Goal: Task Accomplishment & Management: Use online tool/utility

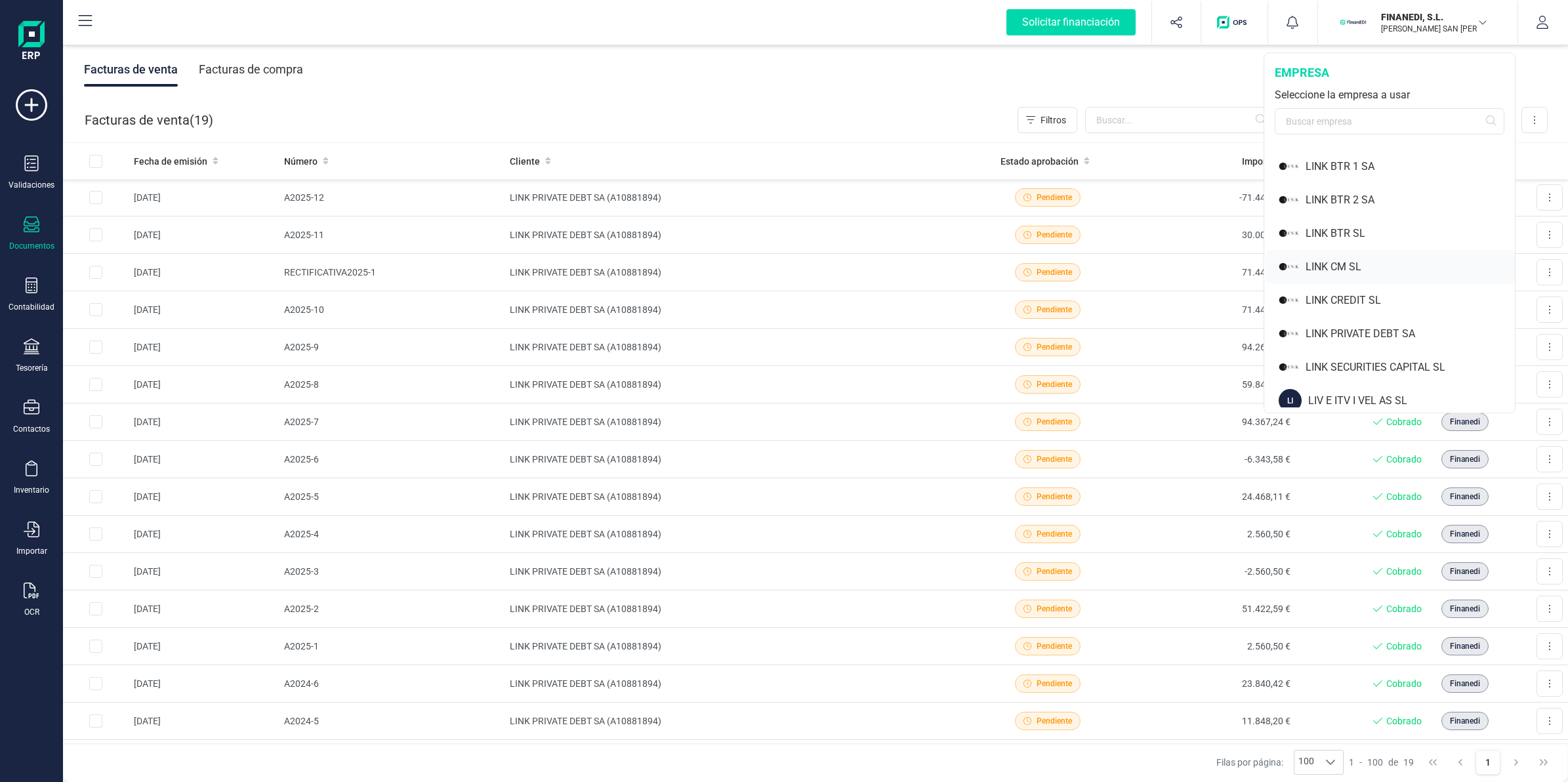
scroll to position [574, 0]
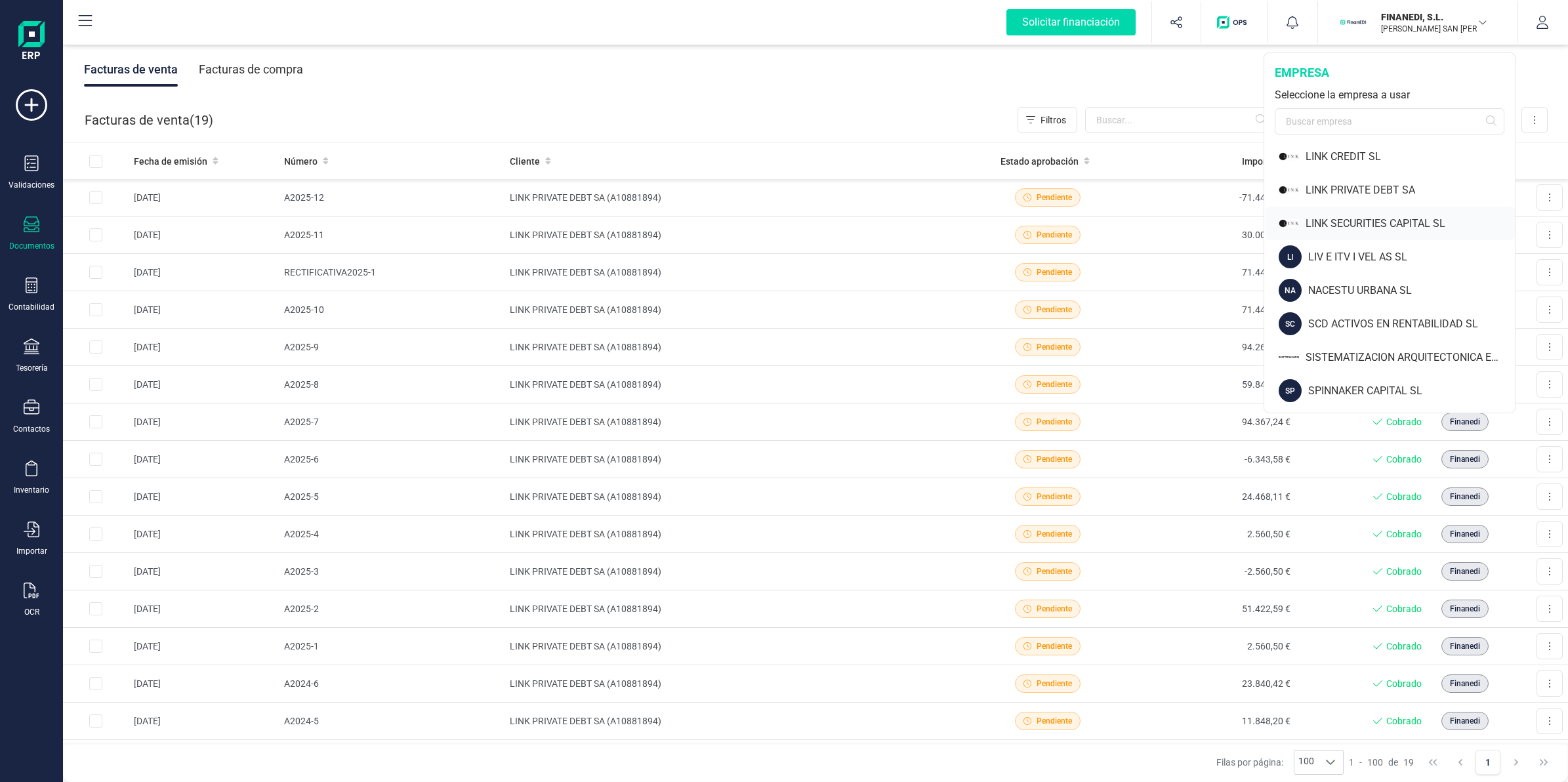
click at [1350, 221] on div "LINK SECURITIES CAPITAL SL" at bounding box center [1410, 224] width 209 height 16
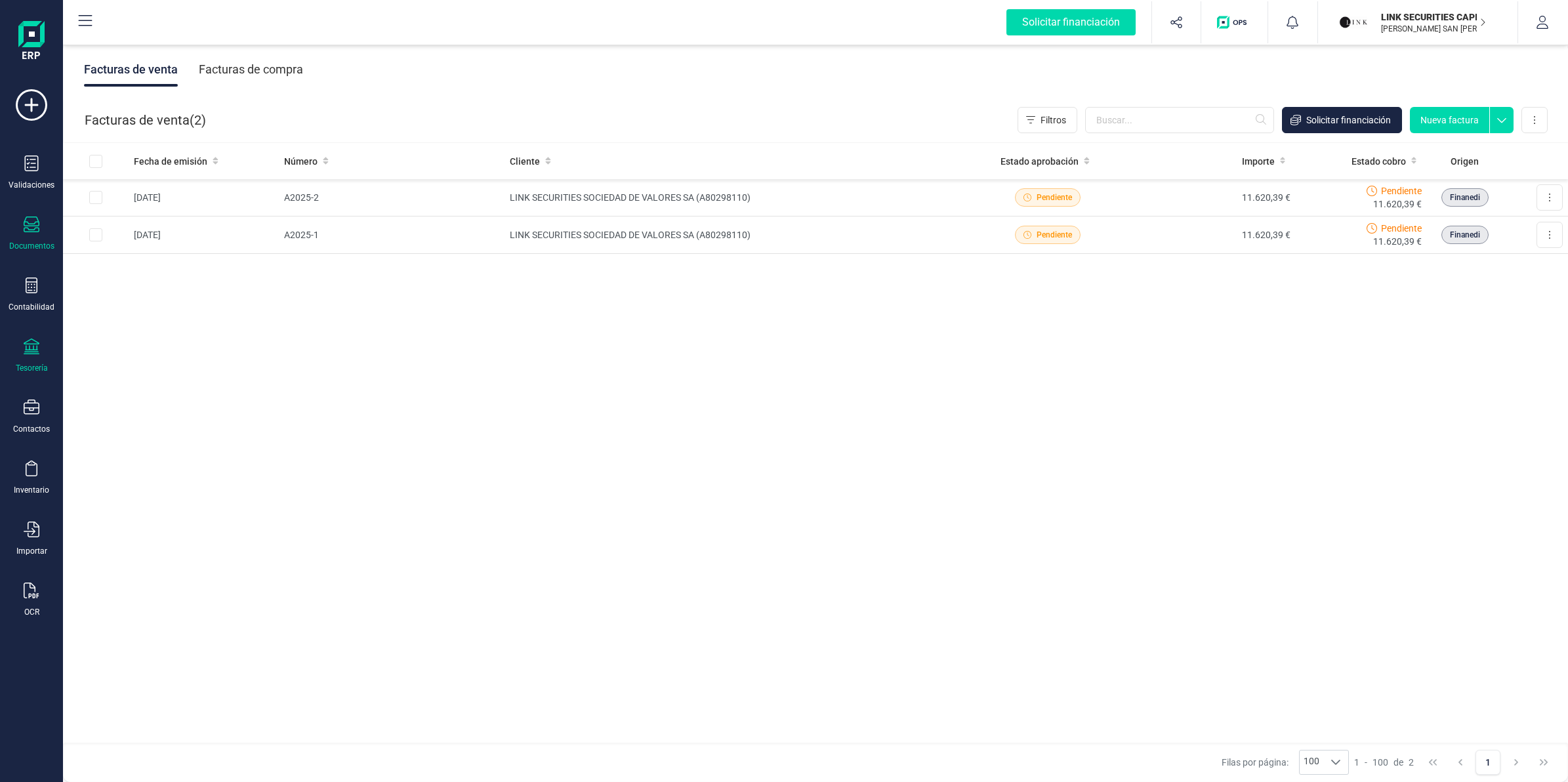
click at [31, 346] on icon at bounding box center [32, 346] width 16 height 16
click at [148, 221] on span "Cuentas bancarias" at bounding box center [160, 224] width 116 height 16
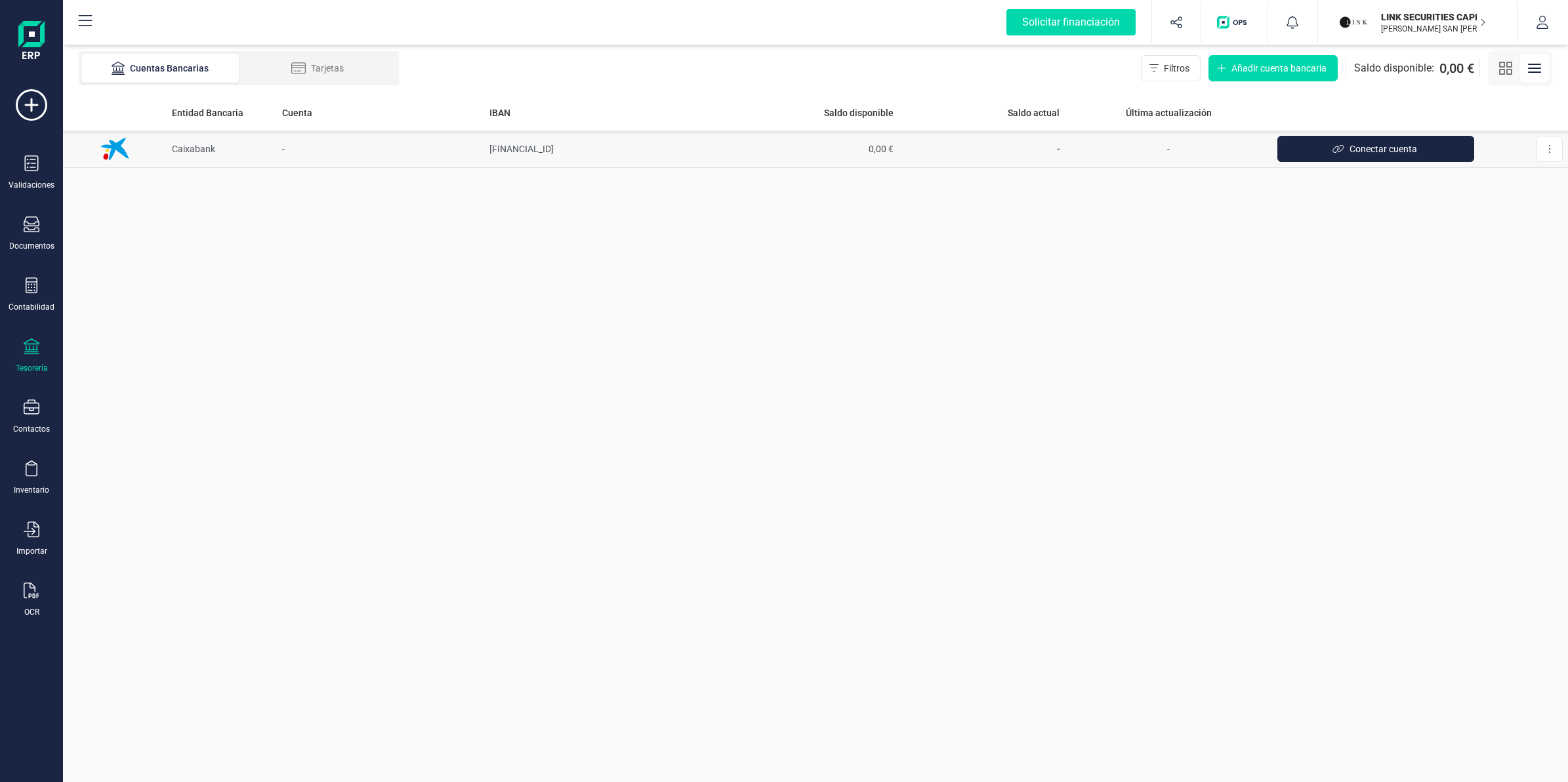
click at [484, 149] on td "[FINANCIAL_ID]" at bounding box center [608, 149] width 249 height 37
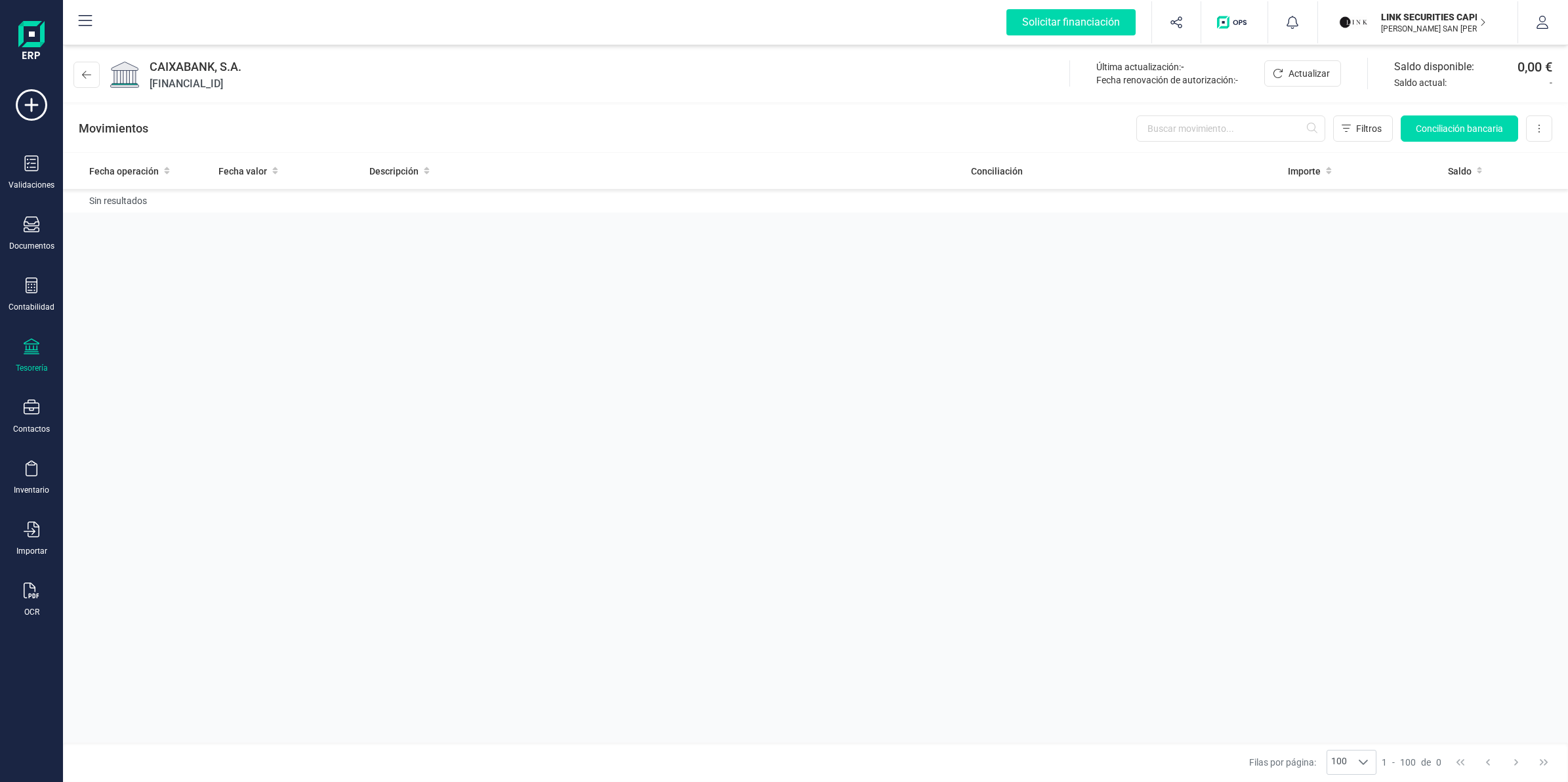
click at [37, 342] on icon at bounding box center [32, 346] width 16 height 16
click at [31, 269] on div "Validaciones Documentos Documentos Presupuestos Pedidos Albaranes Facturas Fact…" at bounding box center [31, 358] width 53 height 539
click at [29, 277] on icon at bounding box center [31, 285] width 12 height 16
click at [134, 155] on span "Cuadro de cuentas" at bounding box center [160, 163] width 116 height 16
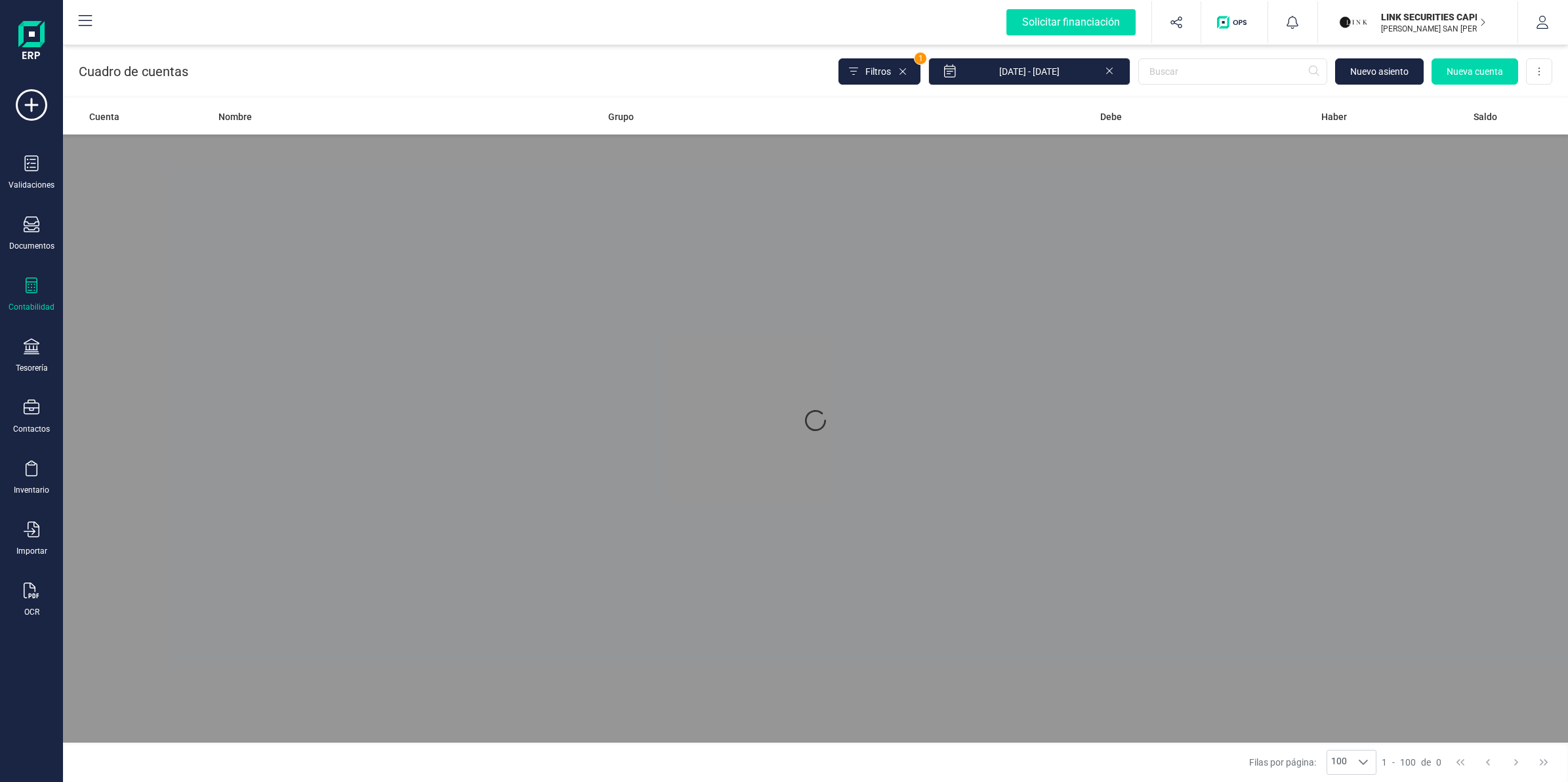
click at [1110, 70] on icon at bounding box center [1109, 71] width 7 height 7
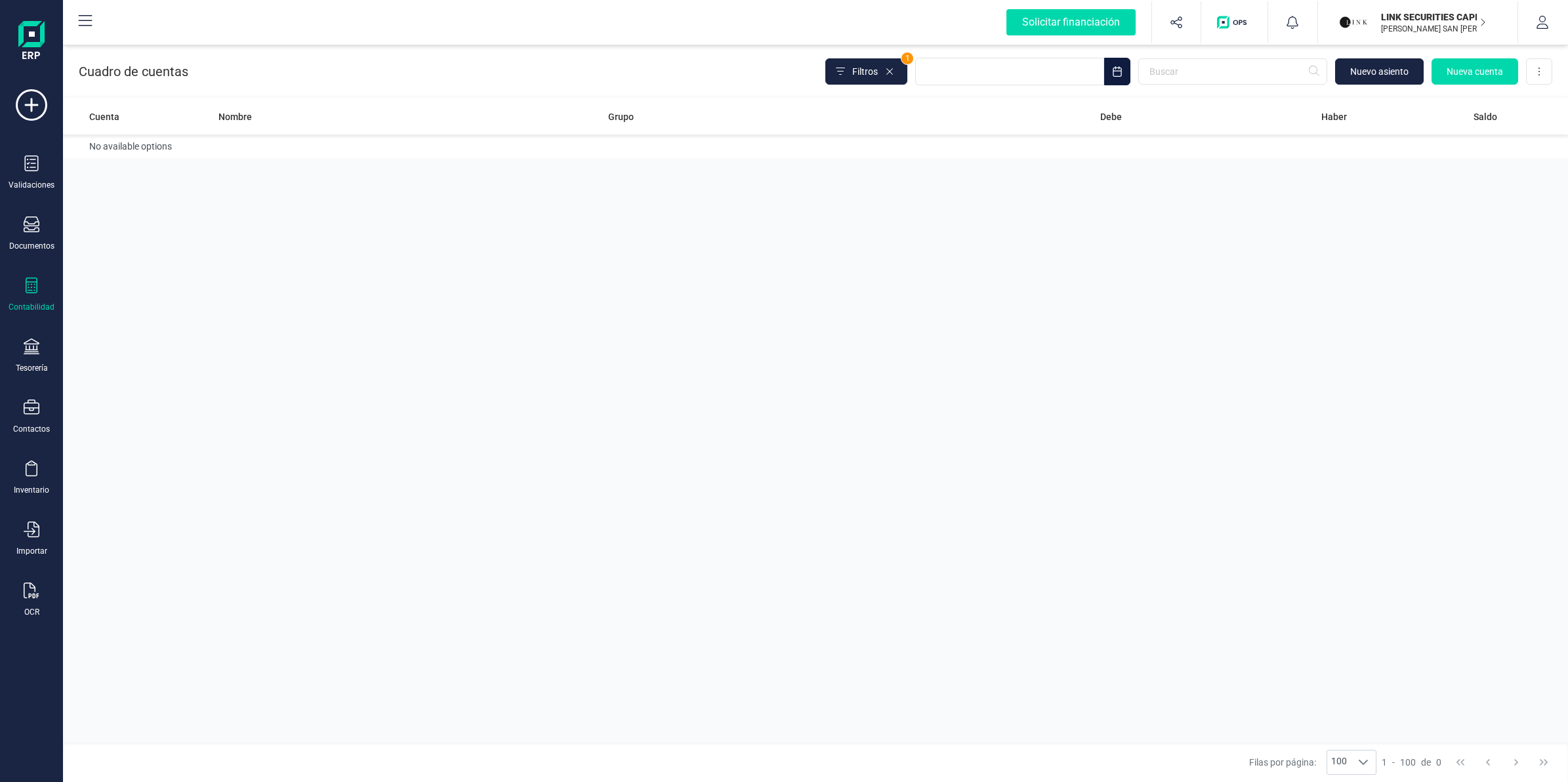
click at [1117, 72] on icon "Choose Date" at bounding box center [1117, 72] width 11 height 11
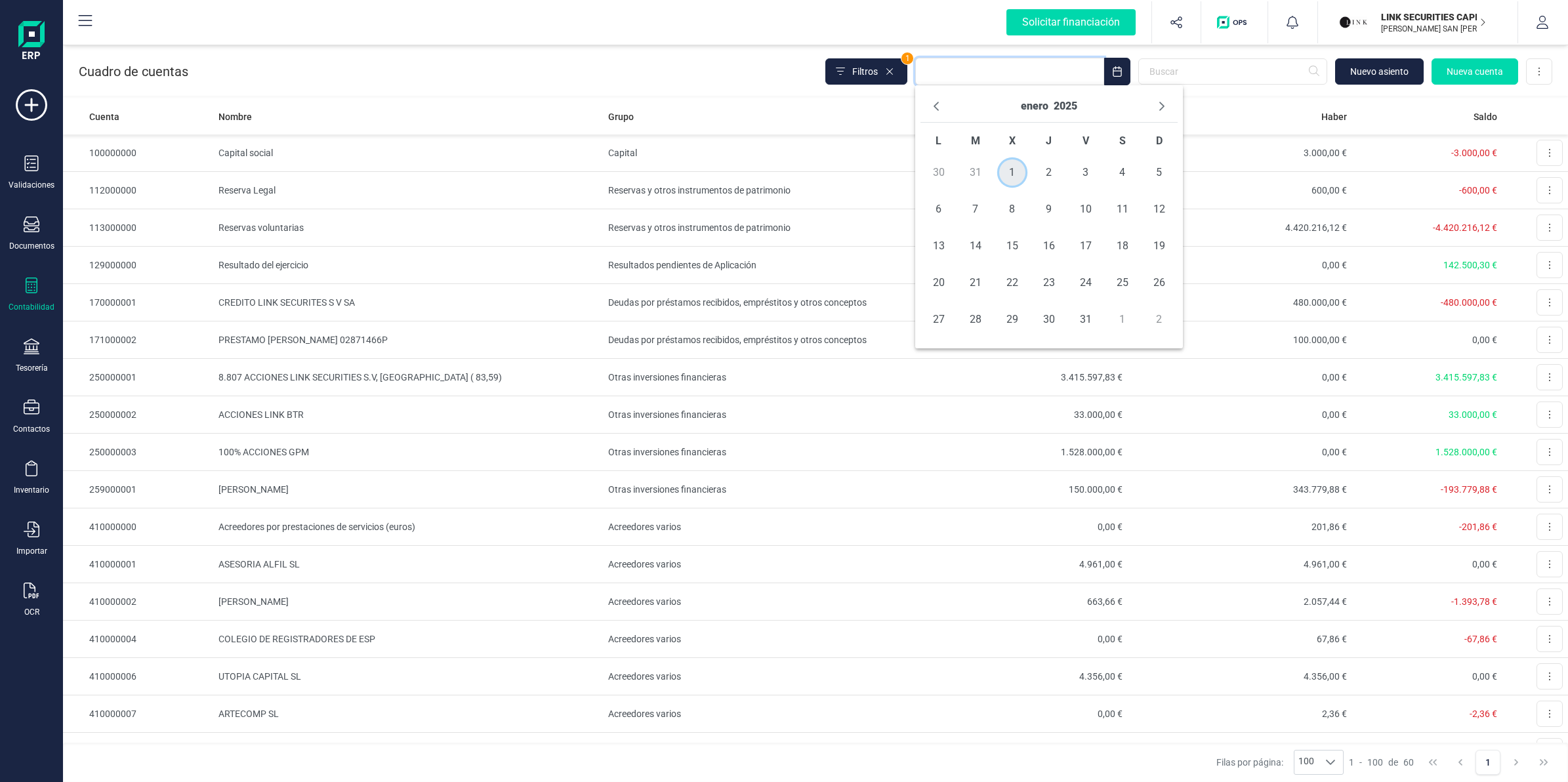
click at [1007, 166] on span "1" at bounding box center [1012, 172] width 26 height 26
click at [1063, 103] on button "2025" at bounding box center [1065, 106] width 24 height 21
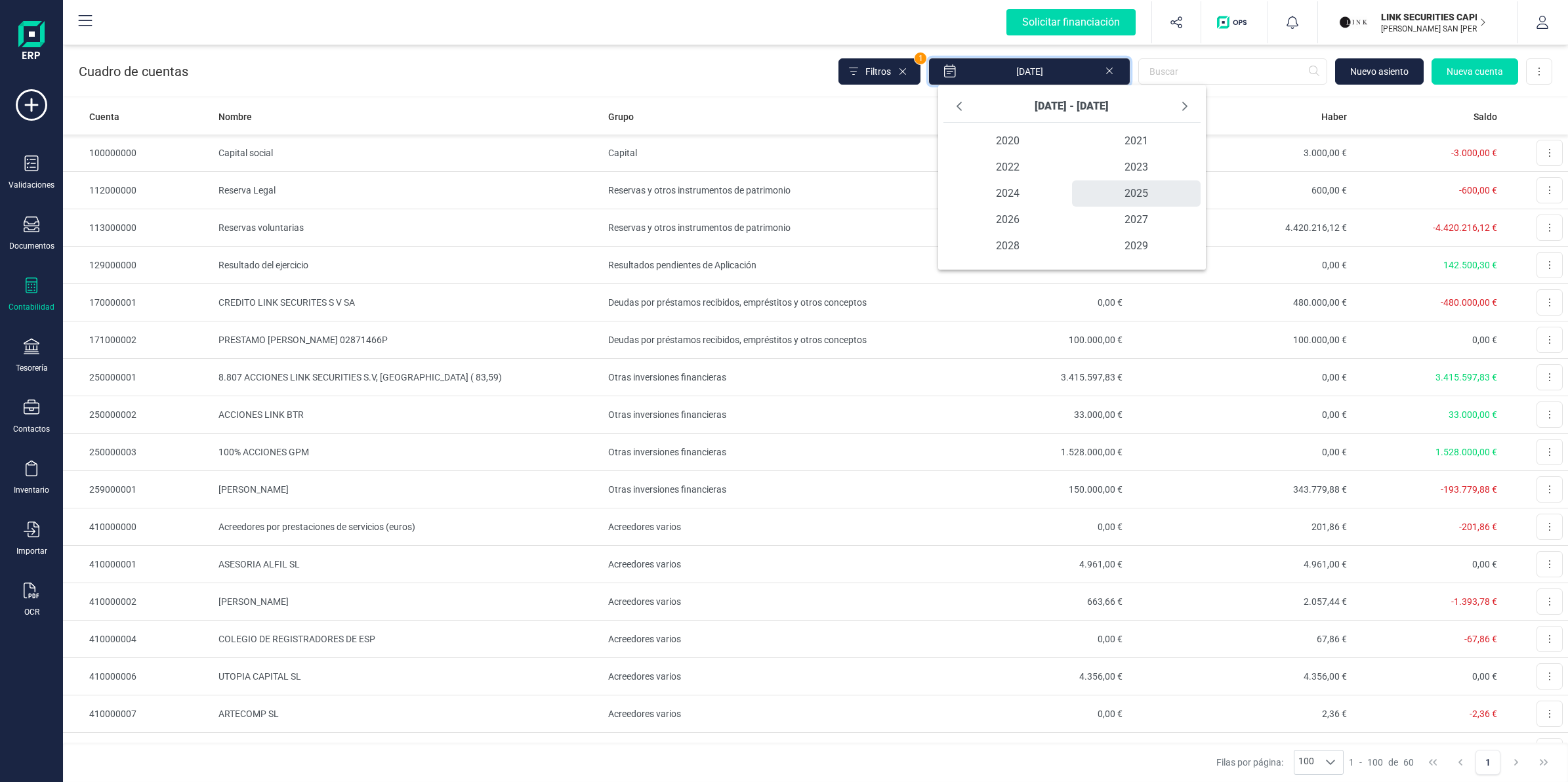
click at [1115, 192] on span "2025 2025" at bounding box center [1136, 193] width 128 height 26
click at [1170, 163] on span "jun" at bounding box center [1157, 167] width 85 height 26
click at [962, 358] on span "30" at bounding box center [962, 356] width 26 height 26
type input "[DATE] - [DATE]"
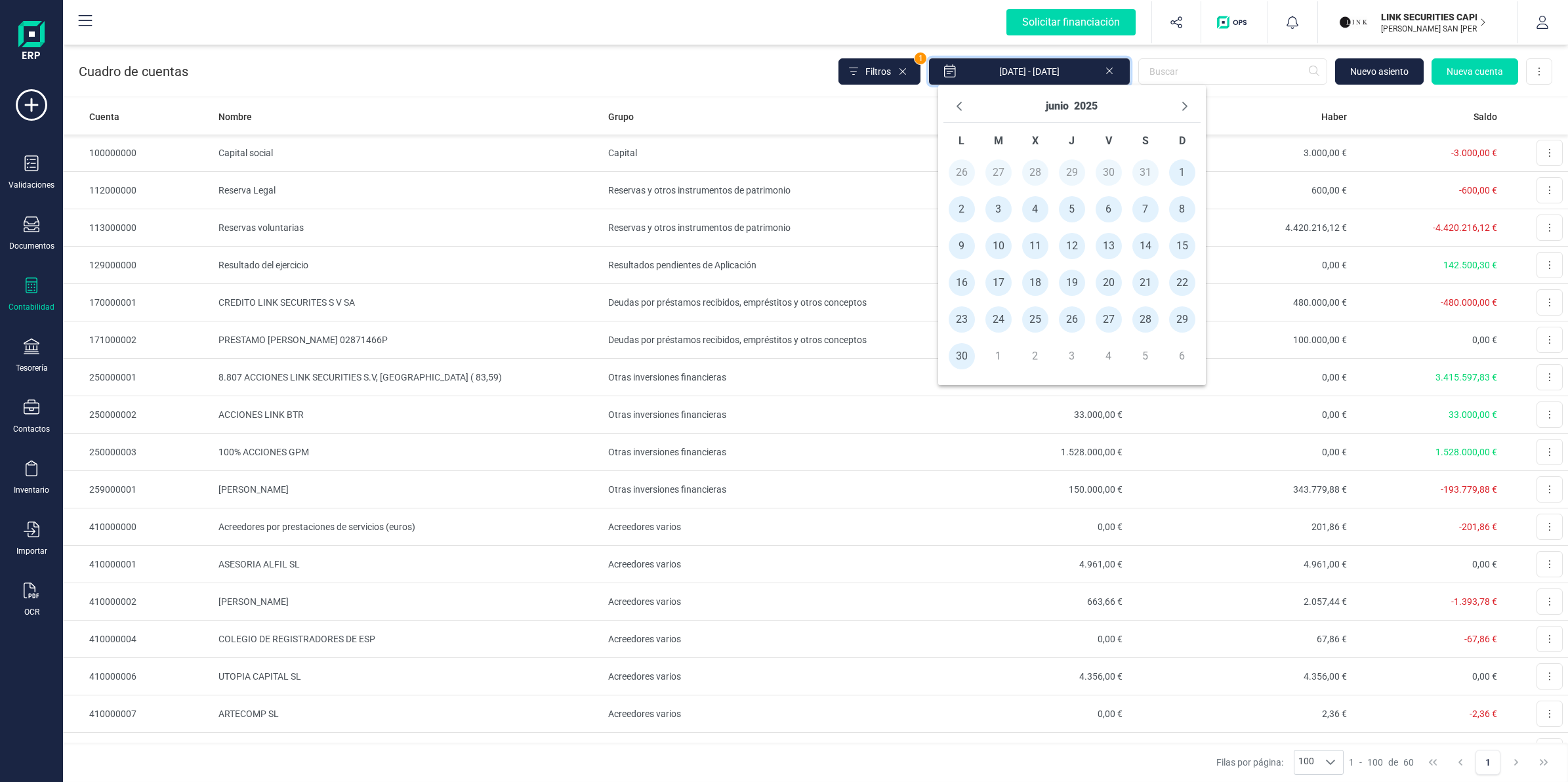
click at [721, 69] on div "Cuadro de cuentas Filtros 1 [DATE] - [DATE] [GEOGRAPHIC_DATA] Nueva cuenta Desc…" at bounding box center [815, 68] width 1505 height 54
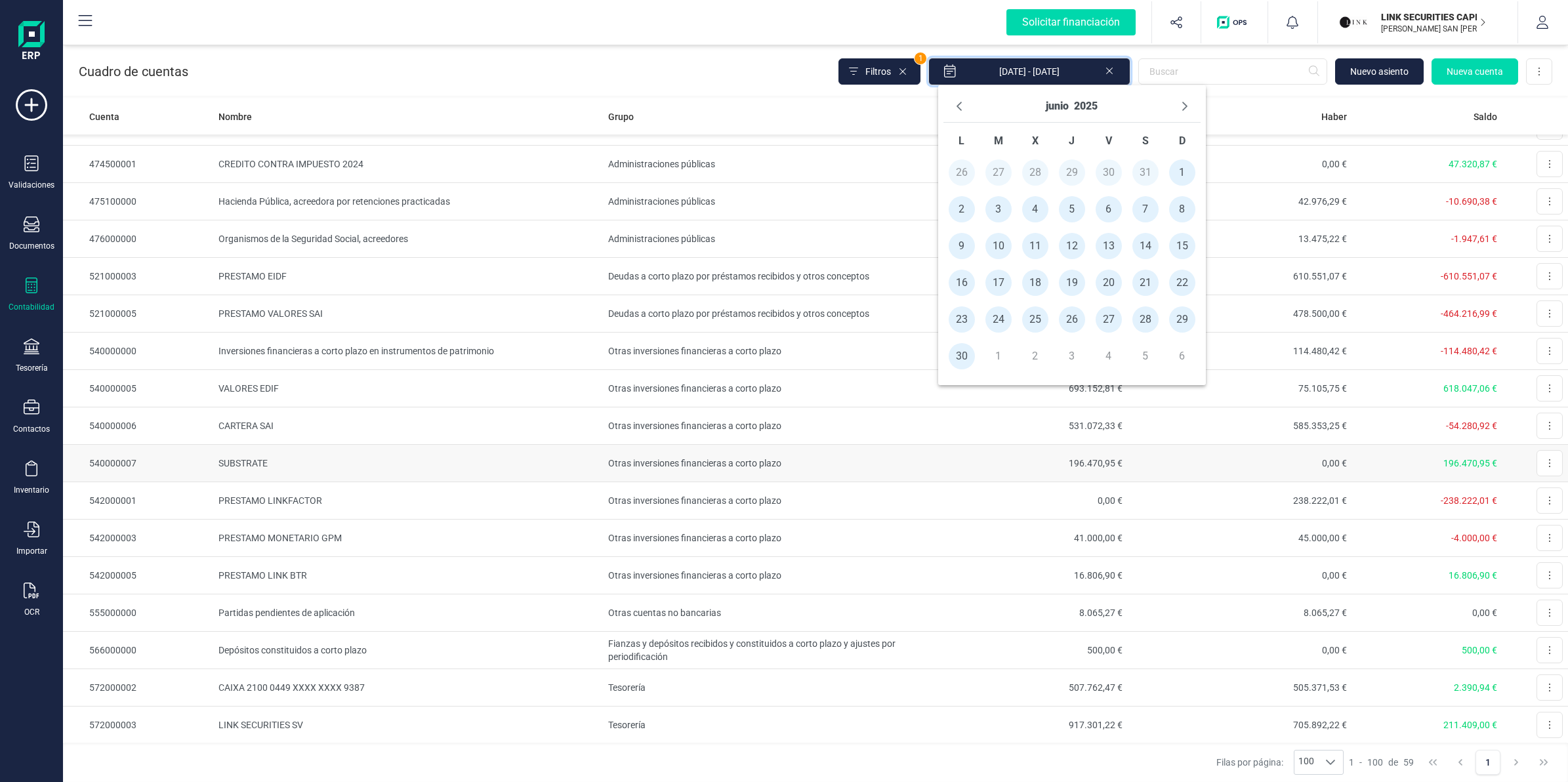
scroll to position [1230, 0]
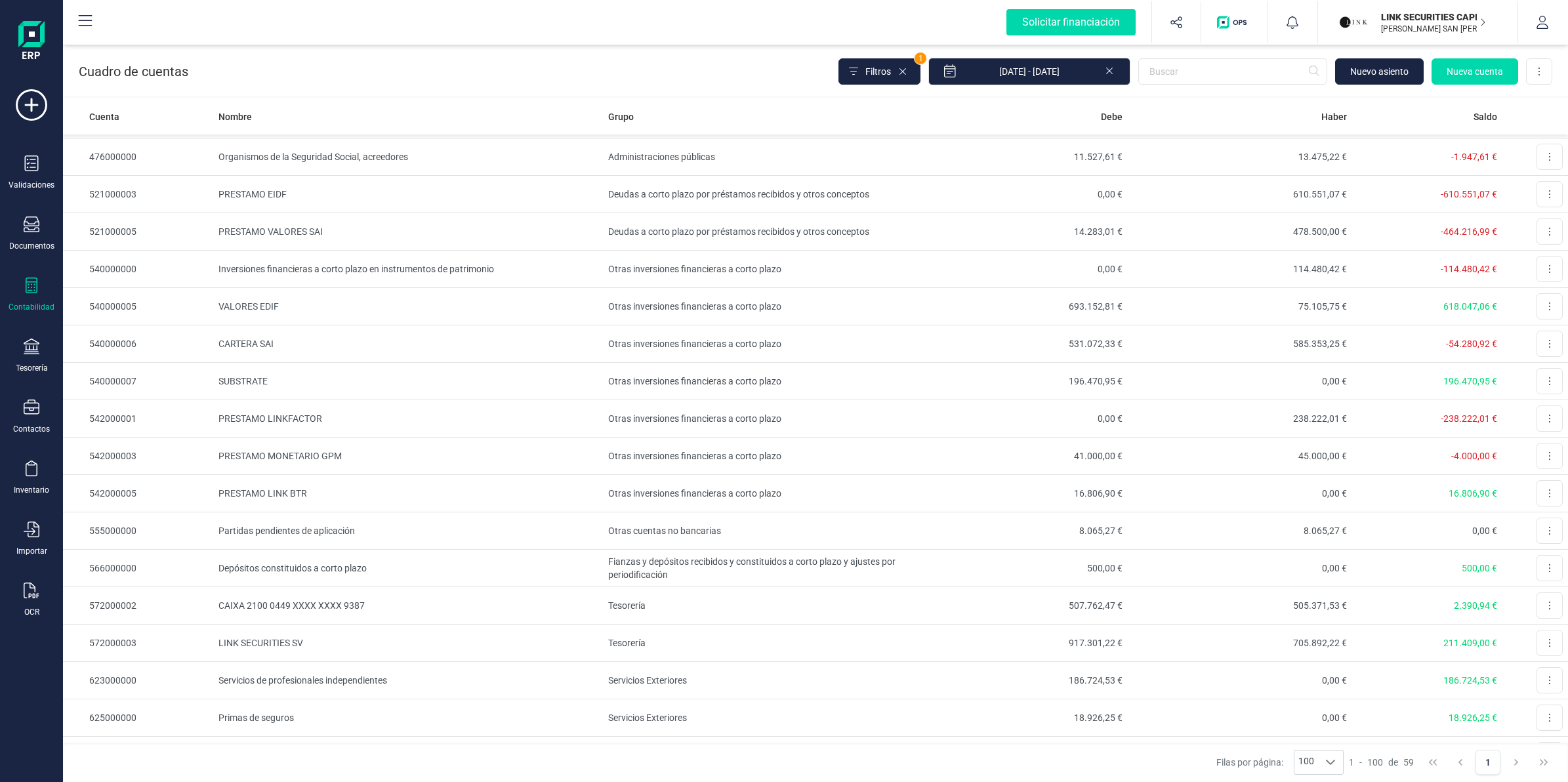
click at [722, 79] on div "Cuadro de cuentas Filtros 1 [DATE] - [DATE] [GEOGRAPHIC_DATA] Nueva cuenta Desc…" at bounding box center [815, 68] width 1505 height 54
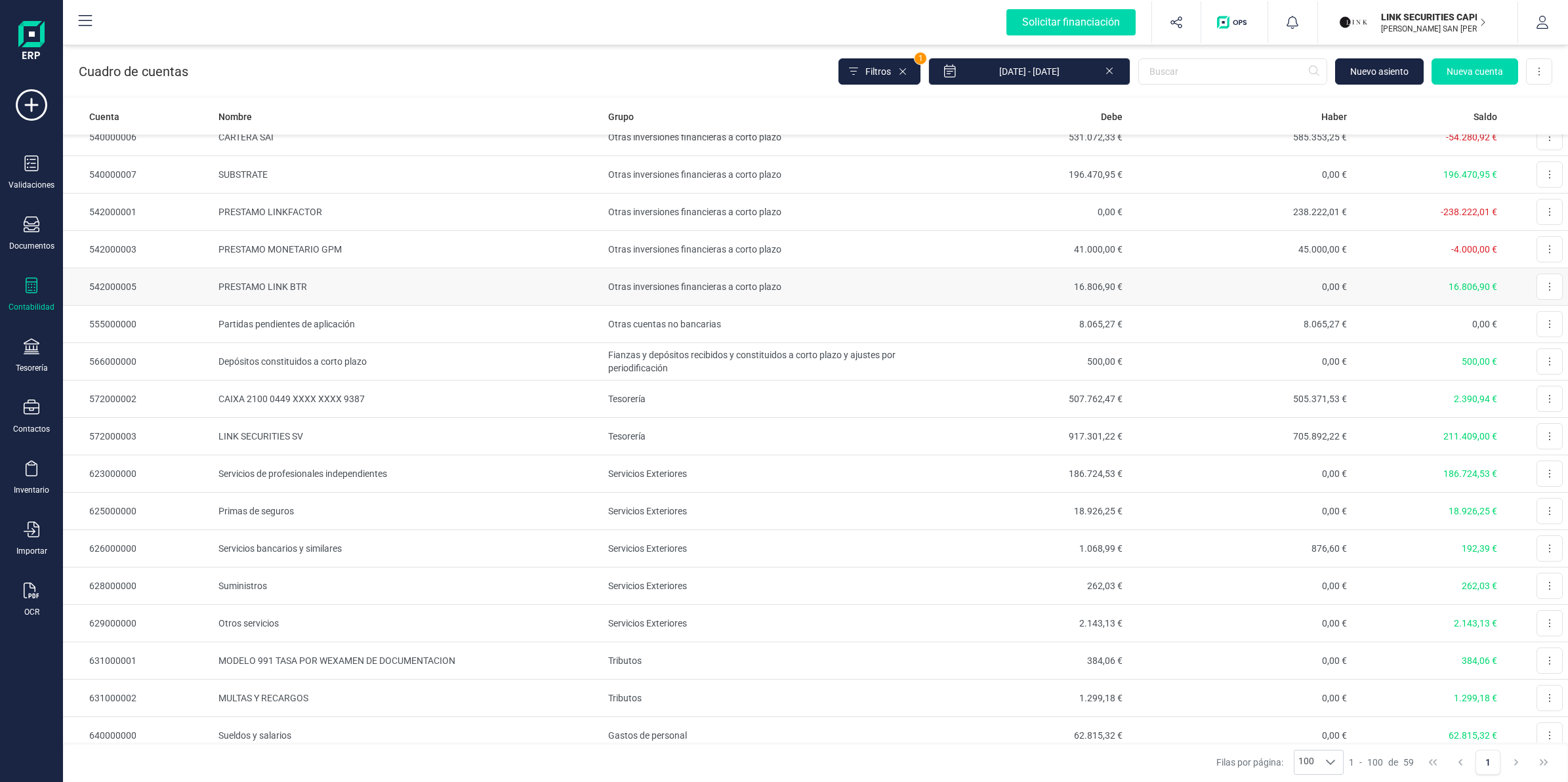
scroll to position [1631, 0]
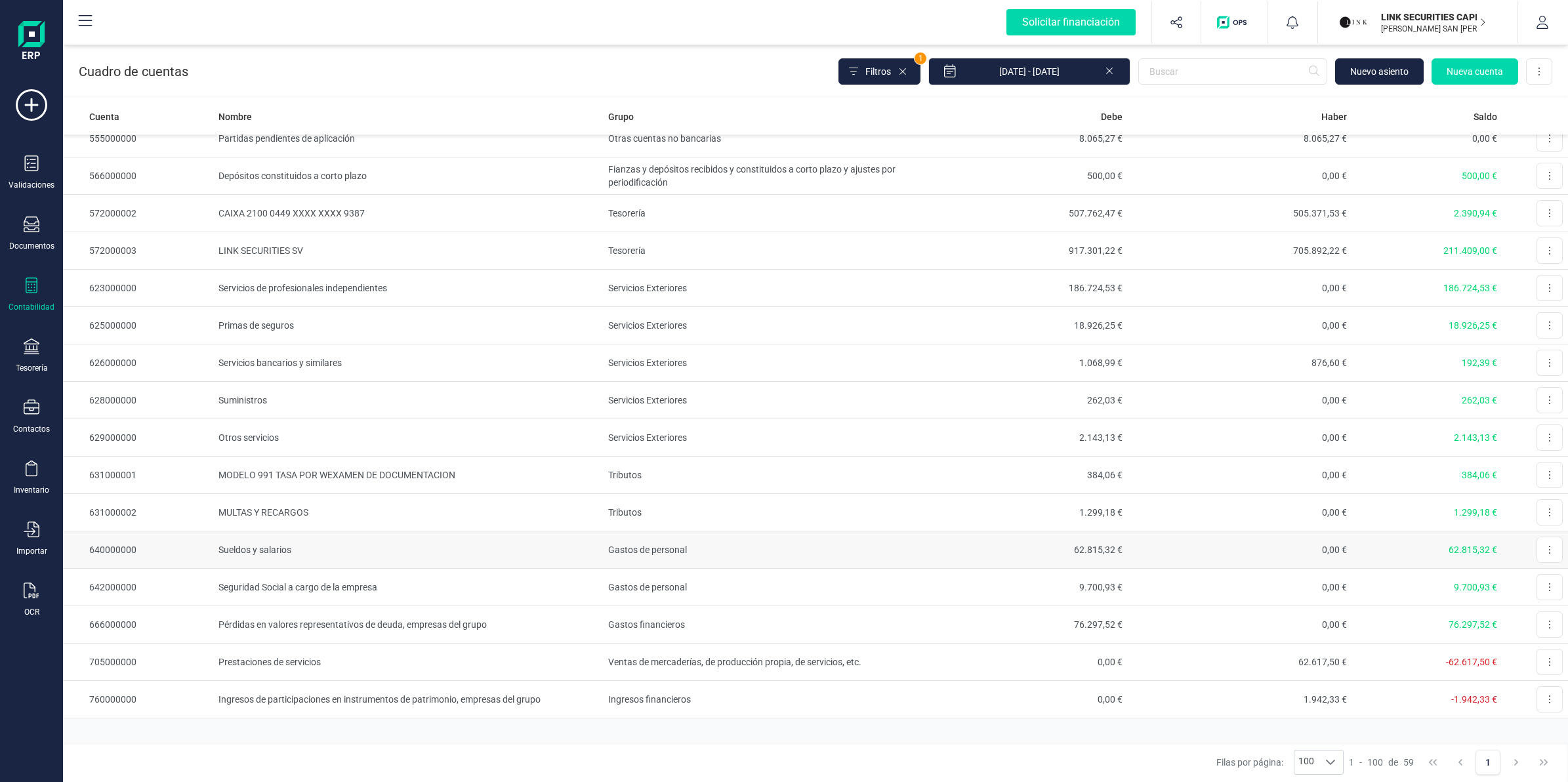
click at [366, 549] on td "Sueldos y salarios" at bounding box center [408, 550] width 390 height 37
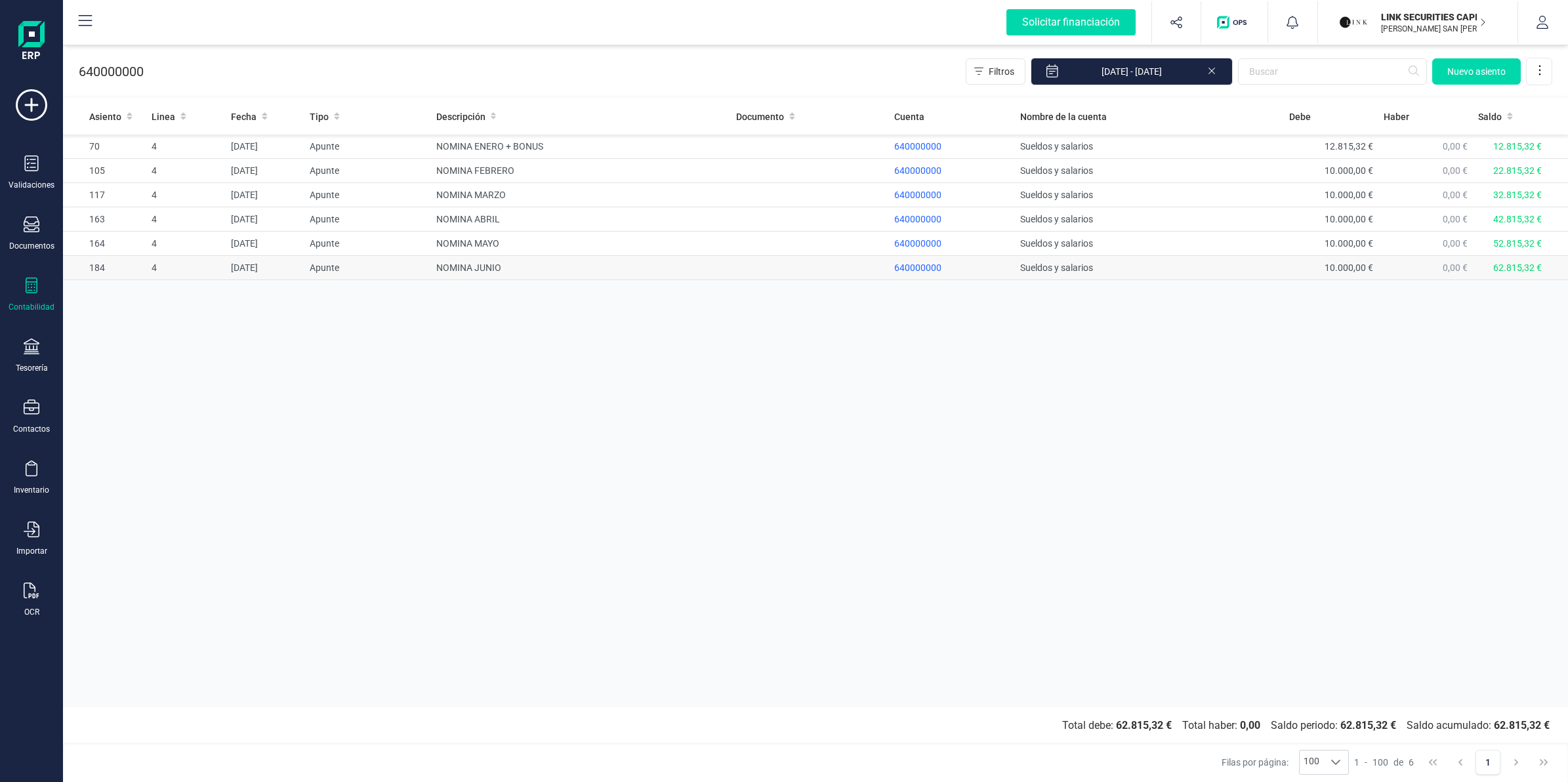
click at [588, 269] on td "NOMINA JUNIO" at bounding box center [581, 268] width 300 height 25
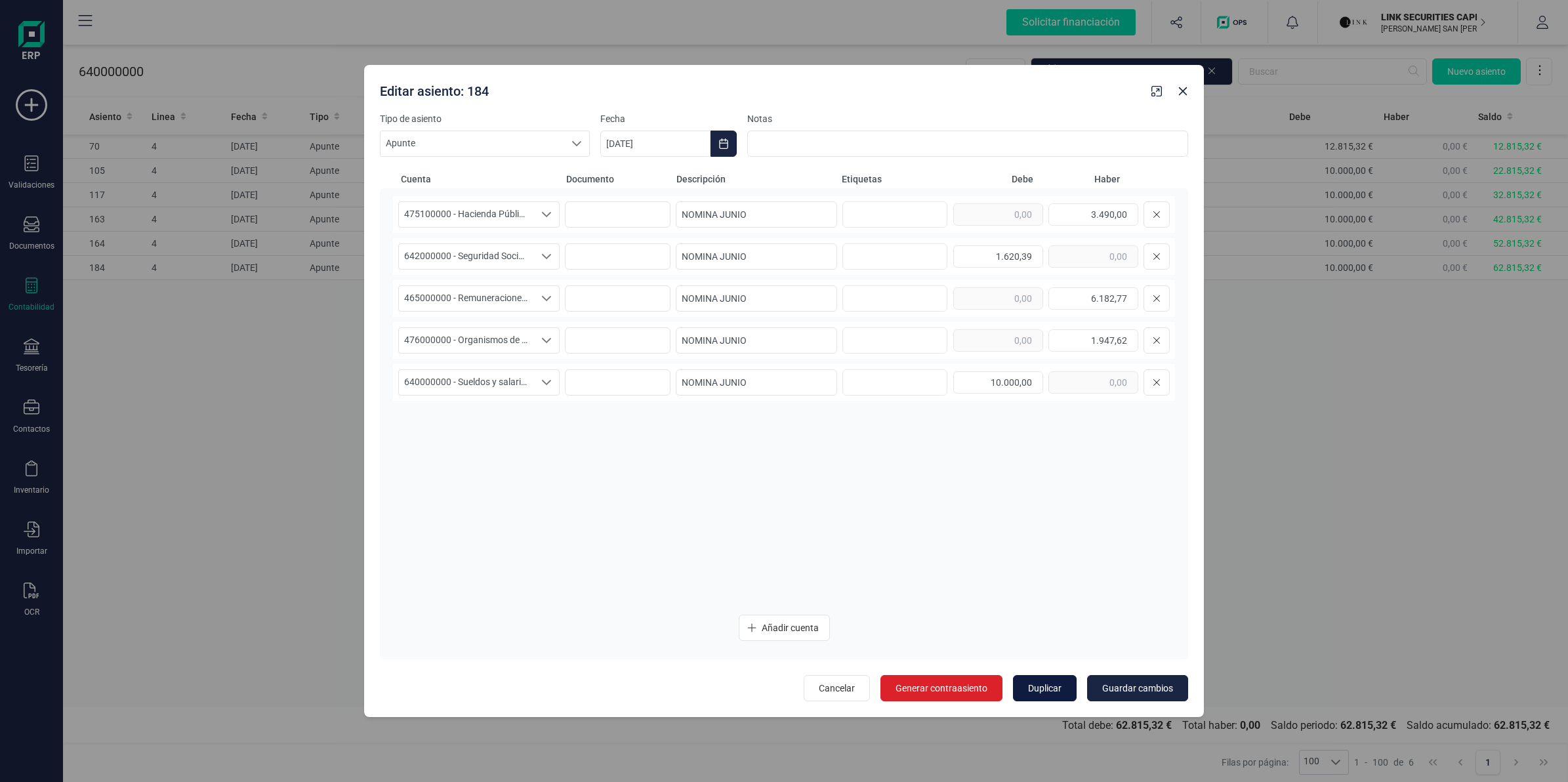
click at [1028, 684] on span "Duplicar" at bounding box center [1045, 688] width 33 height 13
type input "[DATE]"
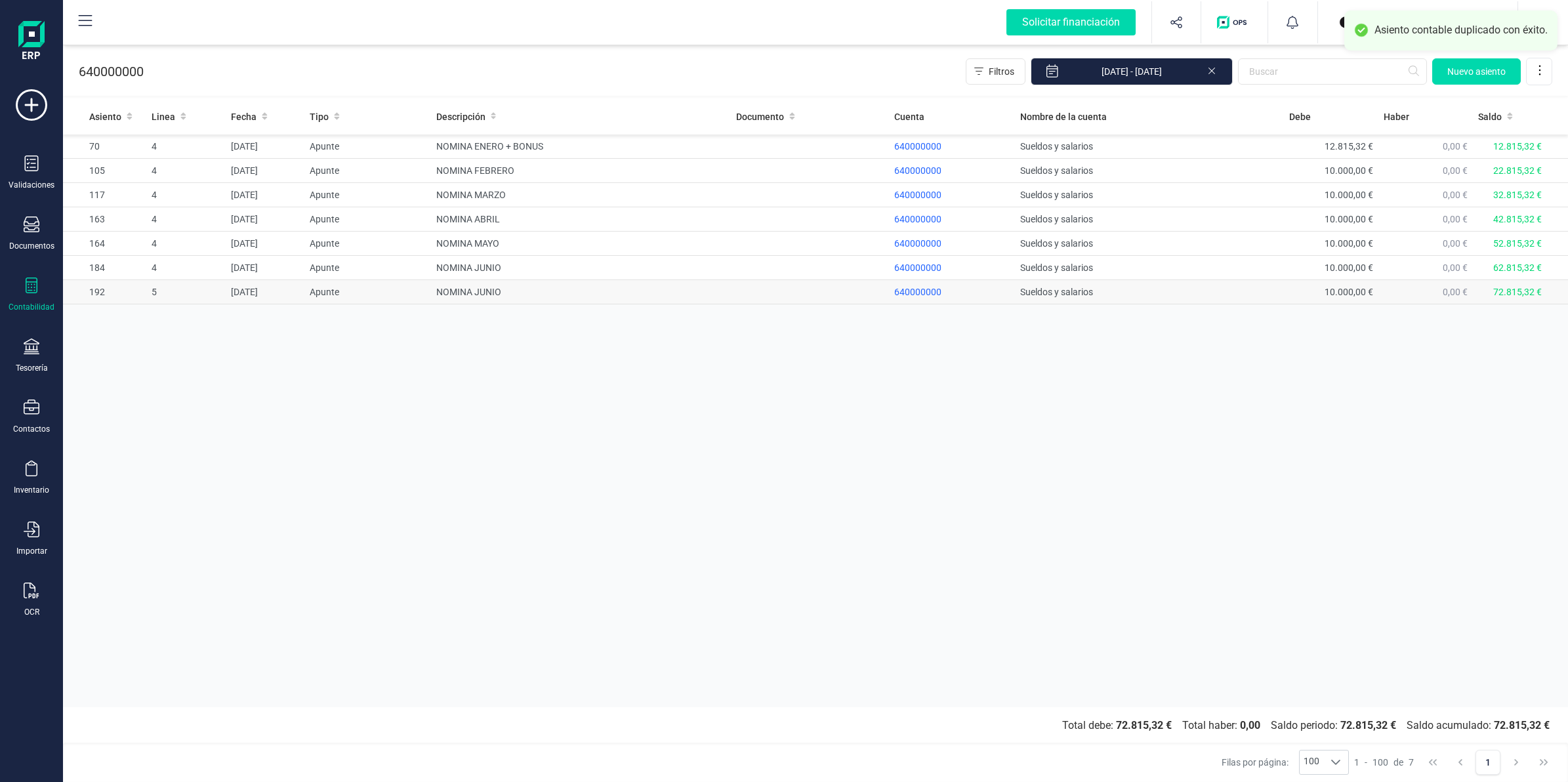
click at [829, 291] on td at bounding box center [810, 292] width 158 height 25
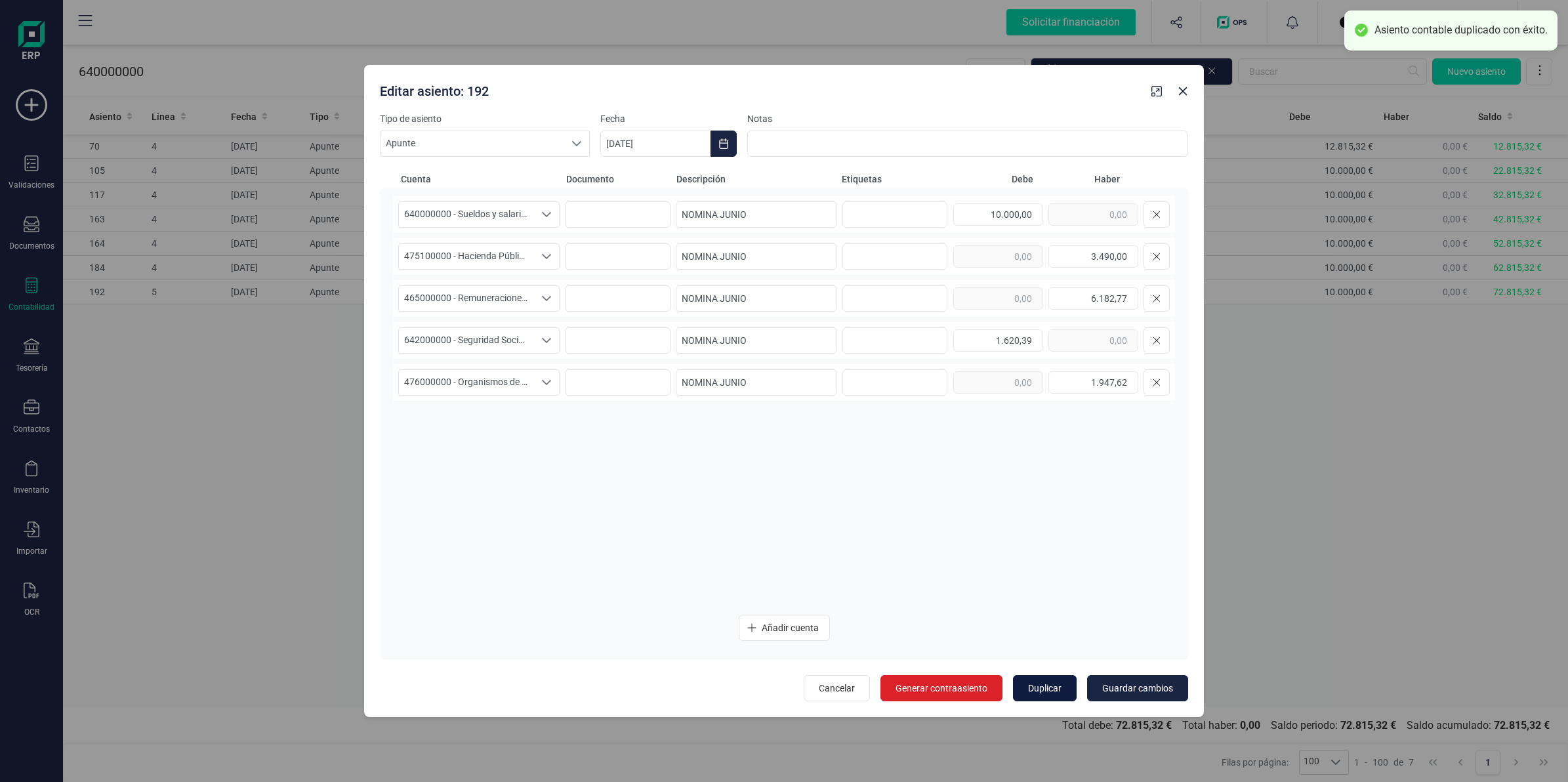
click at [1027, 680] on button "Duplicar" at bounding box center [1045, 688] width 64 height 26
type input "[DATE]"
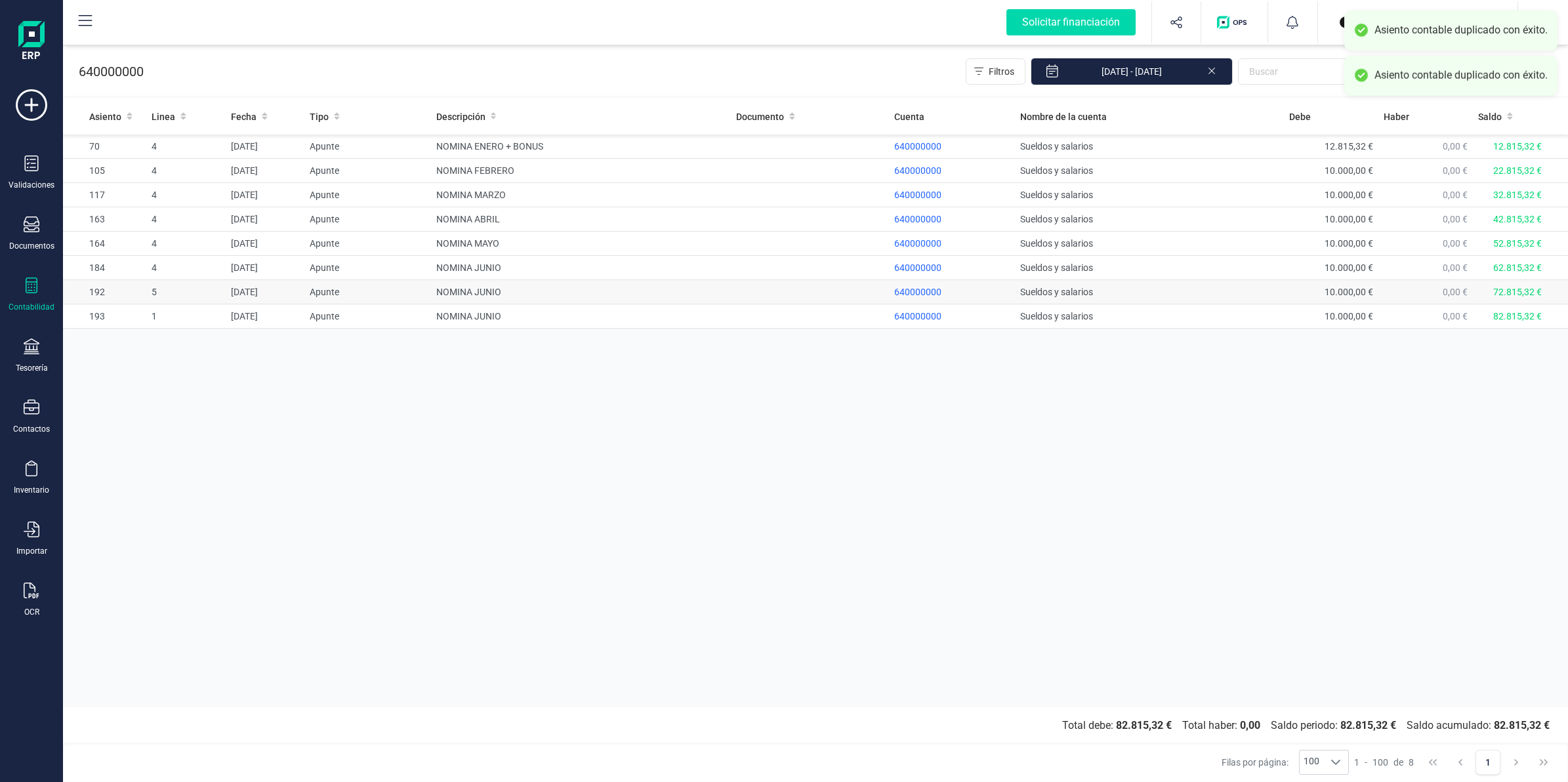
click at [672, 290] on td "NOMINA JUNIO" at bounding box center [581, 292] width 300 height 25
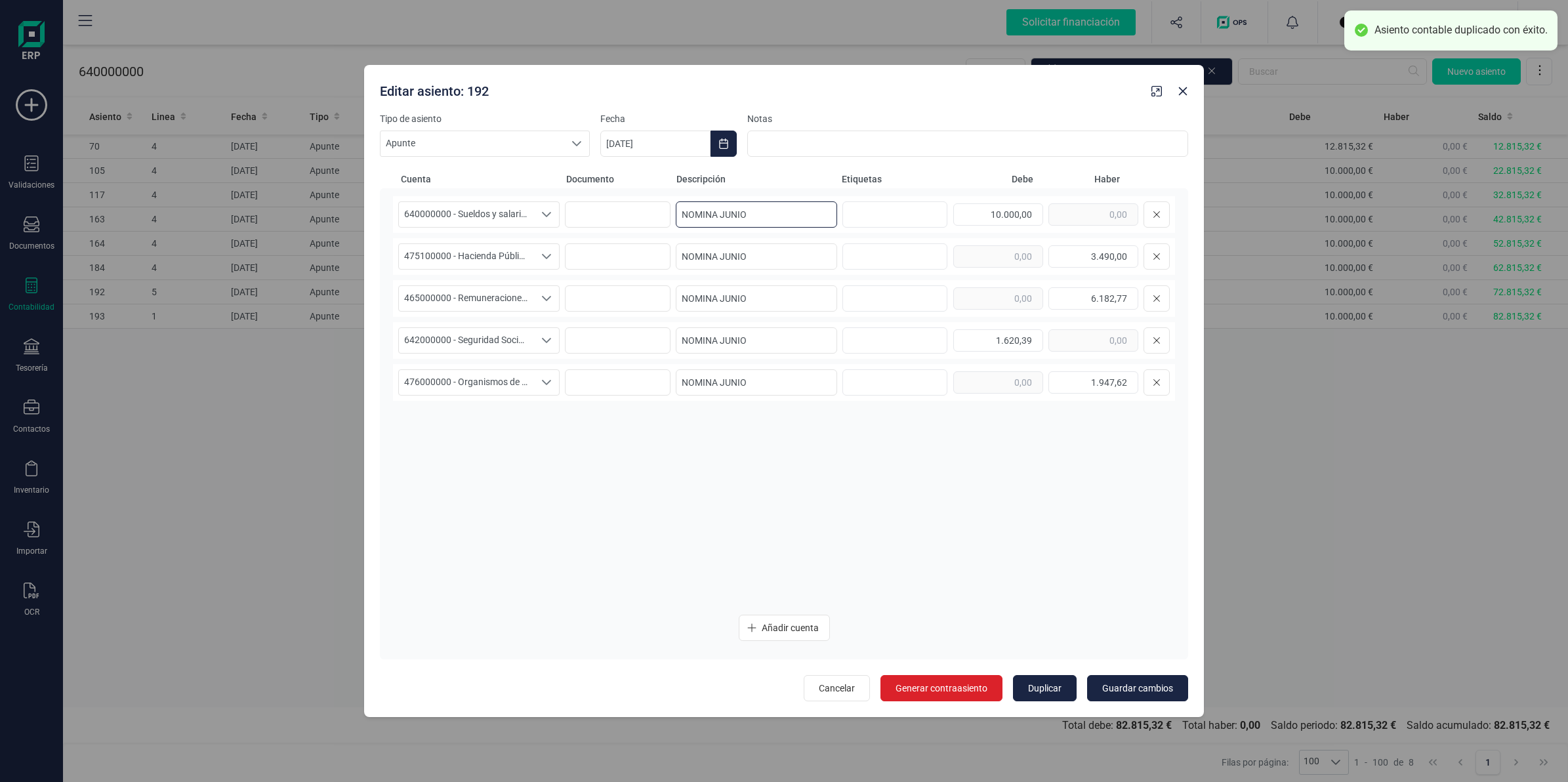
click at [752, 214] on input "NOMINA JUNIO" at bounding box center [756, 214] width 162 height 26
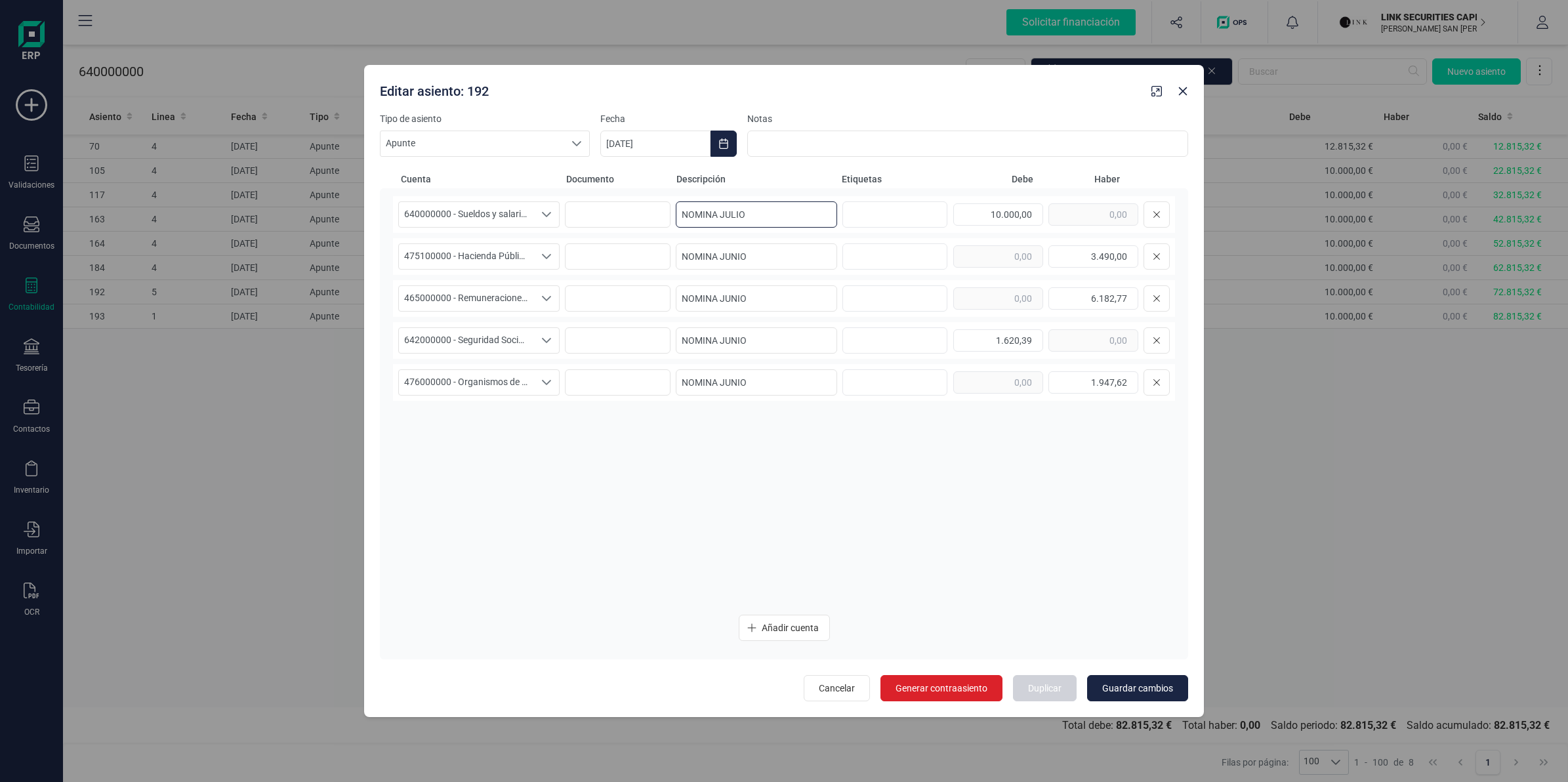
type input "NOMINA JULIO"
drag, startPoint x: 662, startPoint y: 277, endPoint x: 653, endPoint y: 275, distance: 9.2
click at [653, 275] on div "640000000 - Sueldos y salarios 640000000 - Sueldos y salarios 640000000 - Sueld…" at bounding box center [784, 400] width 782 height 408
paste input "L"
type input "NOMINA JULIO"
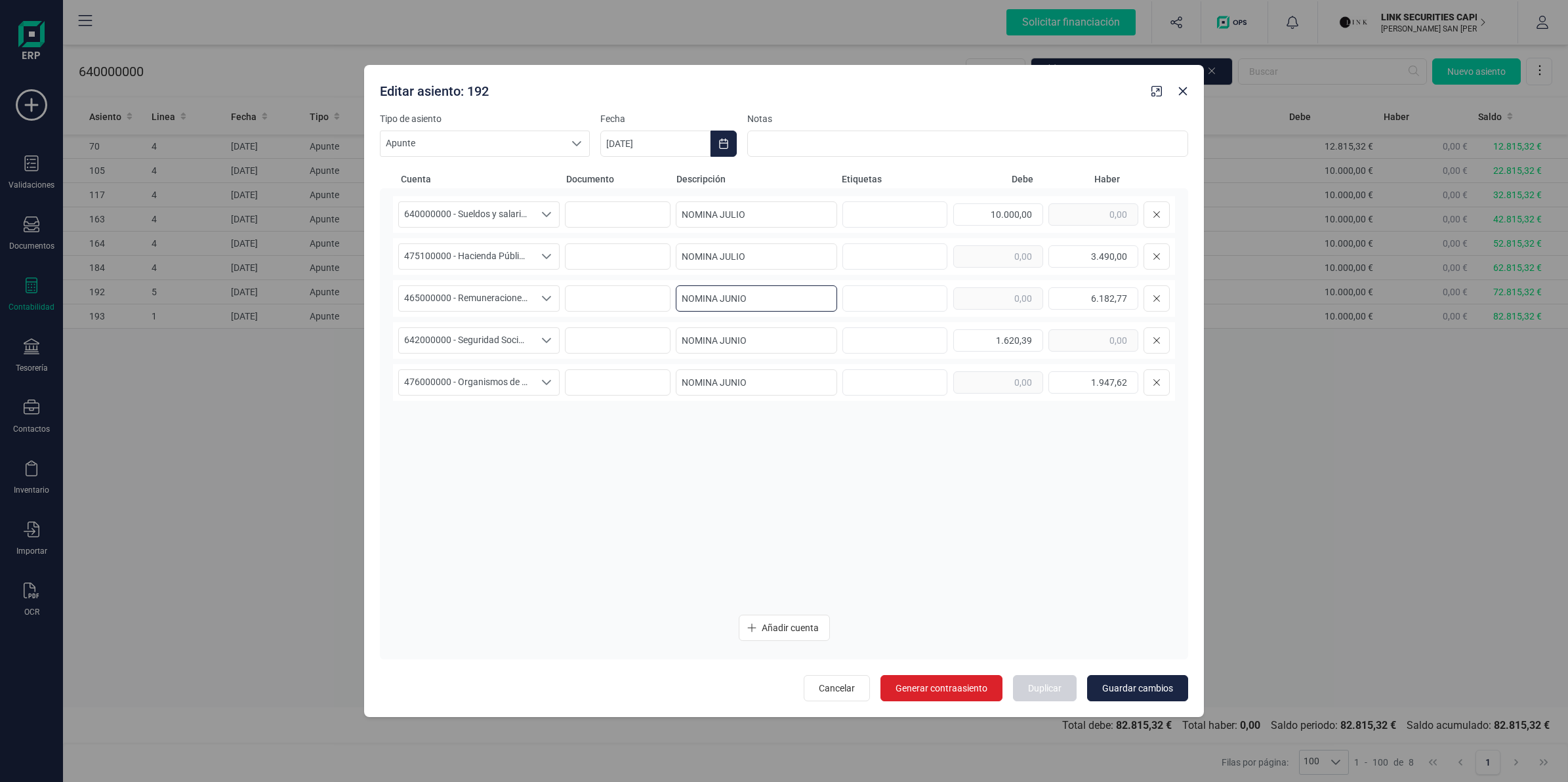
drag, startPoint x: 762, startPoint y: 299, endPoint x: 698, endPoint y: 313, distance: 65.5
click at [618, 320] on div "640000000 - Sueldos y salarios 640000000 - Sueldos y salarios 640000000 - Sueld…" at bounding box center [784, 400] width 782 height 408
paste input "L"
type input "NOMINA JULIO"
click at [637, 353] on div "642000000 - Seguridad Social a cargo de la empresa 642000000 - Seguridad Social…" at bounding box center [784, 340] width 782 height 37
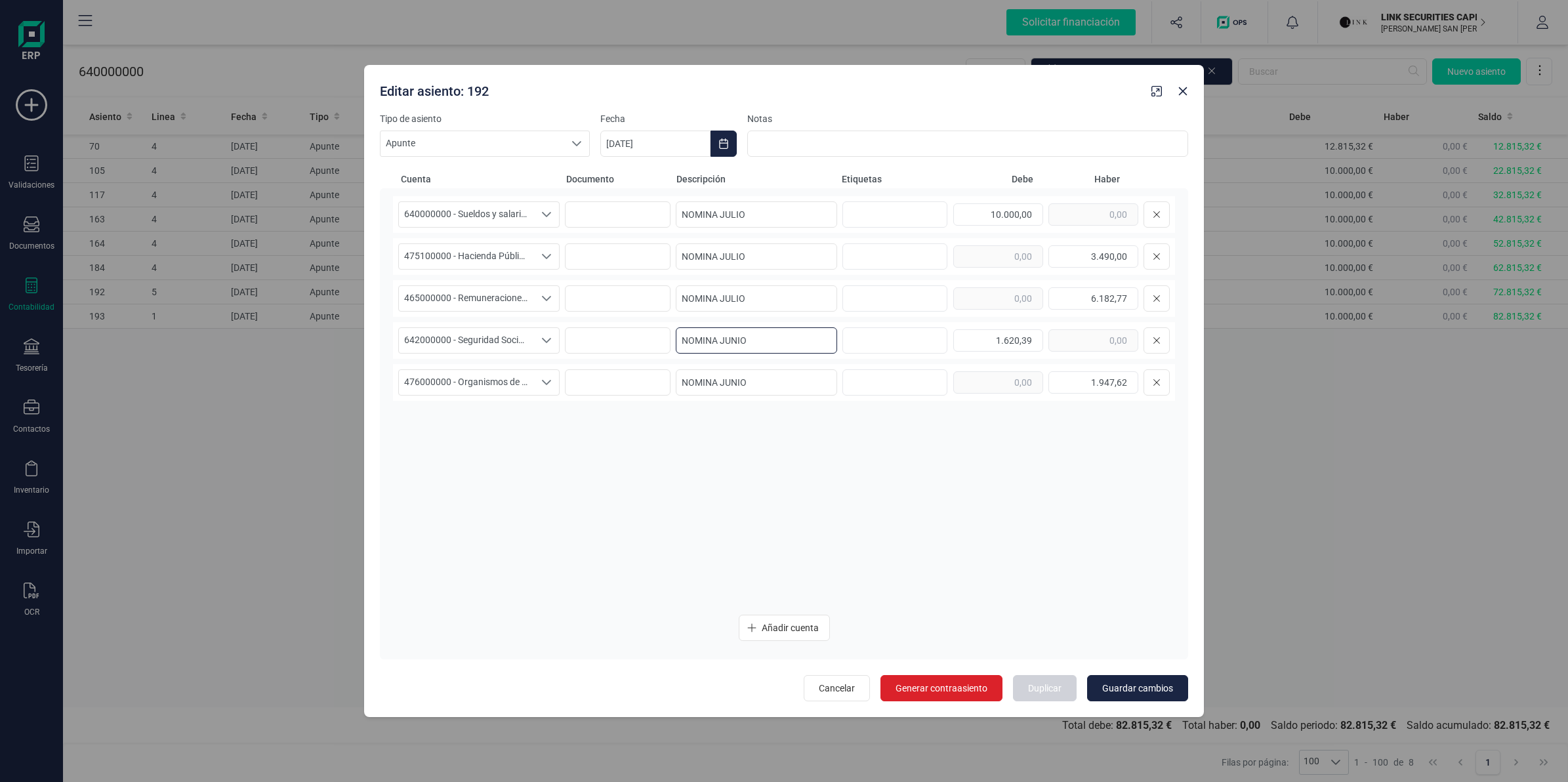
paste input "L"
type input "NOMINA JULIO"
drag, startPoint x: 759, startPoint y: 375, endPoint x: 610, endPoint y: 389, distance: 149.7
click at [610, 389] on div "476000000 - Organismos de la Seguridad Social, acreedores 476000000 - Organismo…" at bounding box center [784, 382] width 782 height 37
paste input "L"
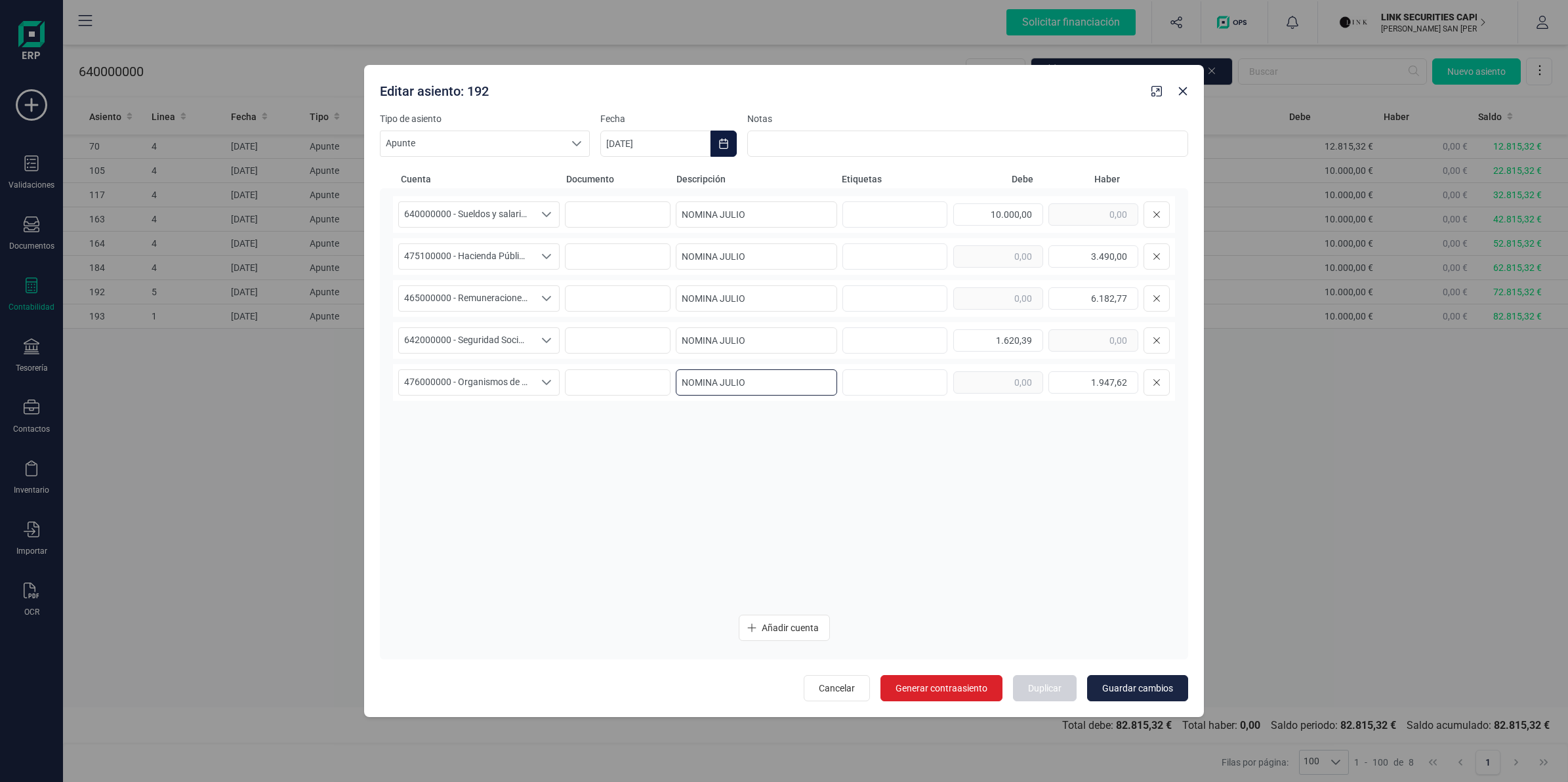
type input "NOMINA JULIO"
click at [723, 136] on button "Choose Date" at bounding box center [723, 143] width 26 height 26
click at [965, 184] on icon "Next Month" at bounding box center [966, 183] width 11 height 11
click at [796, 404] on span "31" at bounding box center [796, 406] width 26 height 26
click at [1094, 686] on button "Guardar cambios" at bounding box center [1138, 688] width 101 height 26
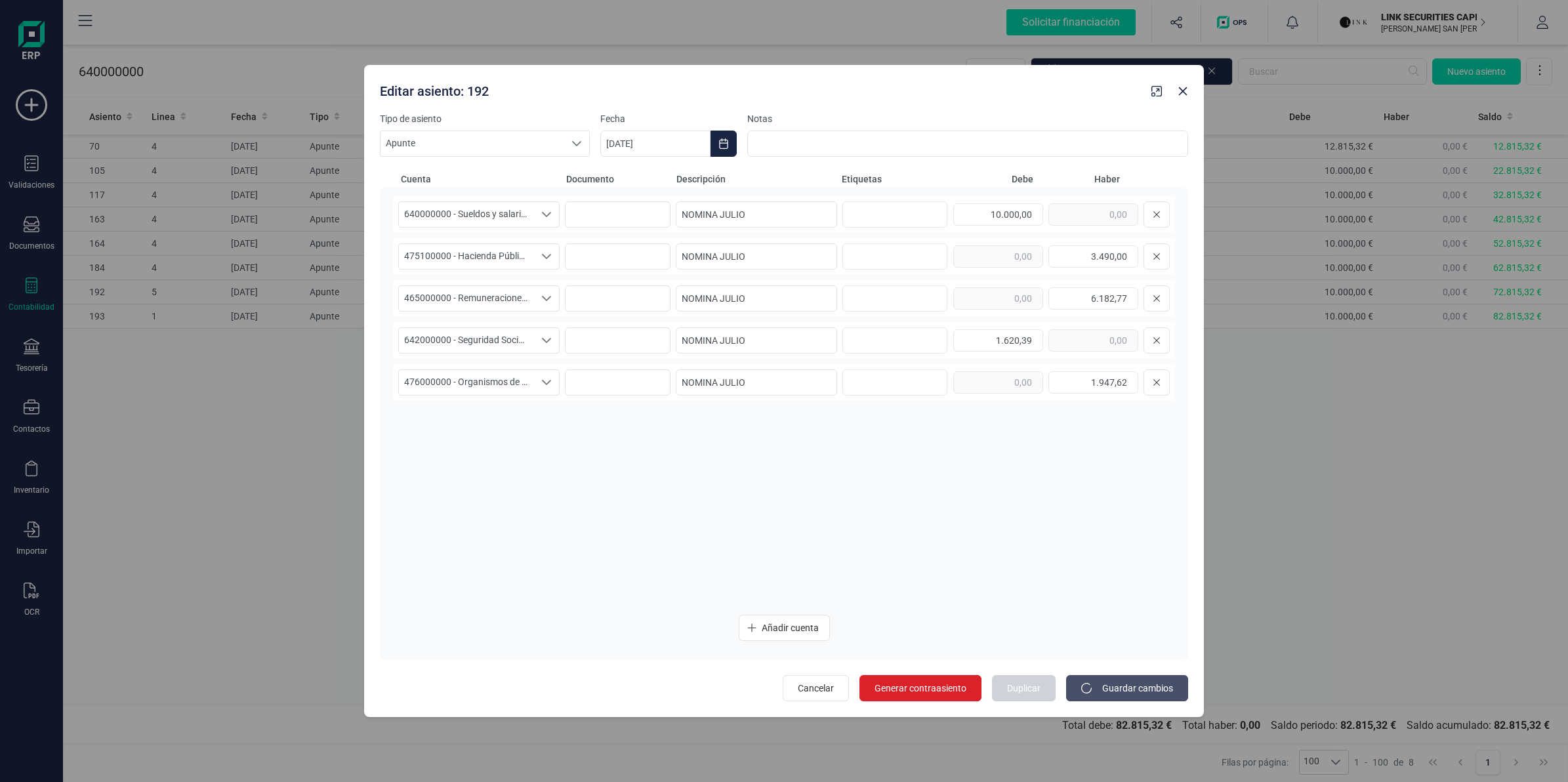
type input "[DATE]"
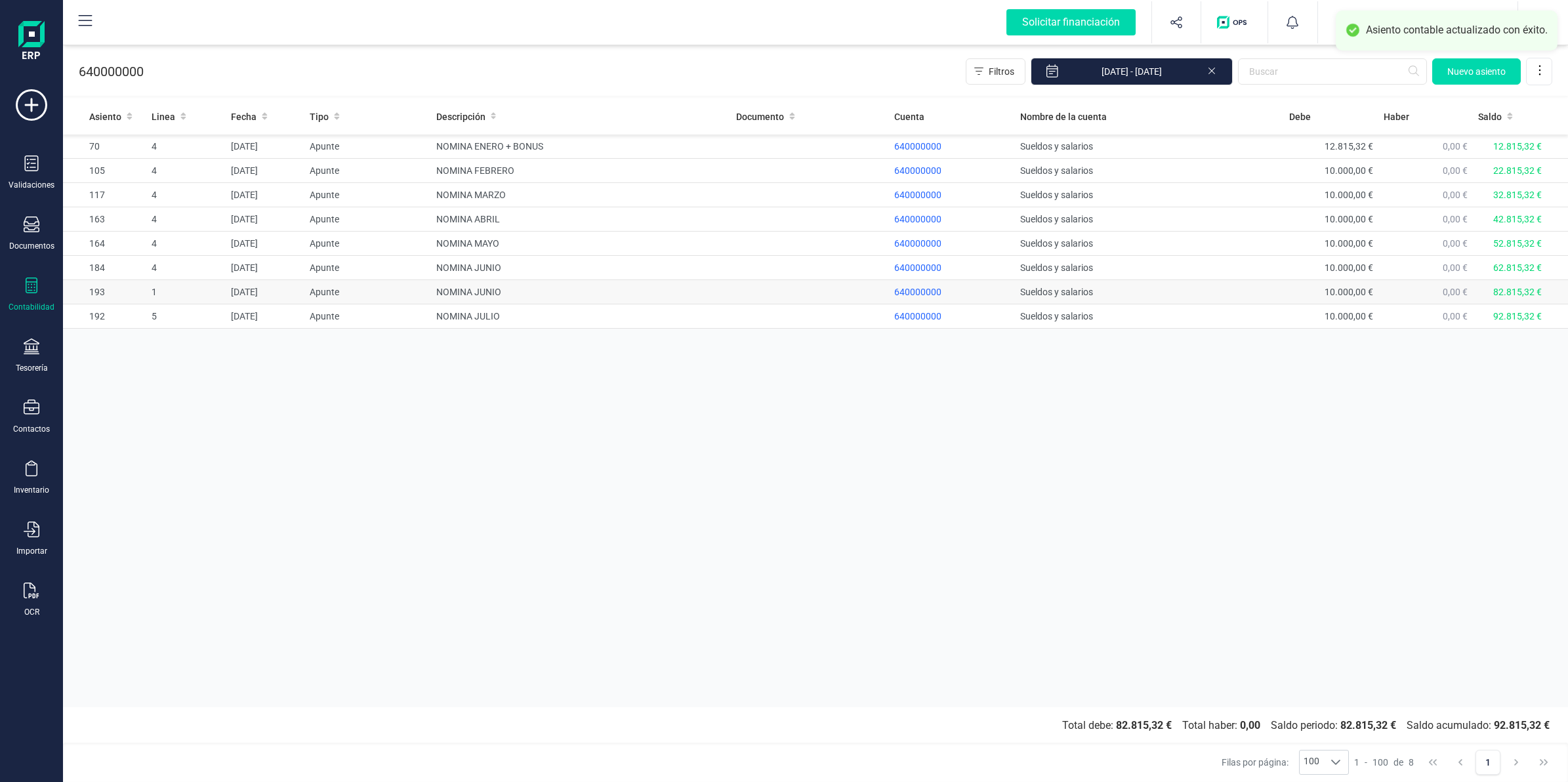
click at [493, 297] on td "NOMINA JUNIO" at bounding box center [581, 292] width 300 height 25
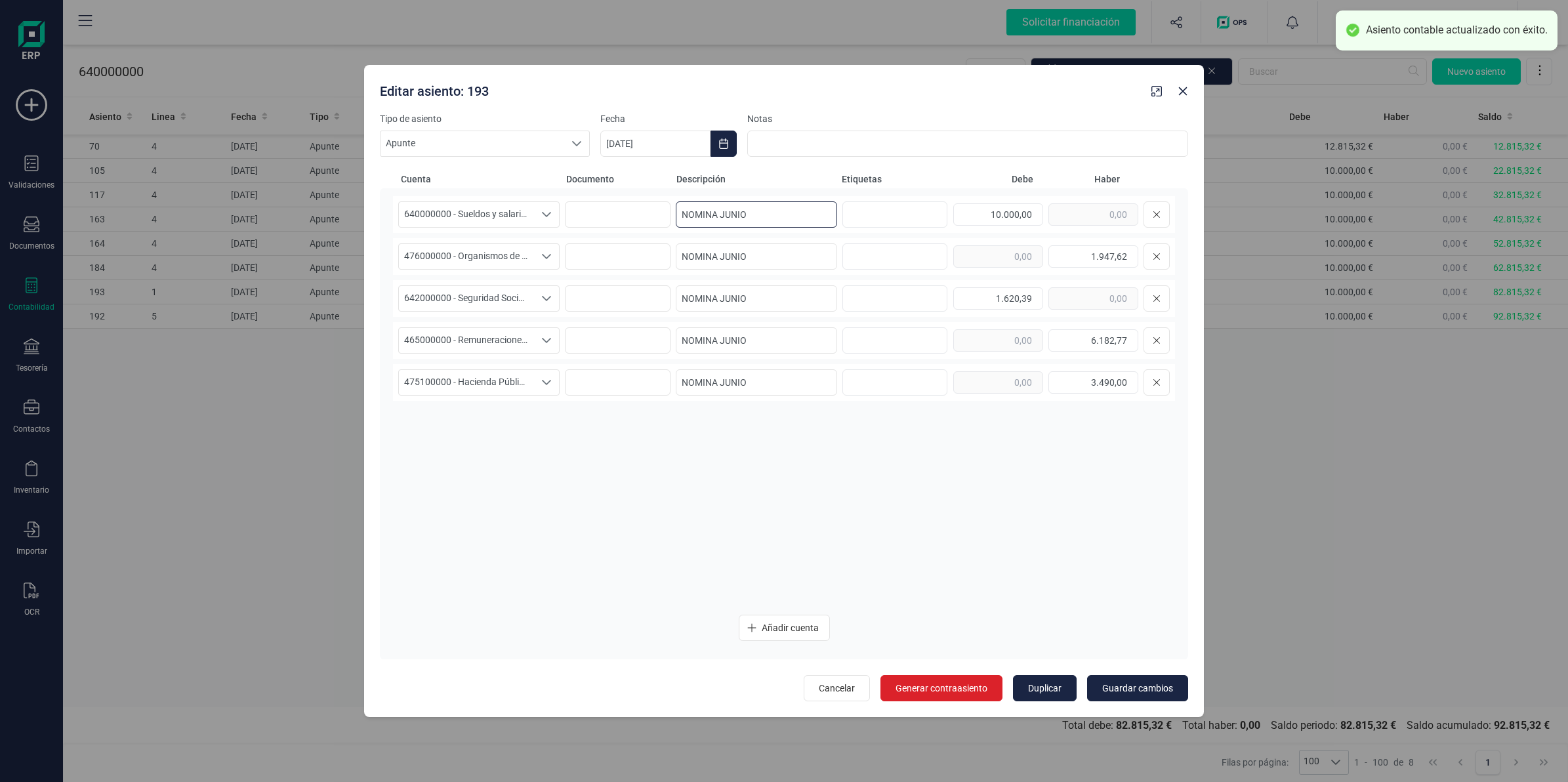
click at [756, 219] on input "NOMINA JUNIO" at bounding box center [756, 214] width 162 height 26
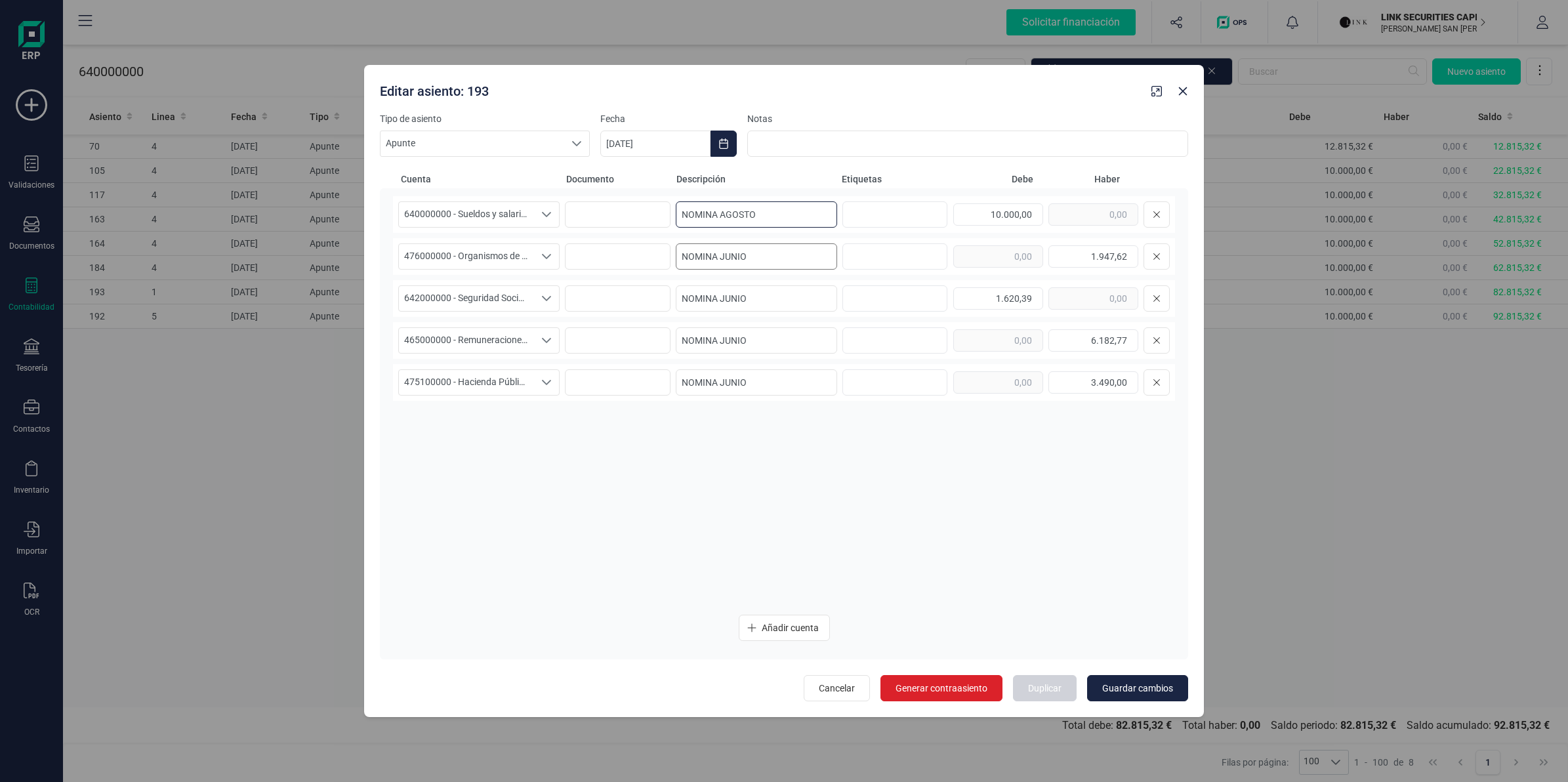
type input "NOMINA AGOSTO"
drag, startPoint x: 755, startPoint y: 261, endPoint x: 640, endPoint y: 271, distance: 115.4
click at [640, 271] on div "476000000 - Organismos de la Seguridad Social, acreedores 476000000 - Organismo…" at bounding box center [784, 256] width 782 height 37
paste input "AGOST"
type input "NOMINA AGOSTO"
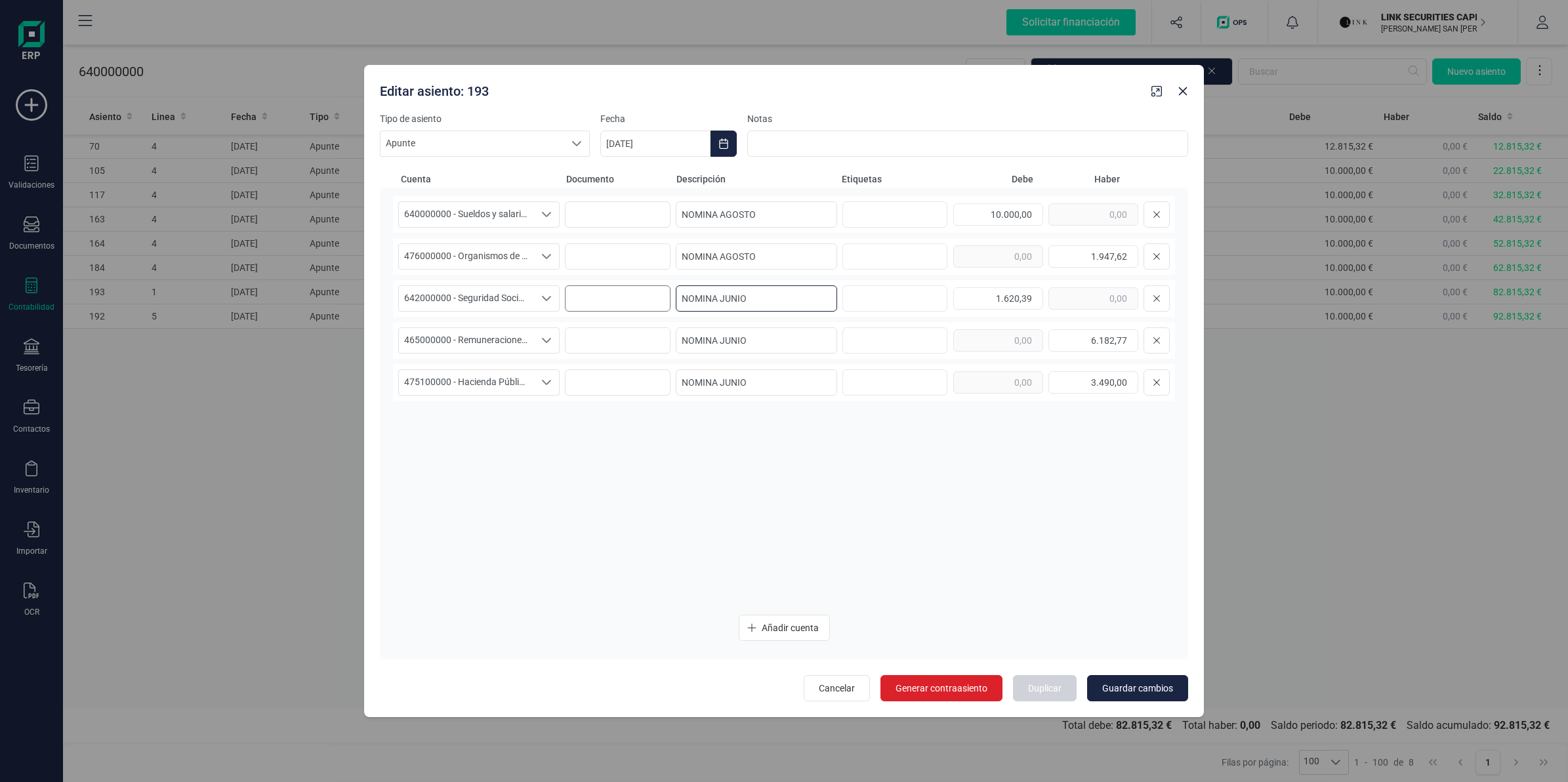
drag, startPoint x: 755, startPoint y: 303, endPoint x: 640, endPoint y: 309, distance: 115.2
click at [640, 309] on div "642000000 - Seguridad Social a cargo de la empresa 642000000 - Seguridad Social…" at bounding box center [784, 298] width 782 height 37
paste input "AGOST"
type input "NOMINA AGOSTO"
drag, startPoint x: 775, startPoint y: 346, endPoint x: 722, endPoint y: 374, distance: 59.9
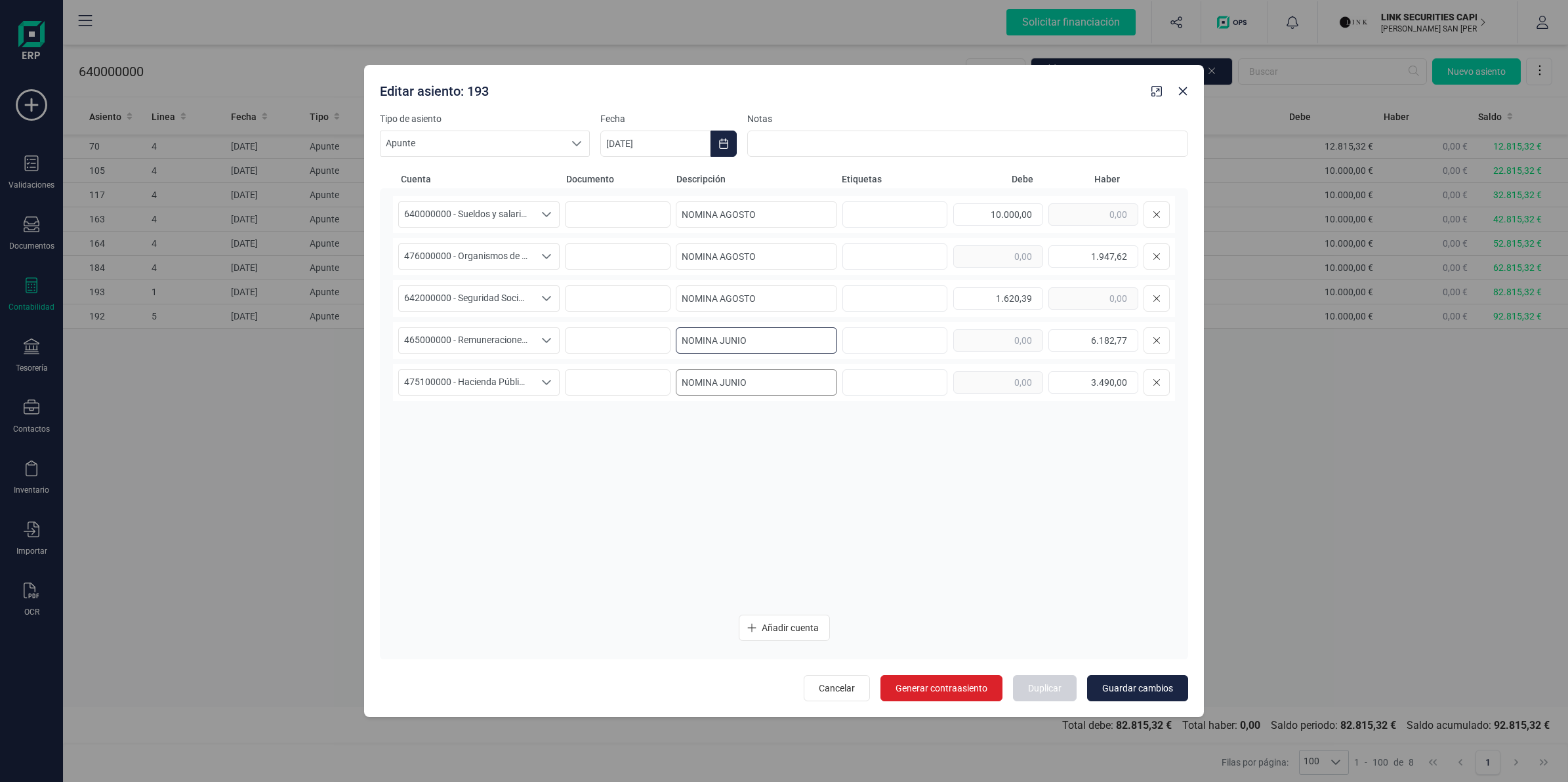
click at [647, 372] on div "640000000 - Sueldos y salarios 640000000 - Sueldos y salarios 640000000 - Sueld…" at bounding box center [784, 400] width 782 height 408
paste input "AGOST"
type input "NOMINA AGOSTO"
drag, startPoint x: 758, startPoint y: 388, endPoint x: 658, endPoint y: 392, distance: 100.1
click at [658, 392] on div "475100000 - Hacienda Pública, acreedora por retenciones practicadas 475100000 -…" at bounding box center [784, 382] width 782 height 37
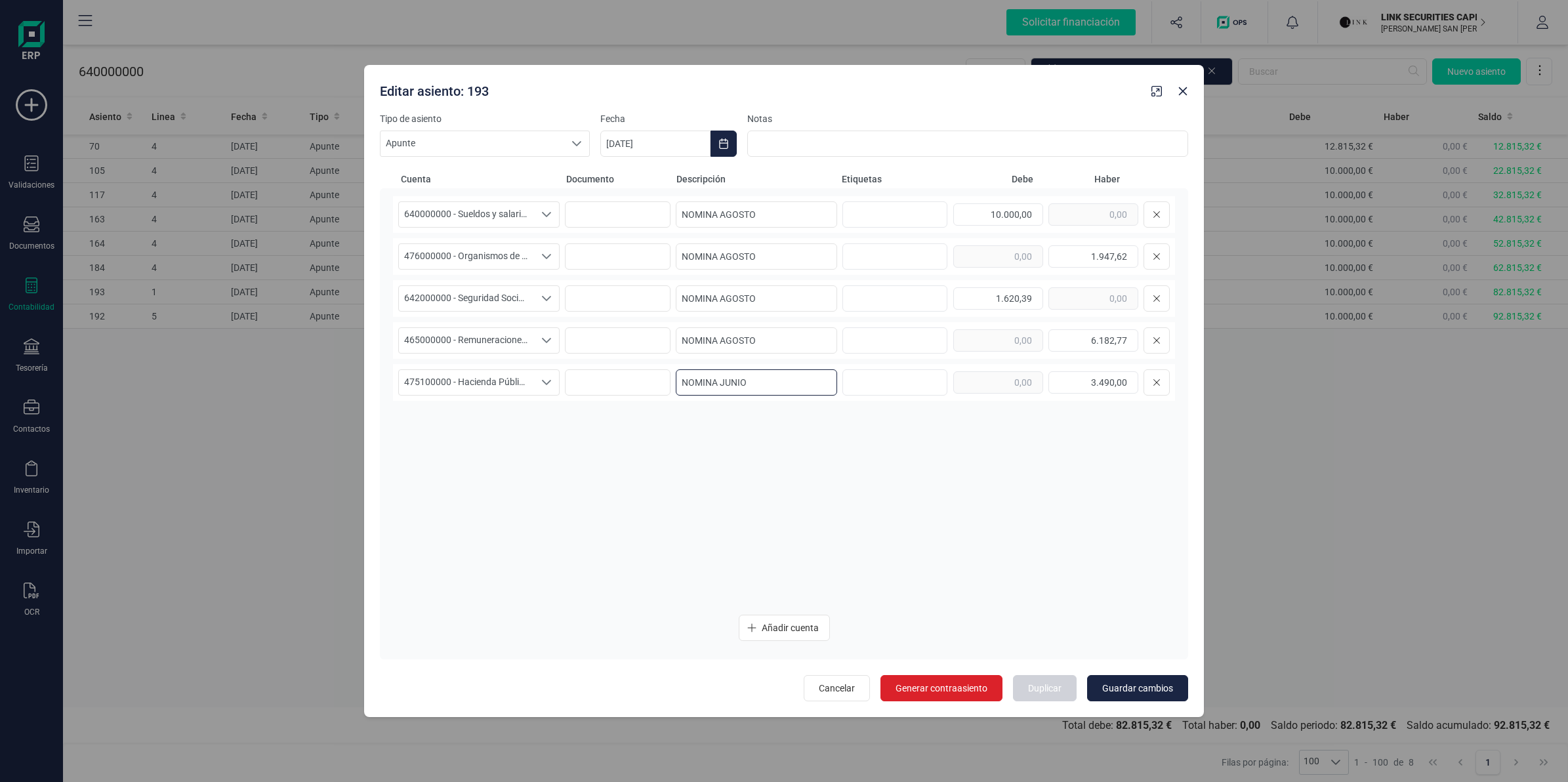
paste input "AGOST"
type input "NOMINA AGOSTO"
click at [719, 148] on icon "Choose Date" at bounding box center [723, 144] width 9 height 11
click at [966, 182] on icon "Next Month" at bounding box center [966, 183] width 5 height 9
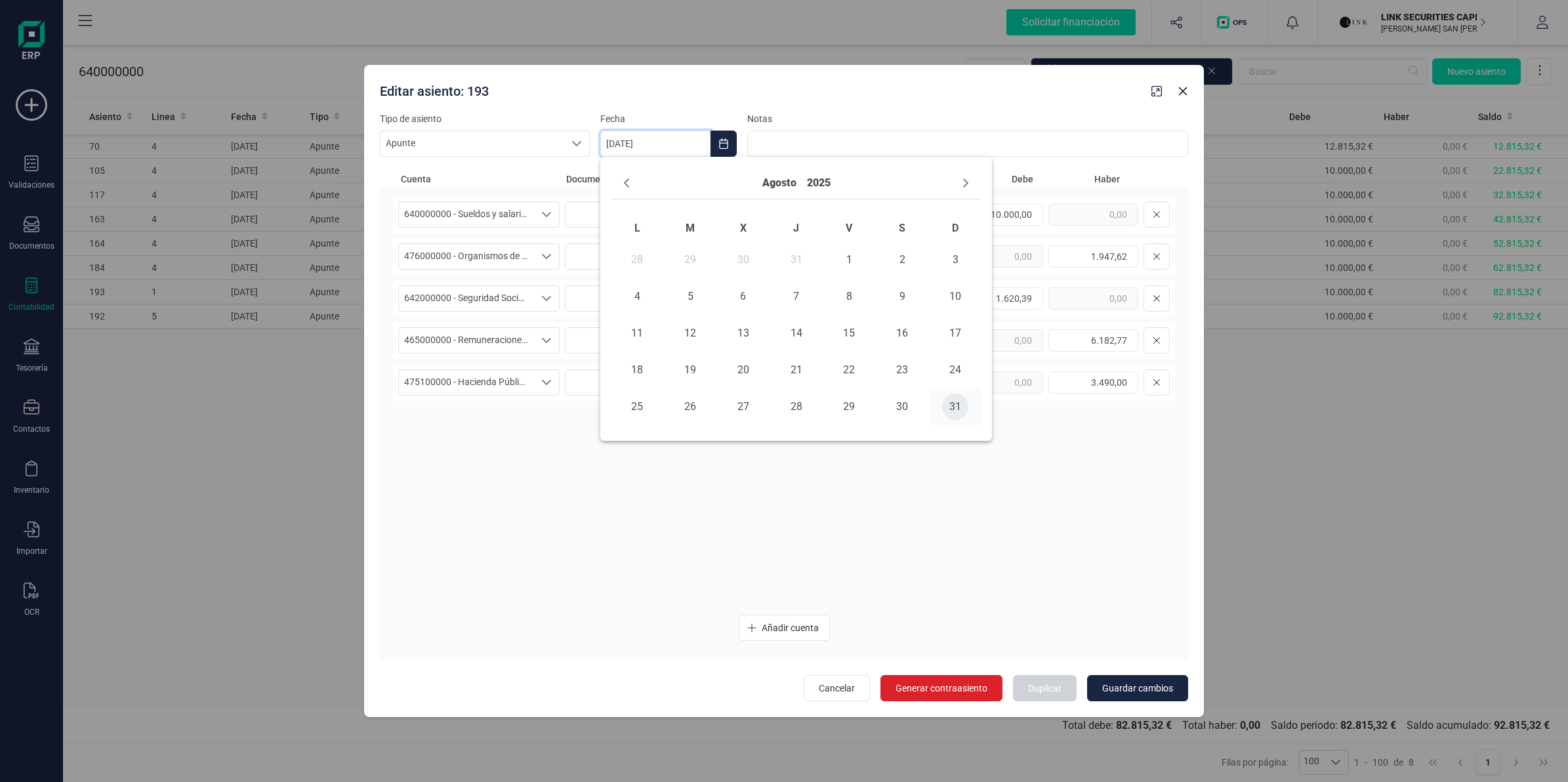
click at [956, 404] on span "31" at bounding box center [955, 406] width 26 height 26
click at [1116, 692] on span "Guardar cambios" at bounding box center [1138, 688] width 71 height 13
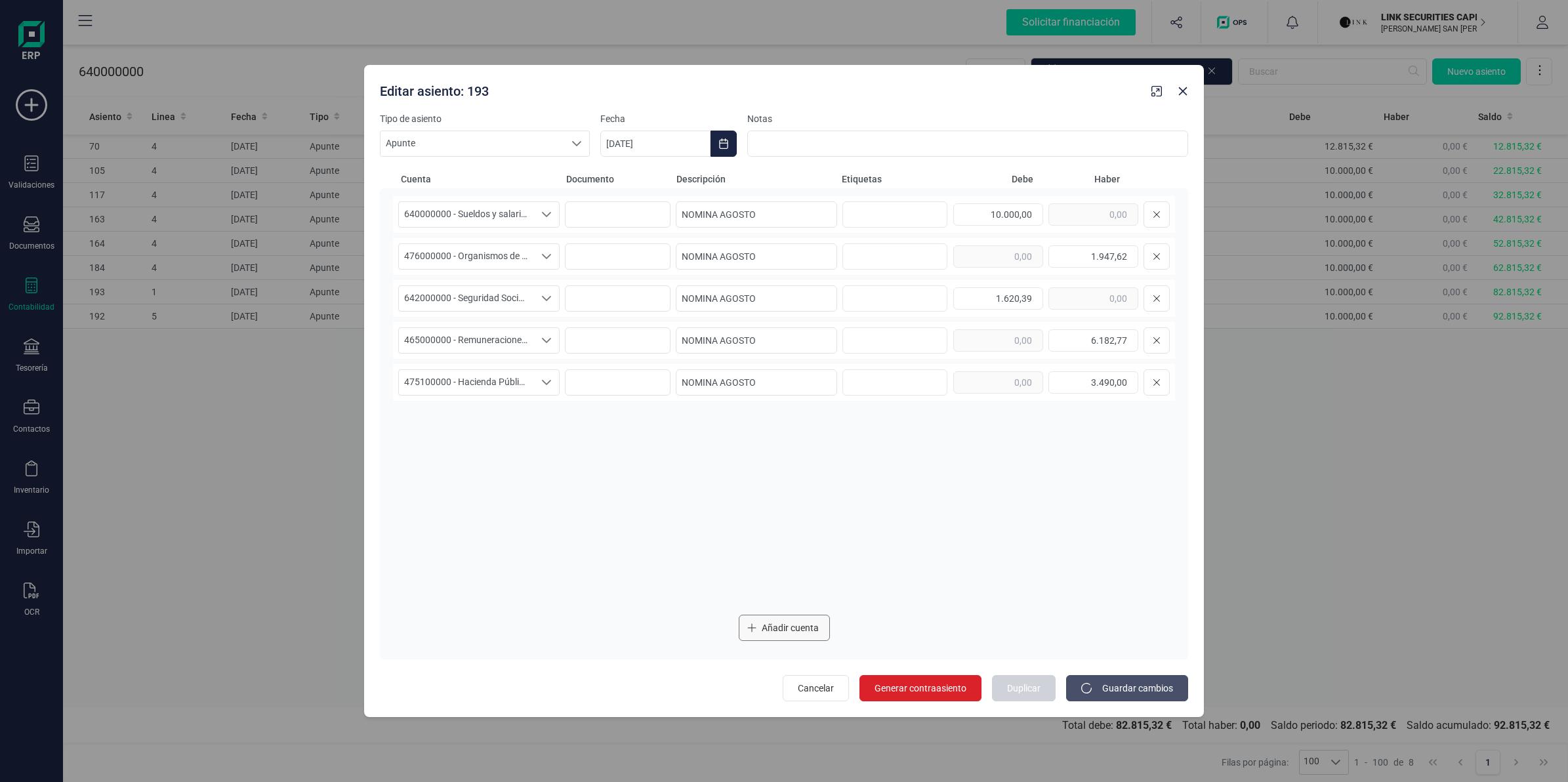
type input "[DATE]"
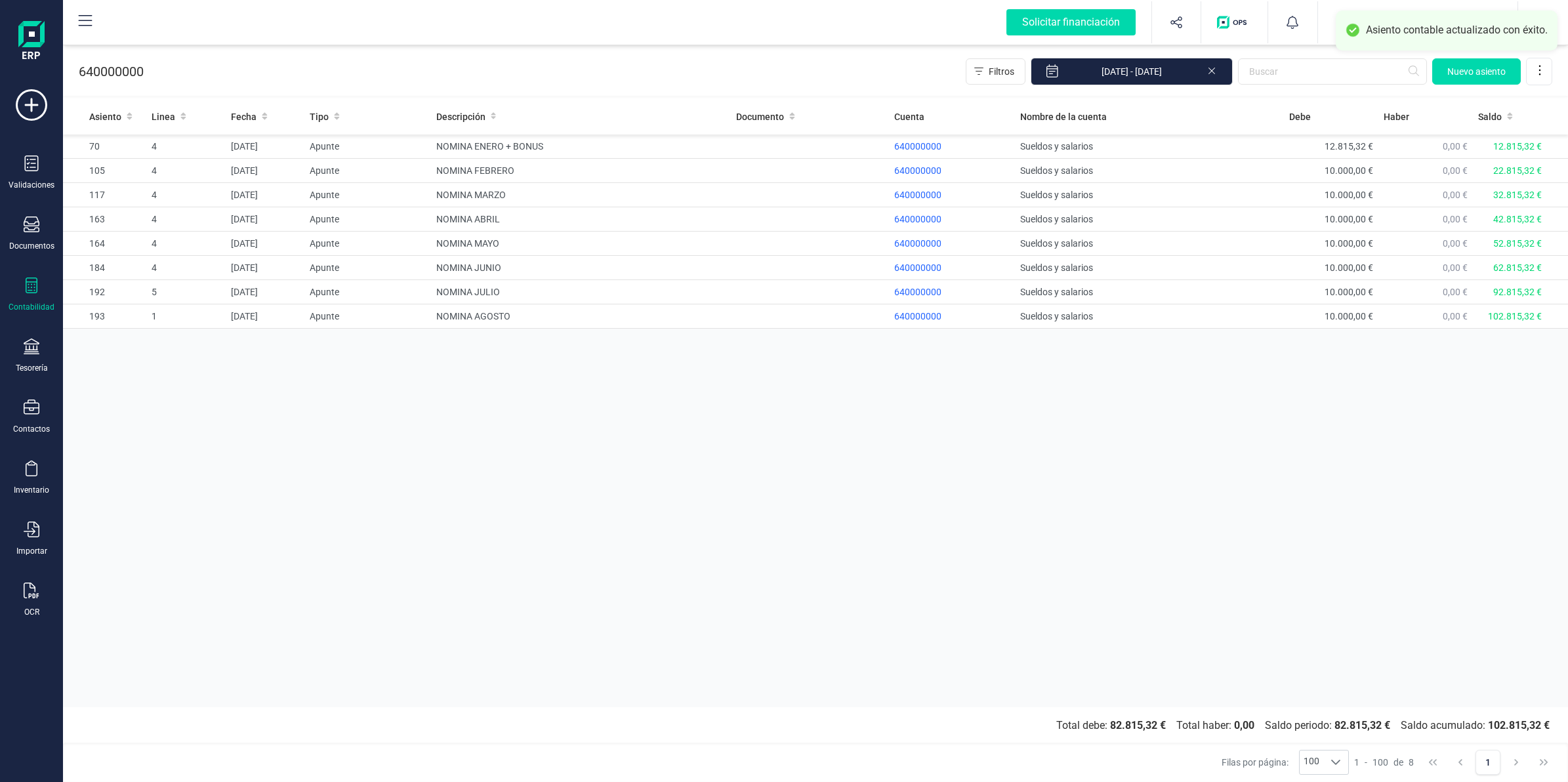
click at [874, 458] on div "Asiento Linea Fecha Tipo Descripción Documento Cuenta Nombre de la cuenta Debe …" at bounding box center [815, 403] width 1505 height 609
click at [31, 294] on div at bounding box center [32, 287] width 16 height 19
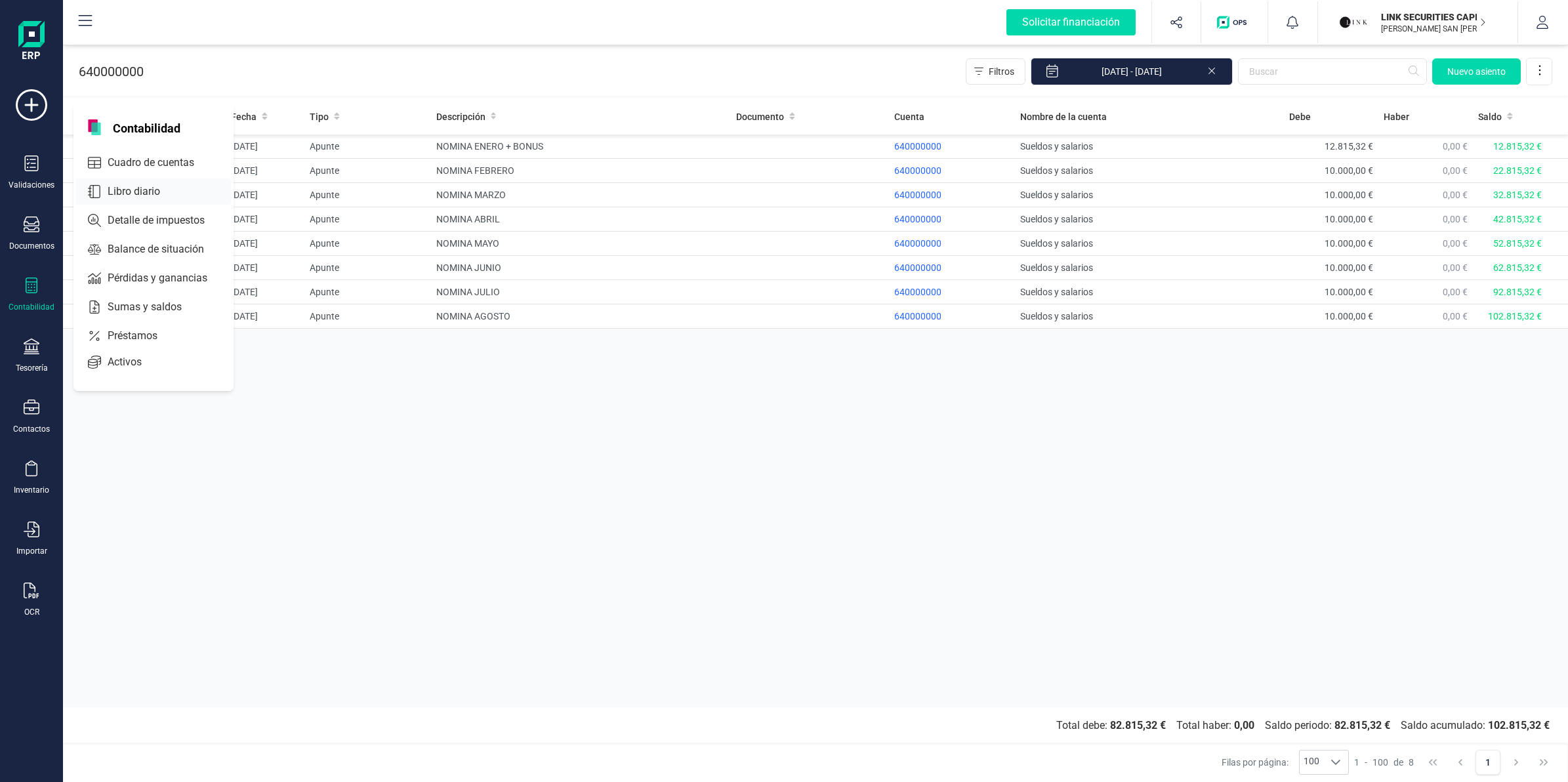
click at [135, 184] on span "Libro diario" at bounding box center [143, 192] width 81 height 16
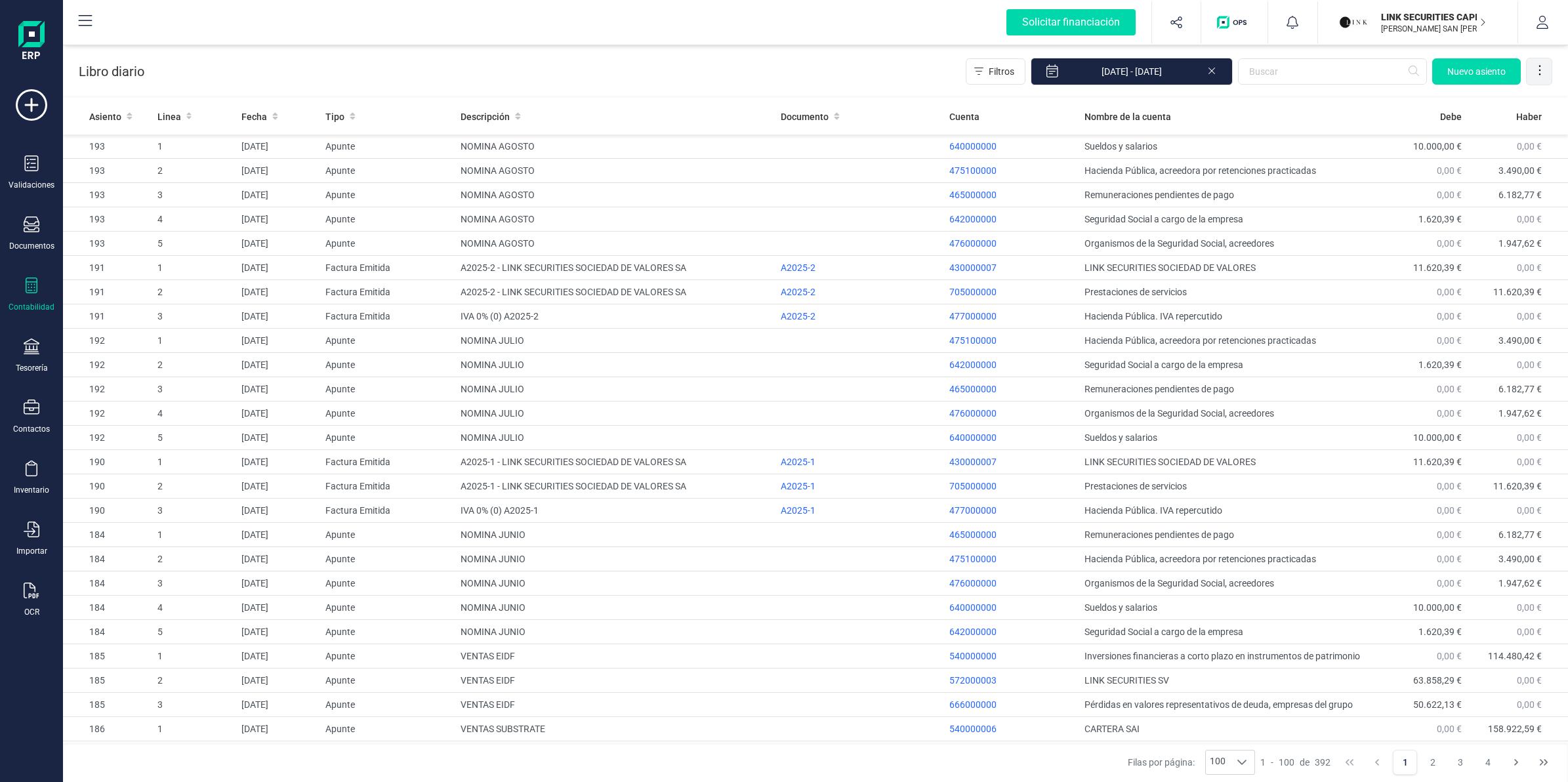
click at [1533, 66] on icon at bounding box center [1540, 70] width 13 height 13
drag, startPoint x: 1493, startPoint y: 102, endPoint x: 1118, endPoint y: 162, distance: 379.8
click at [1493, 102] on span "Exportar Excel" at bounding box center [1495, 103] width 94 height 11
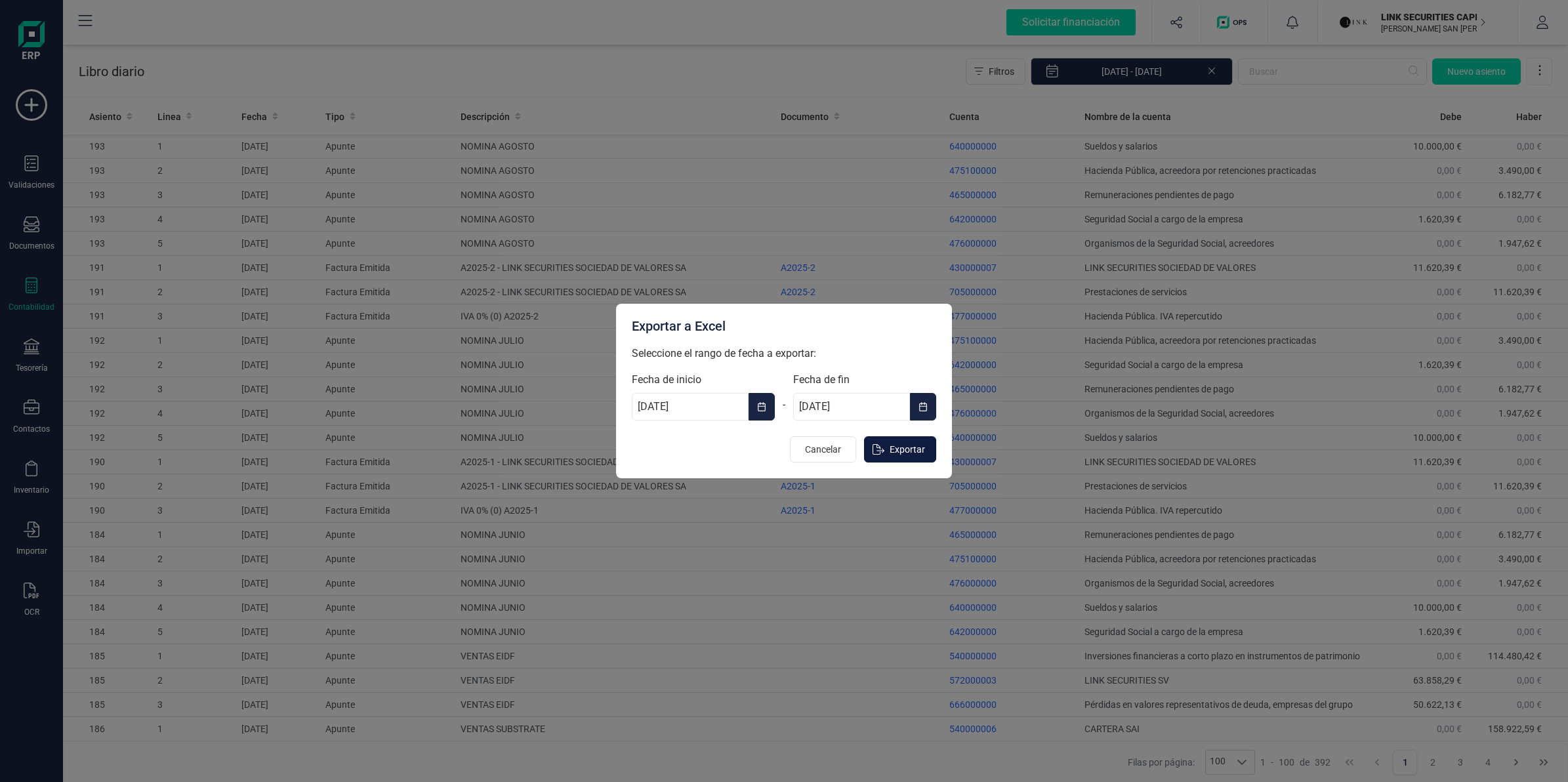
click at [902, 453] on span "Exportar" at bounding box center [907, 450] width 35 height 13
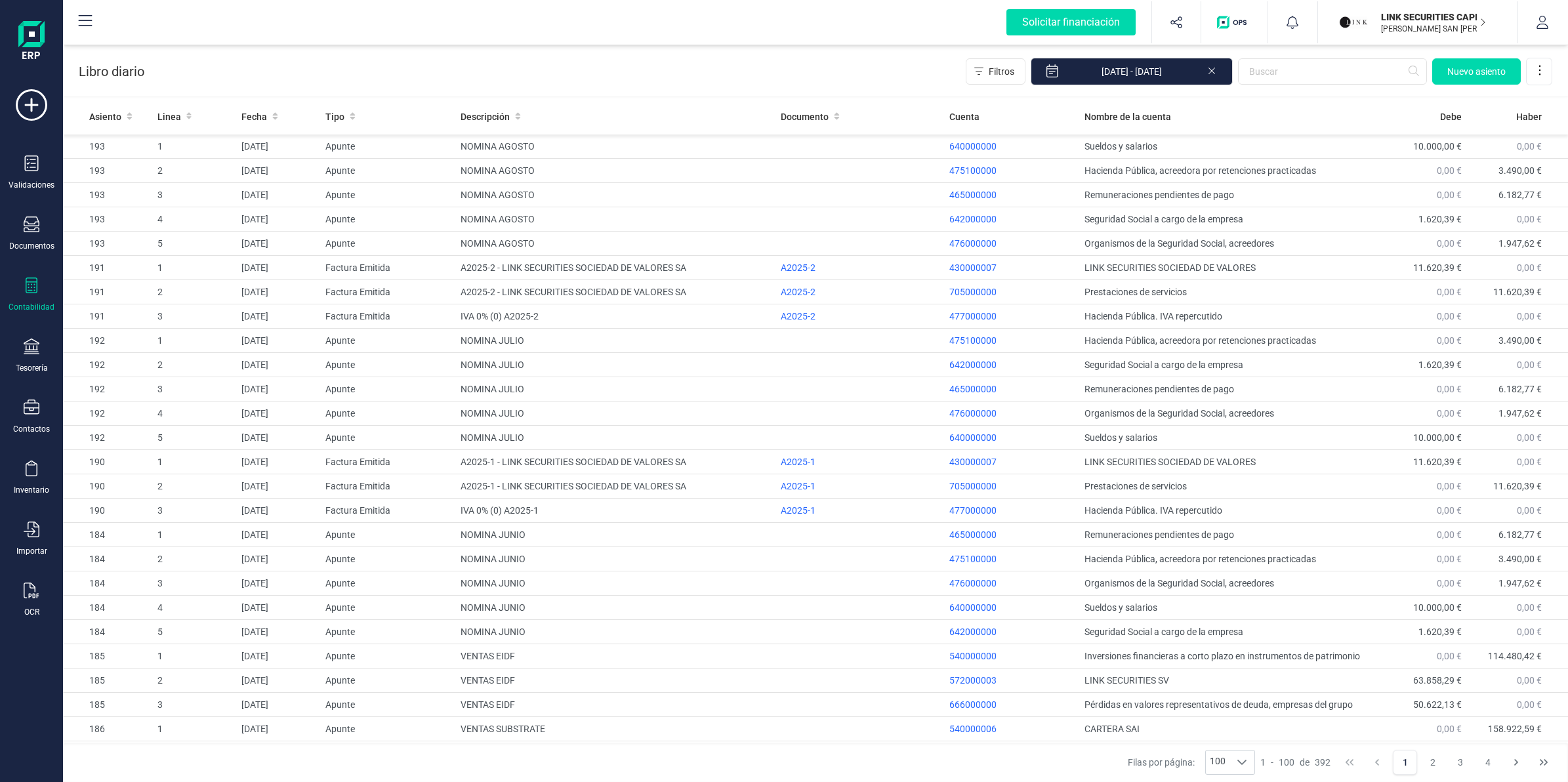
click at [739, 65] on div "Libro diario Filtros [DATE] - [DATE] [GEOGRAPHIC_DATA]" at bounding box center [815, 68] width 1505 height 54
click at [1463, 71] on span "Nuevo asiento" at bounding box center [1476, 72] width 59 height 13
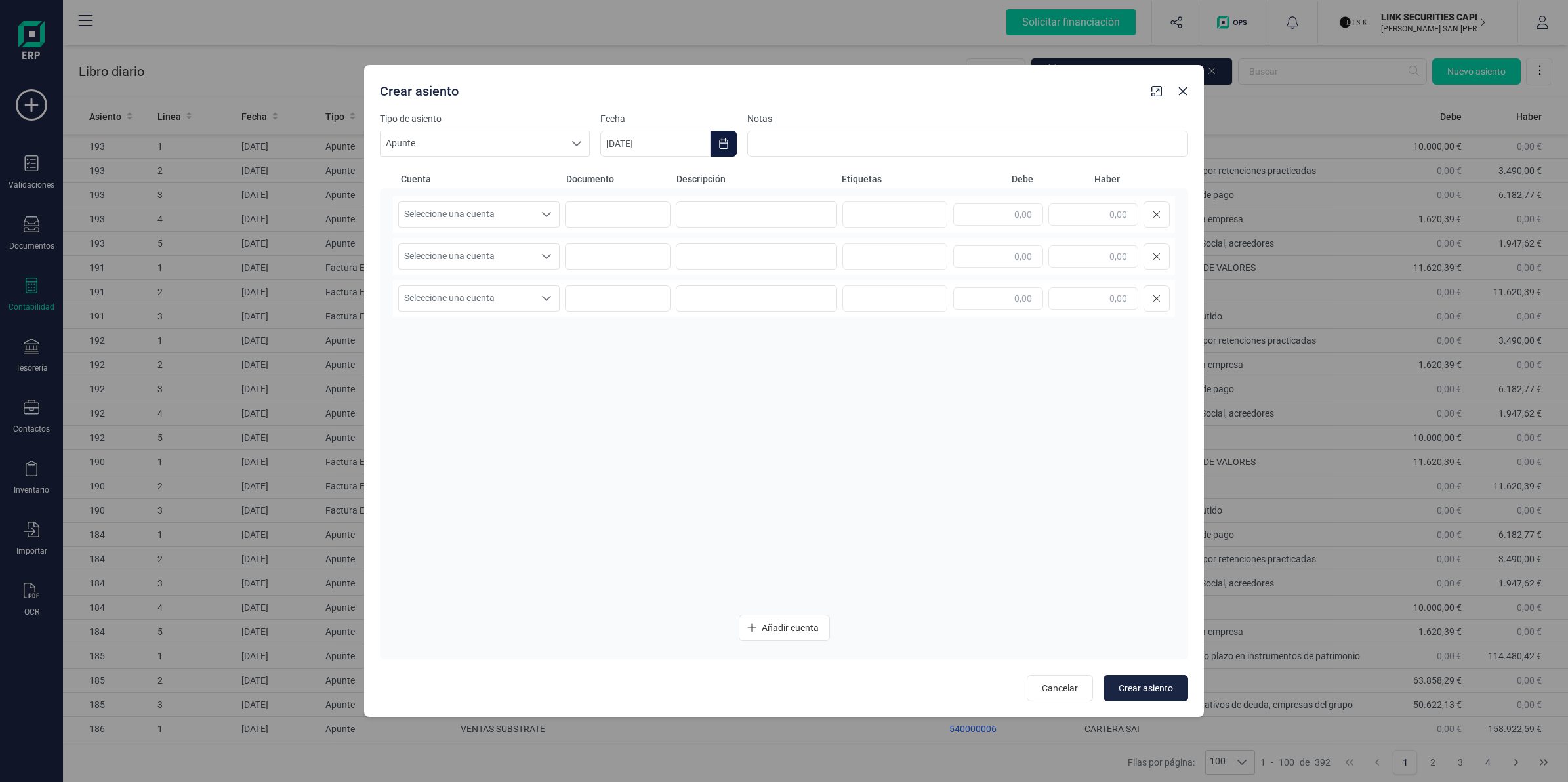
click at [716, 146] on button "Choose Date" at bounding box center [723, 143] width 26 height 26
click at [630, 185] on icon "Previous Month" at bounding box center [626, 183] width 11 height 11
click at [792, 405] on span "31" at bounding box center [796, 406] width 26 height 26
type input "[DATE]"
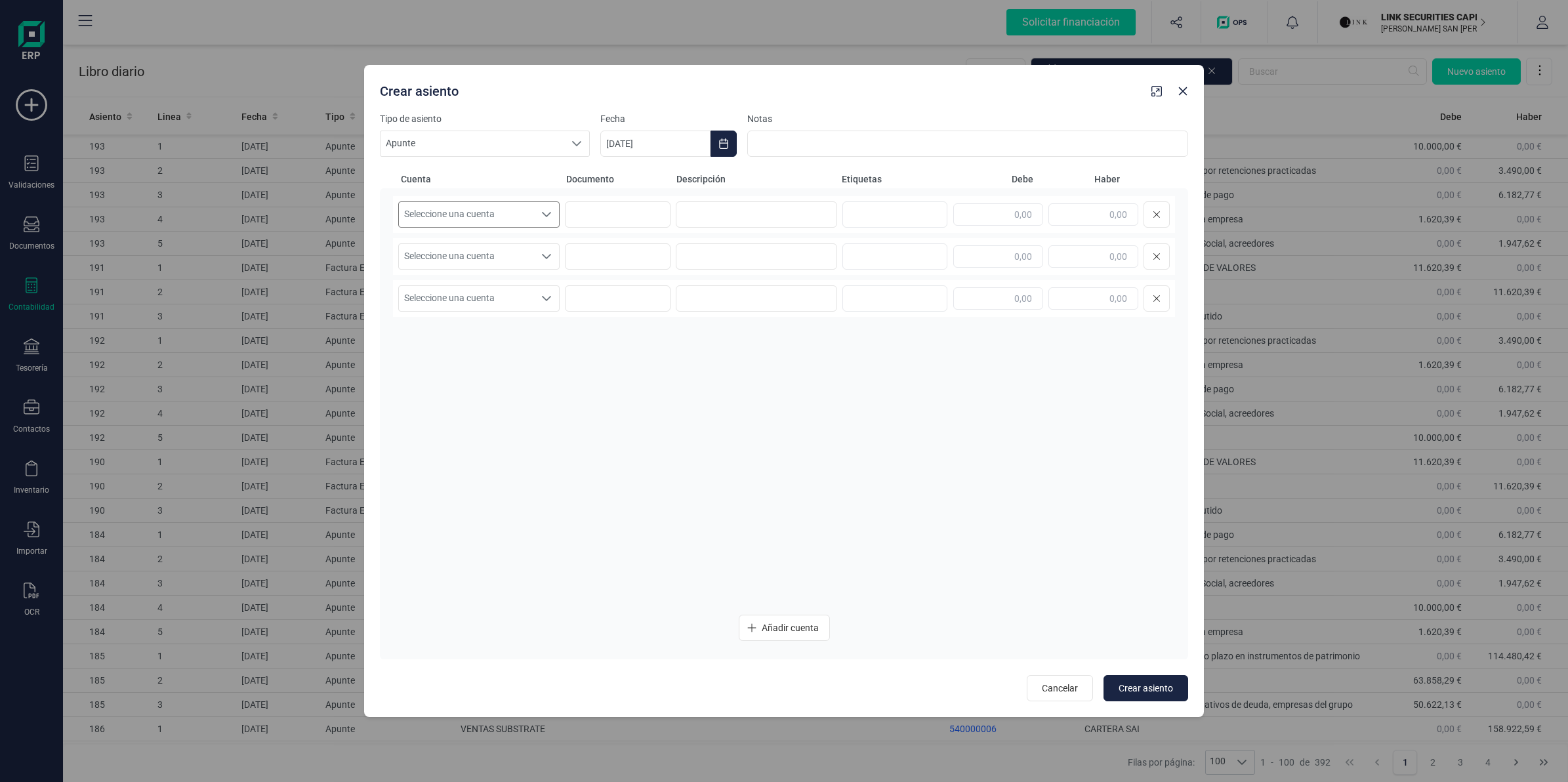
click at [502, 217] on span "Seleccione una cuenta" at bounding box center [466, 214] width 135 height 25
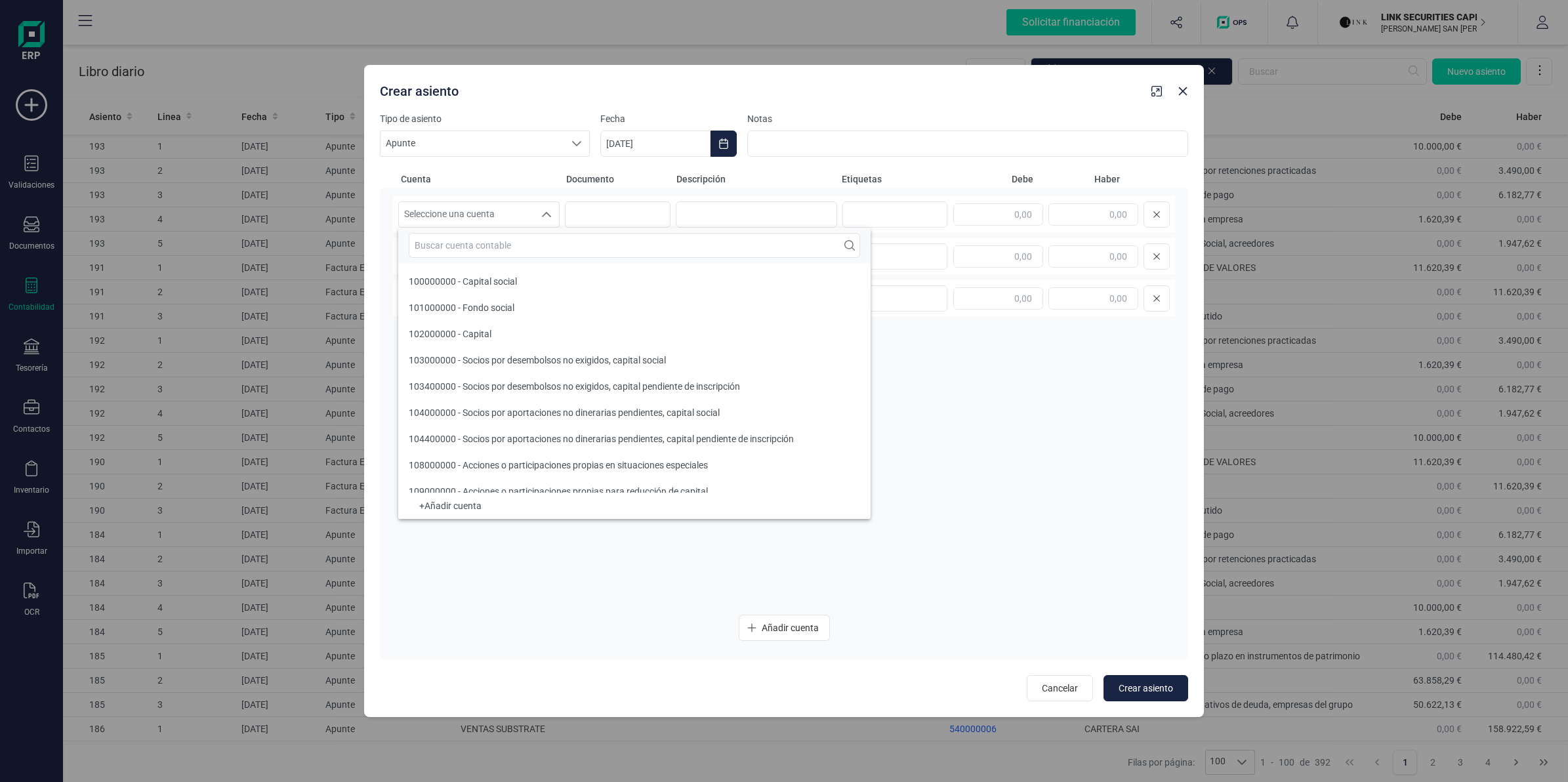
click at [496, 259] on div at bounding box center [634, 245] width 472 height 35
click at [492, 248] on input "text" at bounding box center [634, 245] width 452 height 25
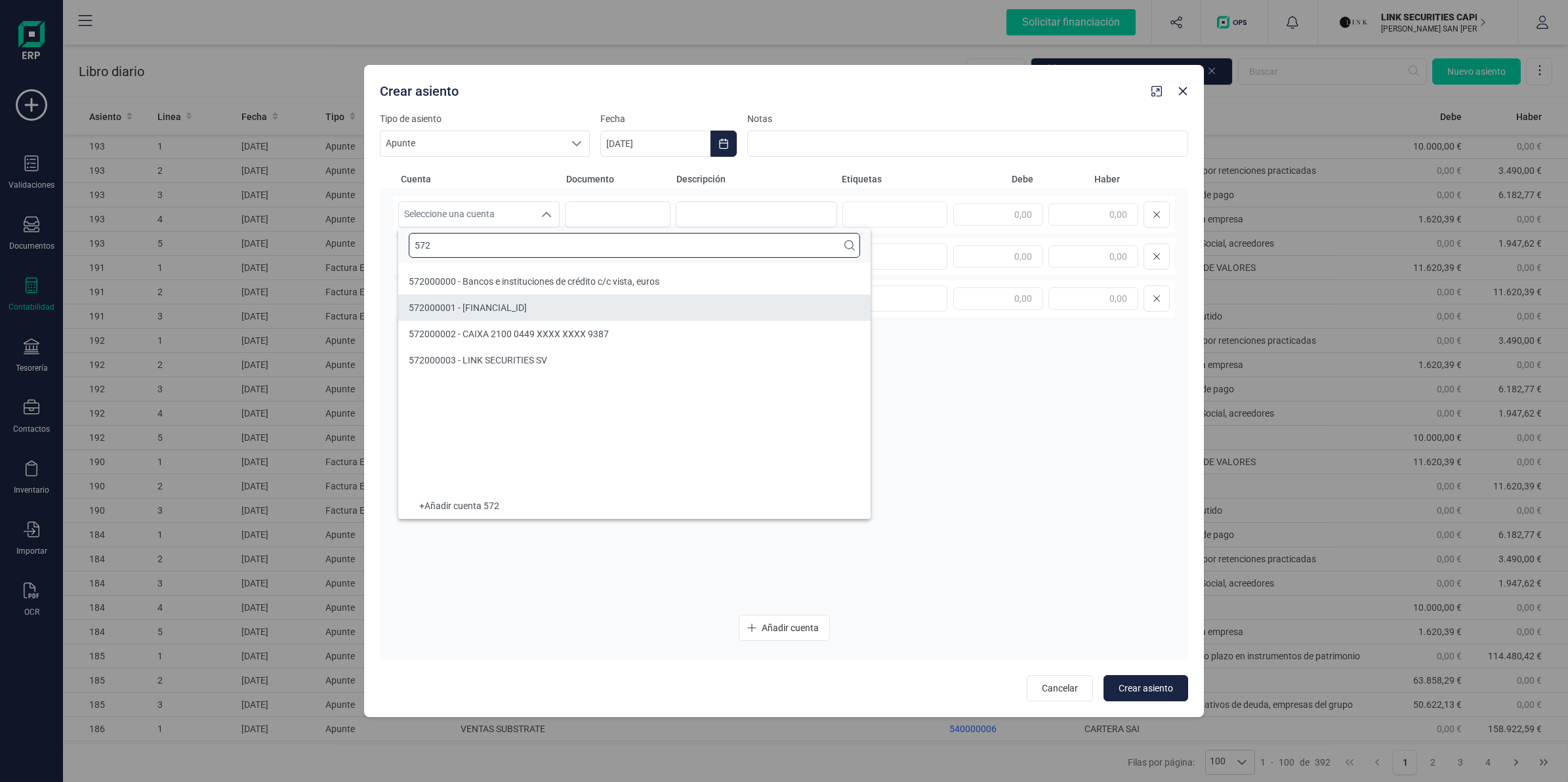
type input "572"
click at [507, 328] on span "572000002 - CAIXA 2100 0449 XXXX XXXX 9387" at bounding box center [509, 334] width 200 height 11
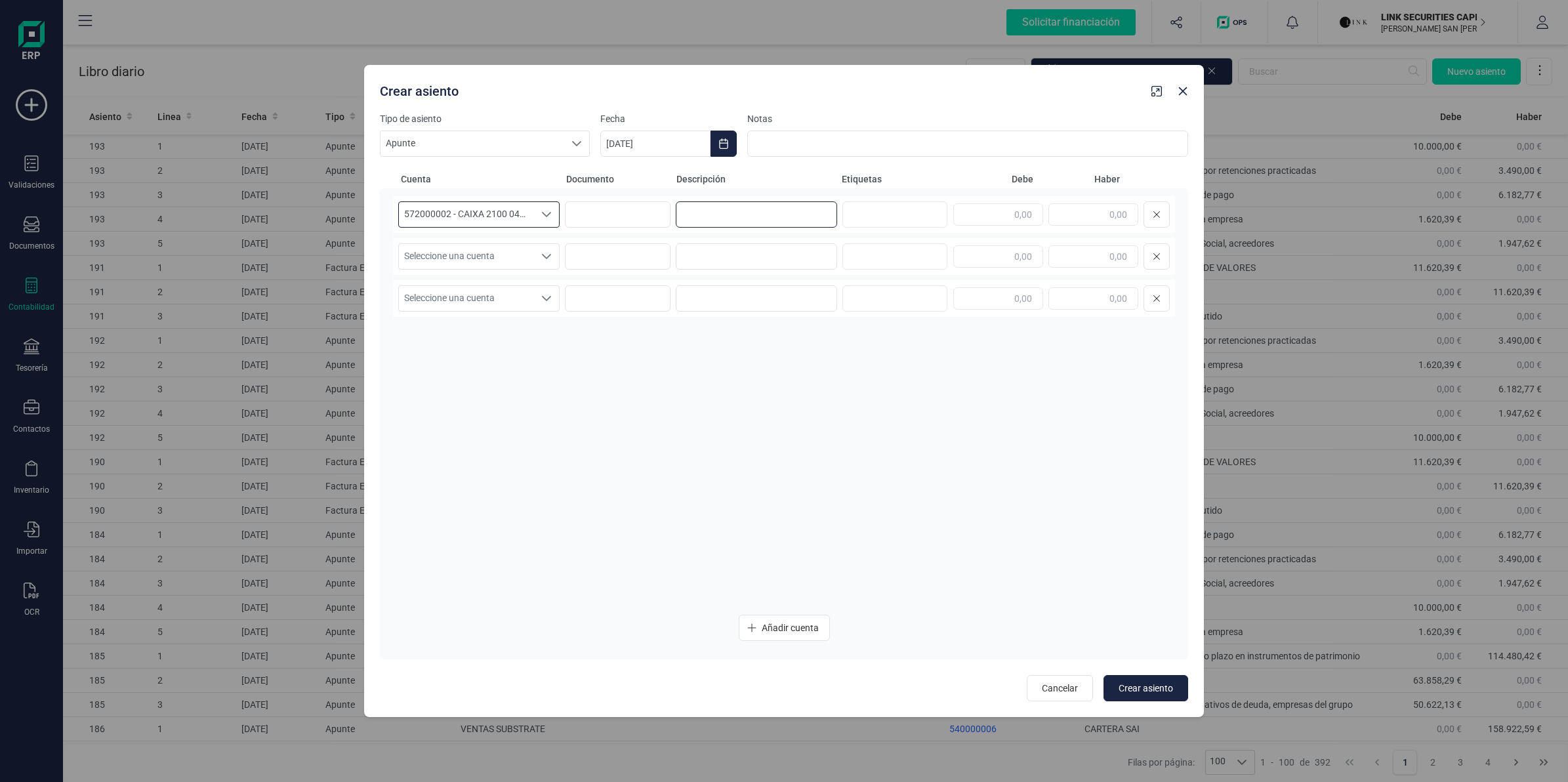
click at [686, 212] on input at bounding box center [756, 214] width 162 height 26
click at [714, 221] on input at bounding box center [756, 214] width 162 height 26
paste input "TGSS.COTIZACION 0"
type input "TGSS.COTIZACION 0"
click at [1083, 219] on input "text" at bounding box center [1093, 215] width 90 height 23
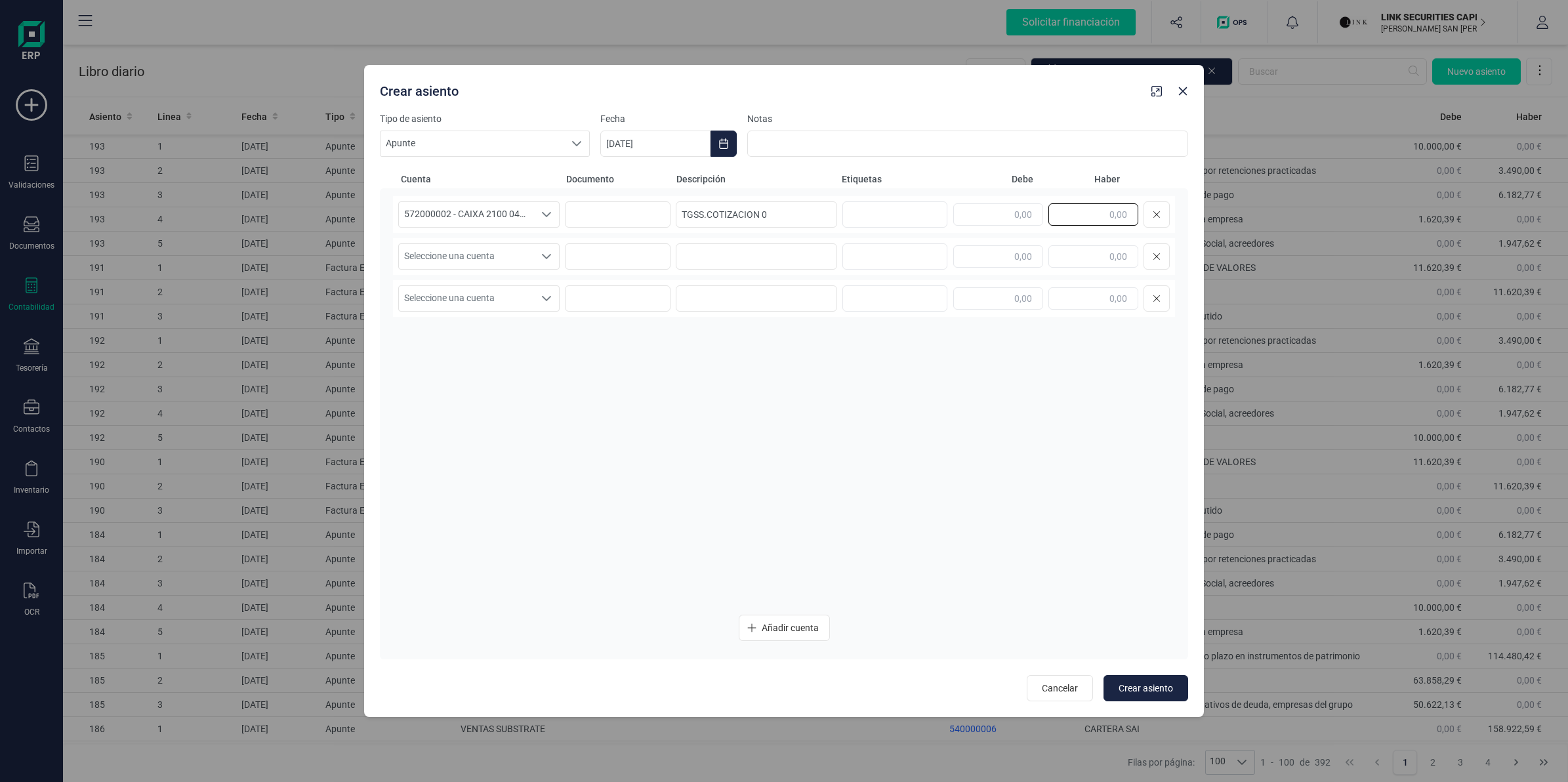
paste input "1.947,63"
type input "1.947,63"
click at [519, 260] on span "Seleccione una cuenta" at bounding box center [466, 256] width 135 height 25
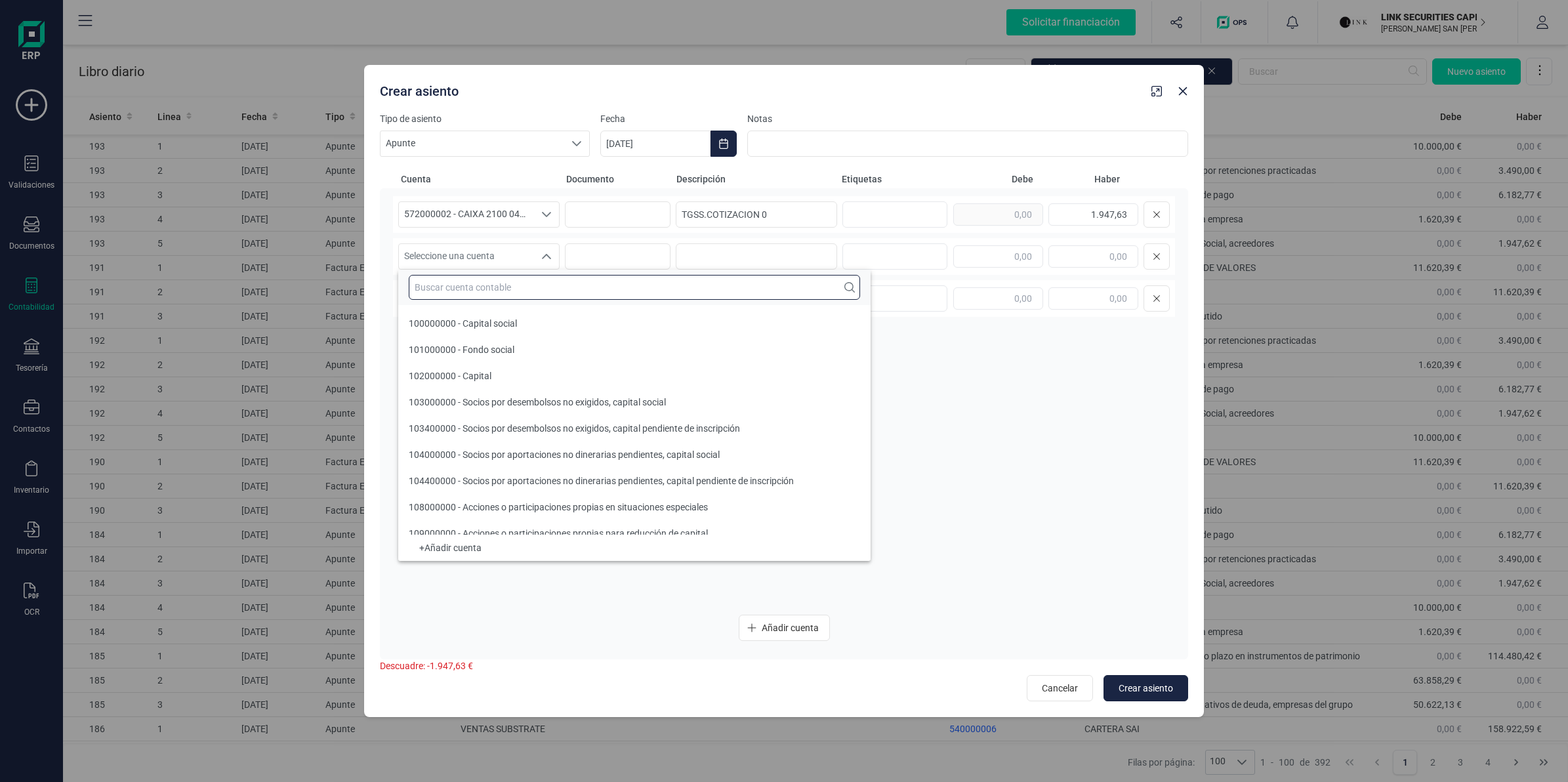
click at [504, 294] on input "text" at bounding box center [634, 287] width 452 height 25
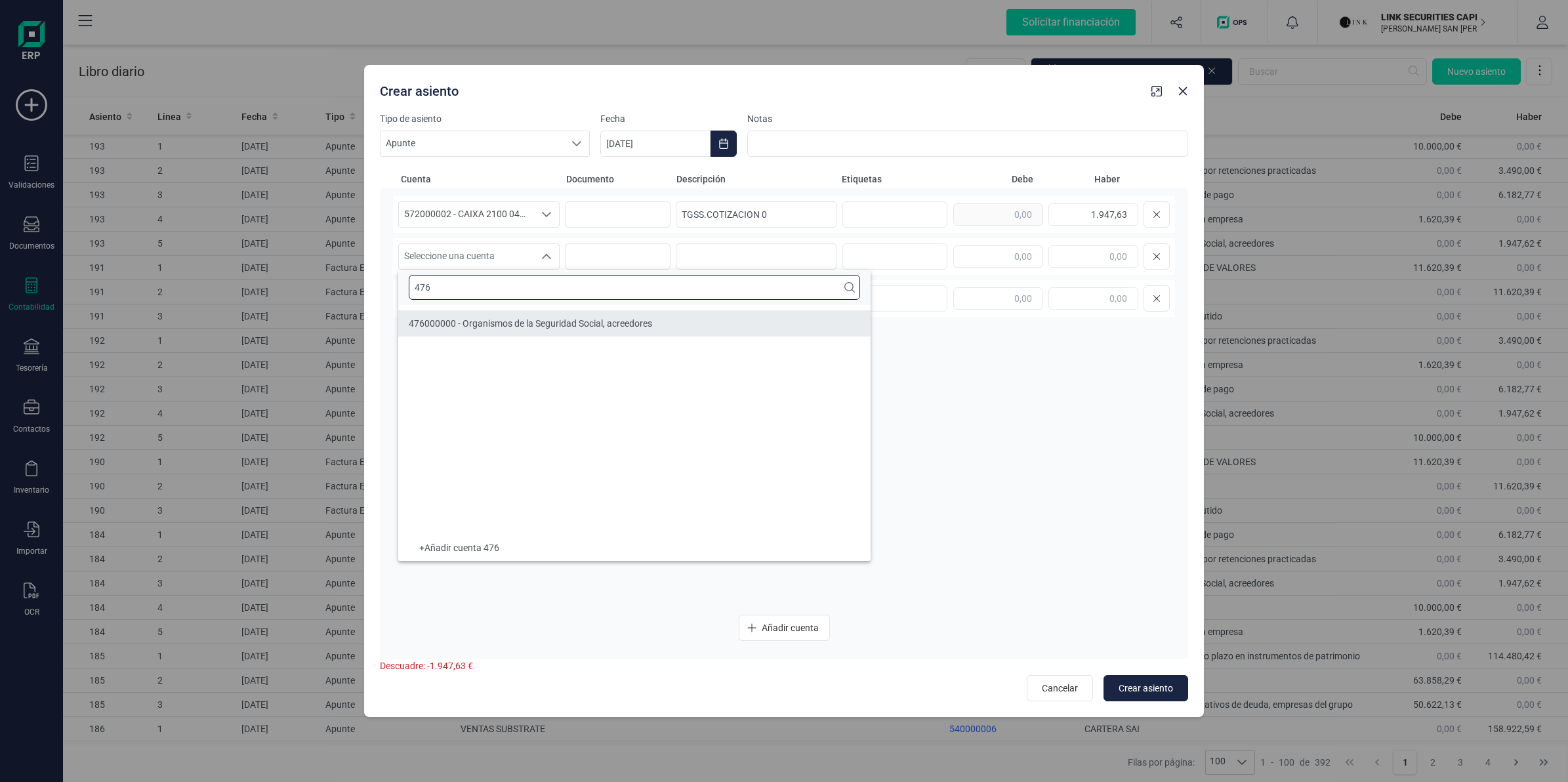
type input "476"
click at [549, 315] on li "476000000 - Organismos de la Seguridad Social, acreedores" at bounding box center [634, 323] width 472 height 26
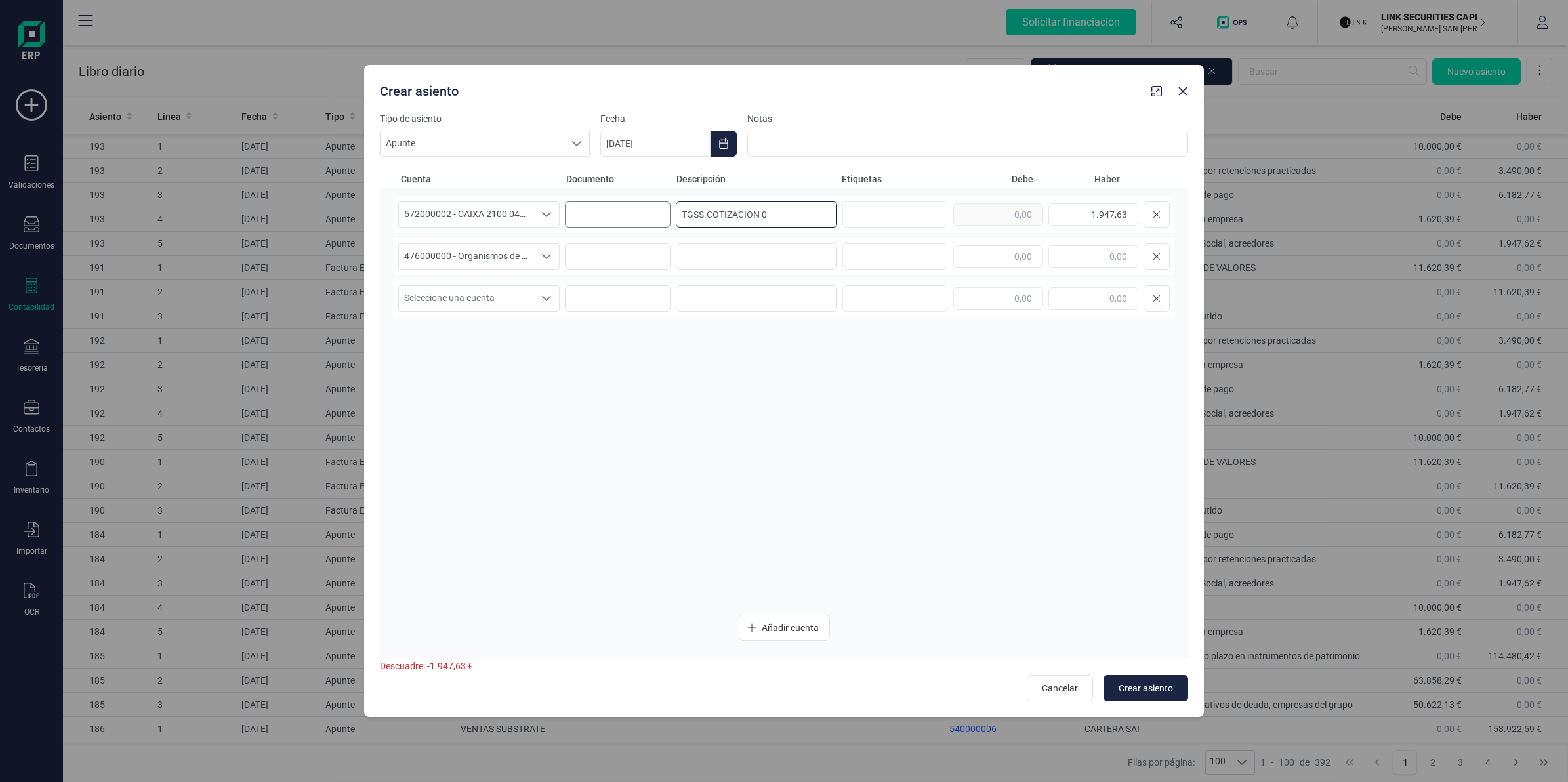
drag, startPoint x: 769, startPoint y: 205, endPoint x: 652, endPoint y: 217, distance: 117.6
click at [652, 217] on div "572000002 - CAIXA 2100 0449 XXXX XXXX 9387 572000002 - CAIXA 2100 0449 XXXX XXX…" at bounding box center [784, 214] width 782 height 37
click at [715, 257] on input at bounding box center [756, 256] width 162 height 26
paste input "TGSS.COTIZACION 0"
type input "TGSS.COTIZACION 0"
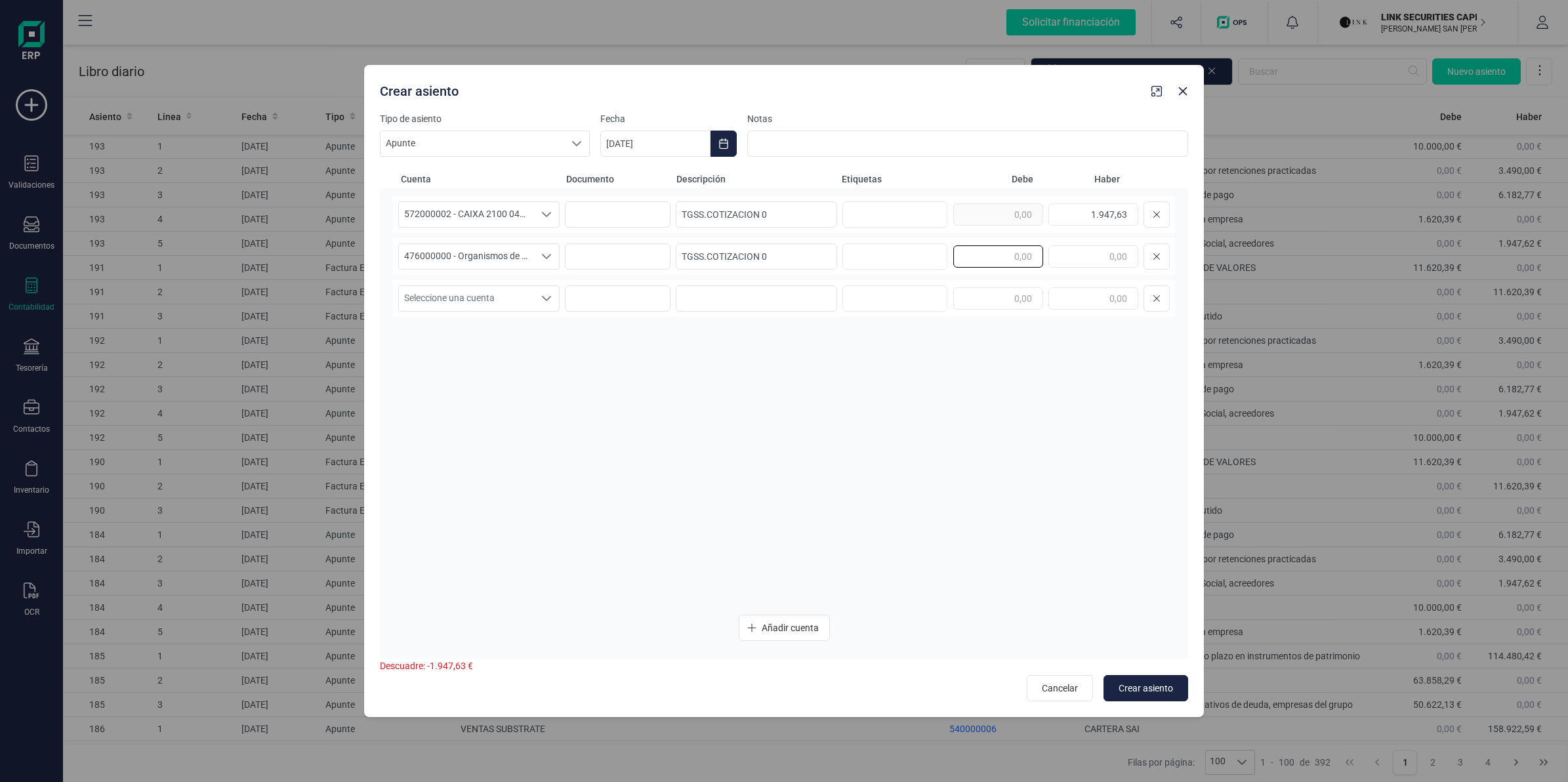
click at [983, 263] on input "text" at bounding box center [998, 257] width 90 height 23
drag, startPoint x: 1077, startPoint y: 217, endPoint x: 1132, endPoint y: 215, distance: 55.0
click at [1132, 215] on input "1.947,63" at bounding box center [1093, 215] width 90 height 23
click at [1010, 255] on input "text" at bounding box center [998, 257] width 90 height 23
paste input "1.947,63"
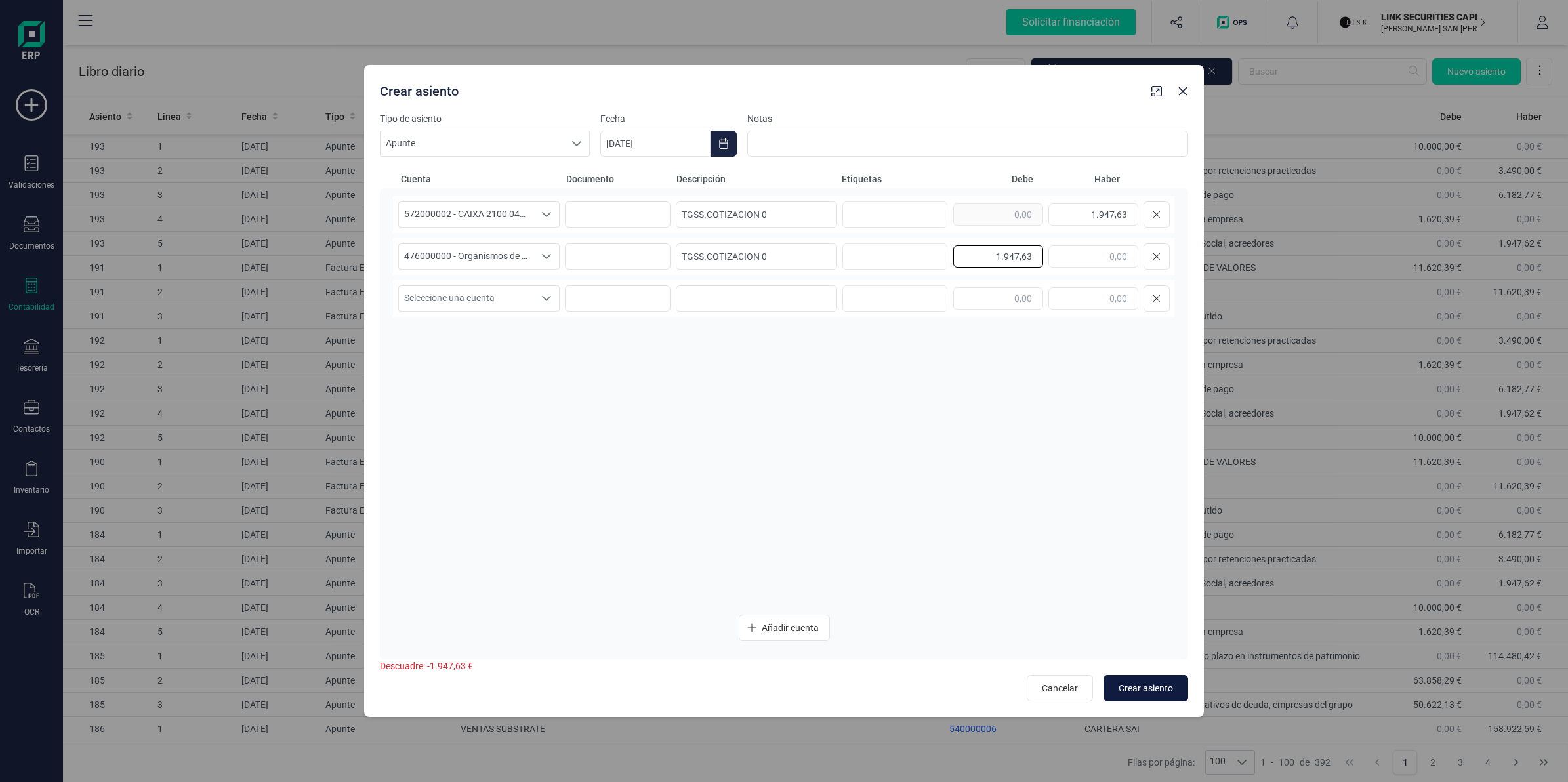
type input "1.947,63"
click at [1152, 691] on span "Crear asiento" at bounding box center [1146, 688] width 55 height 13
type input "[DATE]"
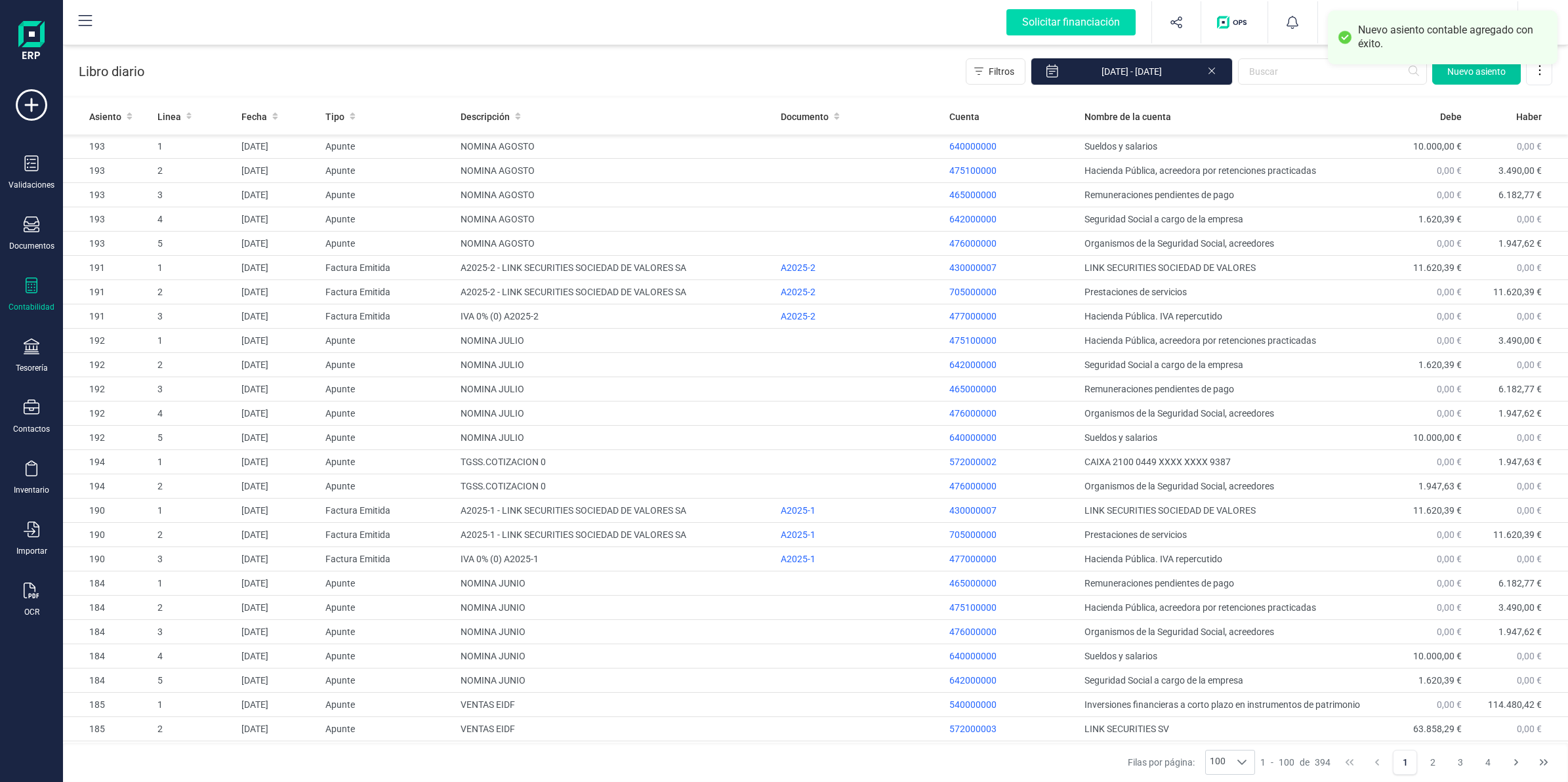
click at [1475, 76] on span "Nuevo asiento" at bounding box center [1476, 72] width 59 height 13
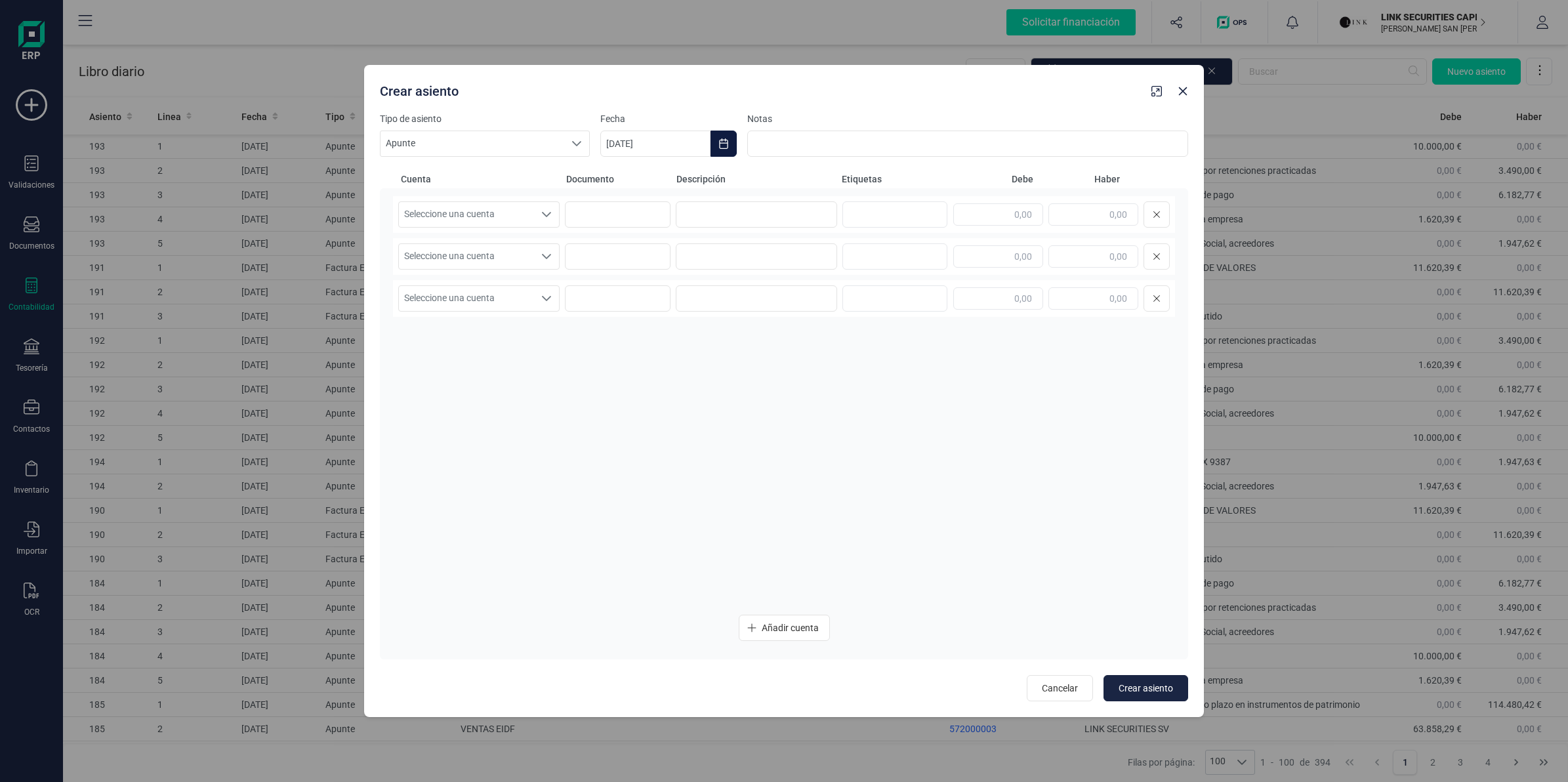
click at [725, 151] on button "Choose Date" at bounding box center [723, 143] width 26 height 26
click at [631, 185] on icon "Previous Month" at bounding box center [626, 183] width 11 height 11
click at [751, 412] on span "30" at bounding box center [743, 406] width 26 height 26
type input "[DATE]"
click at [514, 221] on span "Seleccione una cuenta" at bounding box center [466, 214] width 135 height 25
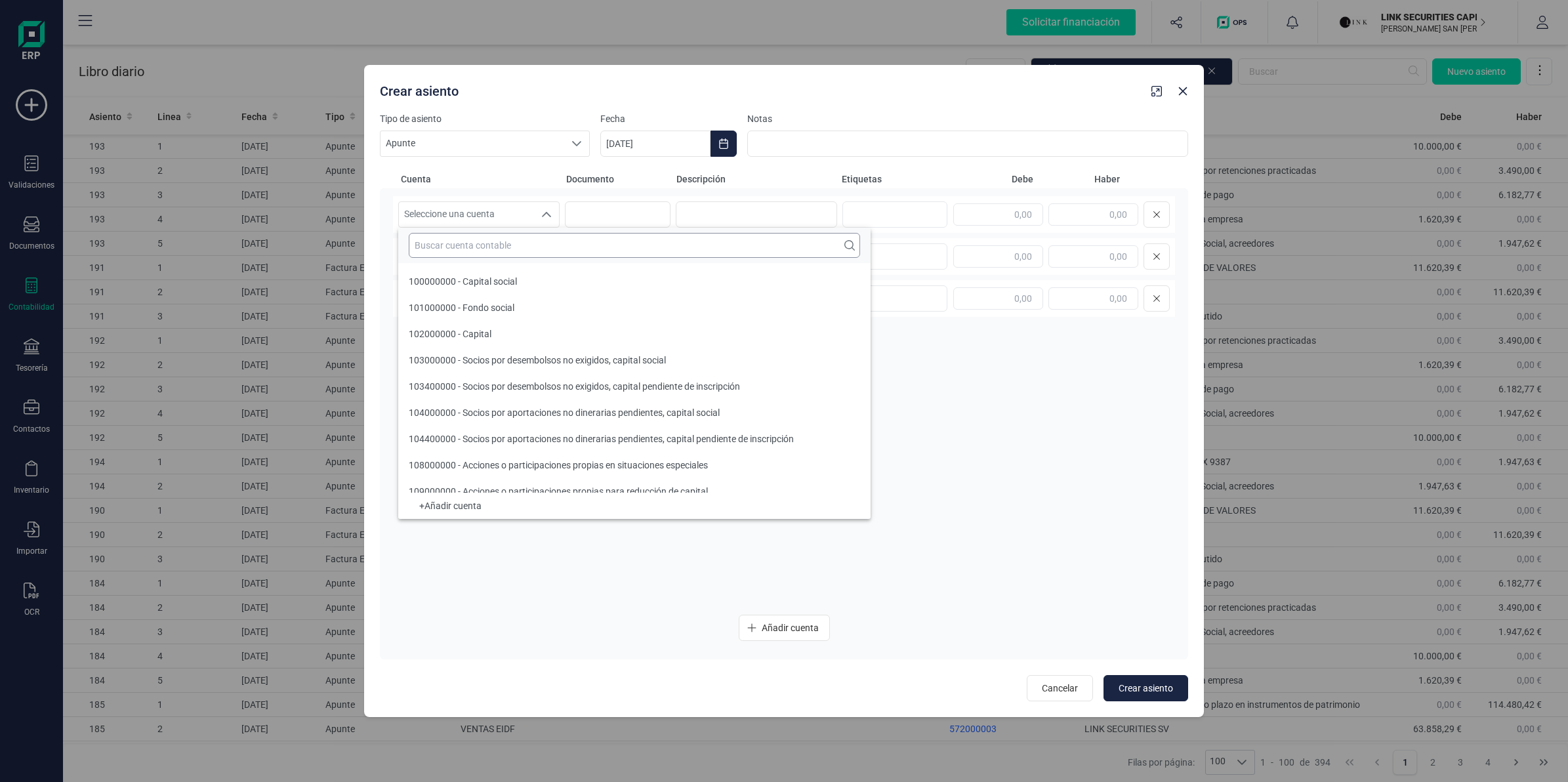
click at [519, 257] on input "text" at bounding box center [634, 245] width 452 height 25
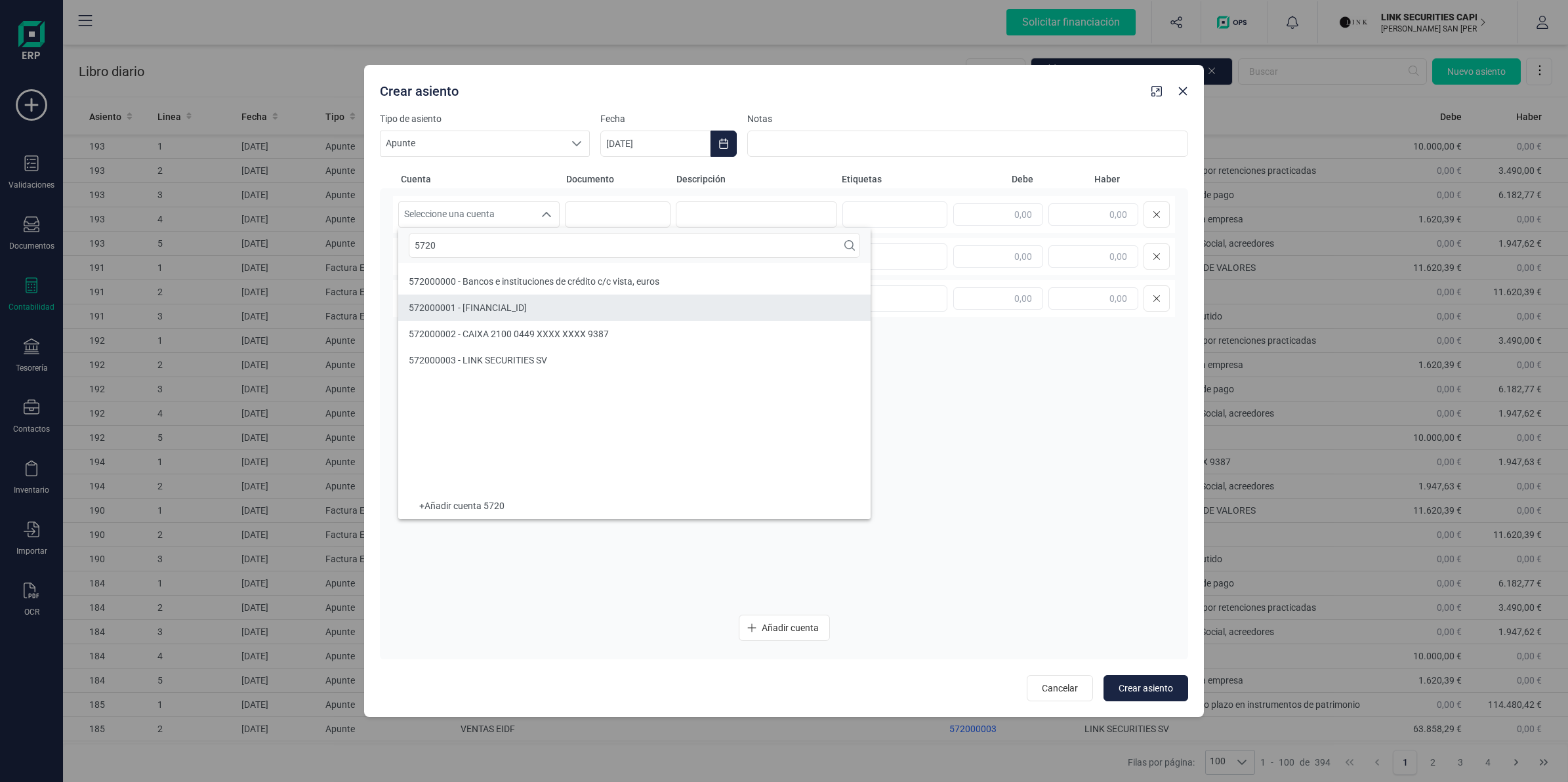
type input "5720"
click at [519, 325] on li "572000002 - CAIXA 2100 0449 XXXX XXXX 9387" at bounding box center [634, 333] width 472 height 26
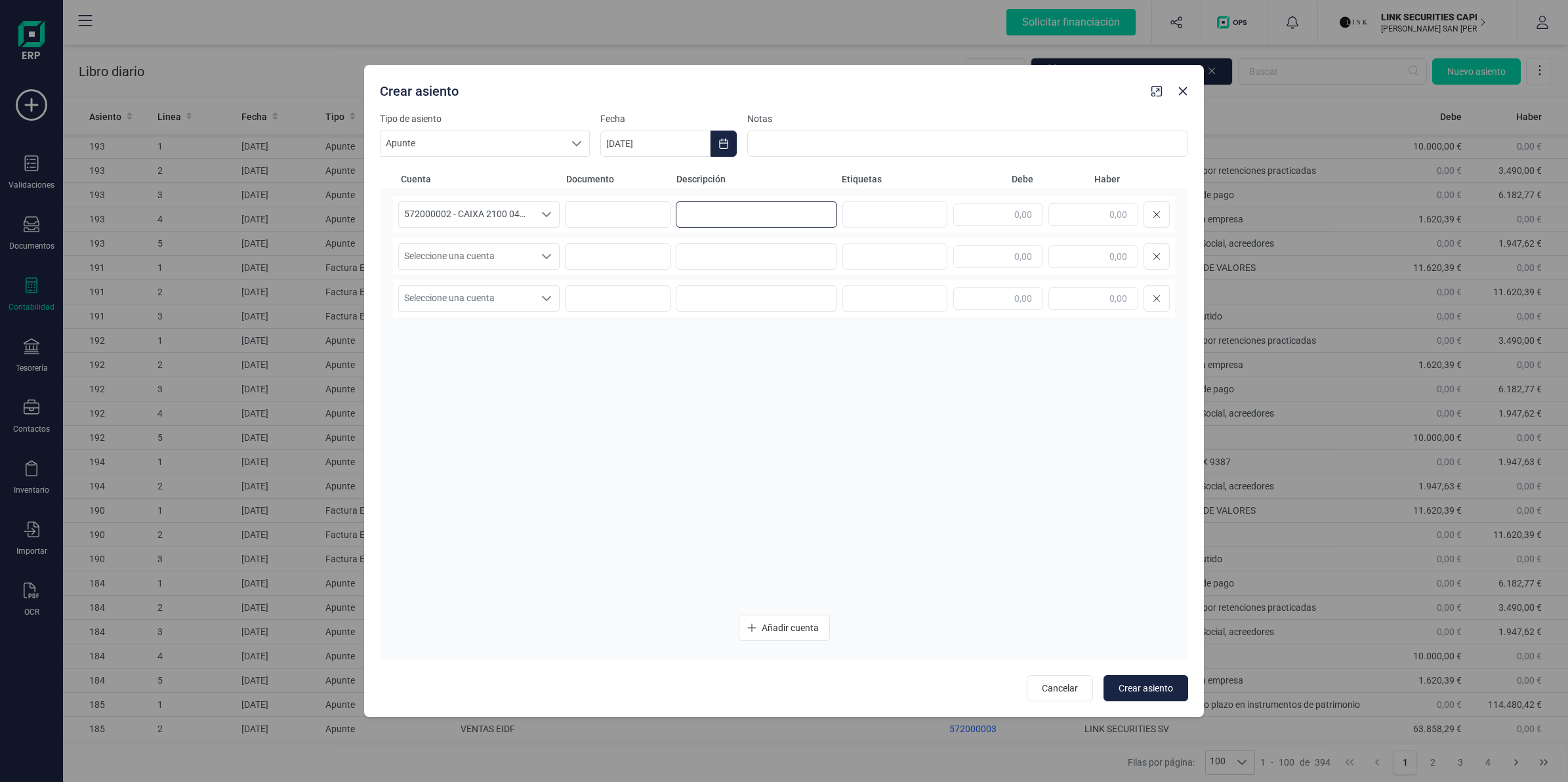
click at [757, 211] on input at bounding box center [756, 214] width 162 height 26
type input "NOMINA JULIO"
click at [1086, 215] on input "text" at bounding box center [1093, 215] width 90 height 23
paste input "6.182,77"
type input "6.182,77"
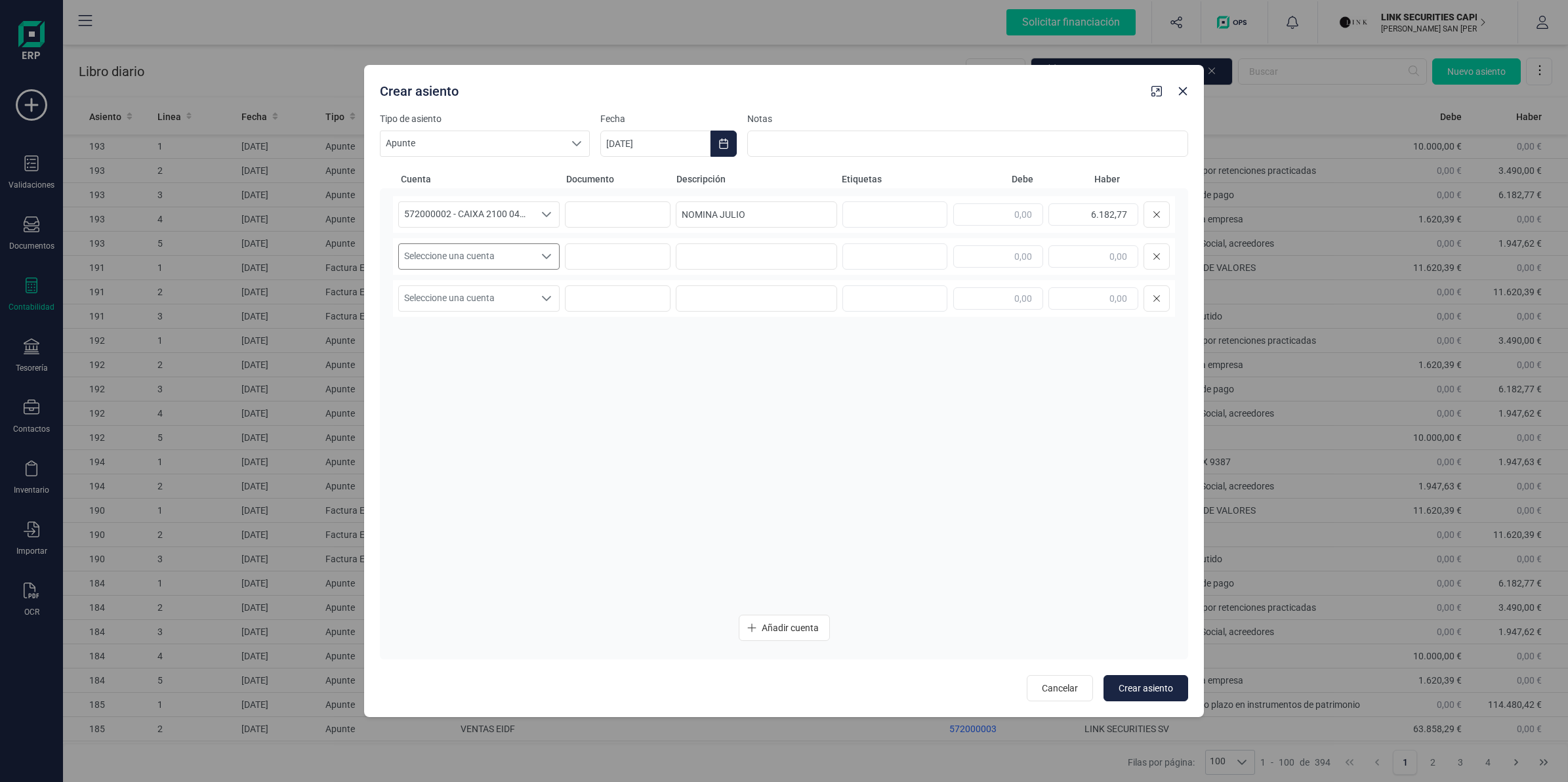
click at [514, 259] on span "Seleccione una cuenta" at bounding box center [466, 256] width 135 height 25
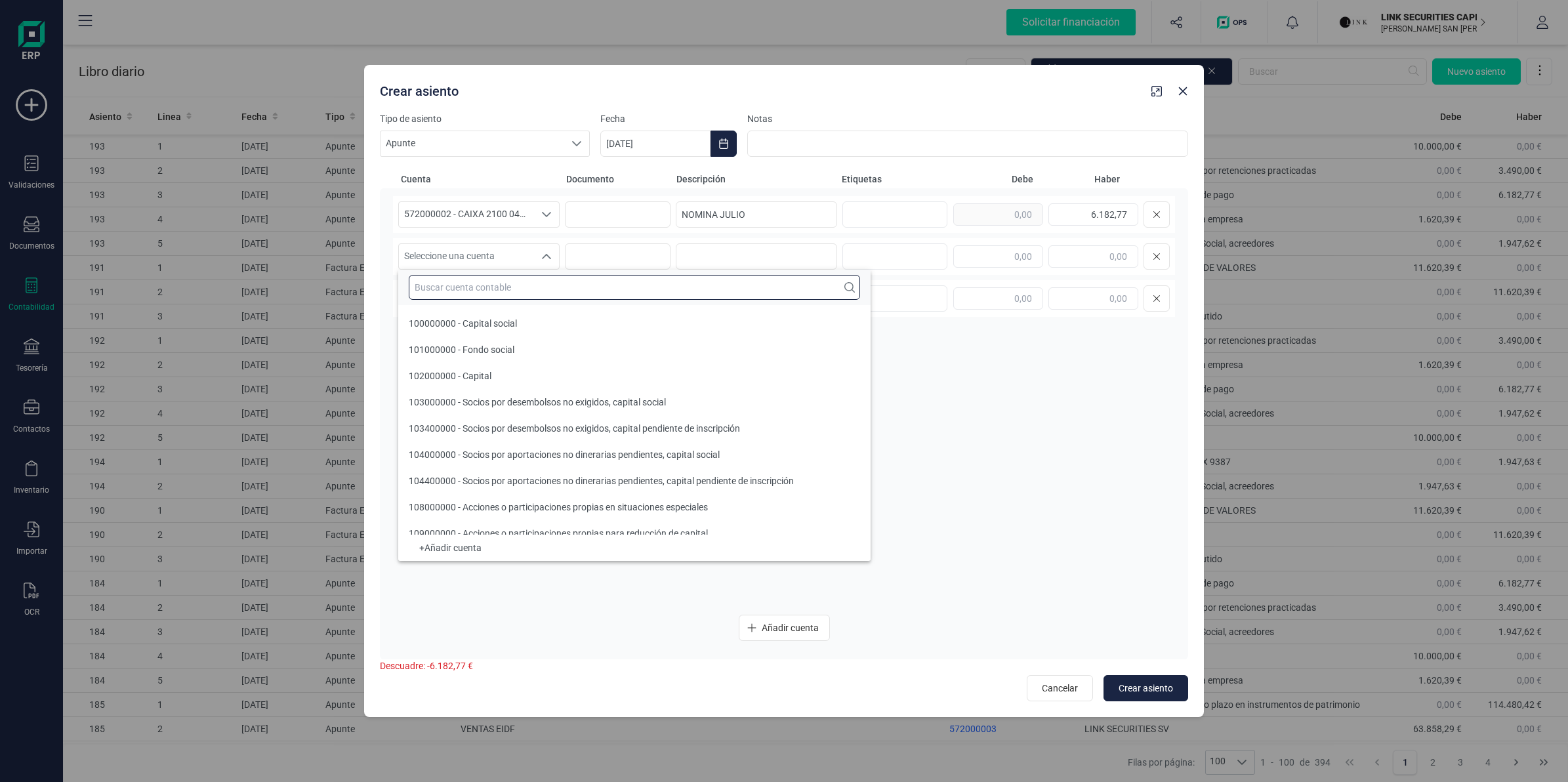
click at [507, 293] on input "text" at bounding box center [634, 287] width 452 height 25
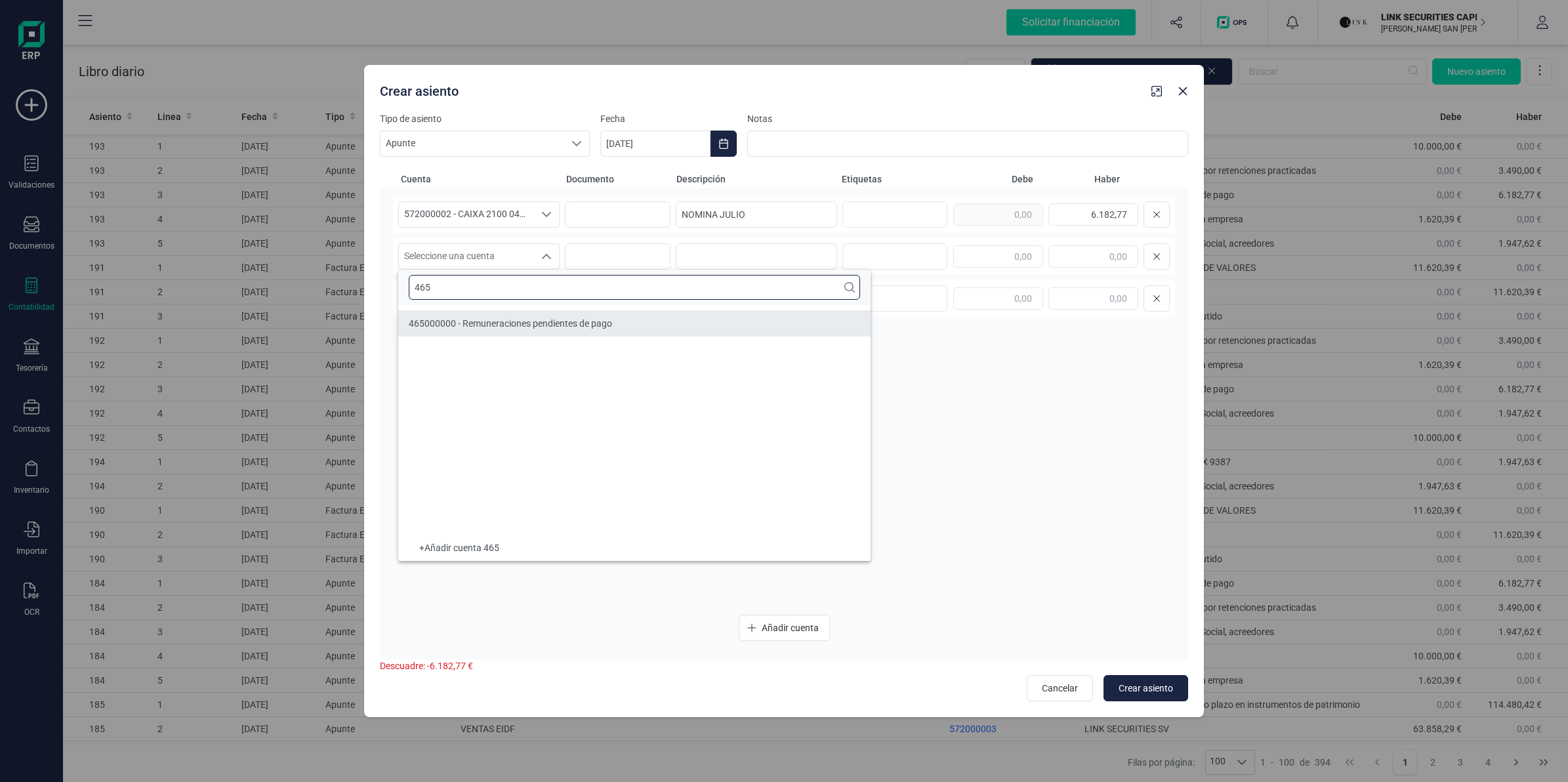
type input "465"
click at [549, 331] on li "465000000 - Remuneraciones pendientes de pago" at bounding box center [634, 323] width 472 height 26
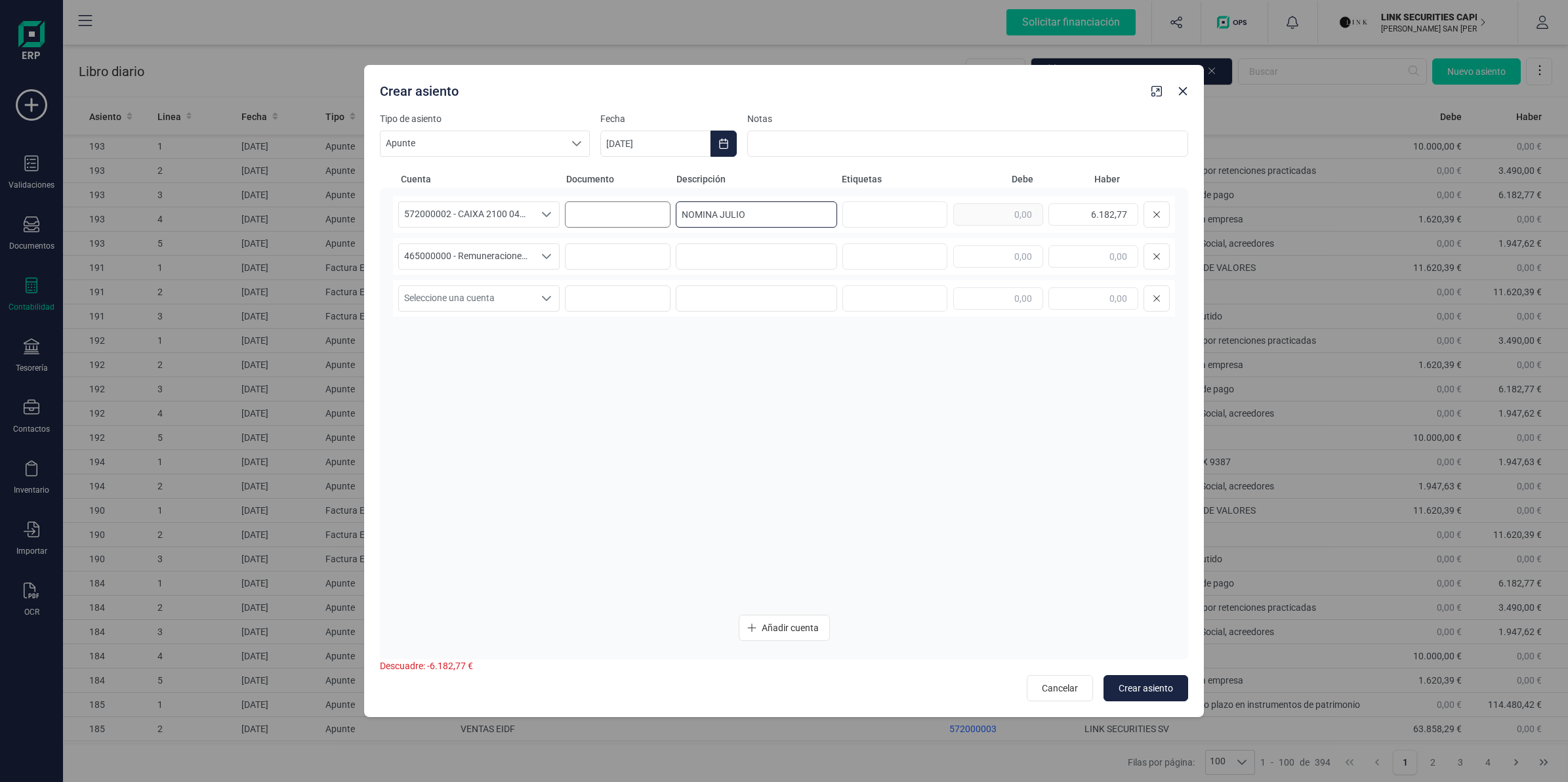
drag, startPoint x: 761, startPoint y: 214, endPoint x: 613, endPoint y: 221, distance: 148.2
click at [613, 221] on div "572000002 - CAIXA 2100 0449 XXXX XXXX 9387 572000002 - CAIXA 2100 0449 XXXX XXX…" at bounding box center [784, 214] width 782 height 37
click at [710, 248] on input at bounding box center [756, 256] width 162 height 26
paste input "NOMINA JULIO"
type input "NOMINA JULIO"
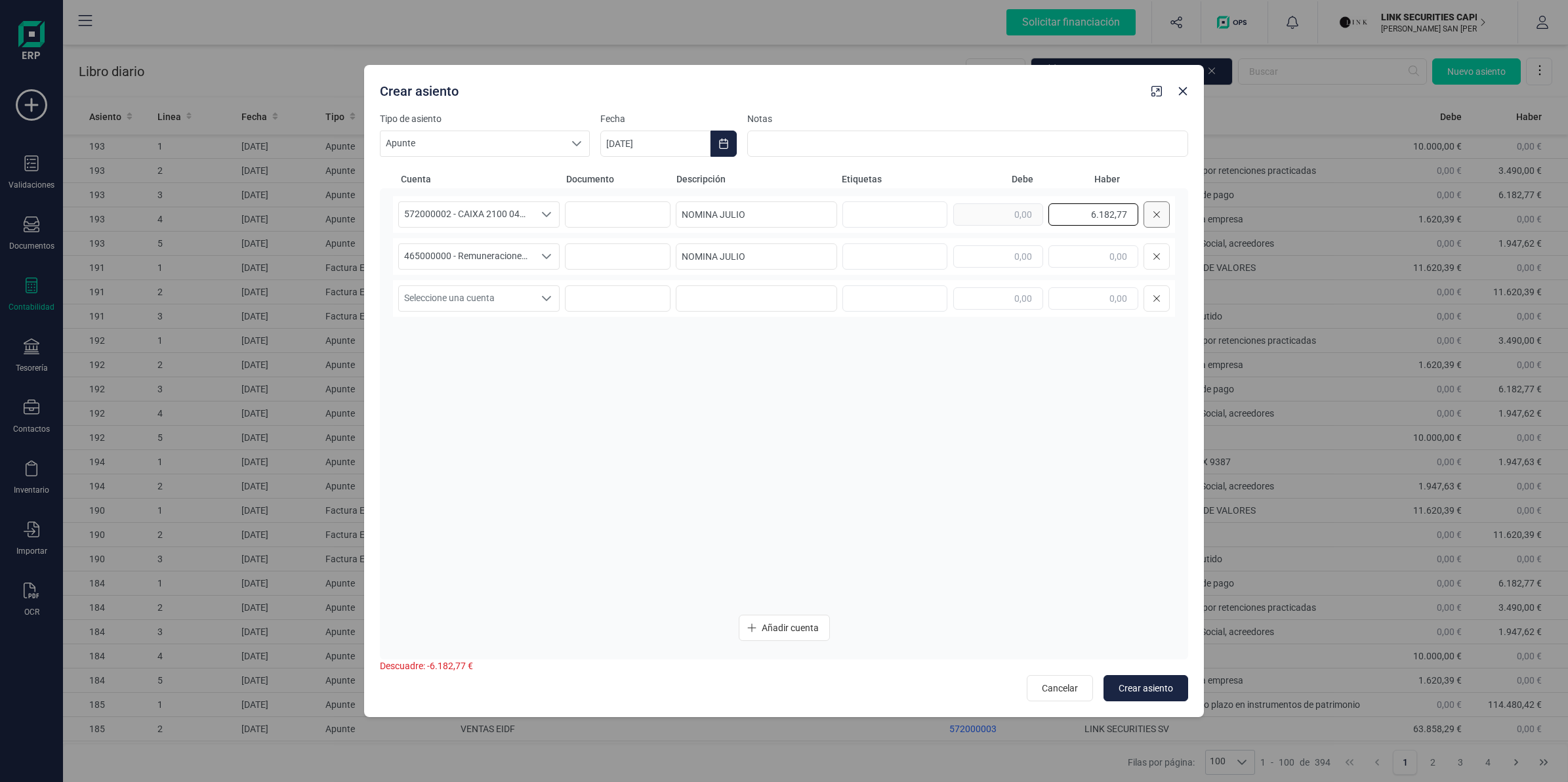
drag, startPoint x: 1071, startPoint y: 221, endPoint x: 1169, endPoint y: 219, distance: 98.0
click at [1169, 219] on div "6.182,77" at bounding box center [1062, 214] width 217 height 26
click at [1018, 253] on input "text" at bounding box center [998, 257] width 90 height 23
paste input "6.182,77"
type input "6.182,77"
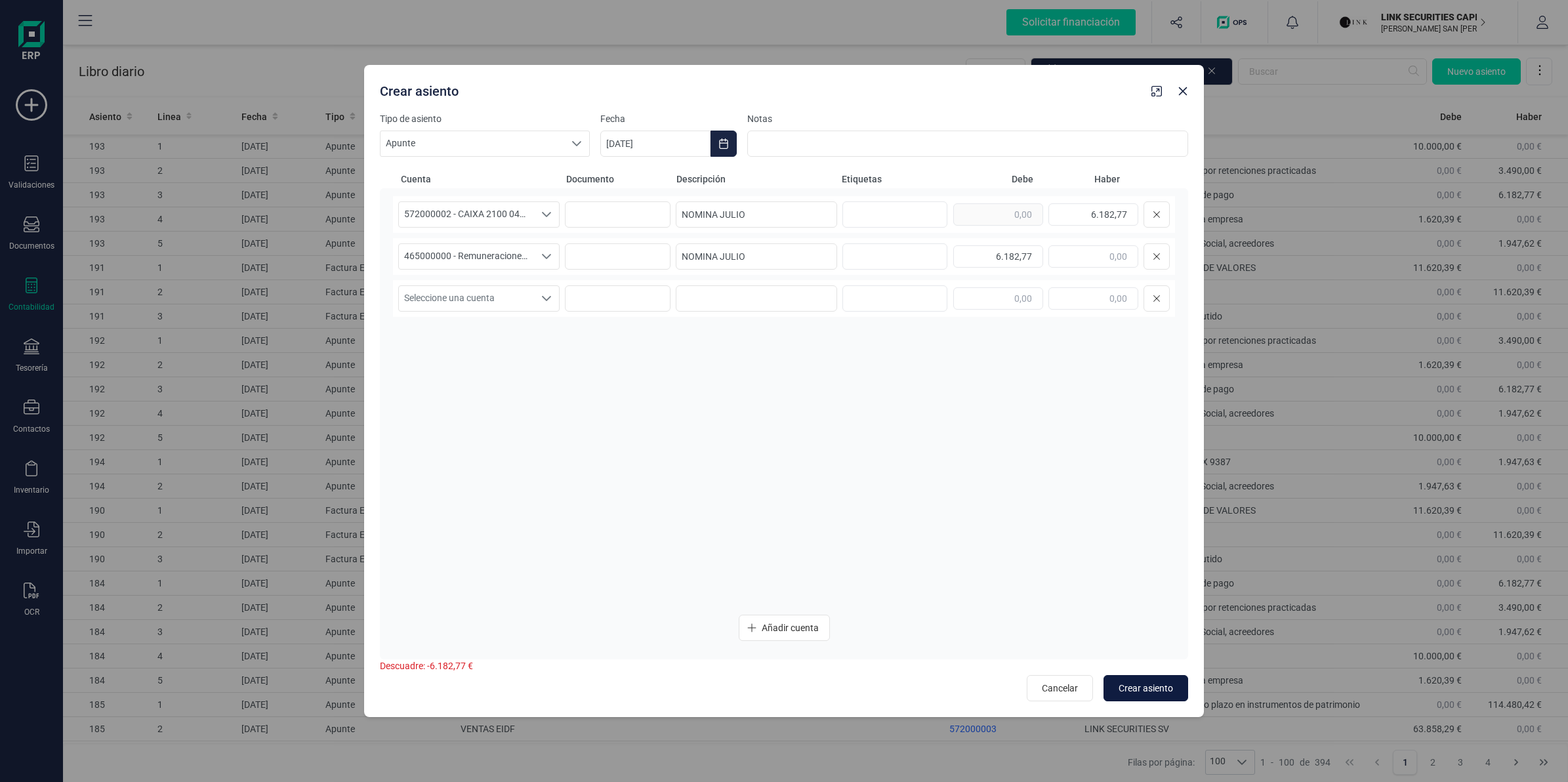
click at [1140, 680] on button "Crear asiento" at bounding box center [1145, 688] width 84 height 26
type input "[DATE]"
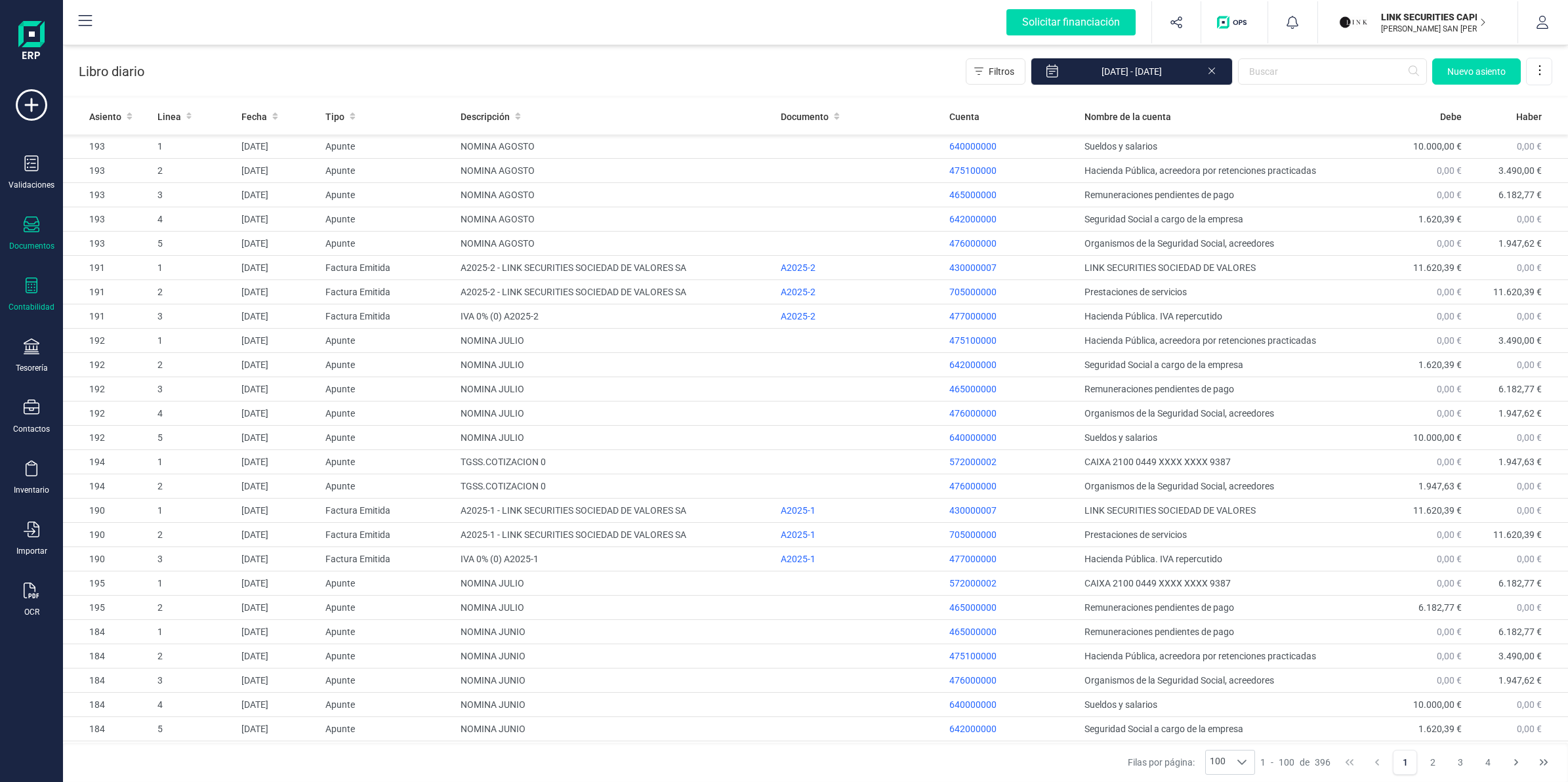
click at [41, 224] on div "Documentos" at bounding box center [31, 234] width 53 height 35
click at [131, 185] on span "Facturas" at bounding box center [137, 188] width 70 height 16
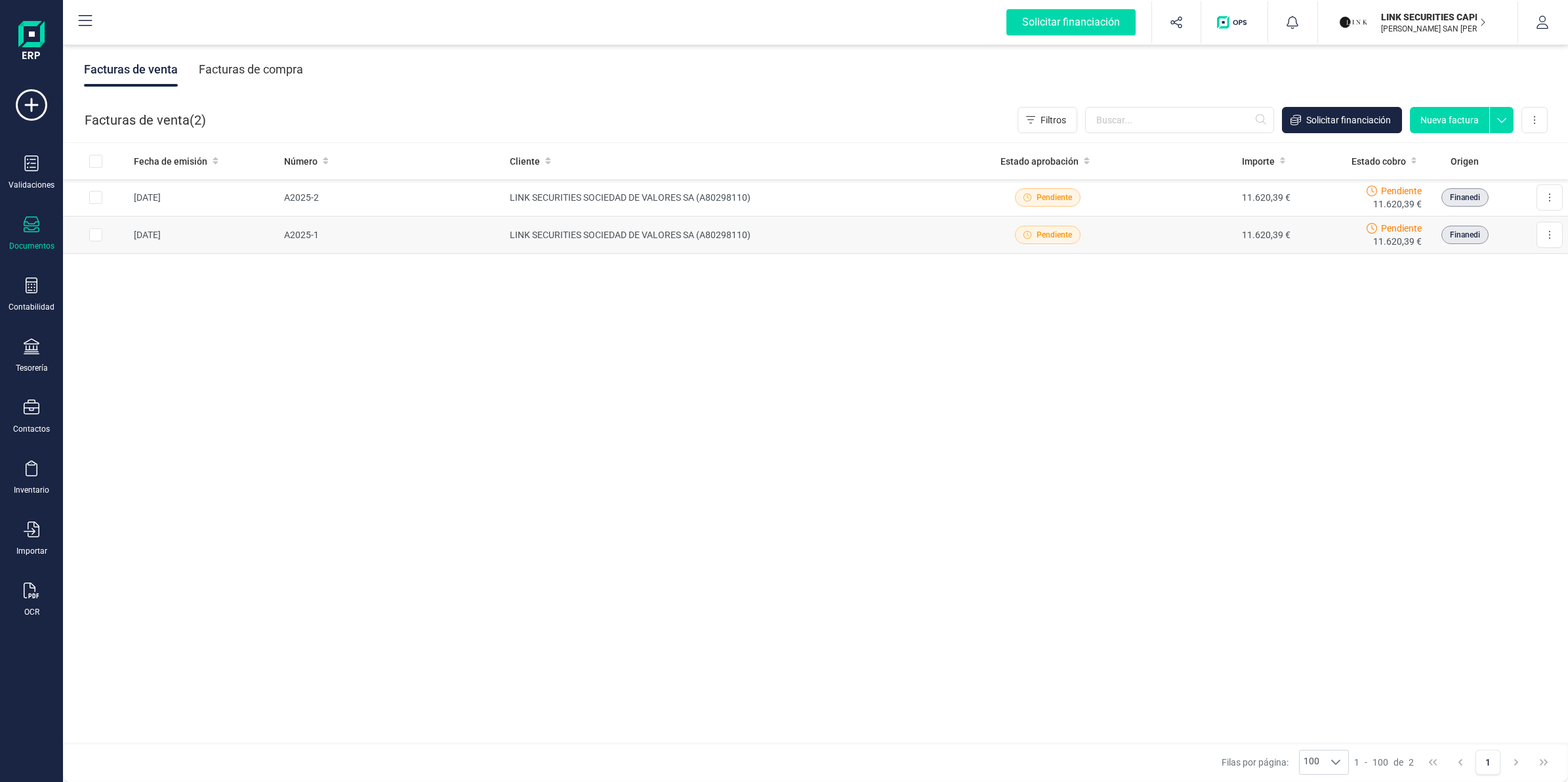
click at [611, 237] on td "LINK SECURITIES SOCIEDAD DE VALORES SA (A80298110)" at bounding box center [735, 235] width 460 height 37
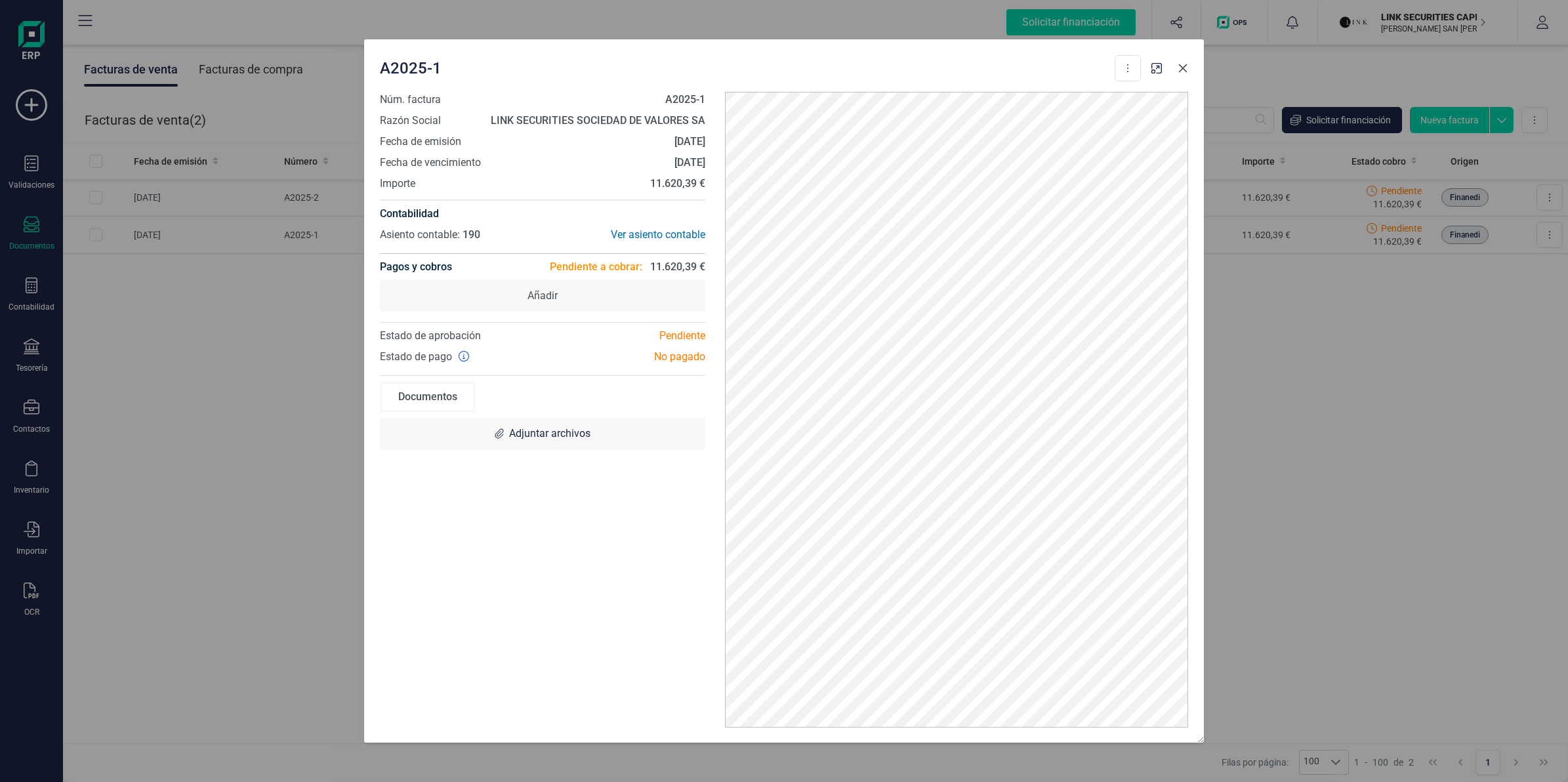
click at [1185, 68] on icon "button" at bounding box center [1183, 68] width 11 height 11
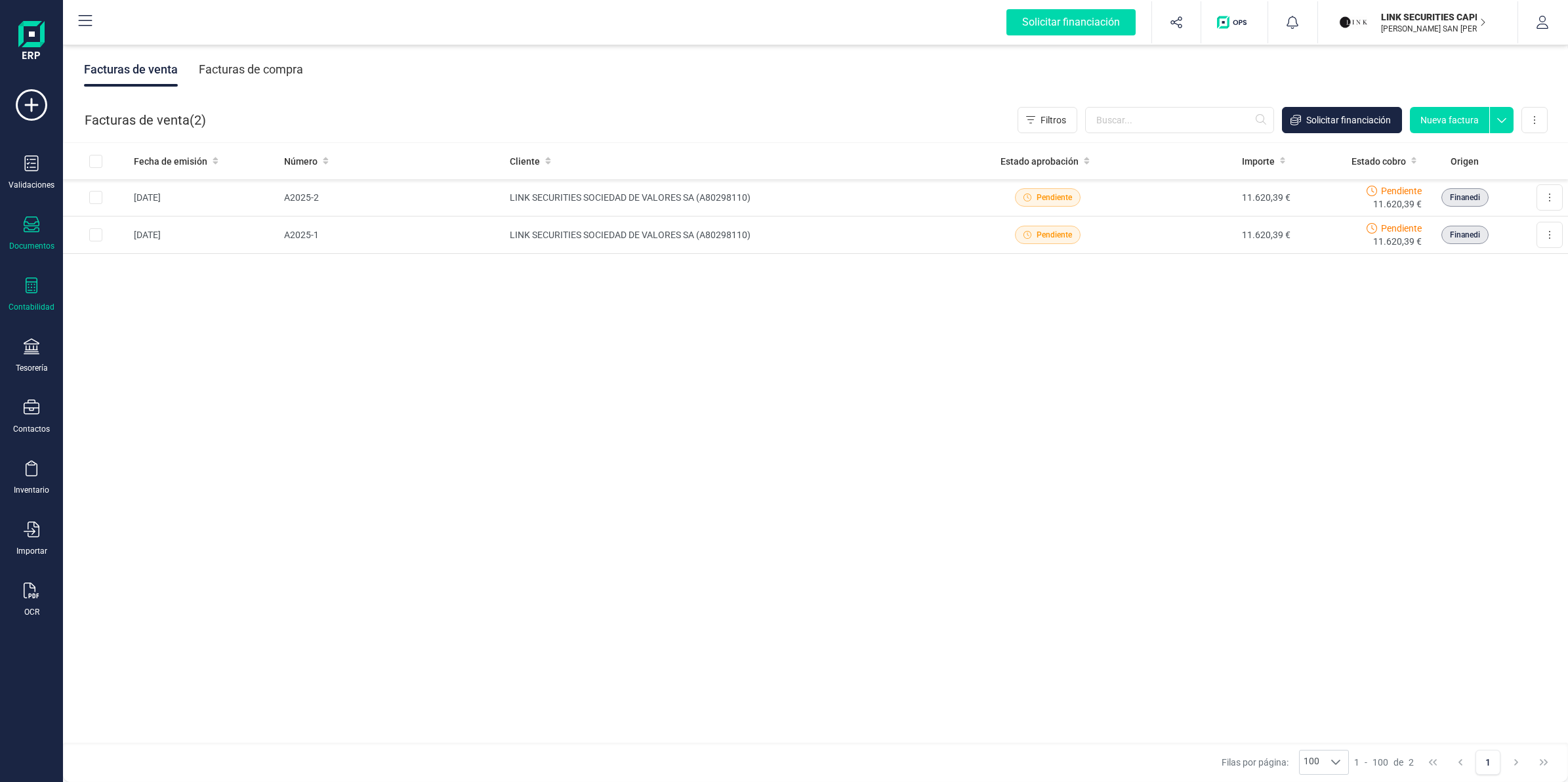
click at [23, 302] on div "Contabilidad" at bounding box center [31, 307] width 46 height 11
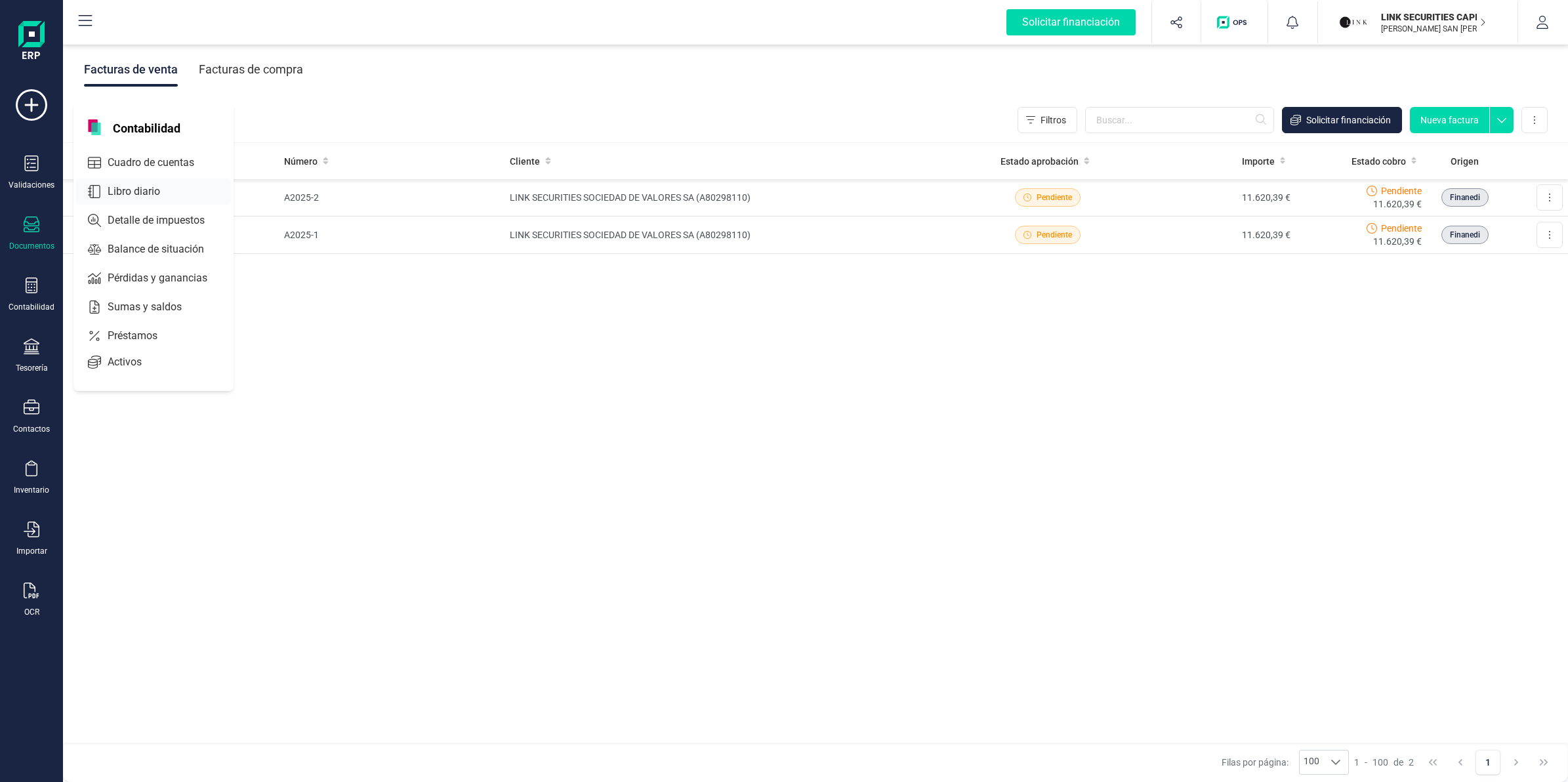
click at [131, 180] on div "Libro diario" at bounding box center [153, 191] width 155 height 26
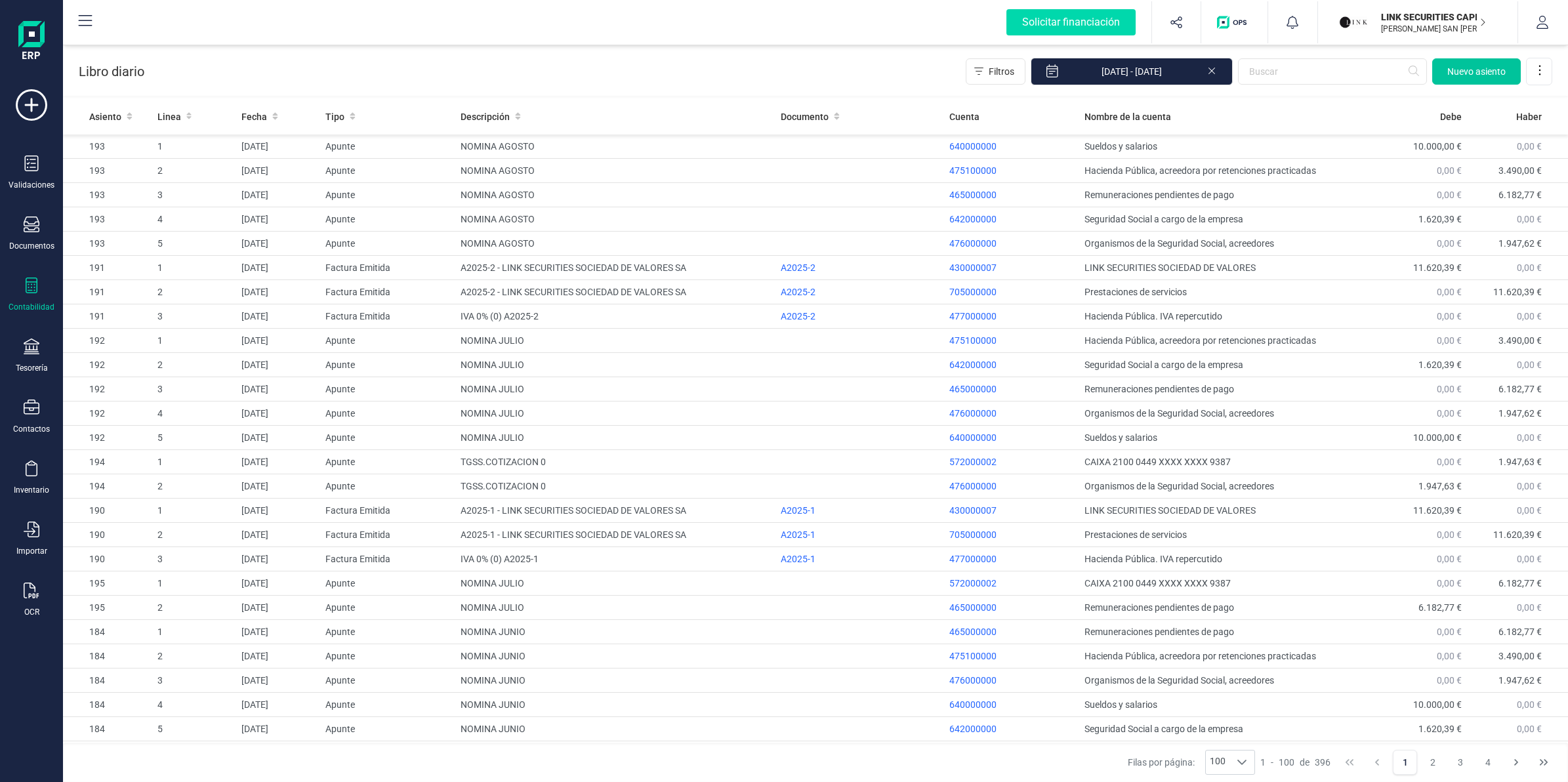
click at [1478, 71] on span "Nuevo asiento" at bounding box center [1476, 72] width 59 height 13
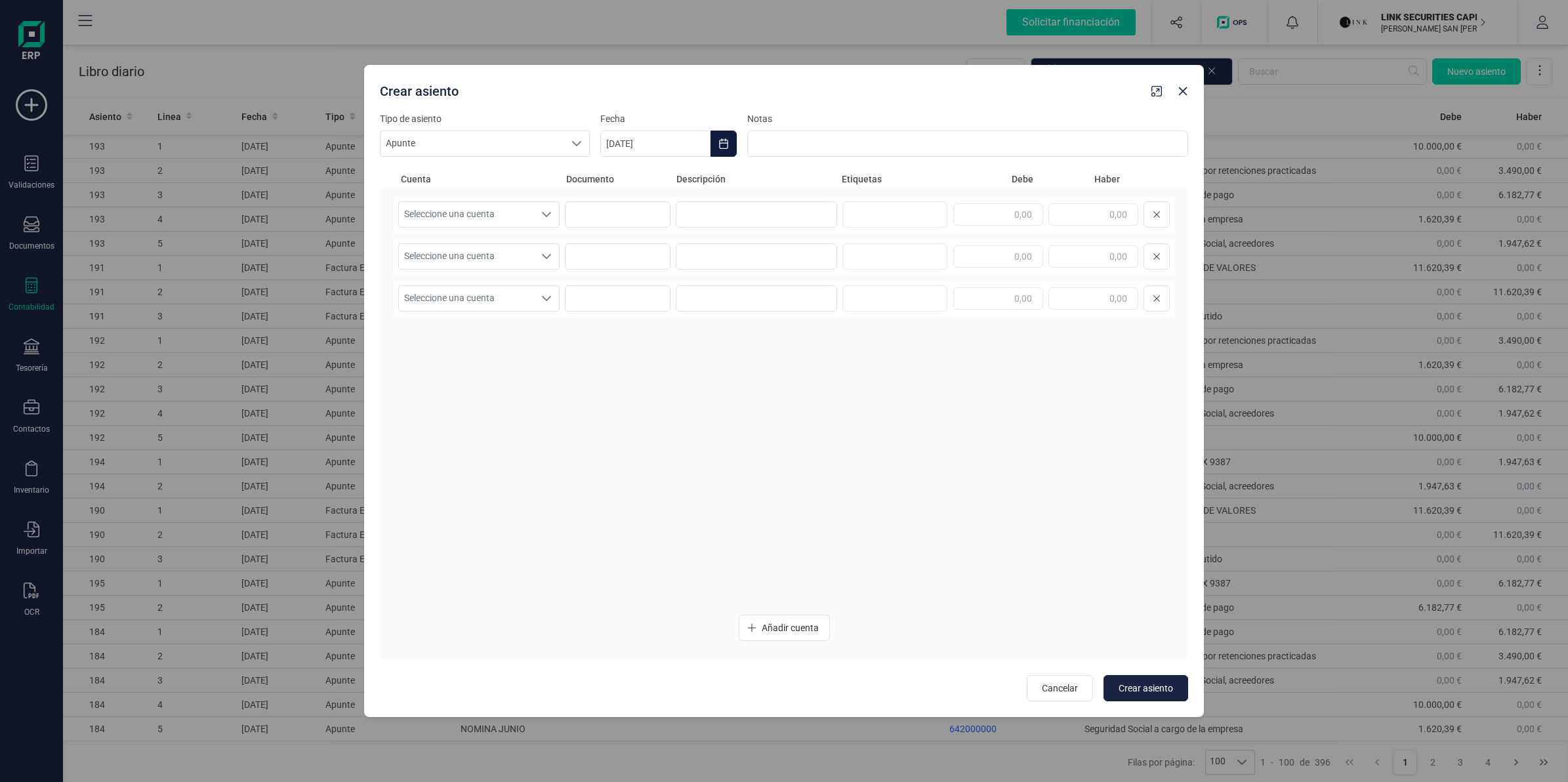
click at [717, 140] on button "Choose Date" at bounding box center [723, 143] width 26 height 26
click at [627, 181] on icon "Previous Month" at bounding box center [626, 183] width 5 height 9
click at [749, 407] on span "30" at bounding box center [743, 406] width 26 height 26
type input "[DATE]"
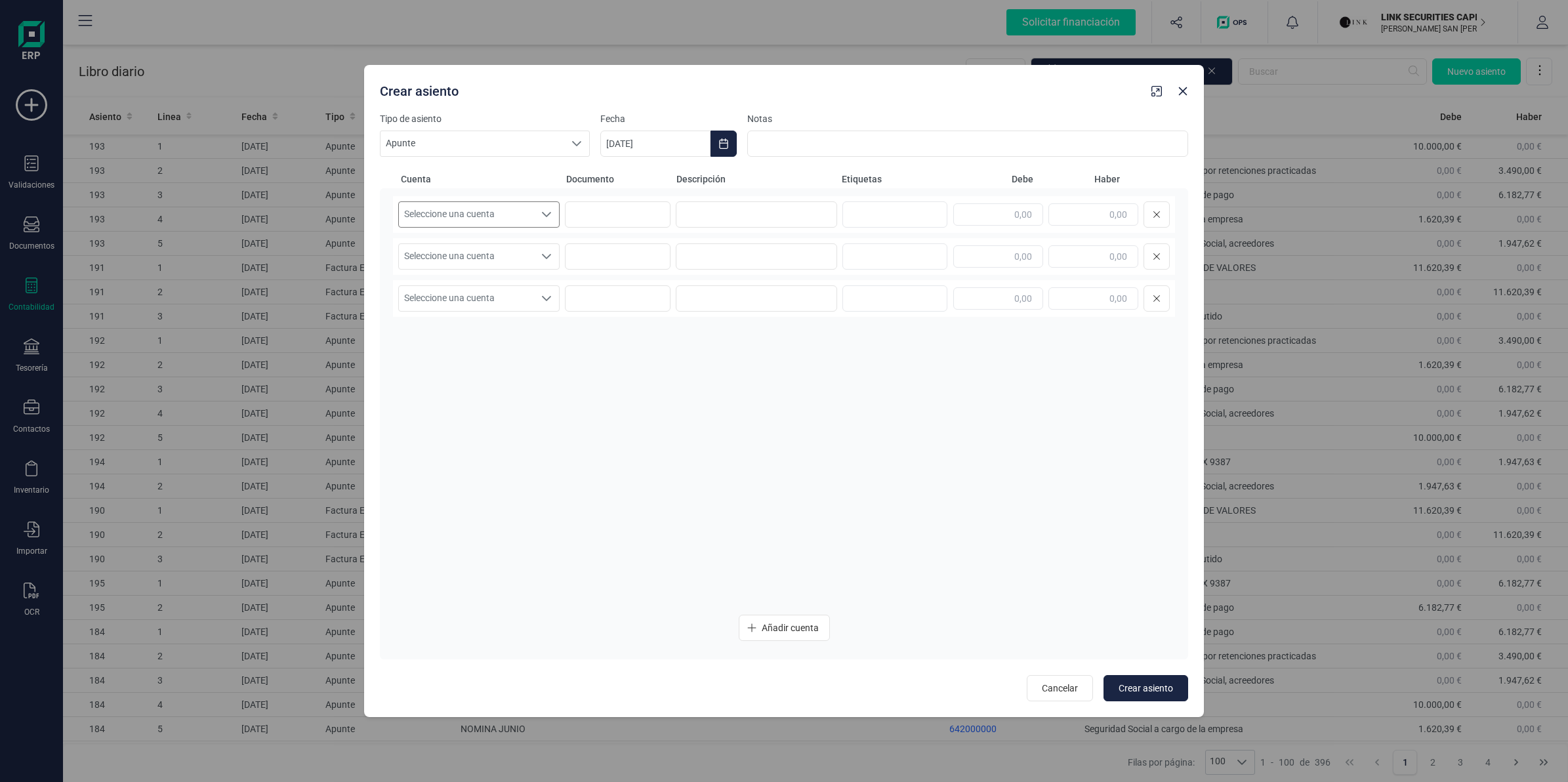
click at [469, 221] on span "Seleccione una cuenta" at bounding box center [466, 214] width 135 height 25
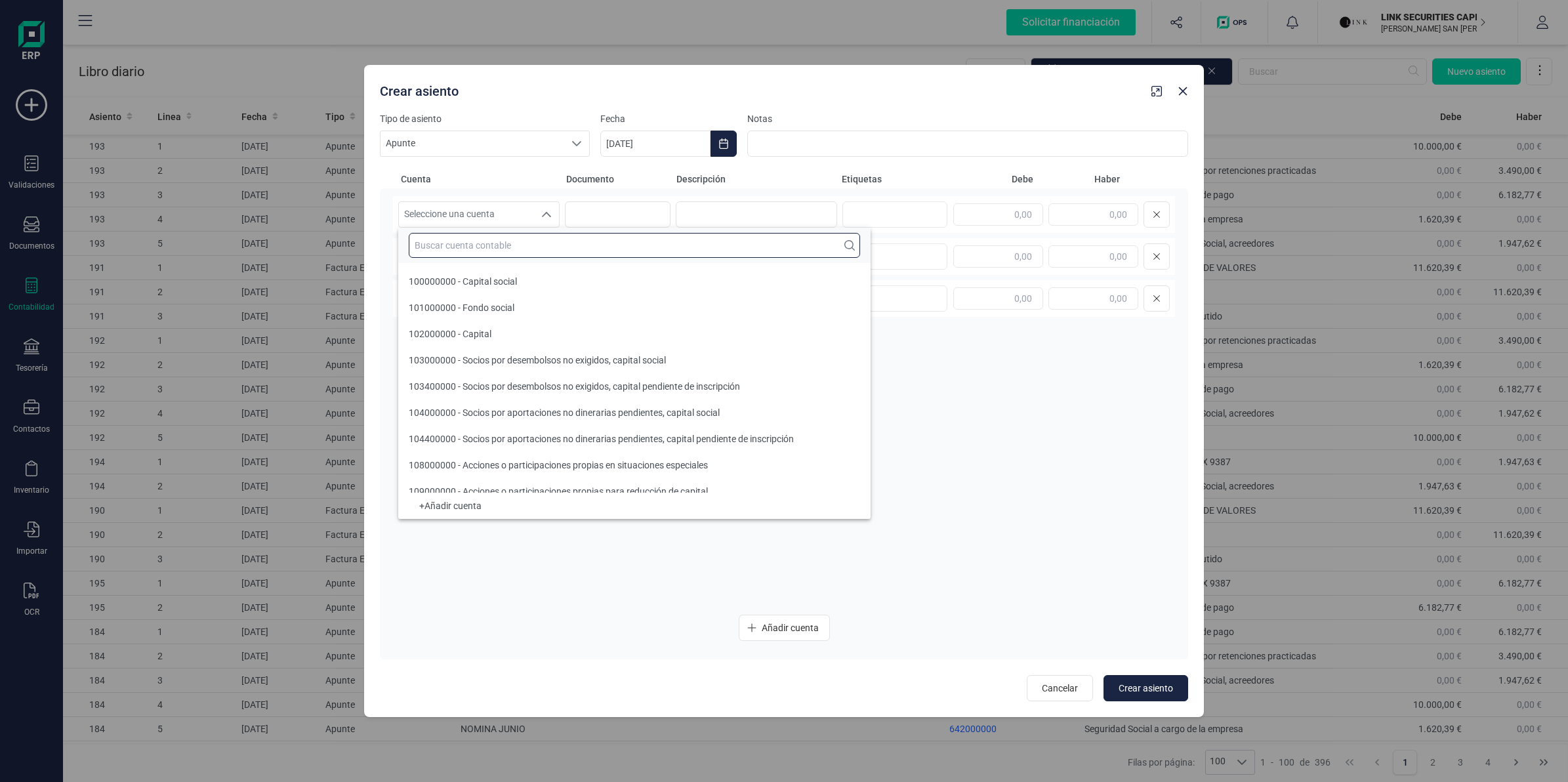
click at [473, 249] on input "text" at bounding box center [634, 245] width 452 height 25
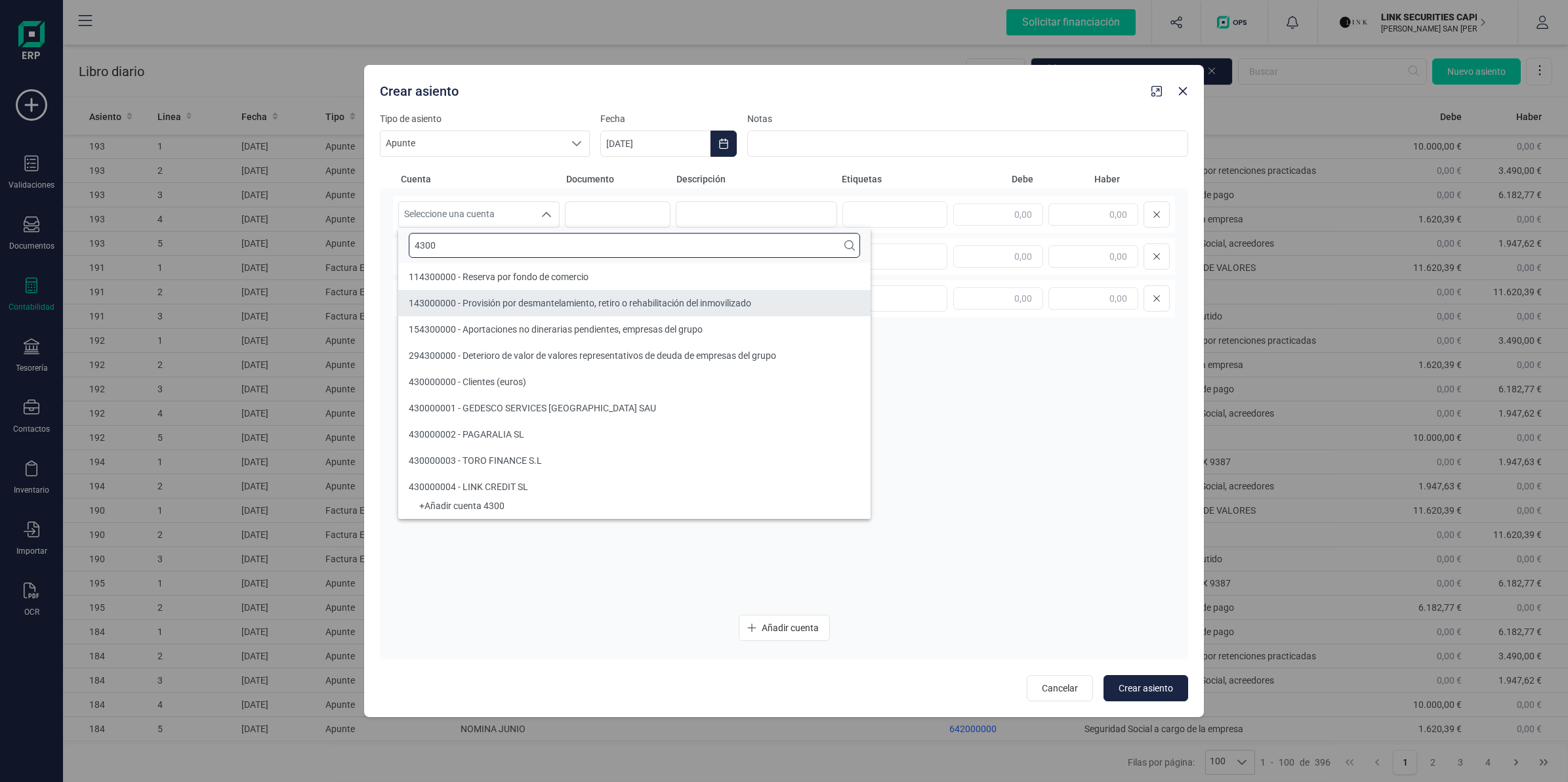
type input "4300"
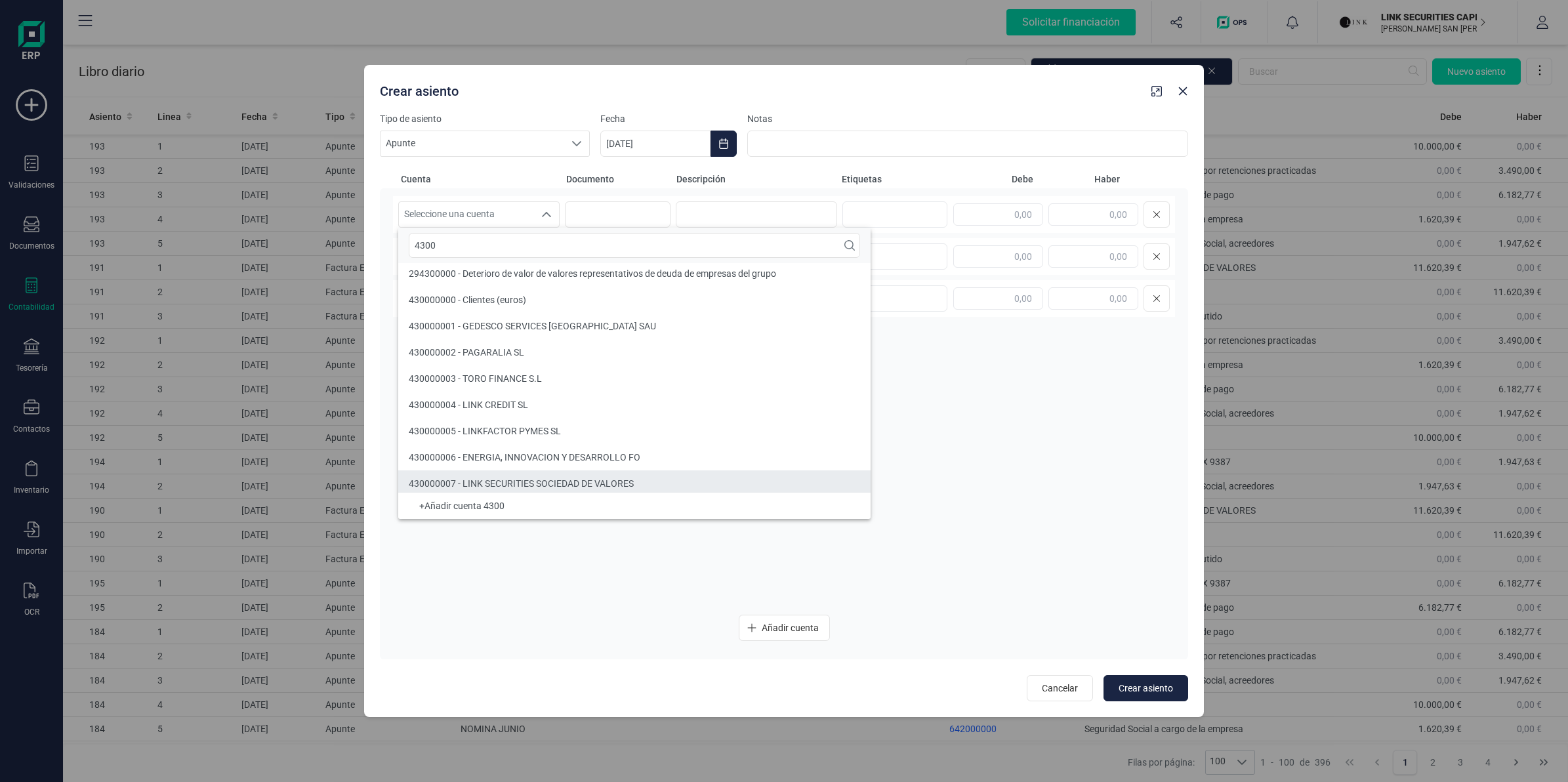
scroll to position [90, 0]
click at [523, 479] on span "430000007 - LINK SECURITIES SOCIEDAD DE VALORES" at bounding box center [521, 480] width 225 height 11
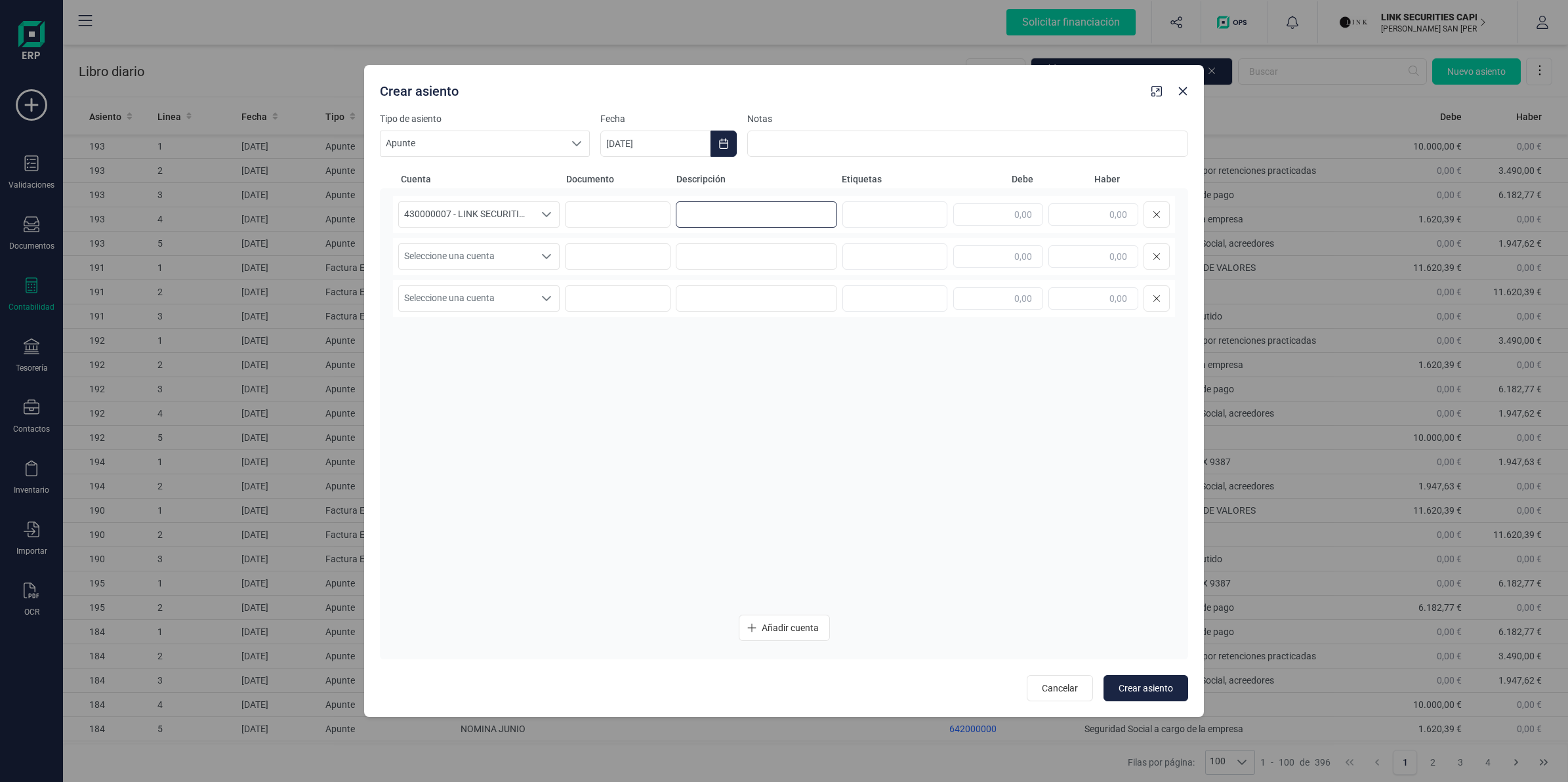
click at [684, 220] on input at bounding box center [756, 214] width 162 height 26
paste input "TRANSFER INMEDIATA"
type input "TRANSFER INMEDIATA"
click at [1066, 212] on input "text" at bounding box center [1093, 215] width 90 height 23
paste input "9.441,35"
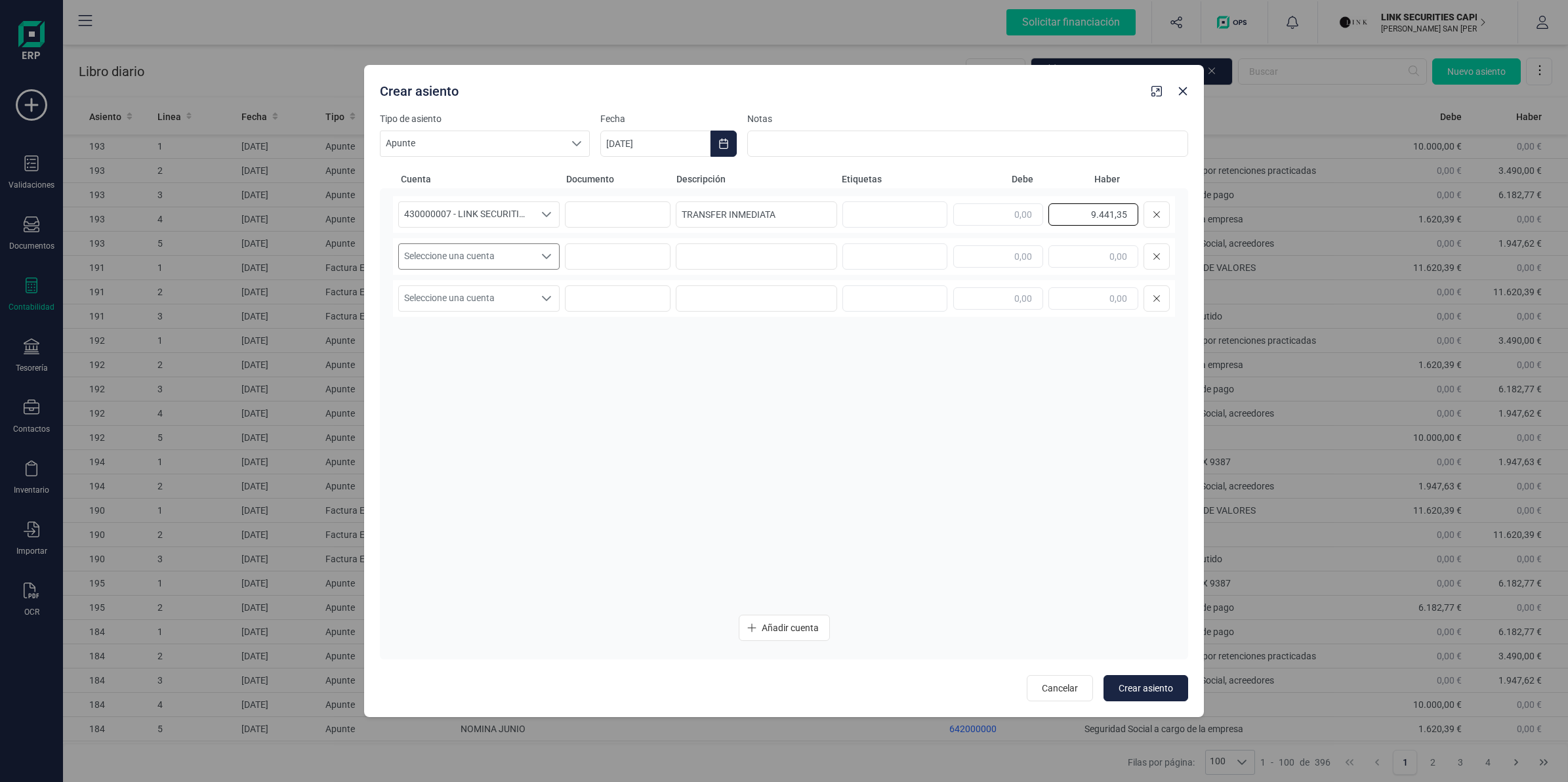
type input "9.441,35"
click at [473, 261] on span "Seleccione una cuenta" at bounding box center [466, 256] width 135 height 25
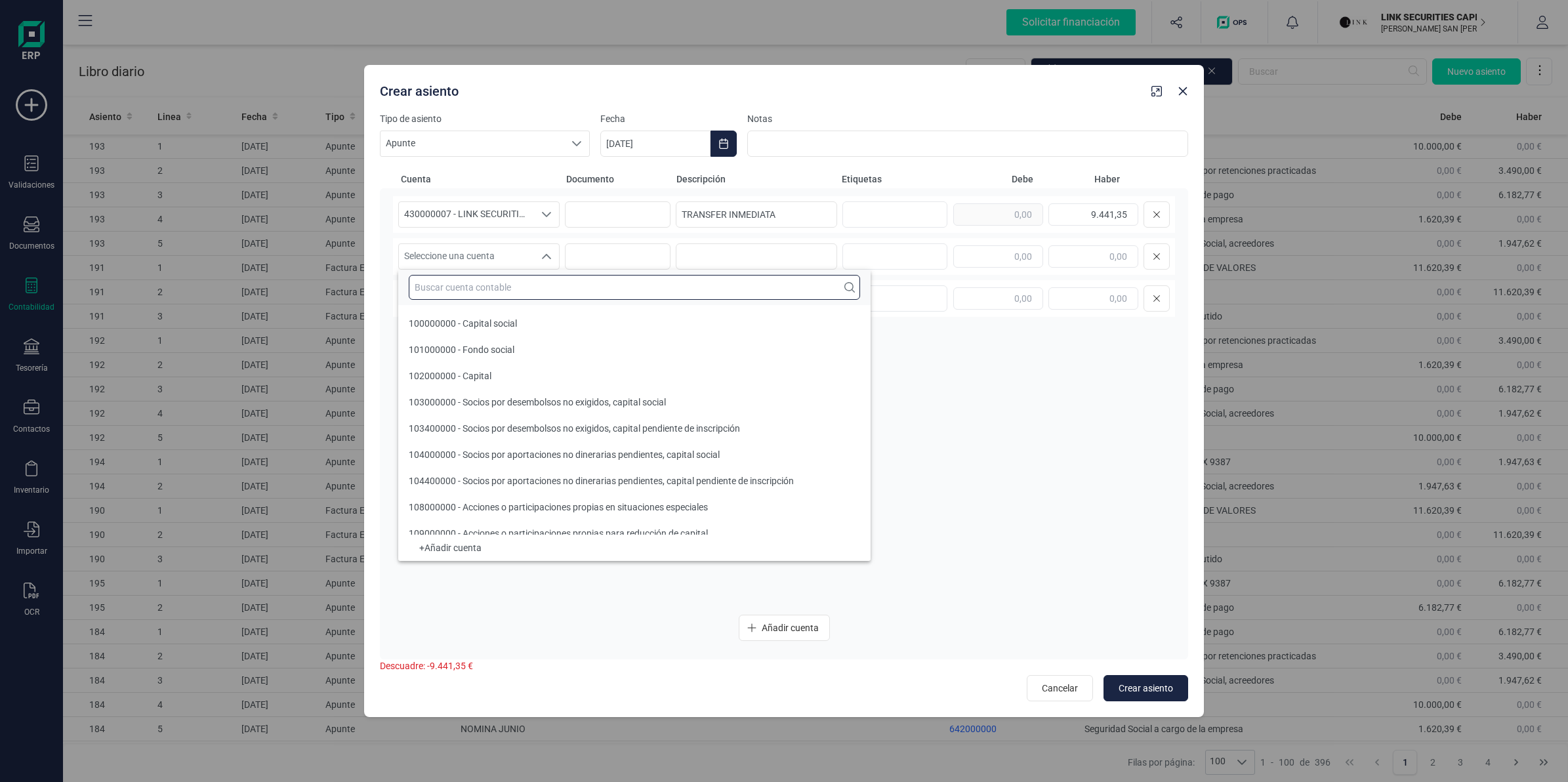
click at [467, 280] on input "text" at bounding box center [634, 287] width 452 height 25
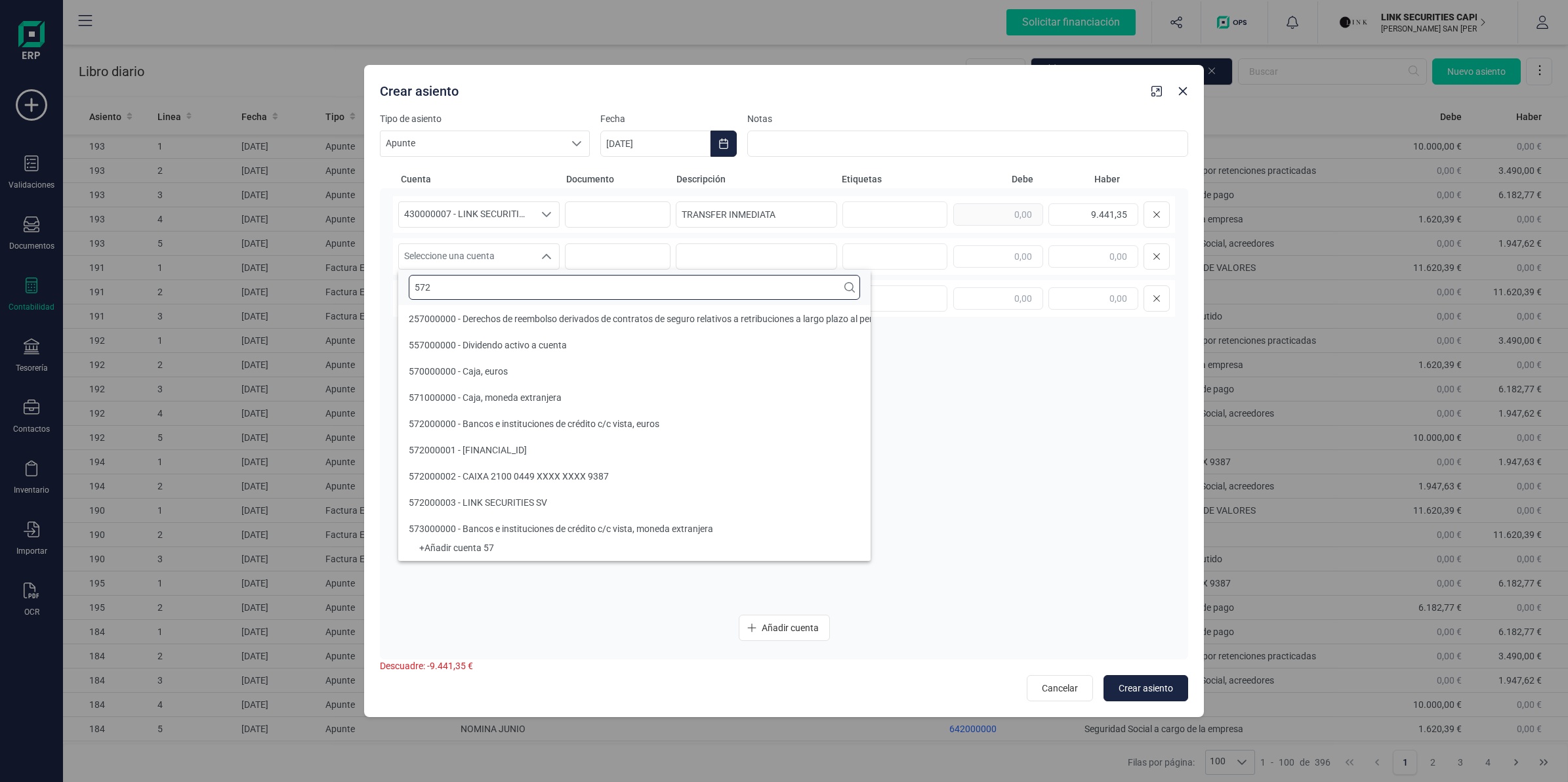
scroll to position [0, 0]
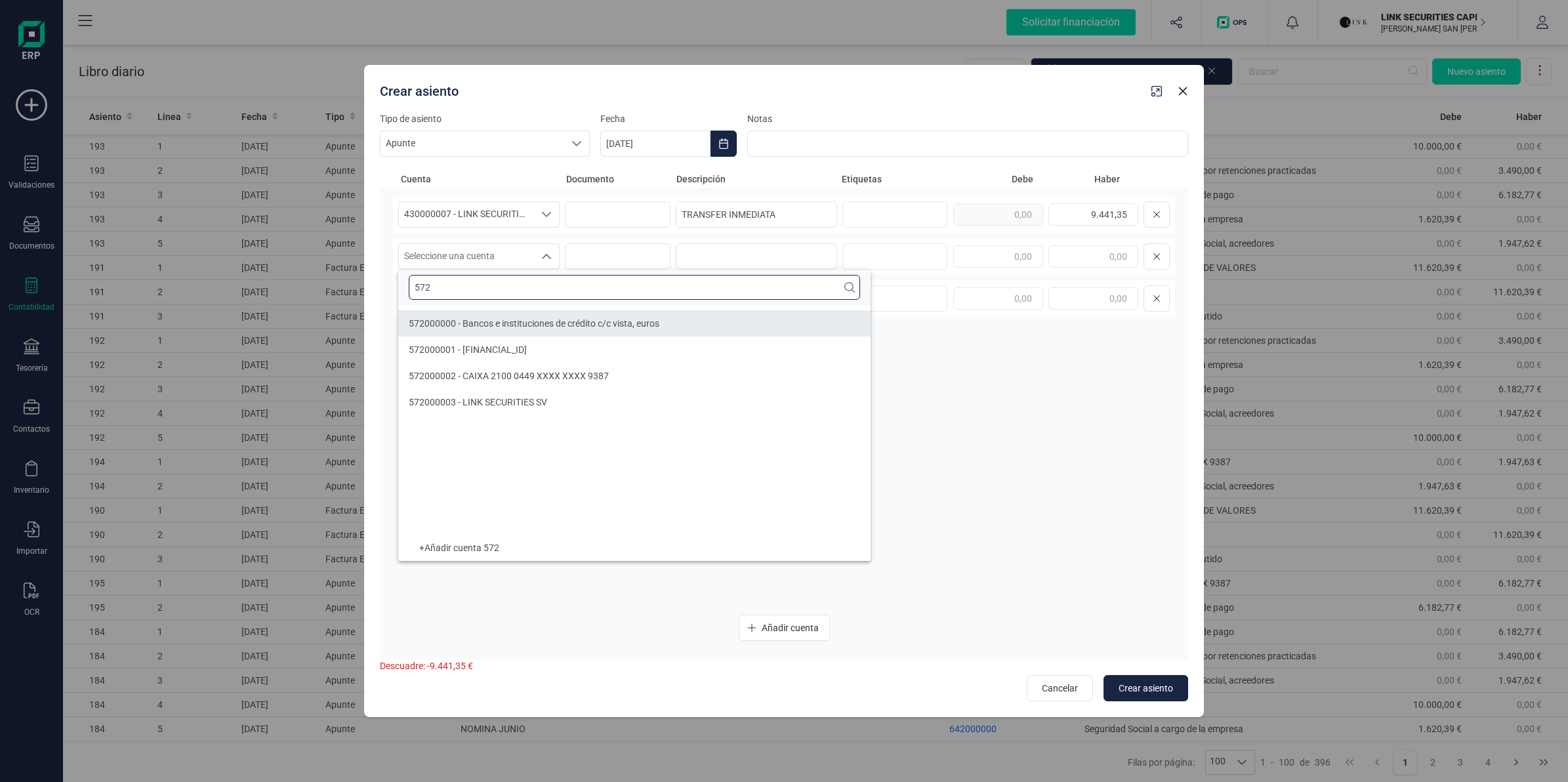
type input "572"
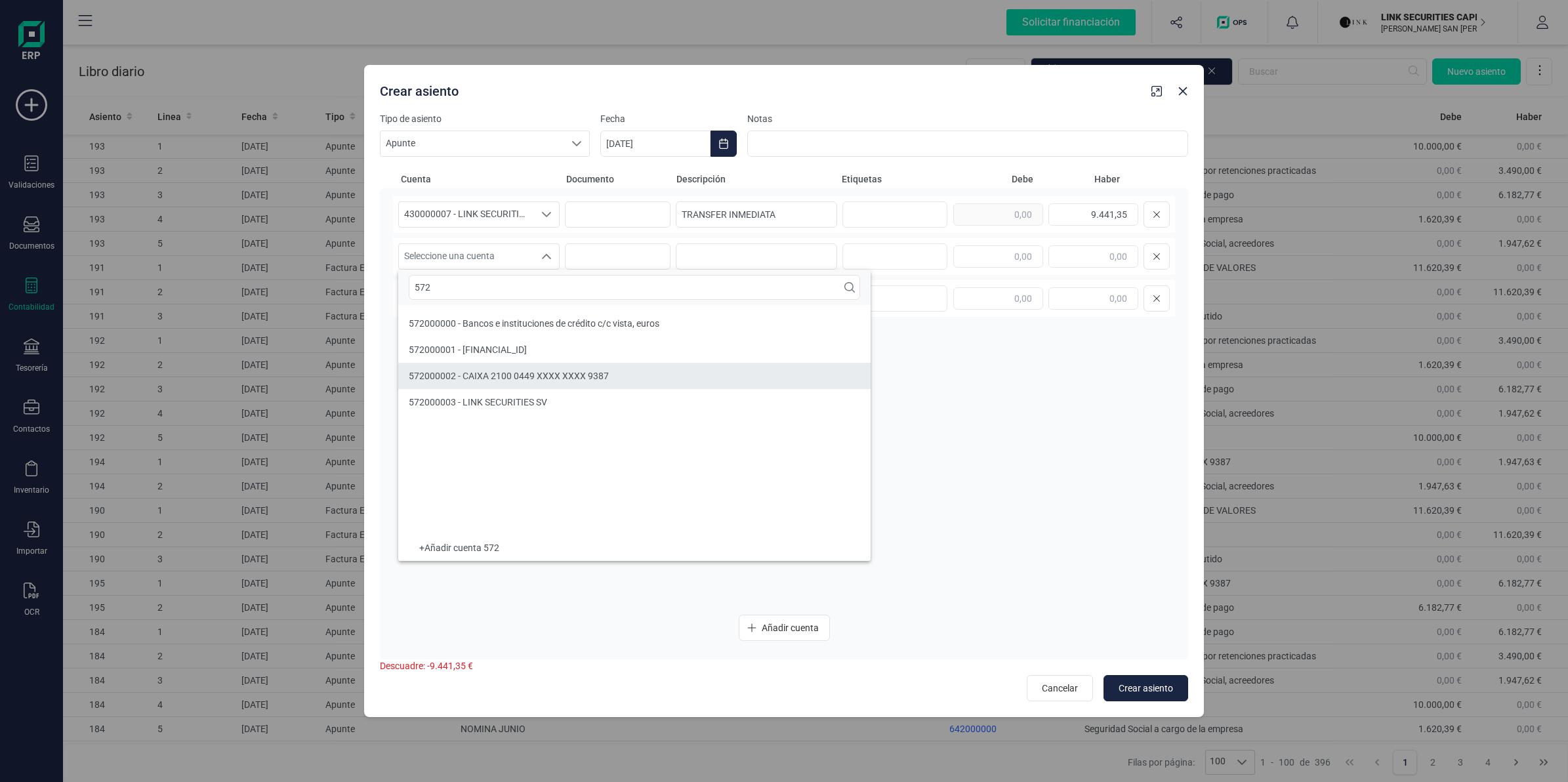
click at [529, 374] on span "572000002 - CAIXA 2100 0449 XXXX XXXX 9387" at bounding box center [509, 376] width 200 height 11
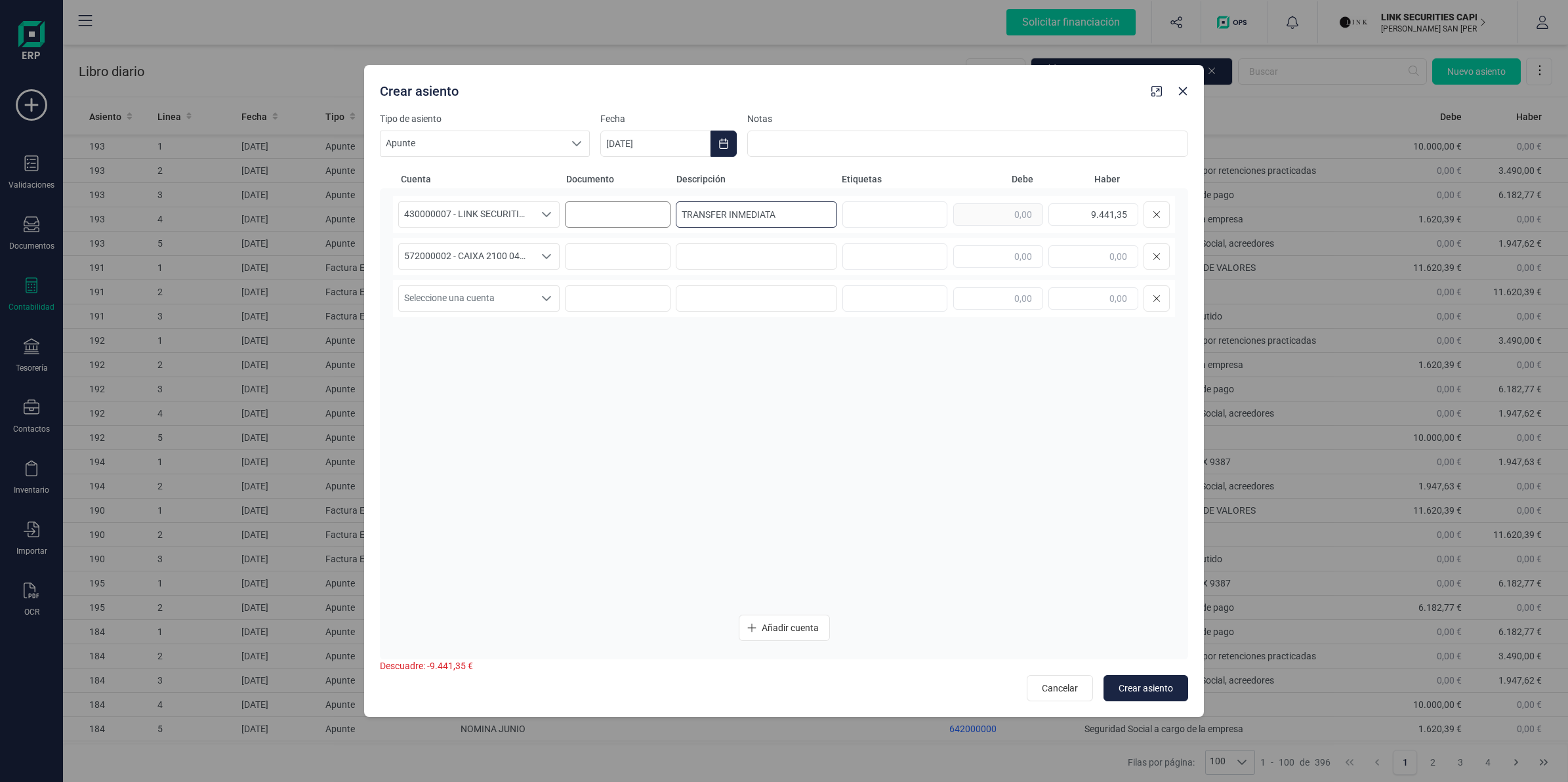
drag, startPoint x: 779, startPoint y: 205, endPoint x: 655, endPoint y: 218, distance: 124.7
click at [655, 218] on div "430000007 - LINK SECURITIES SOCIEDAD DE VALORES 430000007 - LINK SECURITIES SOC…" at bounding box center [784, 214] width 782 height 37
click at [722, 255] on input at bounding box center [756, 256] width 162 height 26
paste input "9441,35"
type input "9441,35"
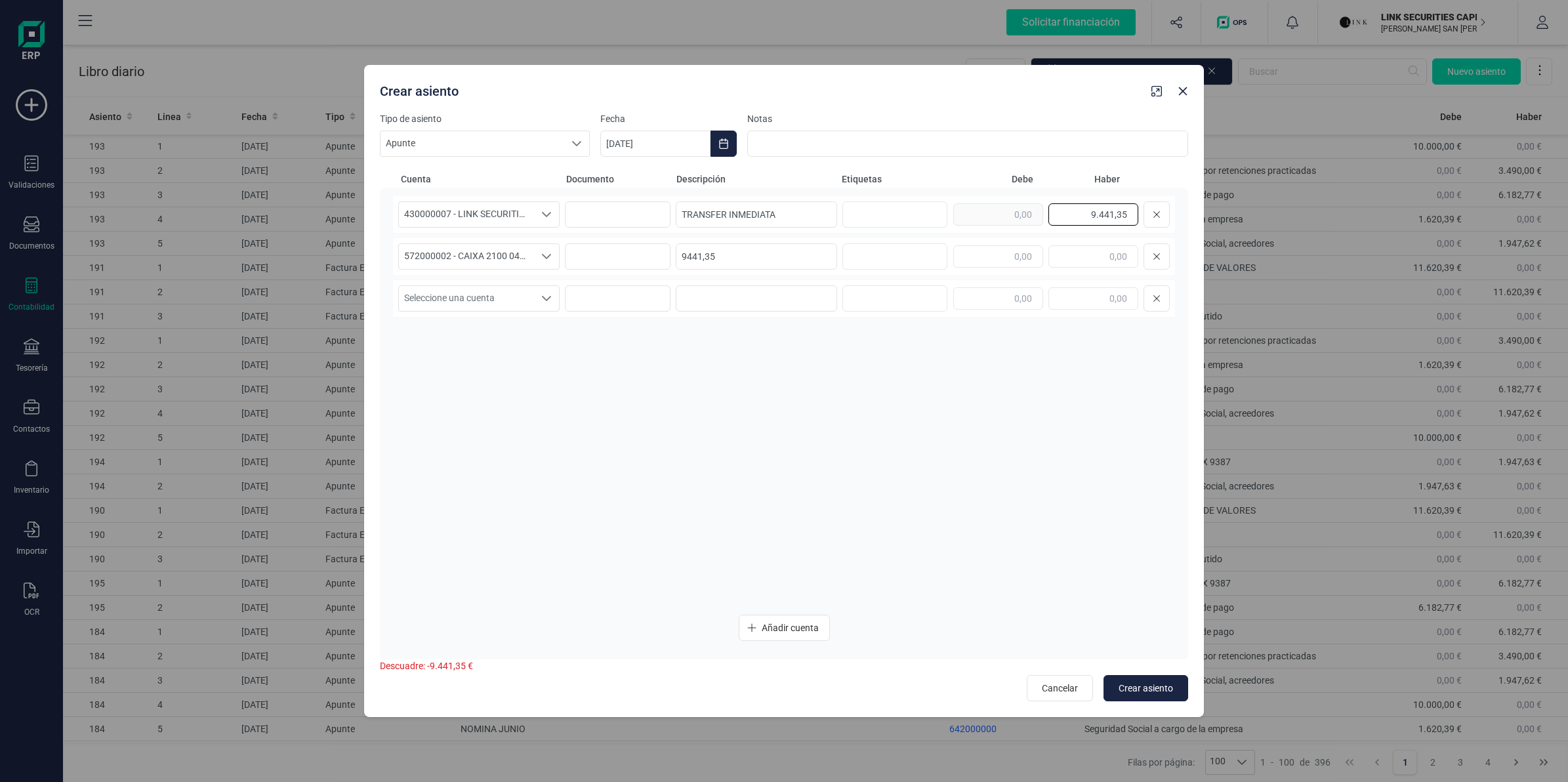
drag, startPoint x: 1073, startPoint y: 217, endPoint x: 1245, endPoint y: 221, distance: 172.0
click at [1245, 221] on div "Crear asiento Tipo de asiento Apunte Apunte Apunte Fecha [DATE] Notas Cuenta Do…" at bounding box center [784, 391] width 1568 height 782
click at [1015, 249] on input "text" at bounding box center [998, 257] width 90 height 23
paste input "9.441,35"
type input "9.441,35"
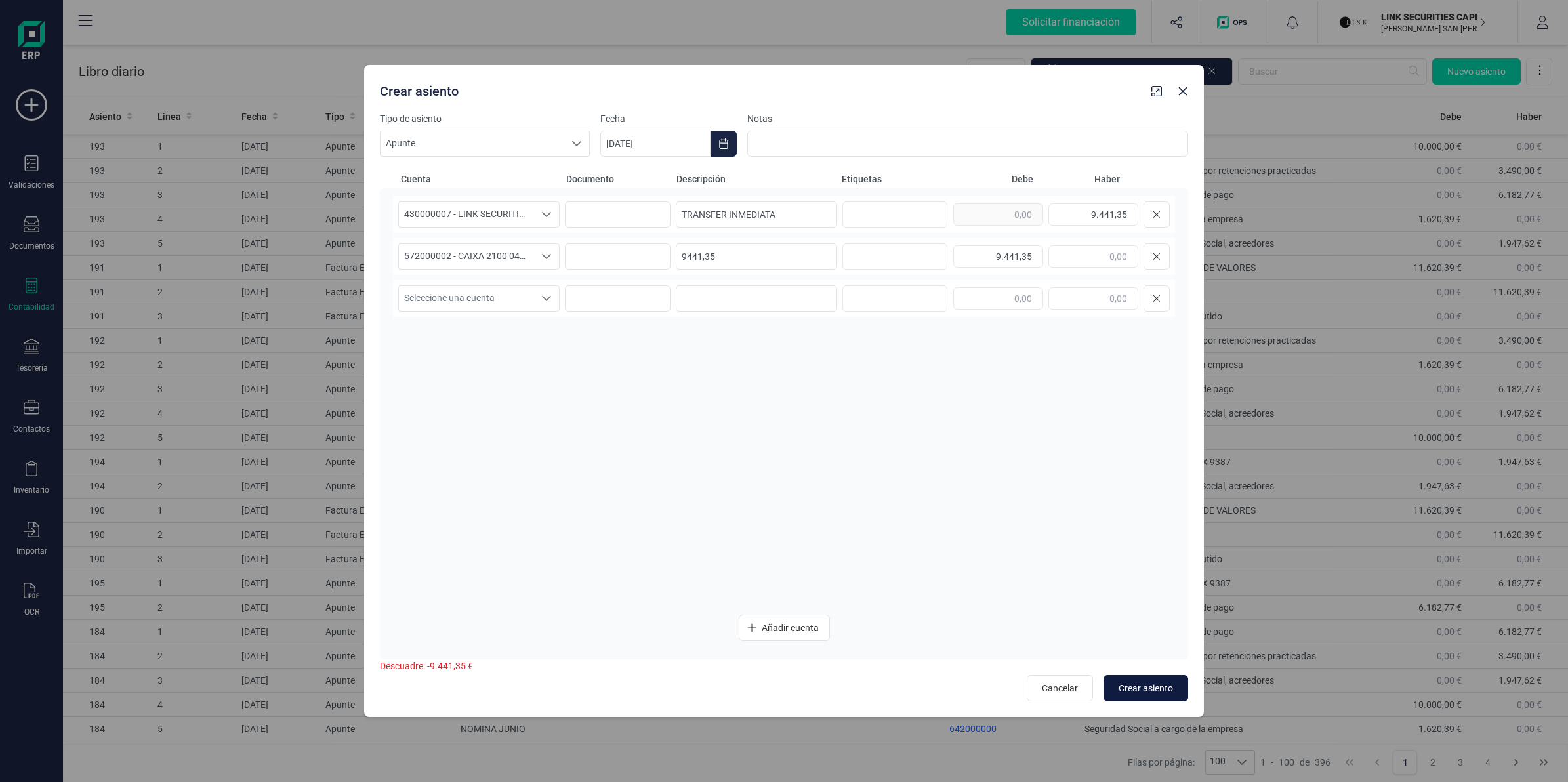
click at [1146, 697] on button "Crear asiento" at bounding box center [1145, 688] width 84 height 26
type input "[DATE]"
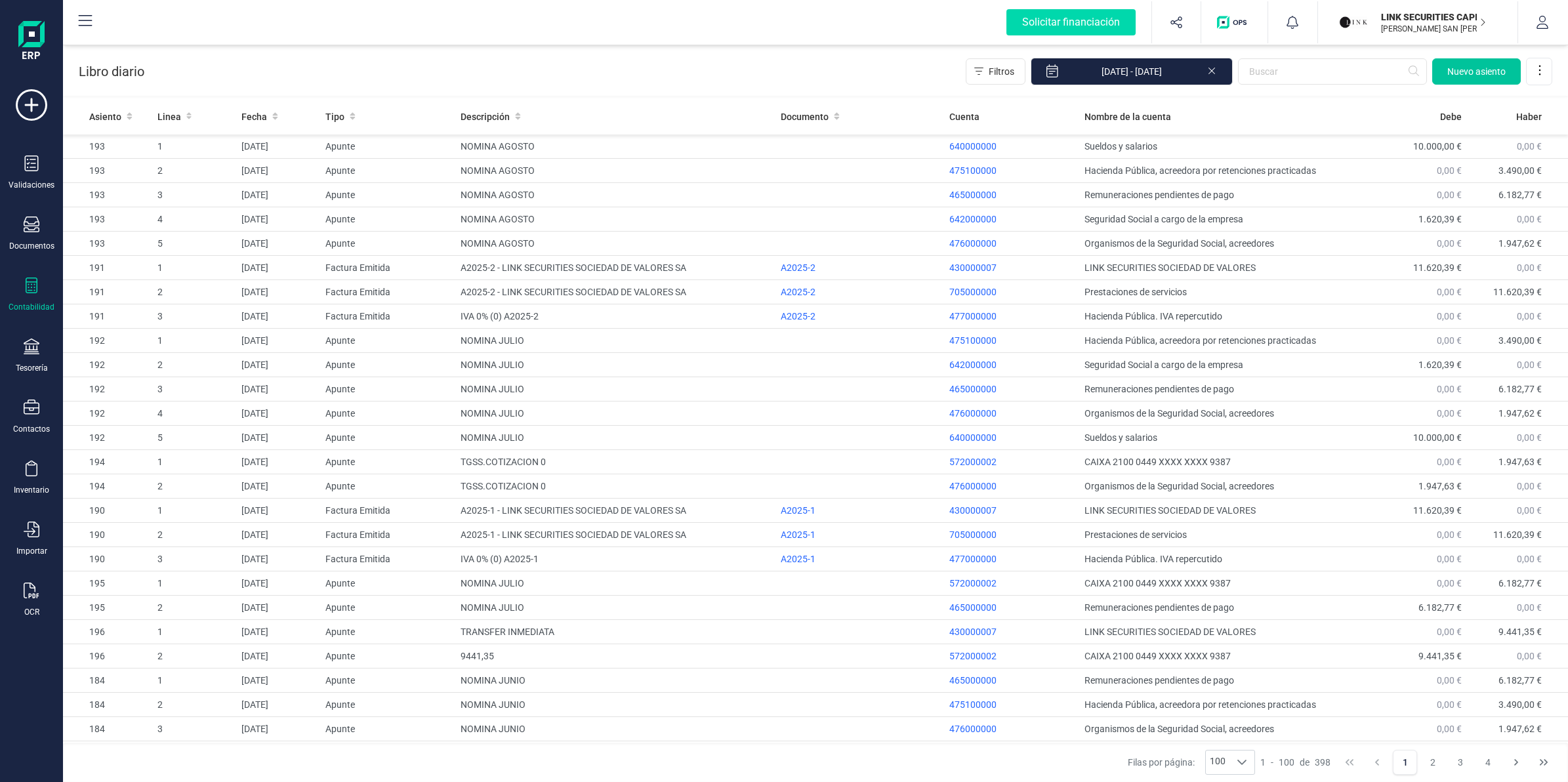
click at [1471, 70] on span "Nuevo asiento" at bounding box center [1476, 72] width 59 height 13
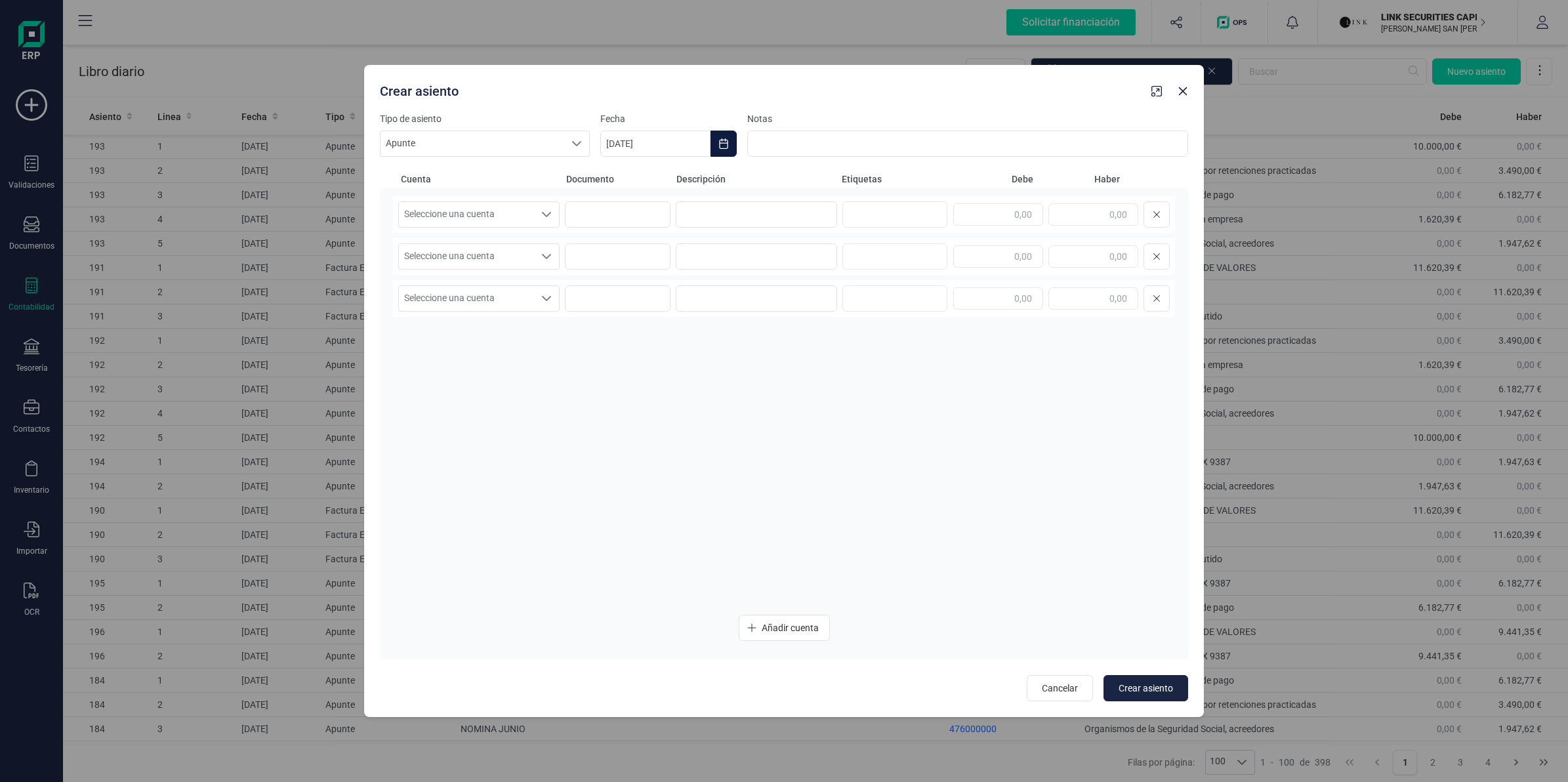
click at [716, 142] on button "Choose Date" at bounding box center [723, 143] width 26 height 26
click at [628, 177] on button "Previous Month" at bounding box center [626, 183] width 21 height 21
click at [628, 406] on span "28" at bounding box center [636, 406] width 26 height 26
type input "[DATE]"
click at [494, 213] on span "Seleccione una cuenta" at bounding box center [466, 214] width 135 height 25
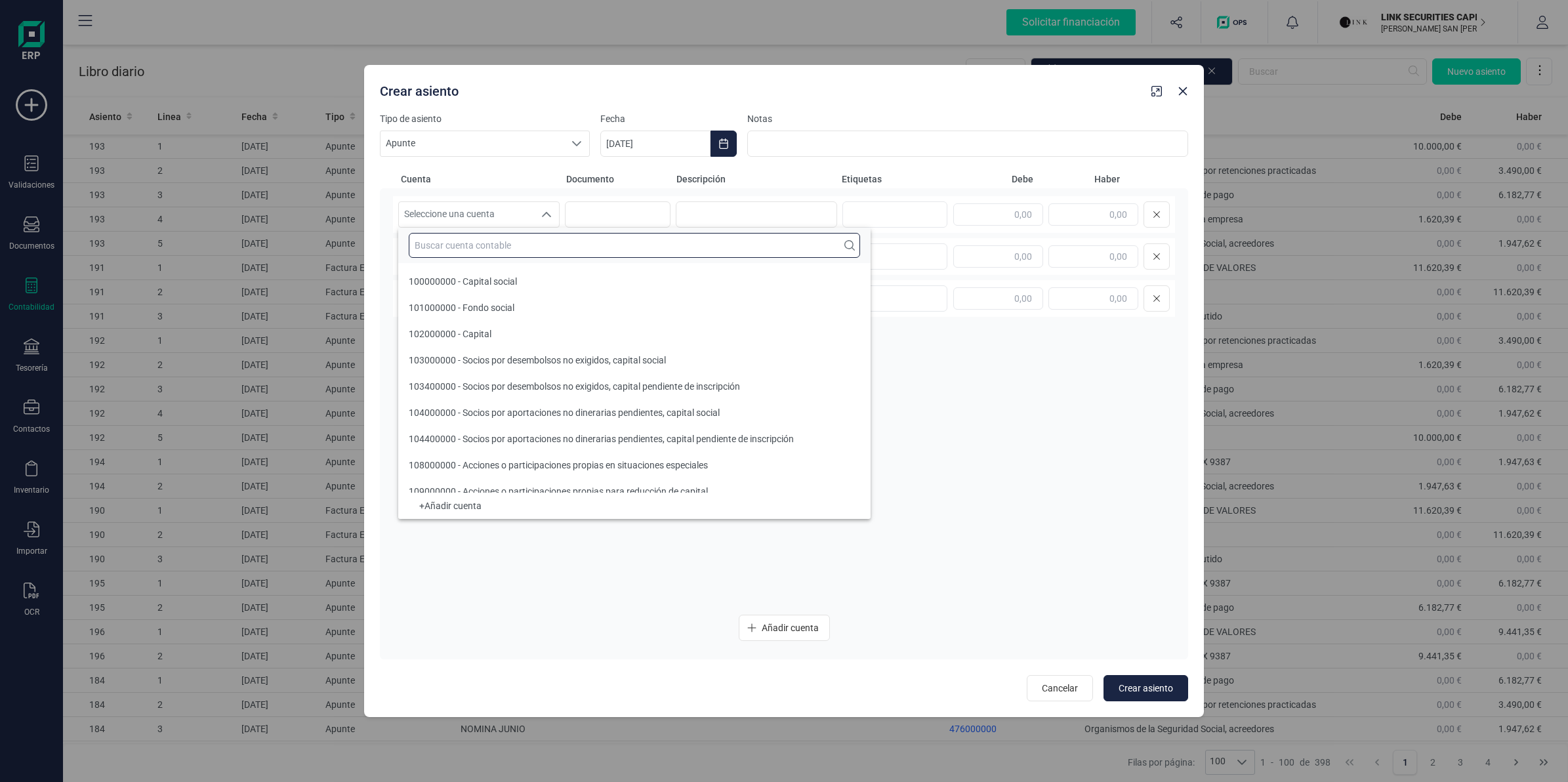
click at [485, 249] on input "text" at bounding box center [634, 245] width 452 height 25
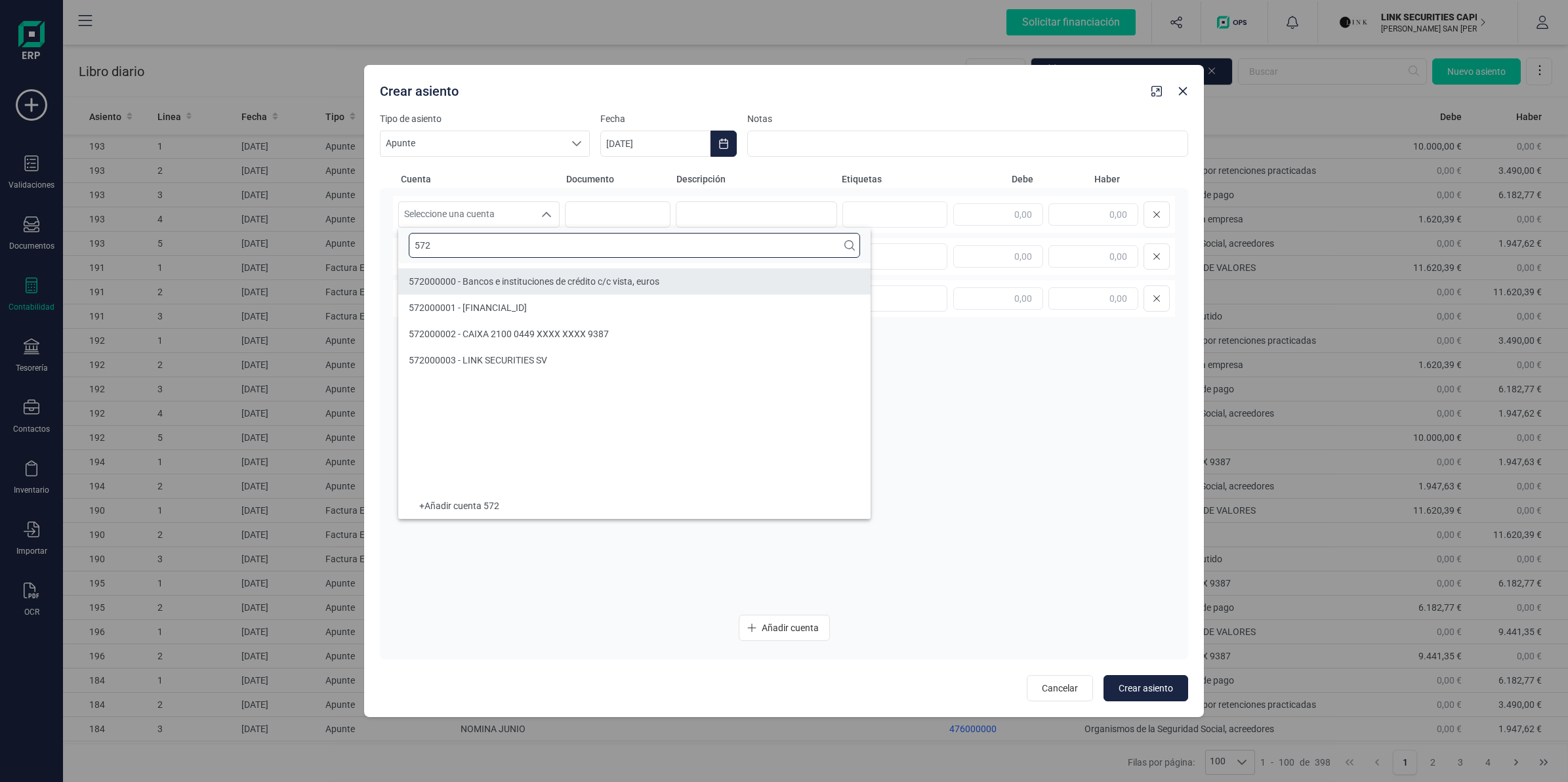
type input "572"
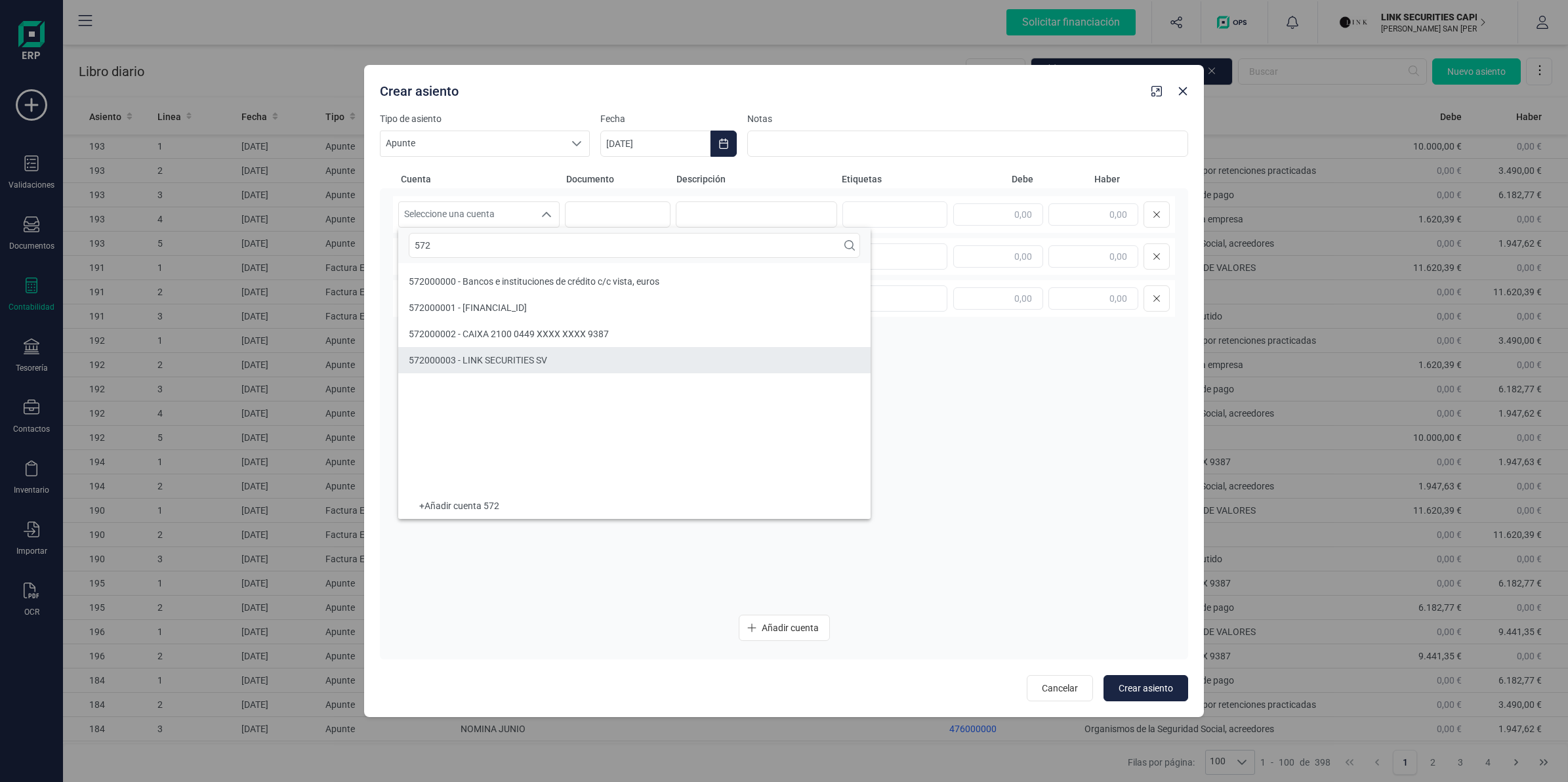
click at [490, 351] on li "572000003 - LINK SECURITIES SV" at bounding box center [634, 360] width 472 height 26
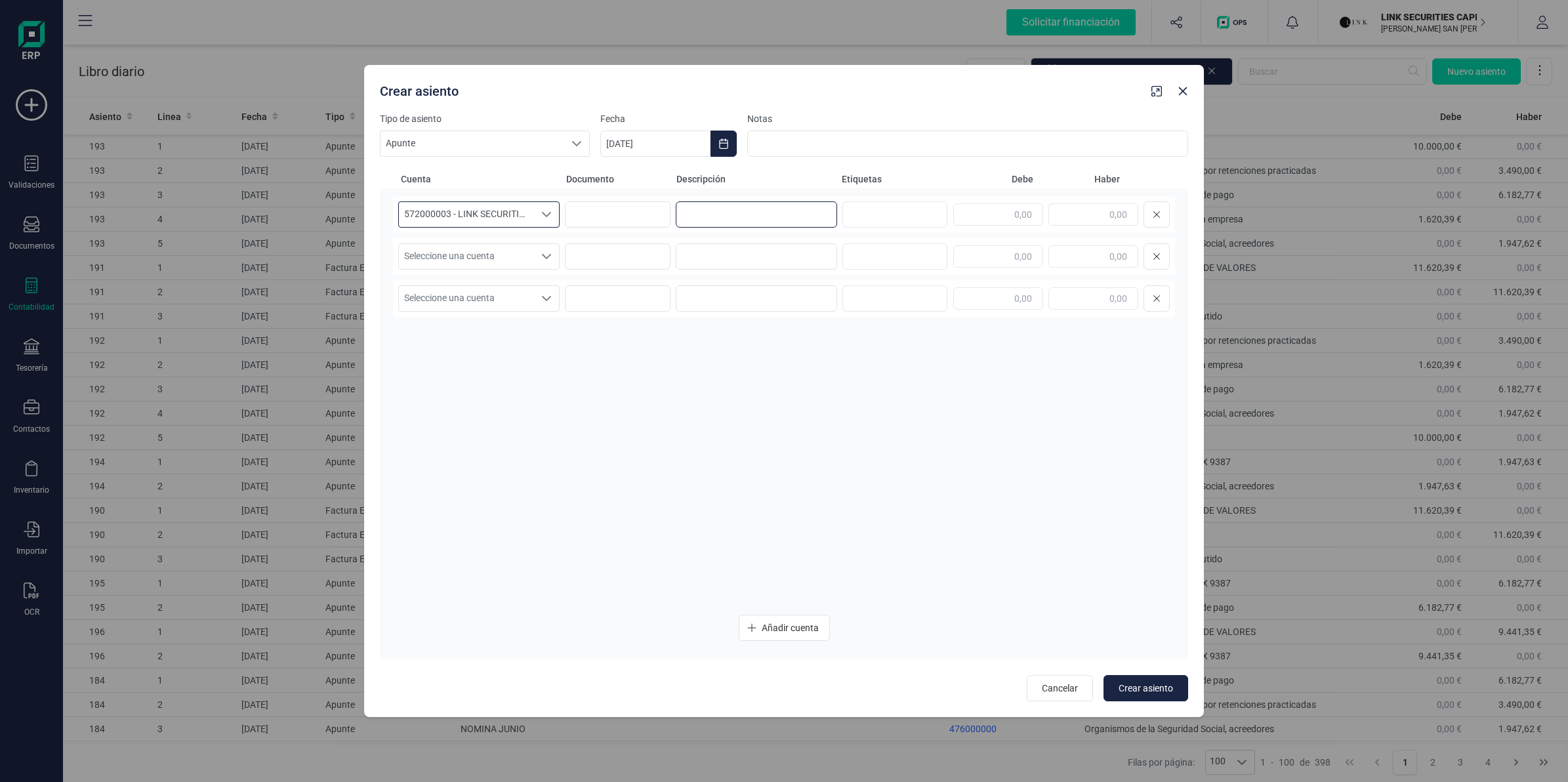
click at [761, 217] on input at bounding box center [756, 214] width 162 height 26
paste input "Link Securities SV"
type input "Link Securities SV"
click at [994, 215] on input "text" at bounding box center [998, 215] width 90 height 23
type input "80.000,00"
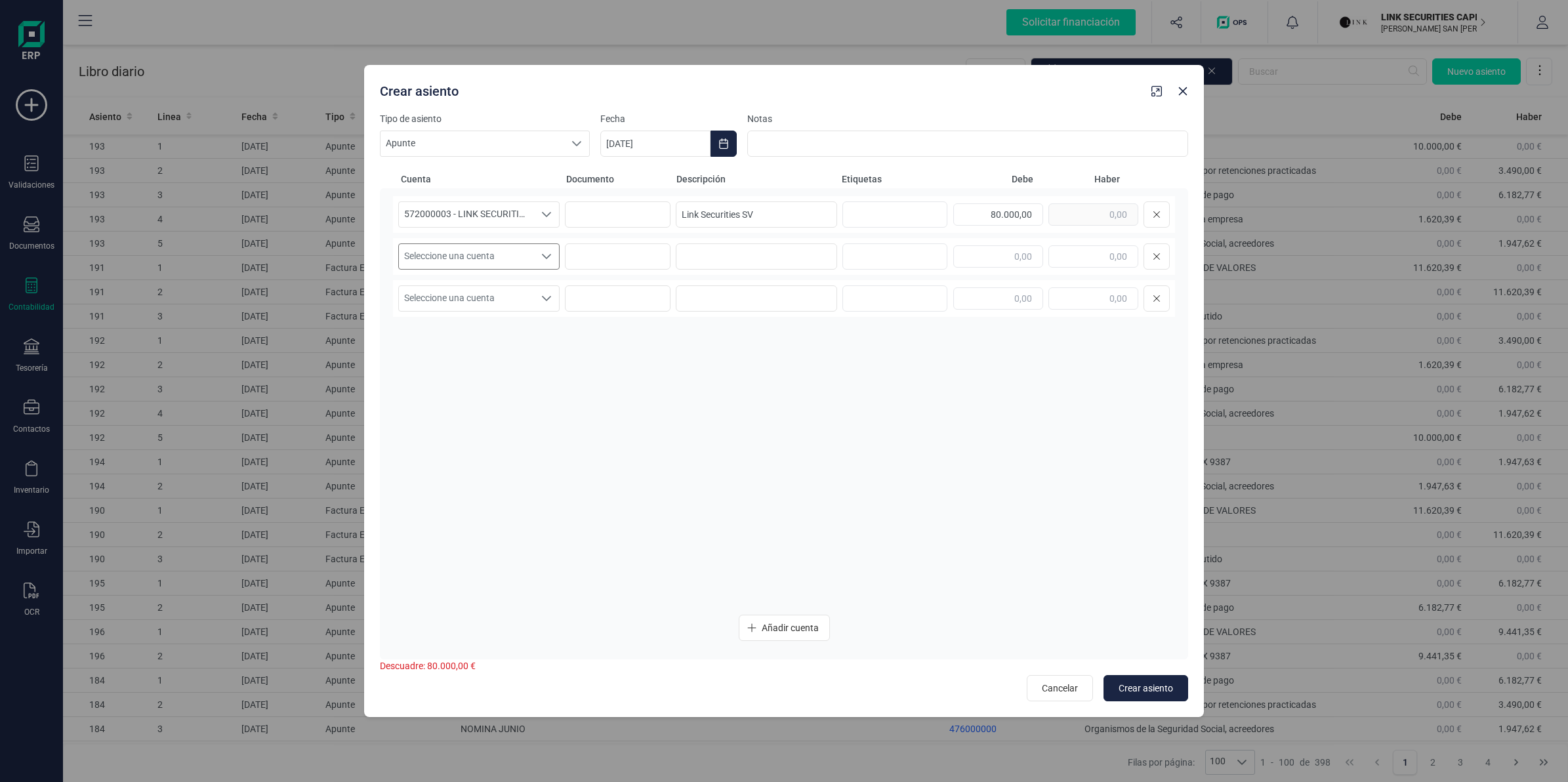
click at [477, 261] on span "Seleccione una cuenta" at bounding box center [466, 256] width 135 height 25
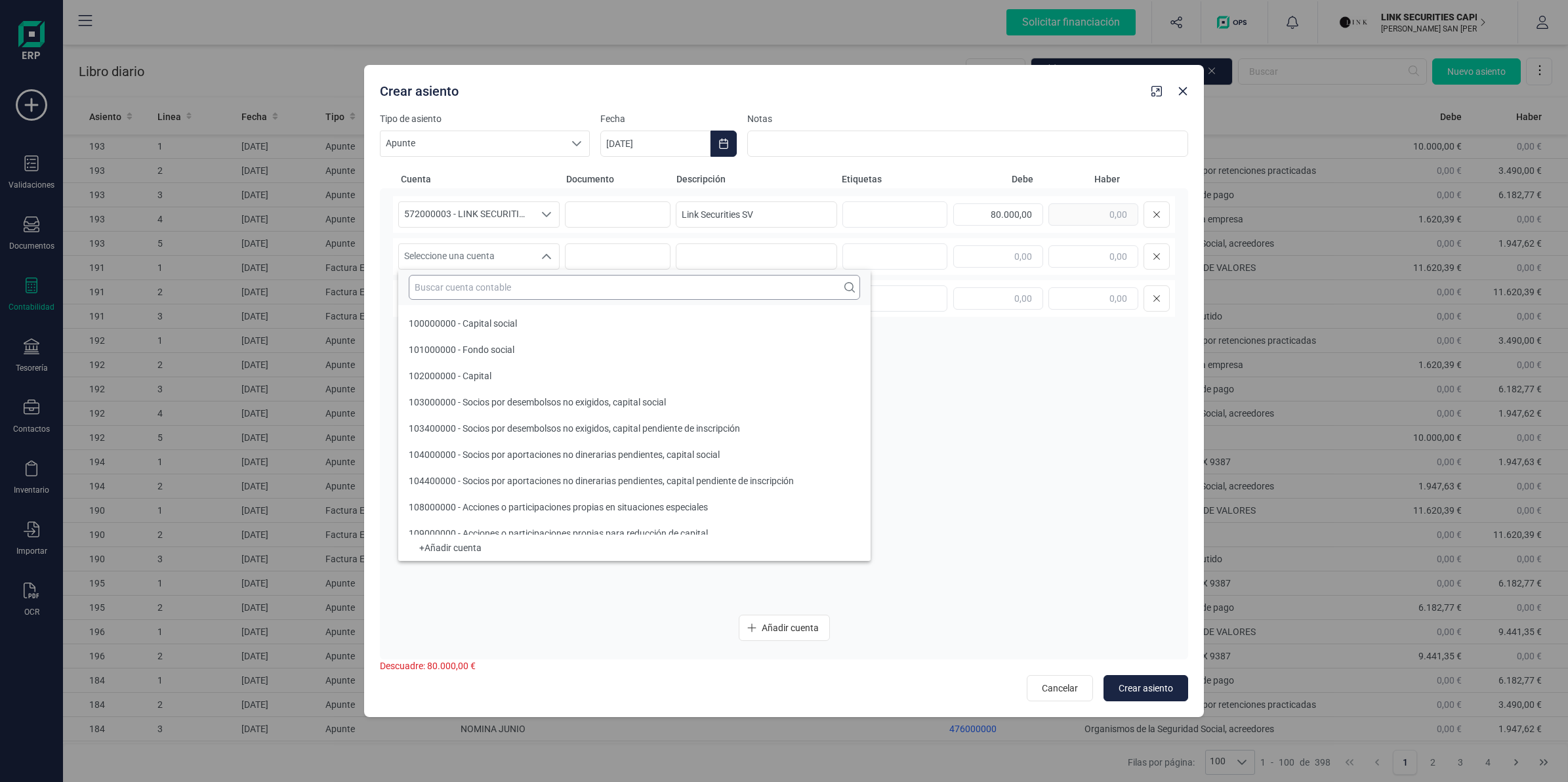
click at [477, 299] on input "text" at bounding box center [634, 287] width 452 height 25
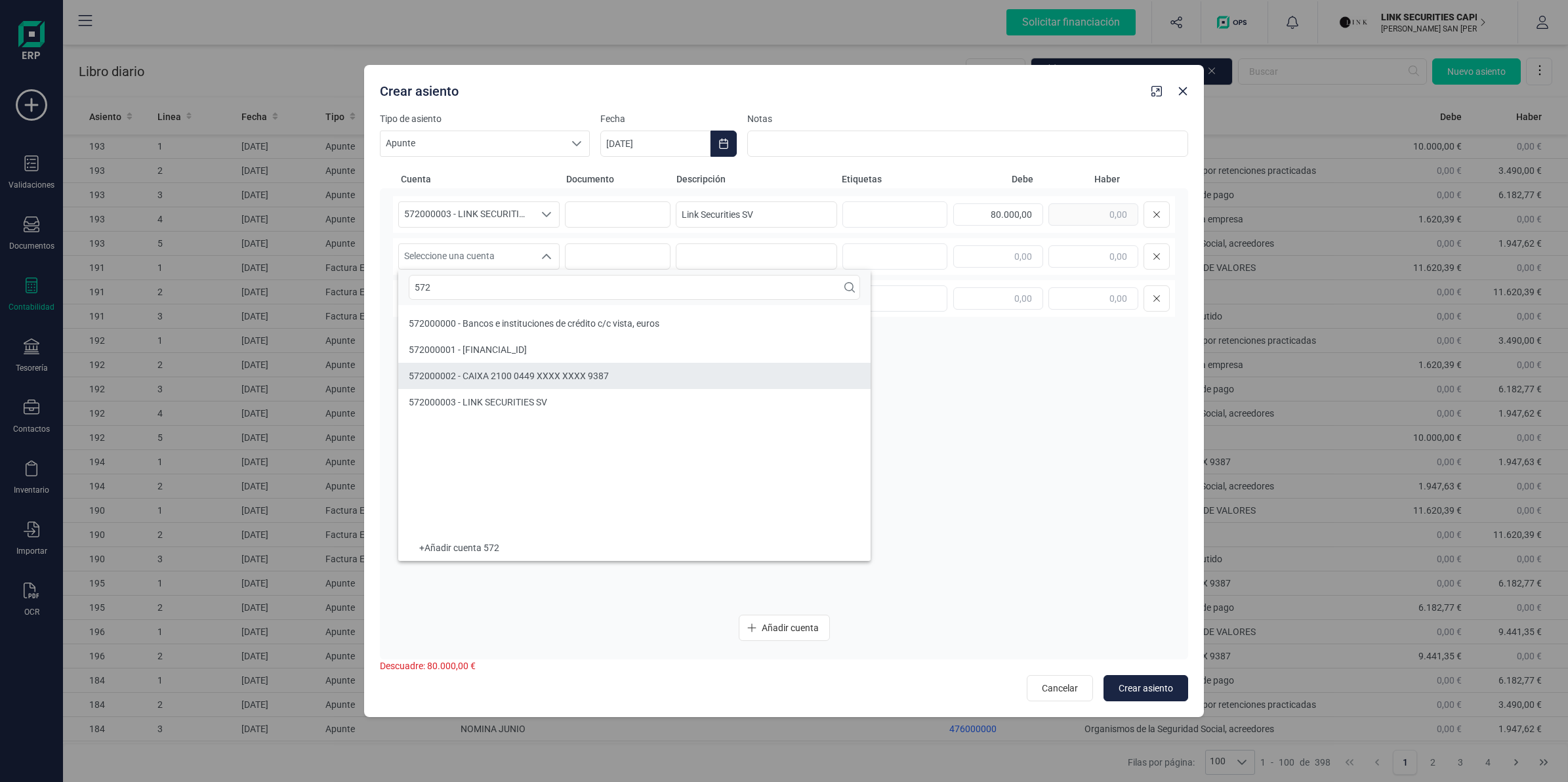
type input "572"
click at [480, 387] on li "572000002 - CAIXA 2100 0449 XXXX XXXX 9387" at bounding box center [634, 376] width 472 height 26
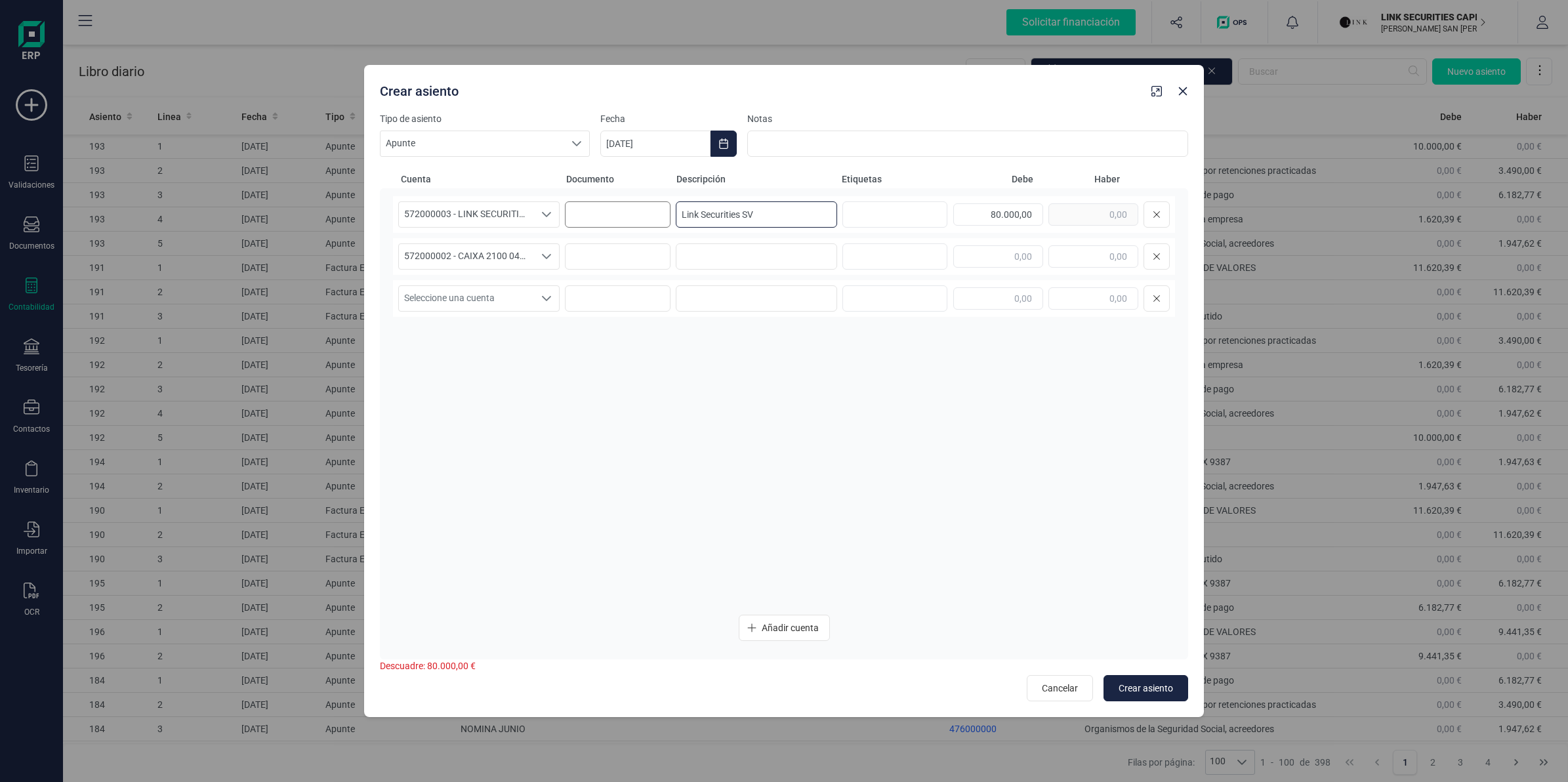
drag, startPoint x: 775, startPoint y: 221, endPoint x: 638, endPoint y: 224, distance: 137.0
click at [638, 224] on div "572000003 - LINK SECURITIES SV 572000003 - LINK SECURITIES SV 572000003 - LINK …" at bounding box center [784, 214] width 782 height 37
click at [715, 264] on input at bounding box center [756, 256] width 162 height 26
paste input "Link Securities SV"
type input "Link Securities SV"
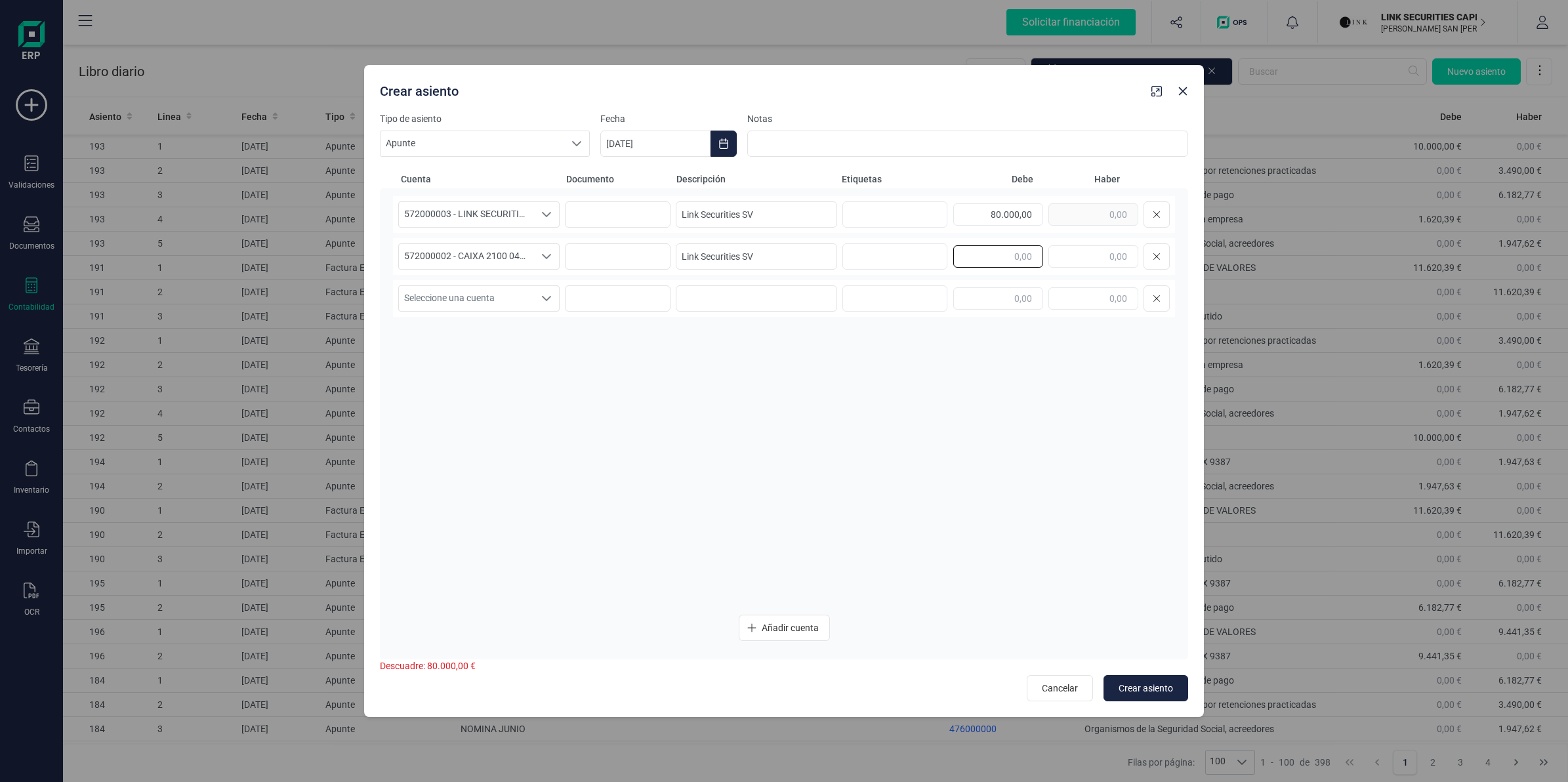
click at [995, 266] on input "text" at bounding box center [998, 257] width 90 height 23
click at [1074, 266] on input "text" at bounding box center [1093, 257] width 90 height 23
type input "80.000,00"
click at [1011, 410] on div "572000003 - LINK SECURITIES SV 572000003 - LINK SECURITIES SV 572000003 - LINK …" at bounding box center [784, 400] width 782 height 408
click at [491, 294] on span "Seleccione una cuenta" at bounding box center [466, 298] width 135 height 25
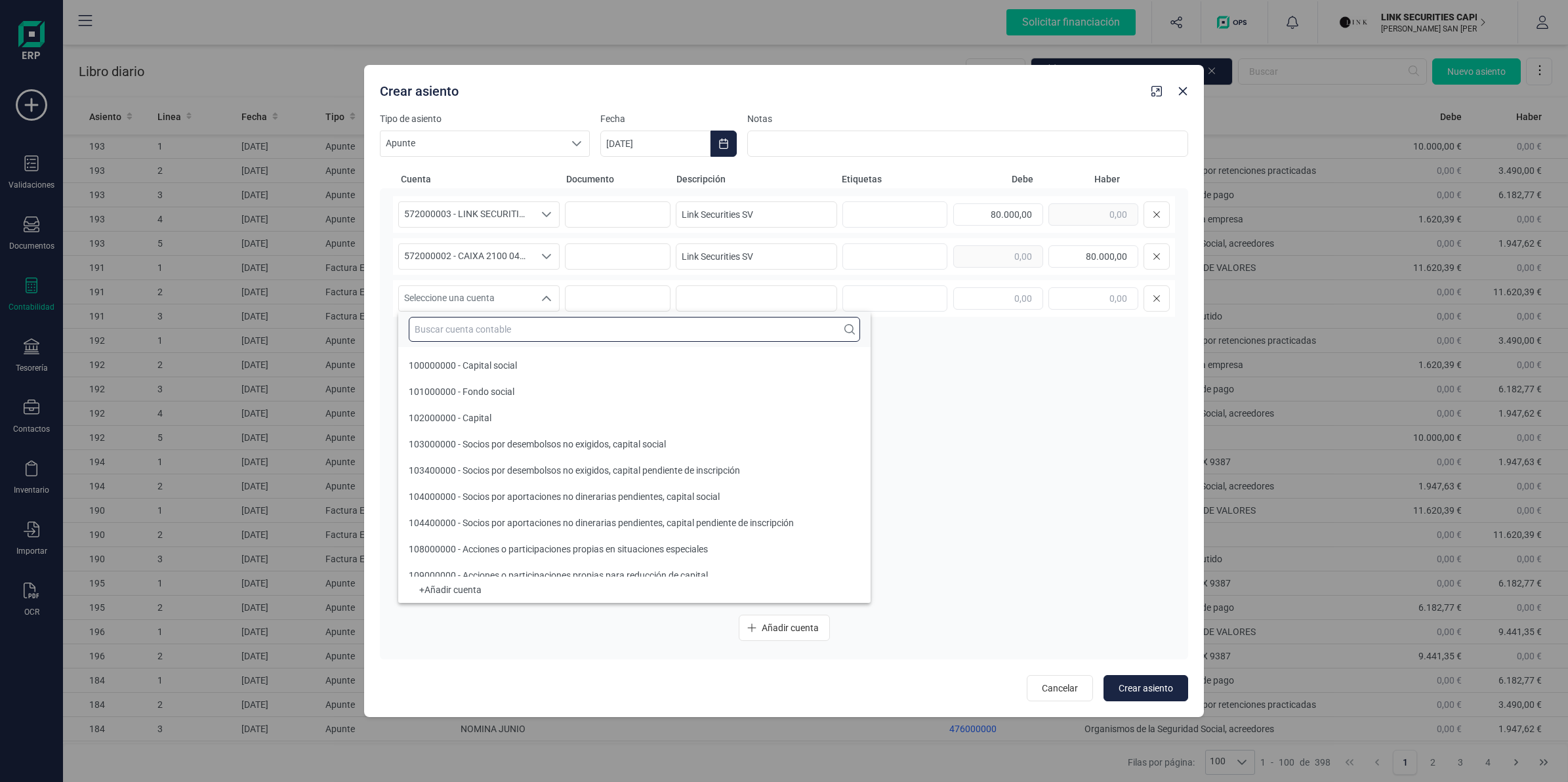
click at [504, 330] on input "text" at bounding box center [634, 329] width 452 height 25
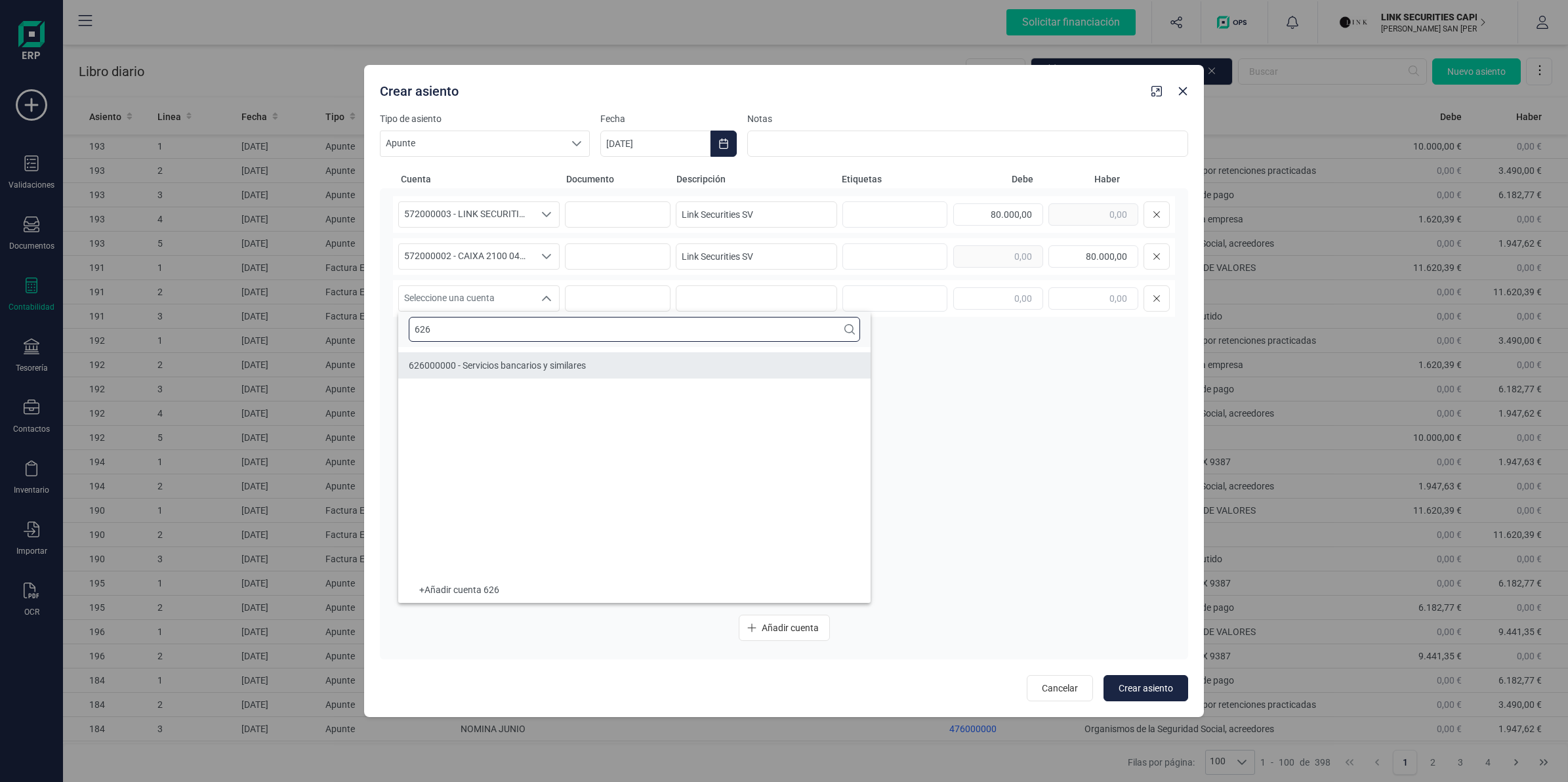
type input "626"
click at [533, 368] on span "626000000 - Servicios bancarios y similares" at bounding box center [497, 366] width 177 height 11
click at [743, 301] on input at bounding box center [756, 298] width 162 height 26
type input "Gto bancario"
click at [986, 299] on input "text" at bounding box center [998, 299] width 90 height 23
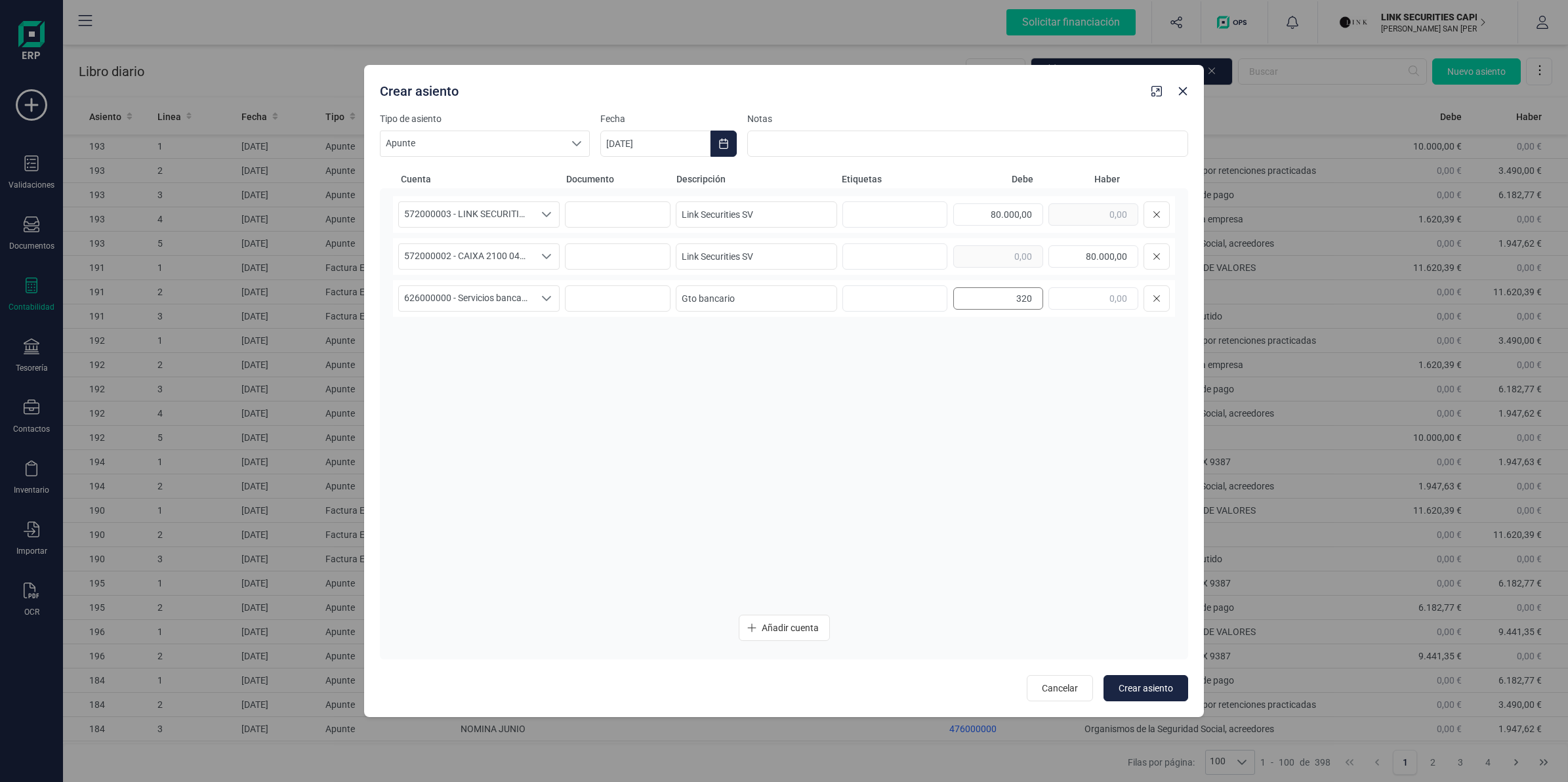
type input "320,00"
drag, startPoint x: 1087, startPoint y: 257, endPoint x: 1133, endPoint y: 259, distance: 46.0
click at [1133, 259] on input "80.000,00" at bounding box center [1093, 257] width 90 height 23
type input "80.320,00"
click at [970, 332] on div "572000003 - LINK SECURITIES SV 572000003 - LINK SECURITIES SV 572000003 - LINK …" at bounding box center [784, 400] width 782 height 408
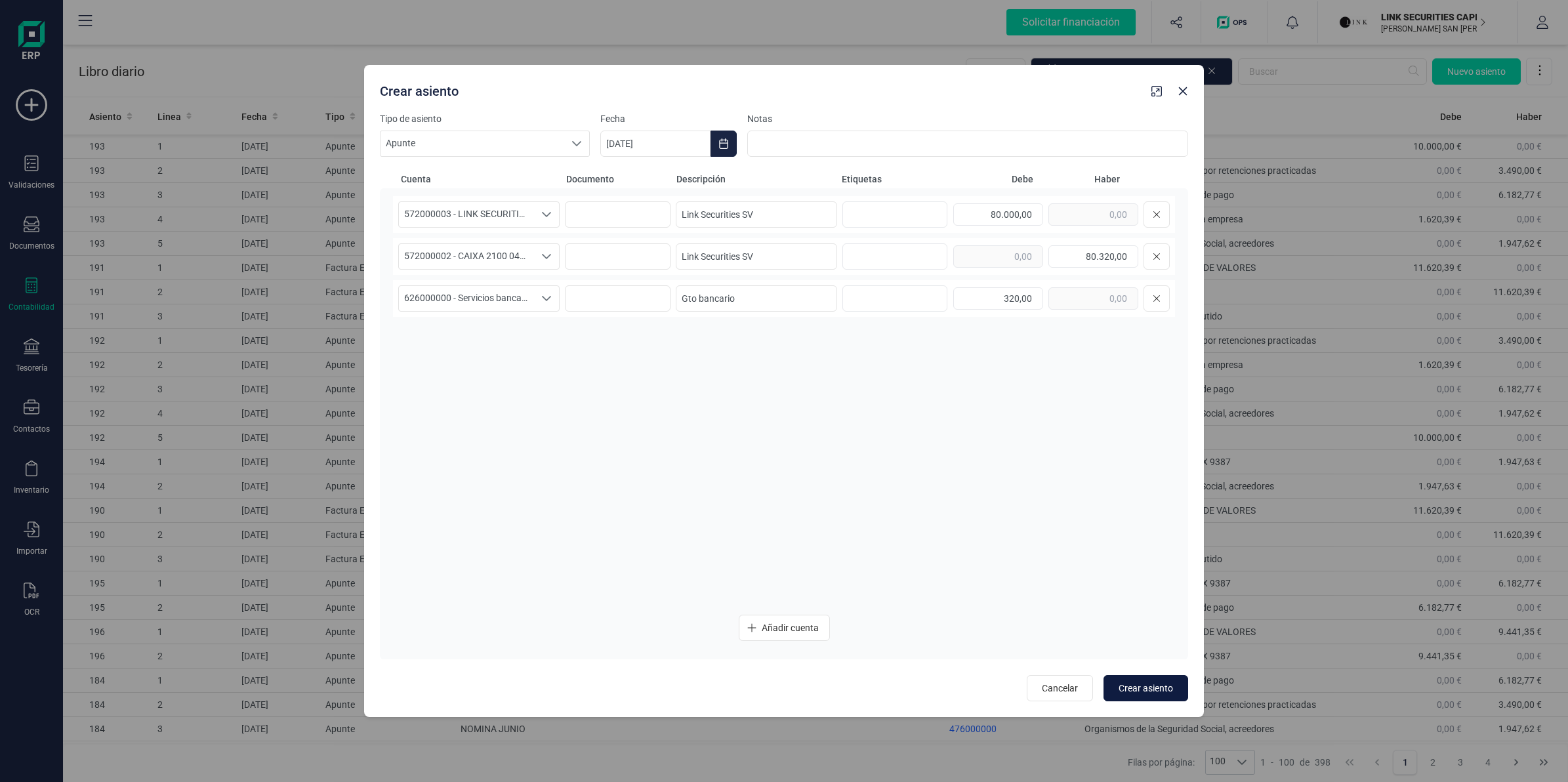
click at [1132, 688] on span "Crear asiento" at bounding box center [1146, 688] width 55 height 13
type input "[DATE]"
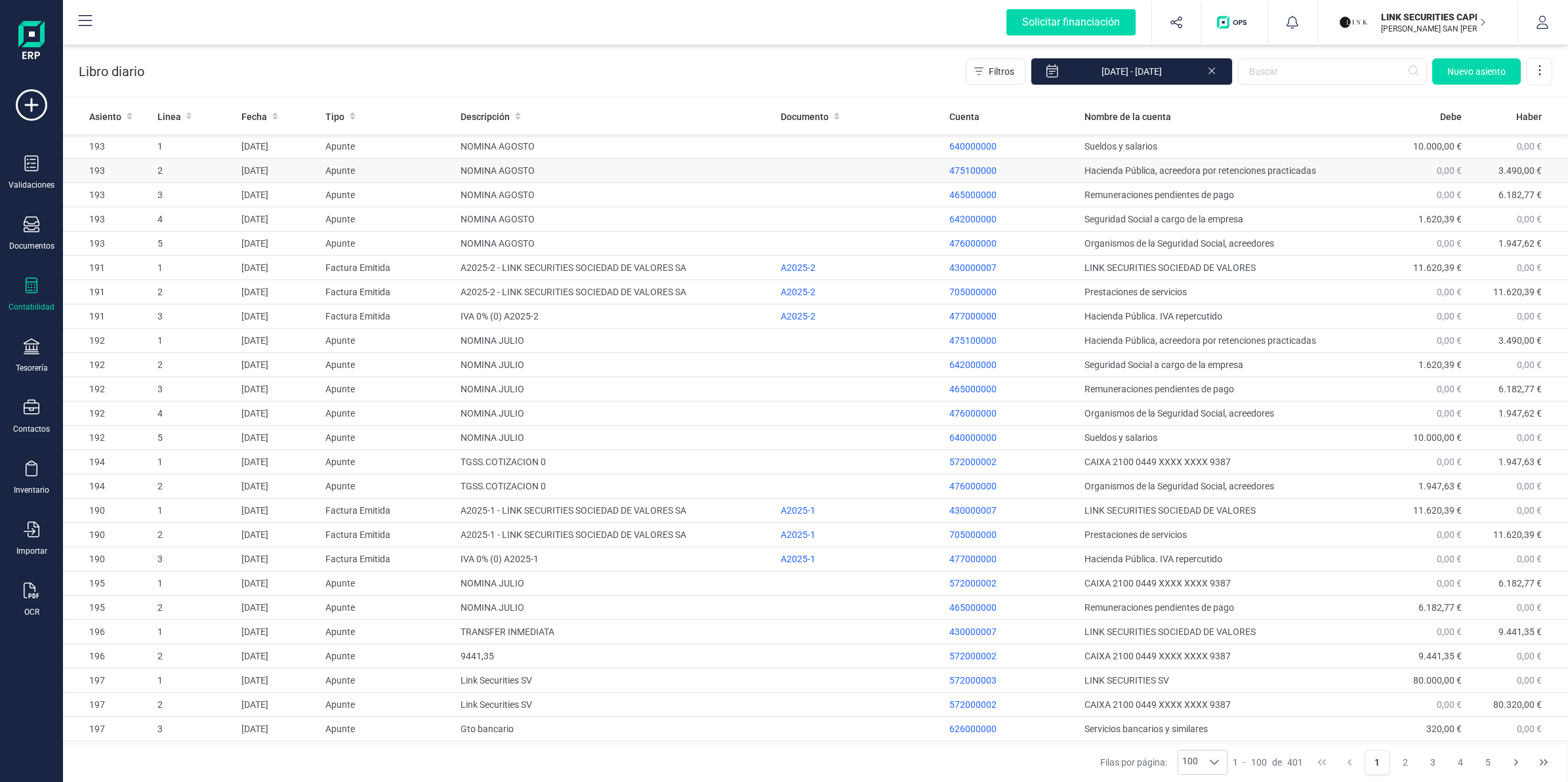
drag, startPoint x: 1474, startPoint y: 76, endPoint x: 1073, endPoint y: 171, distance: 412.1
click at [1474, 76] on span "Nuevo asiento" at bounding box center [1476, 72] width 59 height 13
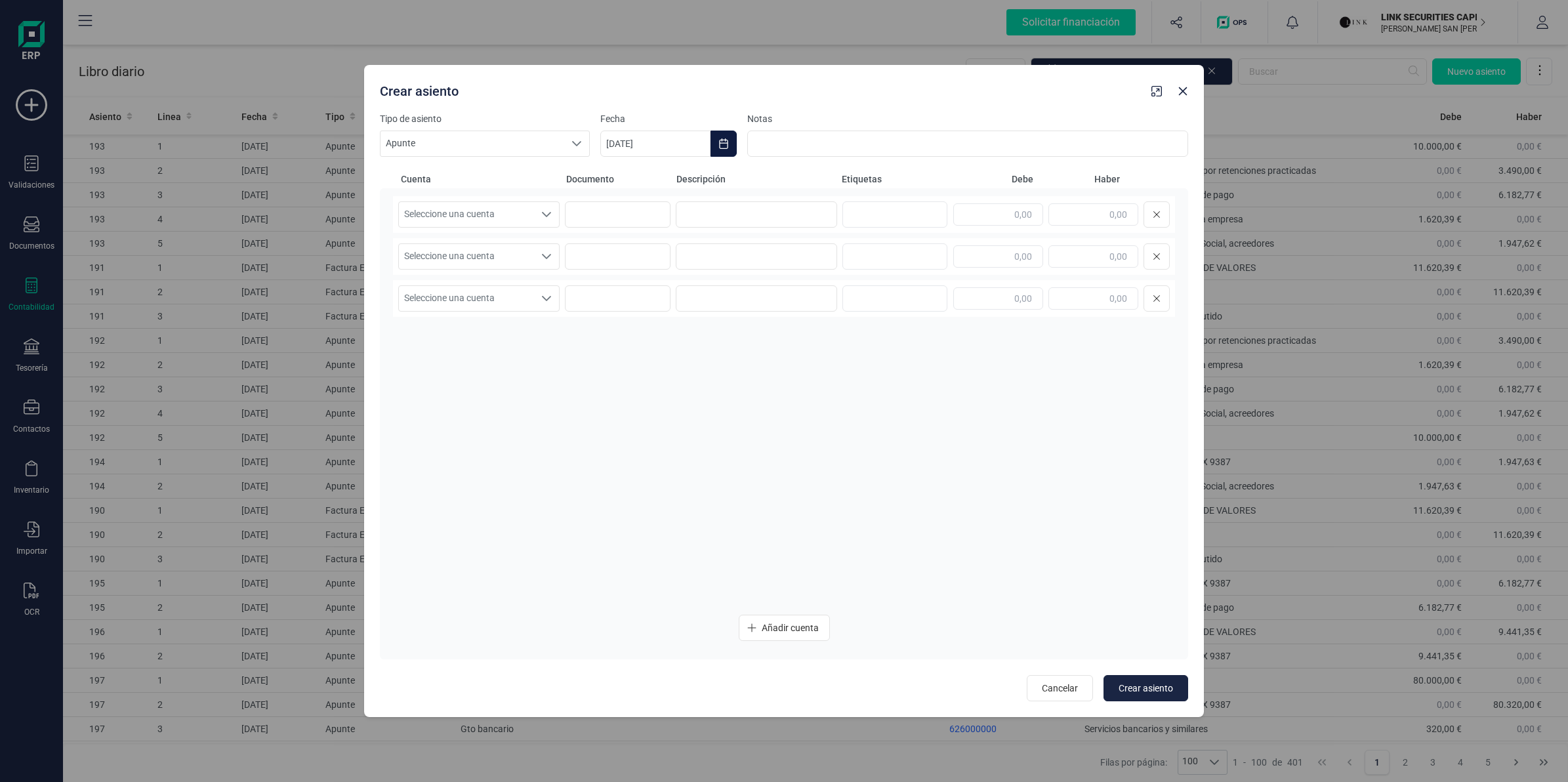
click at [725, 136] on button "Choose Date" at bounding box center [723, 143] width 26 height 26
click at [624, 177] on button "Previous Month" at bounding box center [626, 183] width 21 height 21
click at [795, 372] on span "24" at bounding box center [796, 370] width 26 height 26
type input "[DATE]"
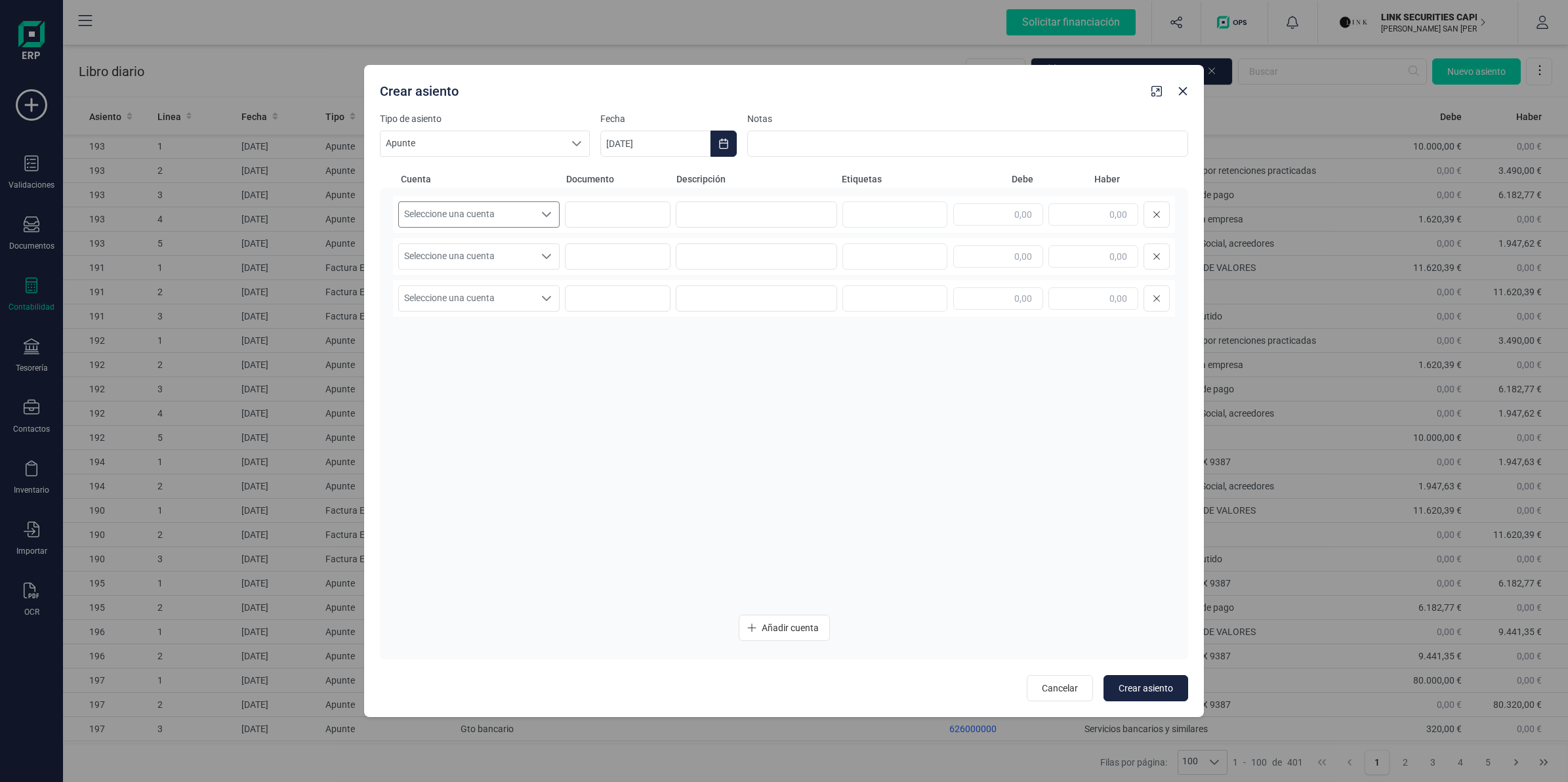
click at [525, 217] on span "Seleccione una cuenta" at bounding box center [466, 214] width 135 height 25
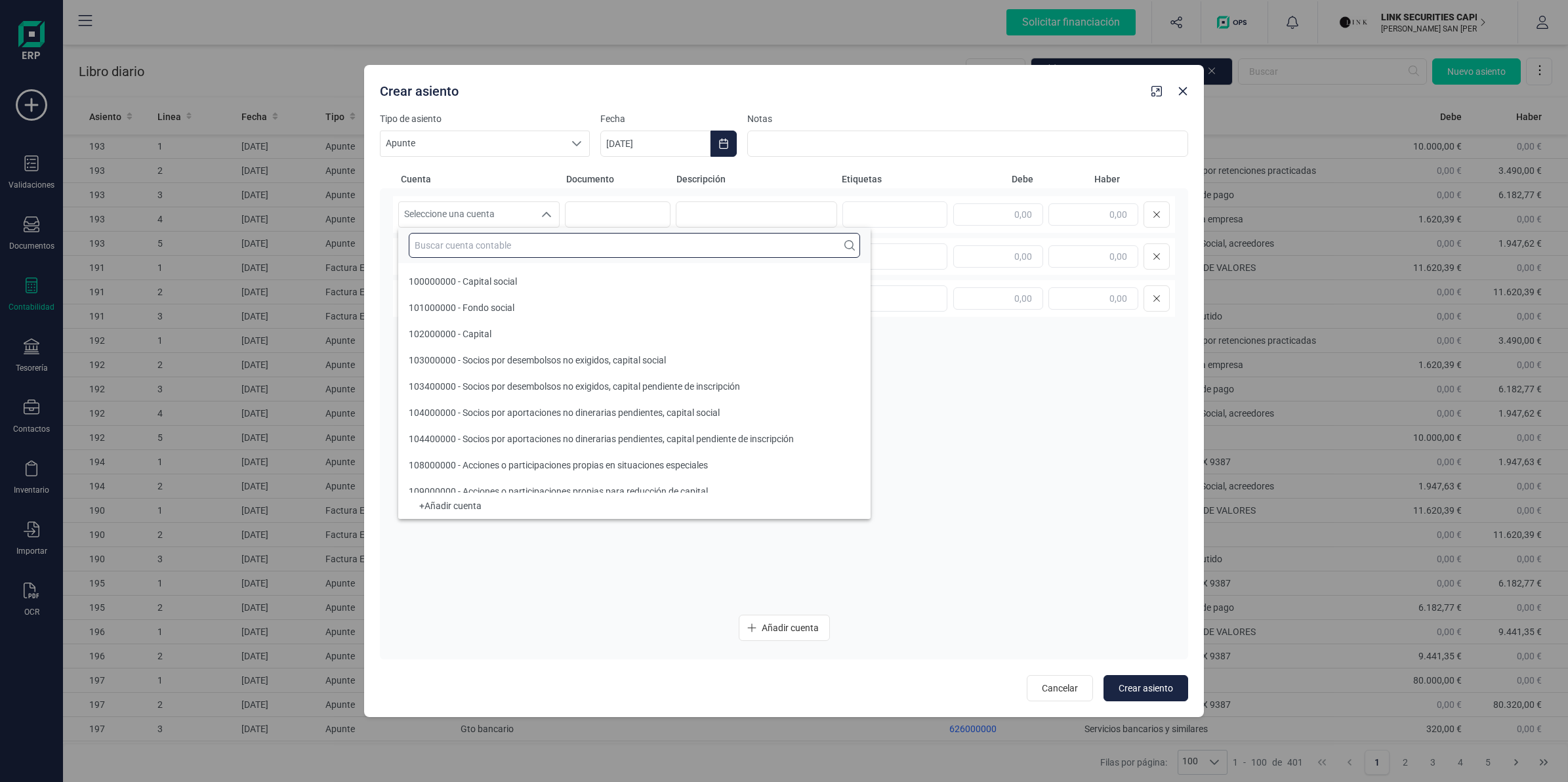
click at [507, 251] on input "text" at bounding box center [634, 245] width 452 height 25
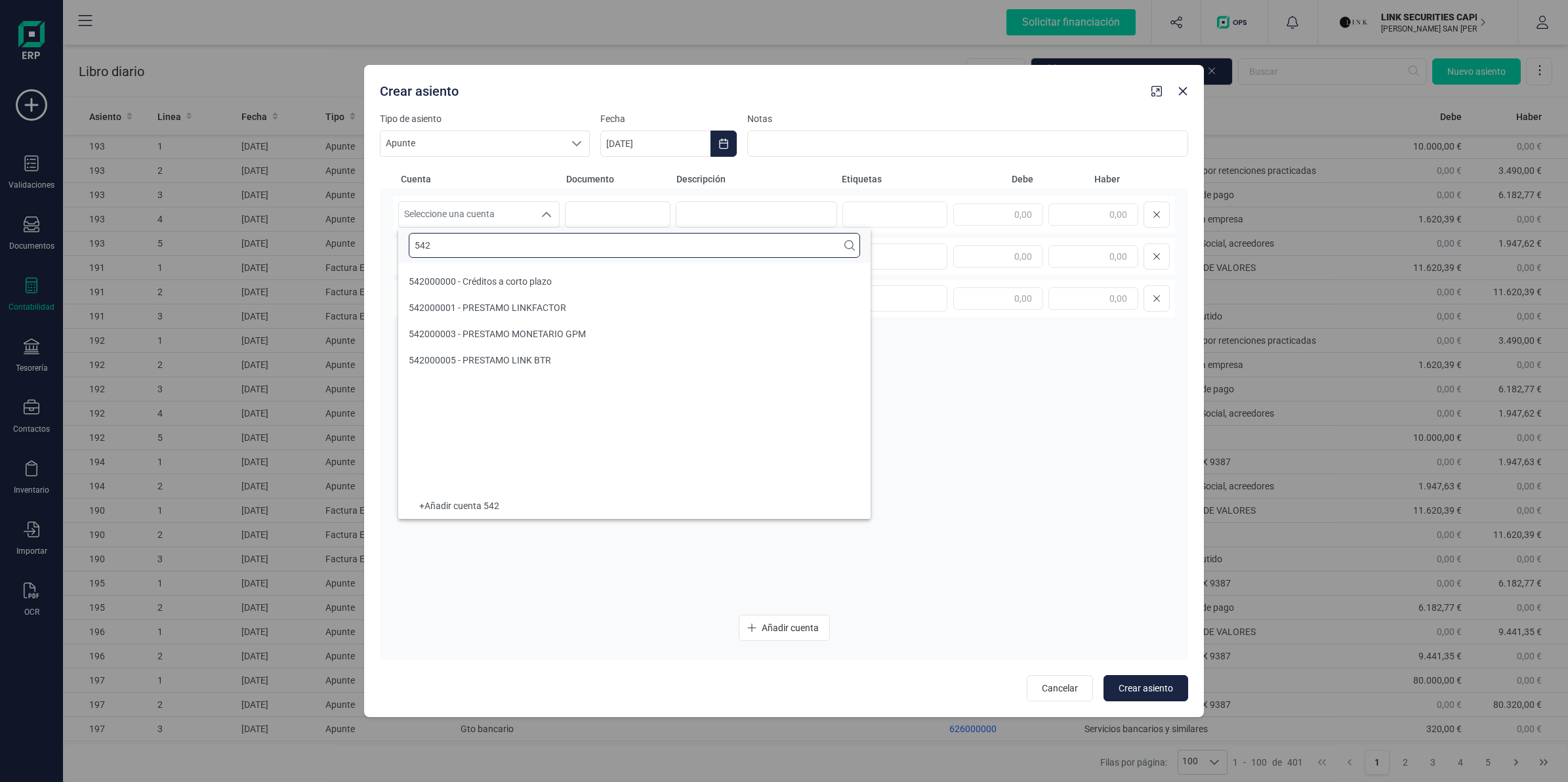
type input "542"
click at [510, 316] on li "542000001 - PRESTAMO LINKFACTOR" at bounding box center [634, 307] width 472 height 26
click at [694, 207] on input at bounding box center [756, 214] width 162 height 26
type input "TRASPASO"
type input "8"
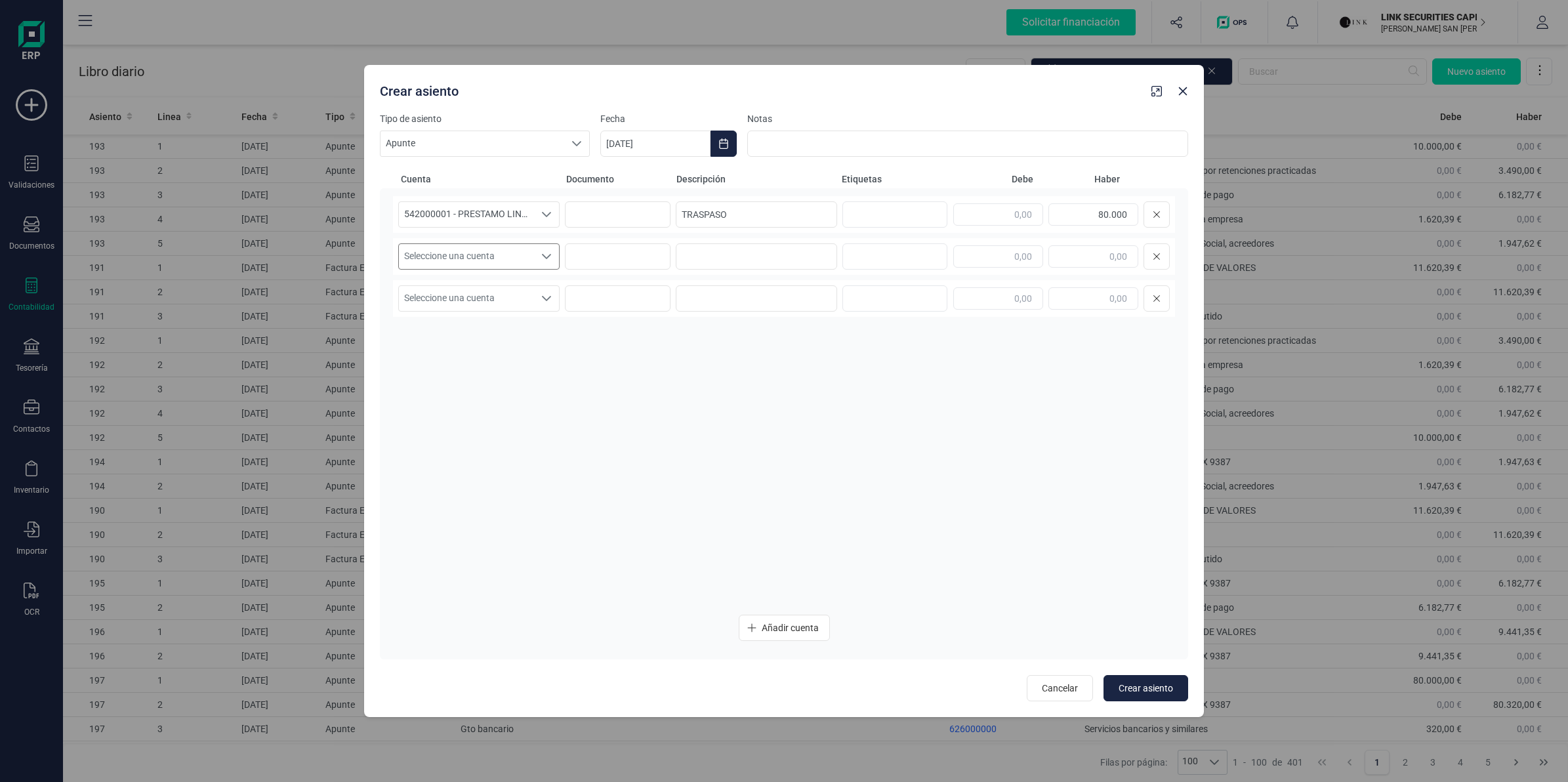
type input "80.000,00"
click at [470, 263] on span "Seleccione una cuenta" at bounding box center [466, 256] width 135 height 25
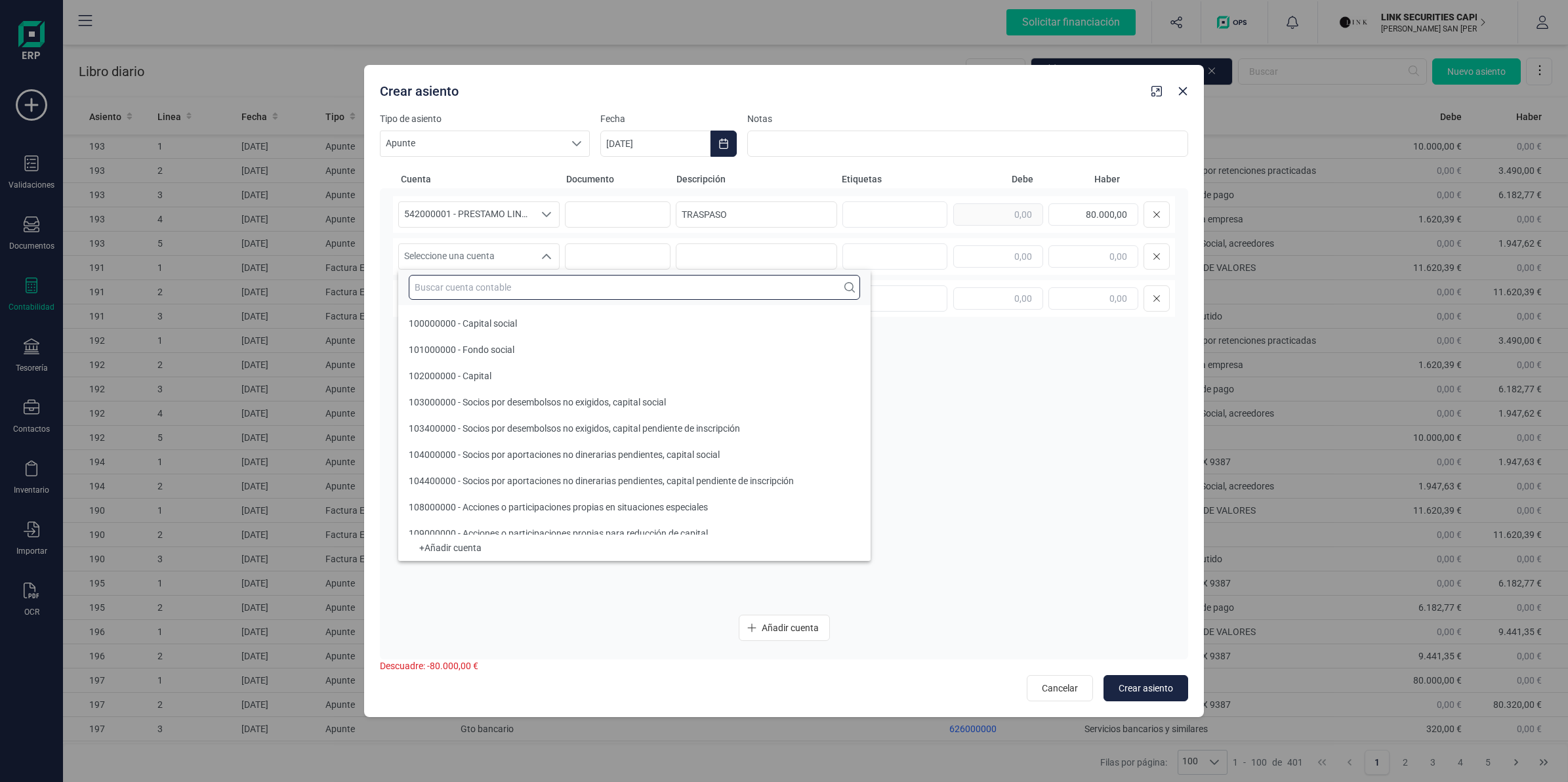
click at [461, 300] on input "text" at bounding box center [634, 287] width 452 height 25
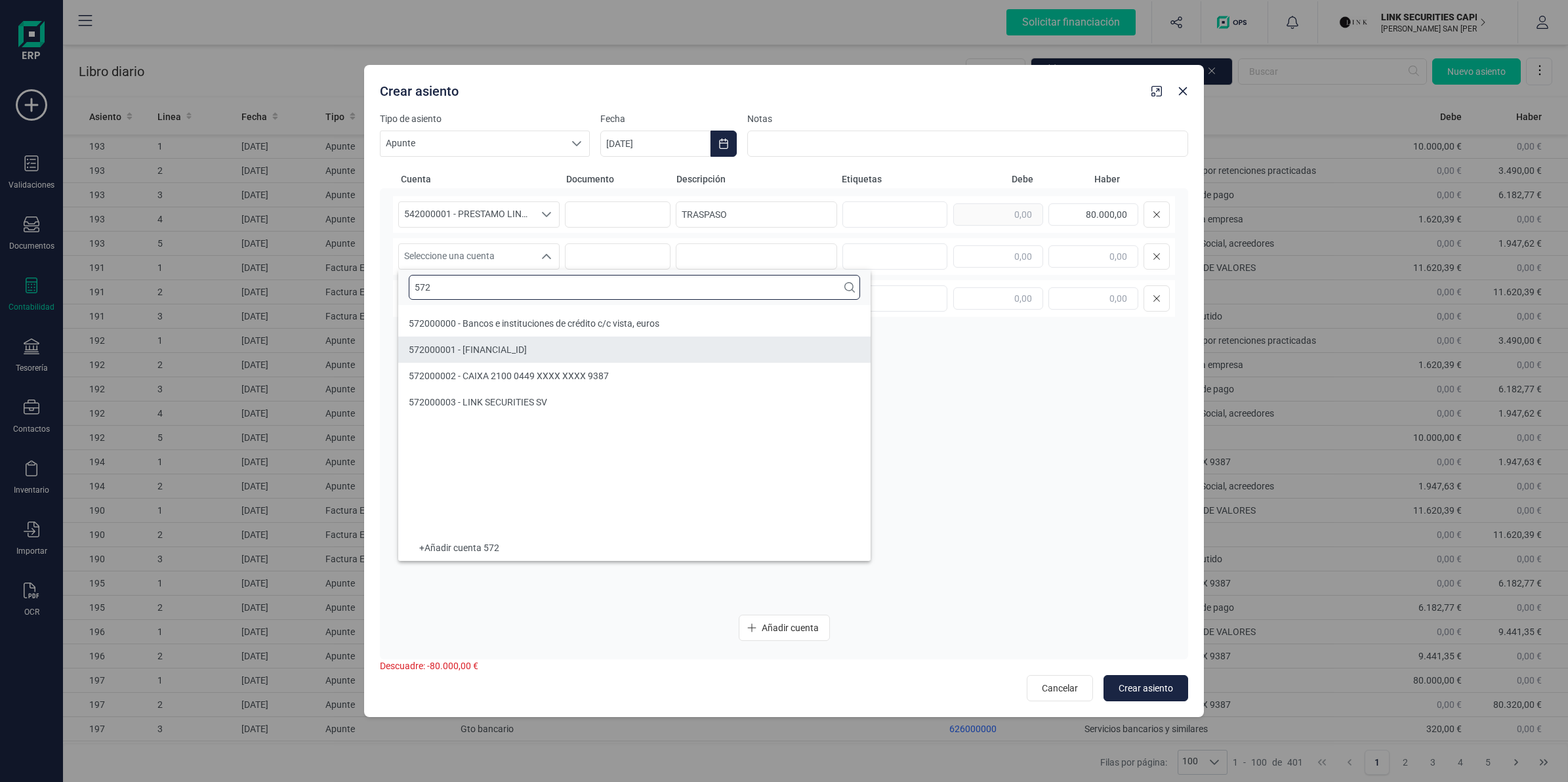
type input "572"
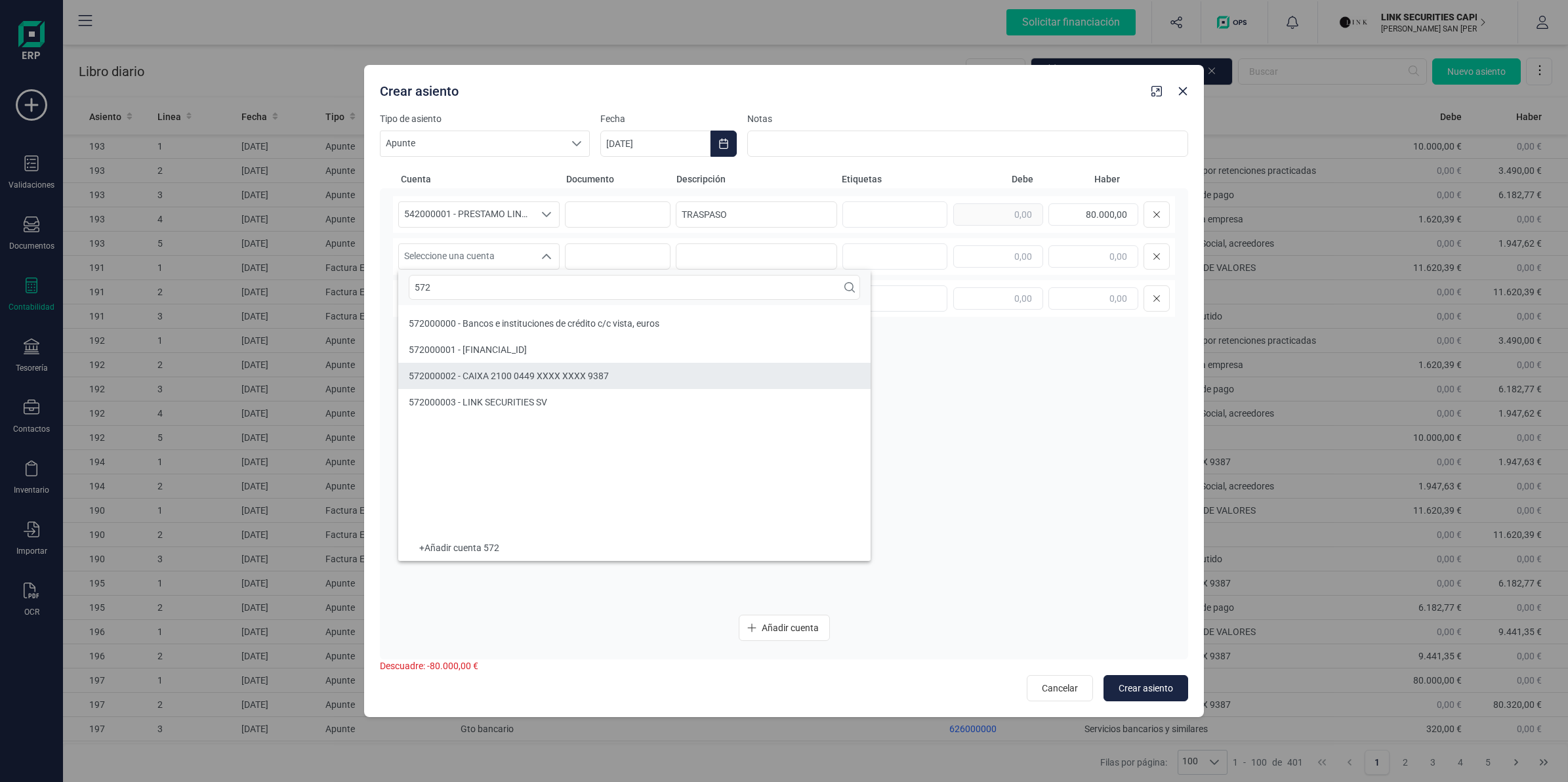
click at [486, 374] on span "572000002 - CAIXA 2100 0449 XXXX XXXX 9387" at bounding box center [509, 376] width 200 height 11
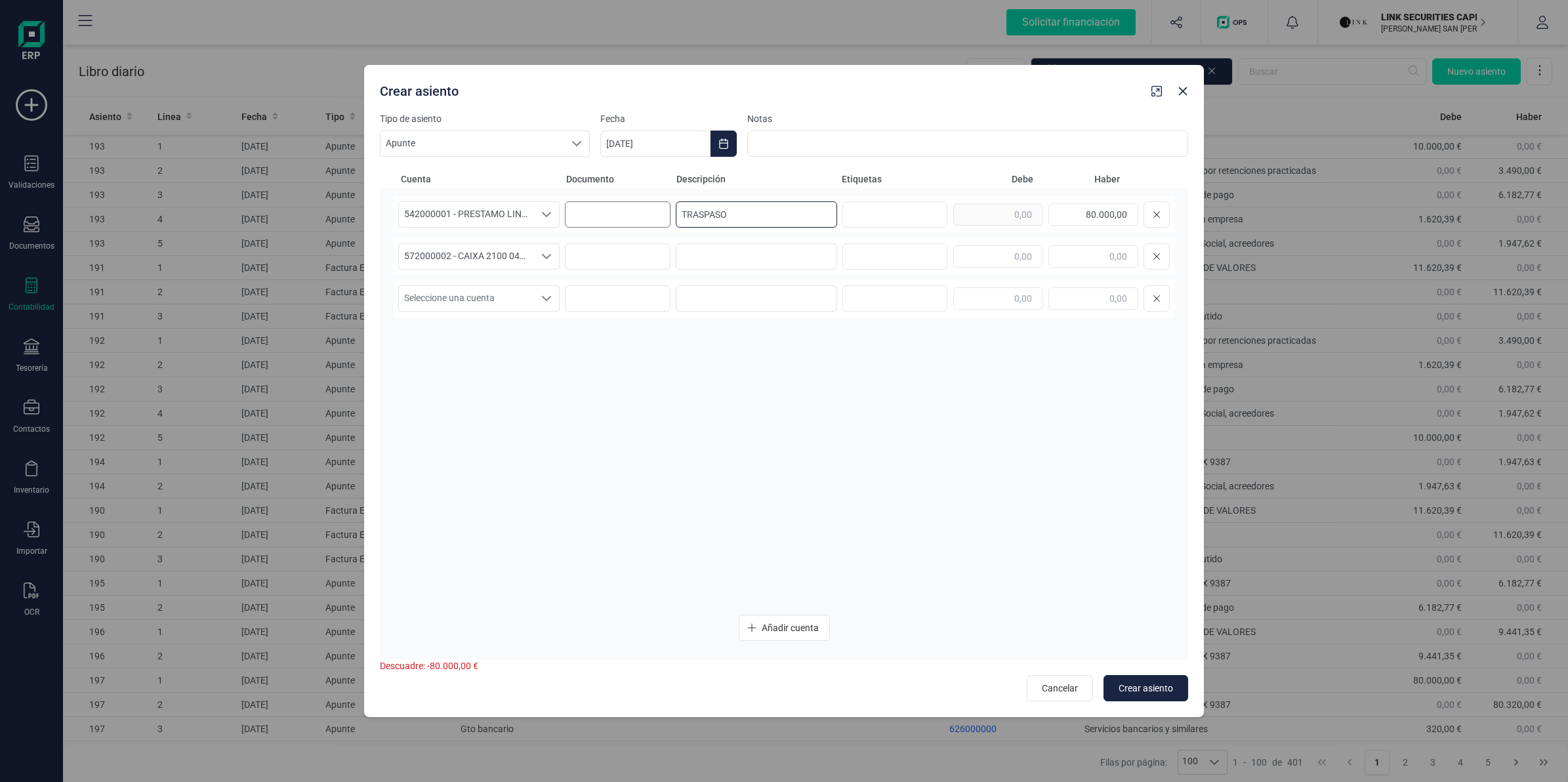
drag, startPoint x: 725, startPoint y: 213, endPoint x: 601, endPoint y: 225, distance: 124.6
click at [601, 225] on div "542000001 - PRESTAMO LINKFACTOR 542000001 - PRESTAMO LINKFACTOR 542000001 - PRE…" at bounding box center [784, 214] width 782 height 37
click at [718, 266] on input at bounding box center [756, 256] width 162 height 26
paste input "TRASPASO"
type input "TRASPASO"
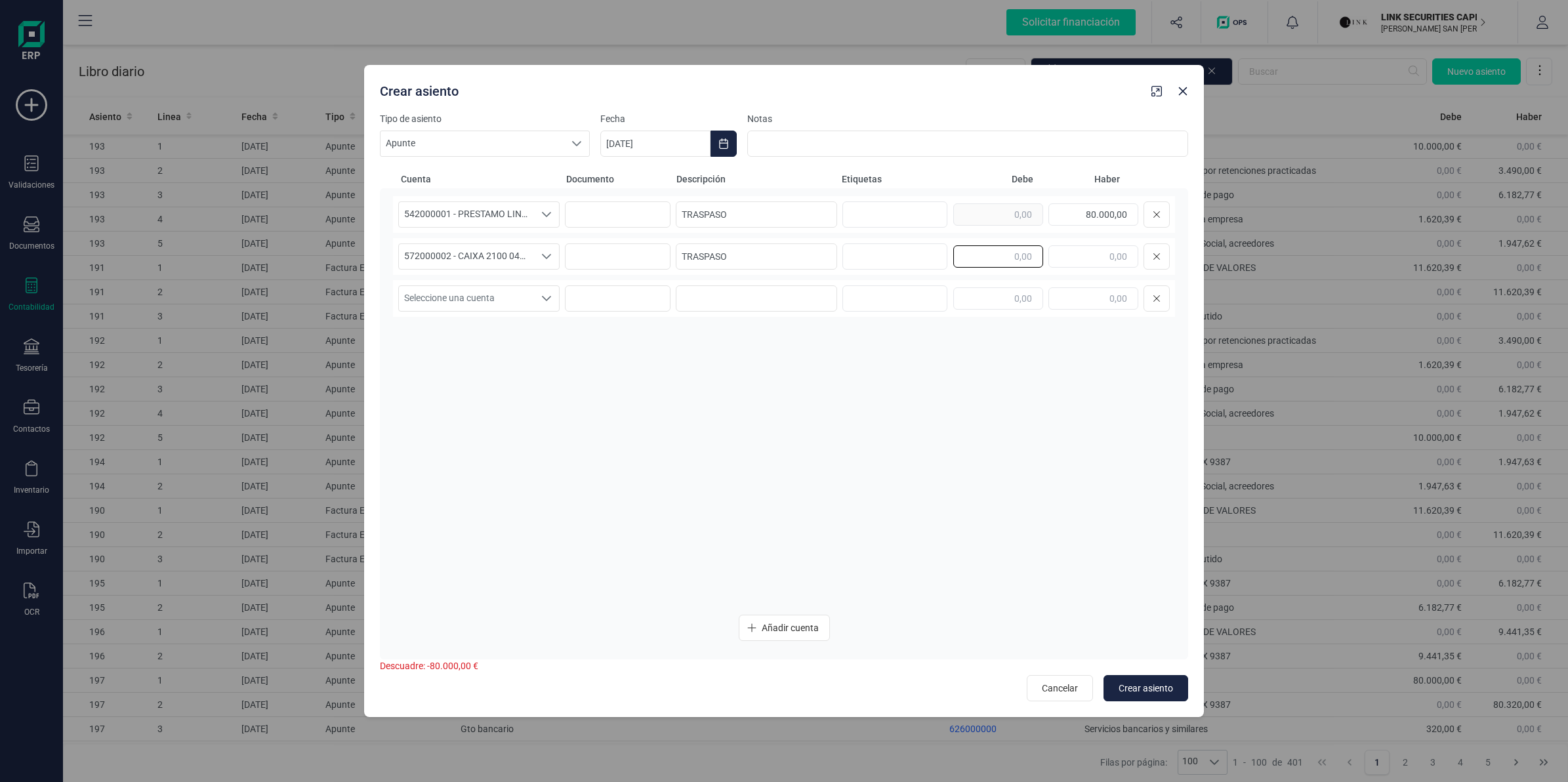
click at [966, 259] on input "text" at bounding box center [998, 257] width 90 height 23
type input "80.000,00"
click at [1150, 683] on span "Crear asiento" at bounding box center [1146, 688] width 55 height 13
type input "[DATE]"
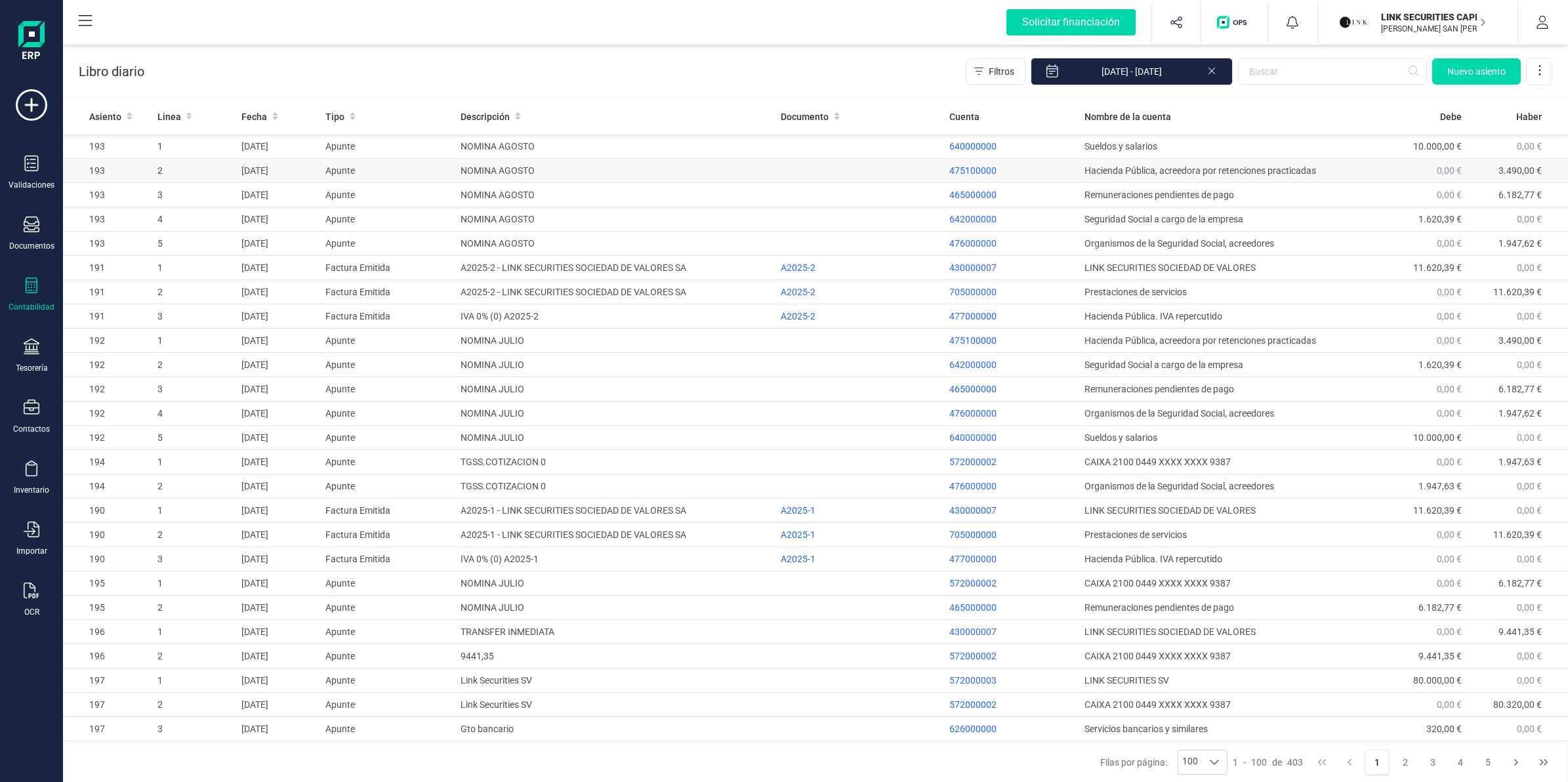
click at [1462, 76] on span "Nuevo asiento" at bounding box center [1476, 72] width 59 height 13
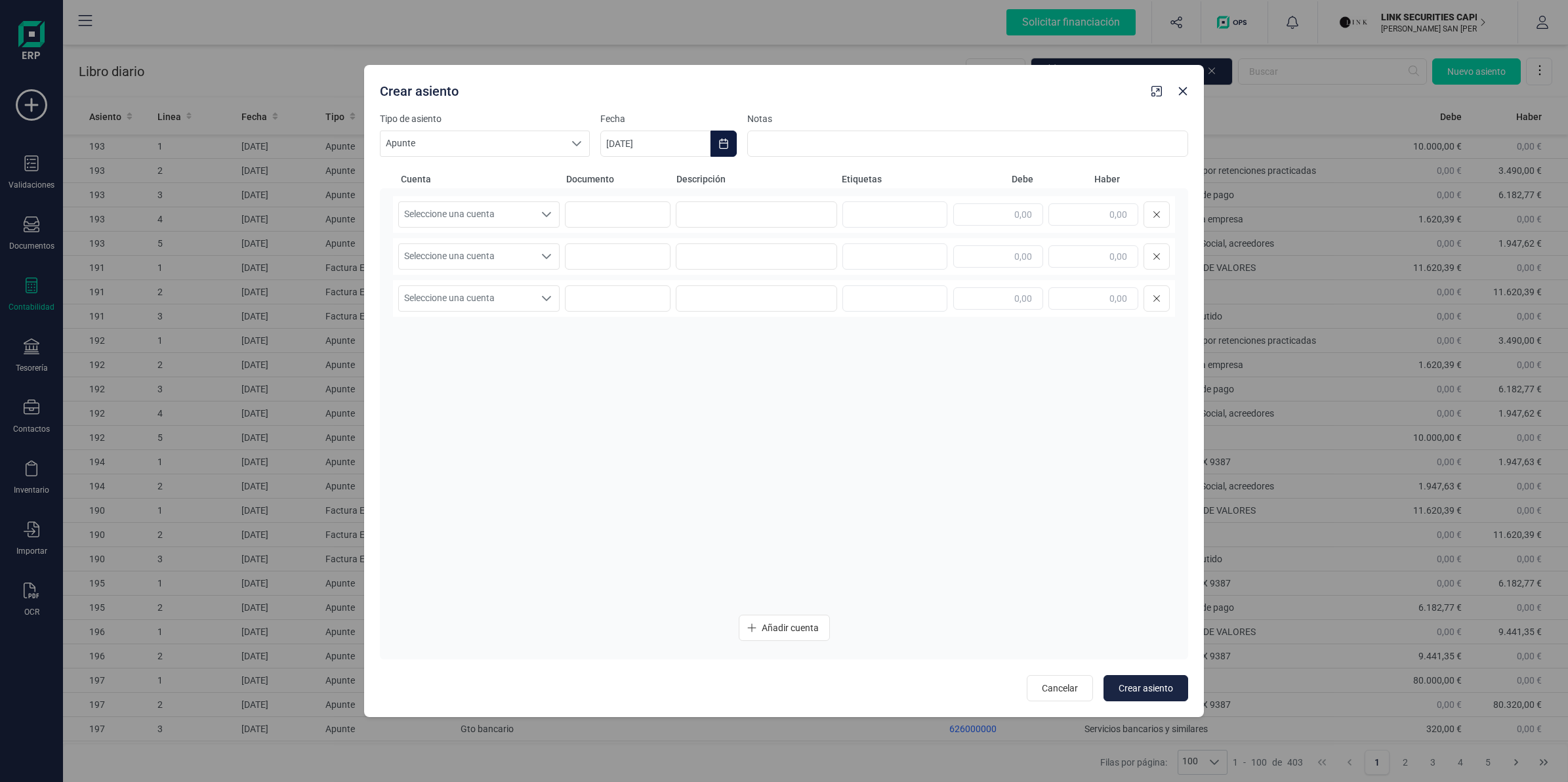
click at [720, 149] on button "Choose Date" at bounding box center [723, 143] width 26 height 26
click at [627, 184] on icon "Previous Month" at bounding box center [626, 183] width 11 height 11
click at [743, 363] on span "23" at bounding box center [743, 370] width 26 height 26
type input "[DATE]"
click at [503, 213] on span "Seleccione una cuenta" at bounding box center [466, 214] width 135 height 25
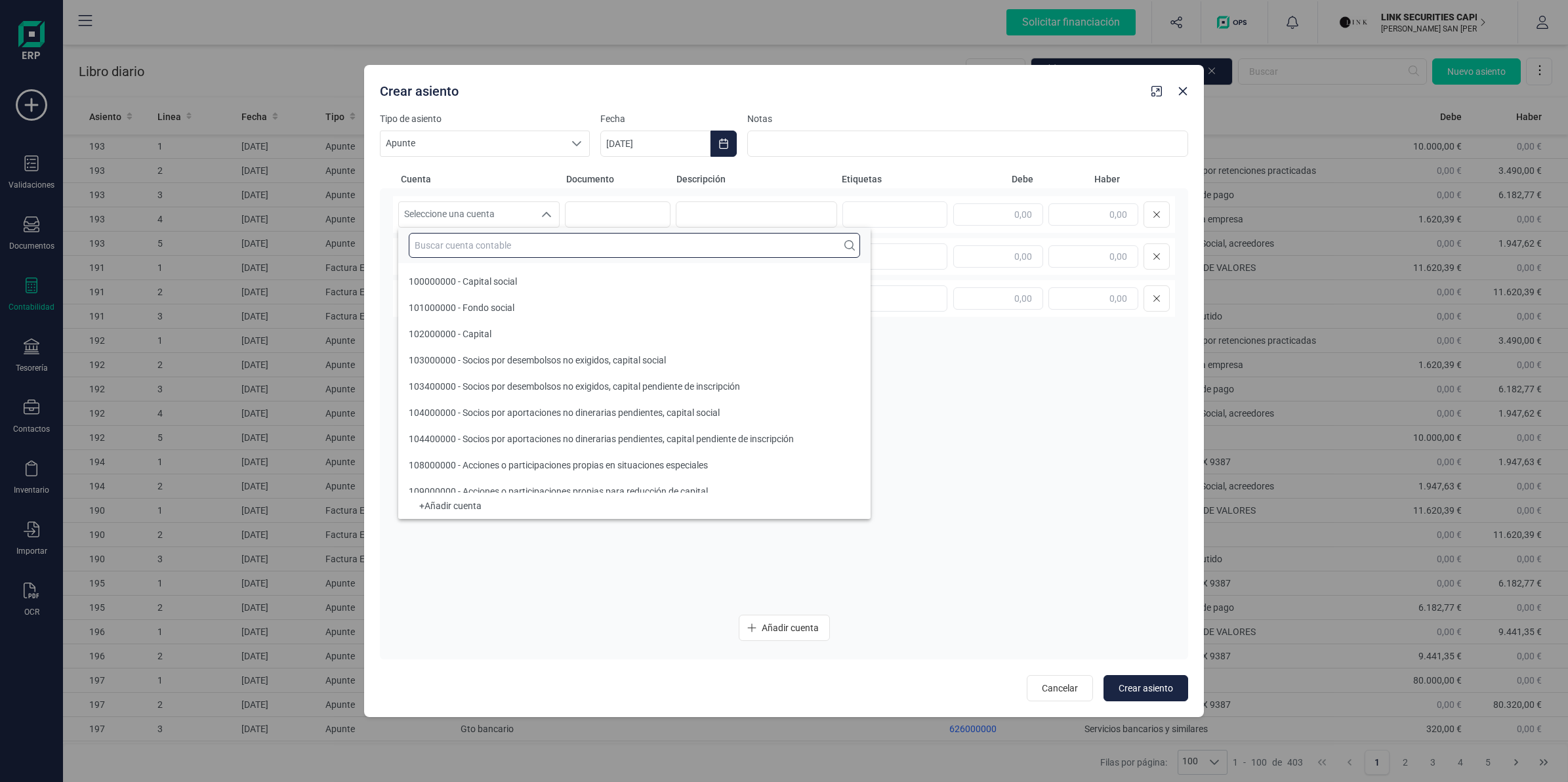
click at [504, 243] on input "text" at bounding box center [634, 245] width 452 height 25
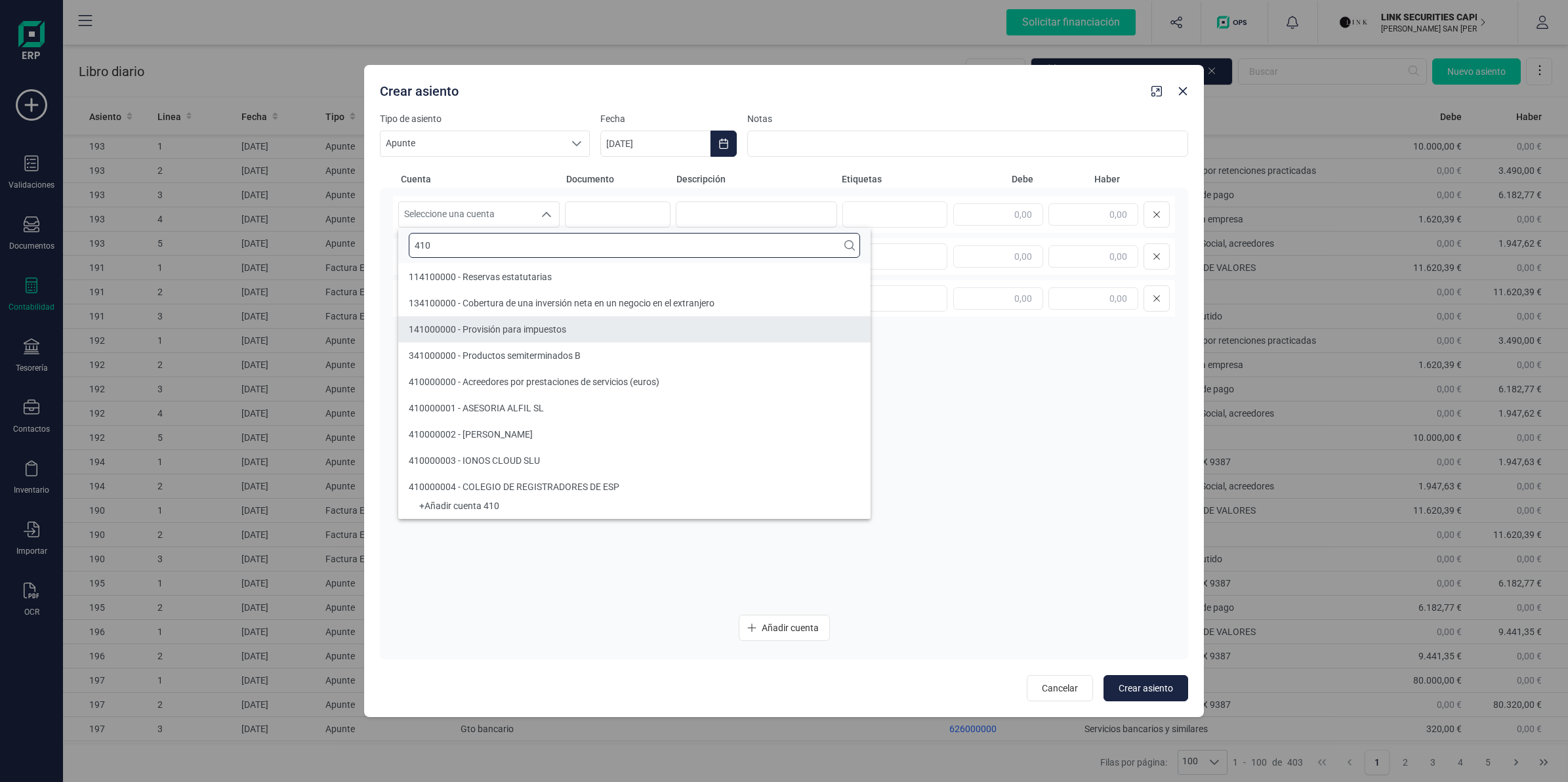
type input "410"
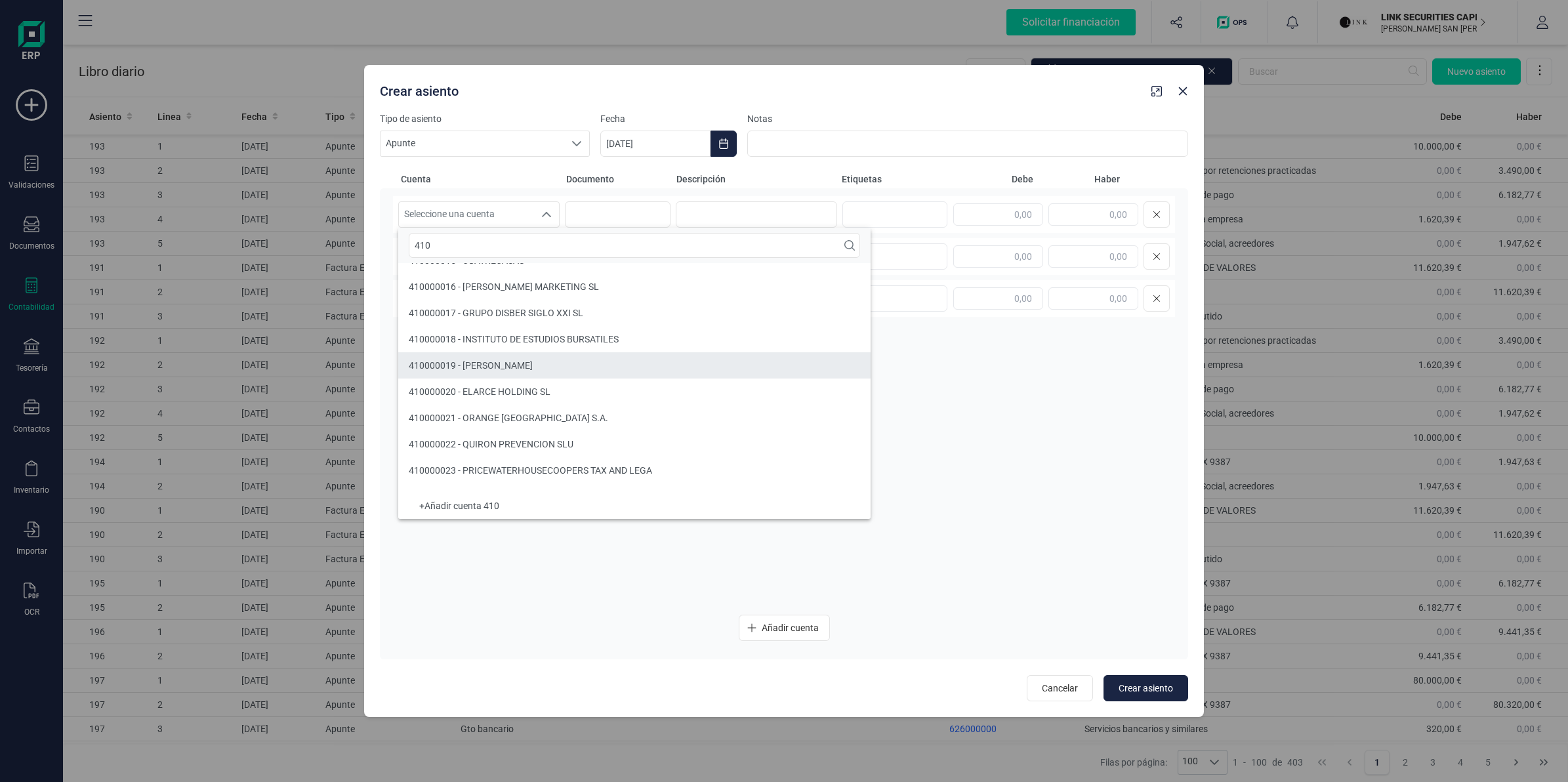
scroll to position [529, 0]
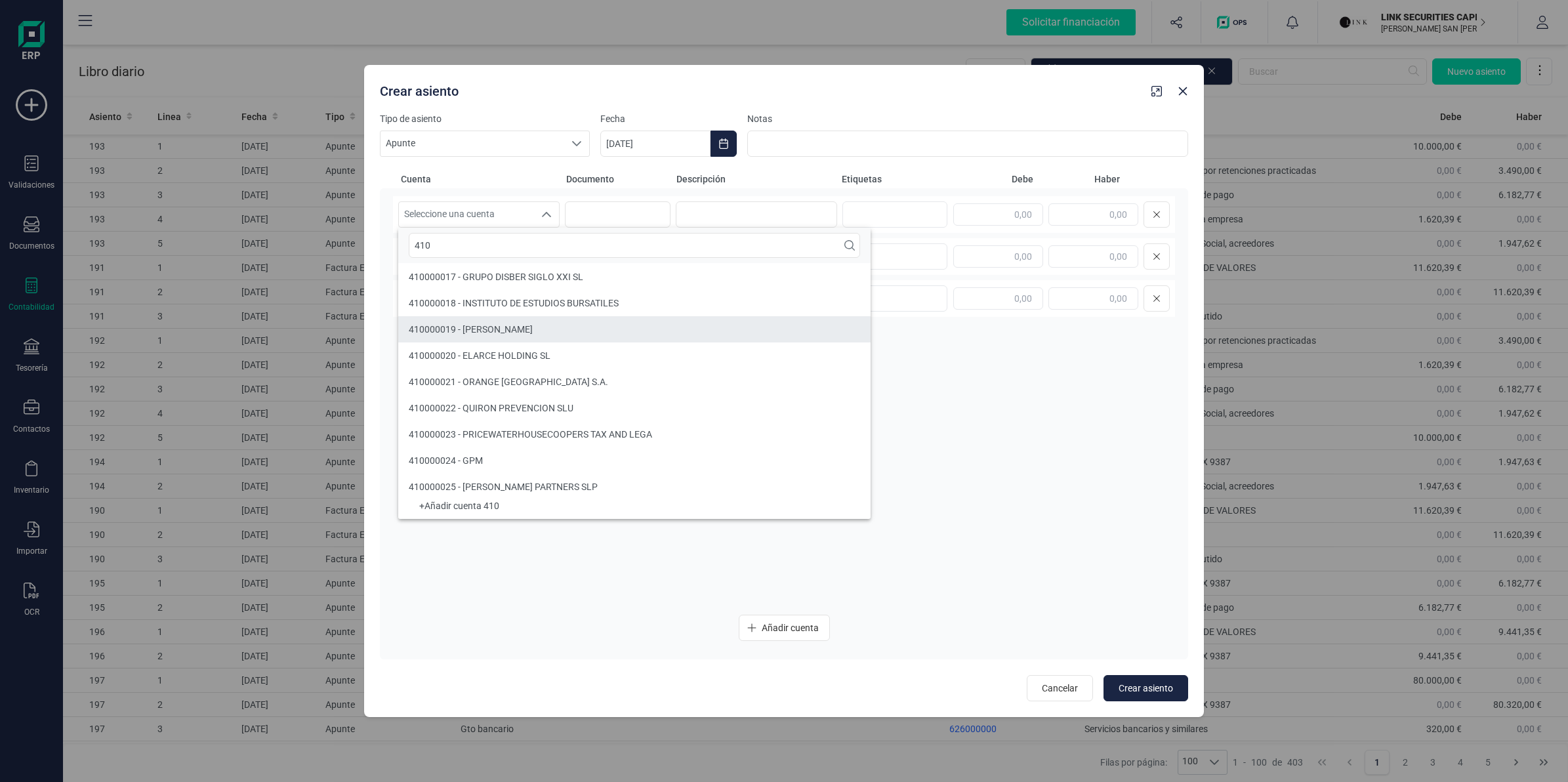
click at [512, 411] on span "410000022 - QUIRON PREVENCION SLU" at bounding box center [491, 408] width 165 height 11
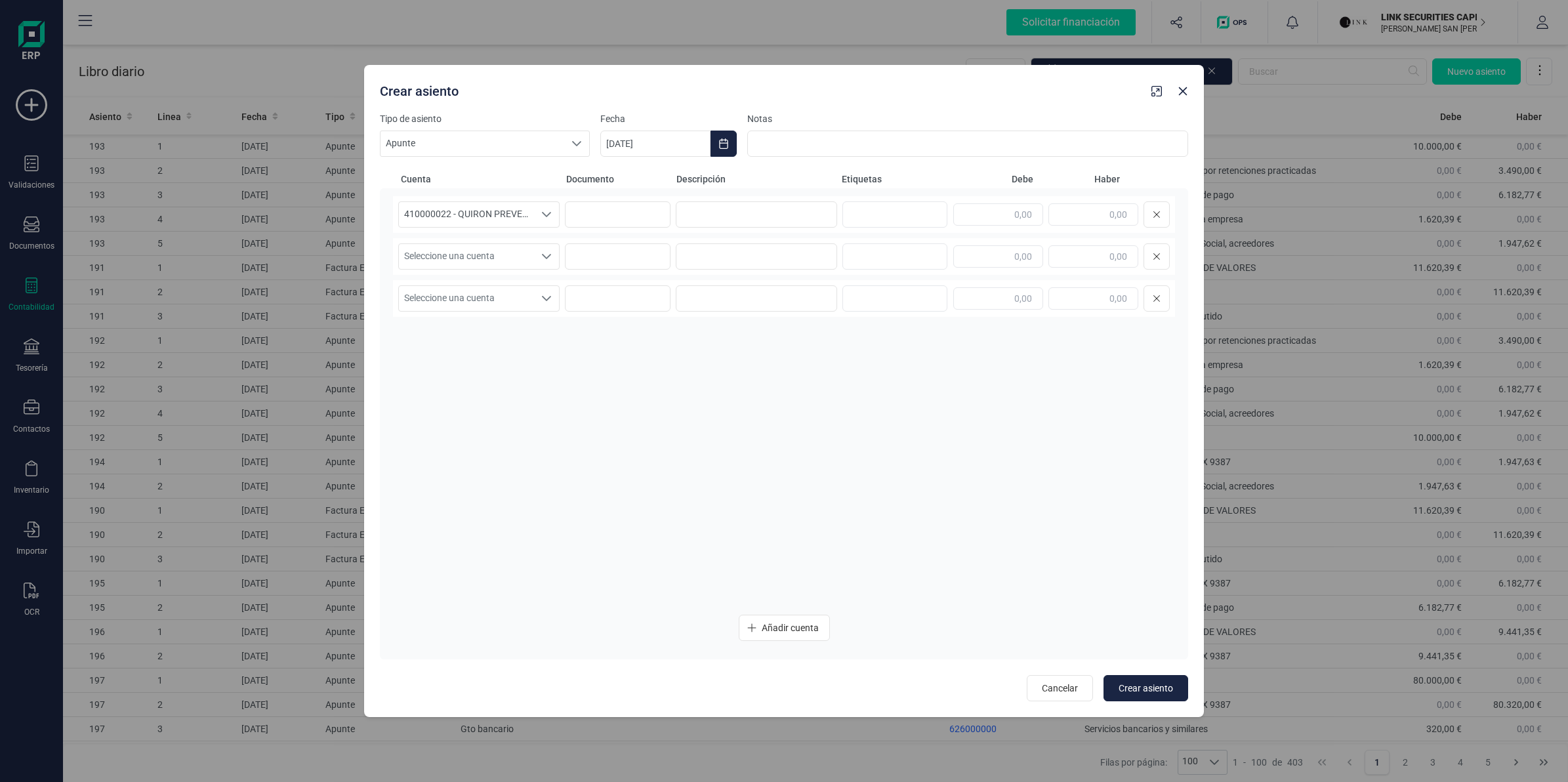
click at [755, 228] on div "410000022 - QUIRON PREVENCION SLU 410000022 - QUIRON PREVENCION SLU 410000022 -…" at bounding box center [784, 214] width 782 height 37
click at [755, 215] on input at bounding box center [756, 214] width 162 height 26
paste input "Recibo entidad de previsión"
type input "Recibo entidad de previsión"
click at [1097, 213] on input "text" at bounding box center [1093, 215] width 90 height 23
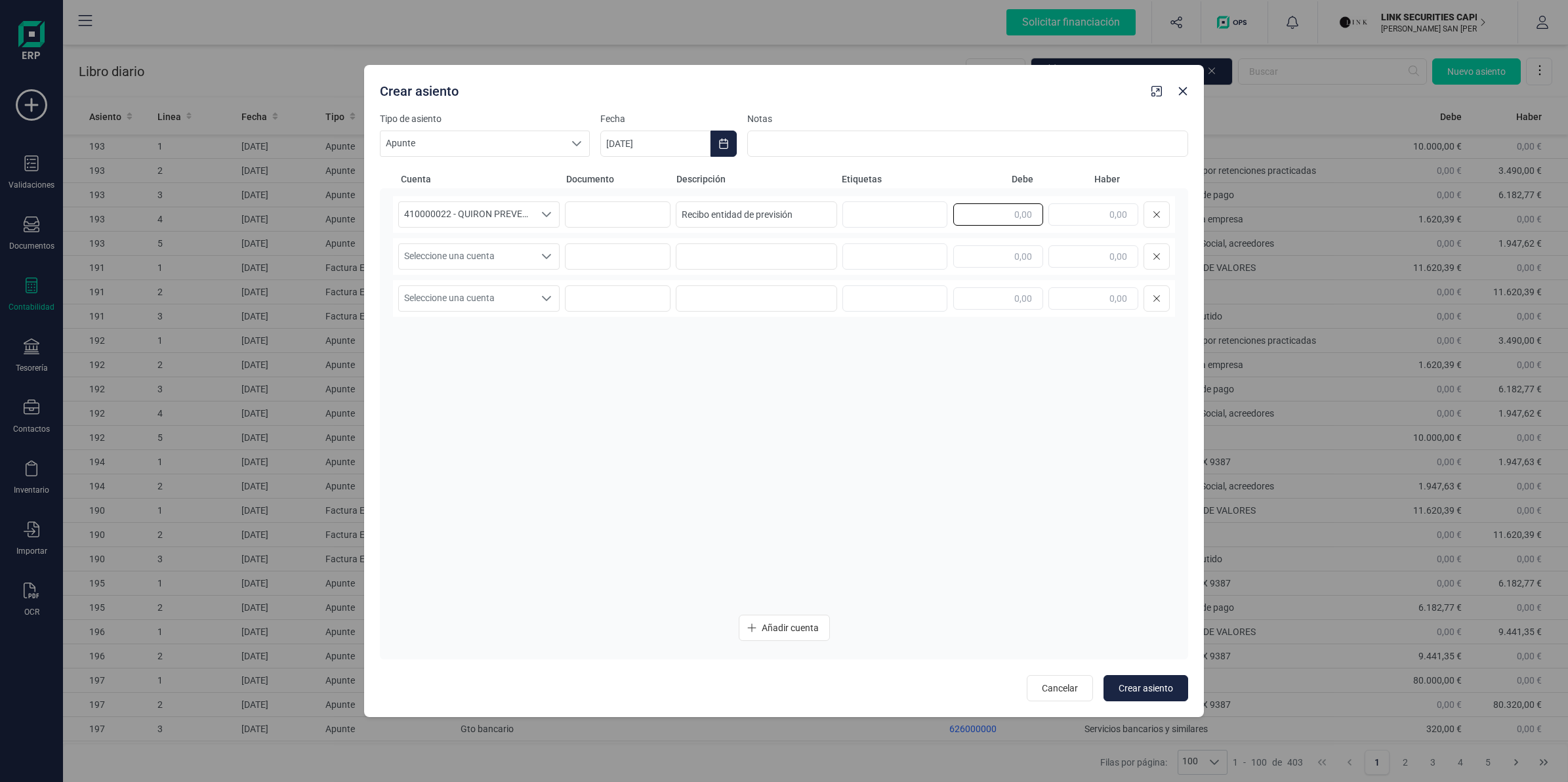
click at [991, 214] on input "text" at bounding box center [998, 215] width 90 height 23
type input "70,29"
click at [487, 261] on span "Seleccione una cuenta" at bounding box center [466, 256] width 135 height 25
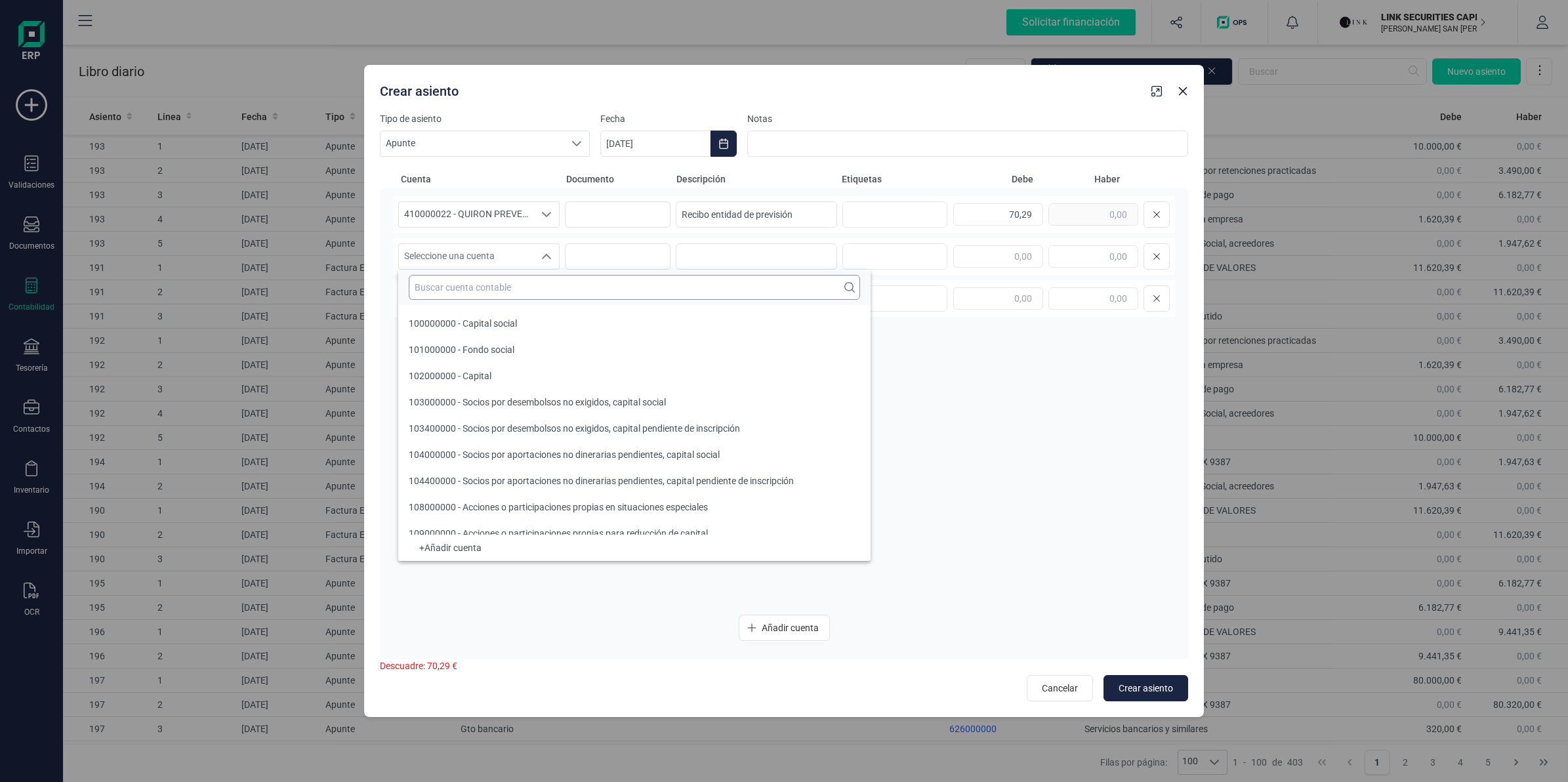
click at [487, 297] on input "text" at bounding box center [634, 287] width 452 height 25
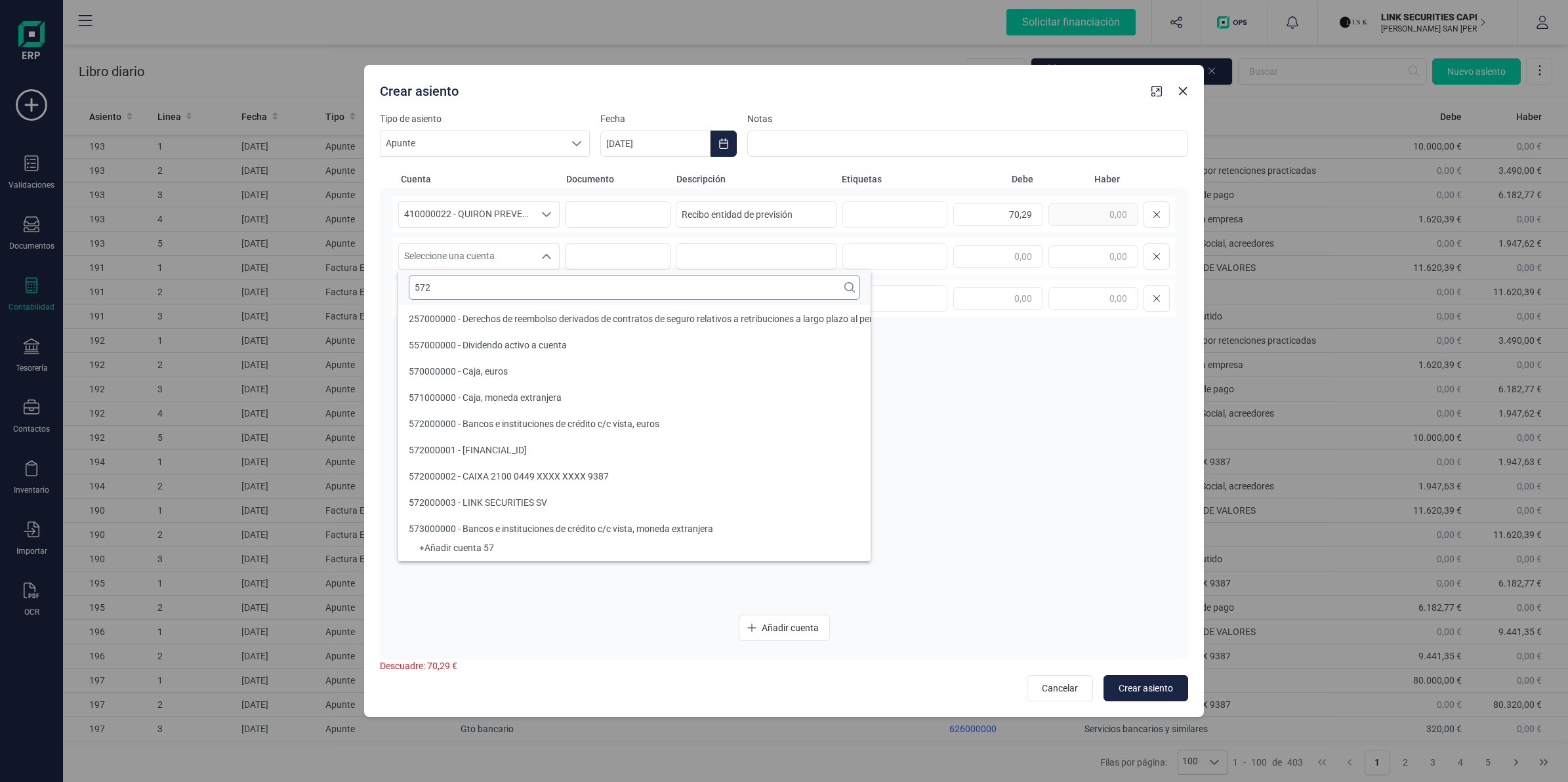
scroll to position [0, 0]
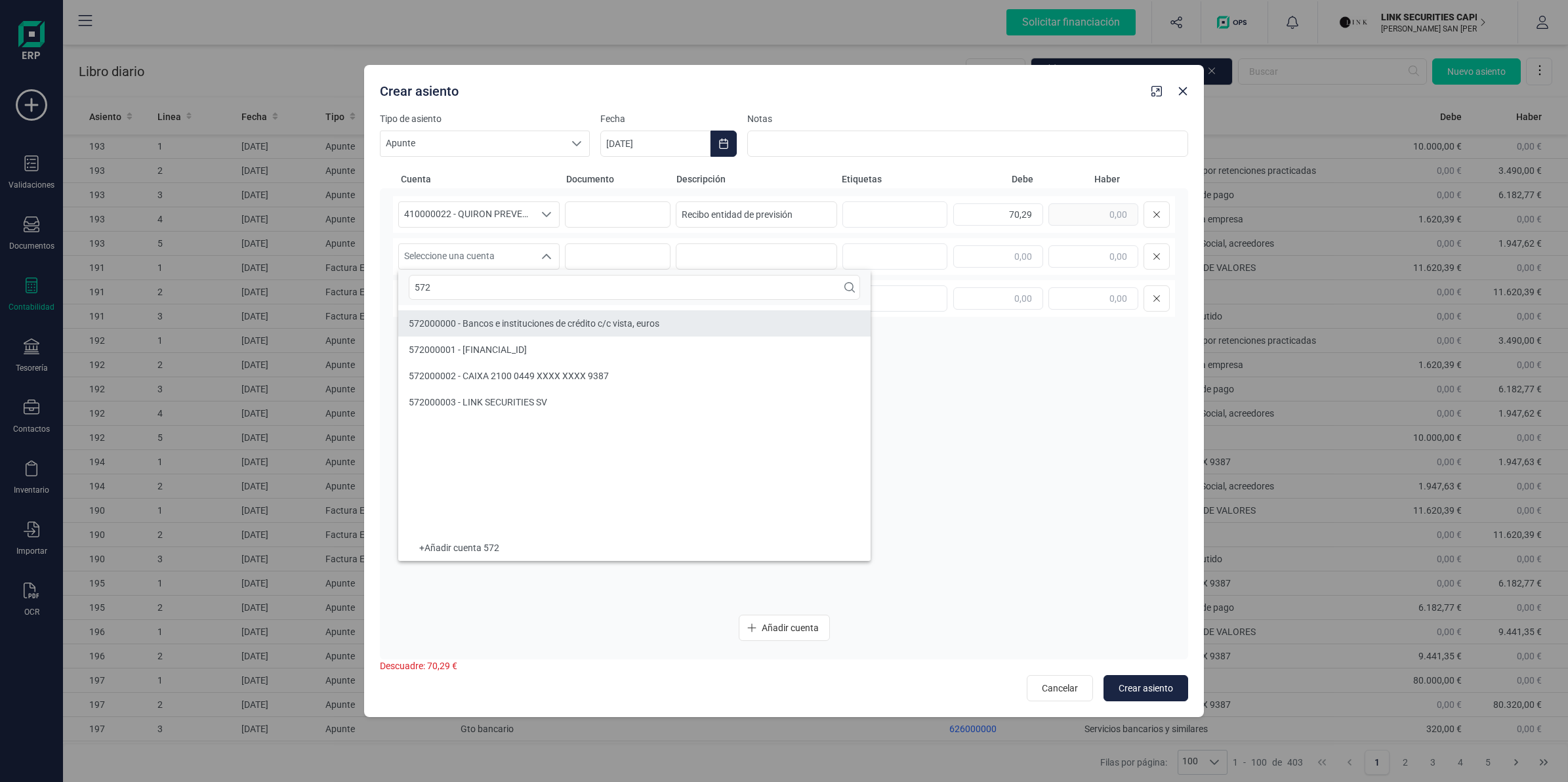
type input "572"
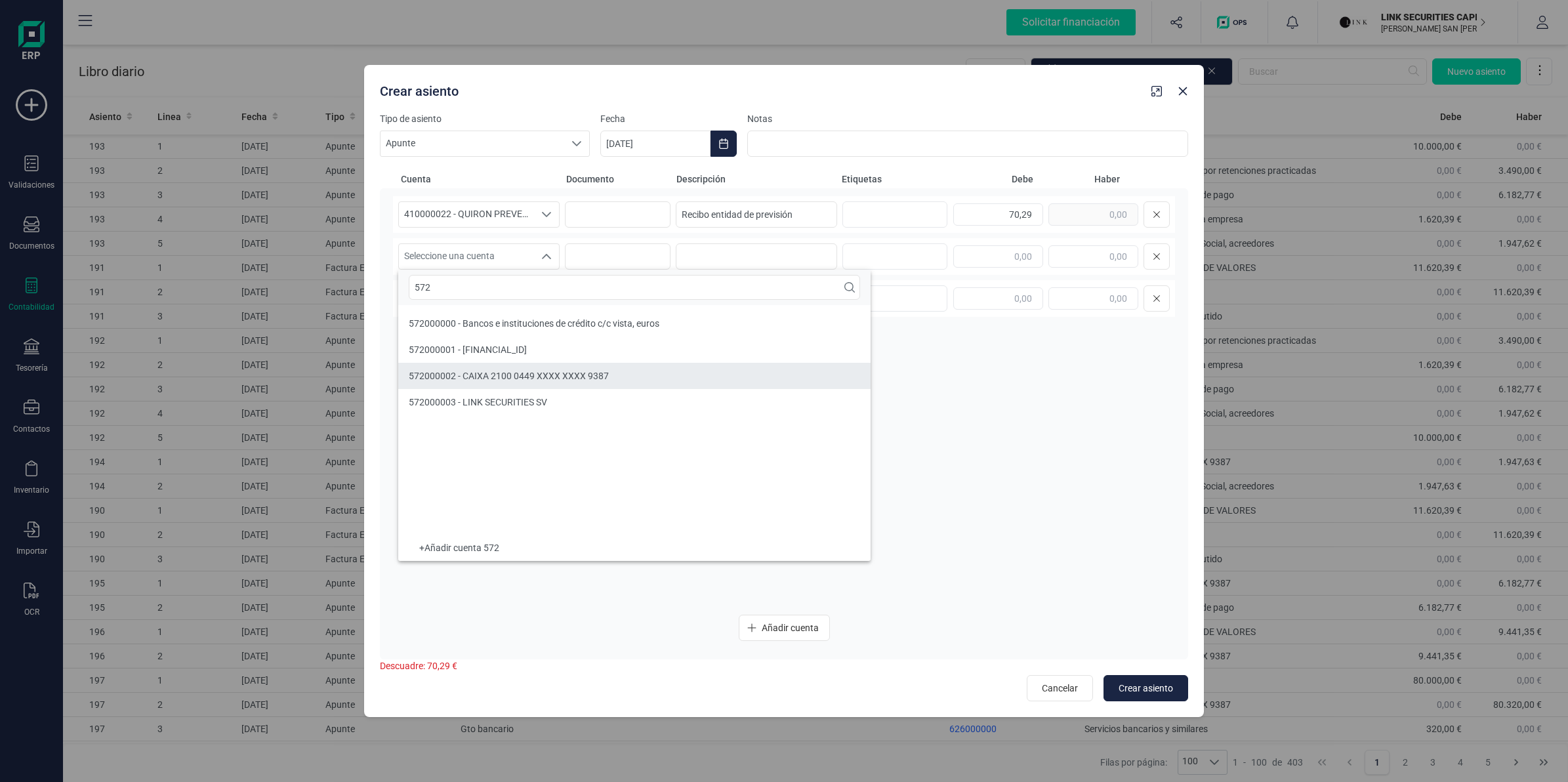
click at [523, 377] on span "572000002 - CAIXA 2100 0449 XXXX XXXX 9387" at bounding box center [509, 376] width 200 height 11
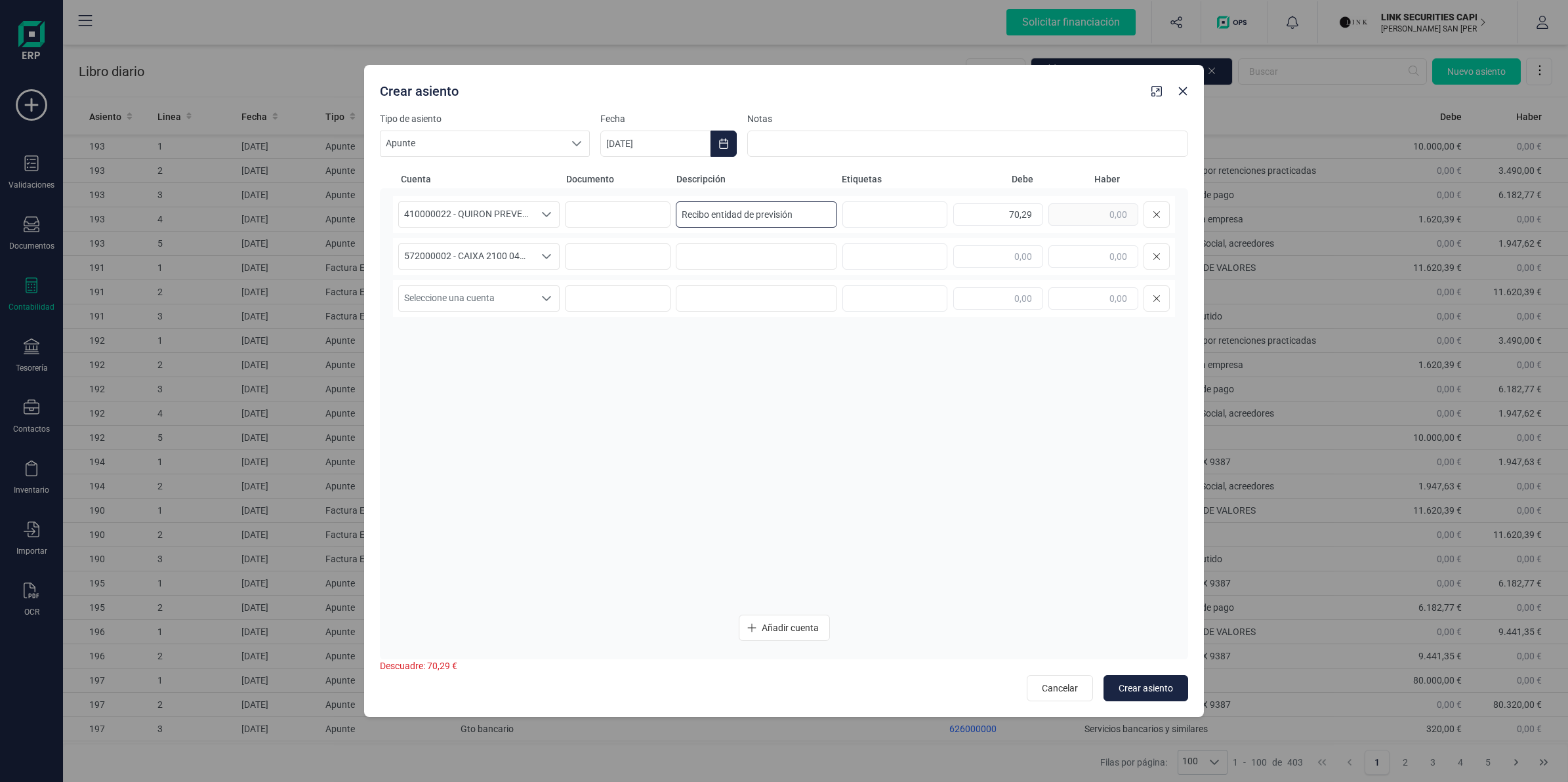
drag, startPoint x: 801, startPoint y: 211, endPoint x: 481, endPoint y: 200, distance: 320.2
click at [481, 200] on div "410000022 - QUIRON PREVENCION SLU 410000022 - QUIRON PREVENCION SLU 410000022 -…" at bounding box center [784, 214] width 782 height 37
click at [719, 263] on input at bounding box center [756, 256] width 162 height 26
paste input "Recibo entidad de previsión"
type input "Recibo entidad de previsión"
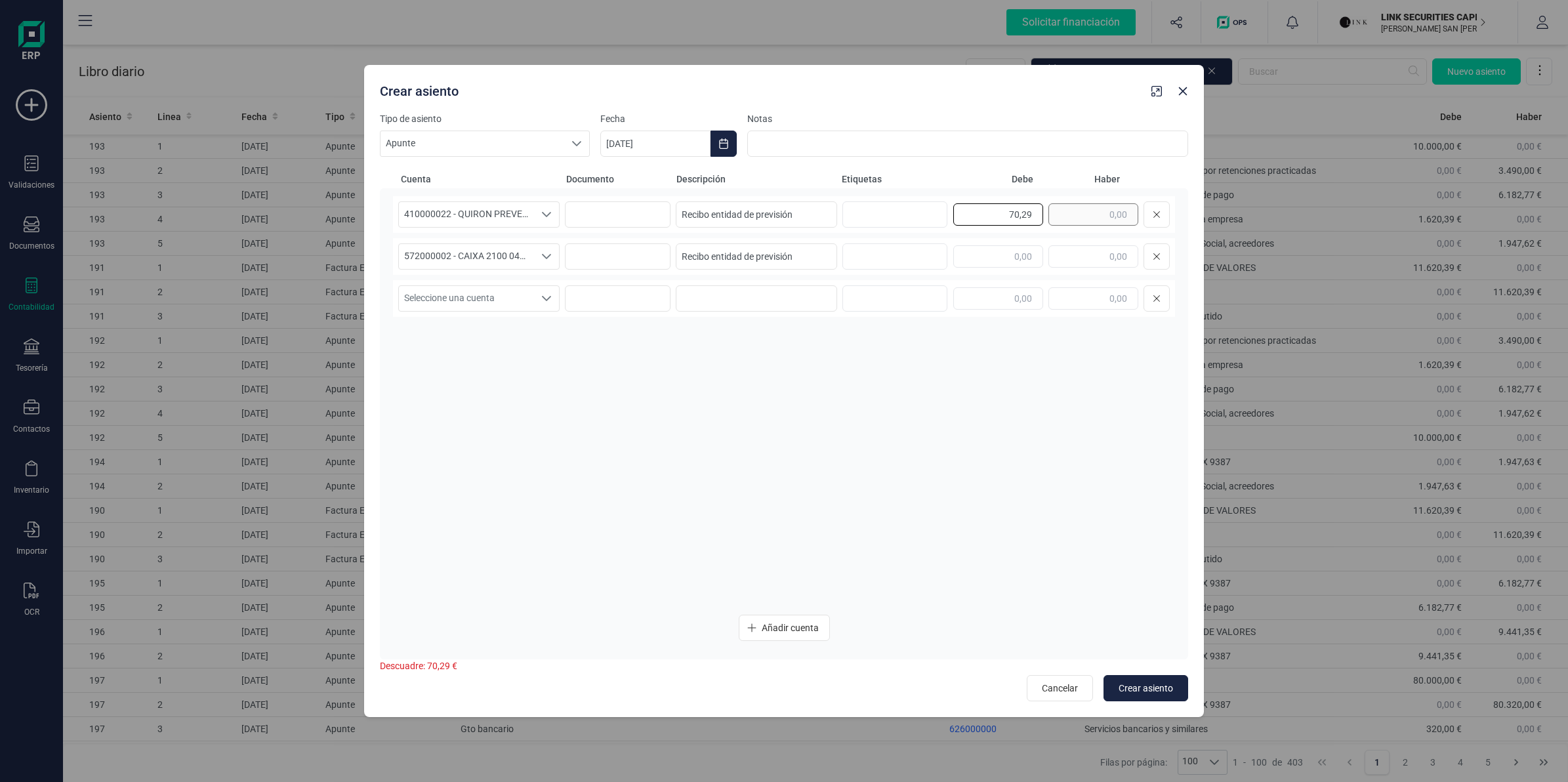
click at [1073, 217] on div "70,29" at bounding box center [1062, 214] width 217 height 26
click at [1089, 257] on input "text" at bounding box center [1093, 257] width 90 height 23
paste input "70,29"
type input "70,29"
click at [1161, 686] on span "Crear asiento" at bounding box center [1146, 688] width 55 height 13
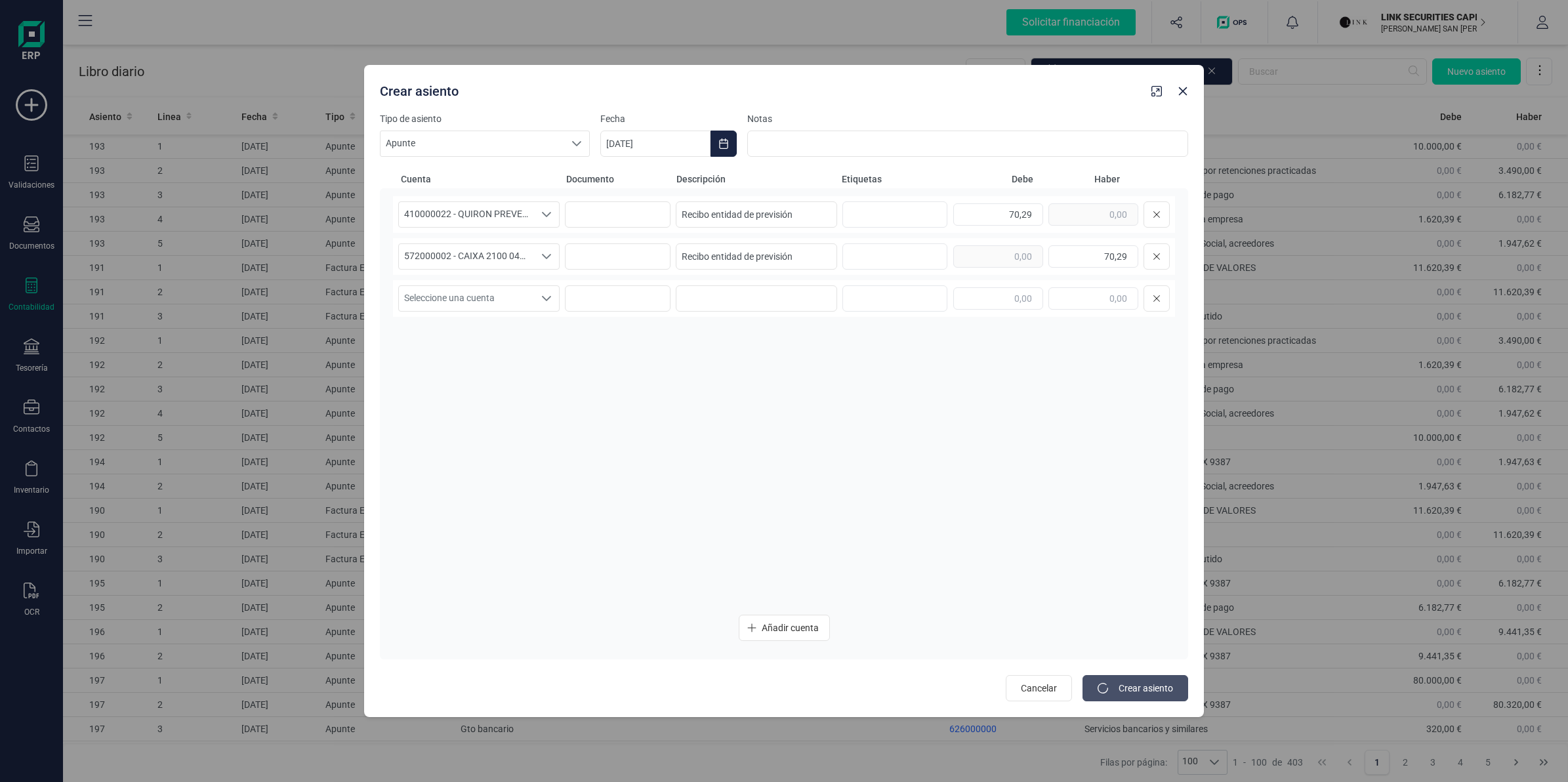
type input "[DATE]"
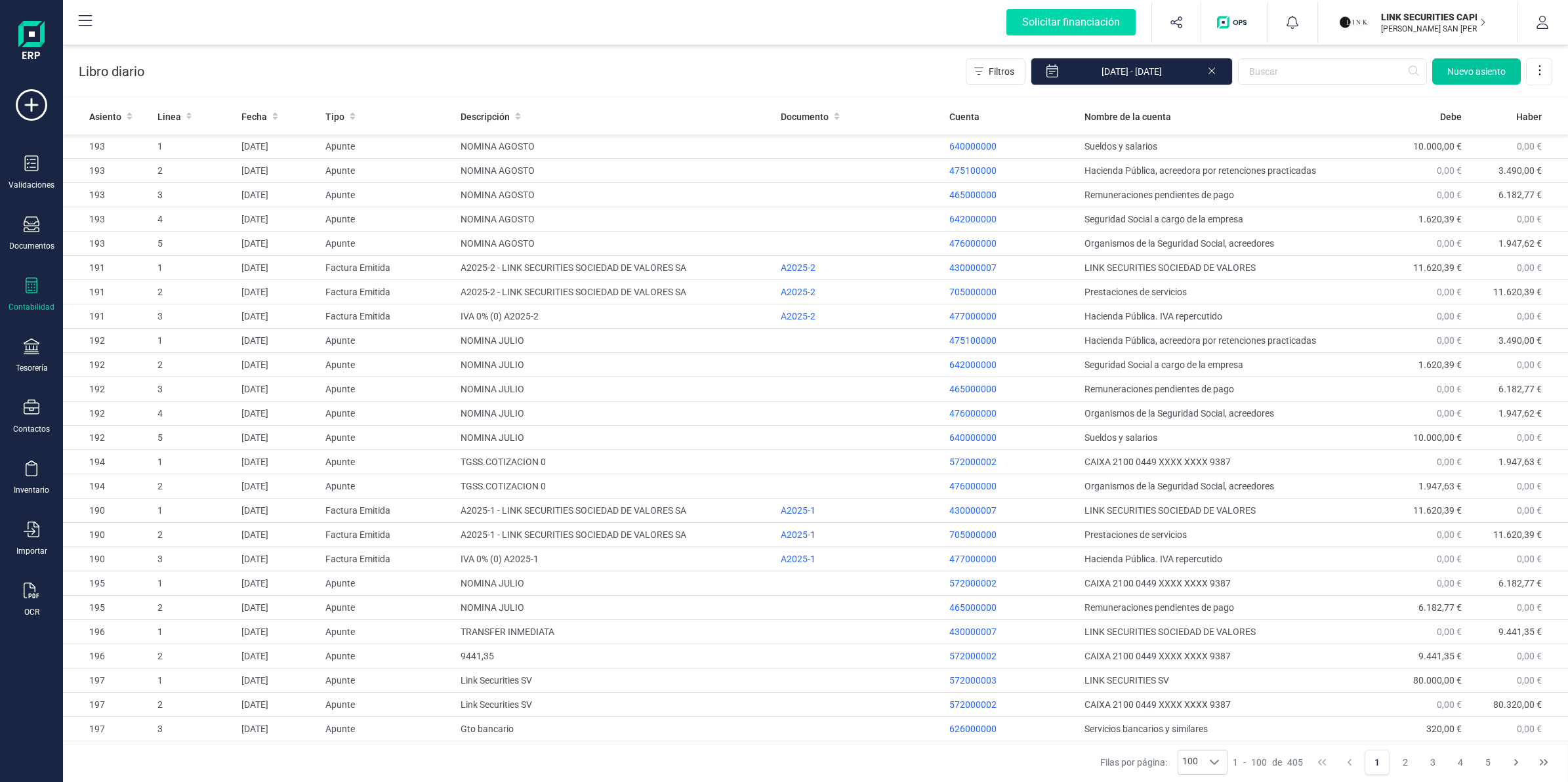
click at [1450, 70] on span "Nuevo asiento" at bounding box center [1476, 72] width 59 height 13
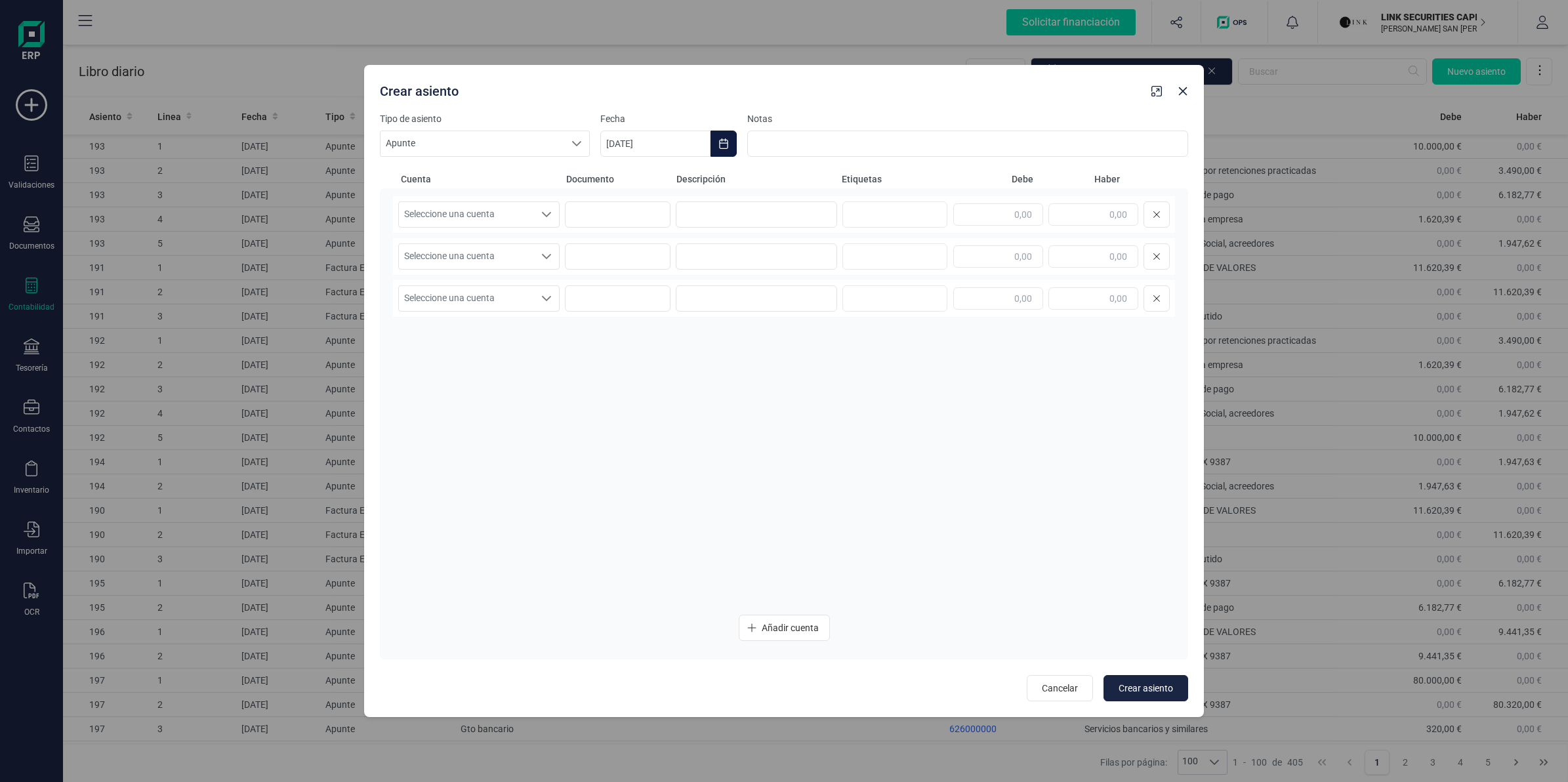
click at [732, 140] on button "Choose Date" at bounding box center [723, 143] width 26 height 26
click at [627, 179] on icon "Previous Month" at bounding box center [626, 183] width 5 height 9
click at [976, 175] on div "[DATE]" at bounding box center [797, 184] width 371 height 32
click at [958, 178] on button "Next Month" at bounding box center [966, 183] width 21 height 21
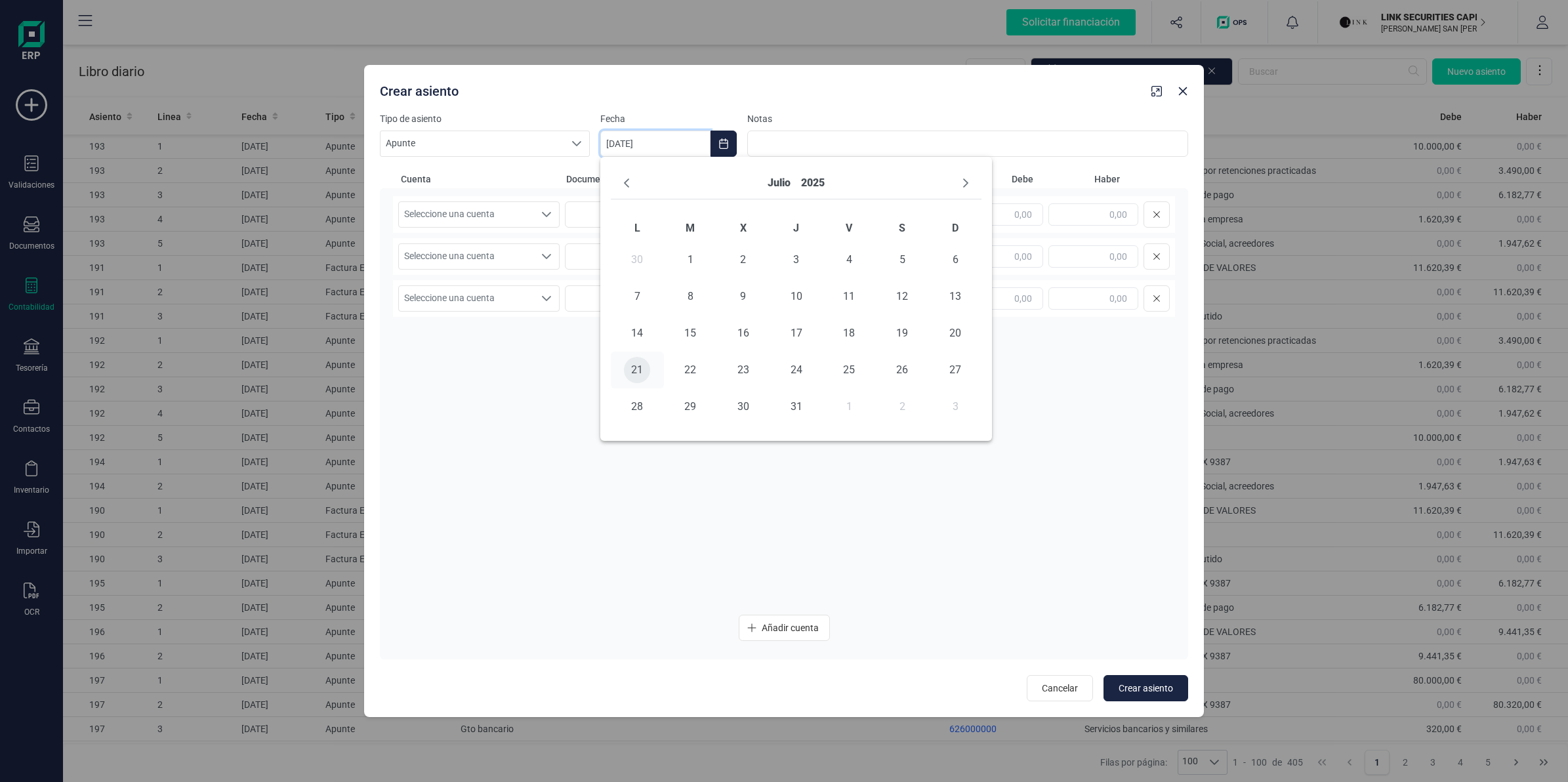
click at [643, 371] on span "21" at bounding box center [636, 370] width 26 height 26
click at [728, 145] on icon "Choose Date" at bounding box center [723, 144] width 11 height 11
click at [689, 368] on span "22" at bounding box center [690, 370] width 26 height 26
type input "[DATE]"
click at [486, 219] on span "Seleccione una cuenta" at bounding box center [466, 214] width 135 height 25
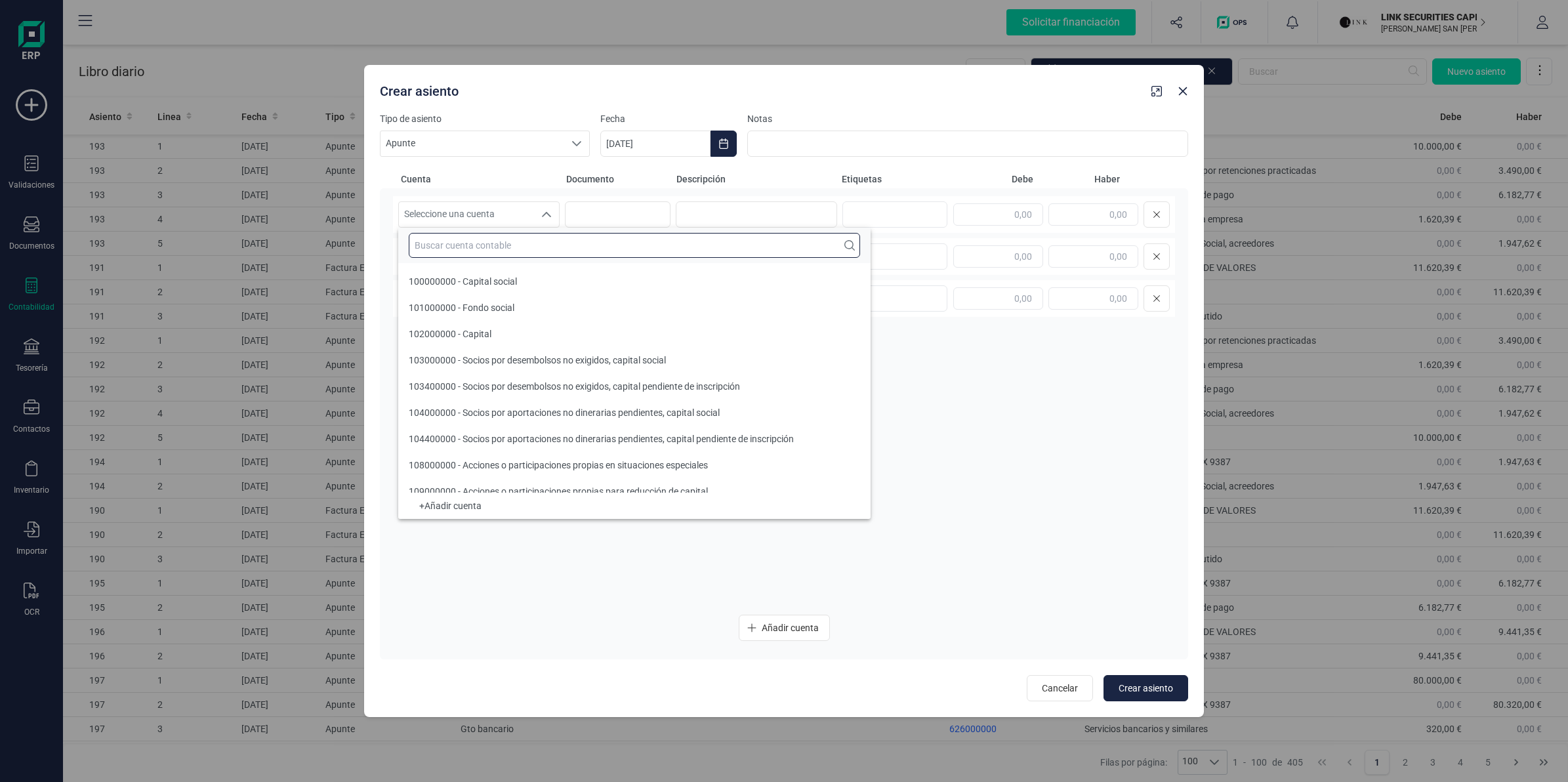
click at [486, 251] on input "text" at bounding box center [634, 245] width 452 height 25
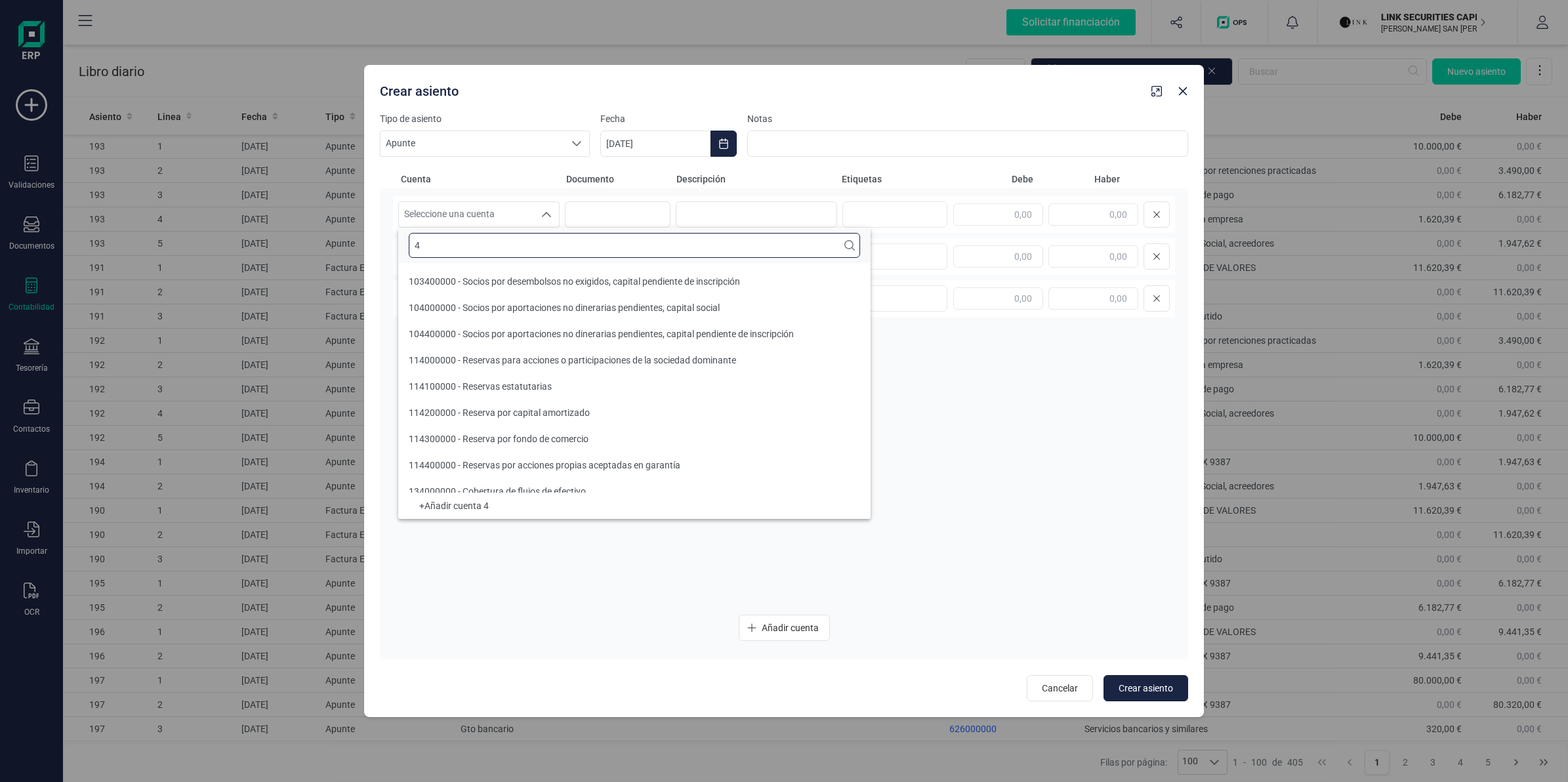
scroll to position [5, 0]
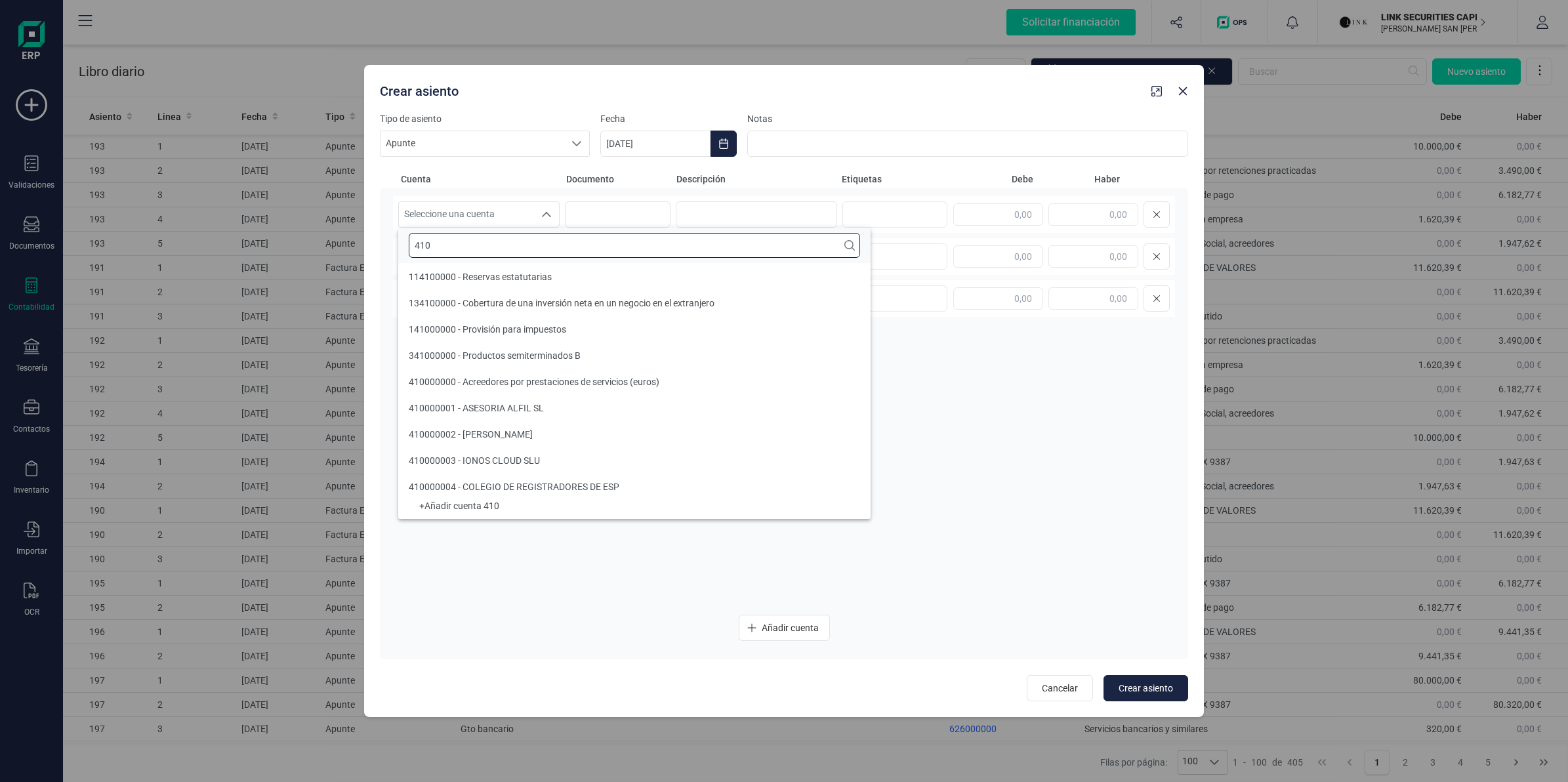
type input "410"
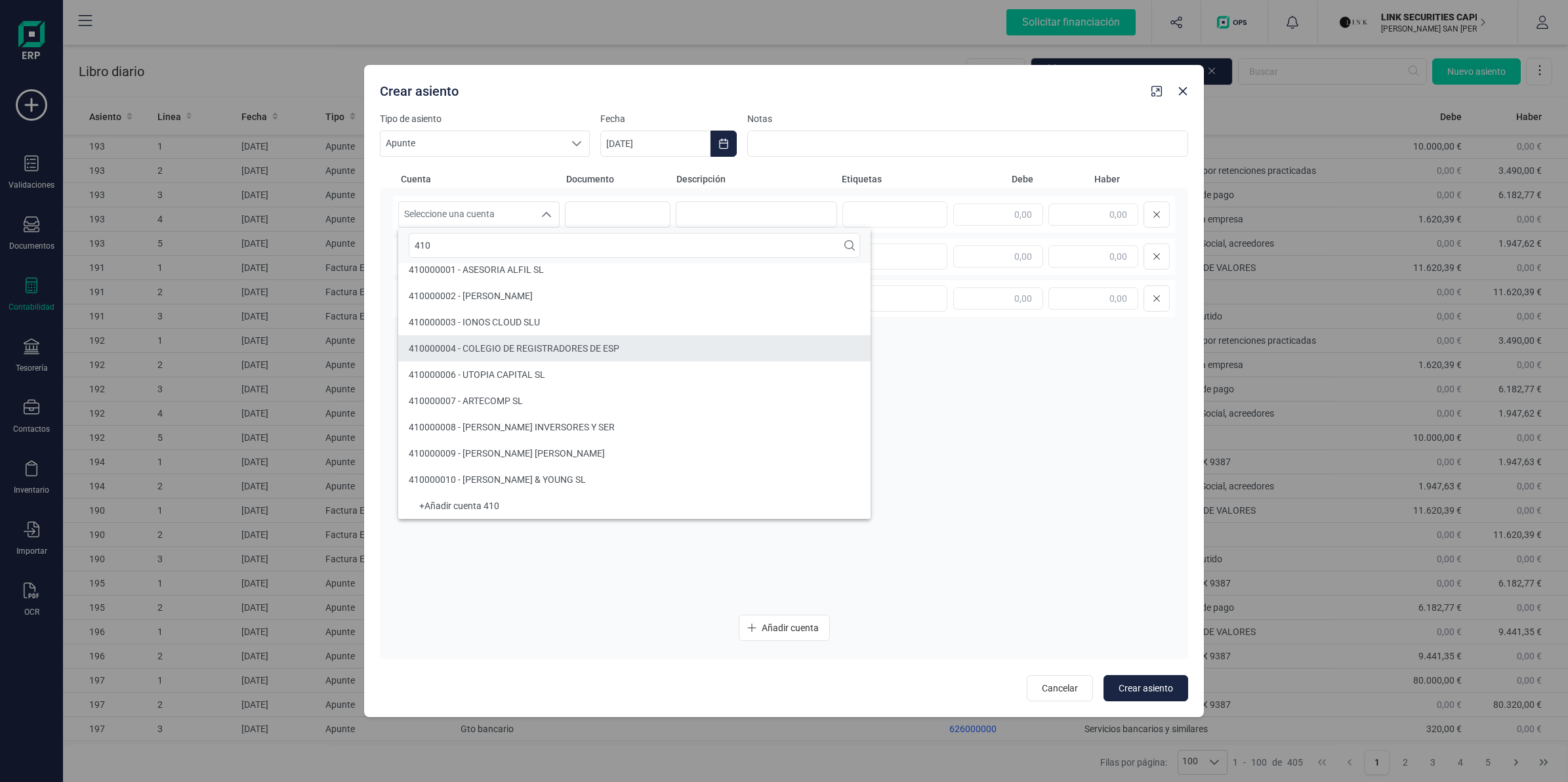
scroll to position [470, 0]
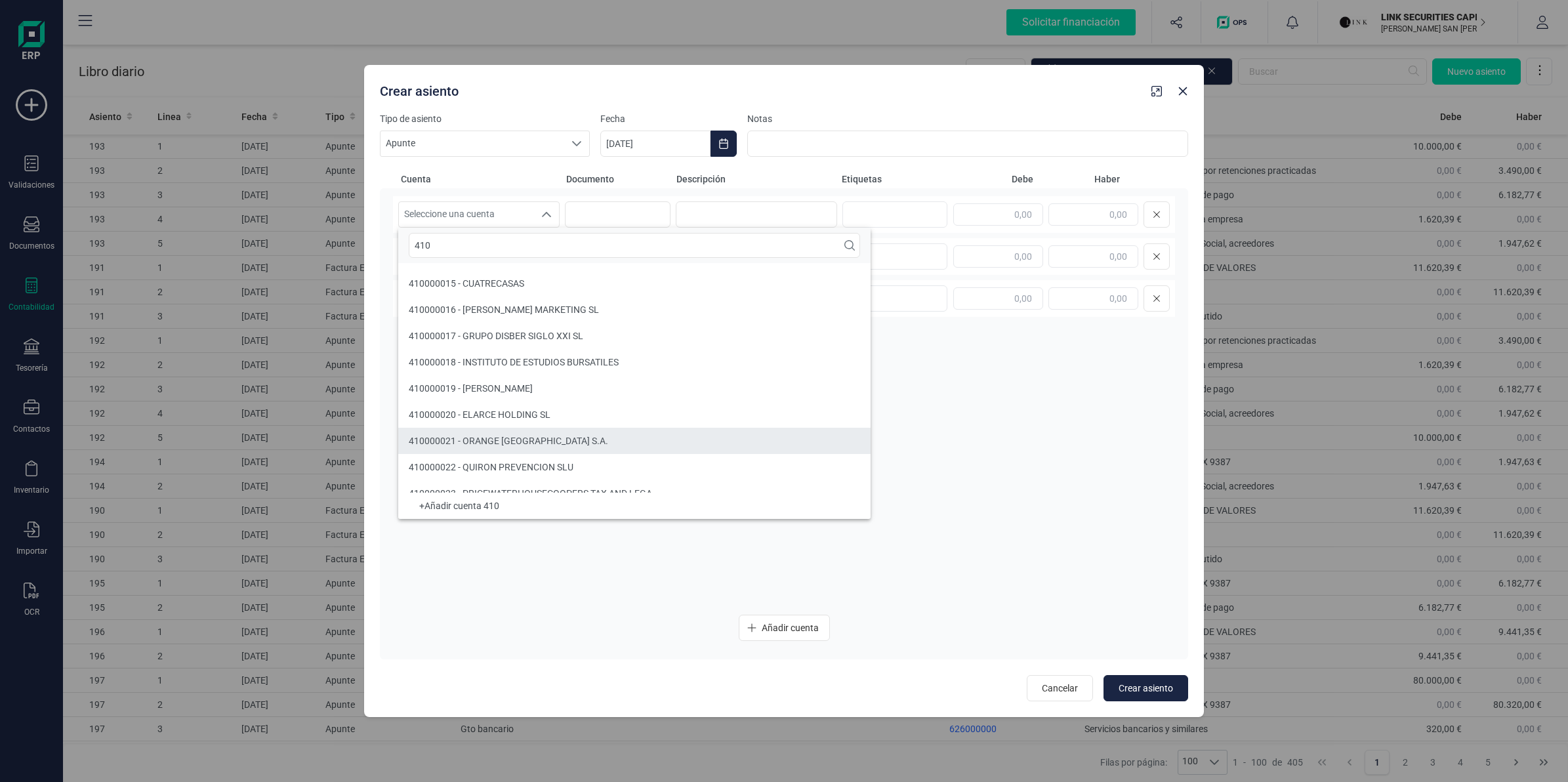
click at [517, 430] on li "410000021 - ORANGE [GEOGRAPHIC_DATA] S.A." at bounding box center [634, 440] width 472 height 26
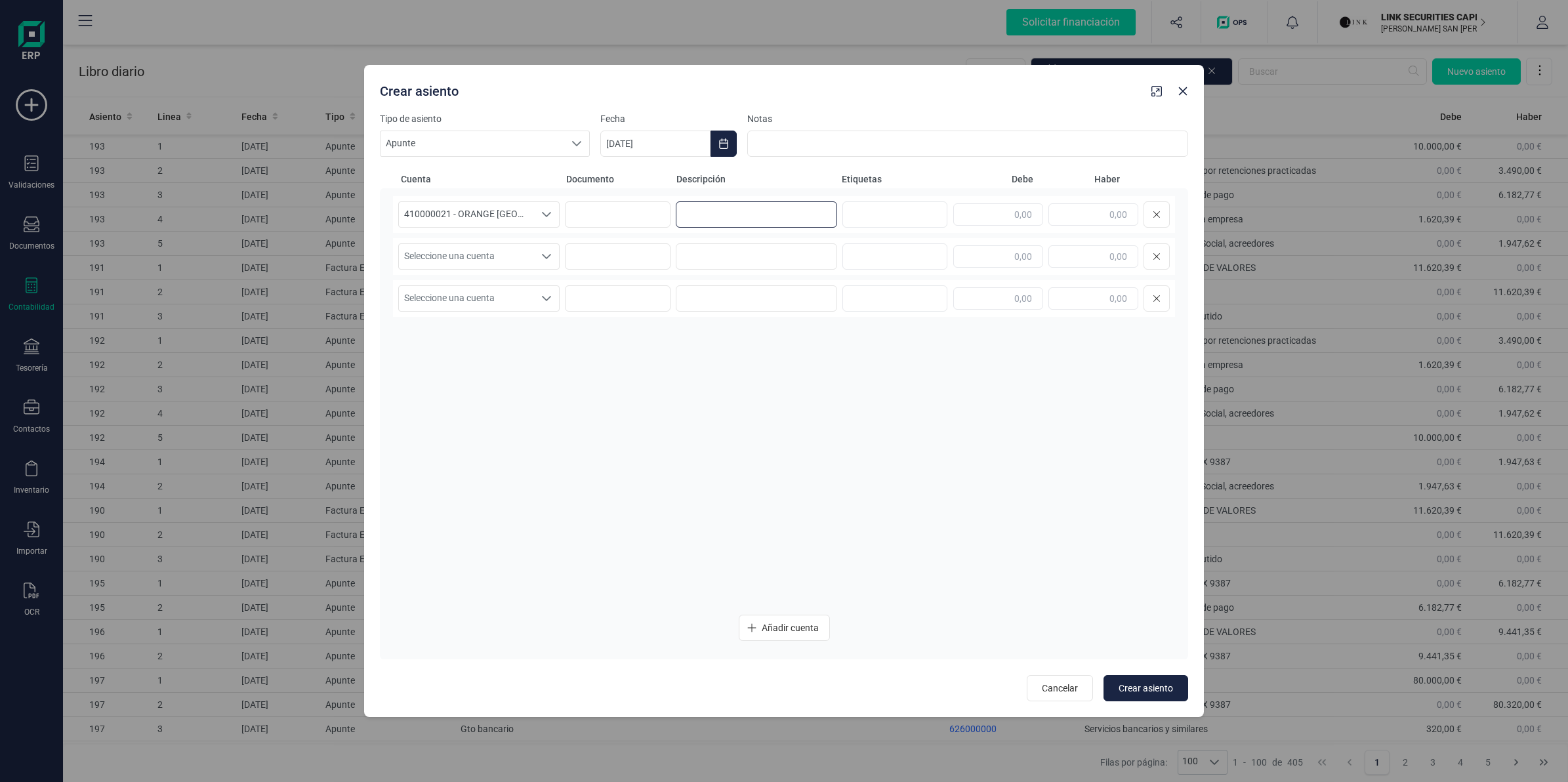
click at [745, 213] on input at bounding box center [756, 214] width 162 height 26
paste input "ORANGE MOVIL 0725"
type input "ORANGE MOVIL 0725"
click at [1019, 220] on input "text" at bounding box center [998, 215] width 90 height 23
type input "373,83"
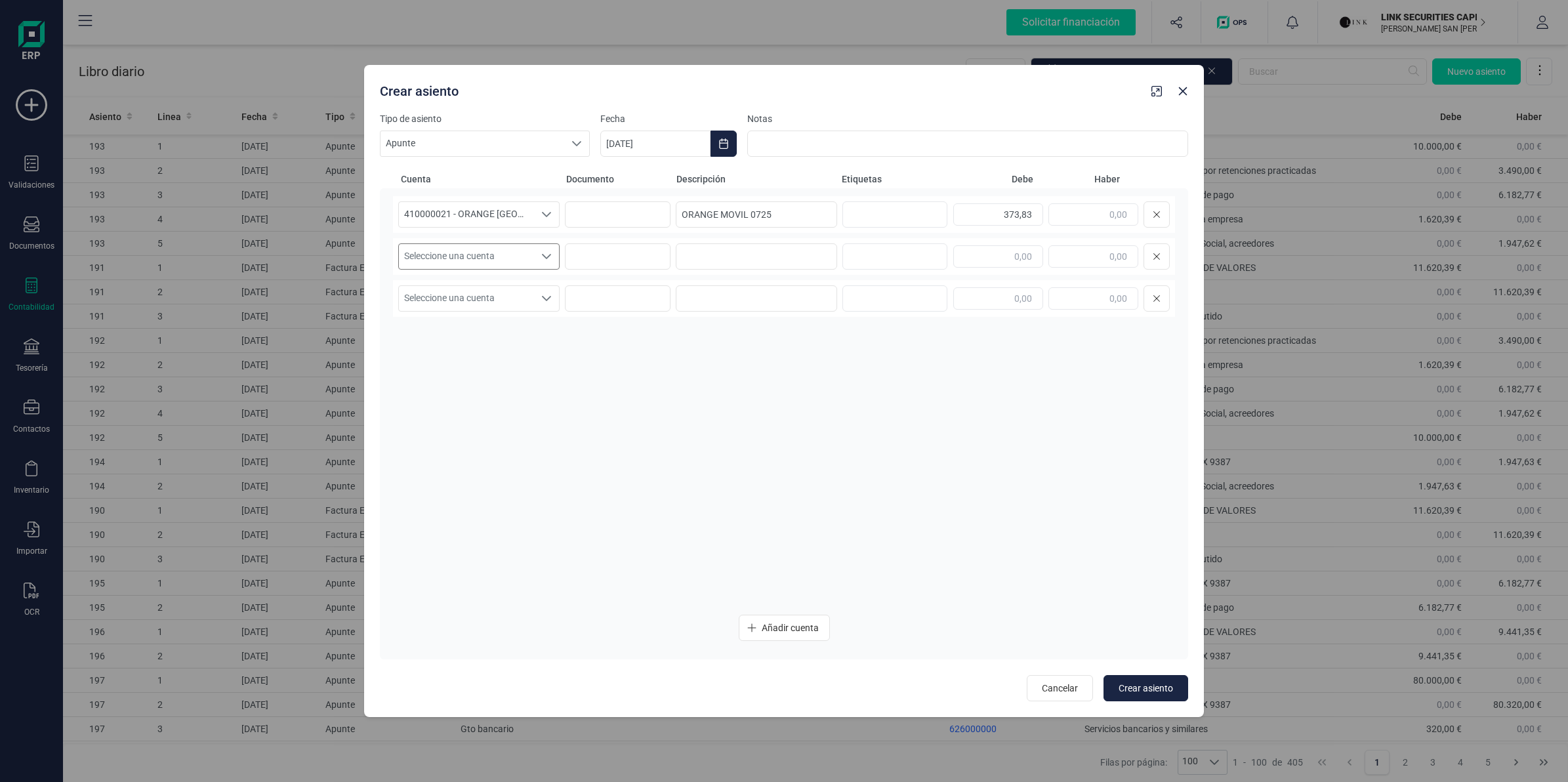
click at [507, 253] on span "Seleccione una cuenta" at bounding box center [466, 256] width 135 height 25
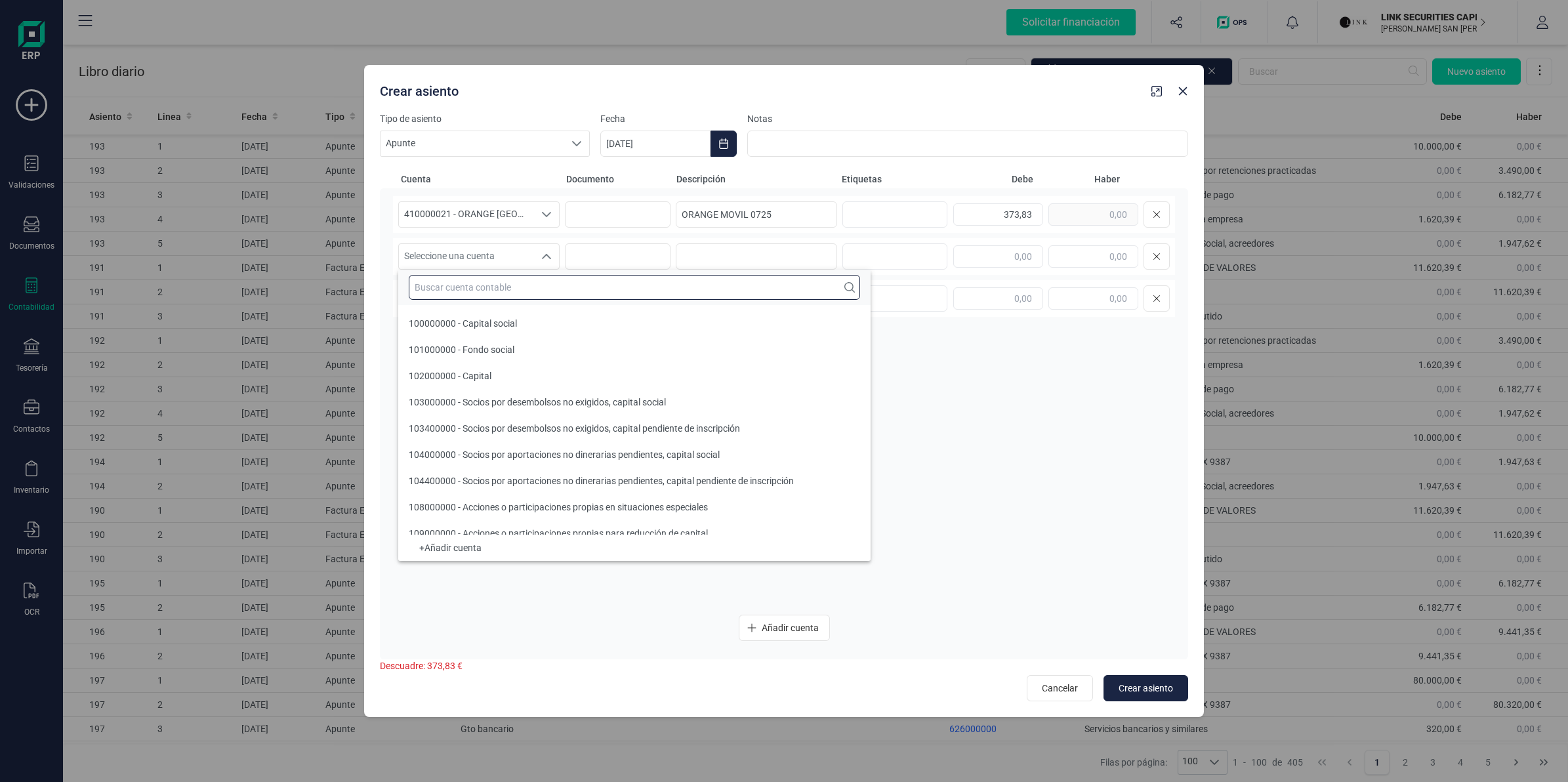
click at [512, 289] on input "text" at bounding box center [634, 287] width 452 height 25
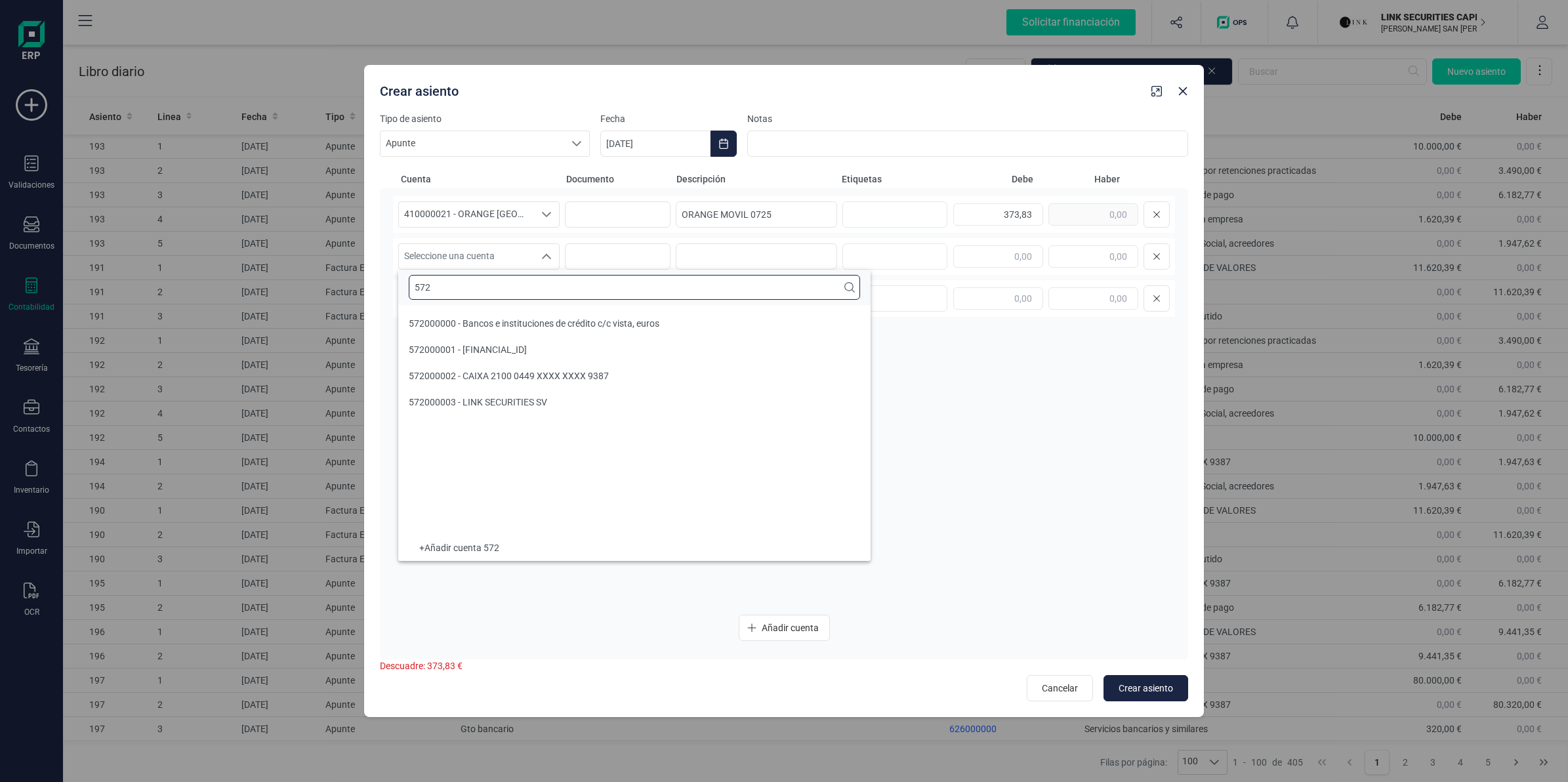
scroll to position [0, 0]
type input "572"
click at [490, 381] on span "572000002 - CAIXA 2100 0449 XXXX XXXX 9387" at bounding box center [509, 376] width 200 height 11
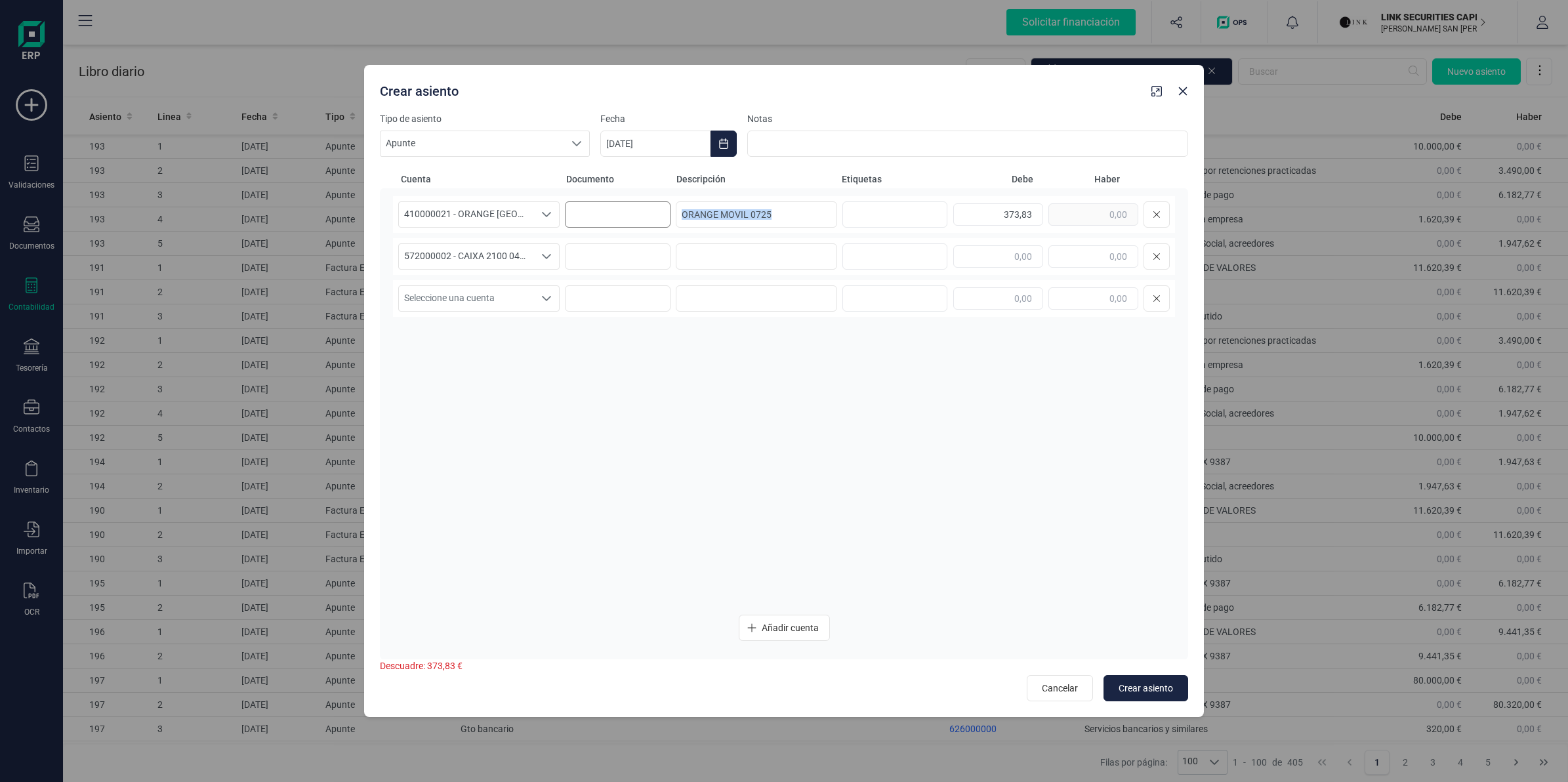
drag, startPoint x: 796, startPoint y: 227, endPoint x: 664, endPoint y: 227, distance: 132.0
click at [660, 227] on div "410000021 - ORANGE [GEOGRAPHIC_DATA] S.A. 410000021 - ORANGE [GEOGRAPHIC_DATA] …" at bounding box center [784, 214] width 782 height 37
copy div "410000021 - ORANGE [GEOGRAPHIC_DATA] S.A. 410000021 - ORANGE [GEOGRAPHIC_DATA] …"
click at [765, 263] on input at bounding box center [756, 256] width 162 height 26
paste input "ORANGE MOVIL 0725"
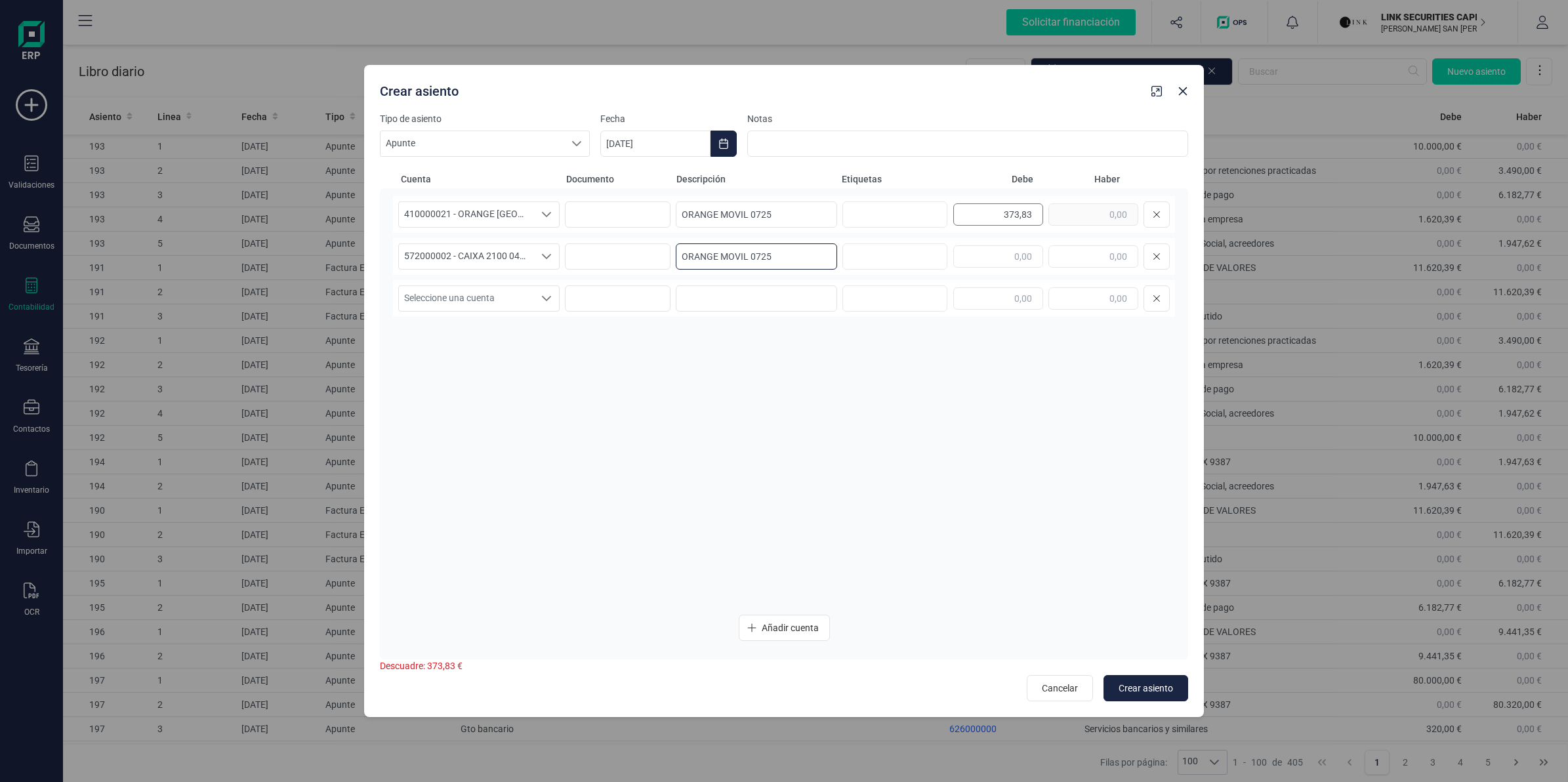
type input "ORANGE MOVIL 0725"
click at [1065, 221] on div "373,83" at bounding box center [1062, 214] width 217 height 26
click at [1075, 248] on input "text" at bounding box center [1093, 257] width 90 height 23
paste input "373,83"
type input "373,83"
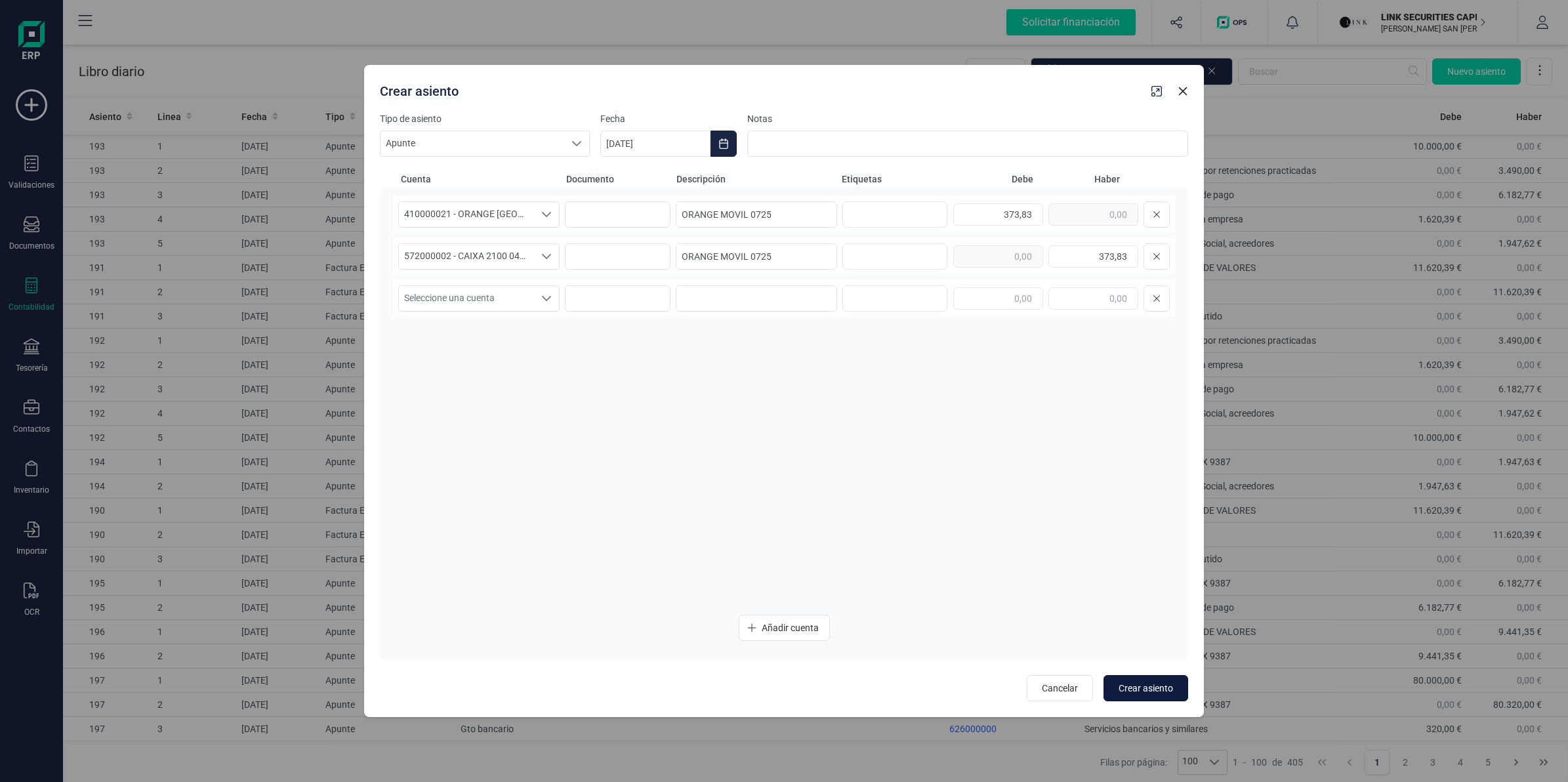
click at [1136, 688] on span "Crear asiento" at bounding box center [1146, 688] width 55 height 13
type input "[DATE]"
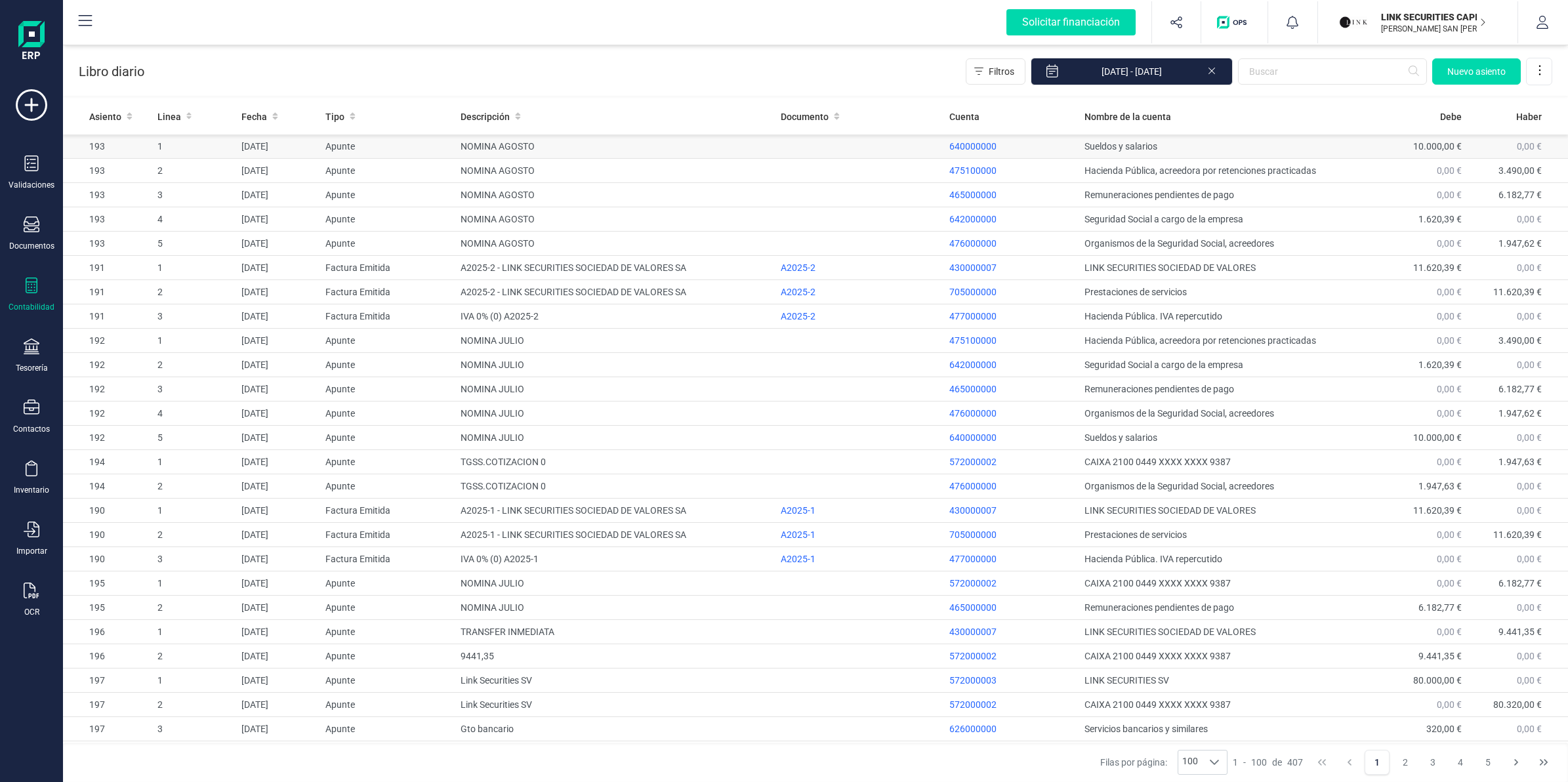
click at [1453, 76] on span "Nuevo asiento" at bounding box center [1476, 72] width 59 height 13
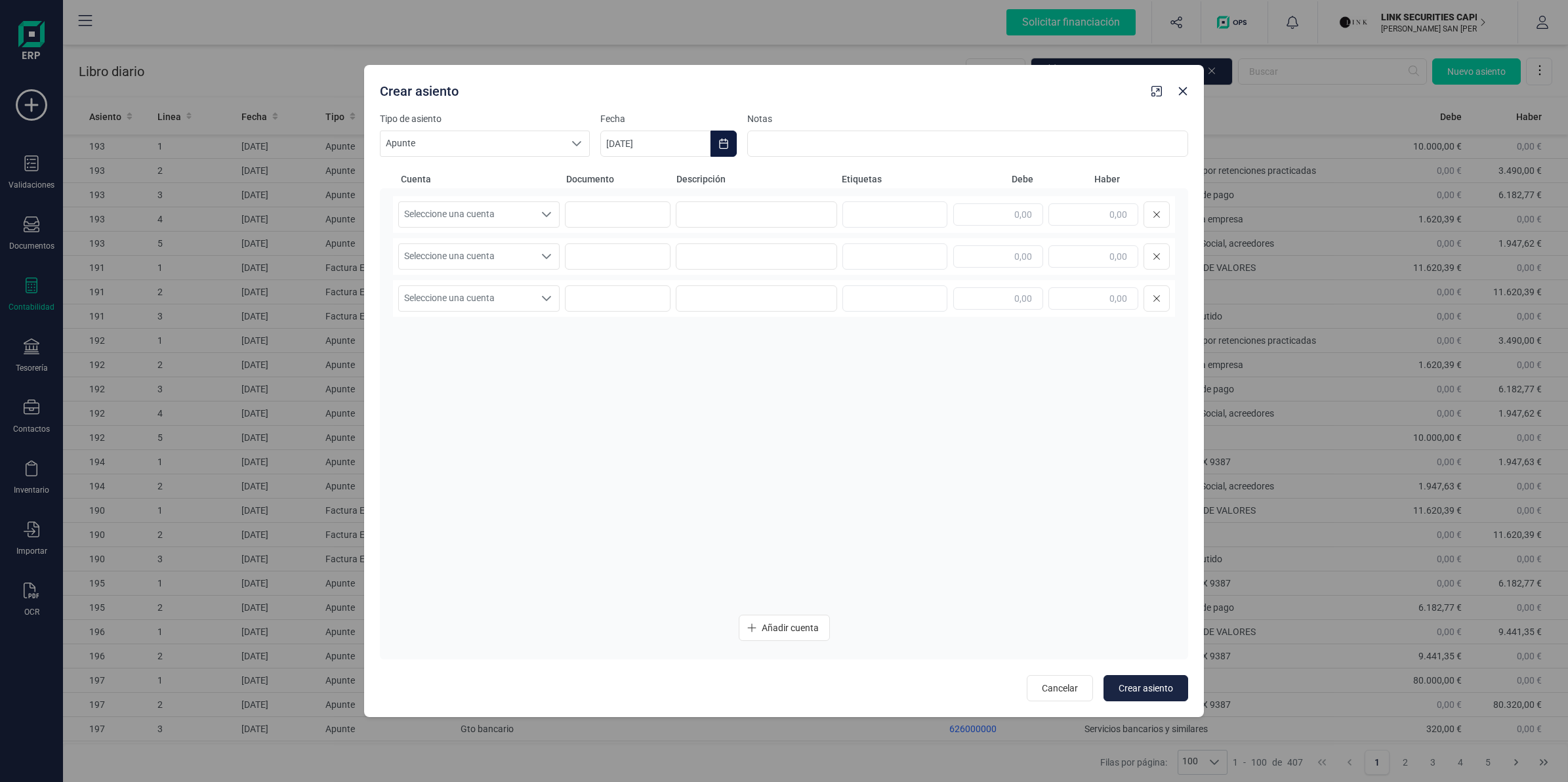
click at [721, 136] on button "Choose Date" at bounding box center [723, 143] width 26 height 26
click at [624, 182] on icon "Previous Month" at bounding box center [626, 183] width 11 height 11
click at [644, 368] on span "21" at bounding box center [636, 370] width 26 height 26
type input "[DATE]"
click at [499, 213] on span "Seleccione una cuenta" at bounding box center [466, 214] width 135 height 25
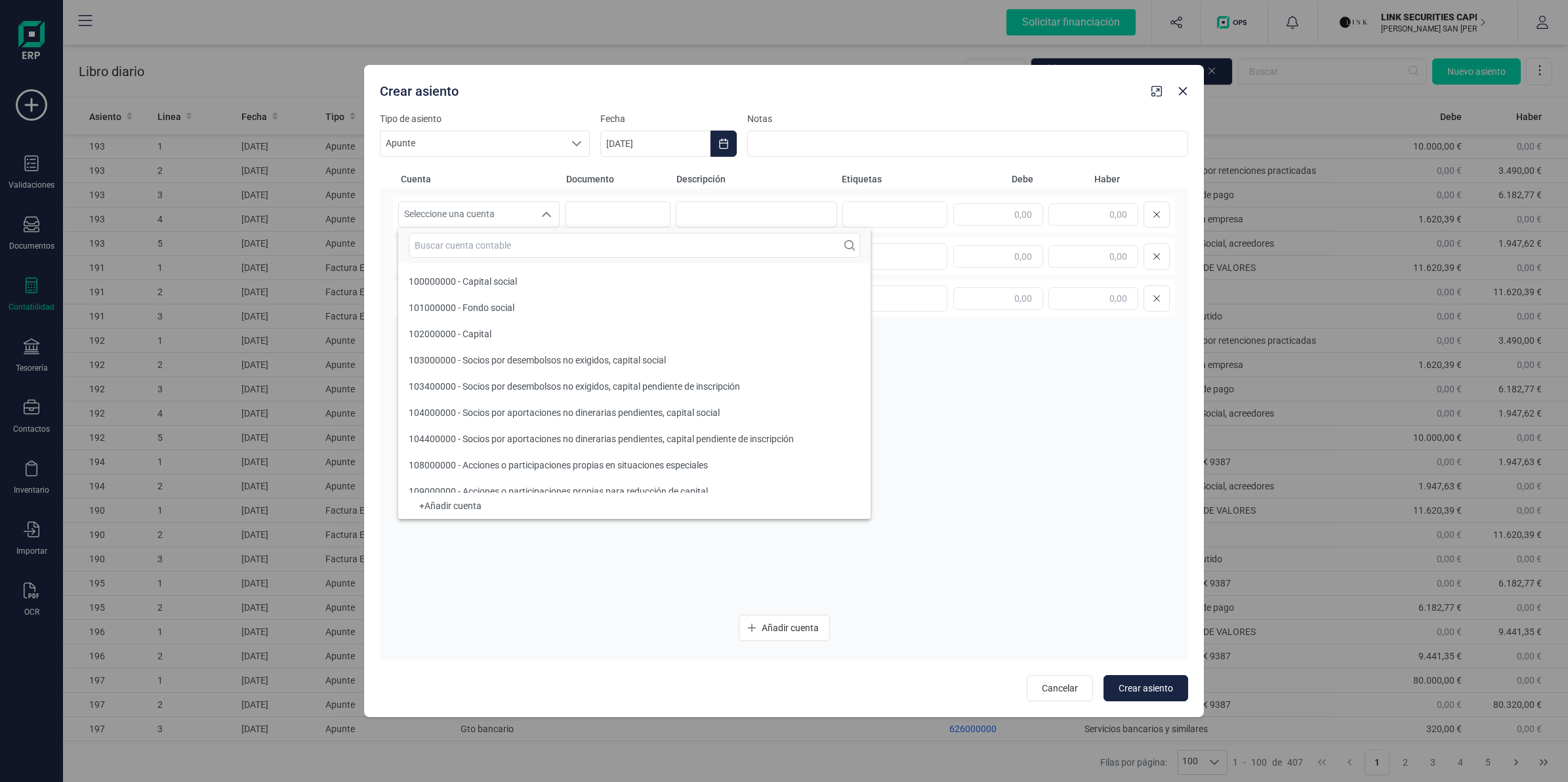
click at [492, 258] on div at bounding box center [634, 245] width 472 height 35
click at [511, 251] on input "text" at bounding box center [634, 245] width 452 height 25
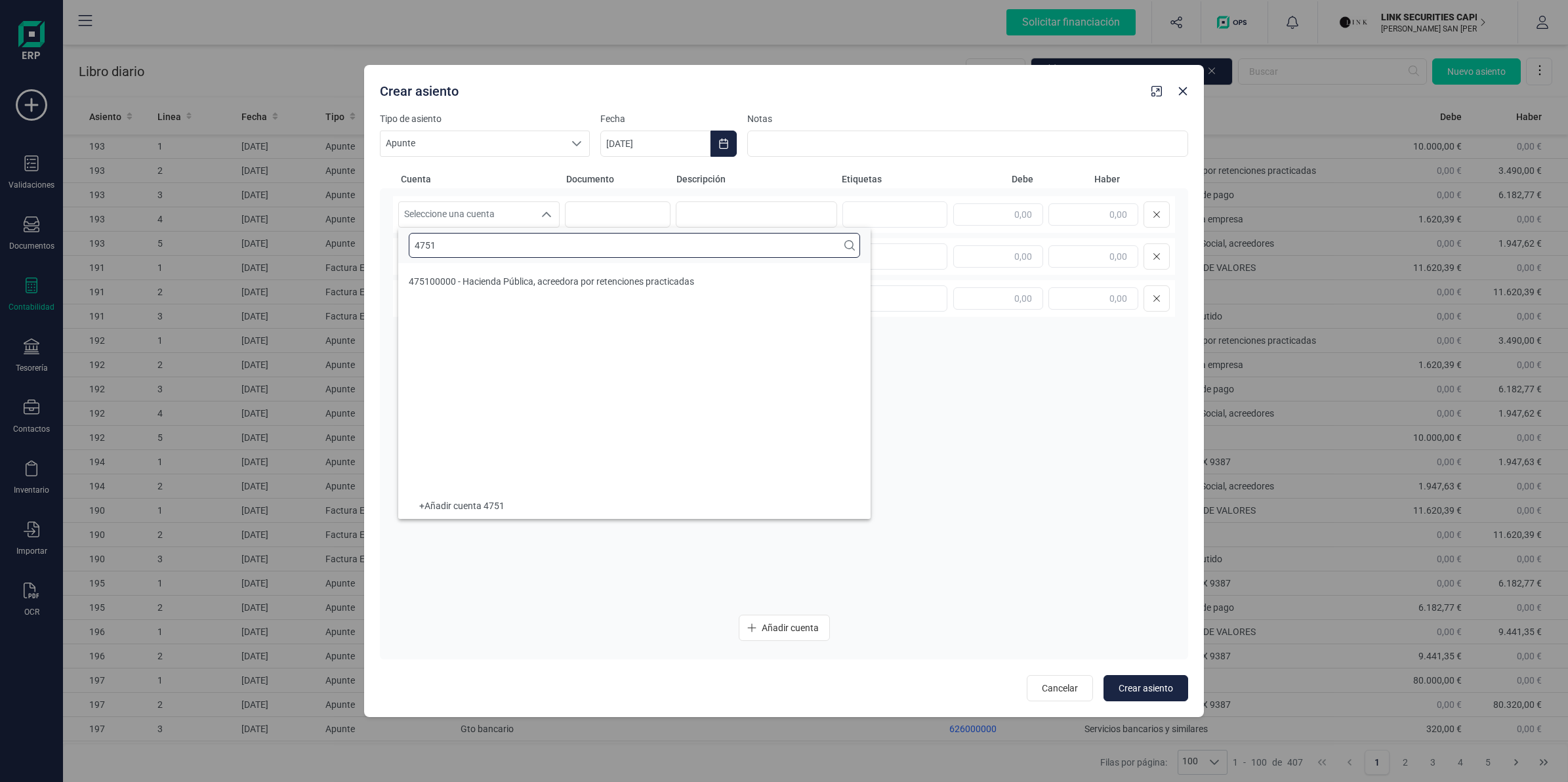
type input "4751"
click at [509, 299] on ul "475100000 - Hacienda Pública, acreedora por retenciones practicadas" at bounding box center [634, 378] width 472 height 229
click at [518, 282] on span "475100000 - Hacienda Pública, acreedora por retenciones practicadas" at bounding box center [551, 281] width 285 height 11
click at [786, 217] on input at bounding box center [756, 214] width 162 height 26
paste input "I.R.P.F. MOD.111"
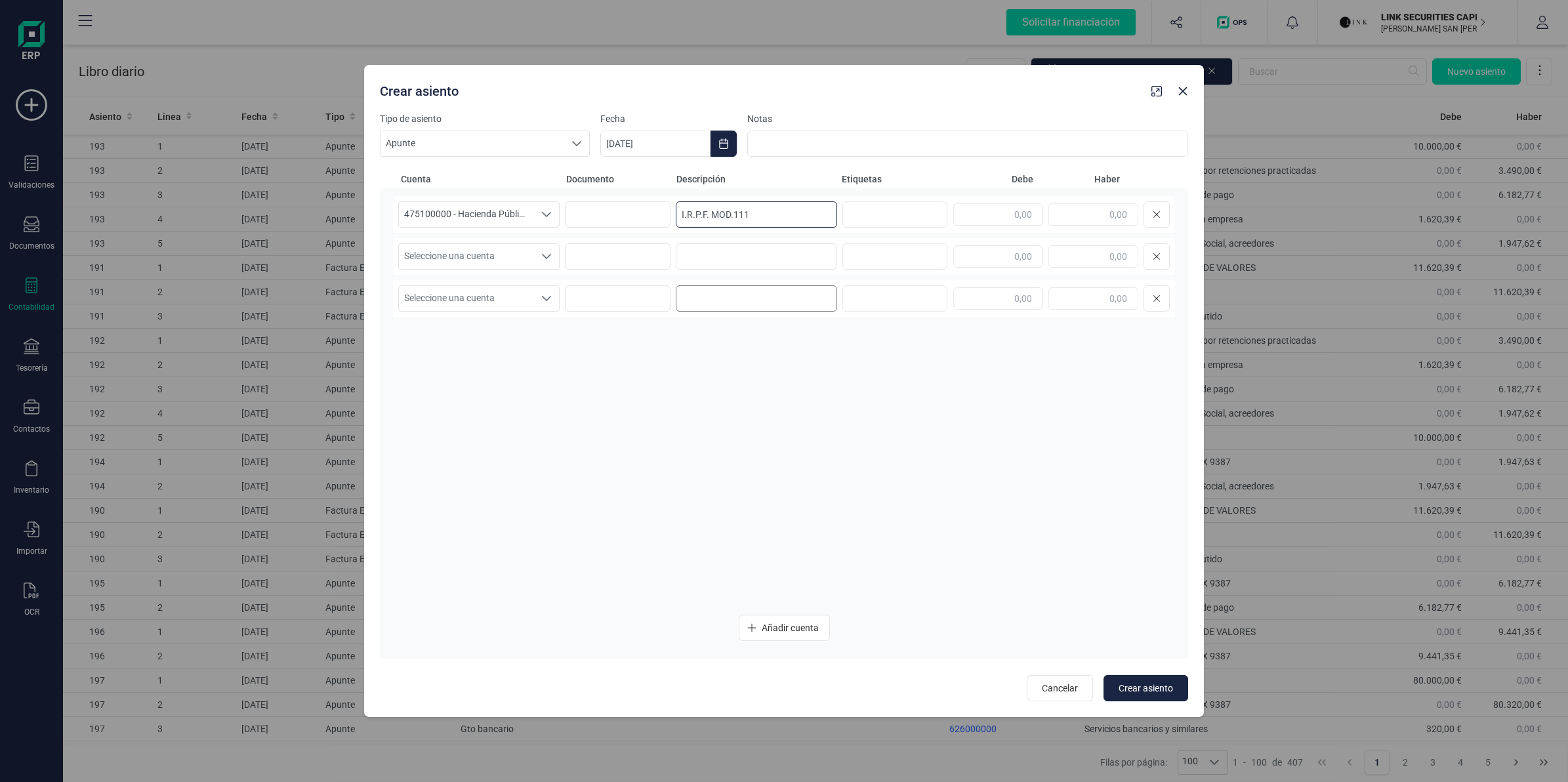
type input "I.R.P.F. MOD.111"
click at [1023, 219] on input "text" at bounding box center [998, 215] width 90 height 23
paste input "10.690,38"
type input "10.690,38"
click at [450, 253] on span "Seleccione una cuenta" at bounding box center [466, 256] width 135 height 25
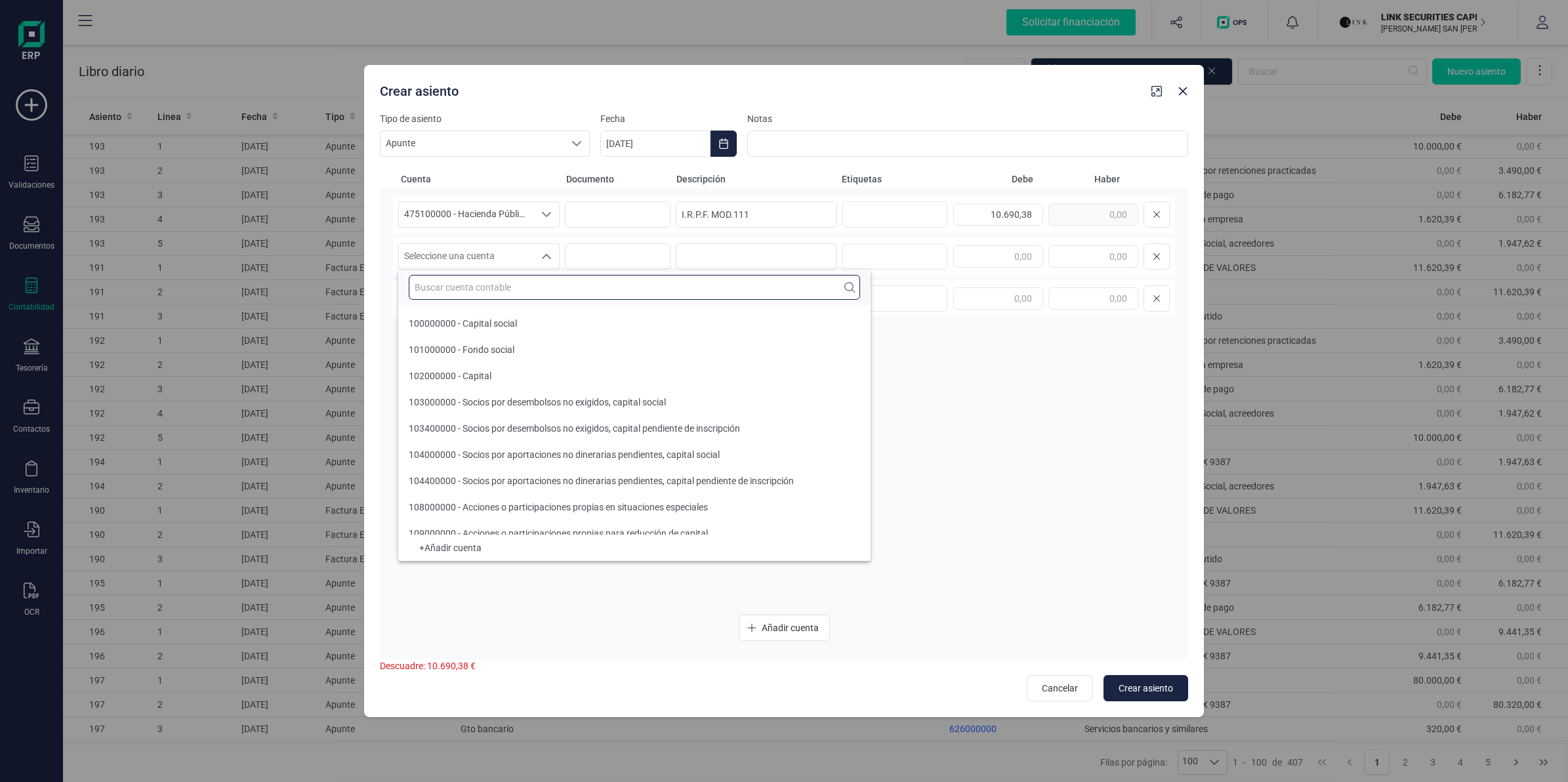
click at [442, 286] on input "text" at bounding box center [634, 287] width 452 height 25
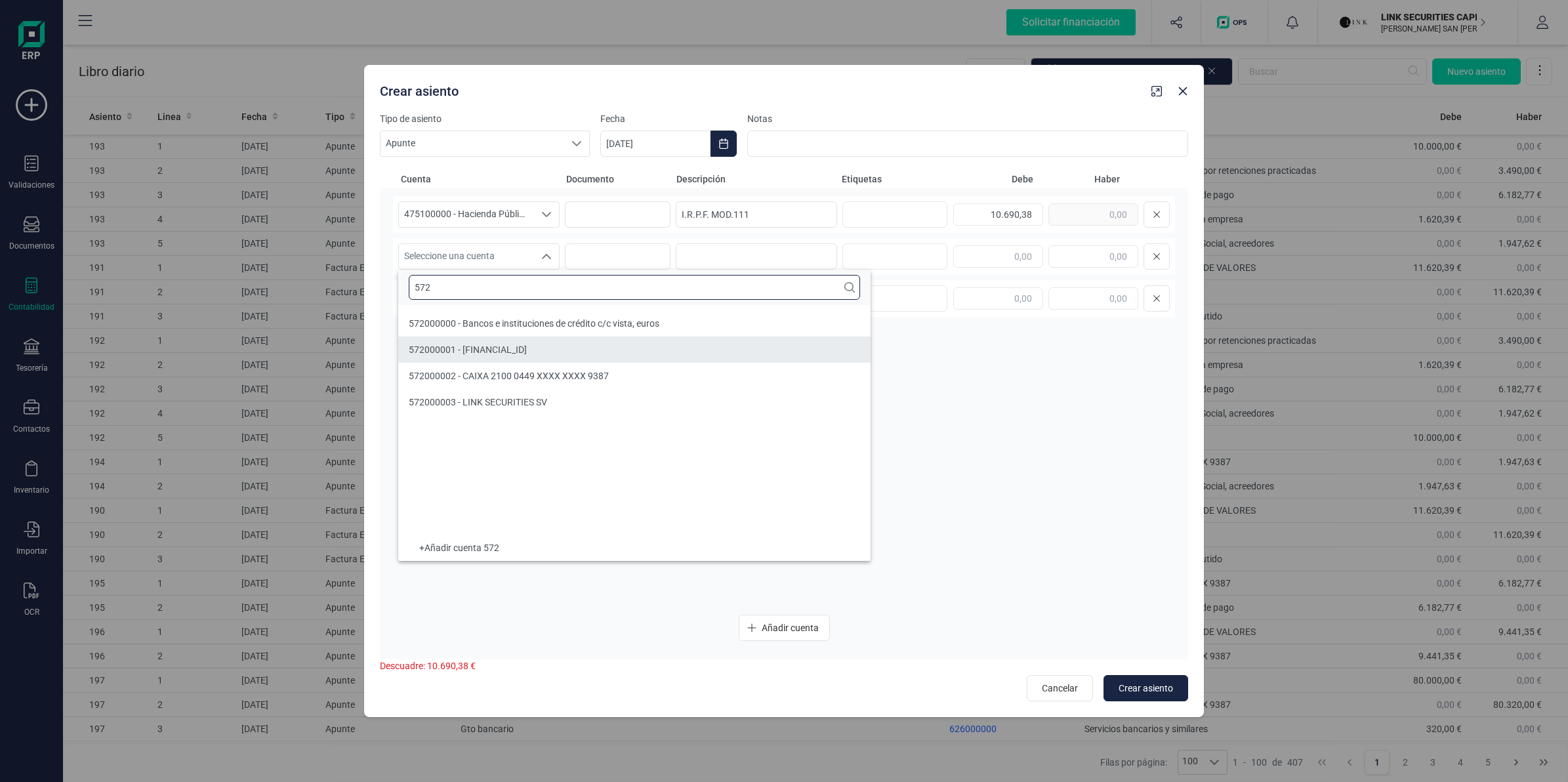
type input "572"
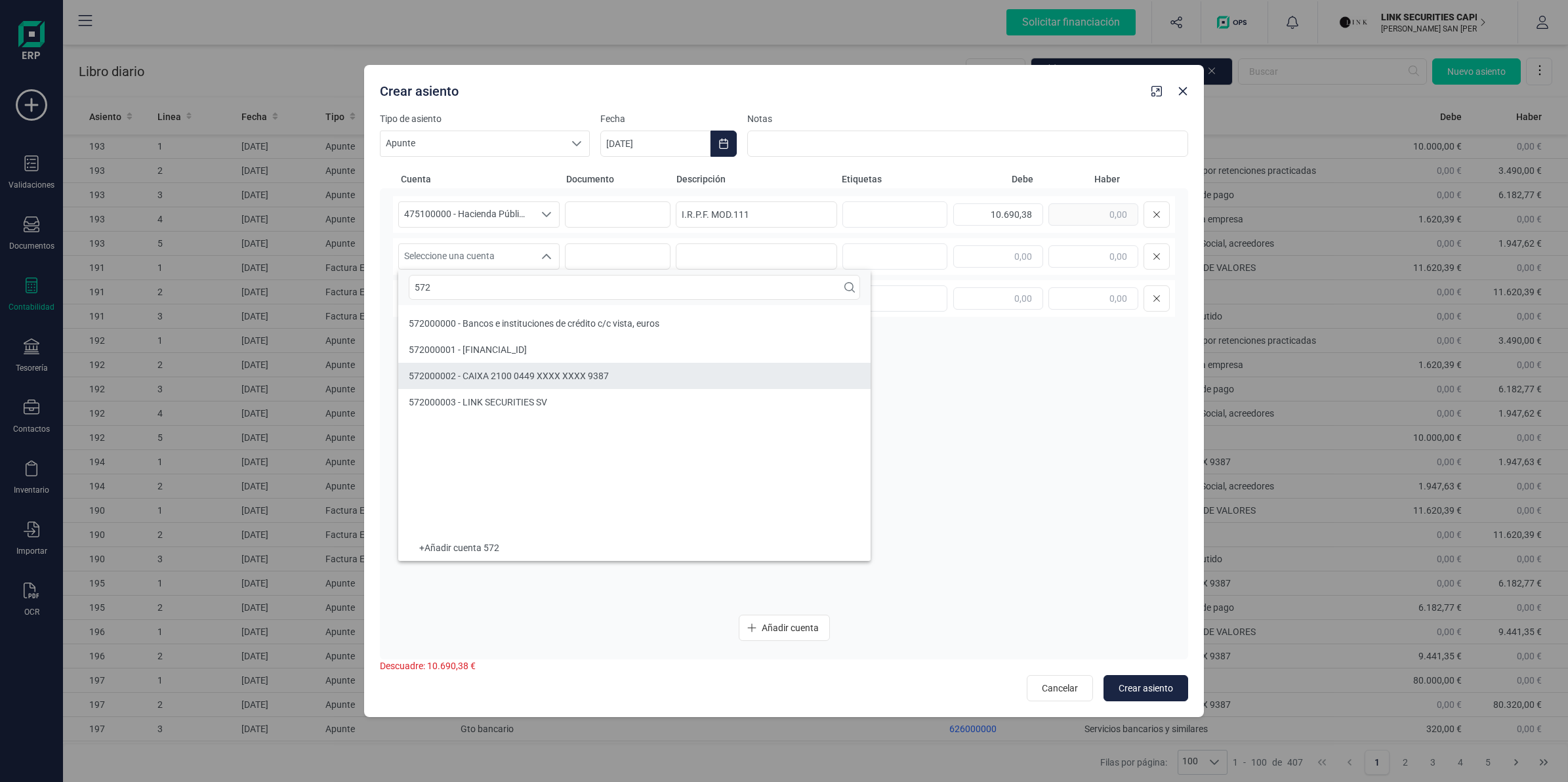
click at [504, 368] on li "572000002 - CAIXA 2100 0449 XXXX XXXX 9387" at bounding box center [634, 376] width 472 height 26
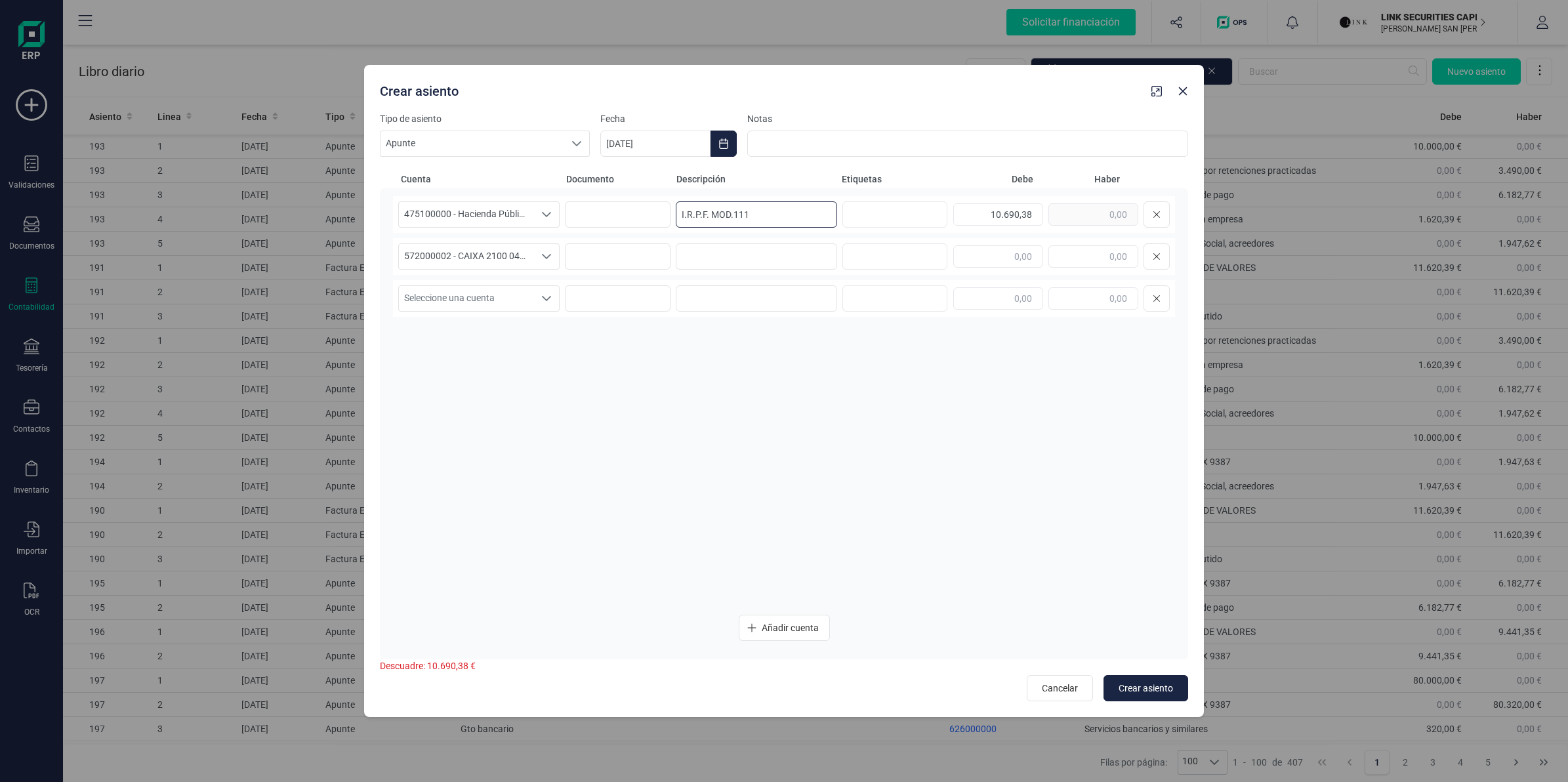
drag, startPoint x: 773, startPoint y: 213, endPoint x: 630, endPoint y: 229, distance: 143.9
click at [623, 221] on div "475100000 - Hacienda Pública, acreedora por retenciones practicadas 475100000 -…" at bounding box center [784, 214] width 782 height 37
click at [702, 250] on input at bounding box center [756, 256] width 162 height 26
paste input "I.R.P.F. MOD.111"
type input "I.R.P.F. MOD.111"
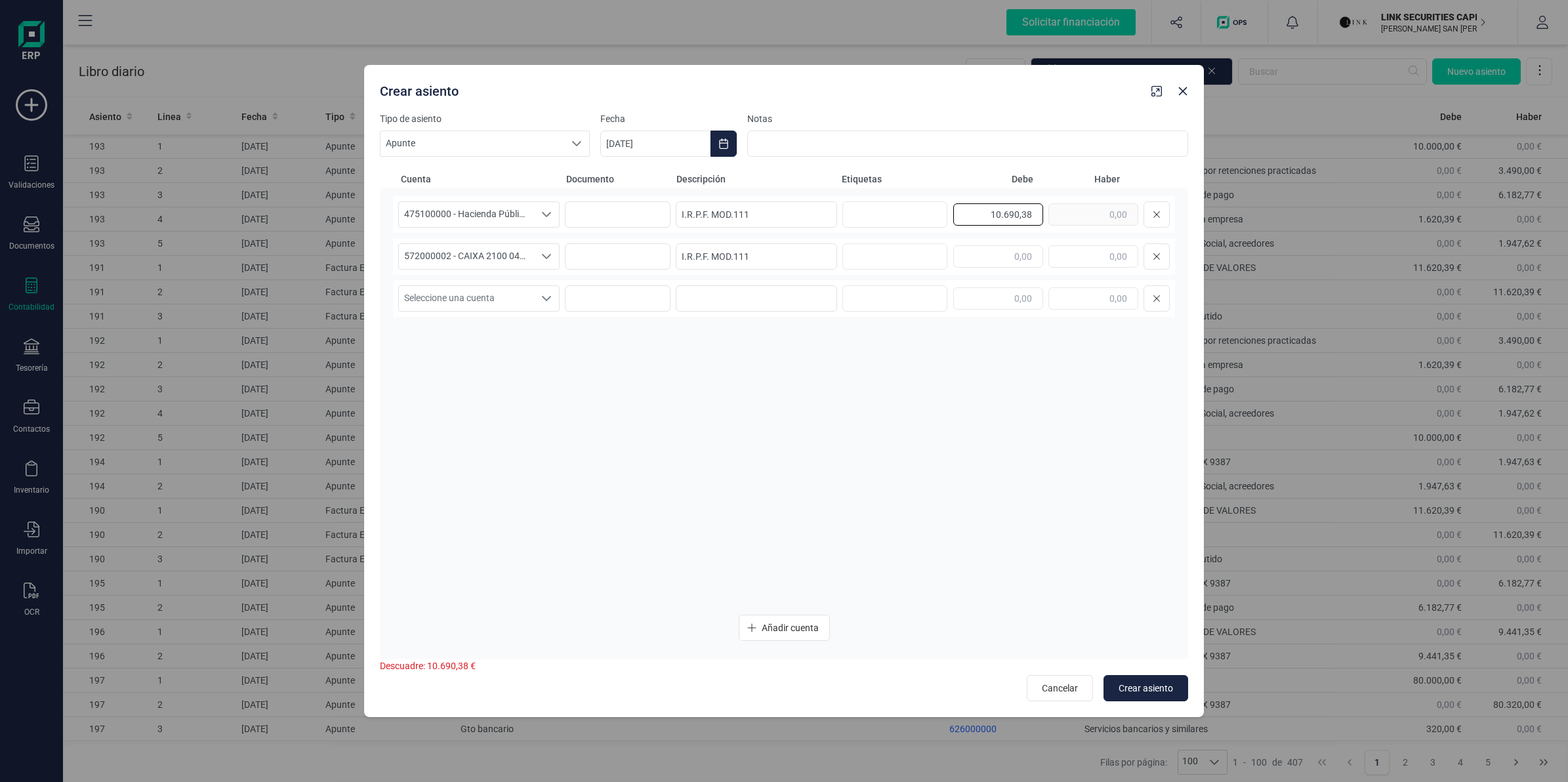
click at [1004, 218] on input "10.690,38" at bounding box center [998, 215] width 90 height 23
click at [1078, 224] on div "10.690,38" at bounding box center [1062, 214] width 217 height 26
click at [1081, 253] on input "text" at bounding box center [1093, 257] width 90 height 23
paste input "10.690,38"
type input "10.690,38"
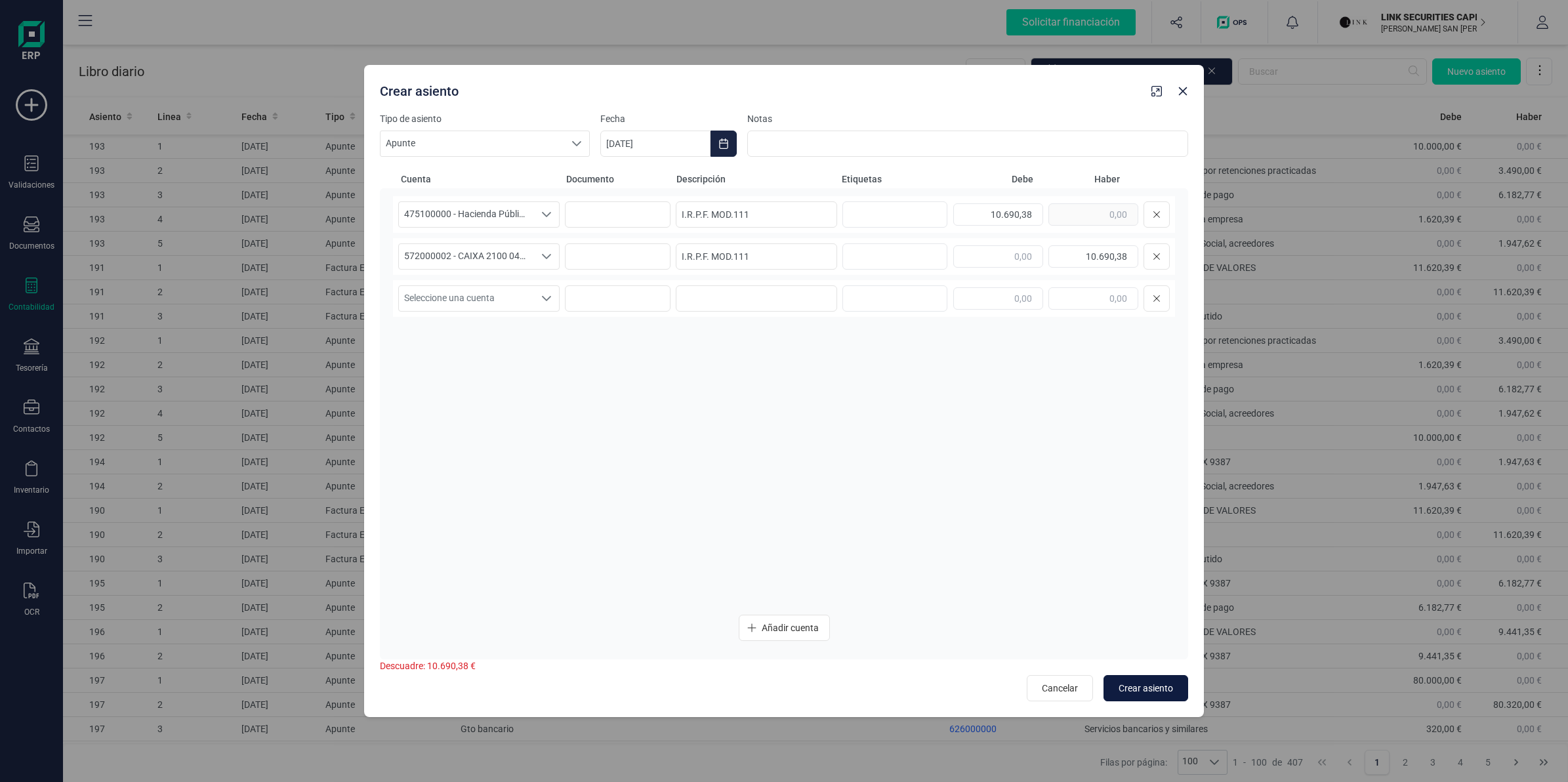
click at [1138, 690] on span "Crear asiento" at bounding box center [1146, 688] width 55 height 13
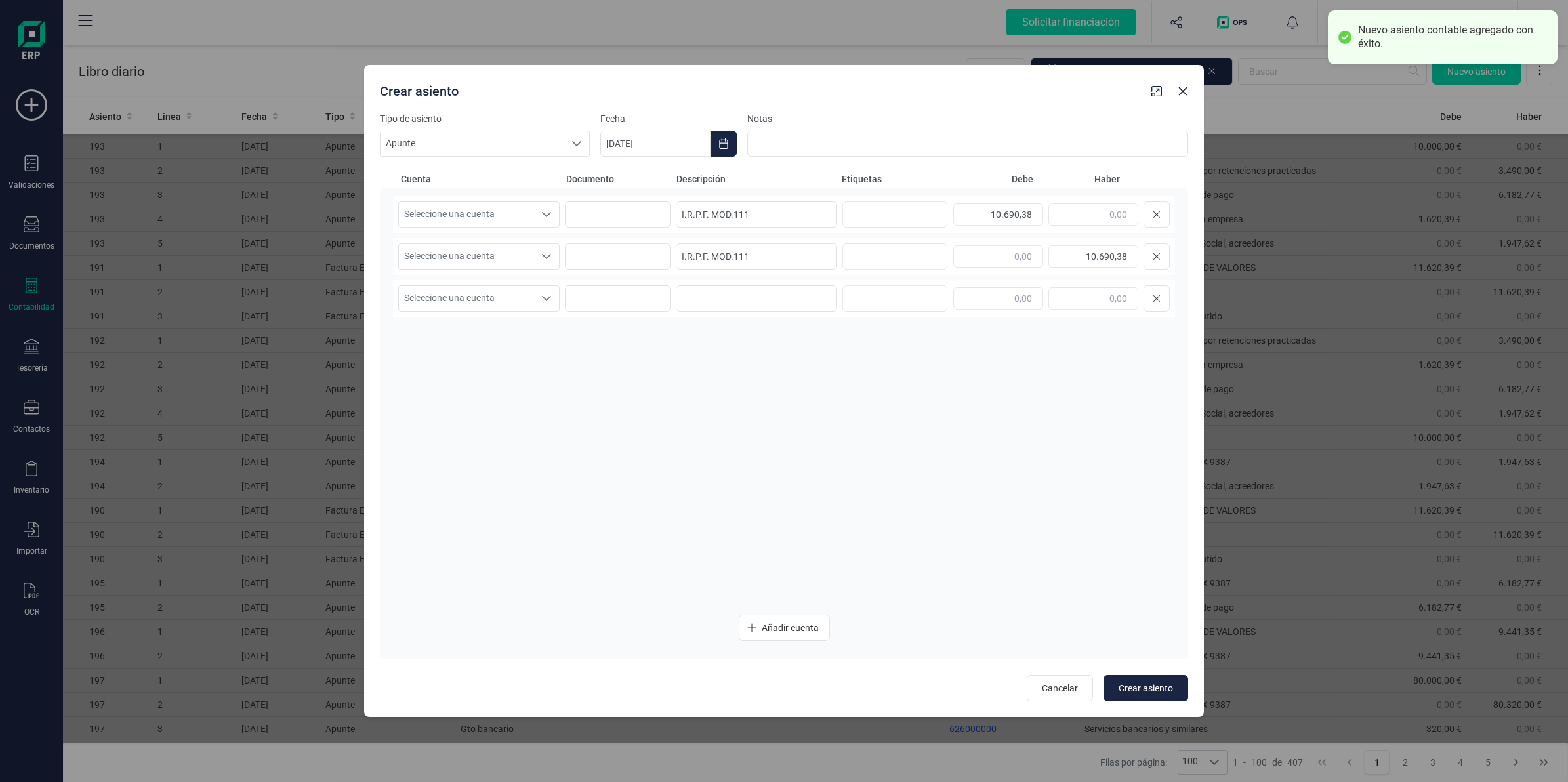
type input "[DATE]"
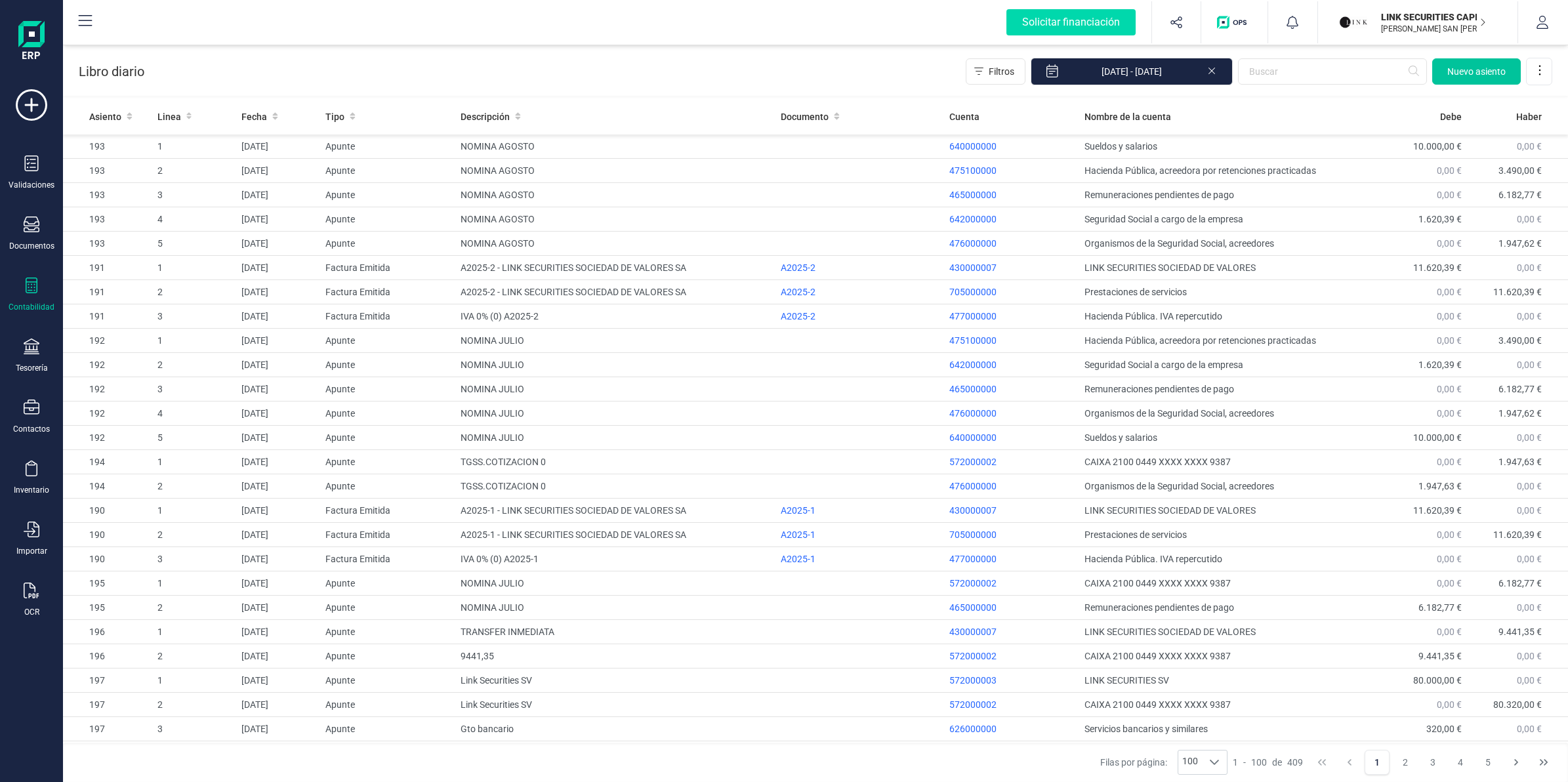
click at [1451, 66] on span "Nuevo asiento" at bounding box center [1476, 72] width 59 height 13
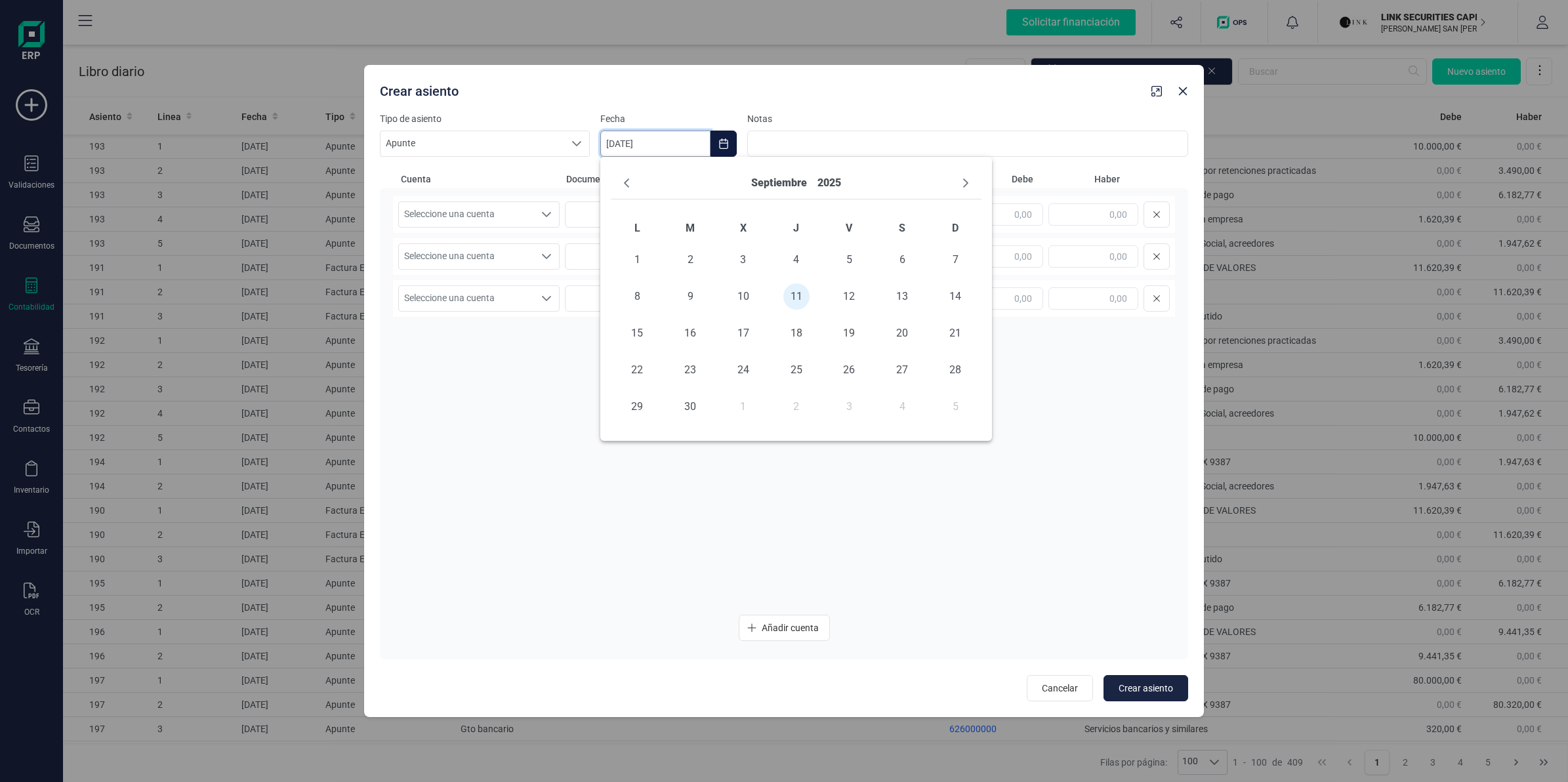
click at [706, 138] on input "[DATE]" at bounding box center [656, 143] width 110 height 26
click at [725, 136] on button "Choose Date" at bounding box center [723, 143] width 26 height 26
click at [664, 144] on input "[DATE]" at bounding box center [656, 143] width 110 height 26
click at [622, 178] on icon "Previous Month" at bounding box center [626, 183] width 11 height 11
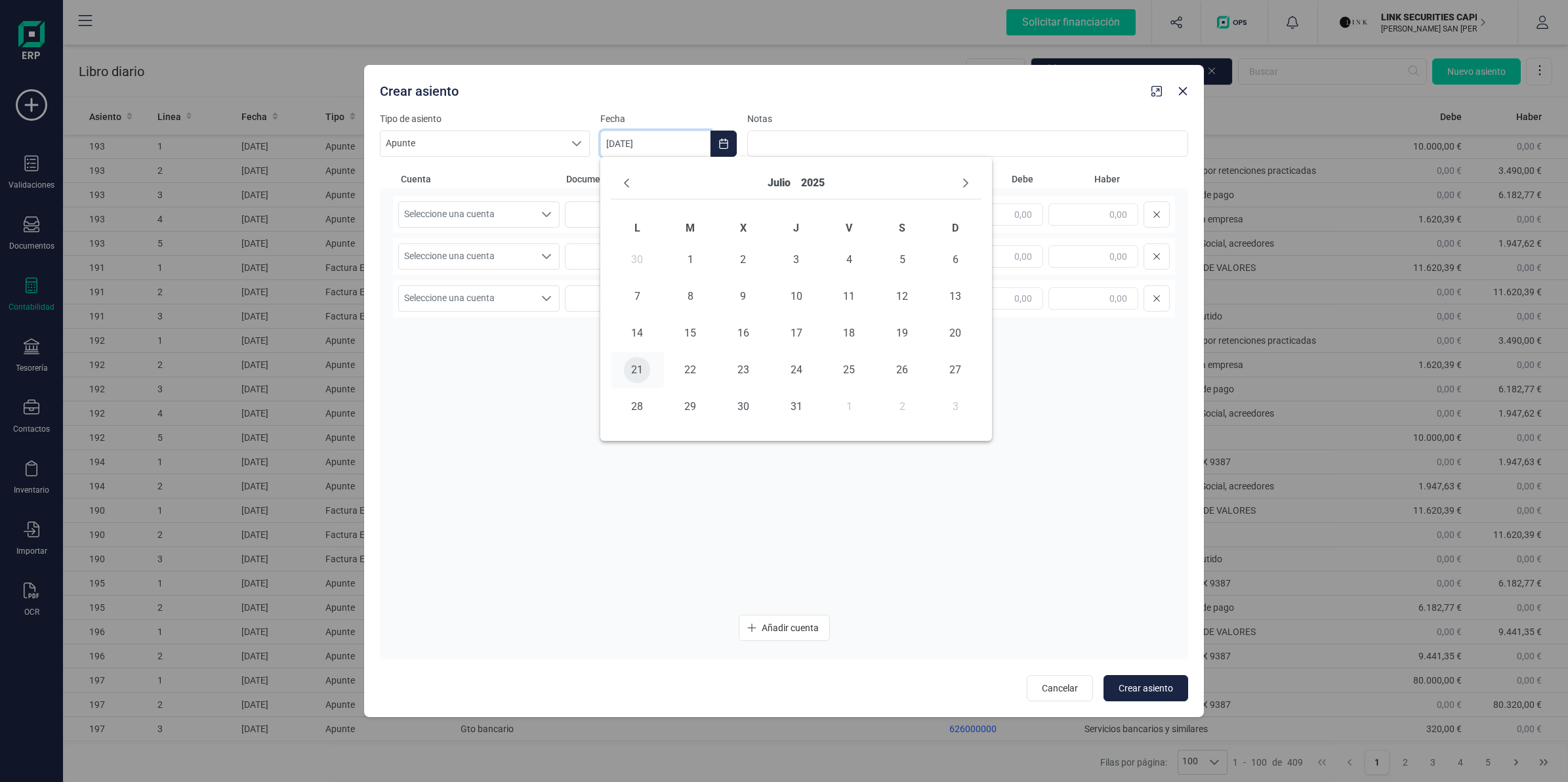
click at [635, 363] on span "21" at bounding box center [636, 370] width 26 height 26
type input "[DATE]"
click at [507, 211] on span "Seleccione una cuenta" at bounding box center [466, 214] width 135 height 25
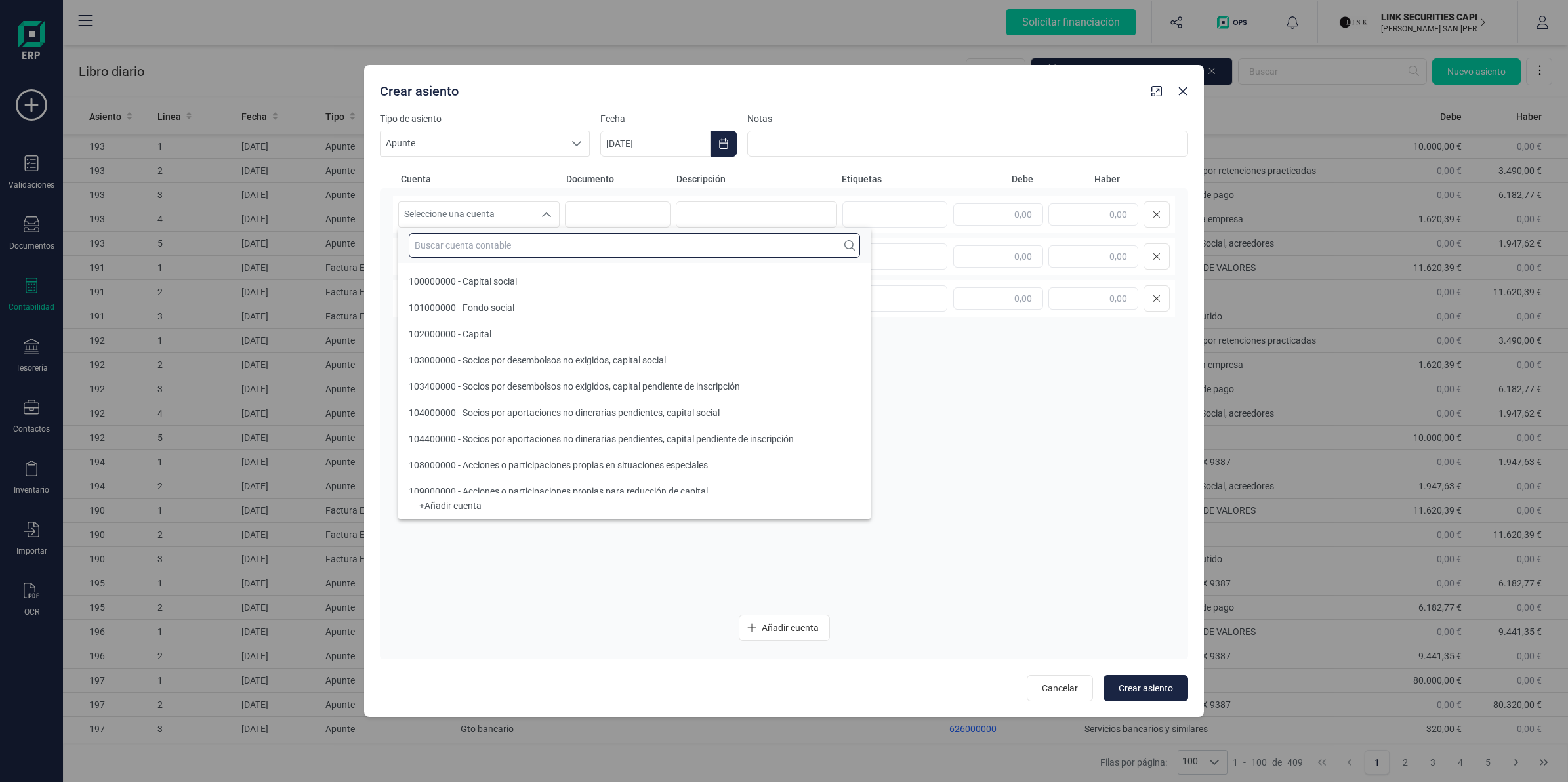
click at [503, 241] on input "text" at bounding box center [634, 245] width 452 height 25
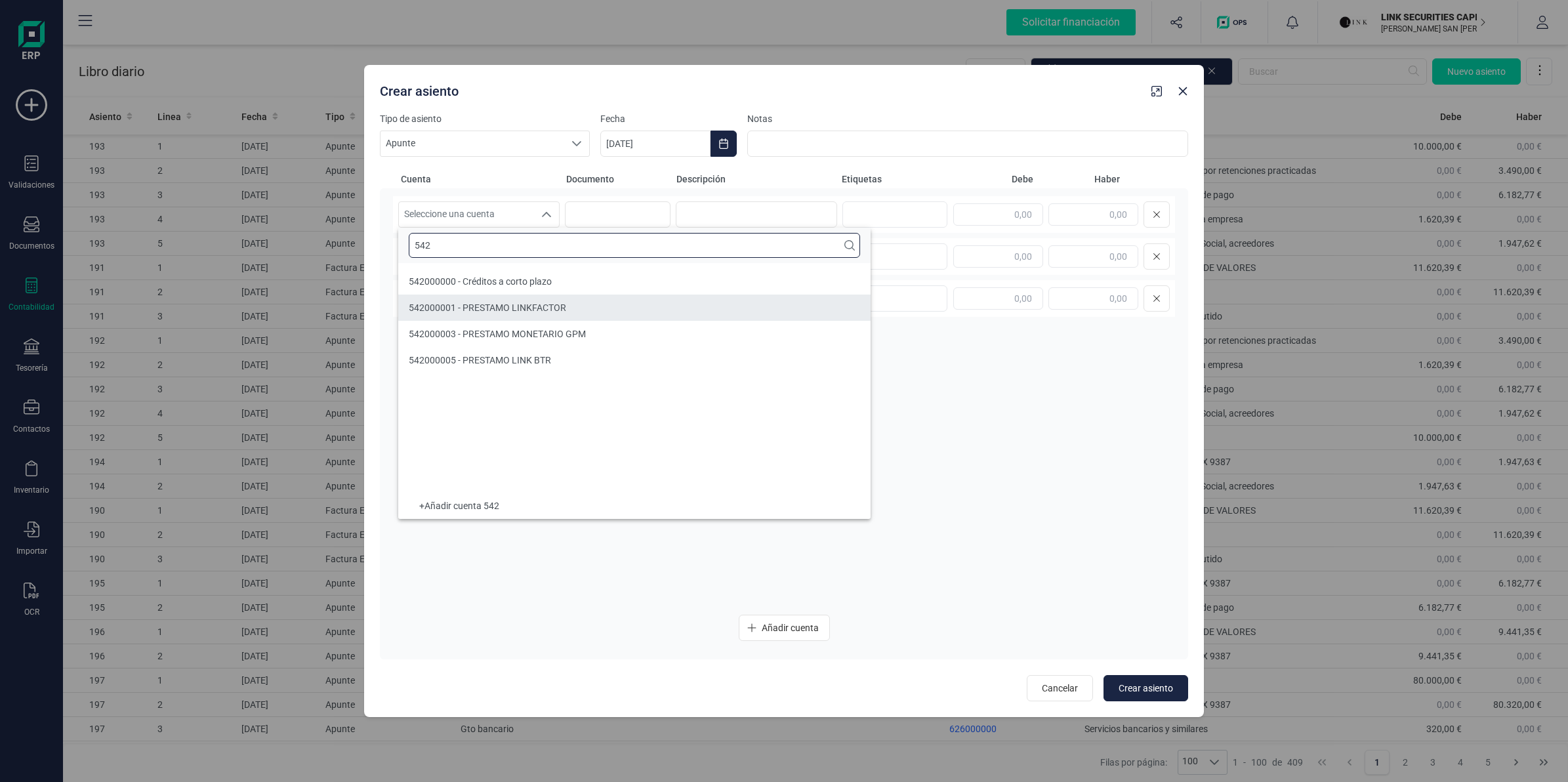
type input "542"
click at [520, 311] on span "542000001 - PRESTAMO LINKFACTOR" at bounding box center [487, 308] width 158 height 11
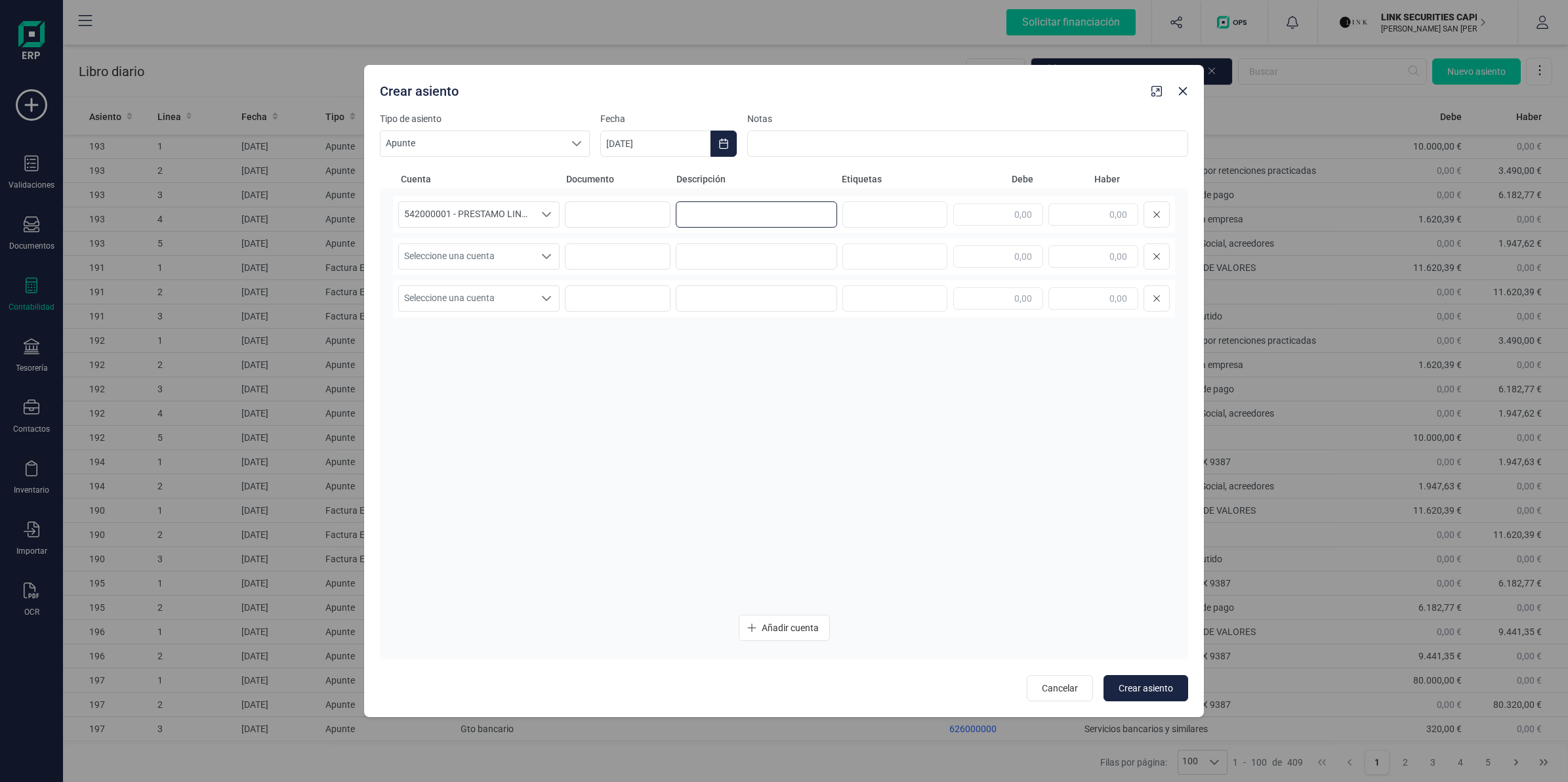
click at [777, 220] on input at bounding box center [756, 214] width 162 height 26
type input "TRASPASO"
type input "5.000,00"
click at [517, 269] on span "Seleccione una cuenta" at bounding box center [466, 256] width 135 height 25
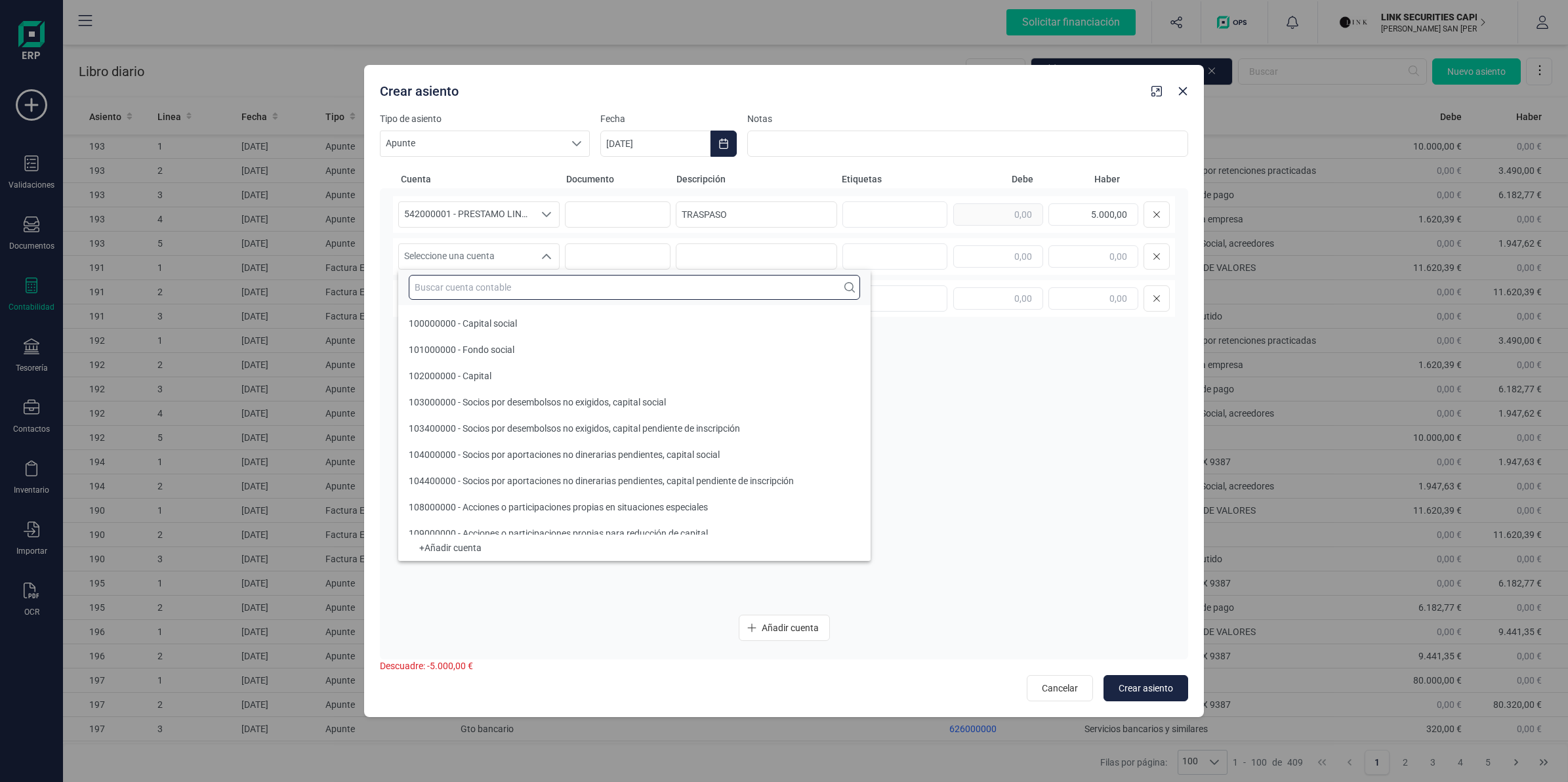
click at [516, 287] on input "text" at bounding box center [634, 287] width 452 height 25
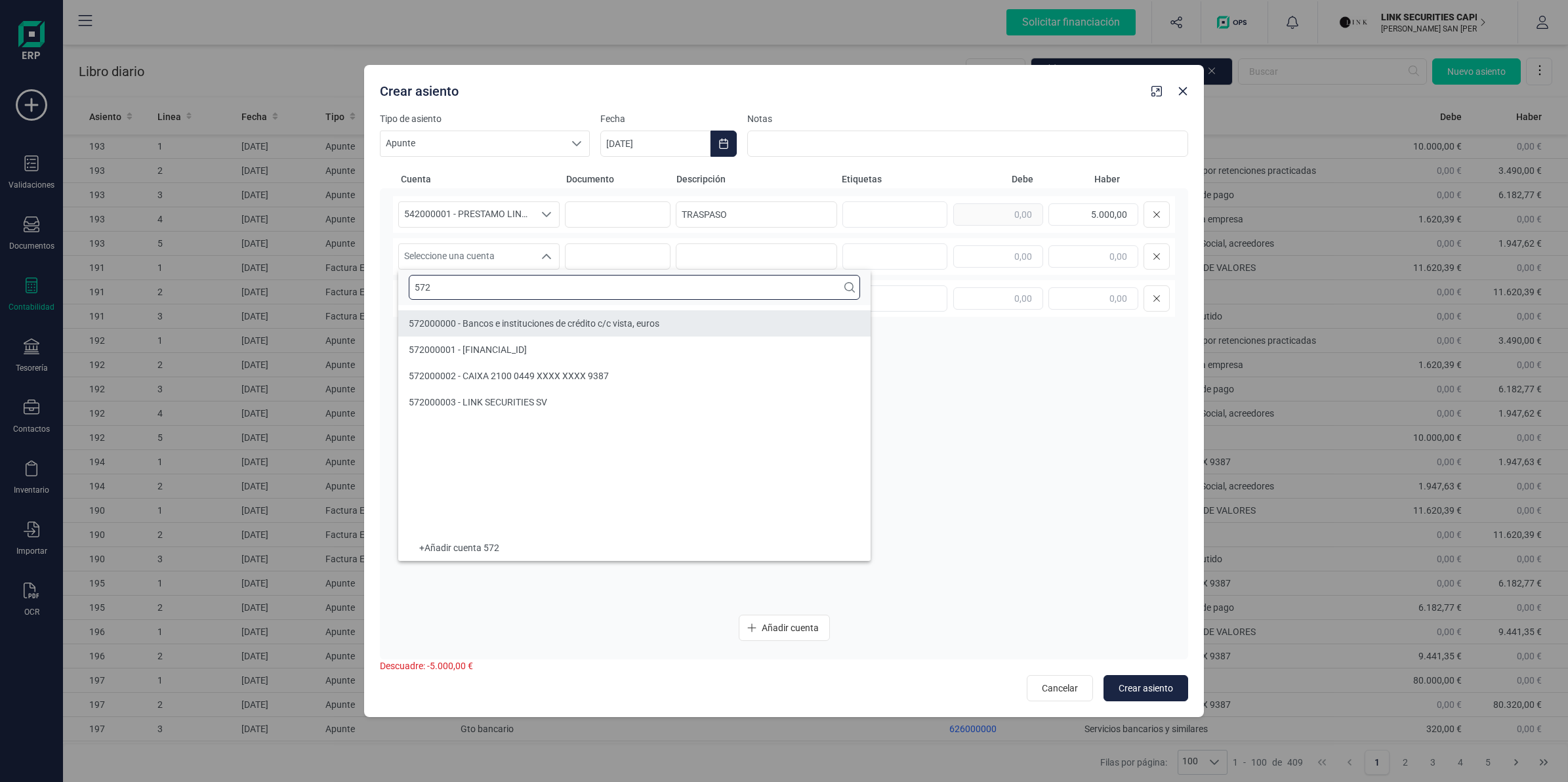
type input "572"
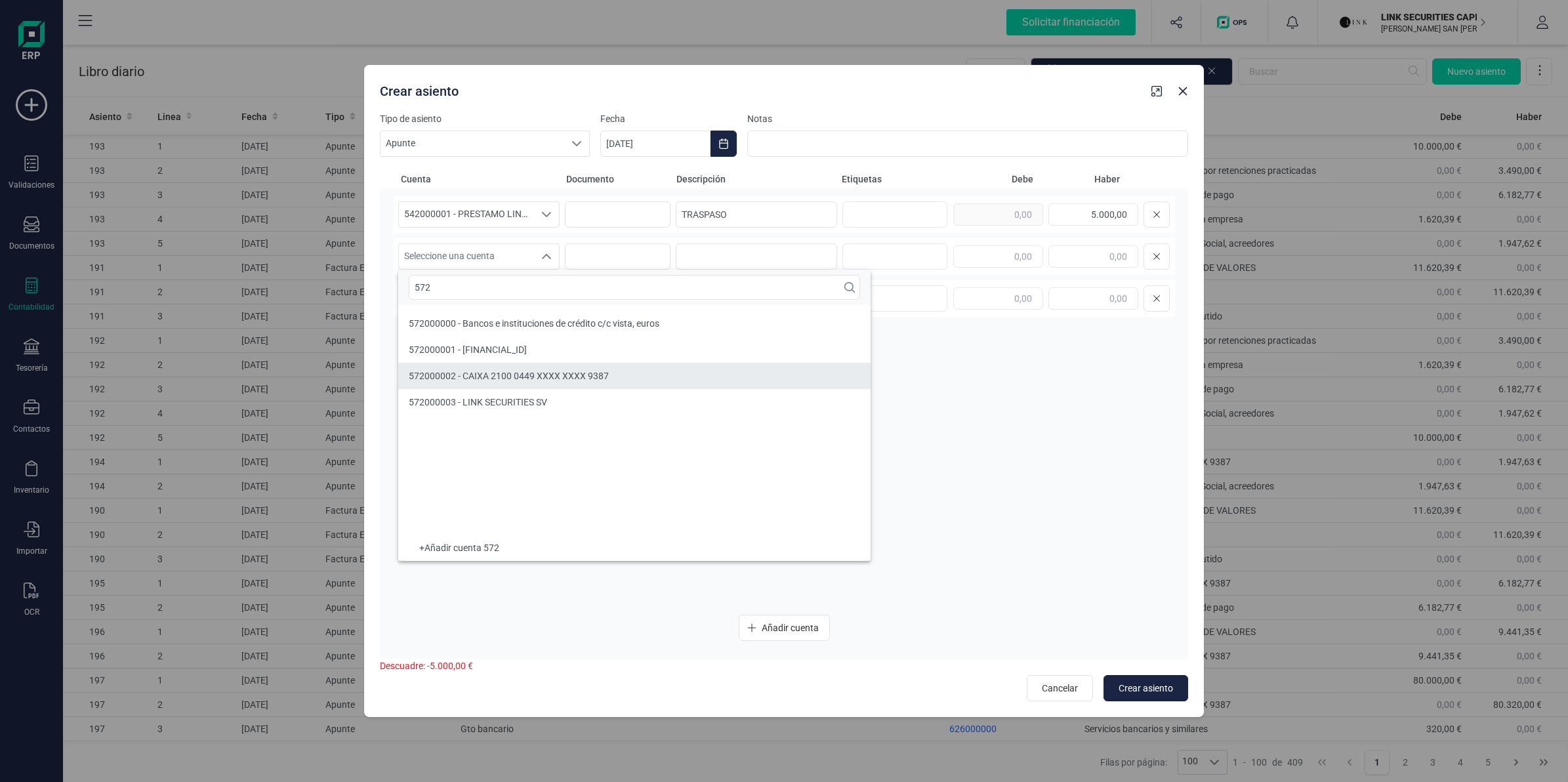
click at [528, 374] on span "572000002 - CAIXA 2100 0449 XXXX XXXX 9387" at bounding box center [509, 376] width 200 height 11
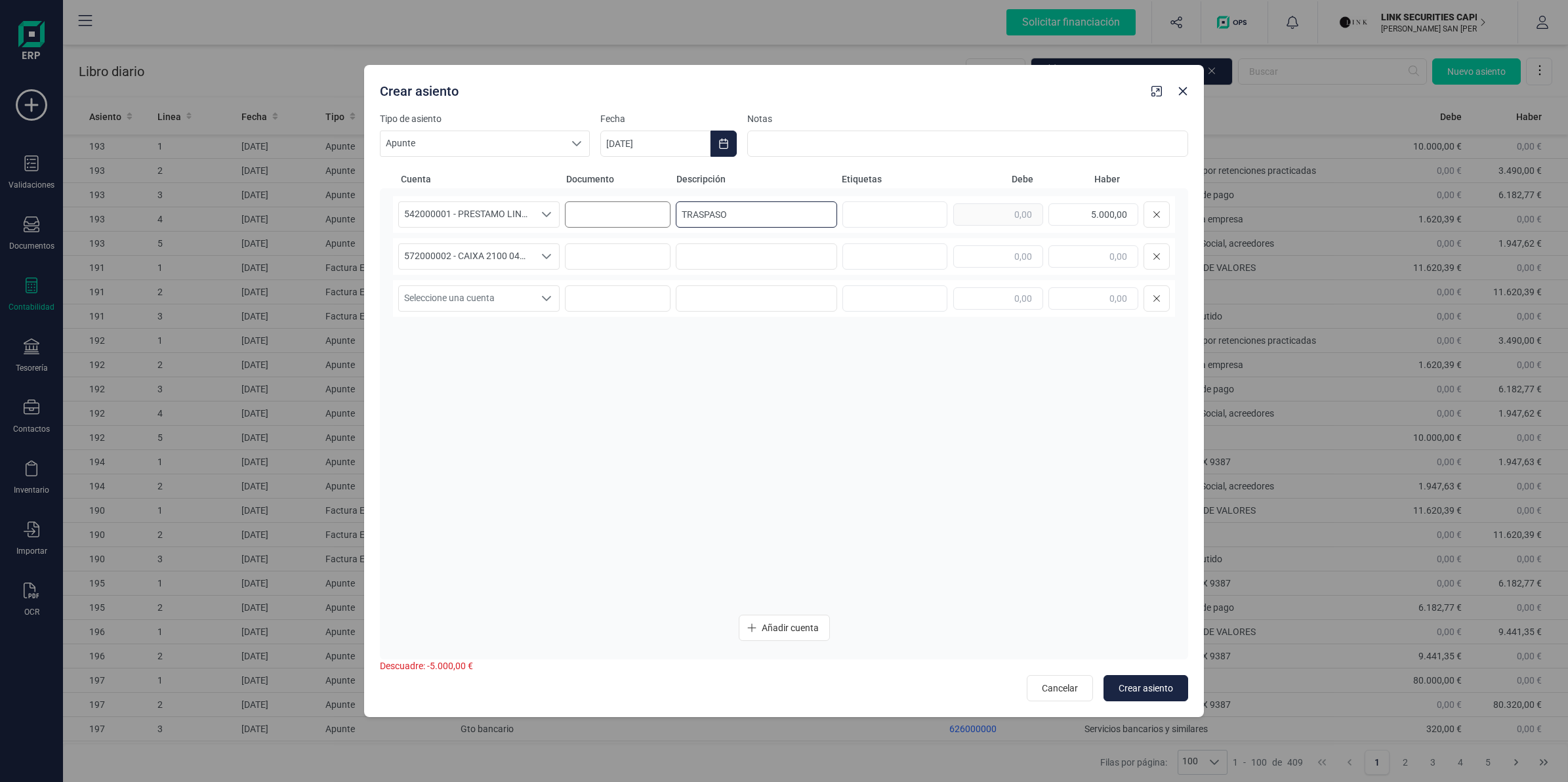
drag, startPoint x: 686, startPoint y: 223, endPoint x: 640, endPoint y: 225, distance: 46.0
click at [656, 223] on div "542000001 - PRESTAMO LINKFACTOR 542000001 - PRESTAMO LINKFACTOR 542000001 - PRE…" at bounding box center [784, 214] width 782 height 37
click at [757, 267] on input at bounding box center [756, 256] width 162 height 26
paste input "TRASPASO"
type input "TRASPASO"
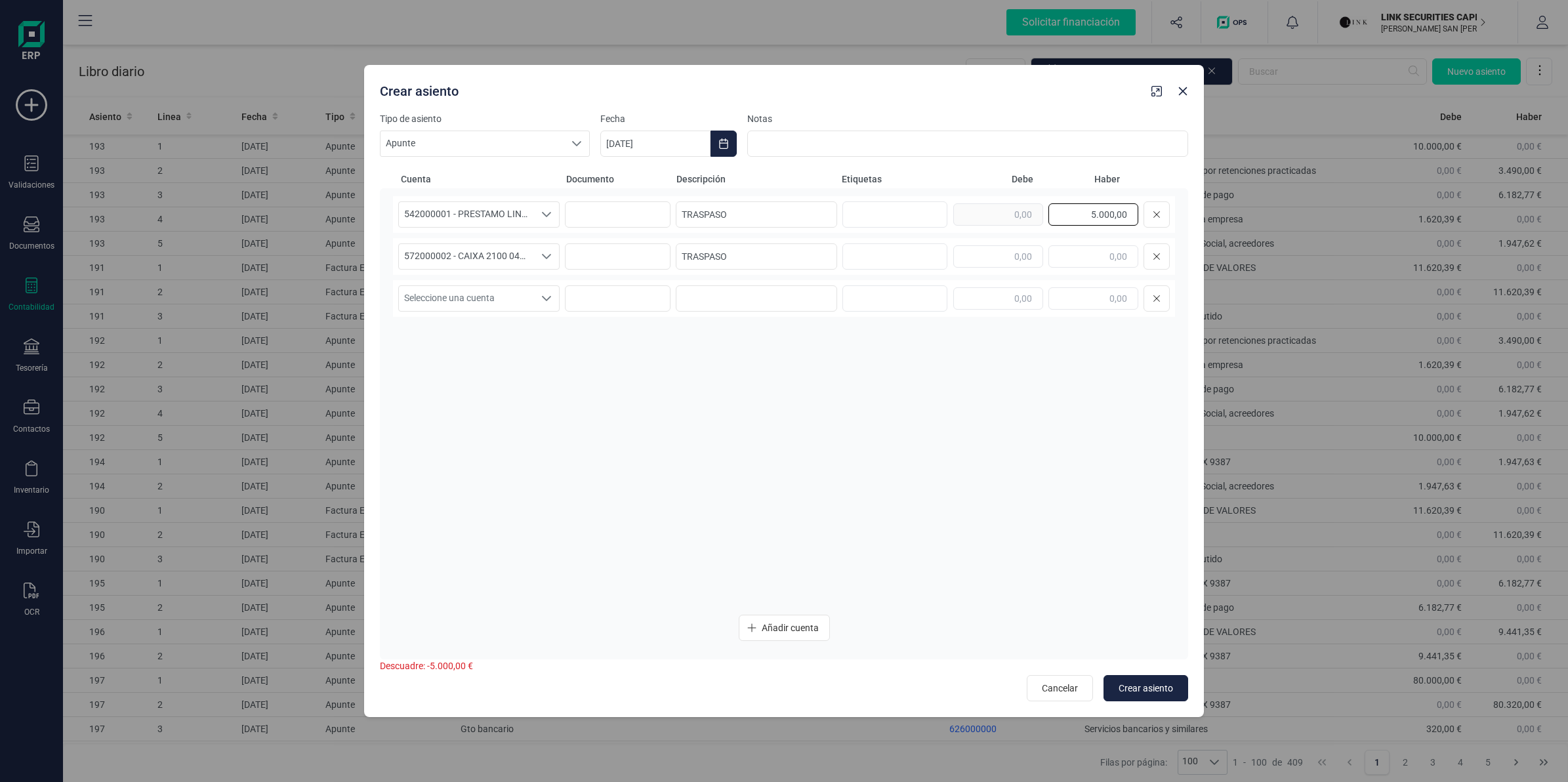
drag, startPoint x: 1105, startPoint y: 223, endPoint x: 1152, endPoint y: 229, distance: 47.4
click at [1152, 229] on div "542000001 - PRESTAMO LINKFACTOR 542000001 - PRESTAMO LINKFACTOR 542000001 - PRE…" at bounding box center [784, 214] width 782 height 37
click at [989, 250] on input "text" at bounding box center [998, 257] width 90 height 23
paste input "5.000,00"
type input "5.000,00"
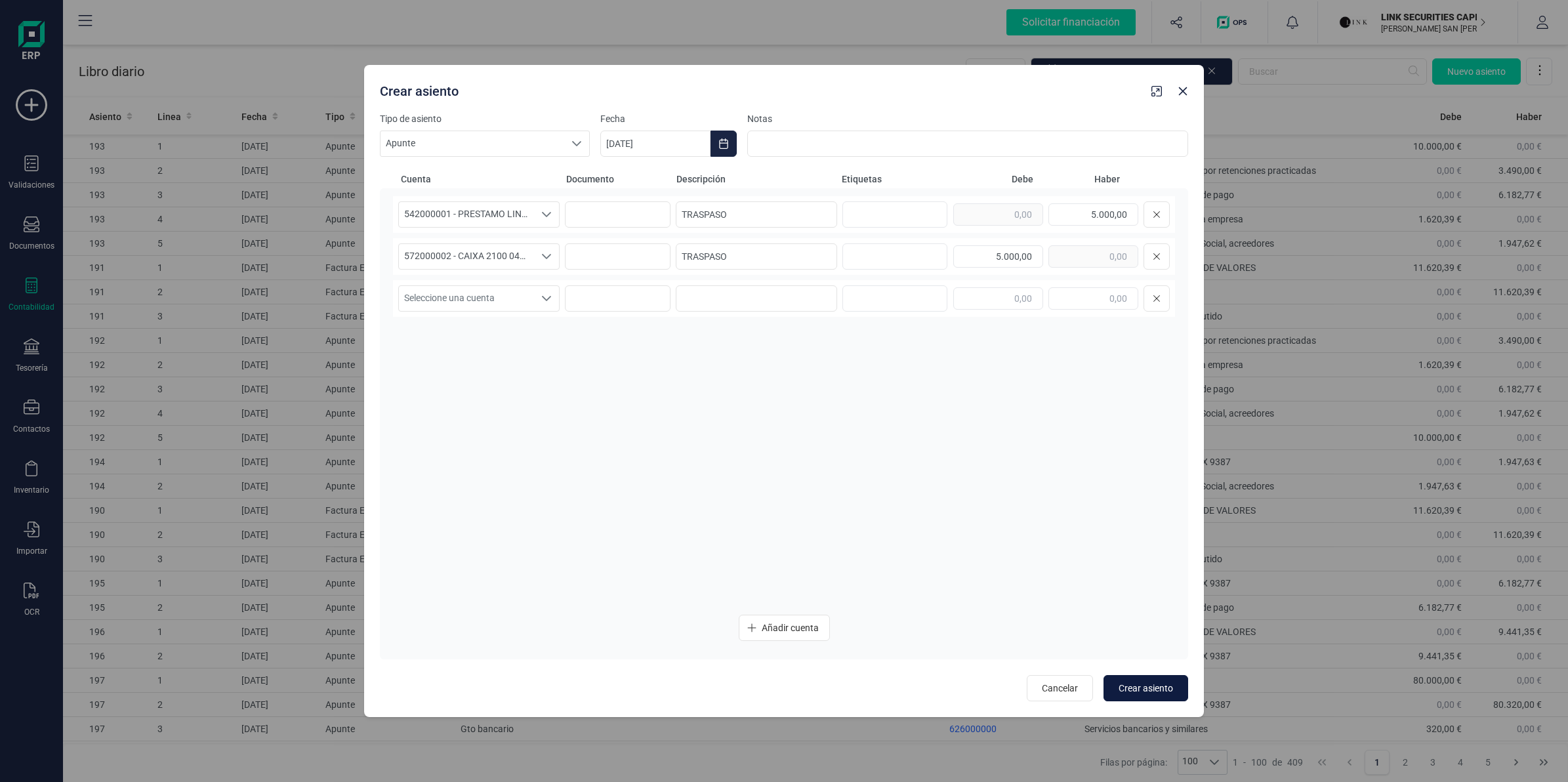
click at [1127, 690] on span "Crear asiento" at bounding box center [1146, 688] width 55 height 13
type input "[DATE]"
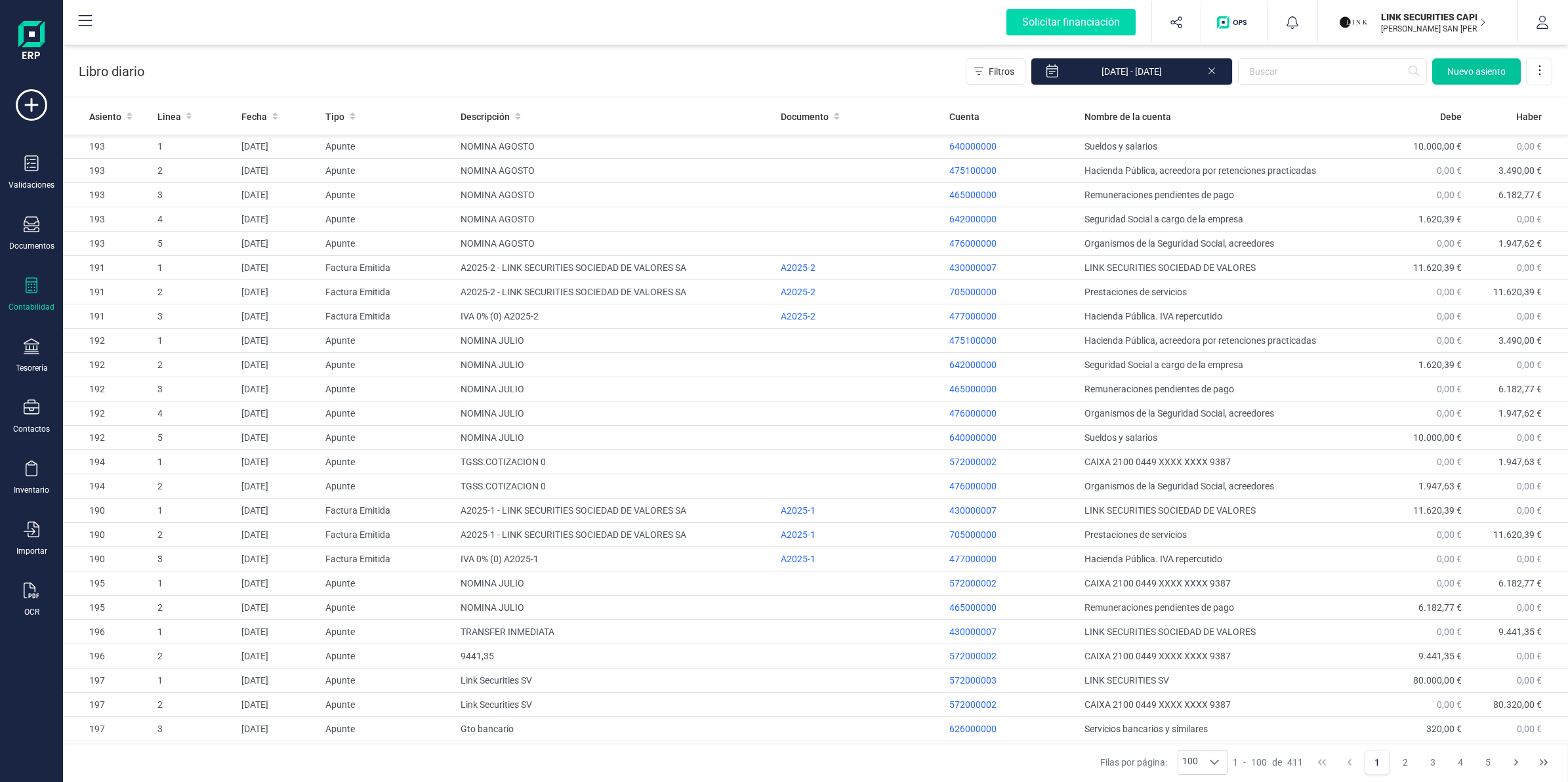
click at [1457, 82] on button "Nuevo asiento" at bounding box center [1476, 71] width 88 height 26
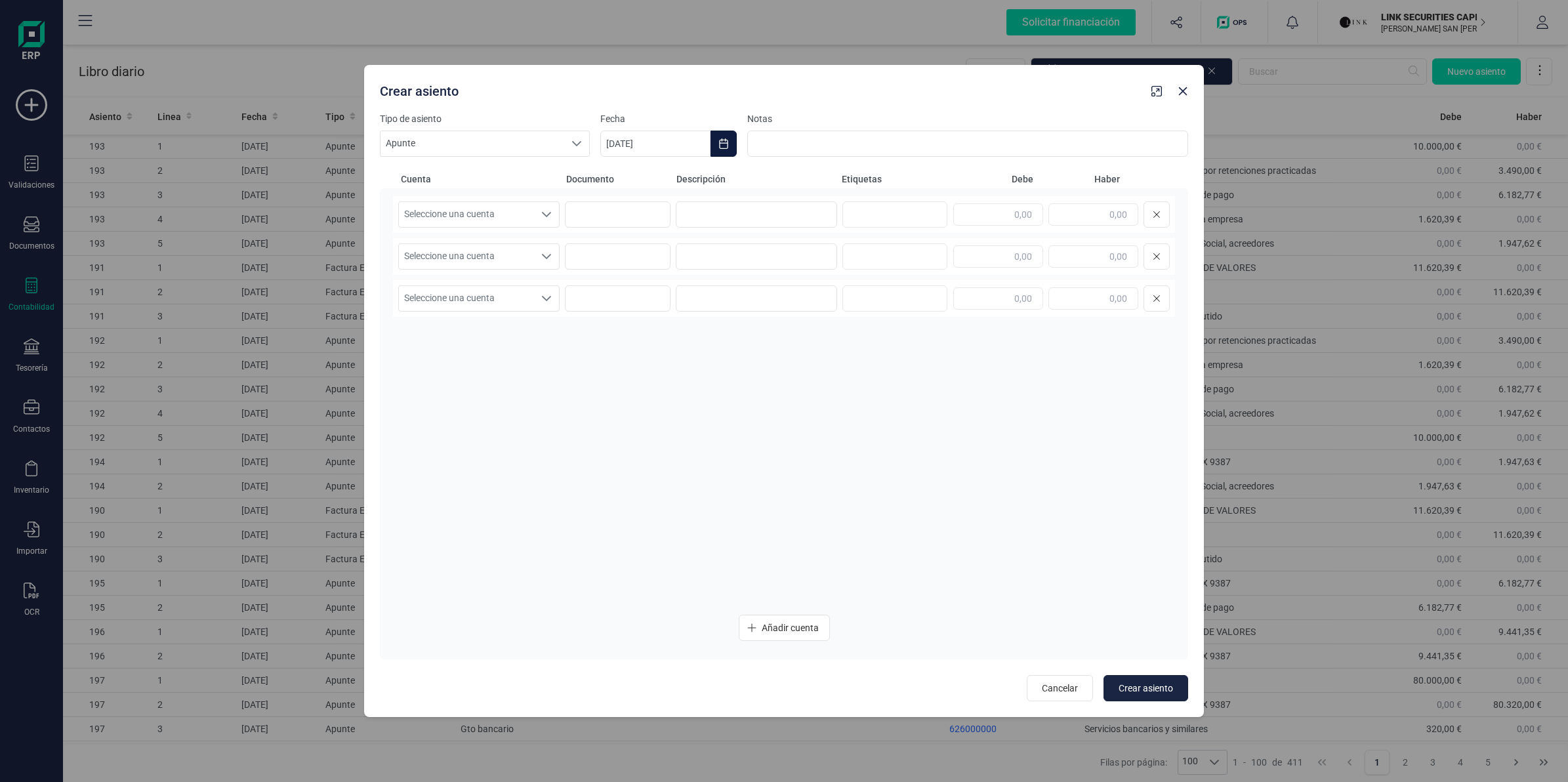
click at [719, 138] on button "Choose Date" at bounding box center [723, 143] width 26 height 26
click at [623, 178] on icon "Previous Month" at bounding box center [626, 183] width 11 height 11
click at [851, 334] on span "18" at bounding box center [849, 332] width 26 height 26
type input "[DATE]"
click at [515, 212] on span "Seleccione una cuenta" at bounding box center [466, 214] width 135 height 25
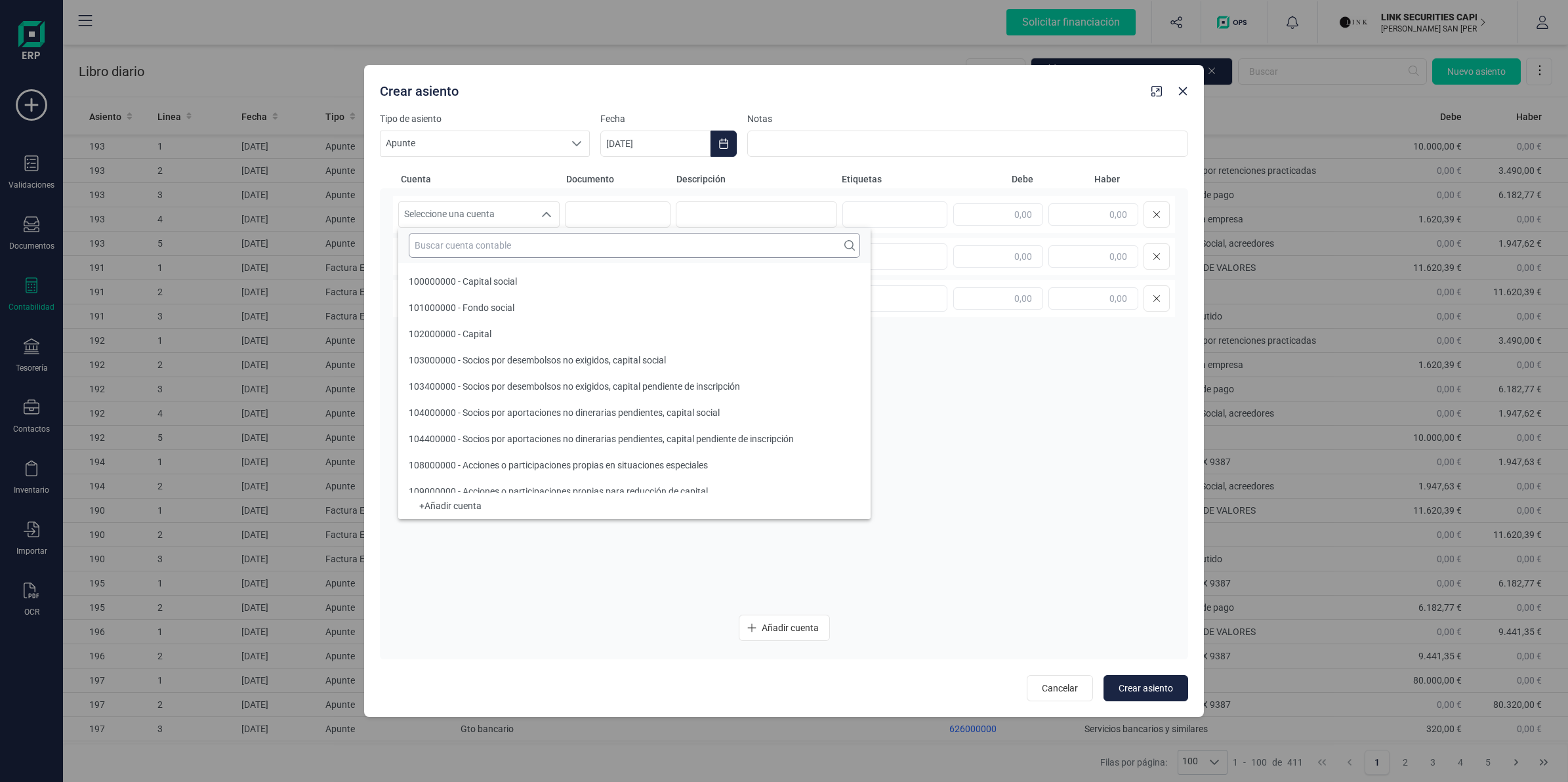
click at [512, 249] on input "text" at bounding box center [634, 245] width 452 height 25
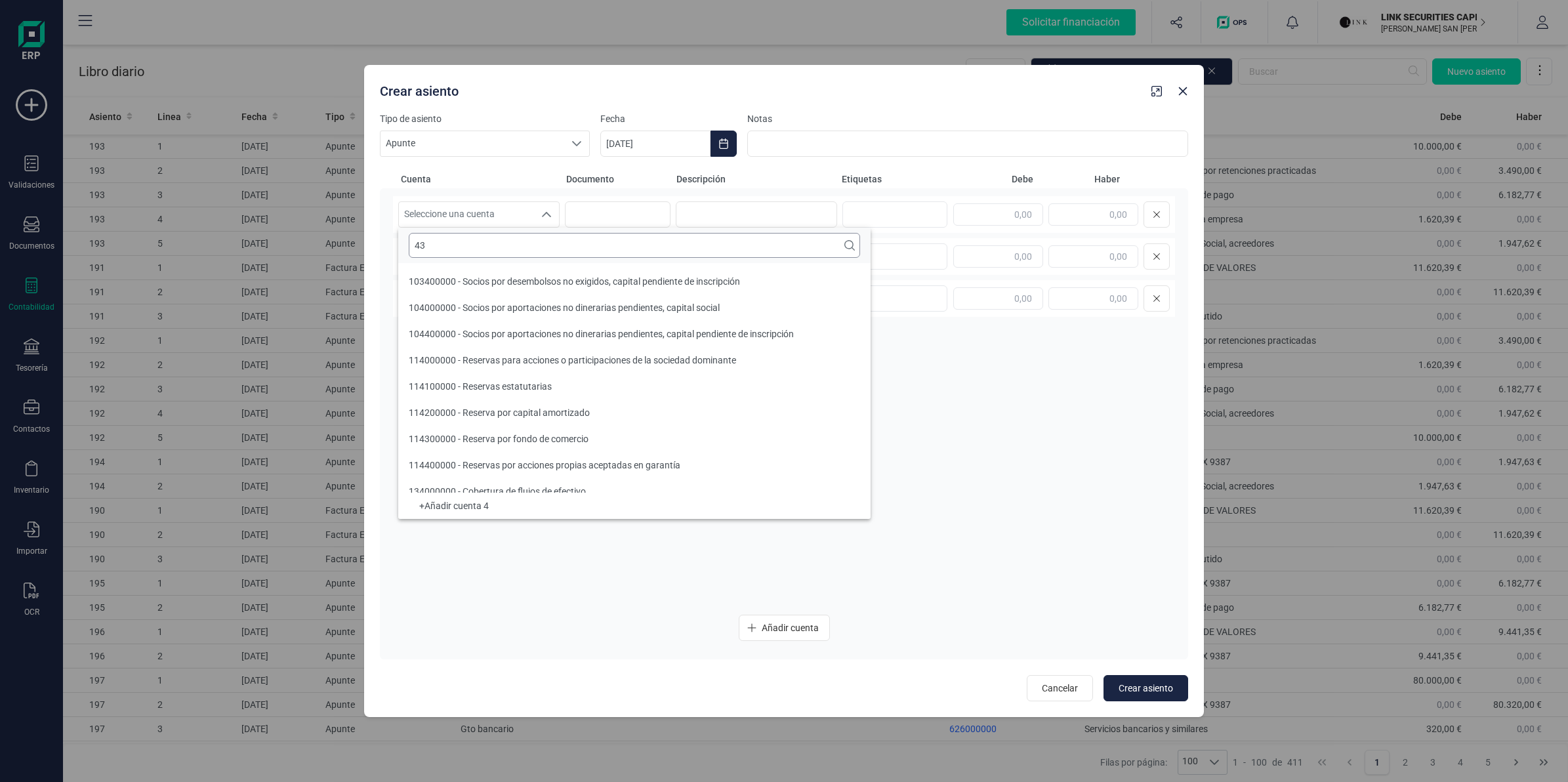
scroll to position [5, 0]
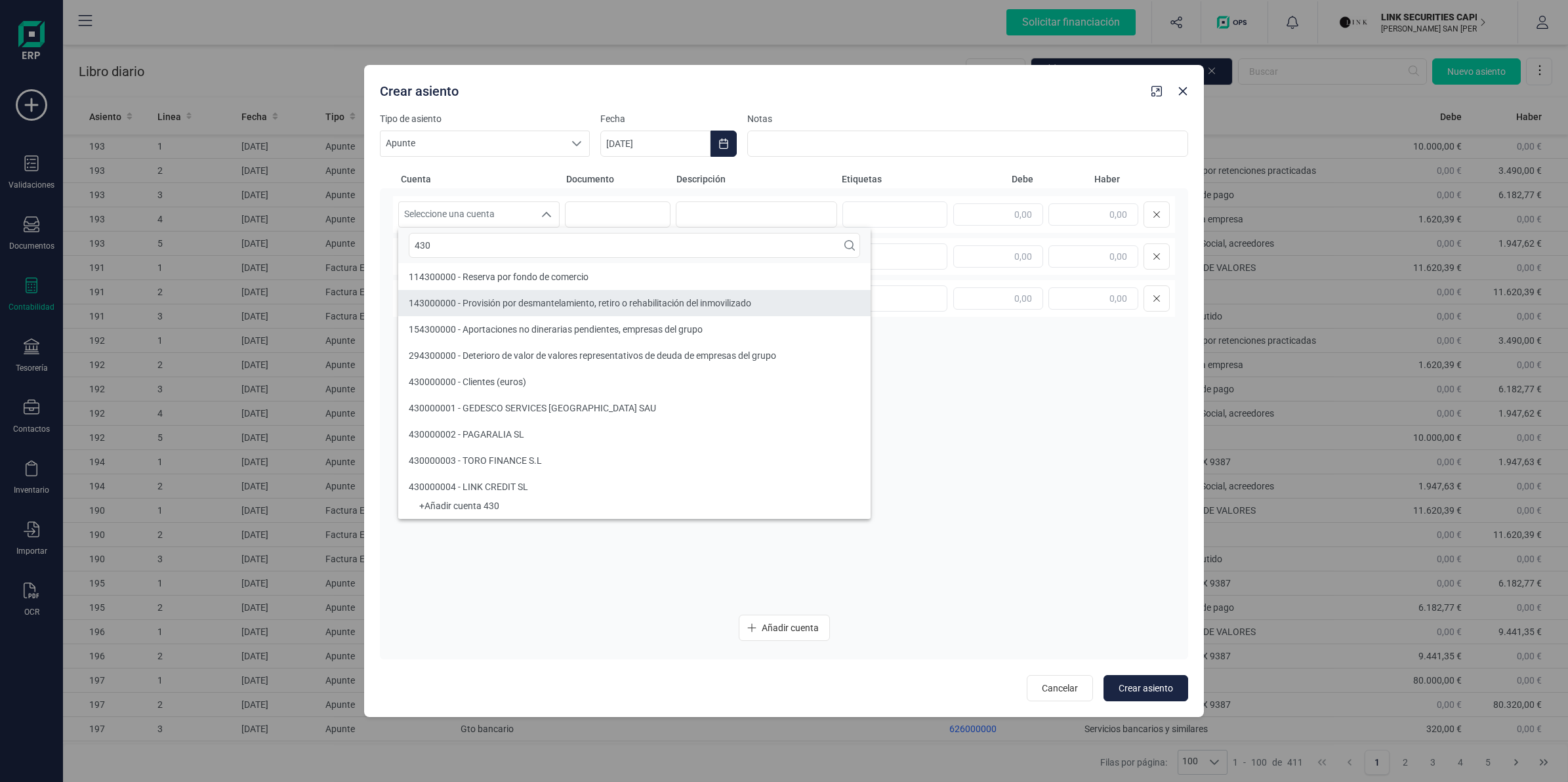
type input "430"
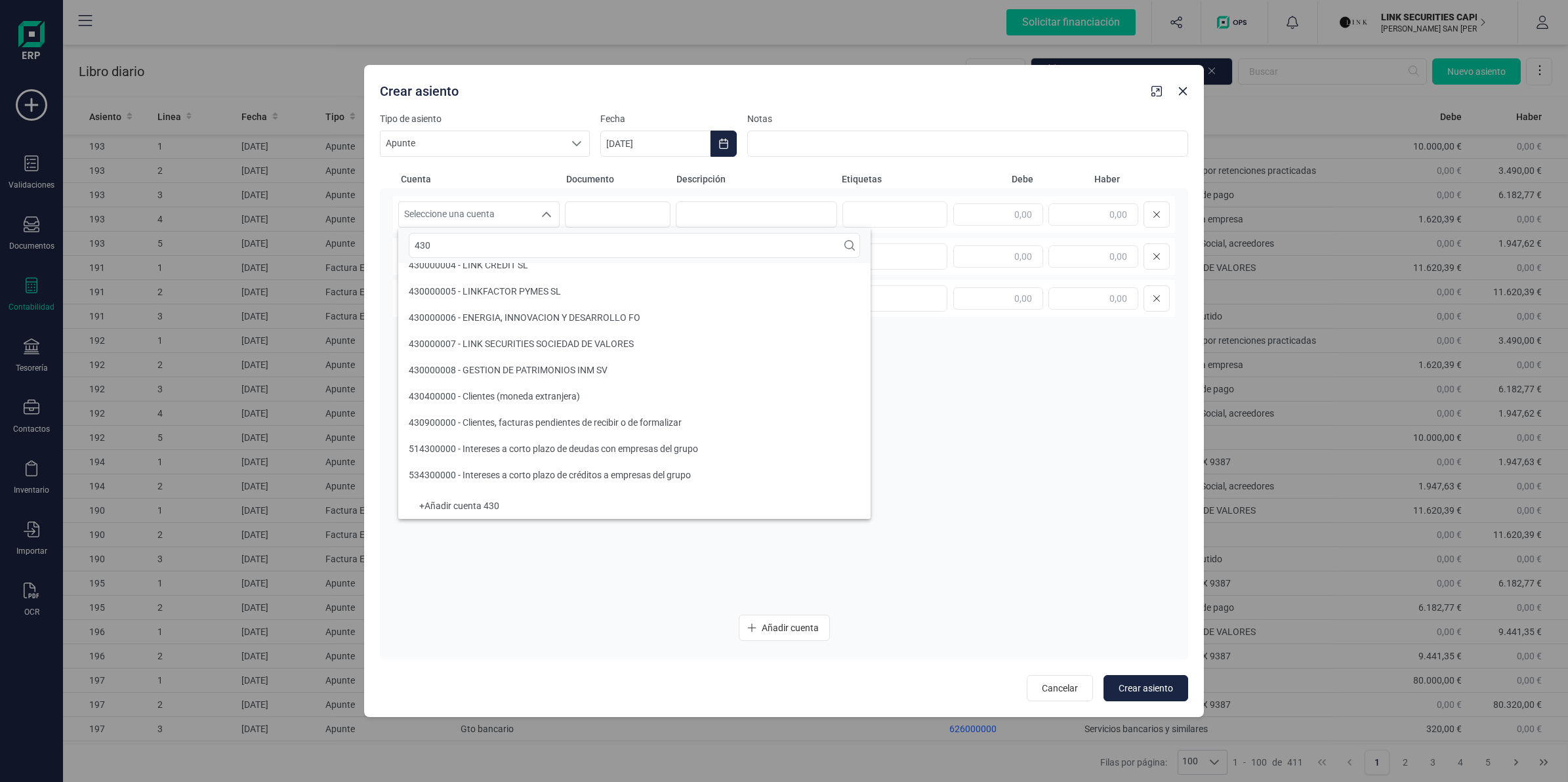
scroll to position [251, 0]
click at [502, 339] on div "430000008 - GESTION DE PATRIMONIOS INM SV" at bounding box center [508, 346] width 199 height 13
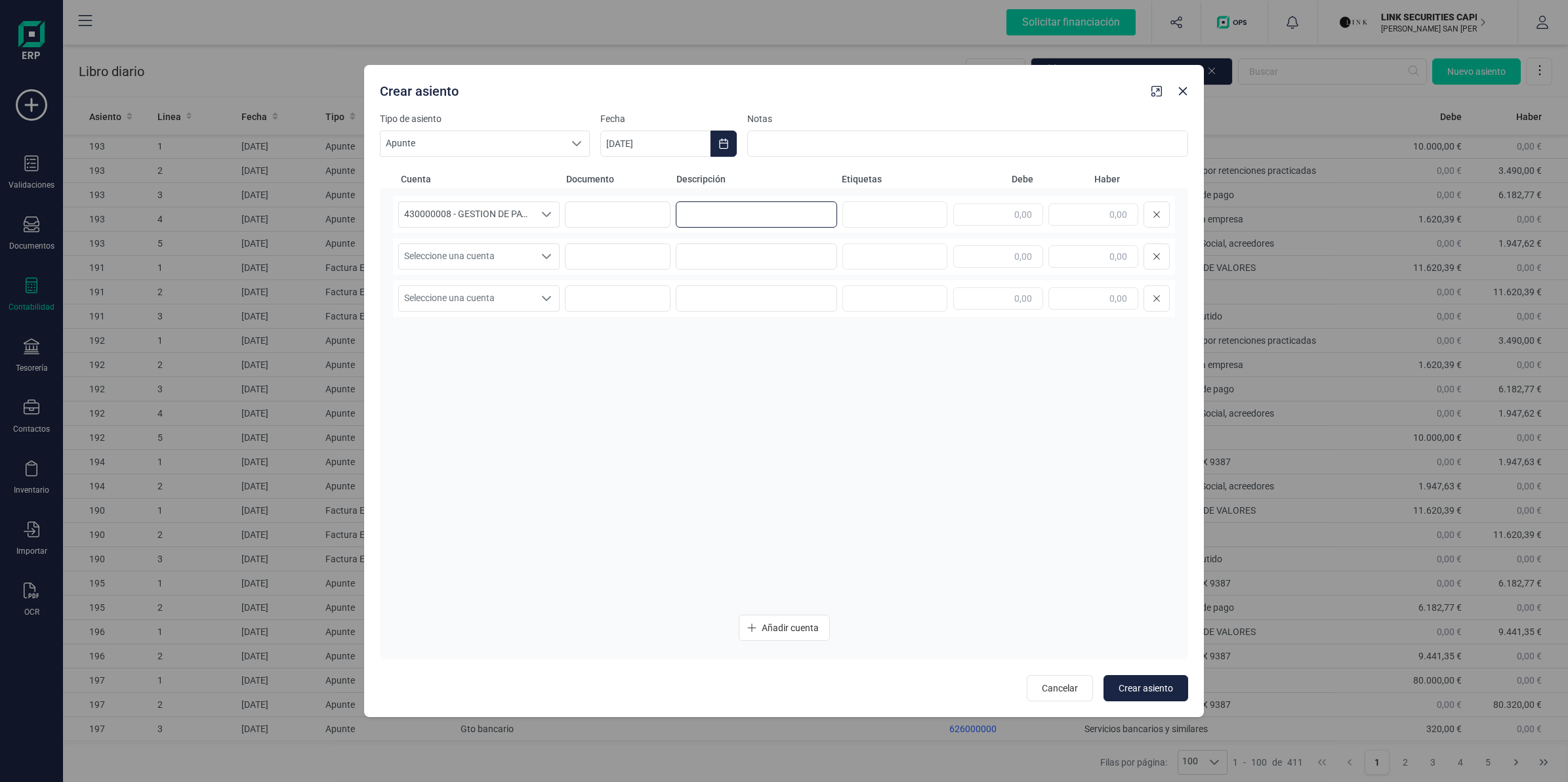
click at [723, 215] on input at bounding box center [756, 214] width 162 height 26
paste input "00751043-GESTION DE PATRIMONIOS"
type input "00751043-GESTION DE PATRIMONIOS"
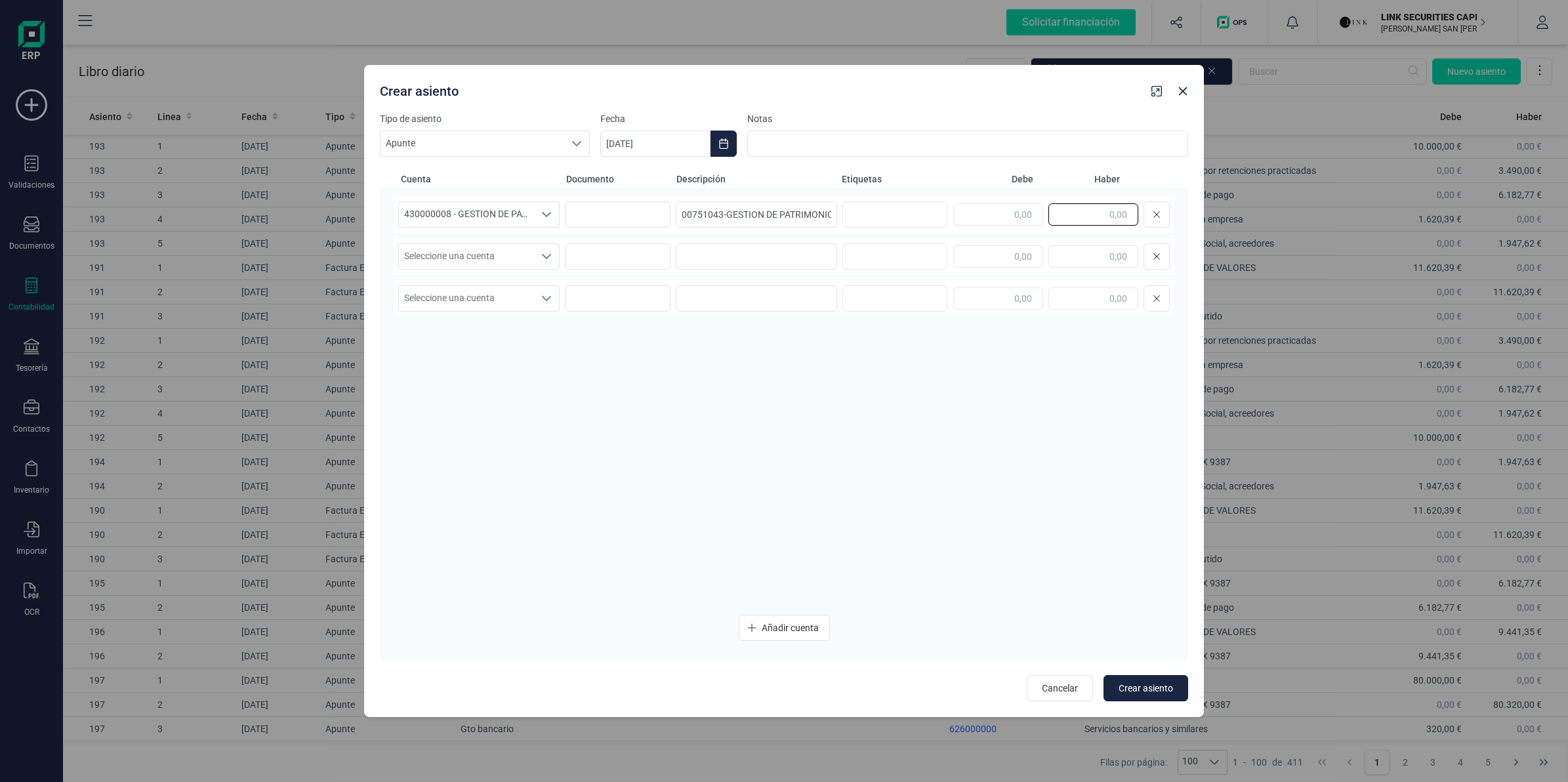
click at [1097, 215] on input "text" at bounding box center [1093, 215] width 90 height 23
paste input "6.308,75"
type input "6.308,75"
click at [446, 256] on span "Seleccione una cuenta" at bounding box center [466, 256] width 135 height 25
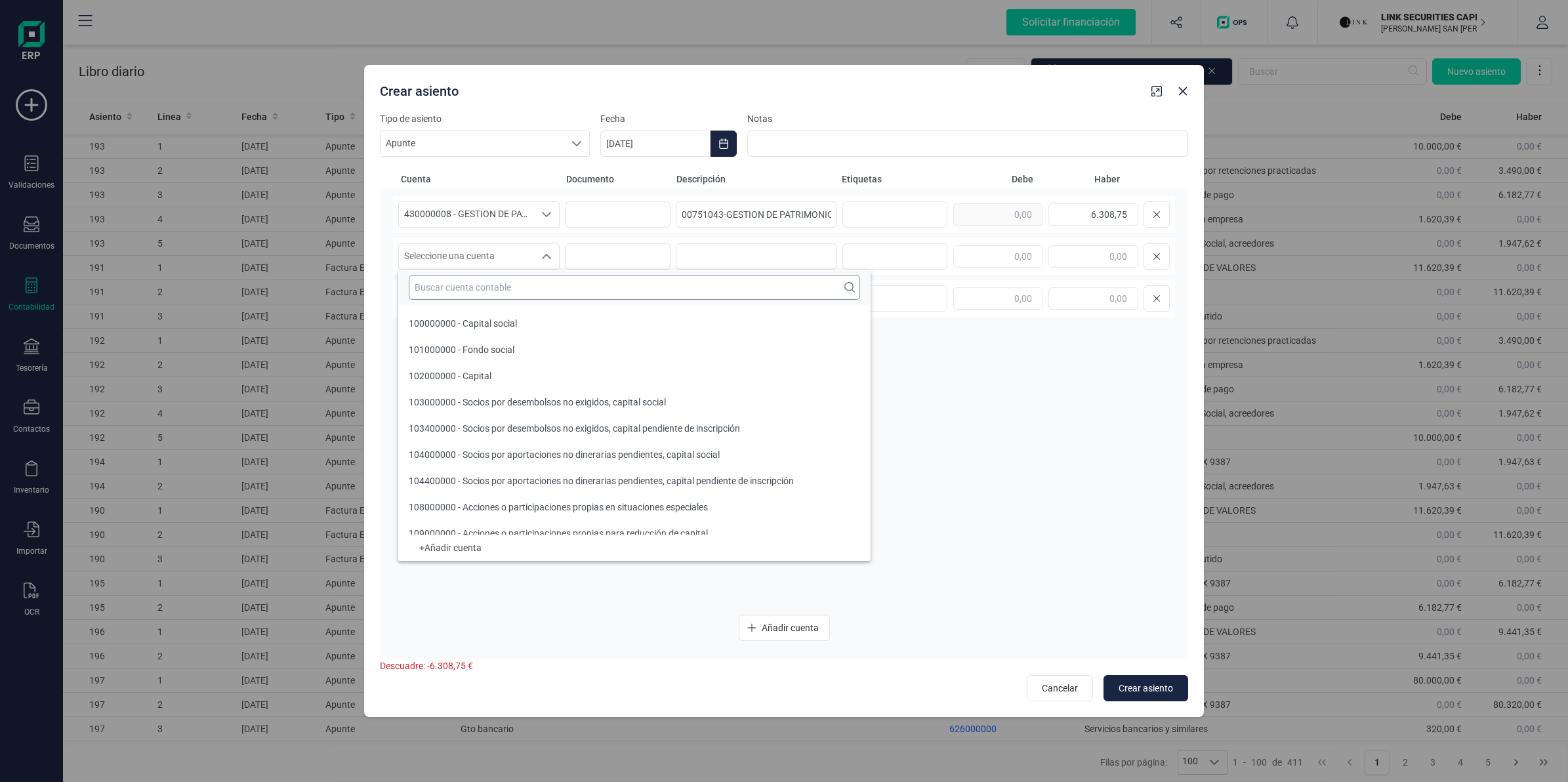
click at [450, 283] on input "text" at bounding box center [634, 287] width 452 height 25
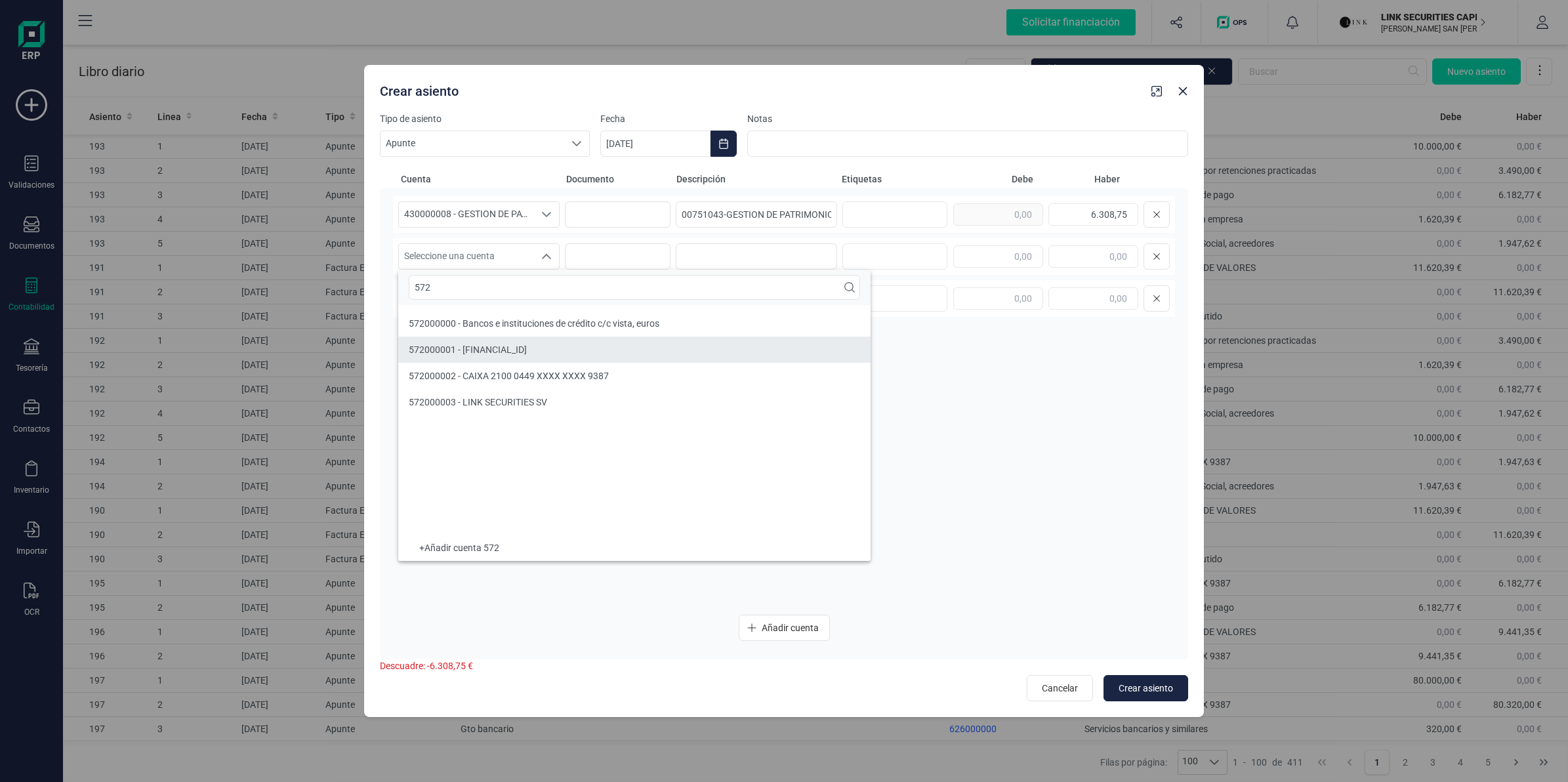
type input "572"
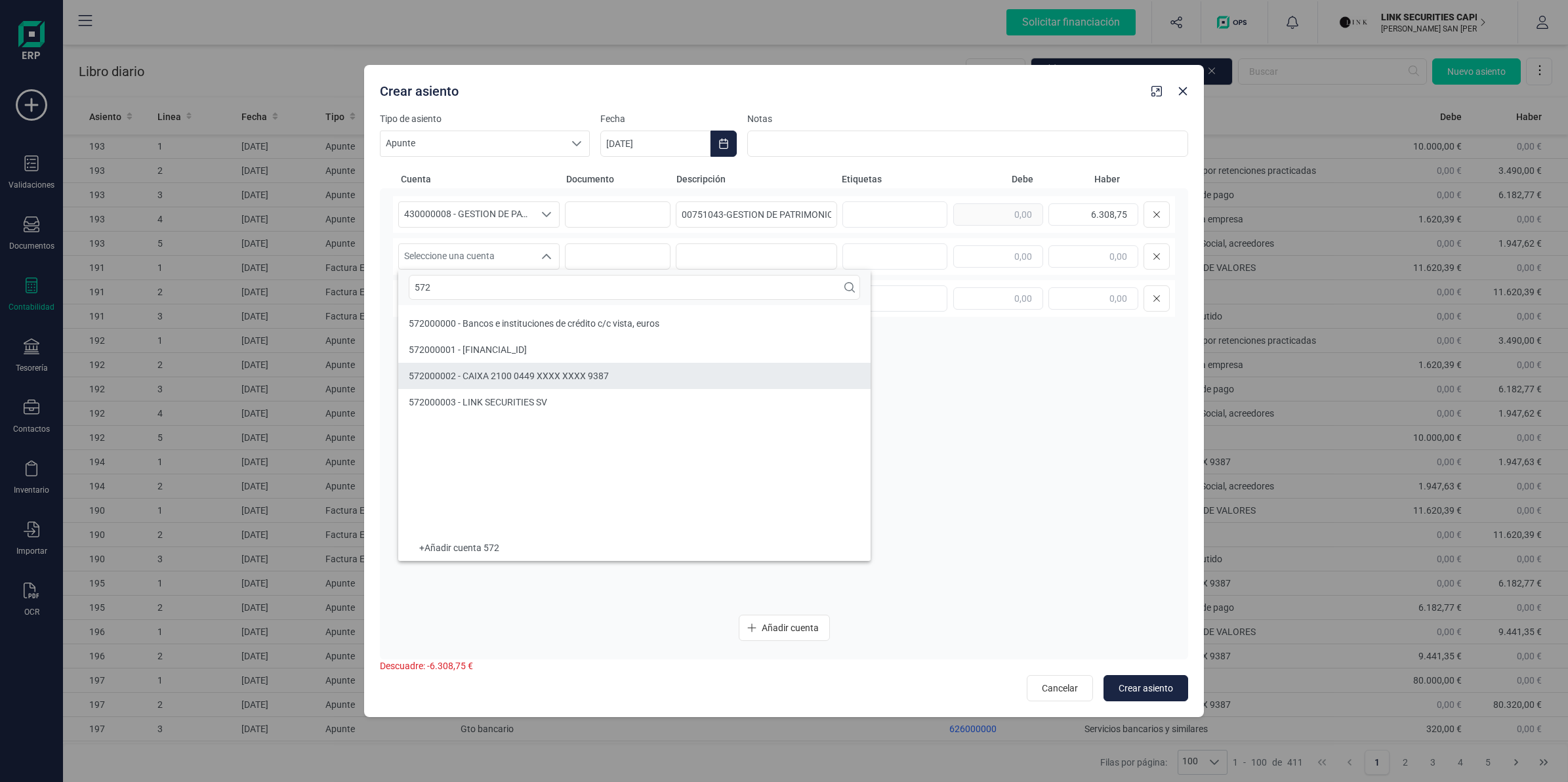
click at [473, 370] on span "572000002 - CAIXA 2100 0449 XXXX XXXX 9387" at bounding box center [509, 376] width 200 height 11
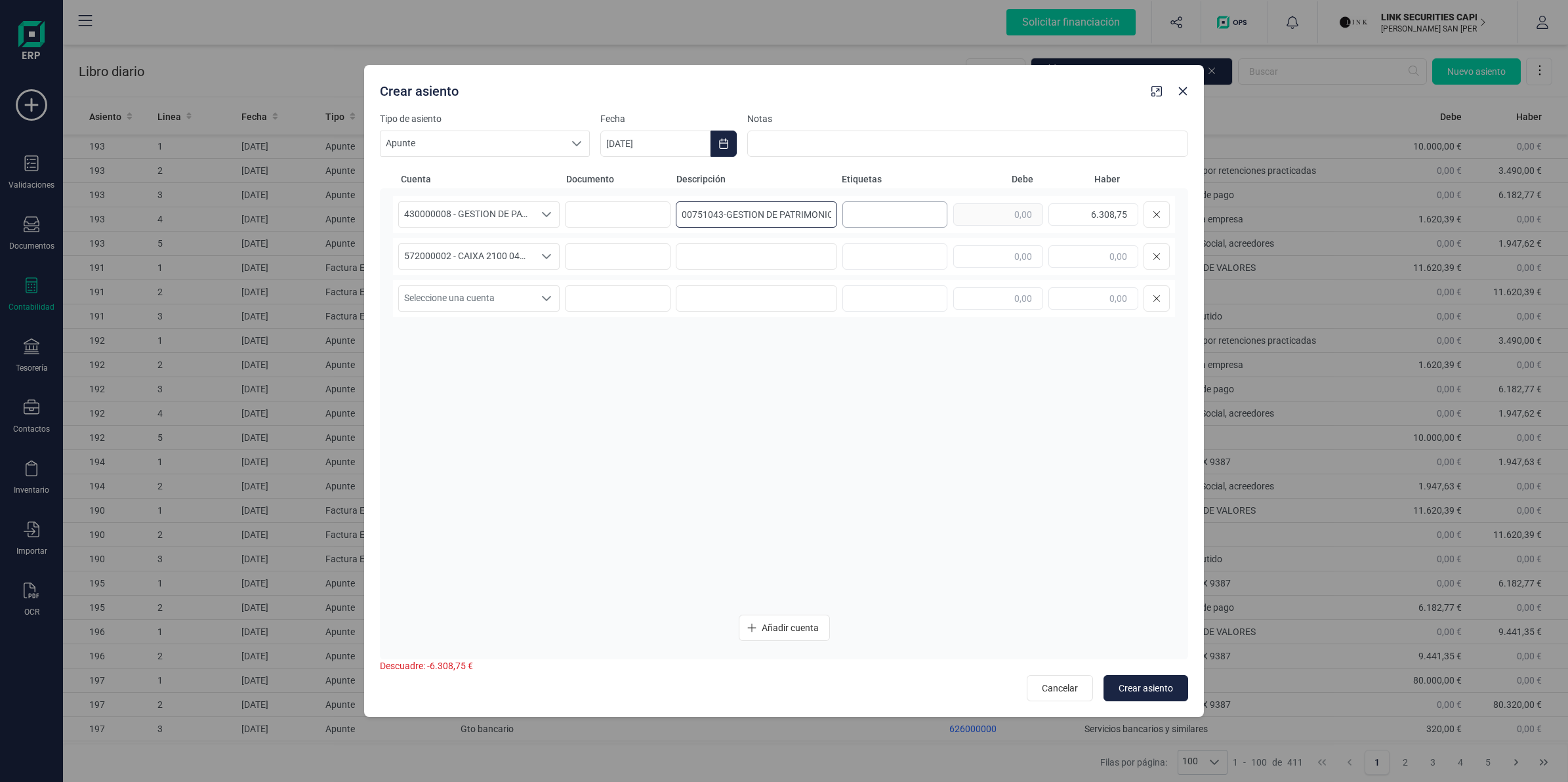
scroll to position [0, 7]
drag, startPoint x: 676, startPoint y: 212, endPoint x: 866, endPoint y: 217, distance: 190.1
click at [866, 217] on div "430000008 - GESTION DE PATRIMONIOS INM SV 430000008 - GESTION DE PATRIMONIOS IN…" at bounding box center [784, 214] width 782 height 37
click at [771, 251] on input at bounding box center [756, 256] width 162 height 26
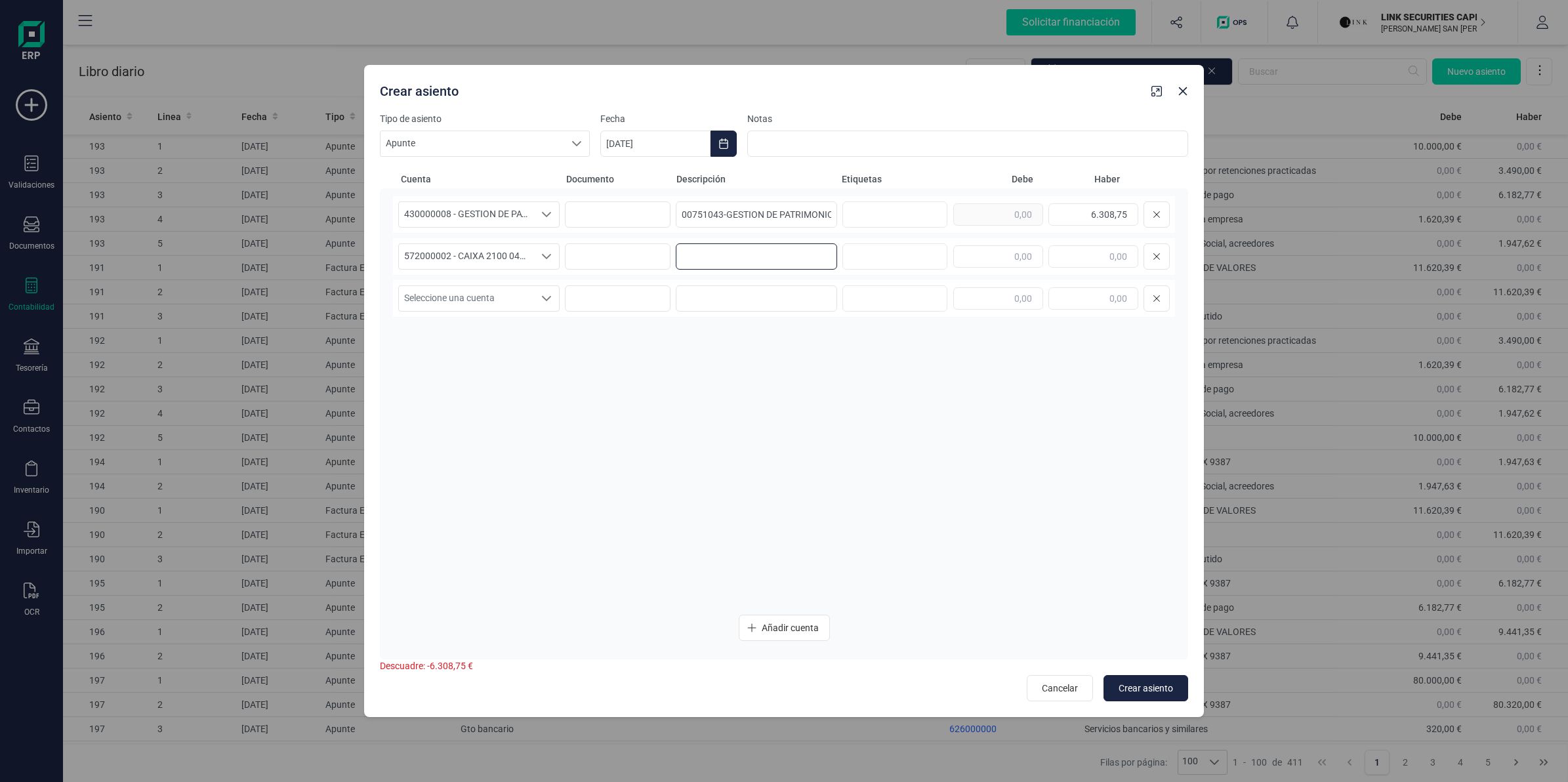
paste input "00751043-GESTION DE PATRIMONIOS"
type input "00751043-GESTION DE PATRIMONIOS"
drag, startPoint x: 1083, startPoint y: 213, endPoint x: 1198, endPoint y: 225, distance: 115.6
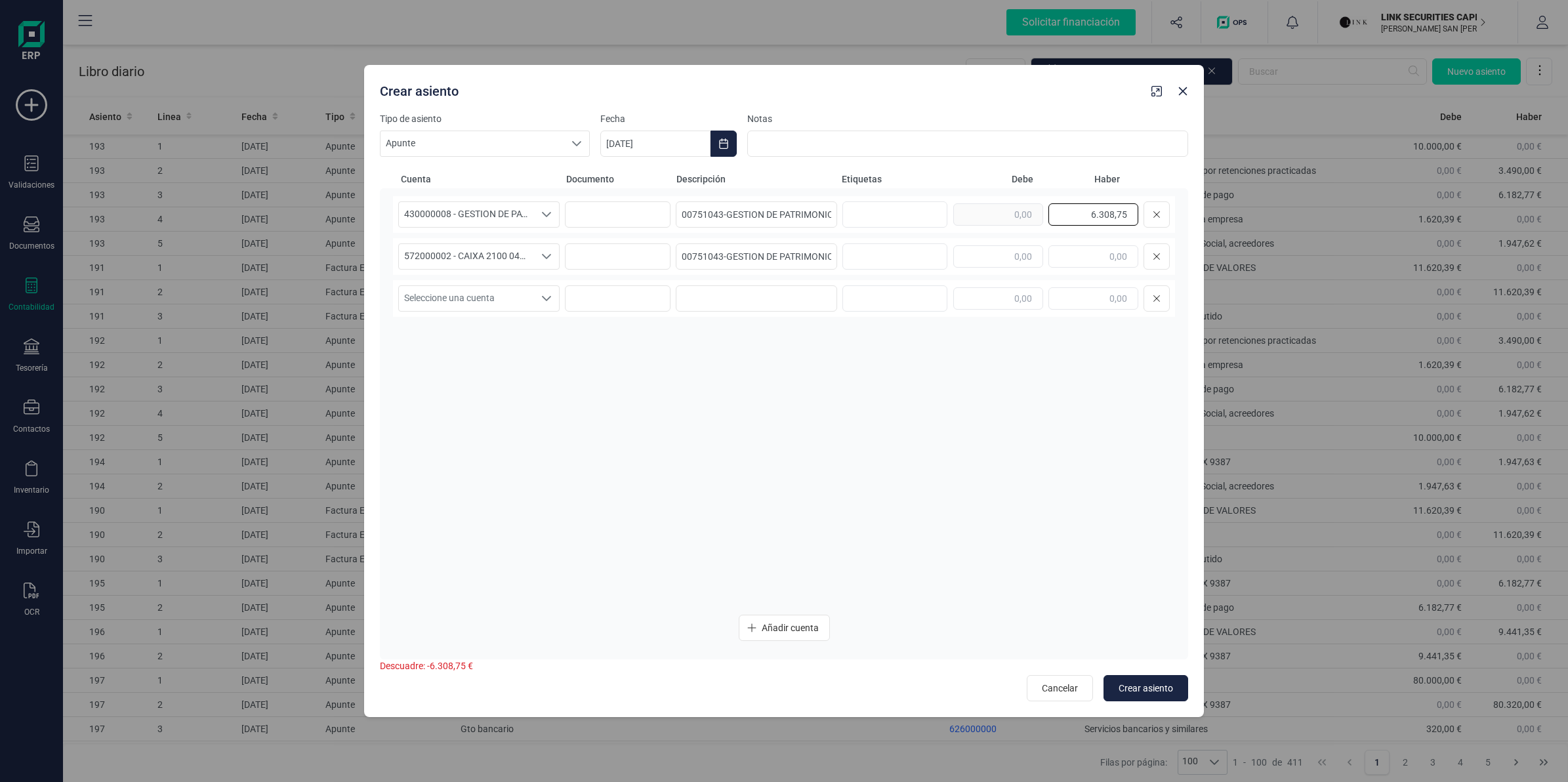
click at [1198, 225] on div "Tipo de asiento Apunte Apunte Apunte Fecha [DATE] Notas Cuenta Documento Descri…" at bounding box center [784, 414] width 840 height 604
click at [1015, 263] on input "text" at bounding box center [998, 257] width 90 height 23
paste input "6.308,75"
type input "6.308,75"
click at [1162, 680] on button "Crear asiento" at bounding box center [1145, 688] width 84 height 26
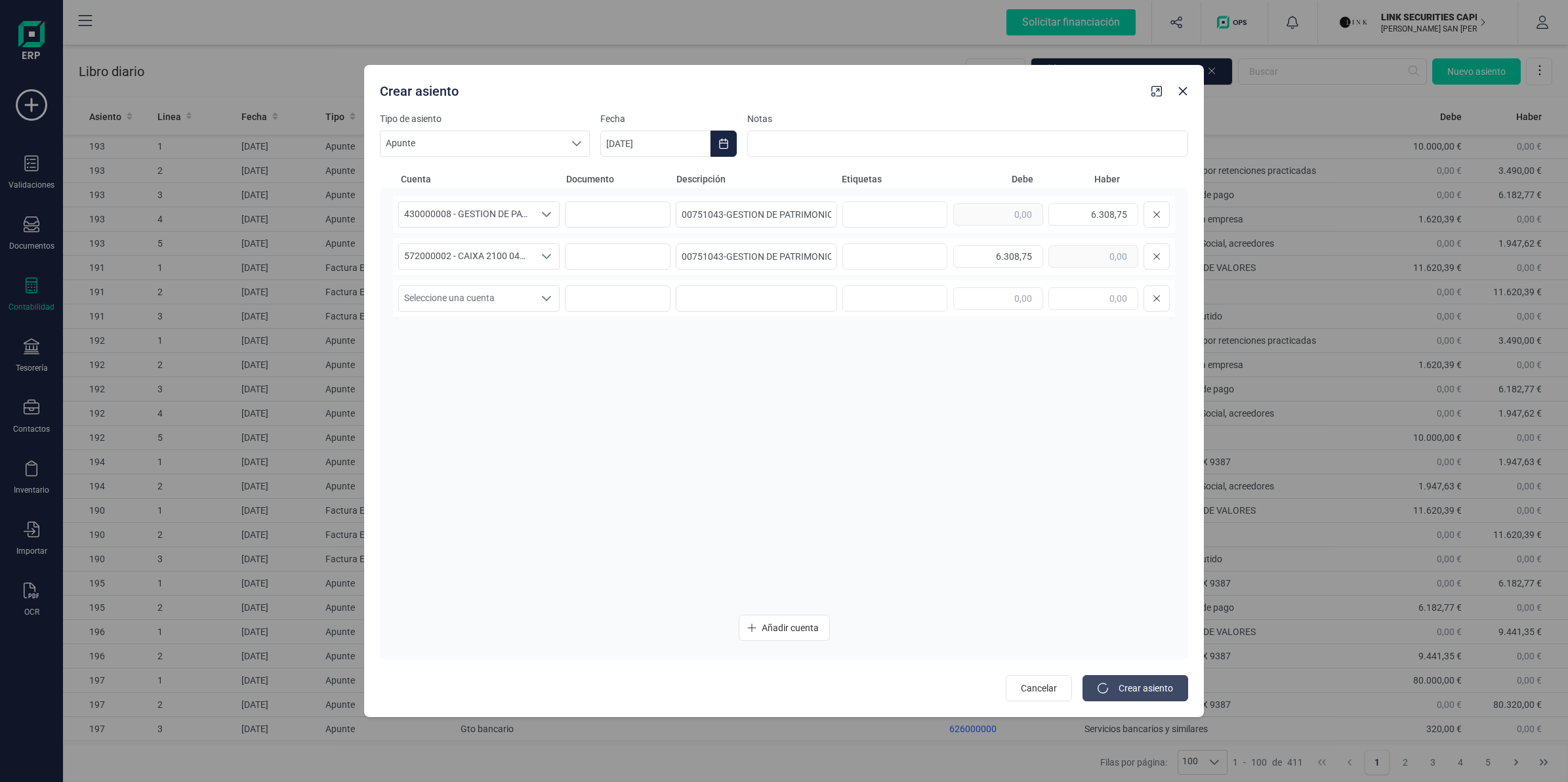
type input "[DATE]"
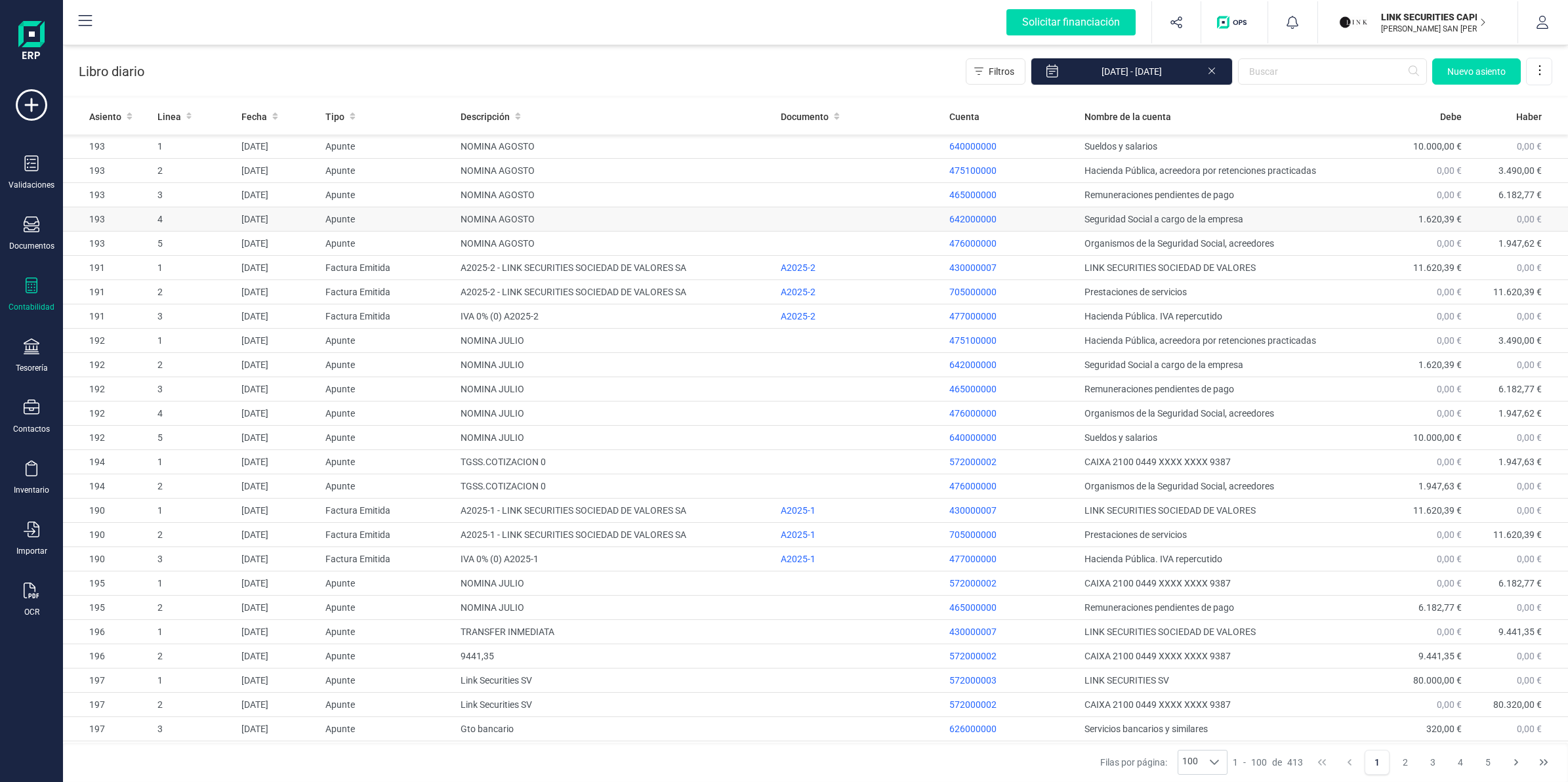
click at [1450, 66] on span "Nuevo asiento" at bounding box center [1476, 72] width 59 height 13
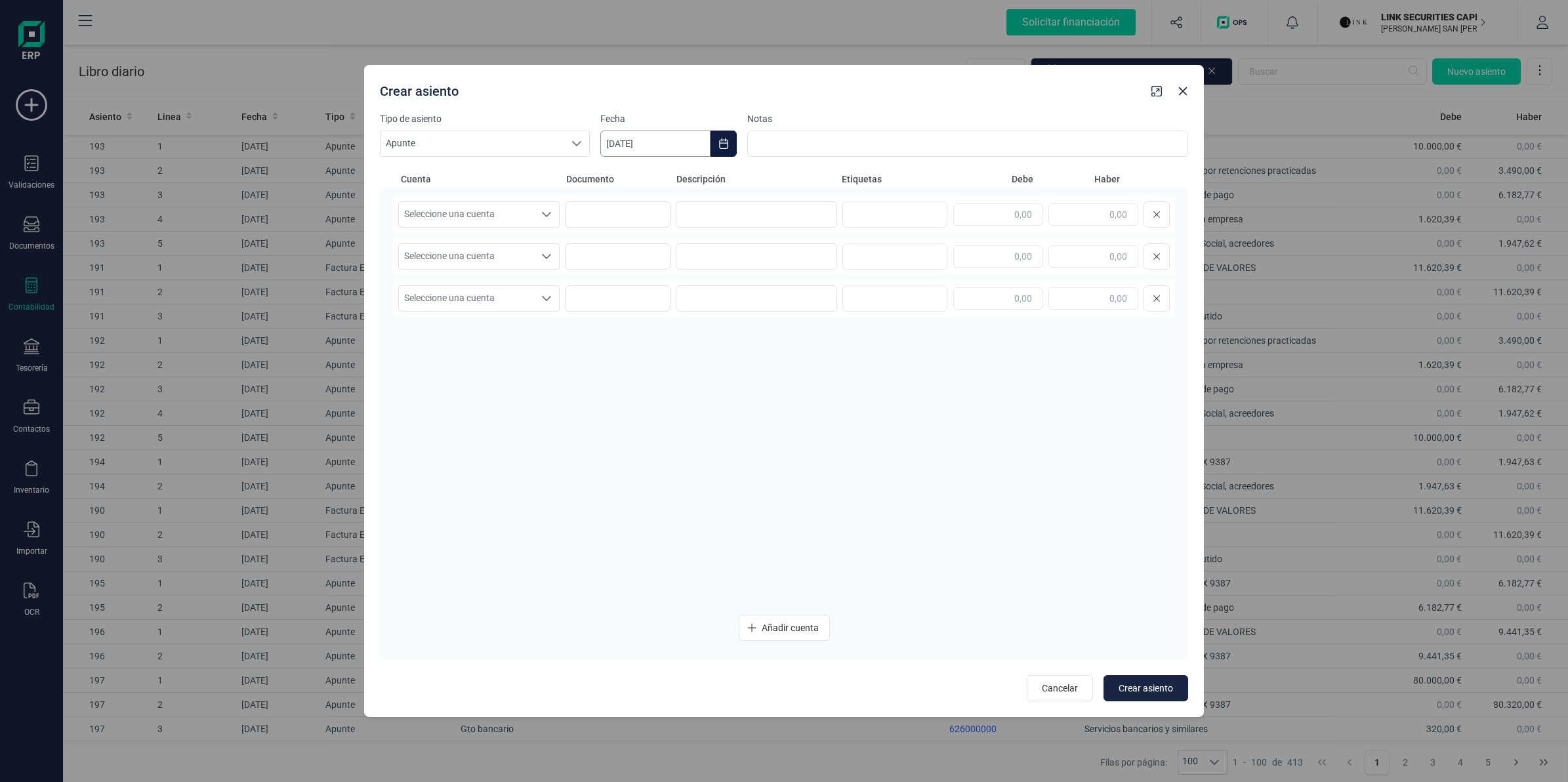
click at [650, 141] on input "[DATE]" at bounding box center [656, 143] width 110 height 26
click at [623, 185] on icon "Previous Month" at bounding box center [626, 183] width 11 height 11
click at [645, 334] on span "14" at bounding box center [636, 332] width 26 height 26
type input "[DATE]"
click at [534, 220] on div "Seleccione una cuenta" at bounding box center [546, 214] width 25 height 25
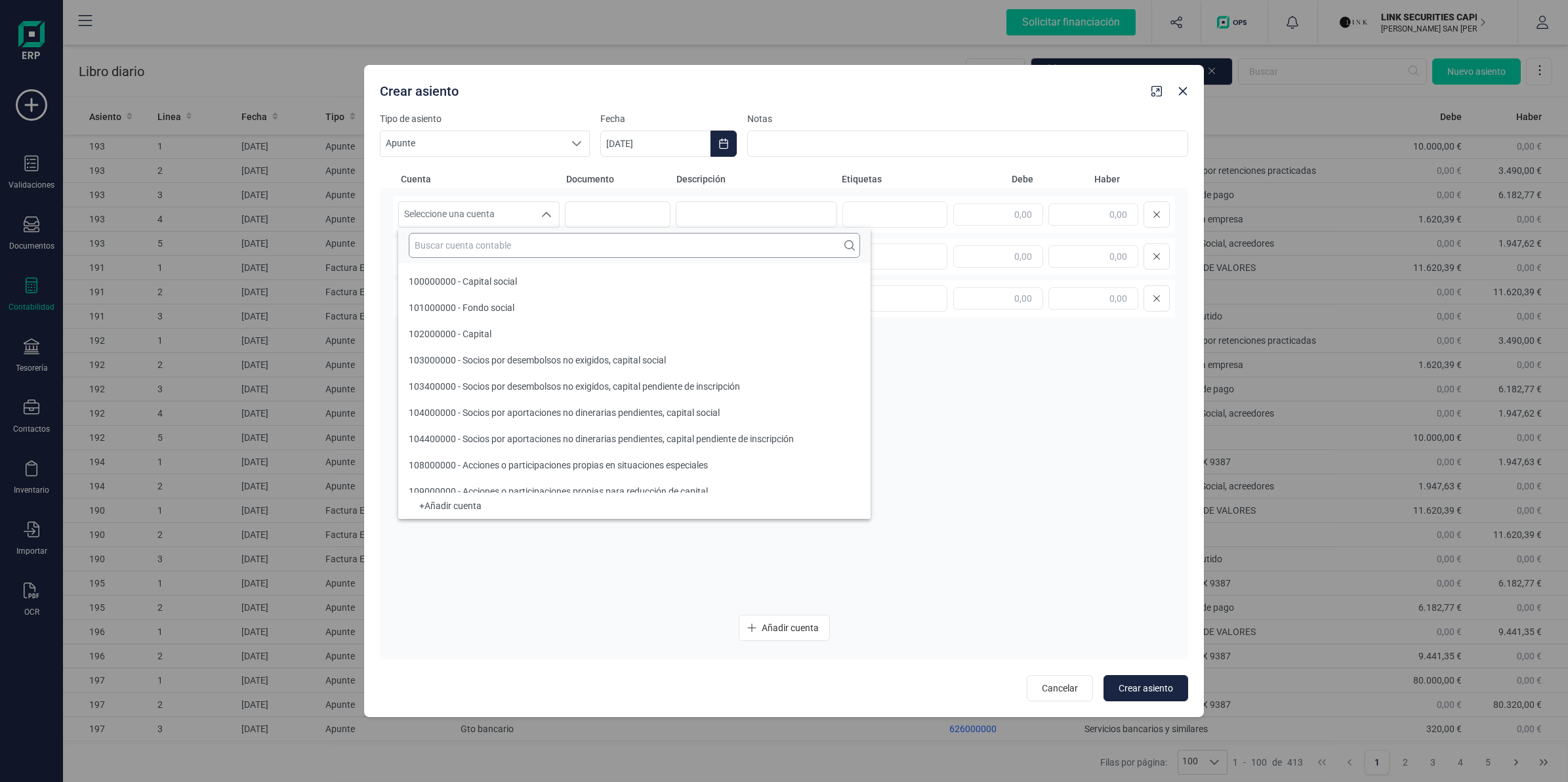
click at [507, 249] on input "text" at bounding box center [634, 245] width 452 height 25
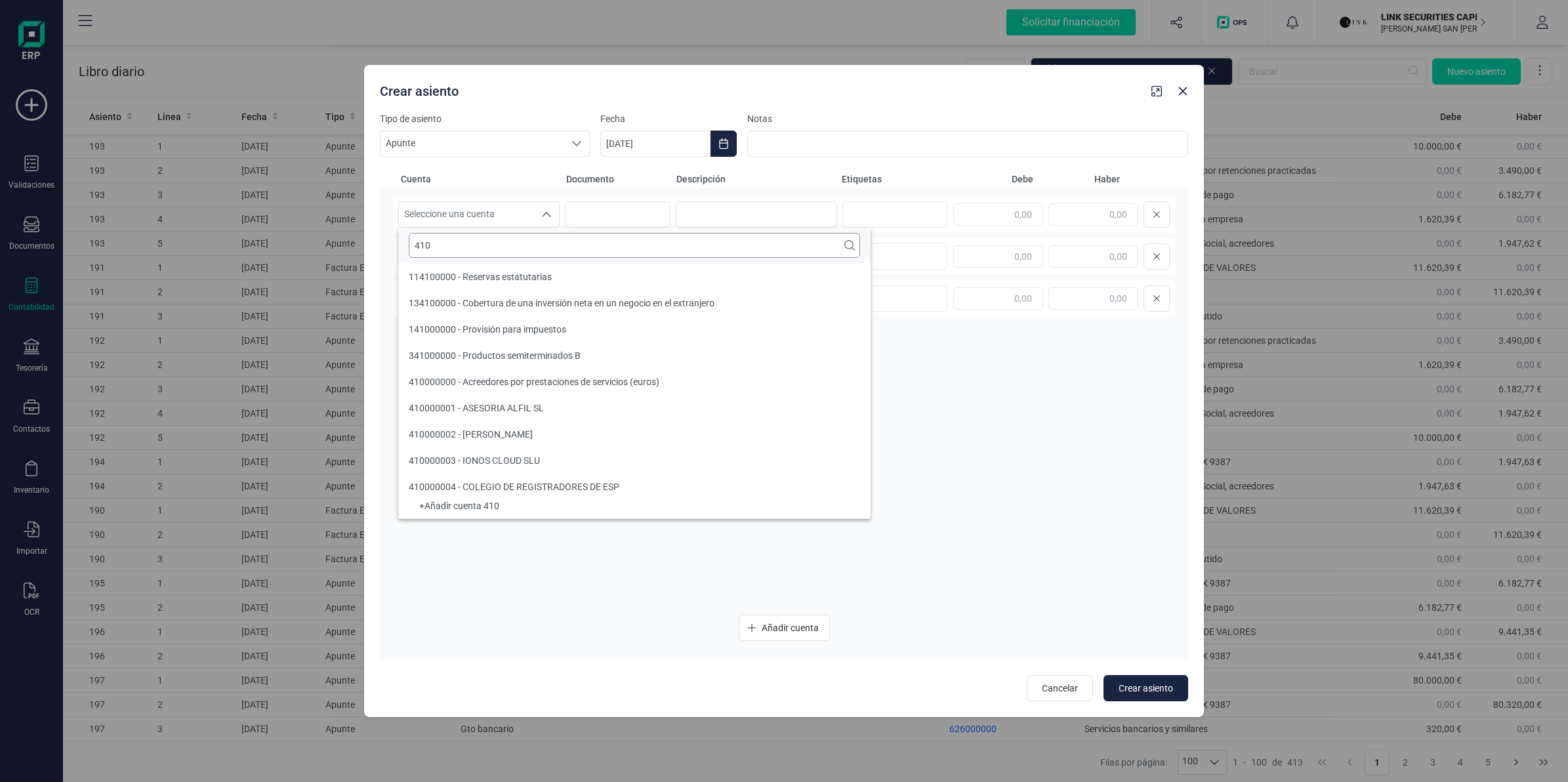
type input "410"
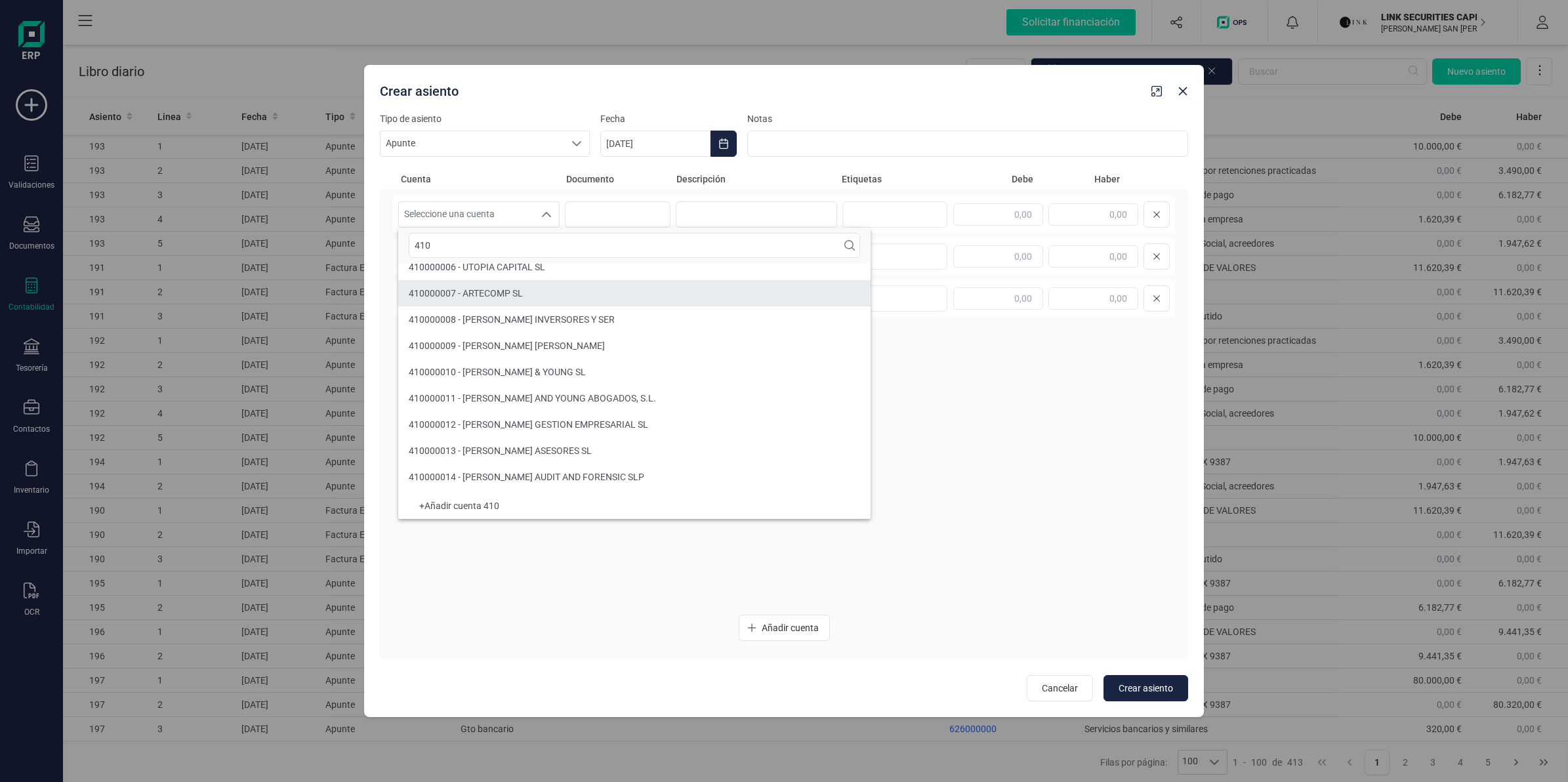
scroll to position [169, 0]
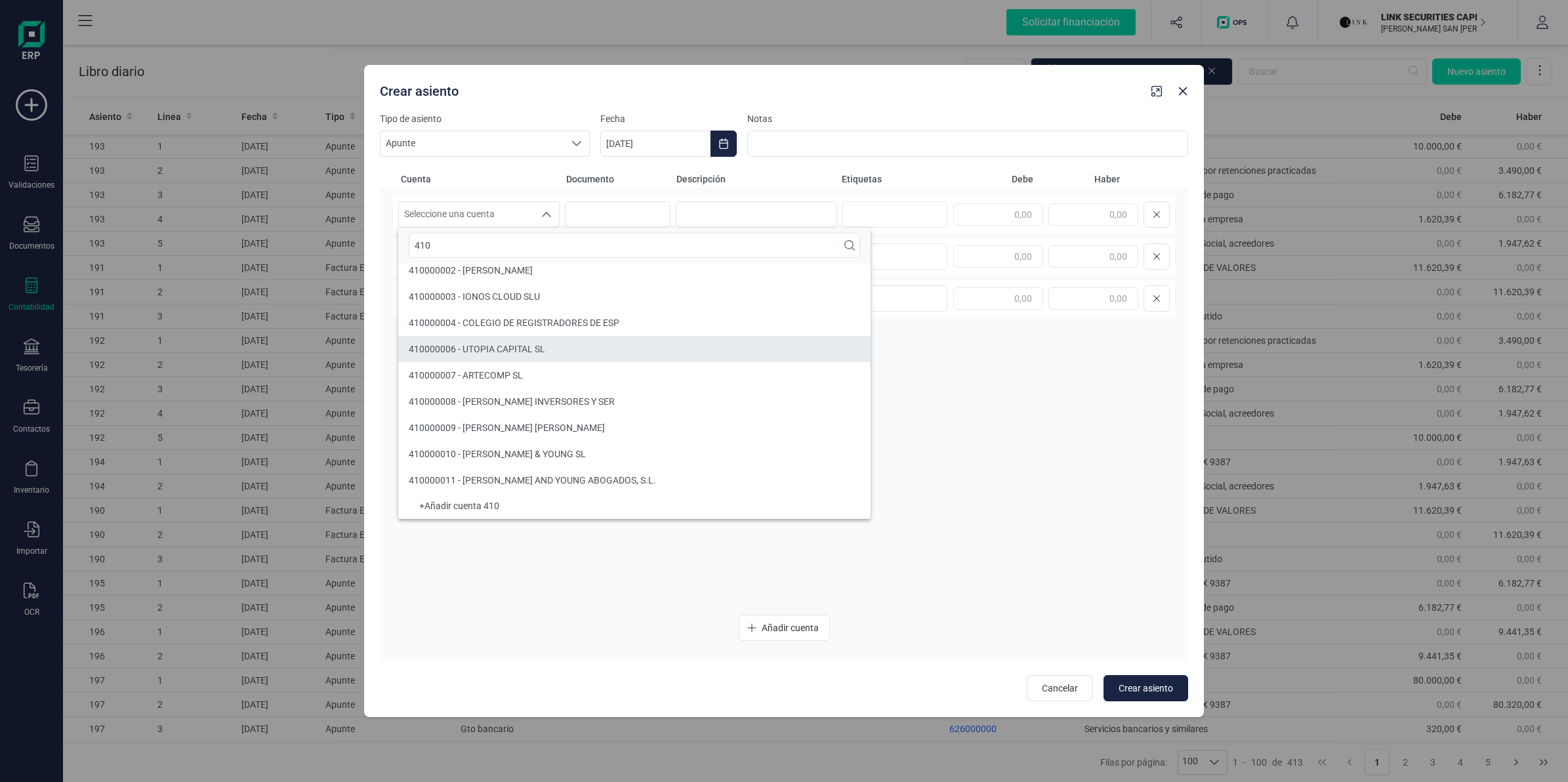
click at [518, 348] on span "410000006 - UTOPIA CAPITAL SL" at bounding box center [477, 349] width 136 height 11
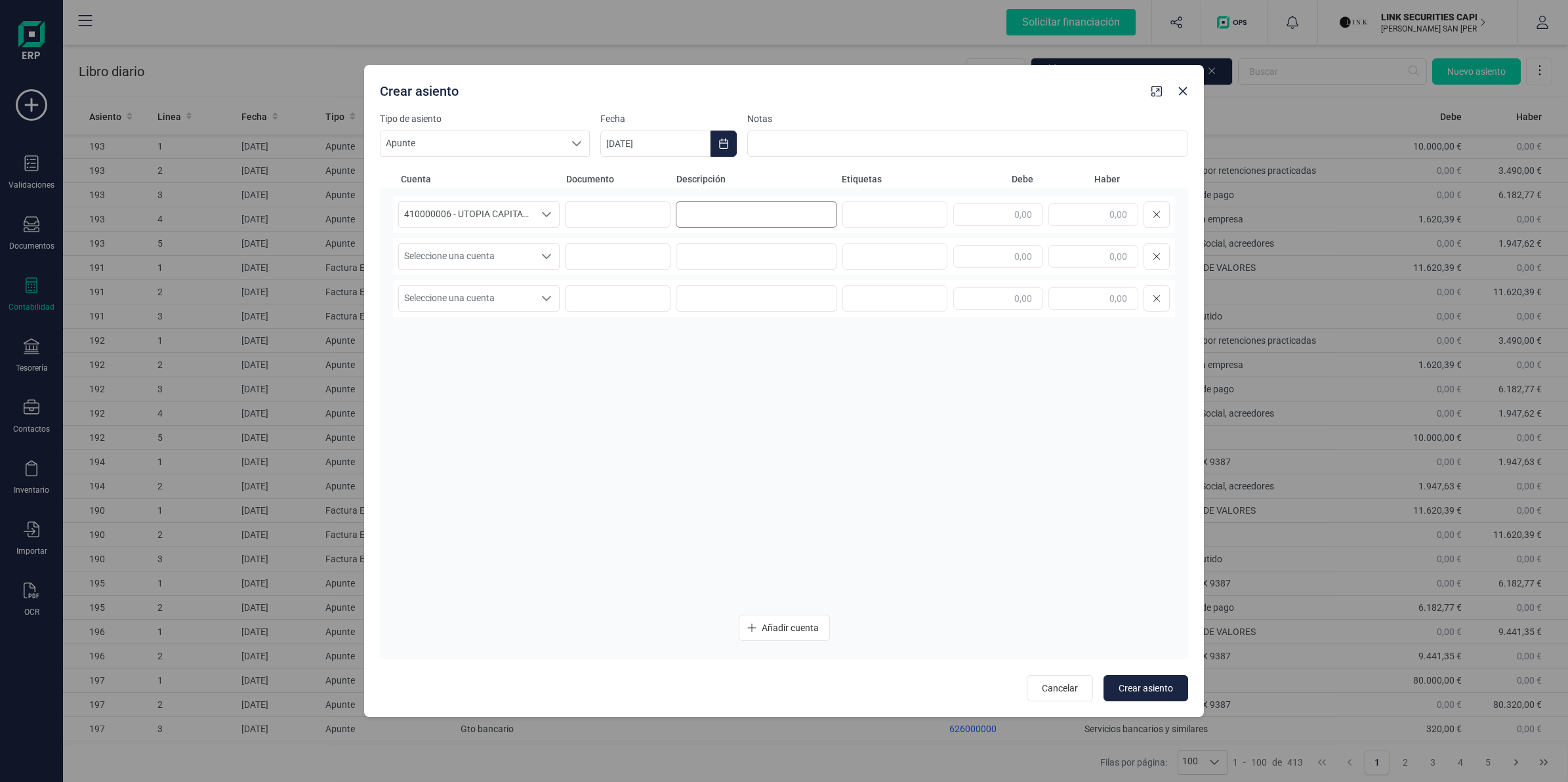
scroll to position [0, 0]
click at [717, 201] on input at bounding box center [756, 214] width 162 height 26
paste input "UTOPIA CAPITAL, S.L."
type input "UTOPIA CAPITAL, S.L."
click at [1001, 211] on input "text" at bounding box center [998, 215] width 90 height 23
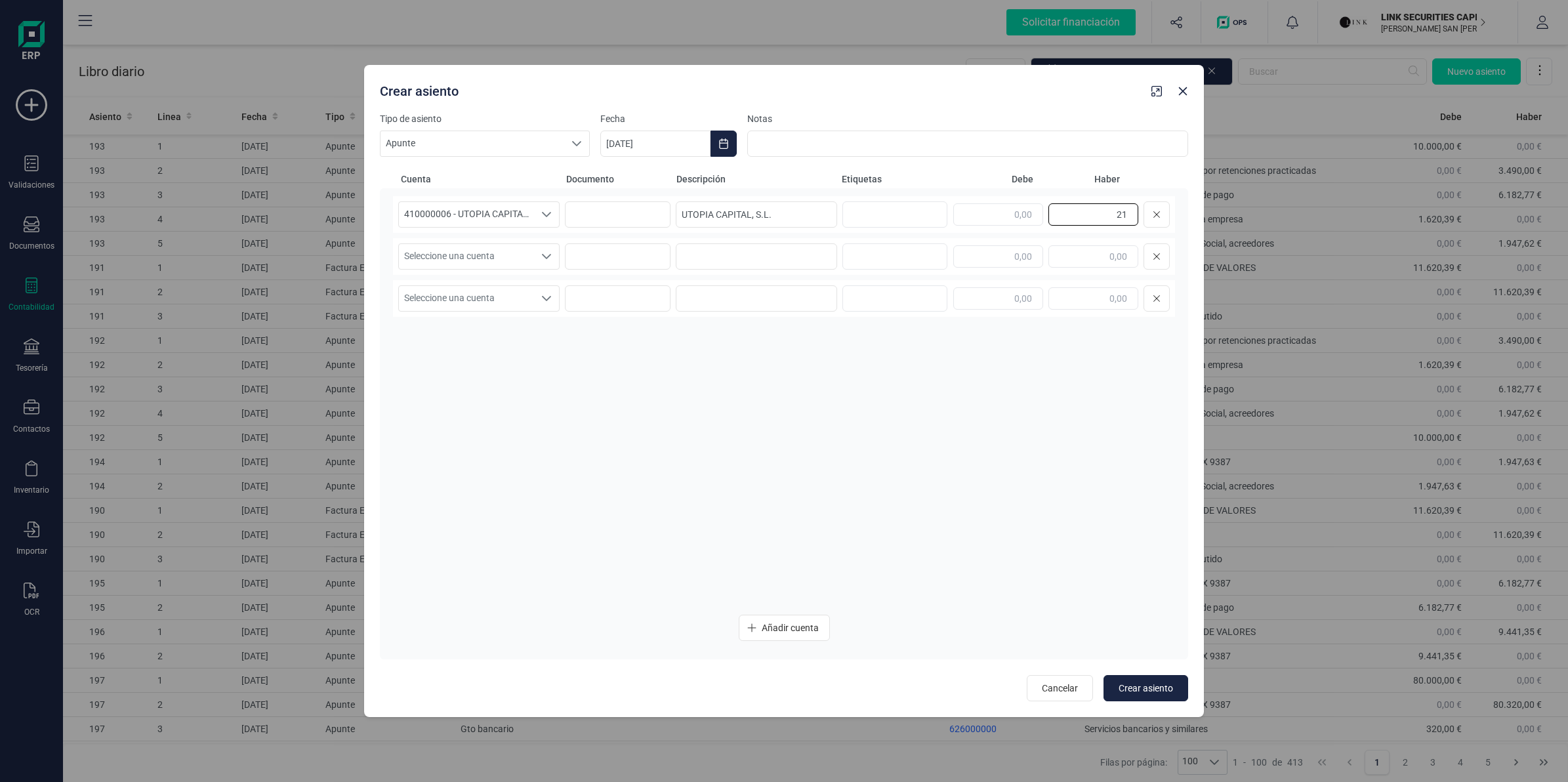
type input "2"
click at [975, 220] on input "text" at bounding box center [998, 215] width 90 height 23
type input "2.178,00"
click at [466, 247] on span "Seleccione una cuenta" at bounding box center [466, 256] width 135 height 25
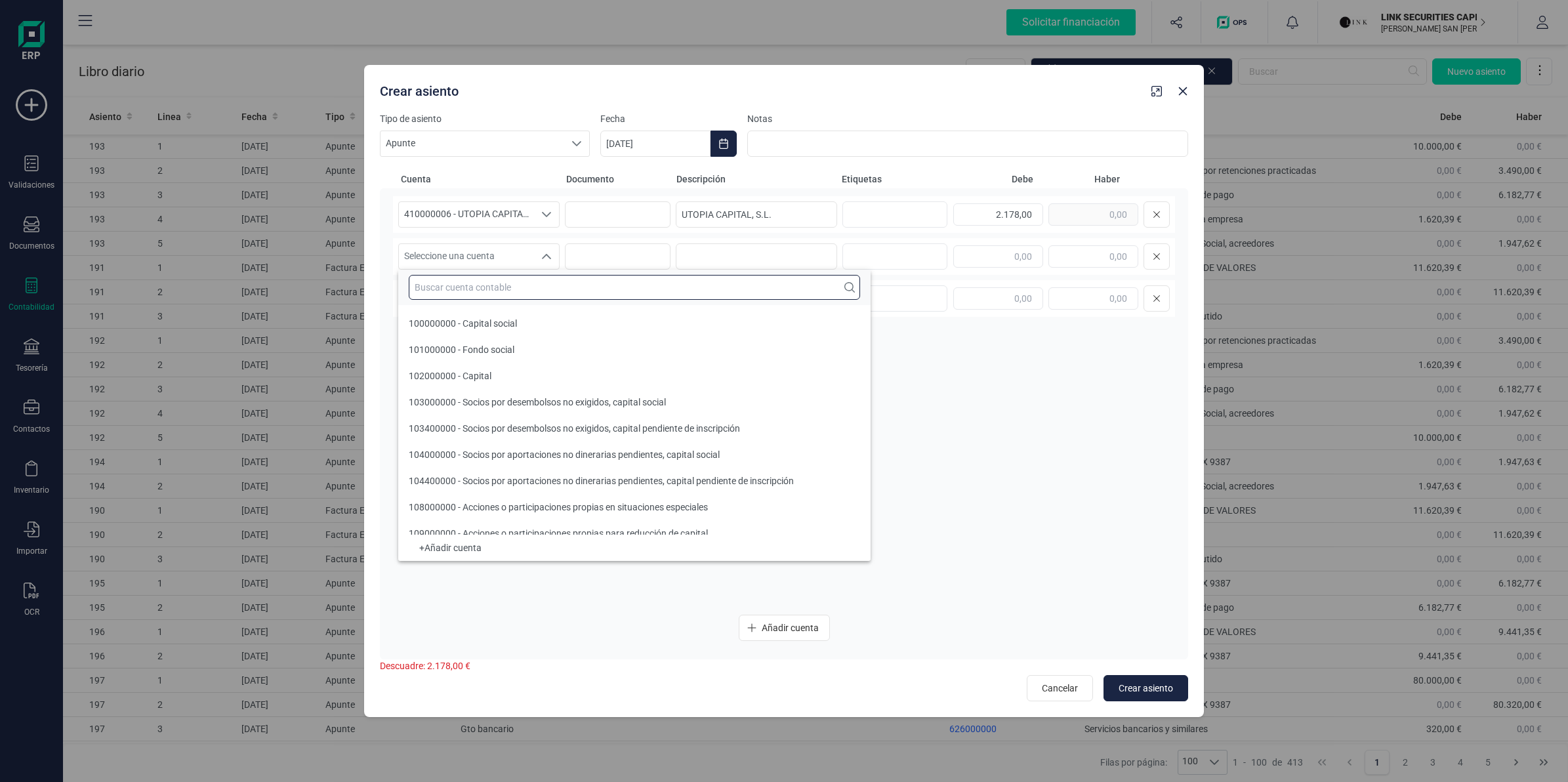
click at [463, 283] on input "text" at bounding box center [634, 287] width 452 height 25
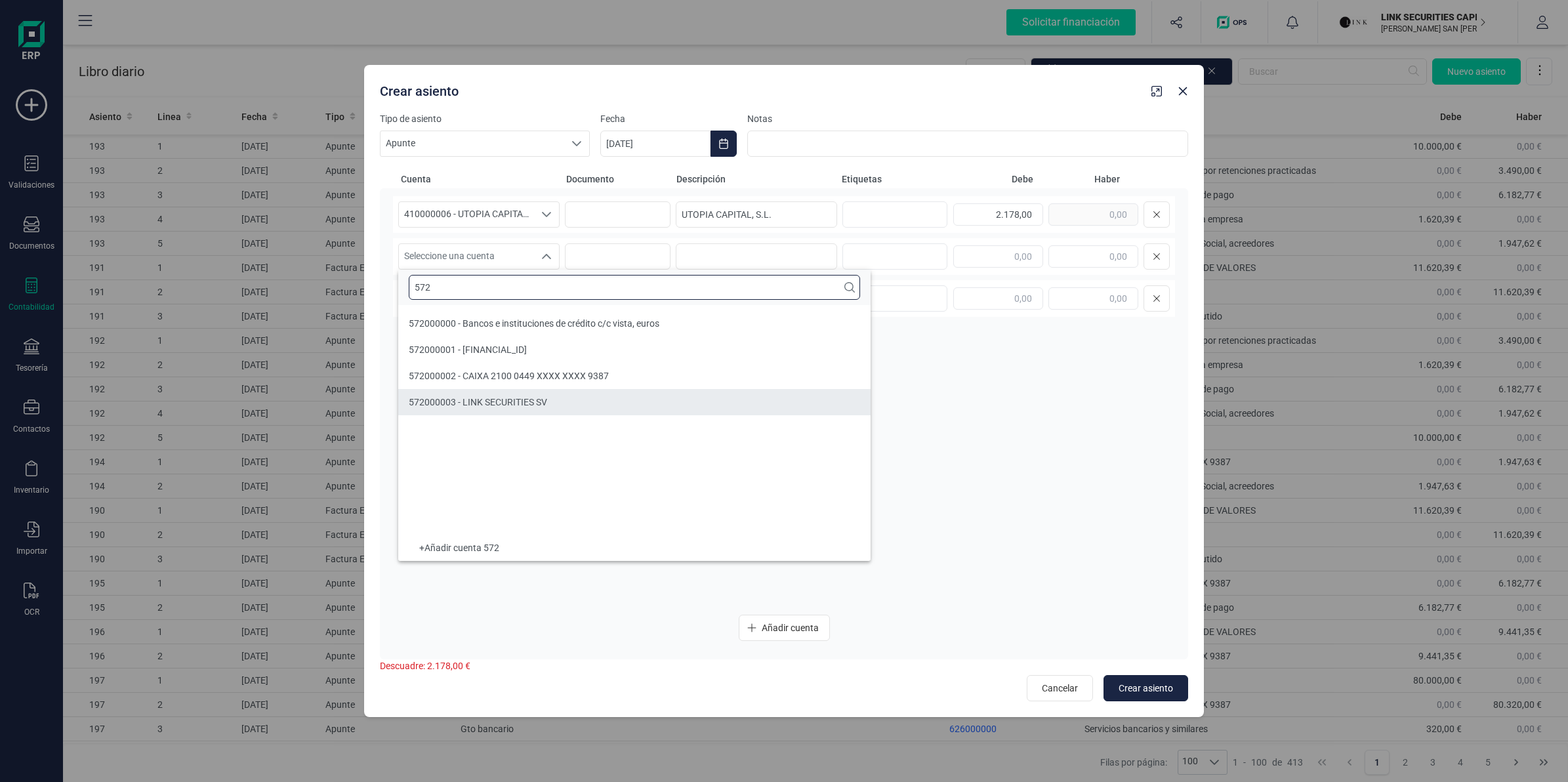
type input "572"
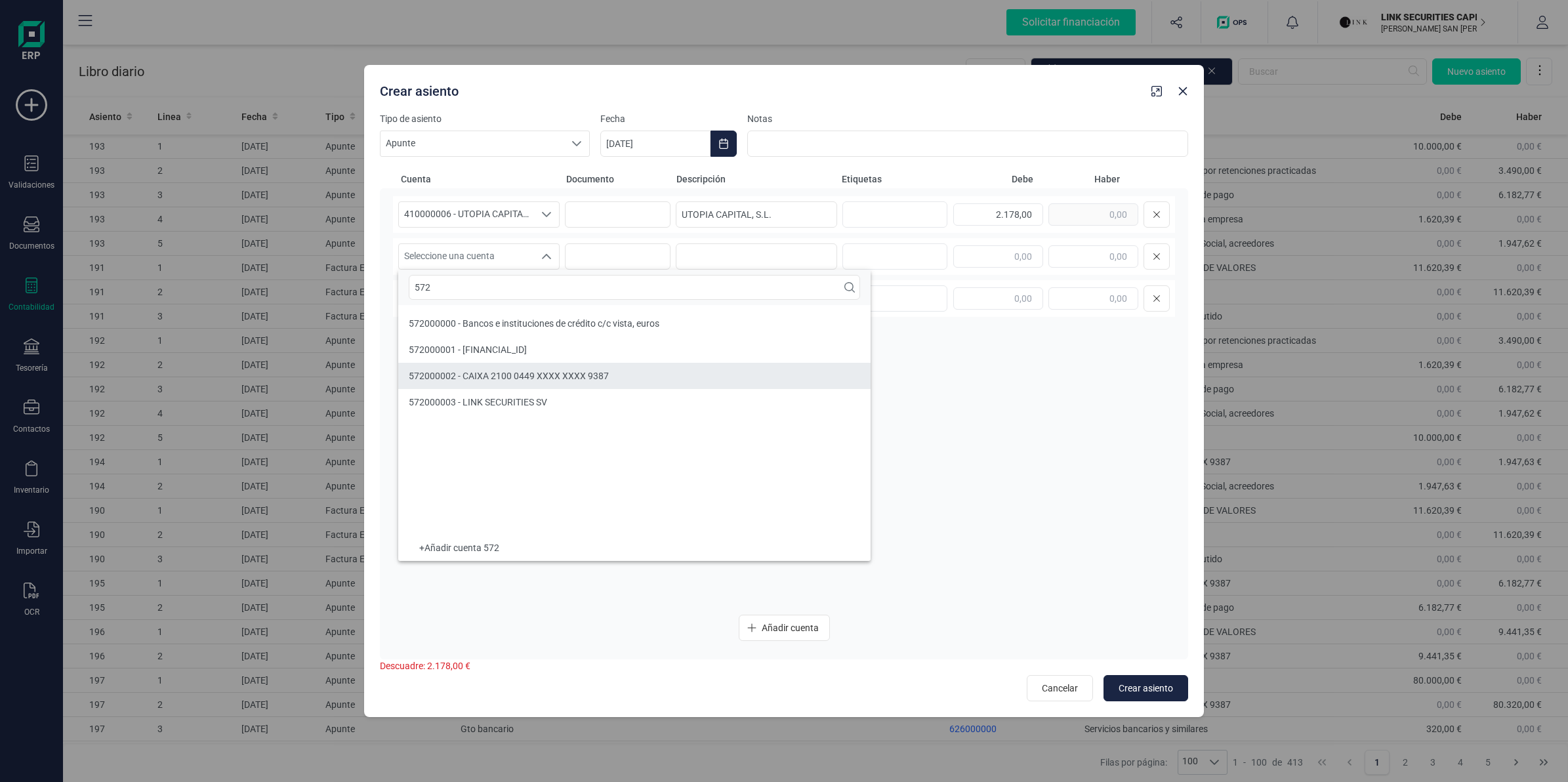
click at [525, 378] on span "572000002 - CAIXA 2100 0449 XXXX XXXX 9387" at bounding box center [509, 376] width 200 height 11
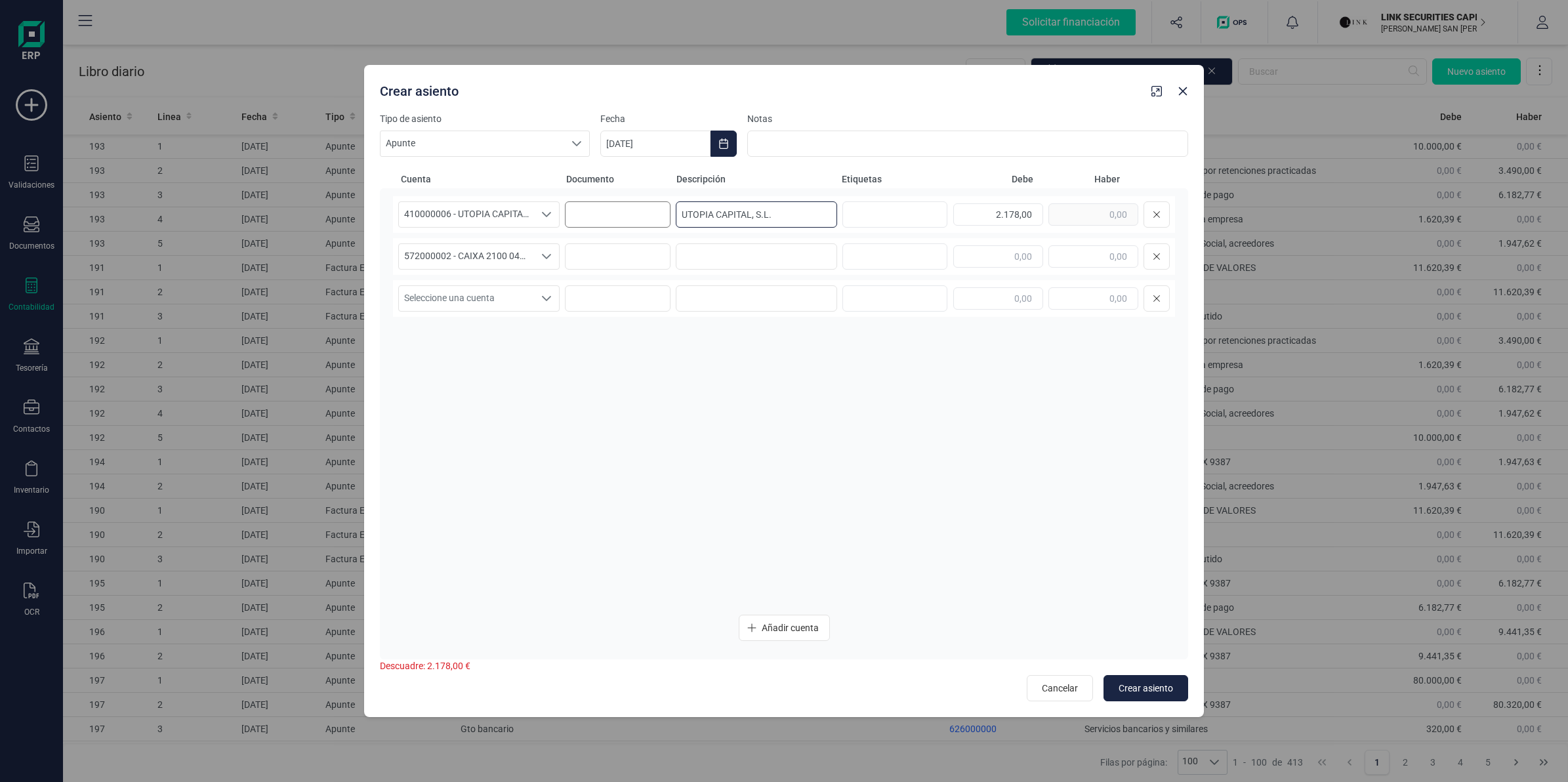
drag, startPoint x: 779, startPoint y: 212, endPoint x: 588, endPoint y: 217, distance: 191.1
click at [575, 205] on div "410000006 - UTOPIA CAPITAL SL 410000006 - UTOPIA CAPITAL SL 410000006 - UTOPIA …" at bounding box center [784, 214] width 782 height 37
click at [697, 256] on input at bounding box center [756, 256] width 162 height 26
paste input "UTOPIA CAPITAL, S.L."
type input "UTOPIA CAPITAL, S.L."
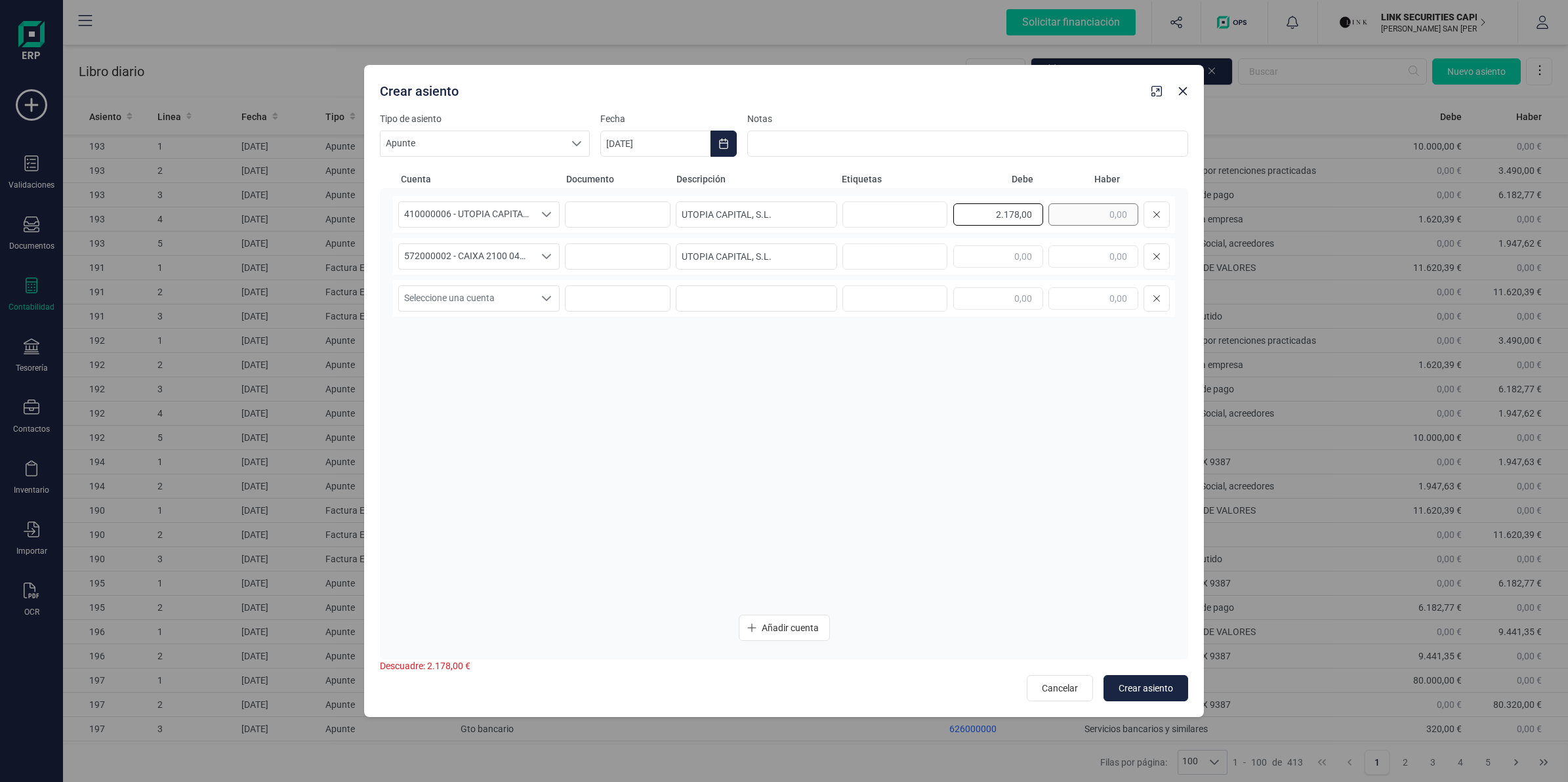
click at [1064, 213] on div "2.178,00" at bounding box center [1062, 214] width 217 height 26
click at [1075, 257] on input "text" at bounding box center [1093, 257] width 90 height 23
paste input "2.178,00"
type input "2.178,00"
click at [1134, 684] on span "Crear asiento" at bounding box center [1146, 688] width 55 height 13
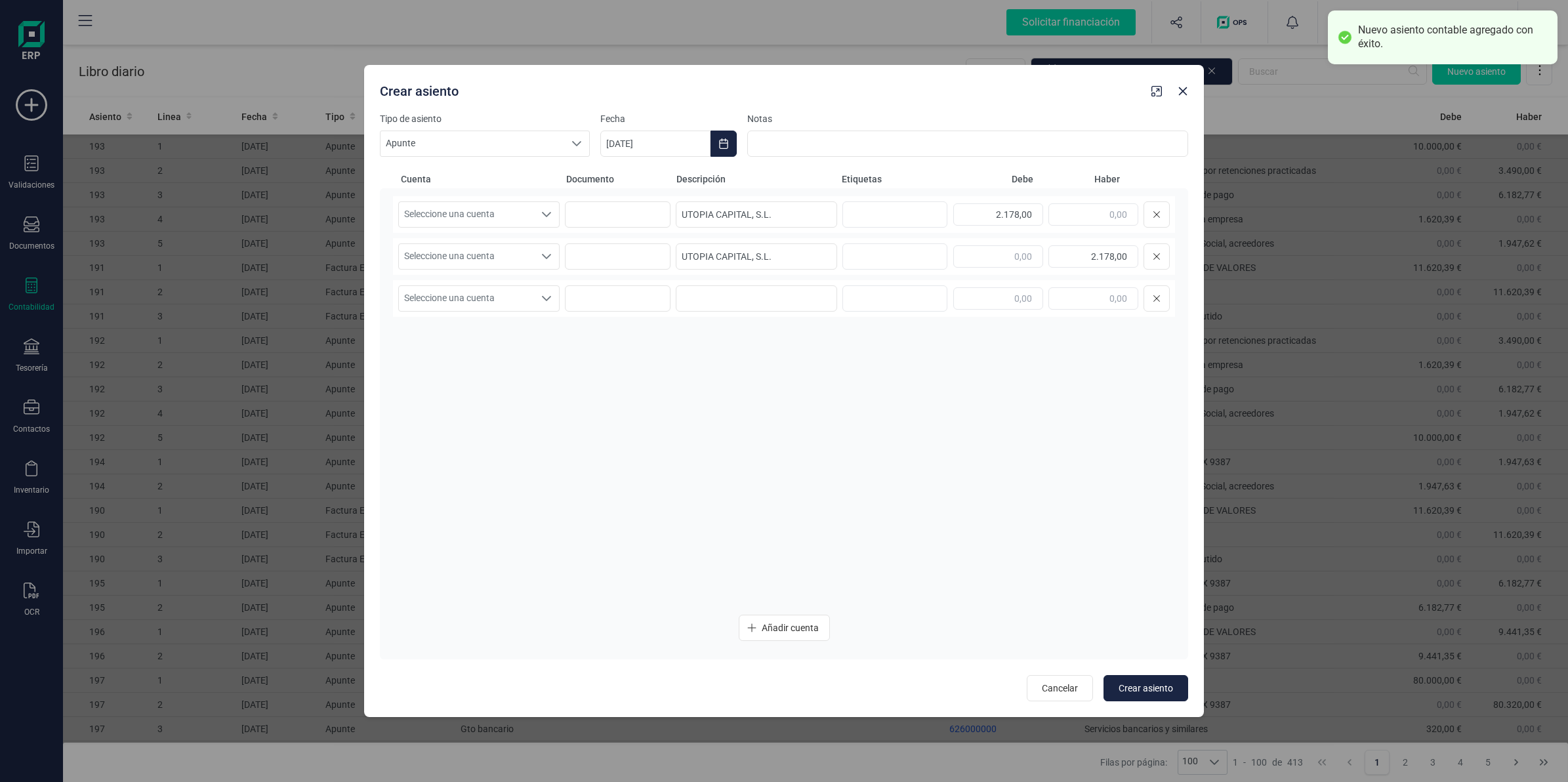
type input "[DATE]"
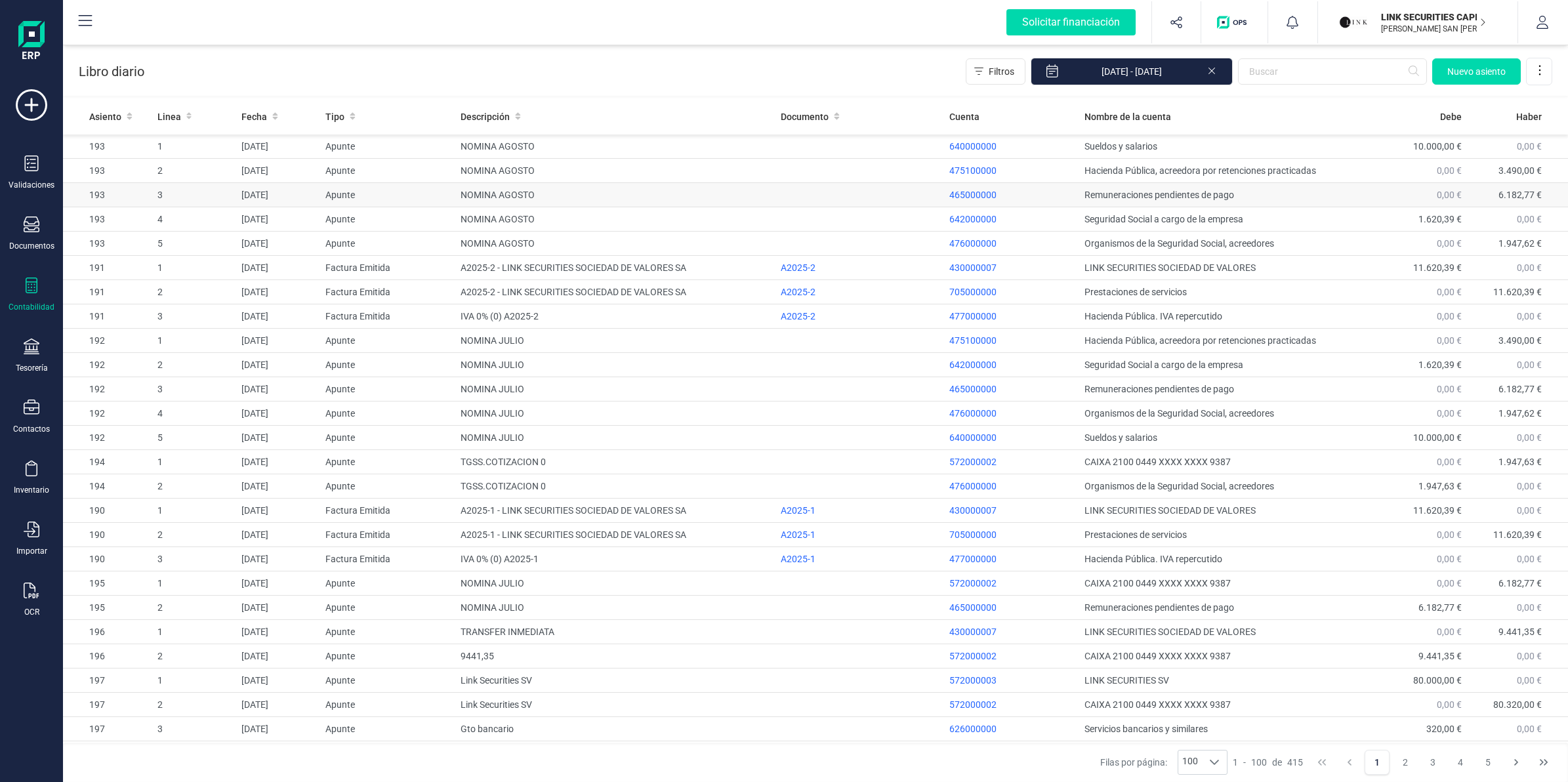
click at [1468, 76] on span "Nuevo asiento" at bounding box center [1476, 72] width 59 height 13
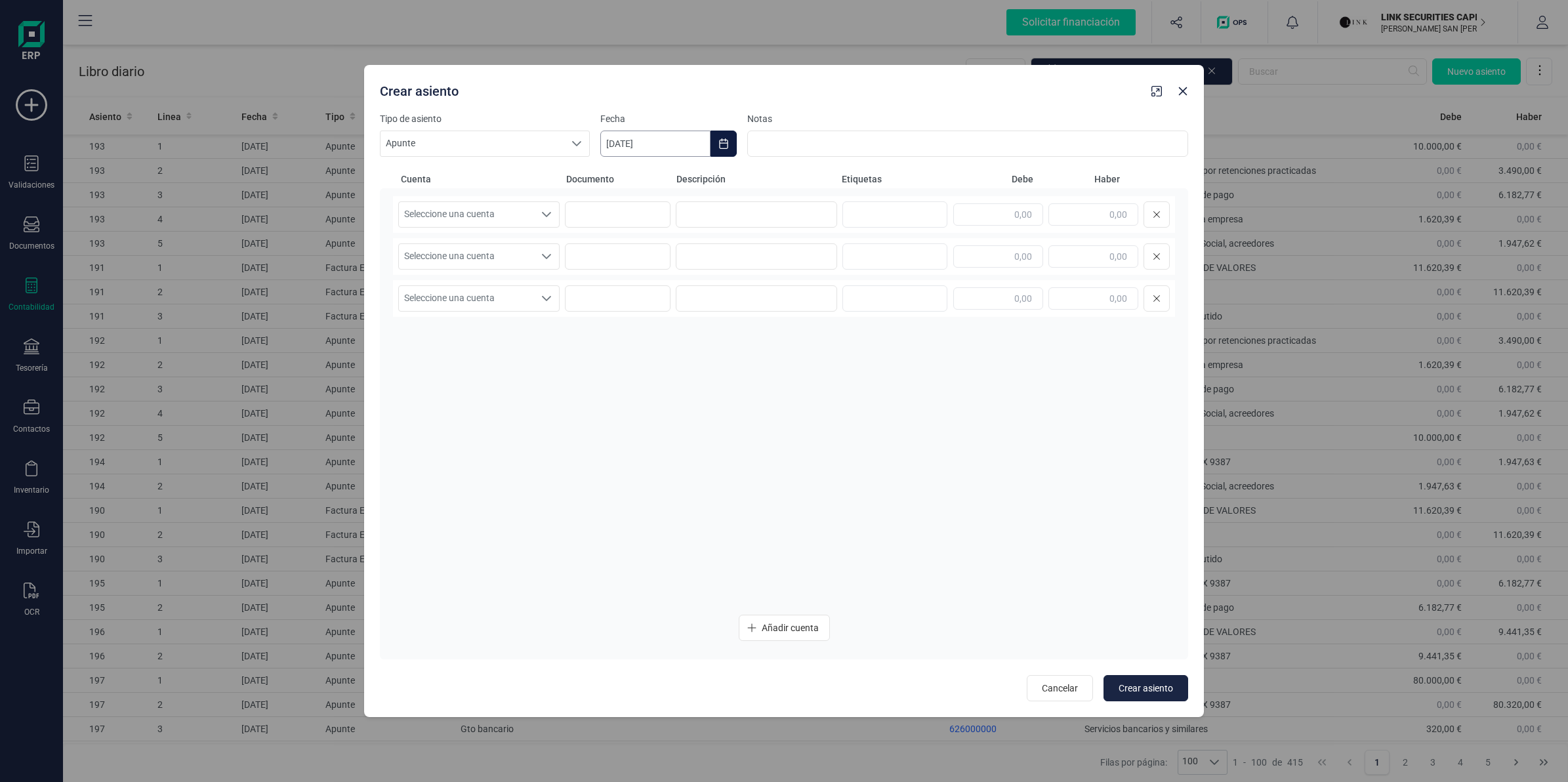
click at [661, 139] on input "[DATE]" at bounding box center [656, 143] width 110 height 26
click at [634, 179] on button "Previous Month" at bounding box center [626, 183] width 21 height 21
click at [634, 180] on button "Previous Month" at bounding box center [626, 183] width 21 height 21
click at [630, 325] on span "14" at bounding box center [636, 332] width 26 height 26
type input "[DATE]"
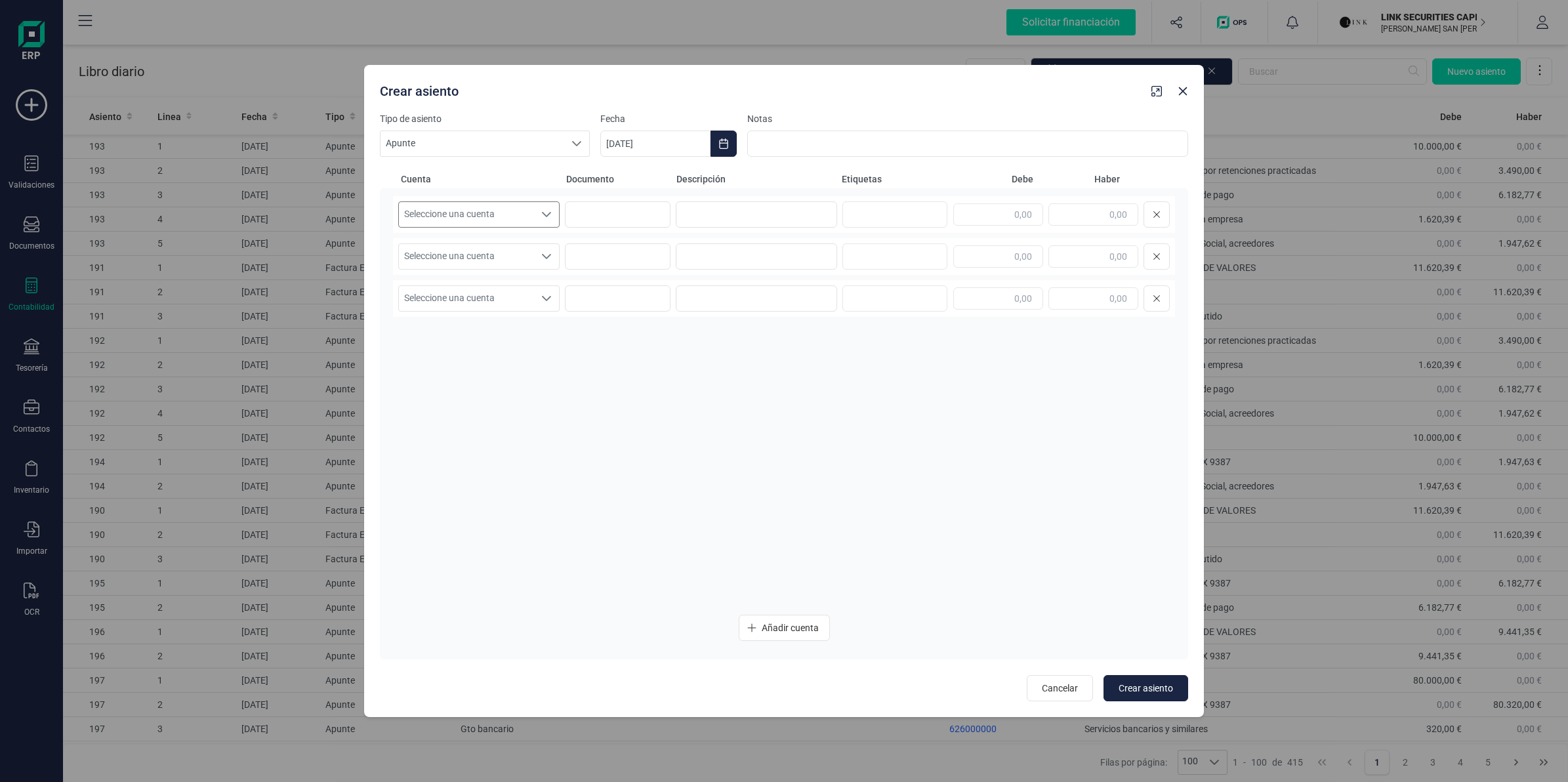
click at [506, 211] on span "Seleccione una cuenta" at bounding box center [466, 214] width 135 height 25
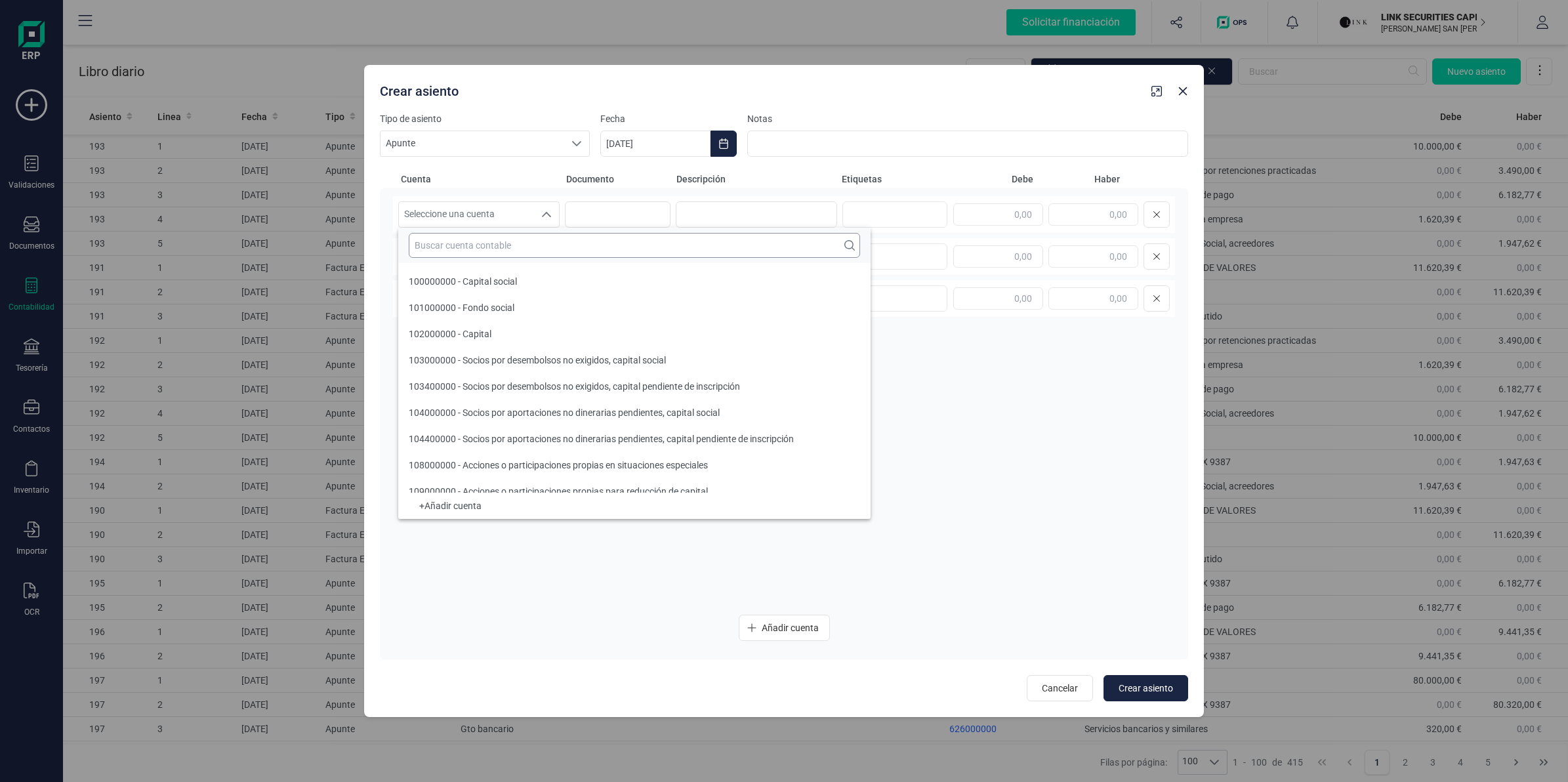
click at [510, 248] on input "text" at bounding box center [634, 245] width 452 height 25
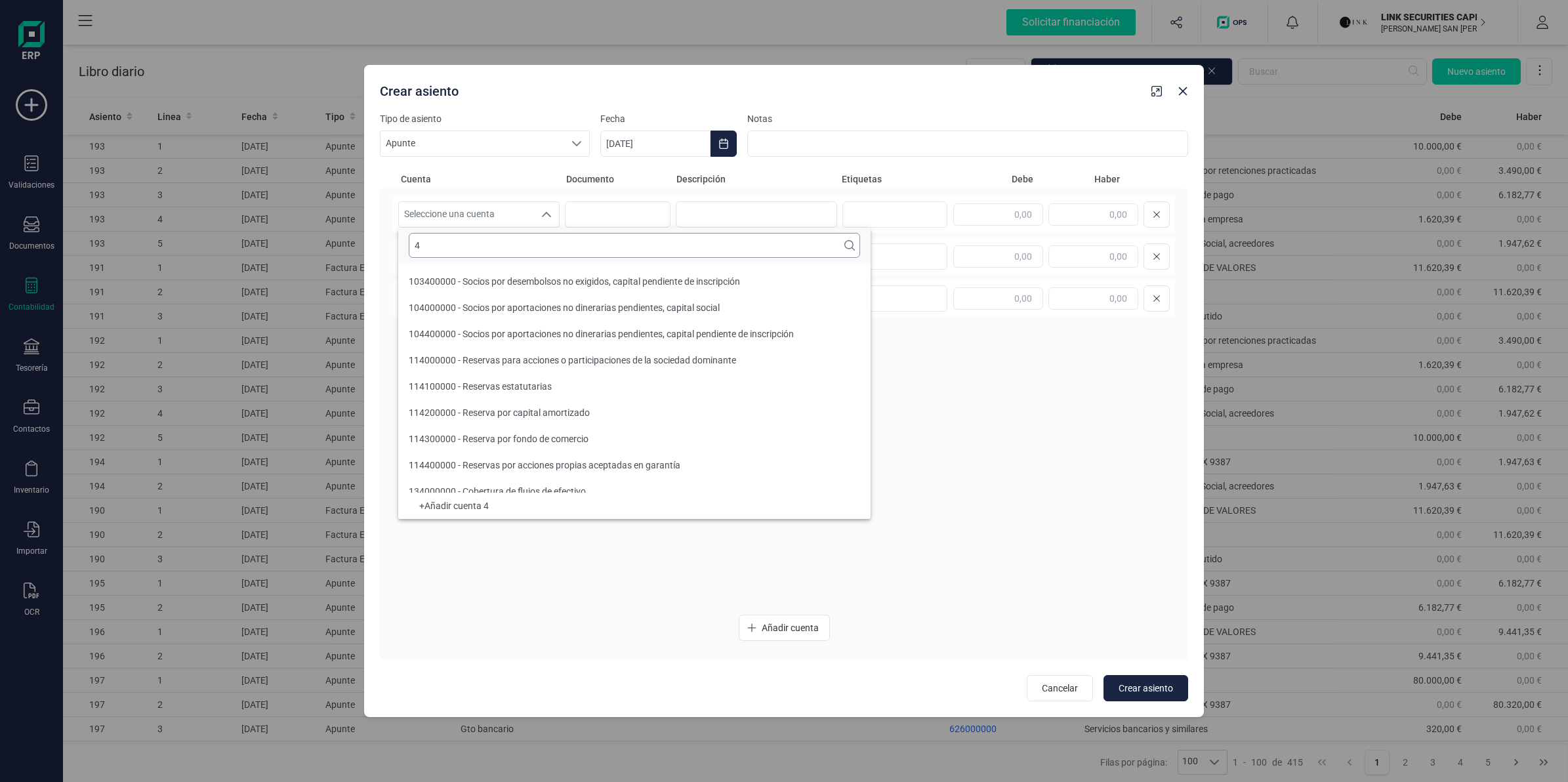
scroll to position [5, 0]
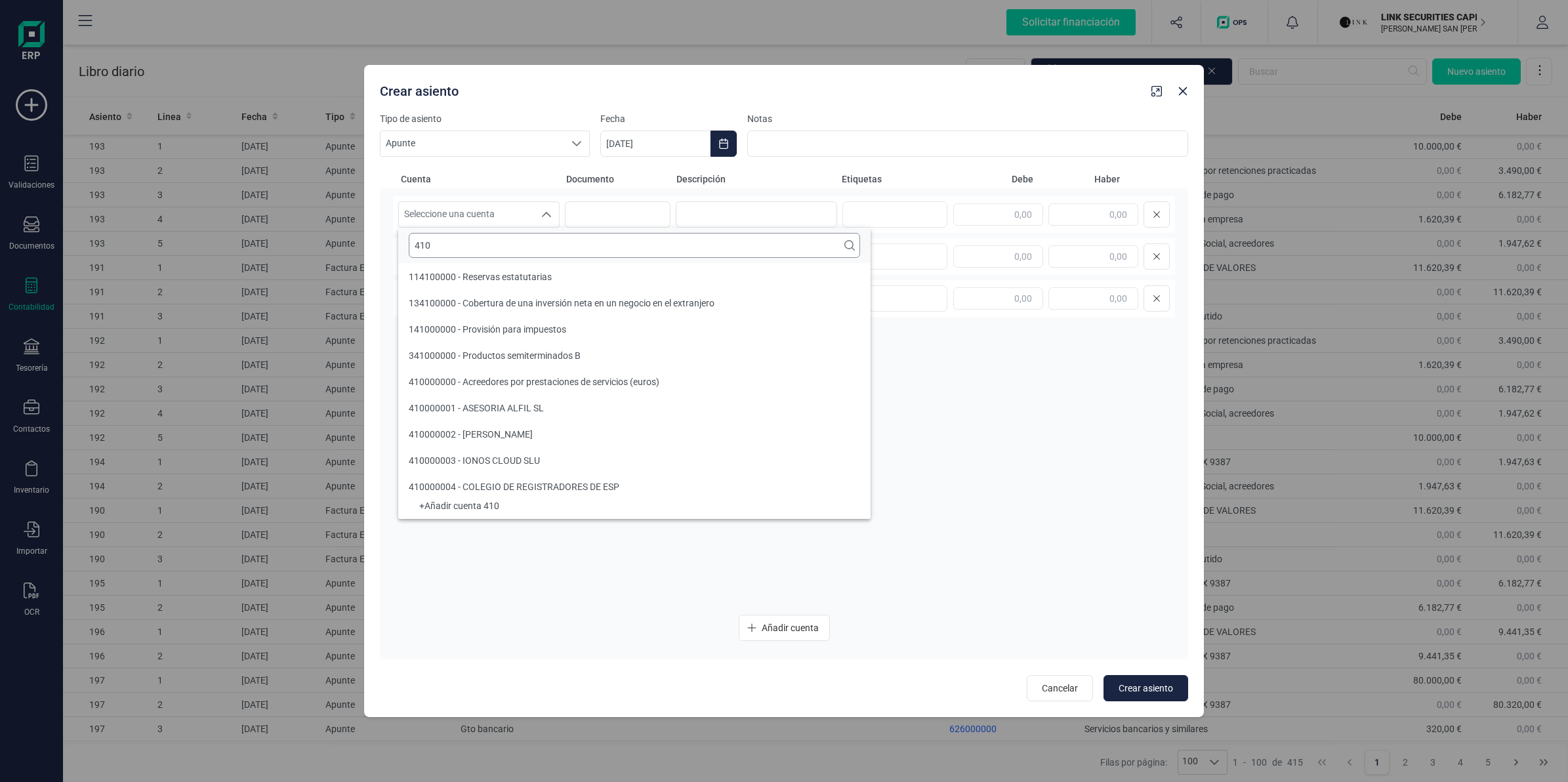
type input "410"
click at [542, 377] on span "410000021 - ORANGE [GEOGRAPHIC_DATA] S.A." at bounding box center [509, 382] width 199 height 11
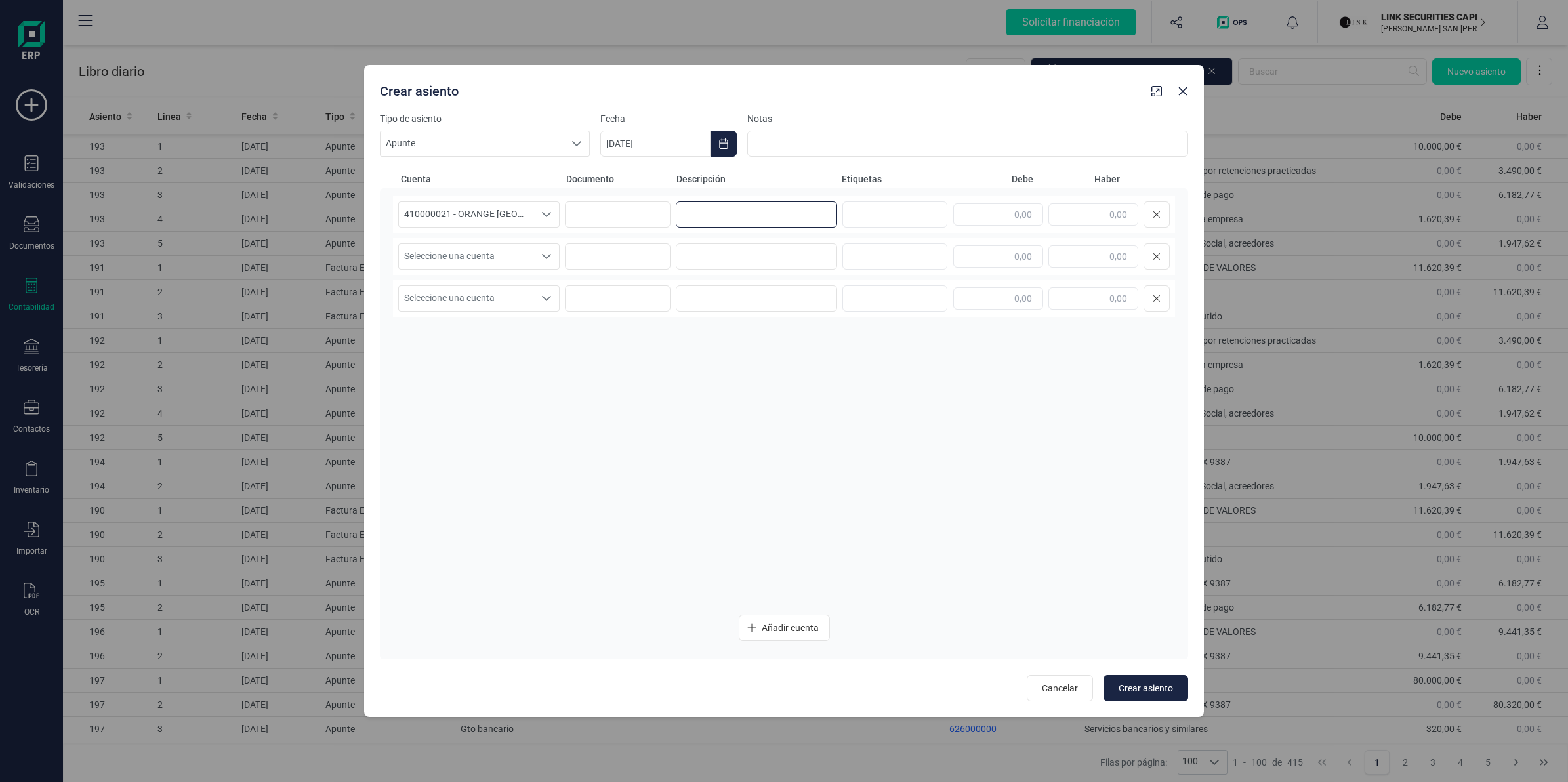
click at [702, 212] on input at bounding box center [756, 214] width 162 height 26
paste input "Orange Fijo FRA:0"
type input "Orange Fijo FRA:0"
click at [991, 209] on input "text" at bounding box center [998, 215] width 90 height 23
type input "380,06"
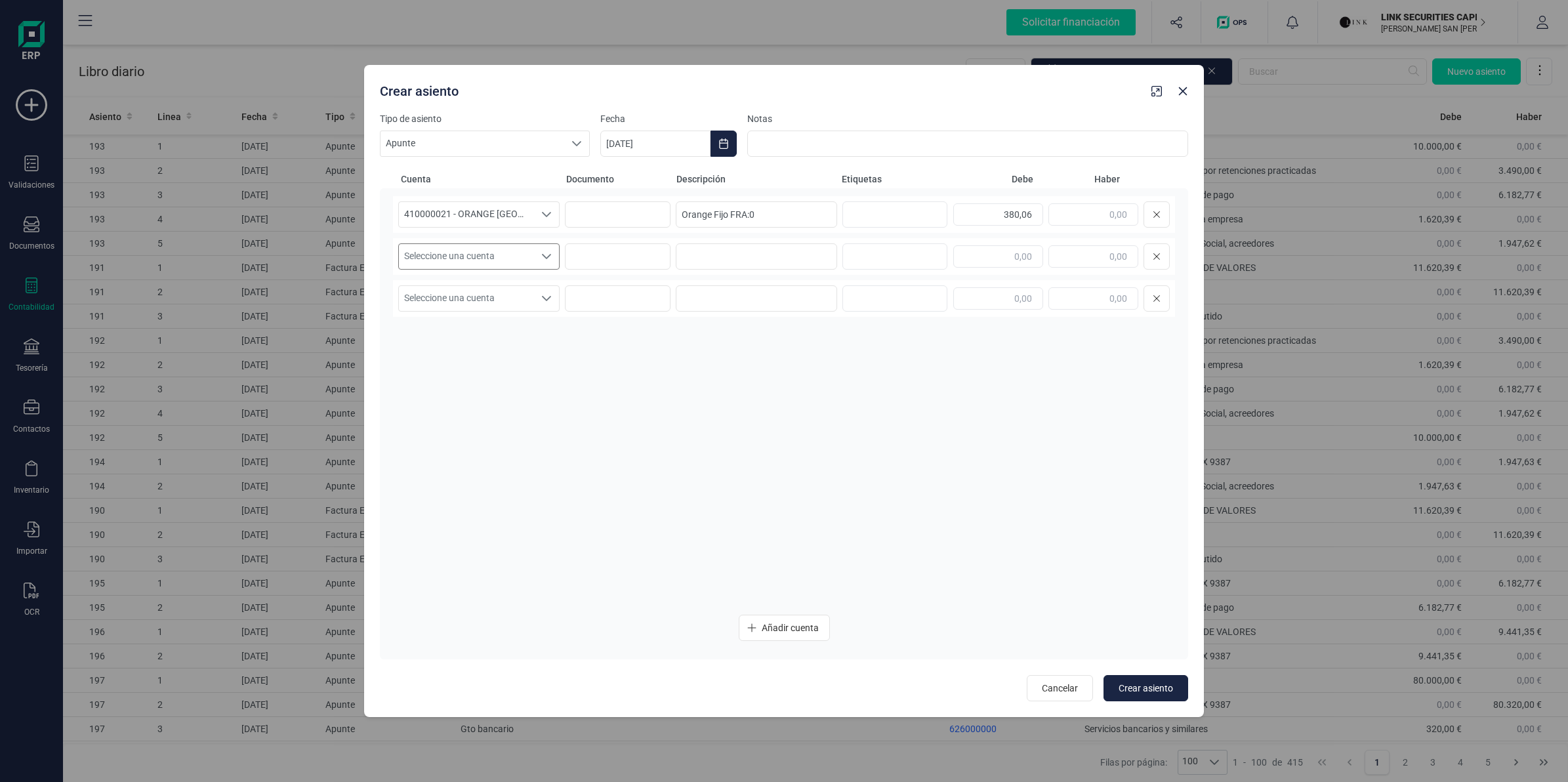
click at [460, 253] on span "Seleccione una cuenta" at bounding box center [466, 256] width 135 height 25
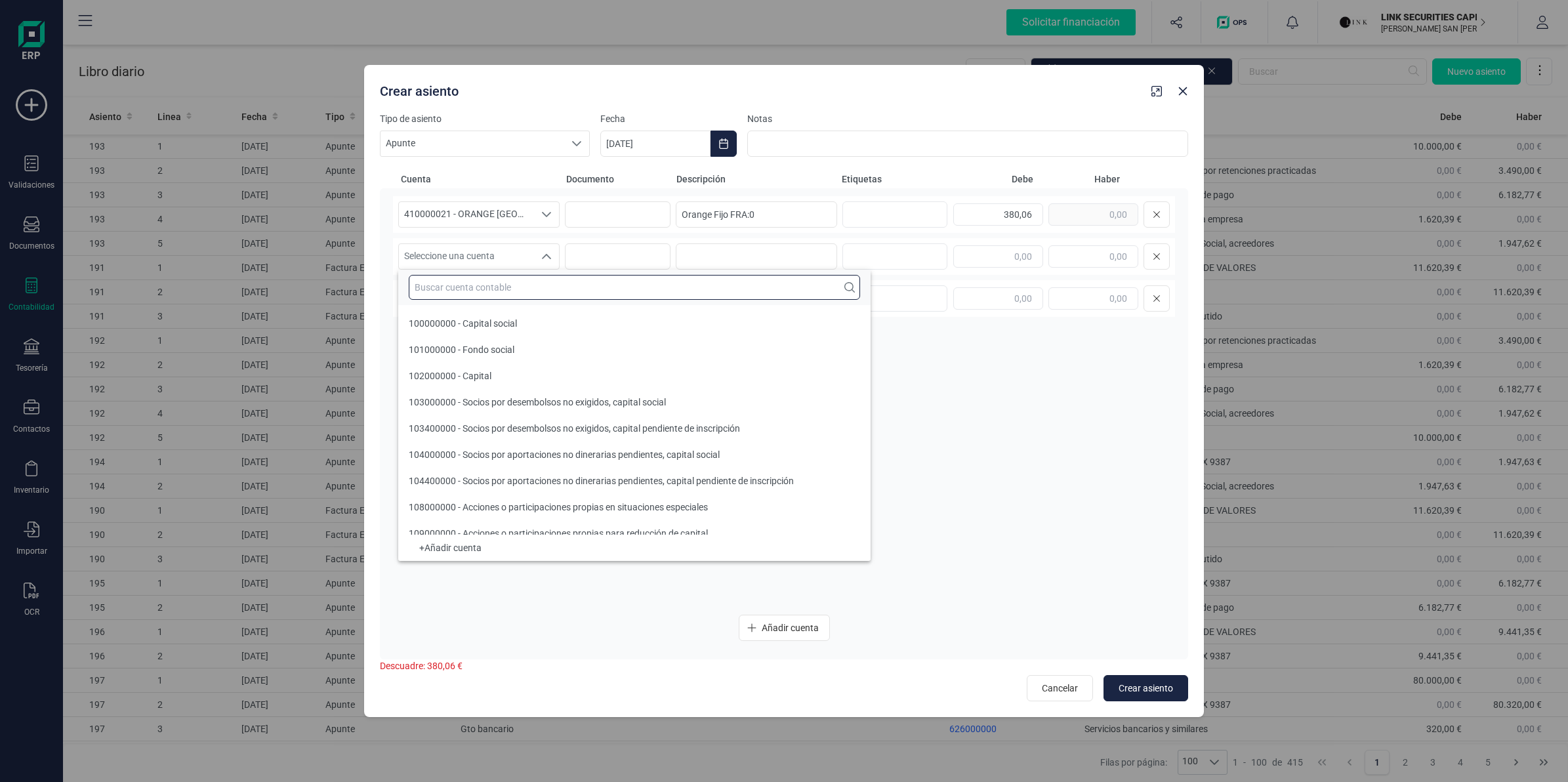
click at [461, 280] on input "text" at bounding box center [634, 287] width 452 height 25
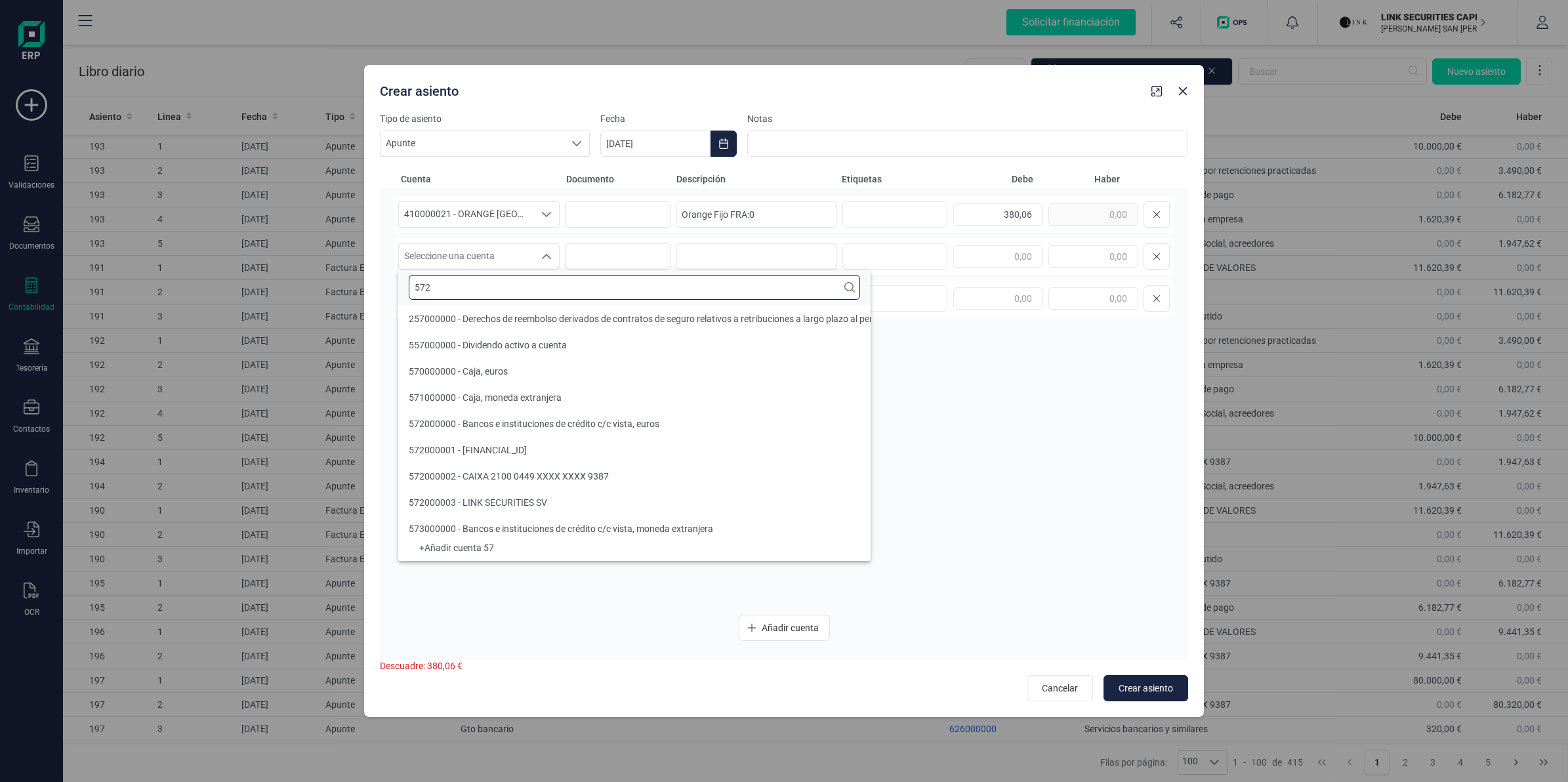
scroll to position [0, 0]
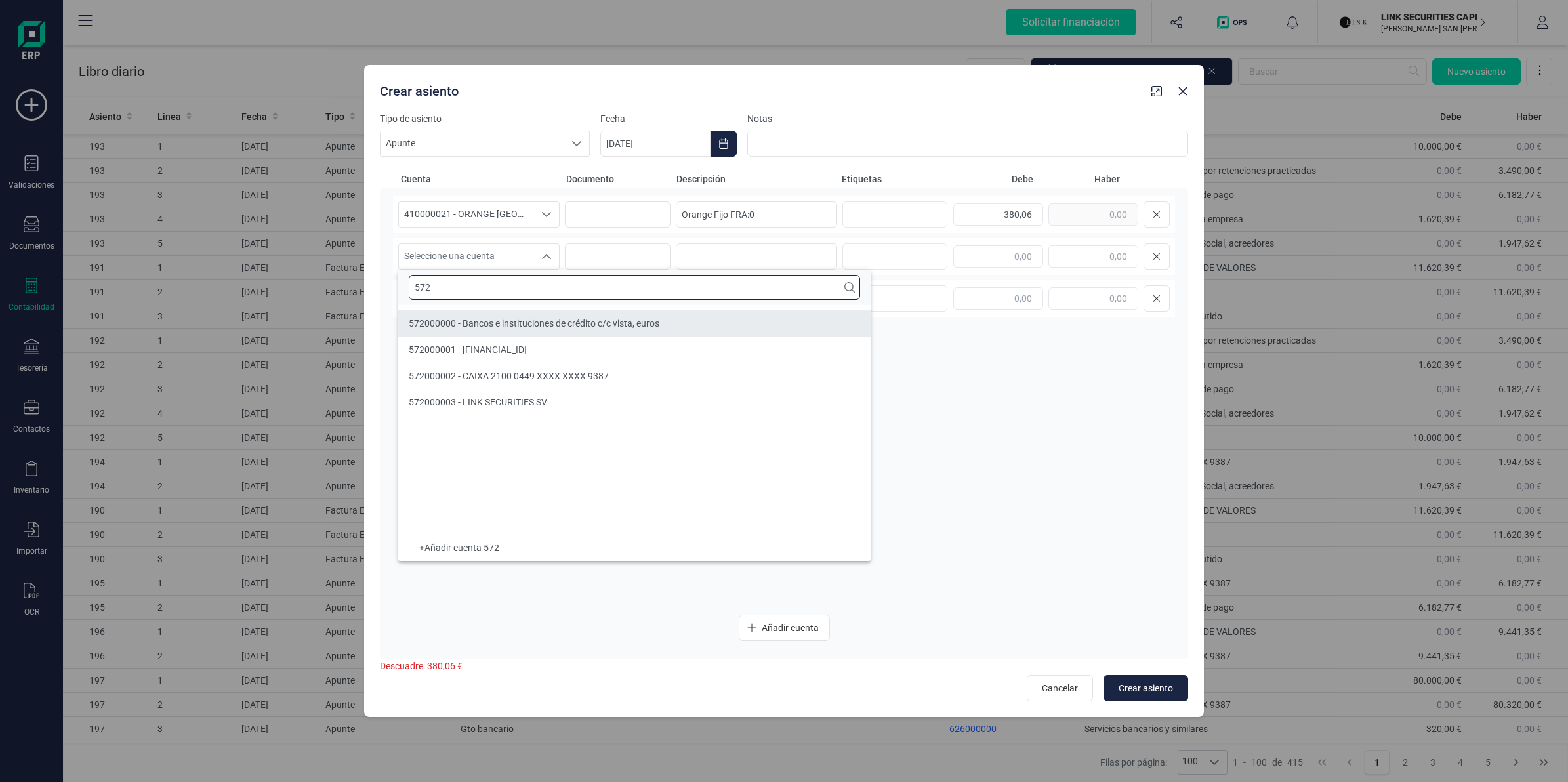
type input "572"
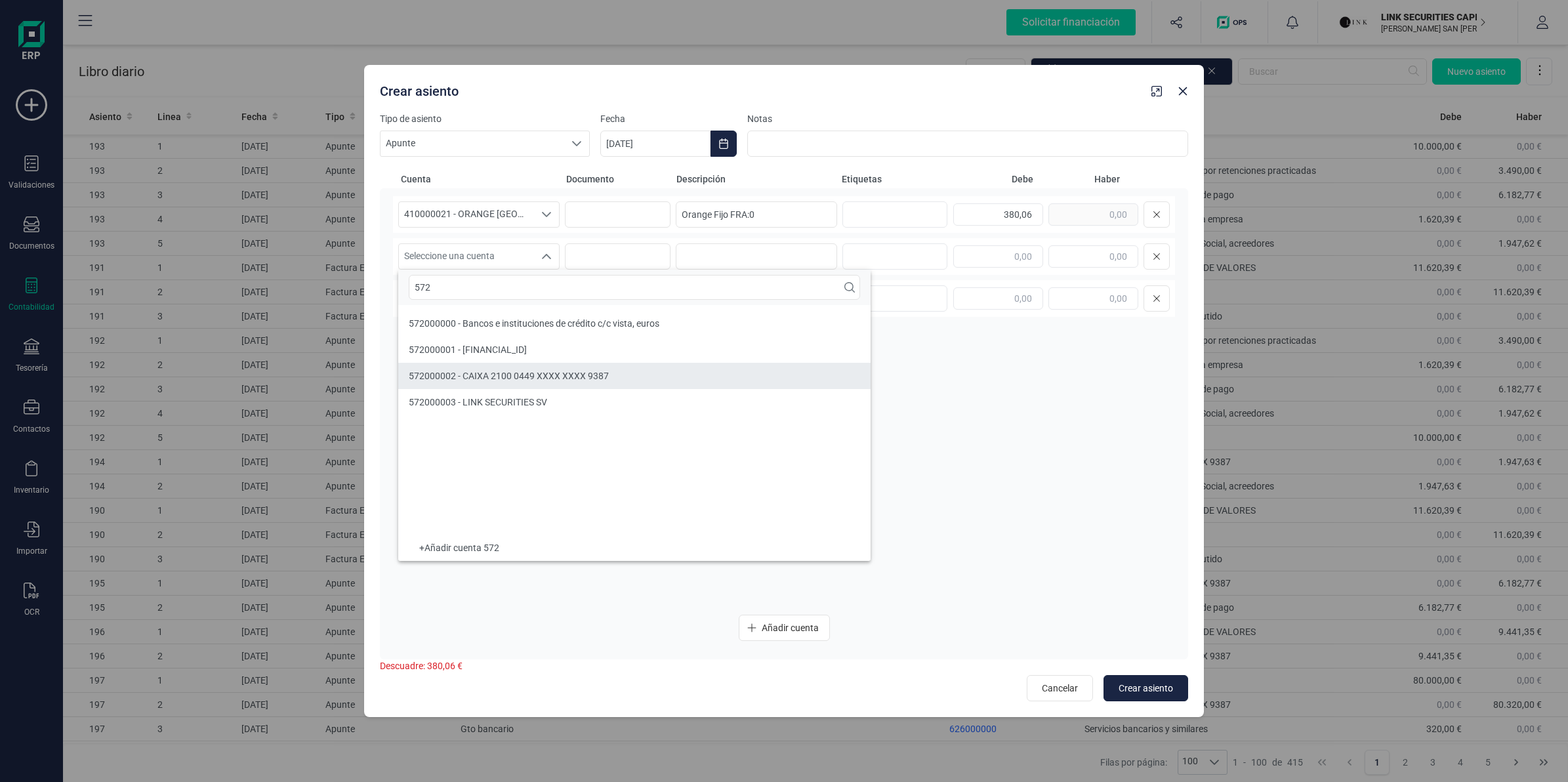
click at [502, 369] on div "572000002 - CAIXA 2100 0449 XXXX XXXX 9387" at bounding box center [509, 376] width 200 height 13
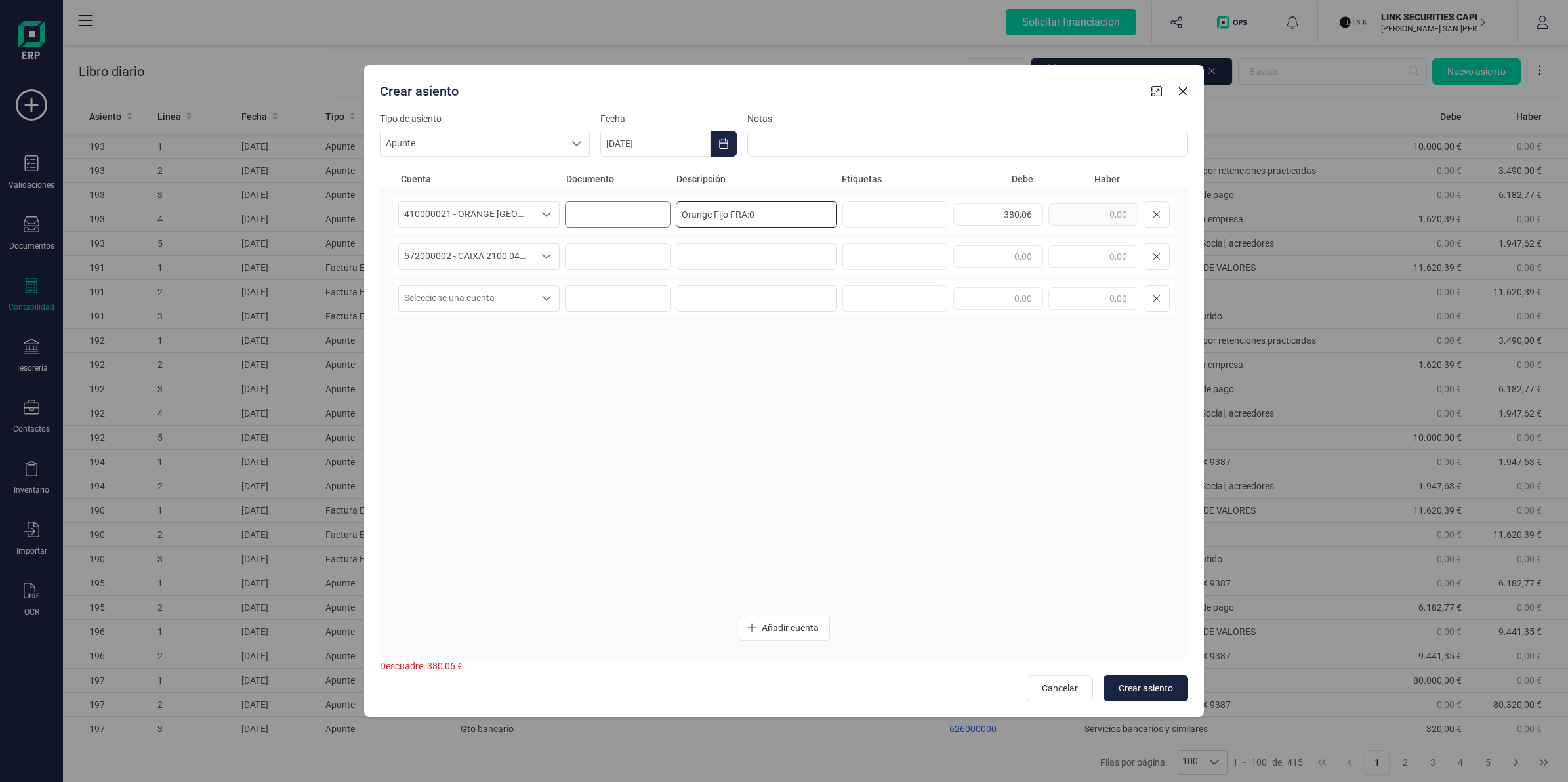
drag, startPoint x: 708, startPoint y: 213, endPoint x: 594, endPoint y: 213, distance: 114.0
click at [594, 213] on div "410000021 - ORANGE [GEOGRAPHIC_DATA] S.A. 410000021 - ORANGE [GEOGRAPHIC_DATA] …" at bounding box center [784, 214] width 782 height 37
click at [715, 261] on input at bounding box center [756, 256] width 162 height 26
paste input "Orange Fijo FRA:0"
type input "Orange Fijo FRA:0"
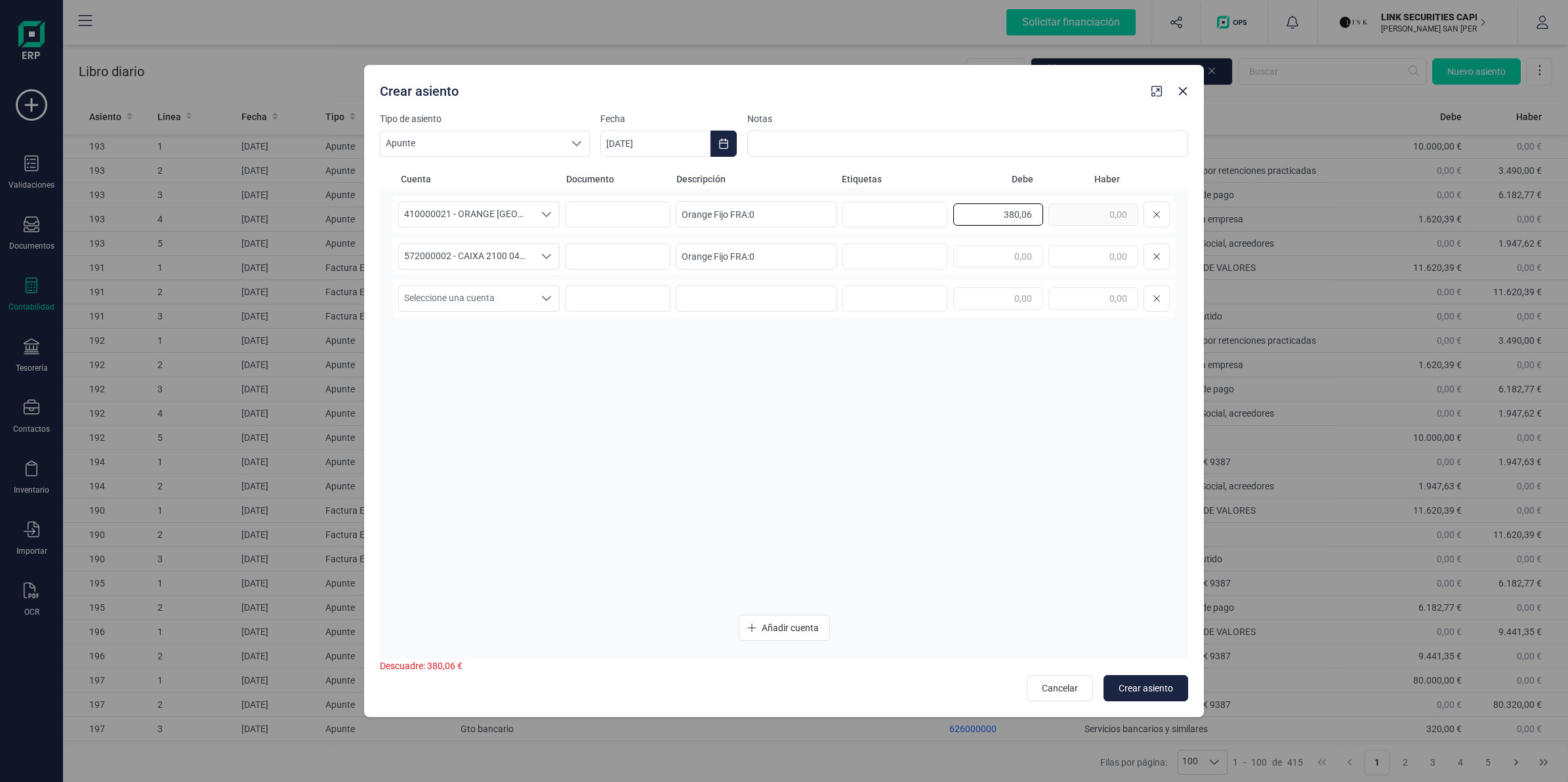
drag, startPoint x: 973, startPoint y: 217, endPoint x: 1025, endPoint y: 220, distance: 52.1
click at [1021, 218] on input "380,06" at bounding box center [998, 215] width 90 height 23
click at [995, 217] on input "380,06" at bounding box center [998, 215] width 90 height 23
click at [1052, 217] on div "380,06" at bounding box center [1062, 214] width 217 height 26
click at [1061, 245] on input "text" at bounding box center [1093, 257] width 90 height 23
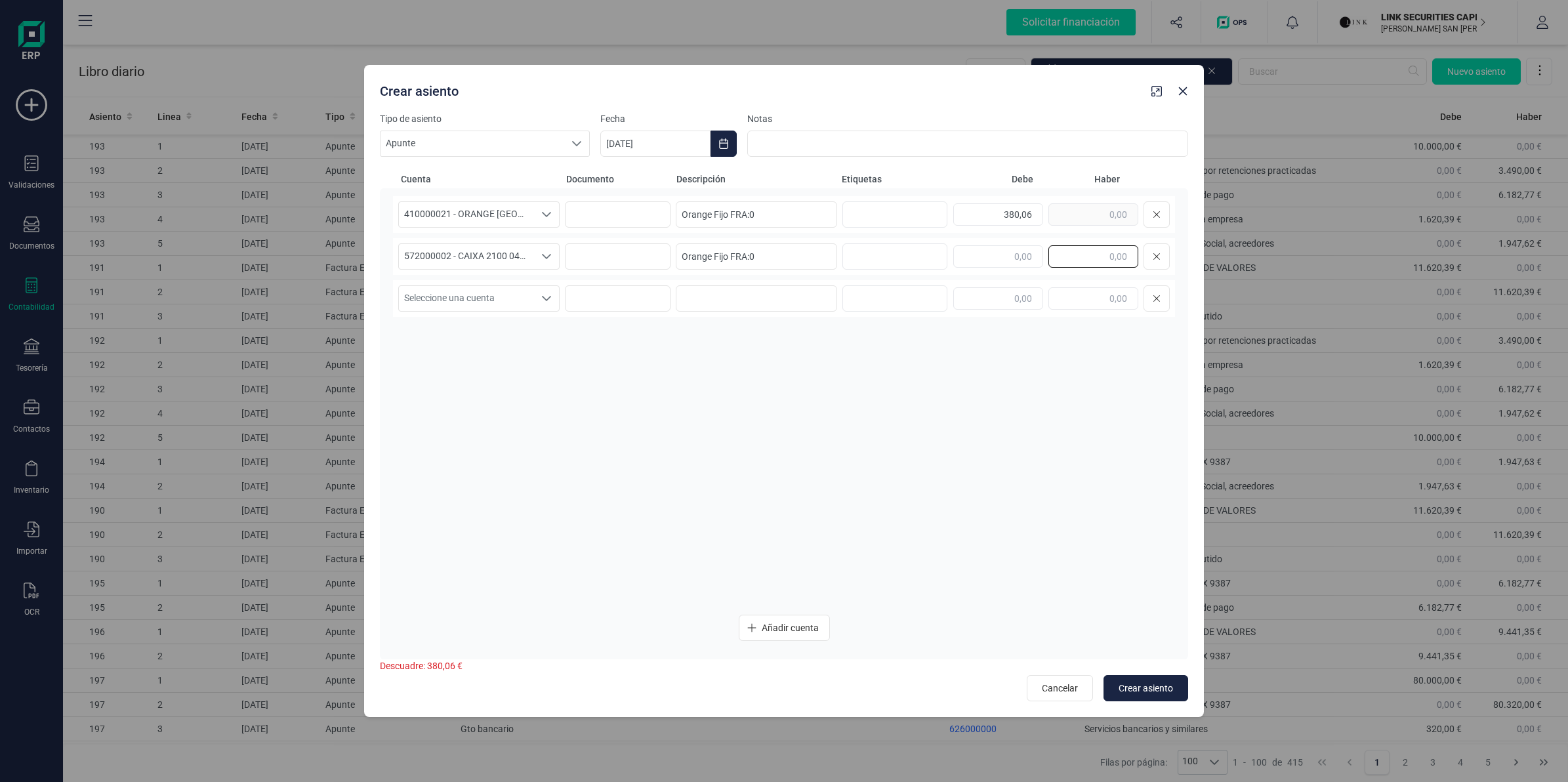
paste input "380,06"
type input "380,06"
click at [1143, 697] on button "Crear asiento" at bounding box center [1145, 688] width 84 height 26
type input "[DATE]"
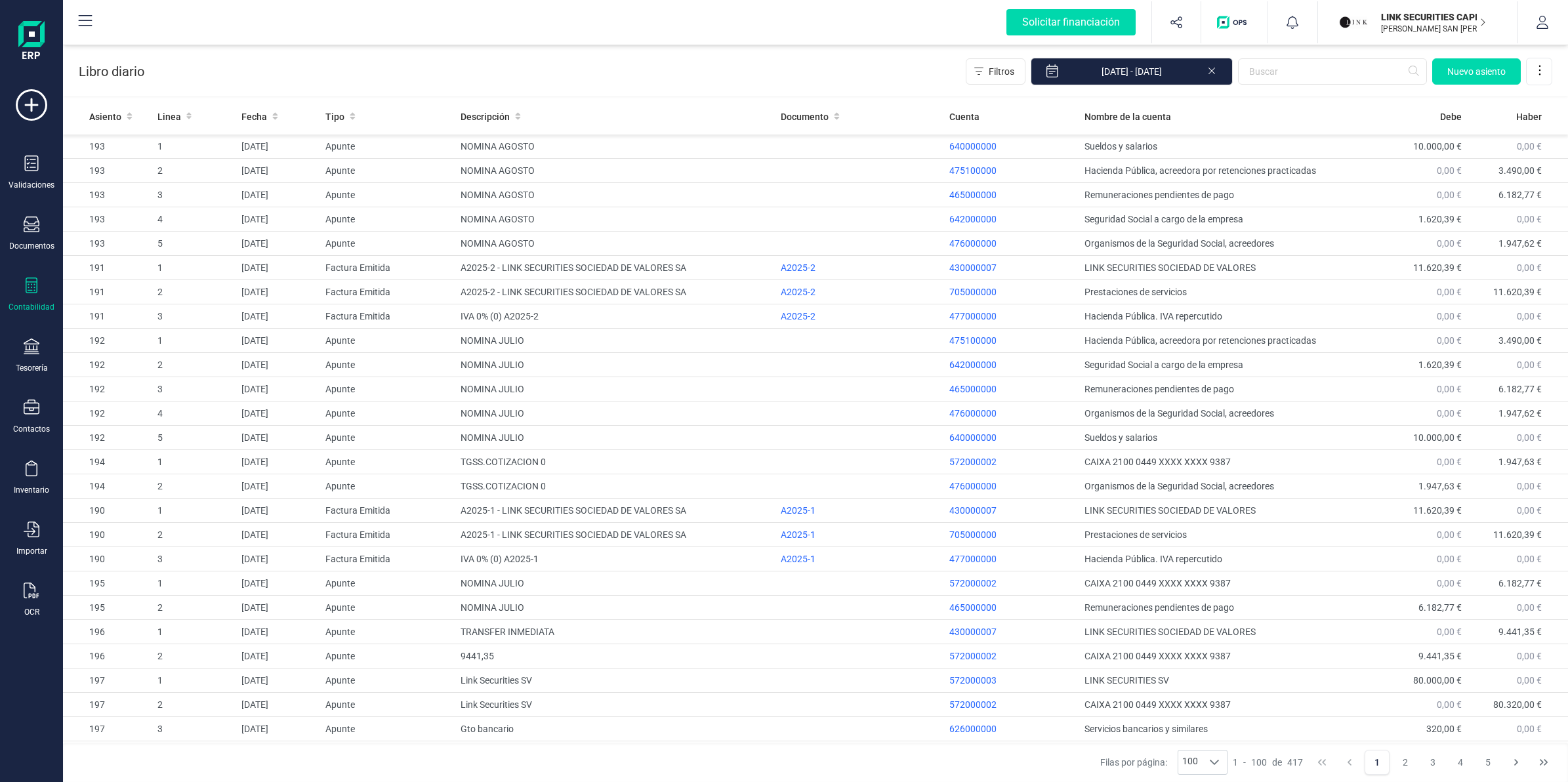
click at [1208, 74] on icon at bounding box center [1212, 70] width 11 height 13
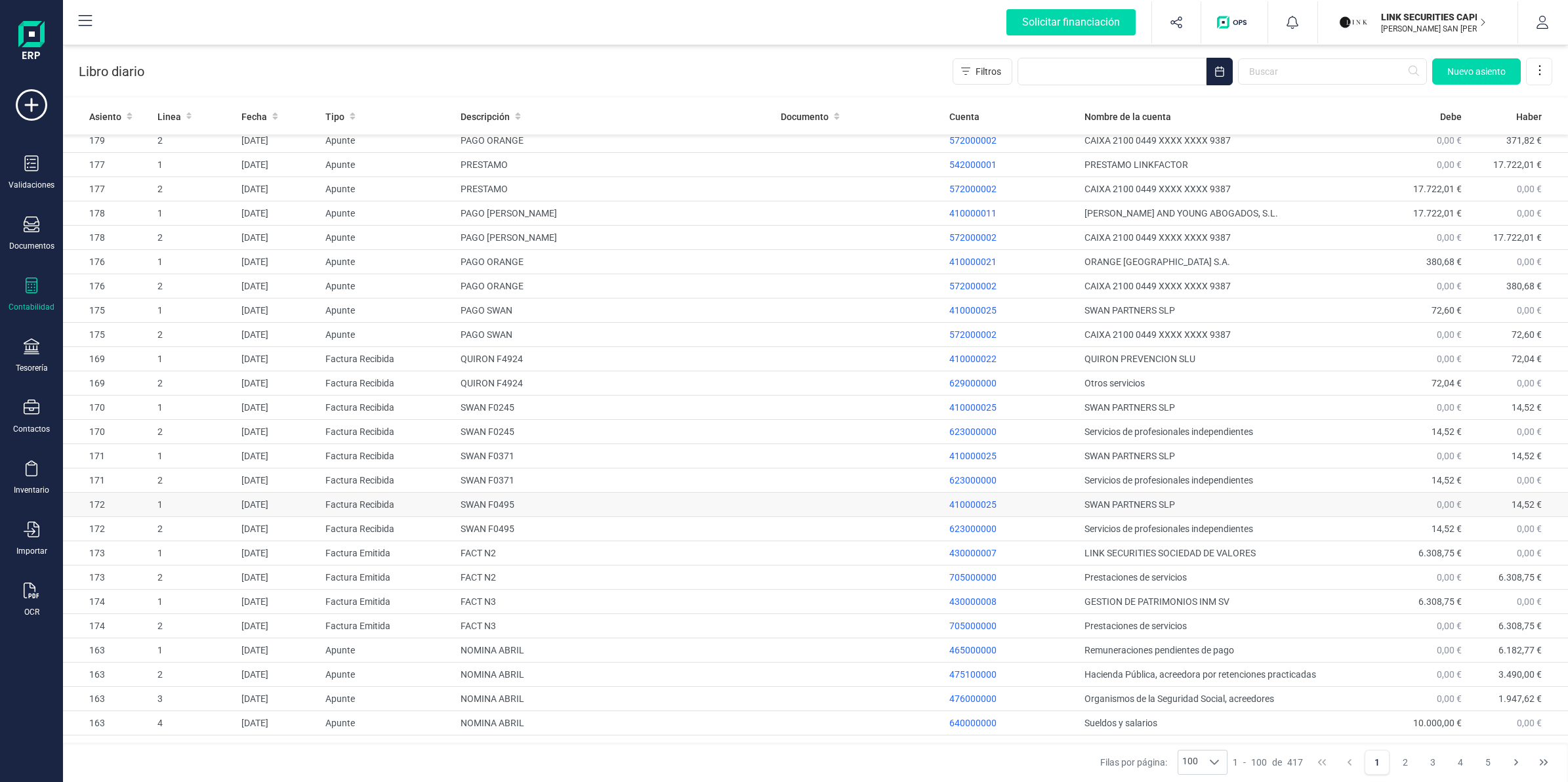
scroll to position [1842, 0]
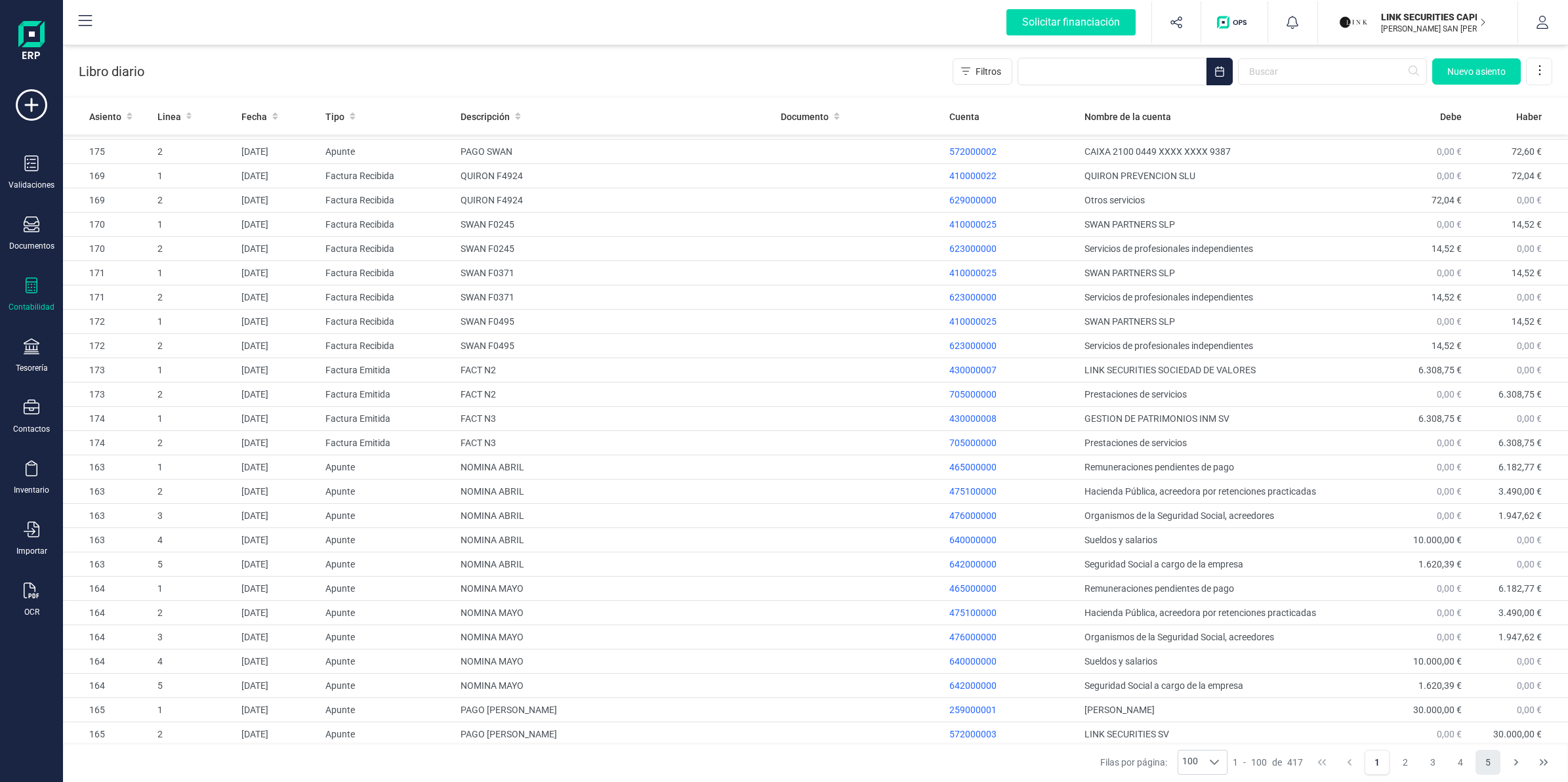
click at [1481, 757] on button "5" at bounding box center [1488, 762] width 25 height 25
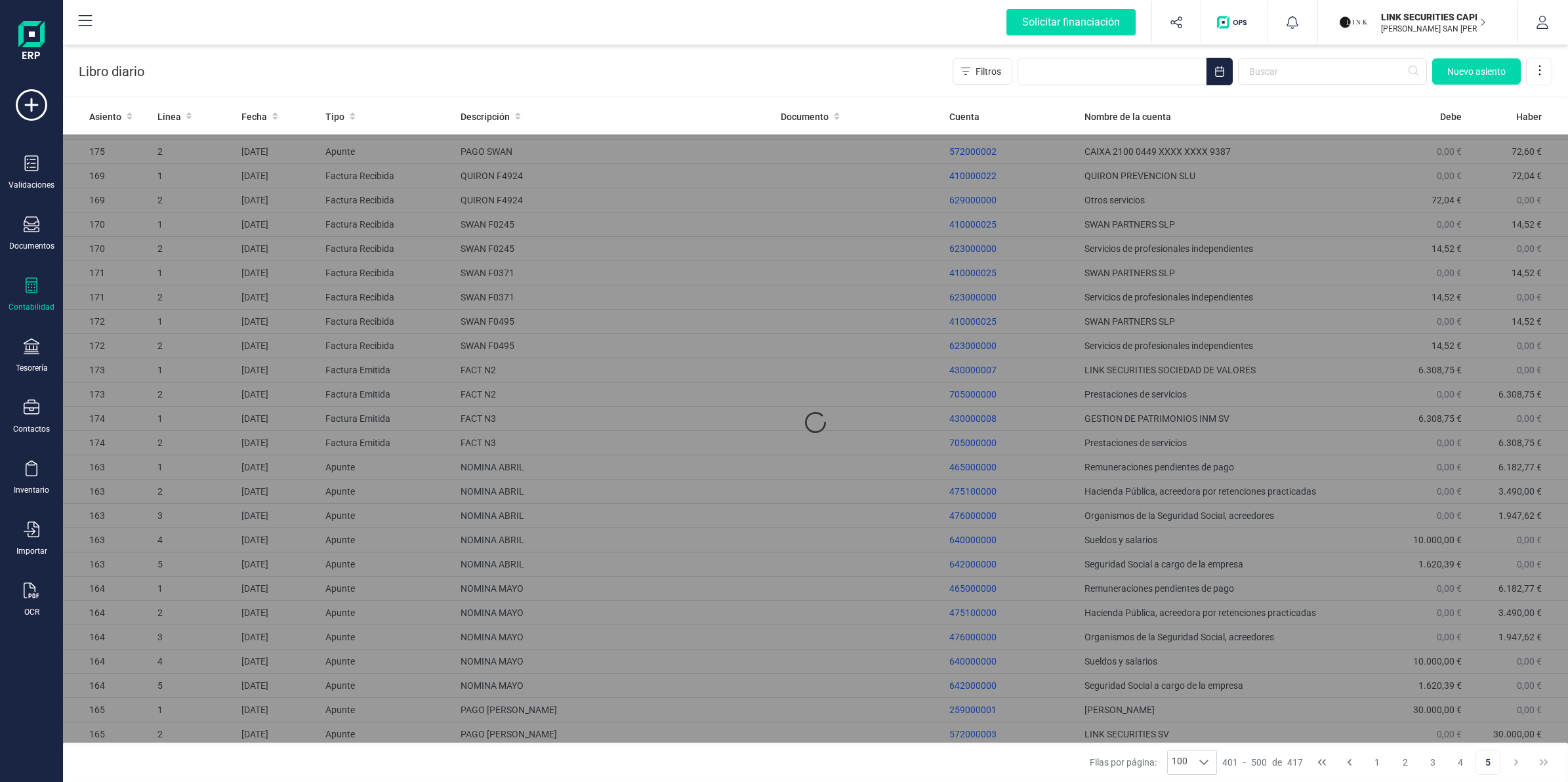
scroll to position [0, 0]
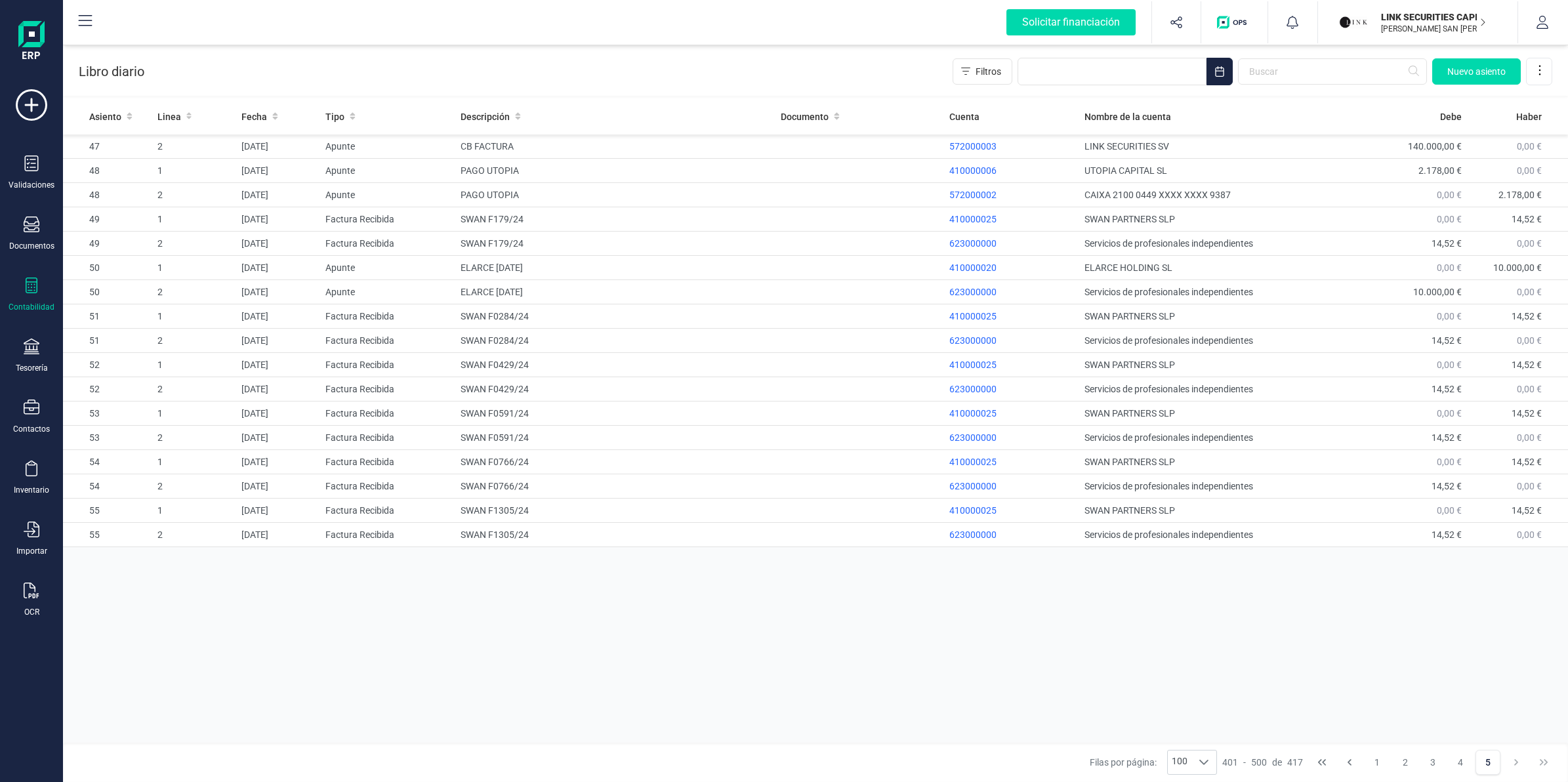
click at [756, 672] on div "Asiento Linea Fecha Tipo Descripción Documento Cuenta Nombre de la cuenta Debe …" at bounding box center [815, 422] width 1505 height 648
click at [1476, 66] on span "Nuevo asiento" at bounding box center [1476, 72] width 59 height 13
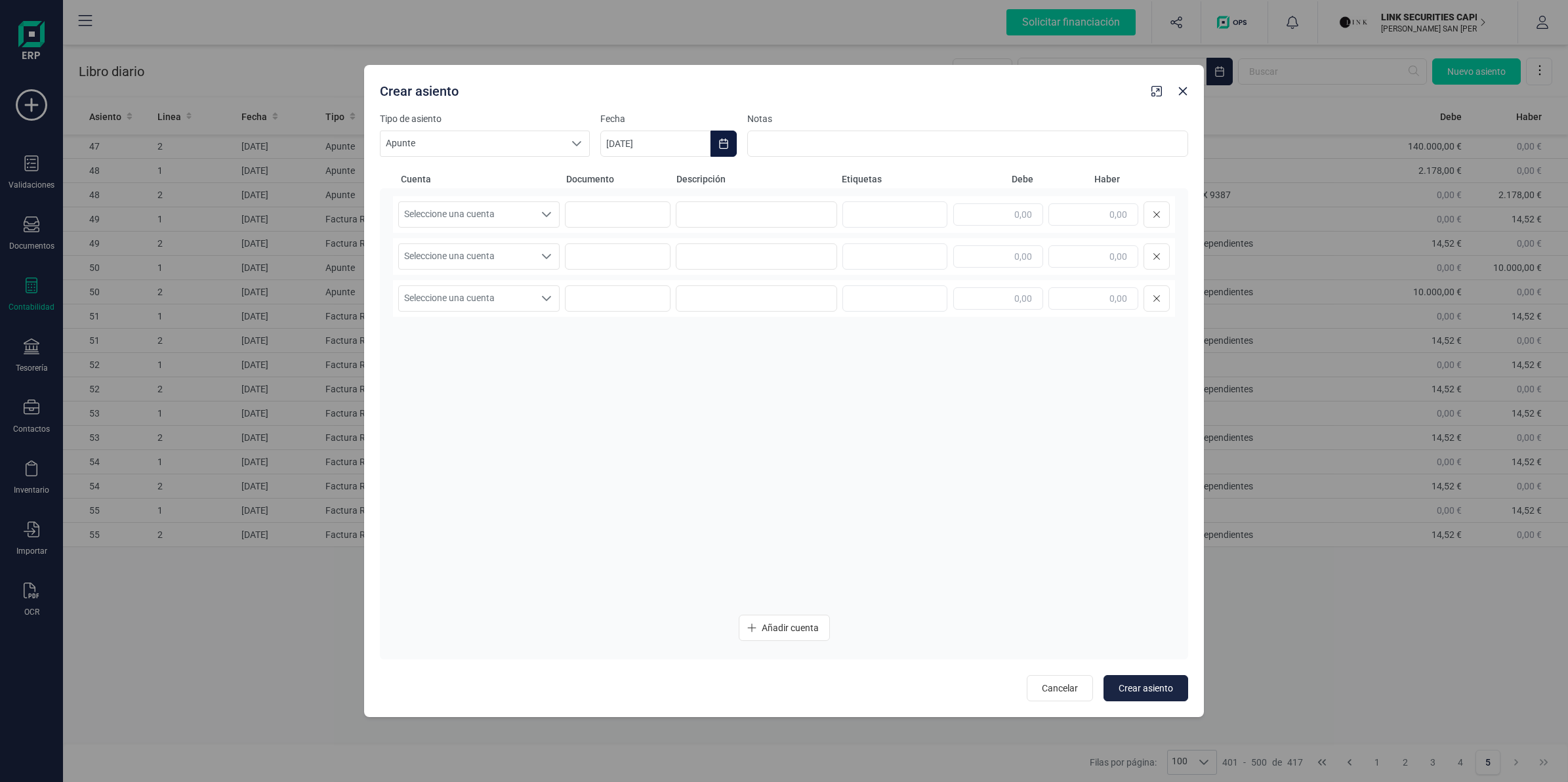
click at [725, 142] on icon "Choose Date" at bounding box center [723, 144] width 11 height 11
click at [633, 178] on button "Previous Month" at bounding box center [626, 183] width 21 height 21
click at [633, 179] on button "Previous Month" at bounding box center [626, 183] width 21 height 21
click at [860, 254] on span "4" at bounding box center [849, 259] width 26 height 26
type input "[DATE]"
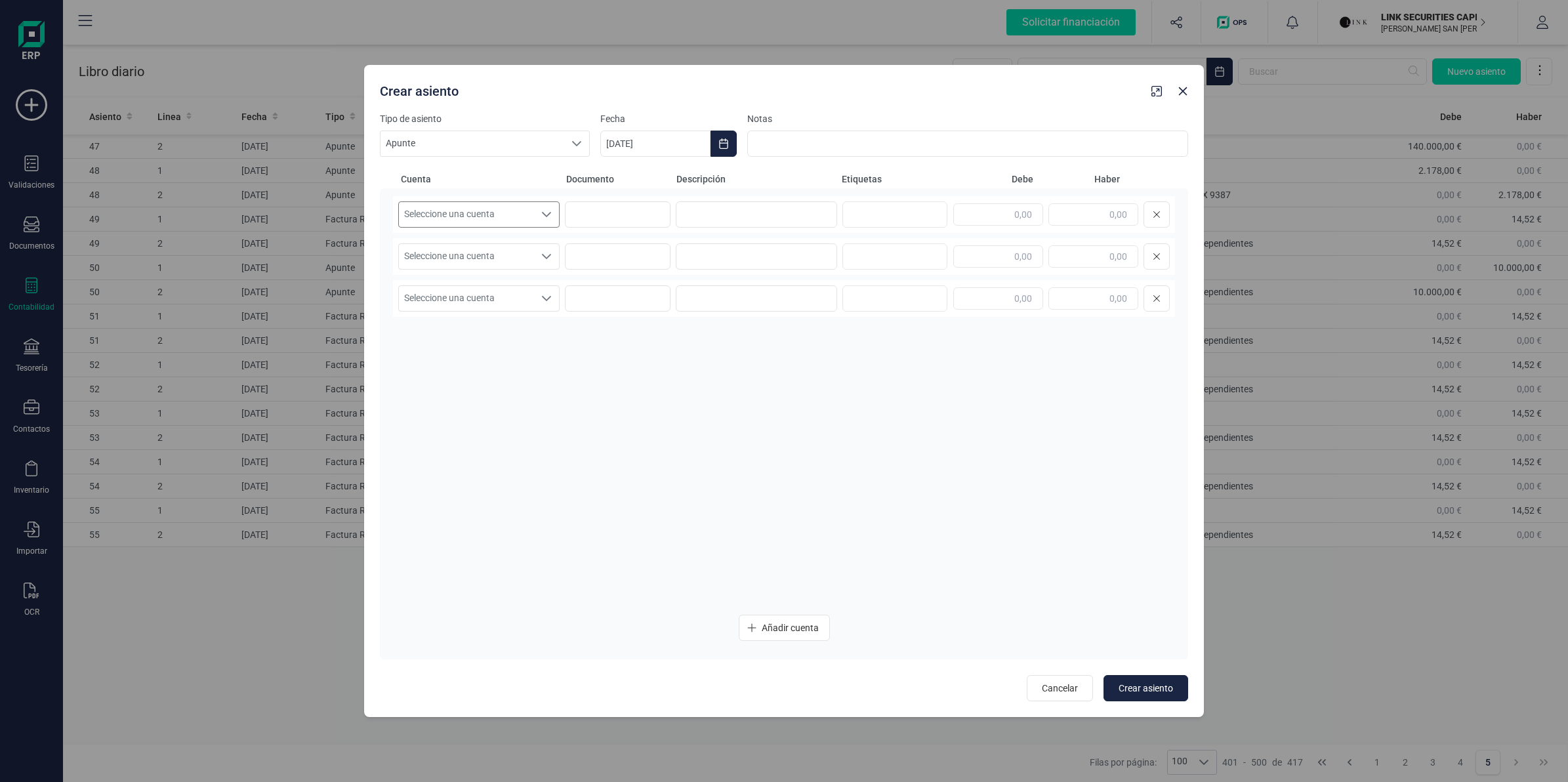
click at [539, 213] on div "Seleccione una cuenta" at bounding box center [546, 214] width 25 height 25
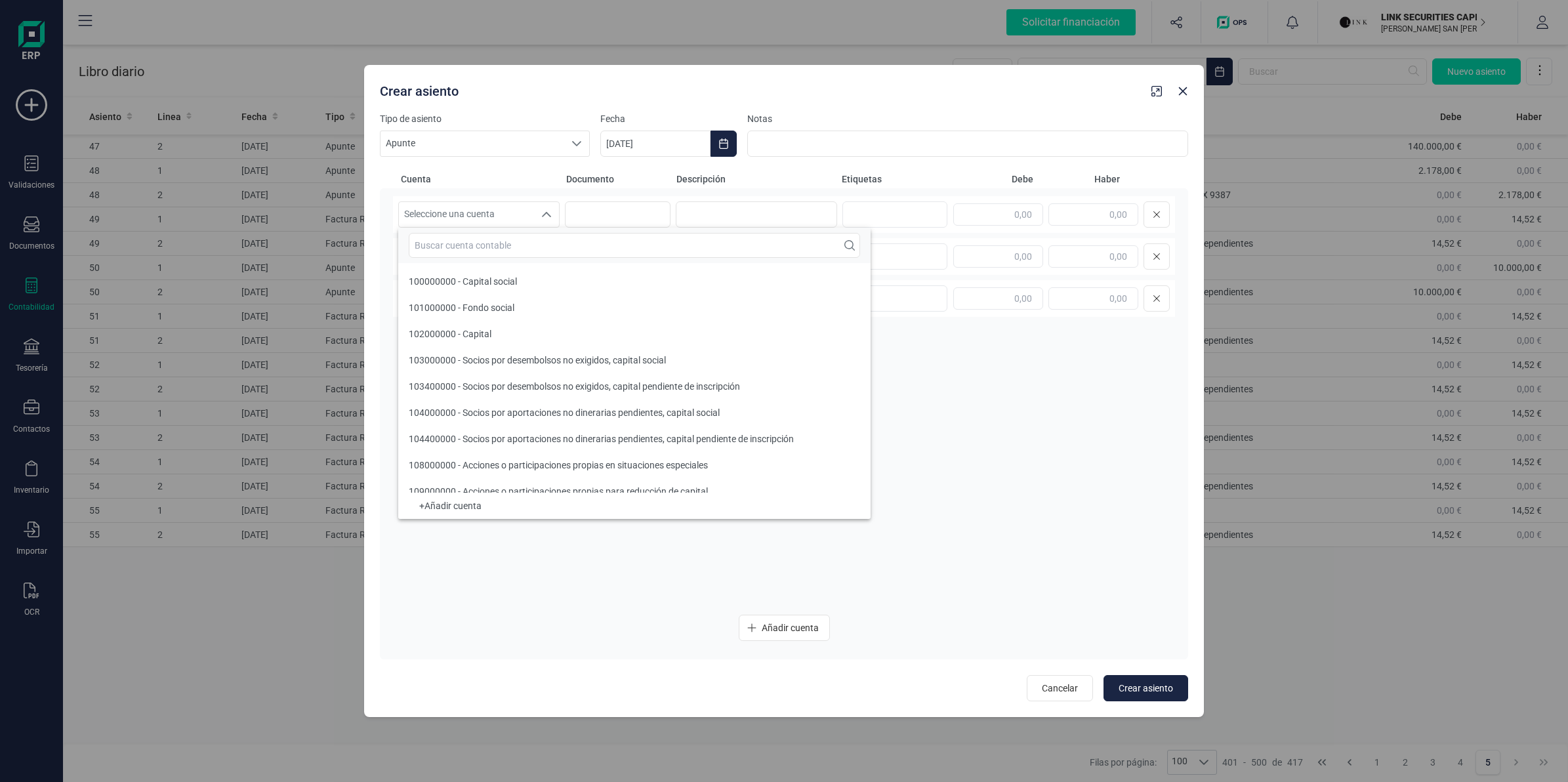
click at [522, 259] on div at bounding box center [634, 245] width 472 height 35
click at [529, 237] on input "text" at bounding box center [634, 245] width 452 height 25
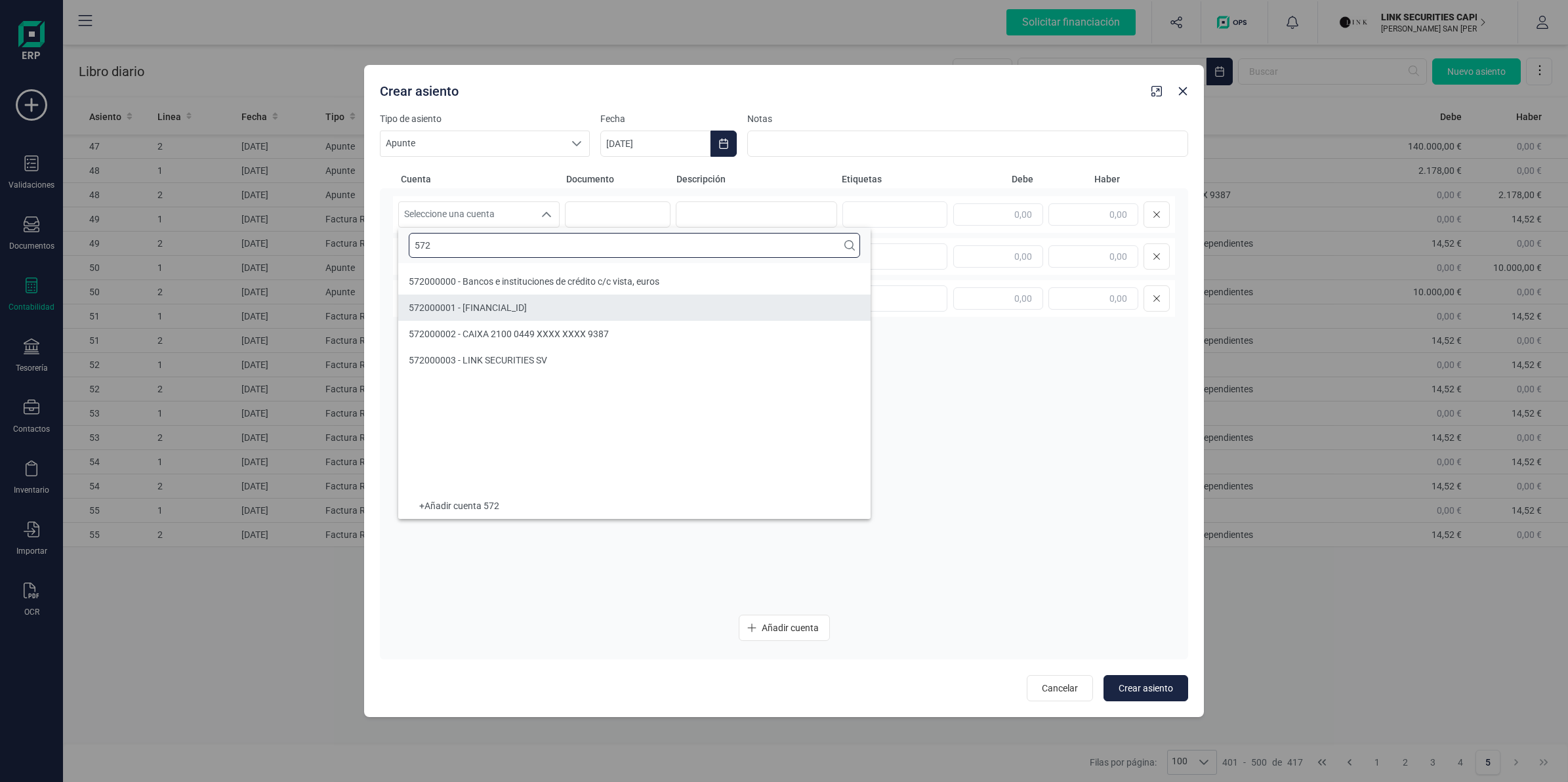
type input "572"
click at [509, 328] on span "572000002 - CAIXA 2100 0449 XXXX XXXX 9387" at bounding box center [509, 334] width 200 height 11
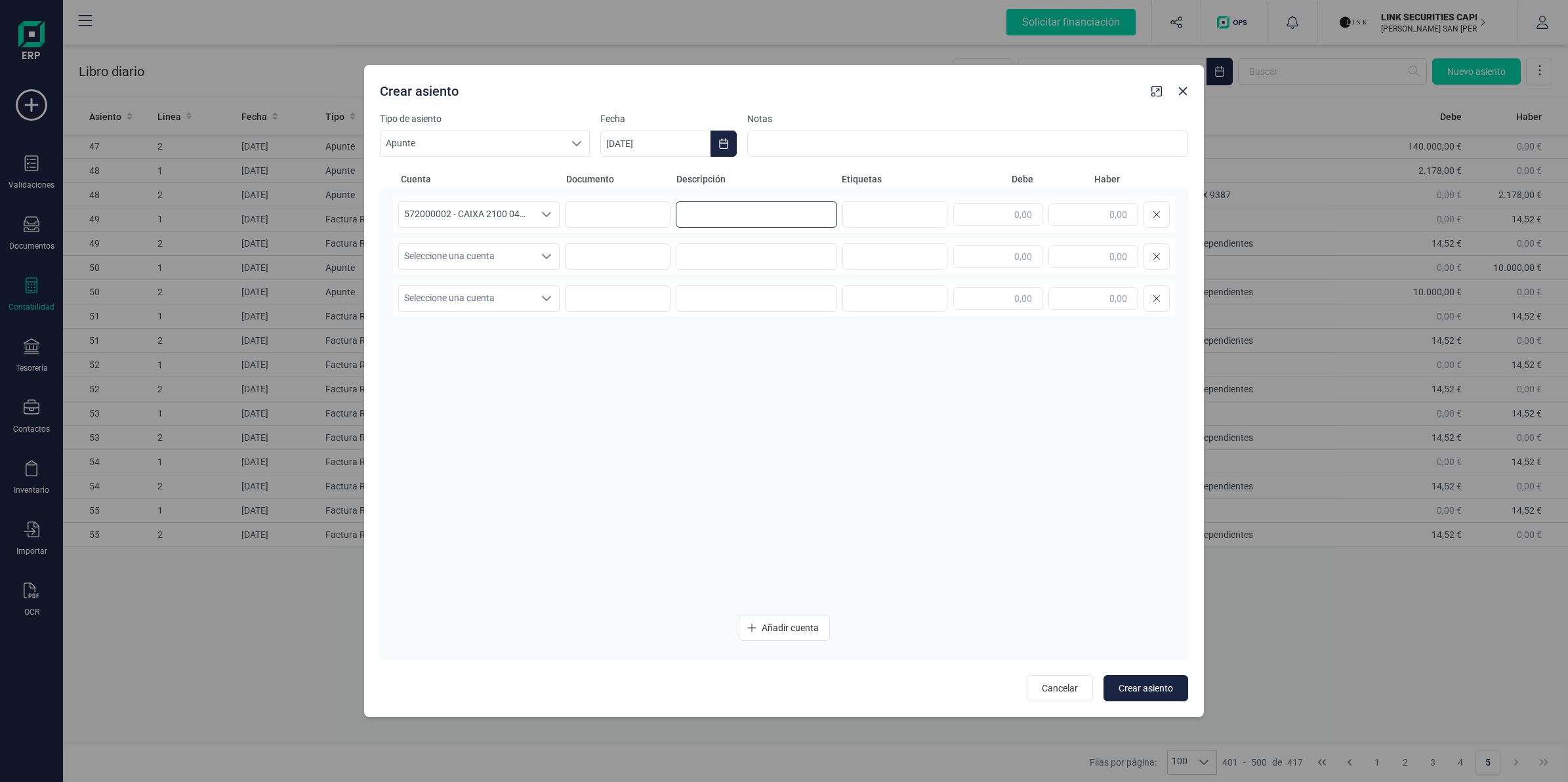
click at [714, 217] on input at bounding box center [756, 214] width 162 height 26
paste input "20805019-ENERGIA, INNOVACION Y D"
type input "20805019-ENERGIA, INNOVACION Y D"
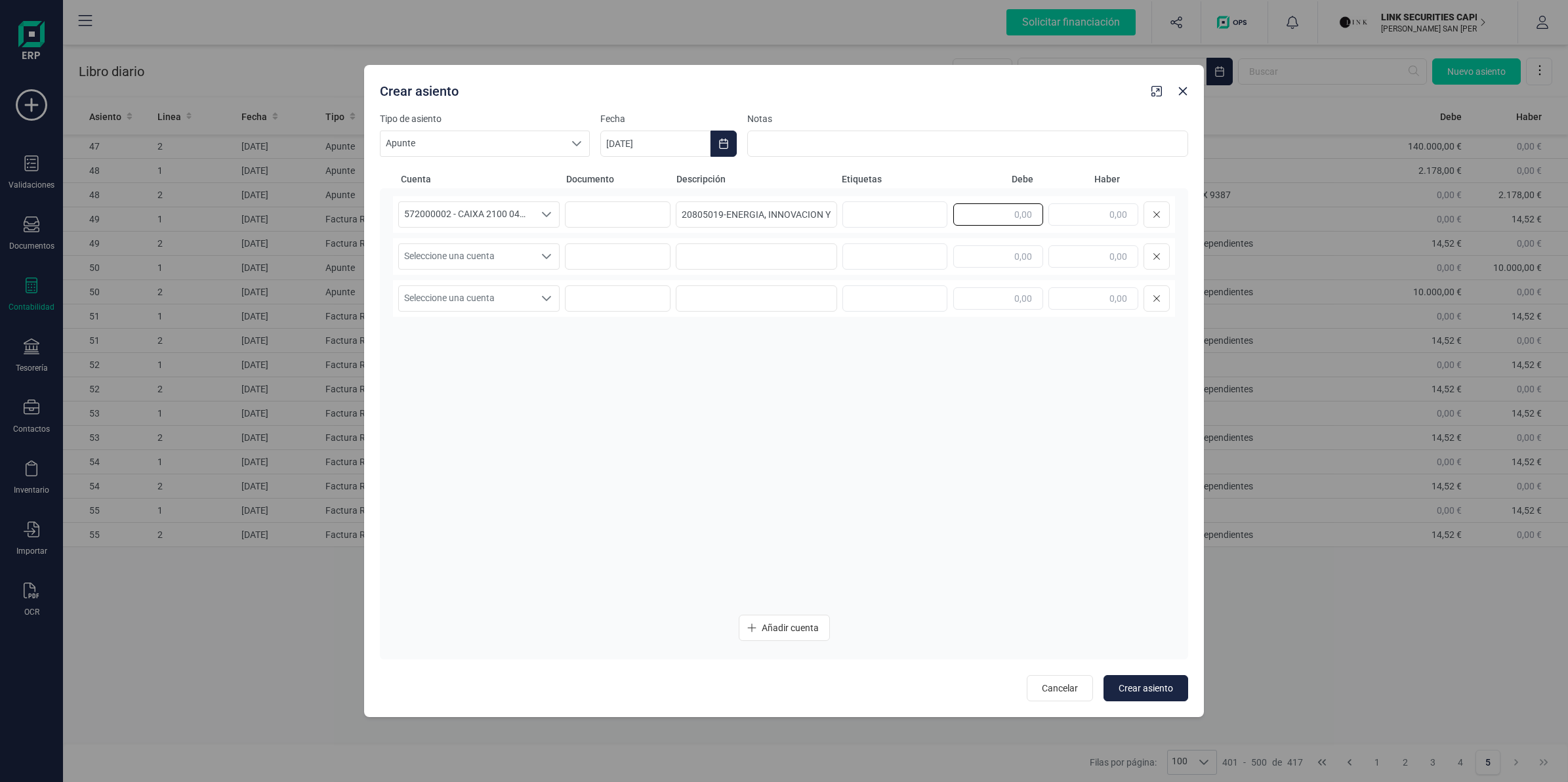
click at [991, 221] on input "text" at bounding box center [998, 215] width 90 height 23
paste input "774,46"
type input "774,46"
click at [492, 243] on div "Seleccione una cuenta Seleccione una cuenta" at bounding box center [784, 256] width 782 height 37
click at [489, 257] on span "Seleccione una cuenta" at bounding box center [466, 256] width 135 height 25
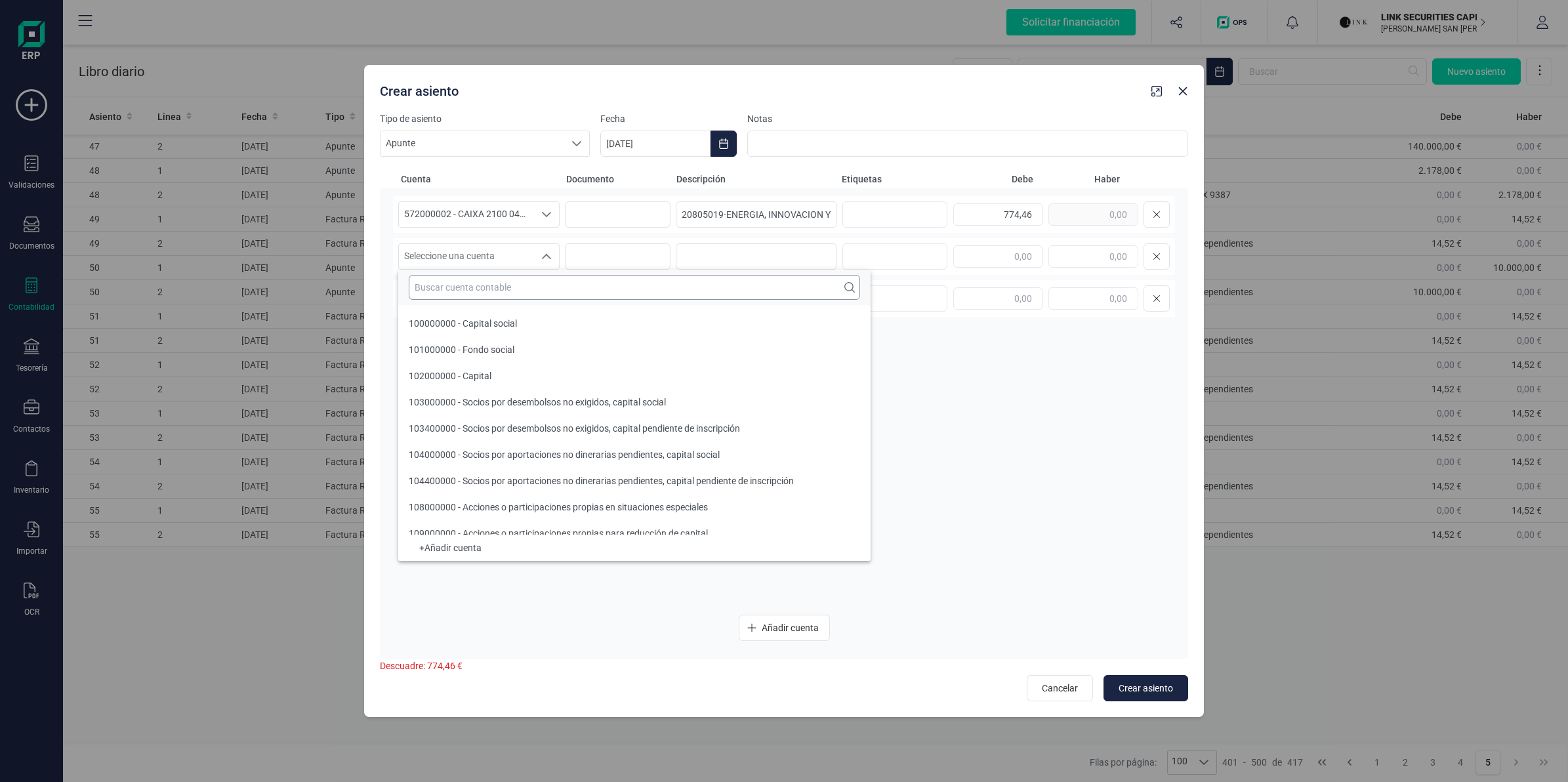
click at [487, 281] on input "text" at bounding box center [634, 287] width 452 height 25
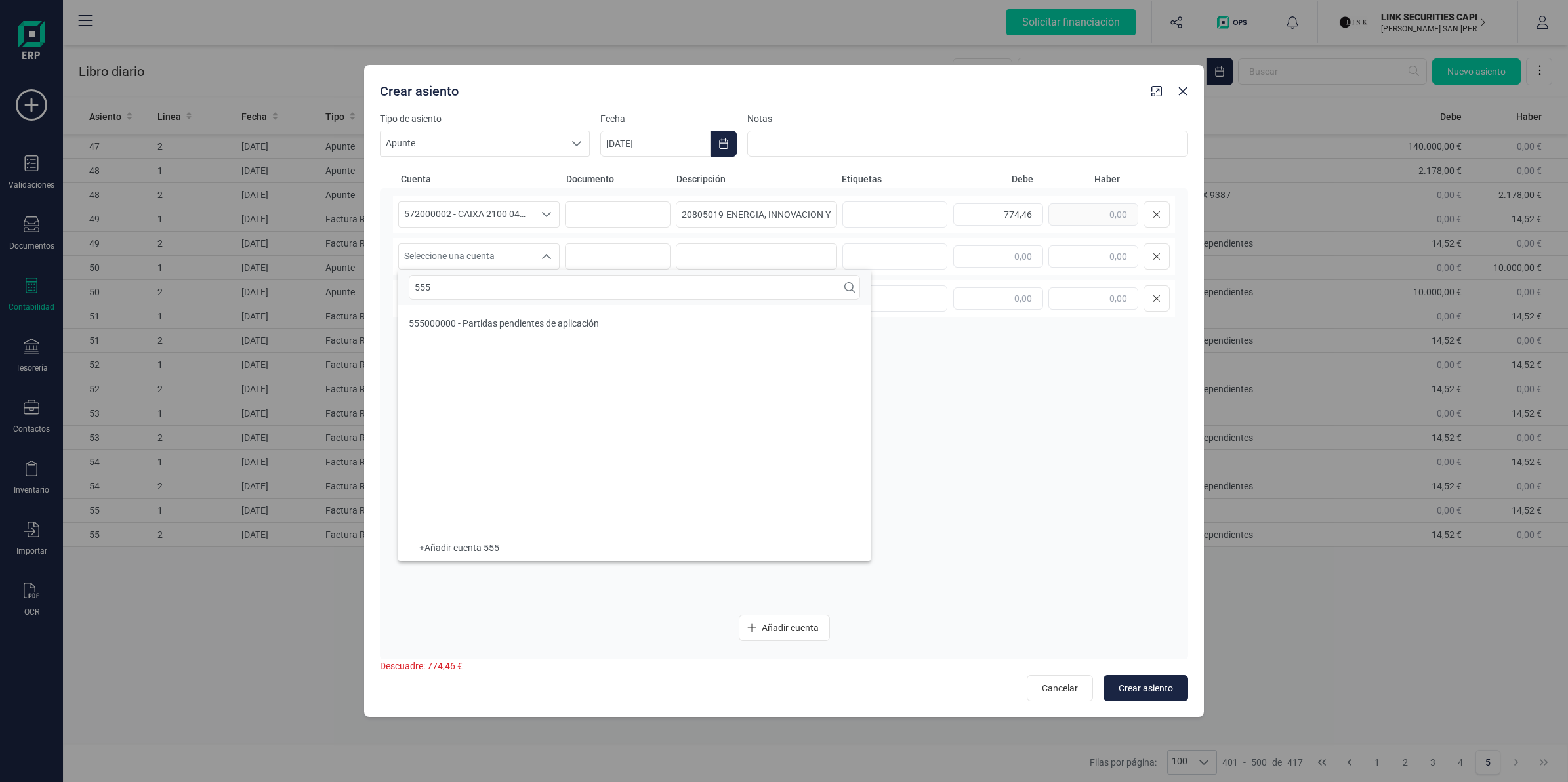
type input "555"
click at [473, 320] on span "555000000 - Partidas pendientes de aplicación" at bounding box center [504, 324] width 190 height 11
drag, startPoint x: 682, startPoint y: 214, endPoint x: 876, endPoint y: 231, distance: 194.7
click at [876, 231] on div "572000002 - CAIXA 2100 0449 XXXX XXXX 9387 572000002 - CAIXA 2100 0449 XXXX XXX…" at bounding box center [784, 214] width 782 height 37
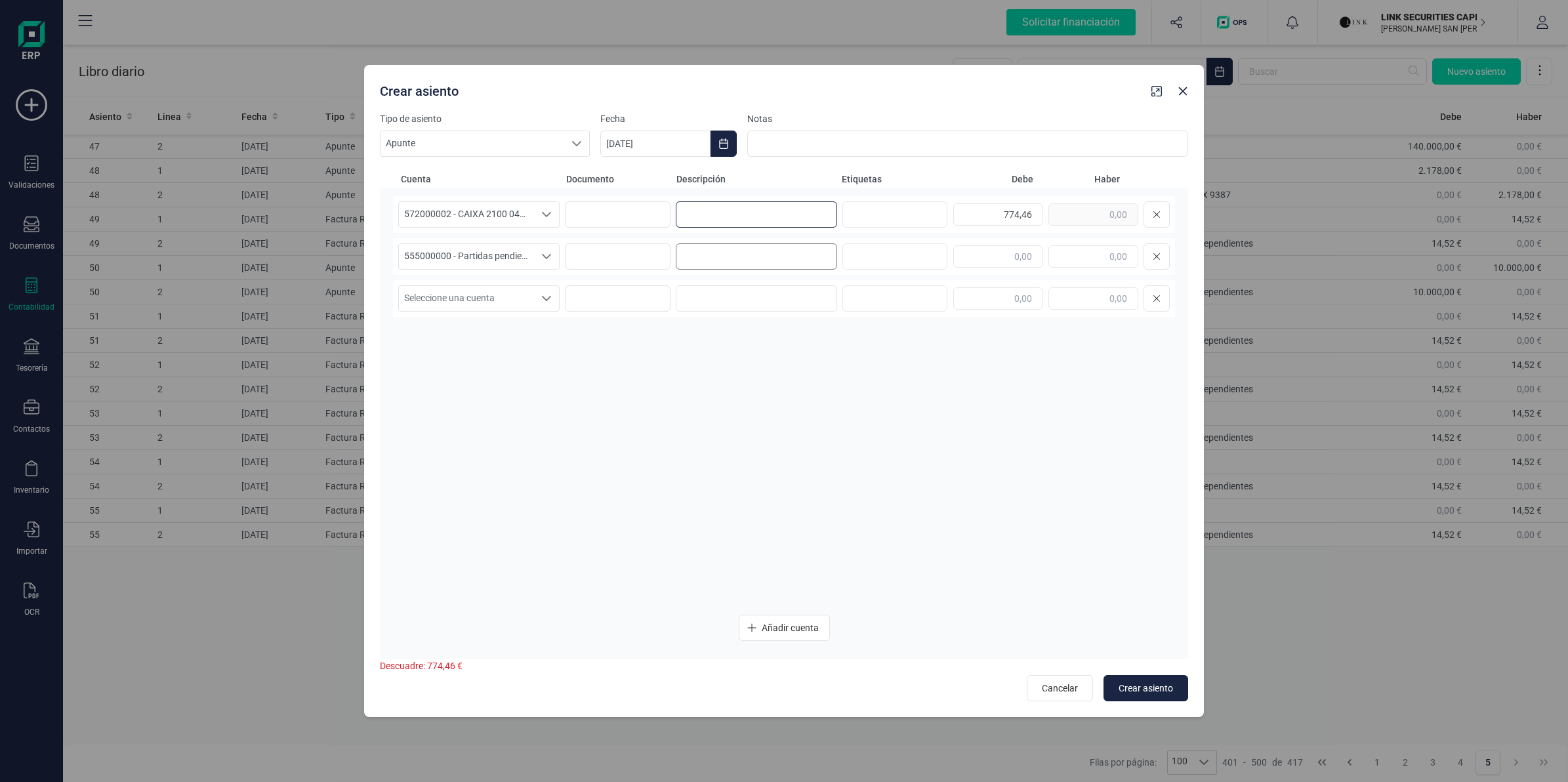
scroll to position [0, 0]
type input "20805019-ENERGIA, INNOVACION Y D"
click at [743, 245] on input at bounding box center [756, 256] width 162 height 26
paste input "20805019-ENERGIA, INNOVACION Y D"
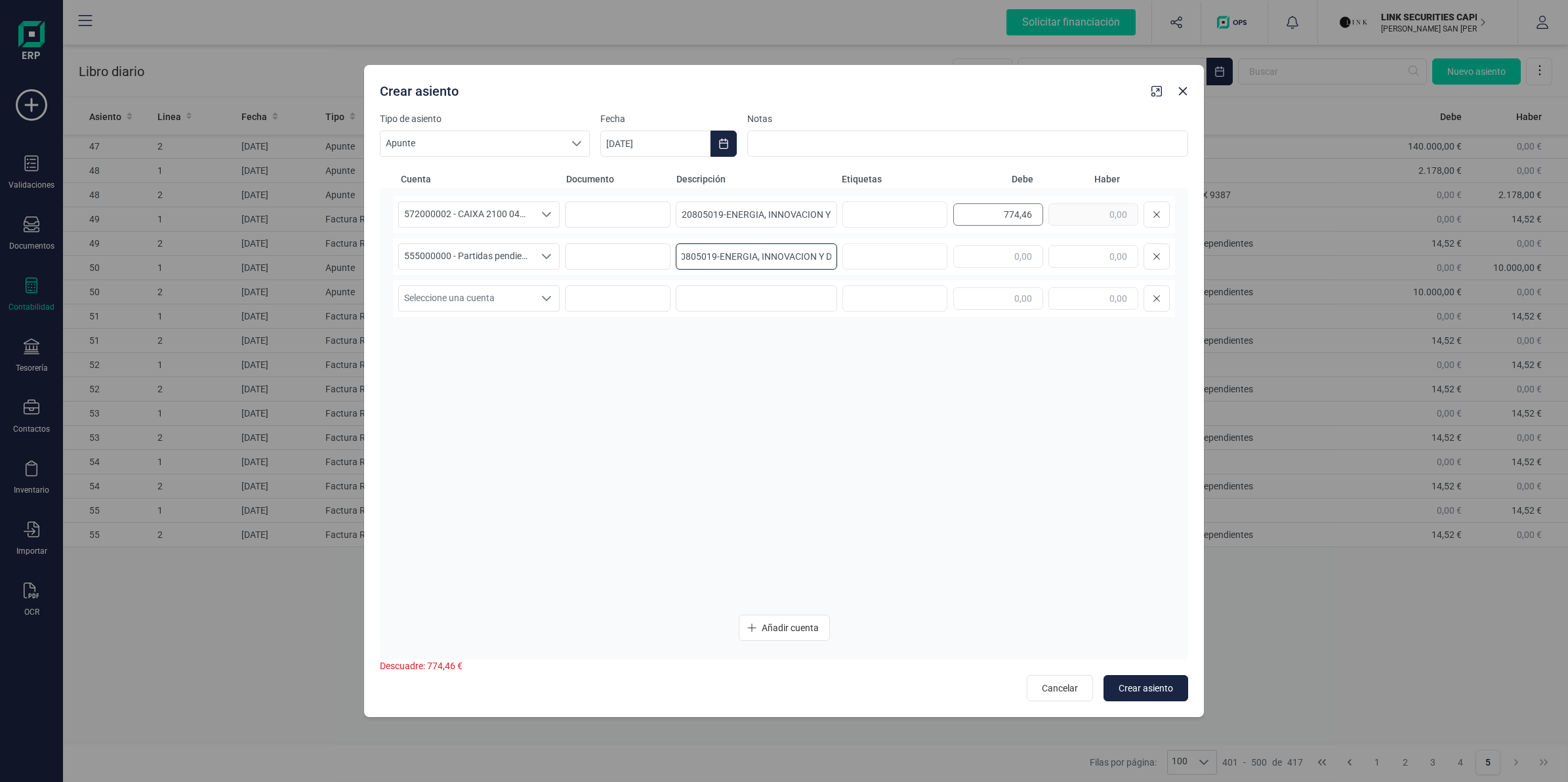
type input "20805019-ENERGIA, INNOVACION Y D"
click at [1081, 221] on div "774,46" at bounding box center [1062, 214] width 217 height 26
click at [1081, 259] on input "text" at bounding box center [1093, 257] width 90 height 23
paste input "774,46"
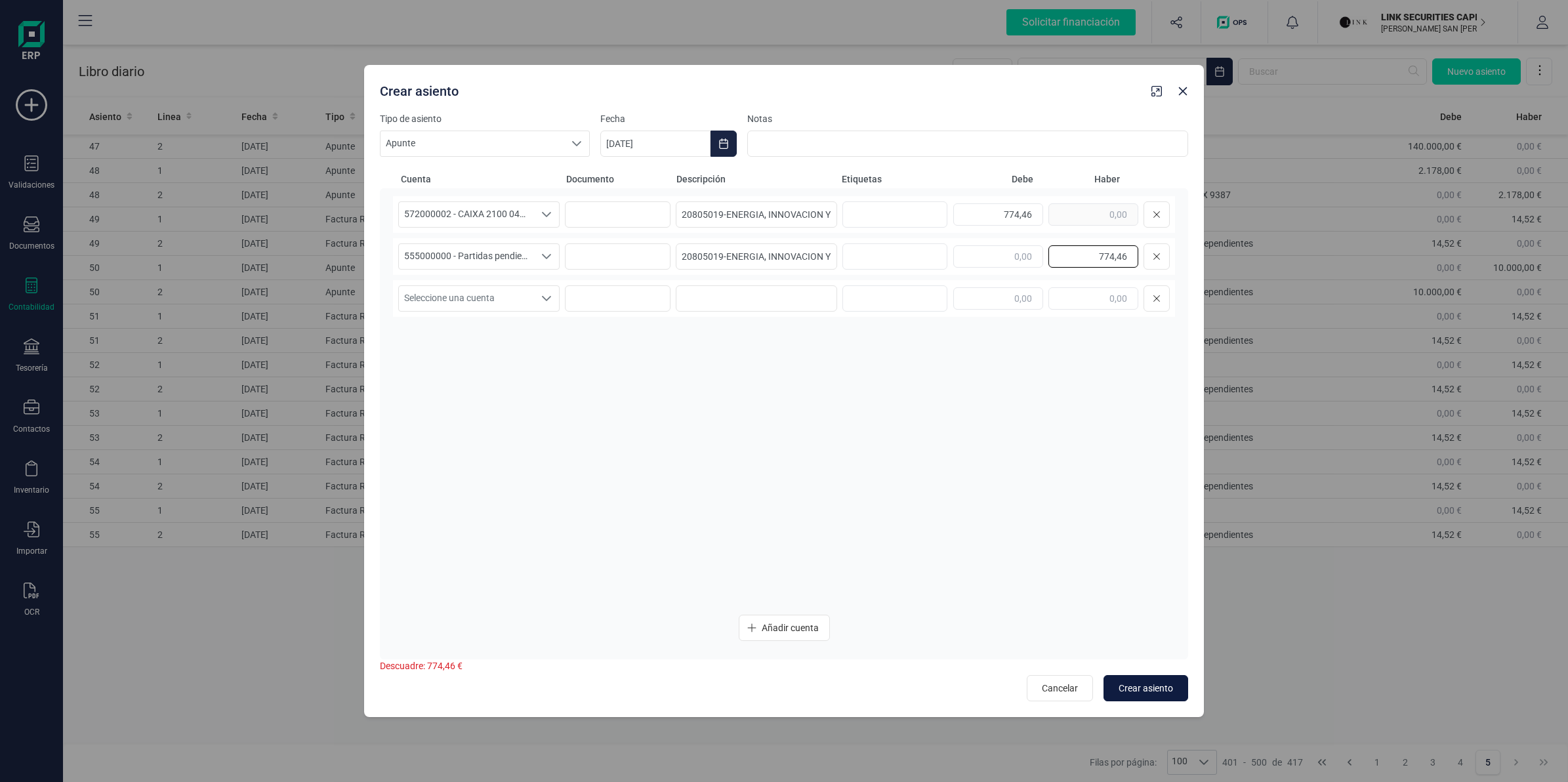
type input "774,46"
click at [1155, 691] on span "Crear asiento" at bounding box center [1146, 688] width 55 height 13
type input "[DATE]"
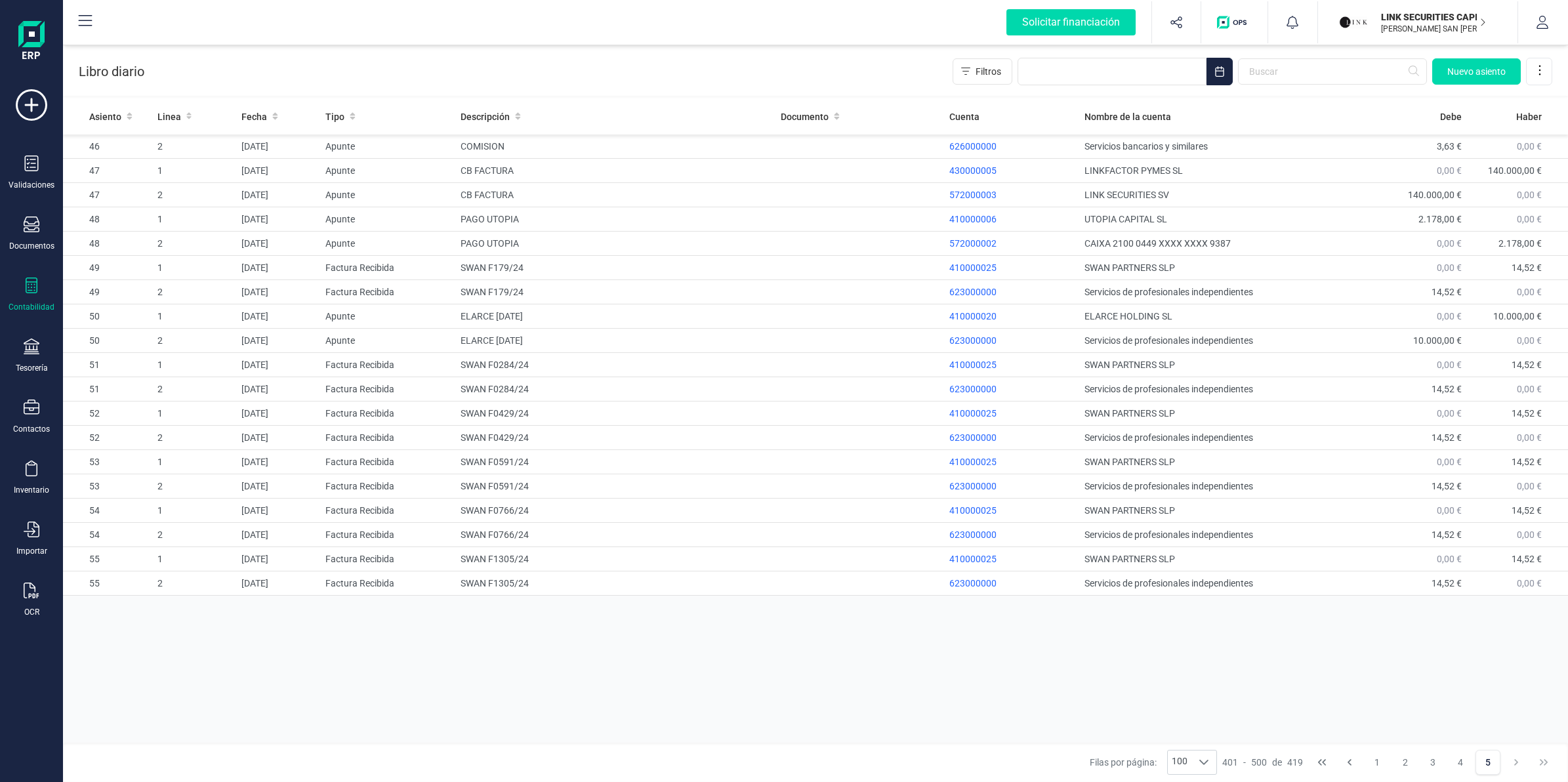
click at [31, 289] on icon at bounding box center [31, 285] width 12 height 16
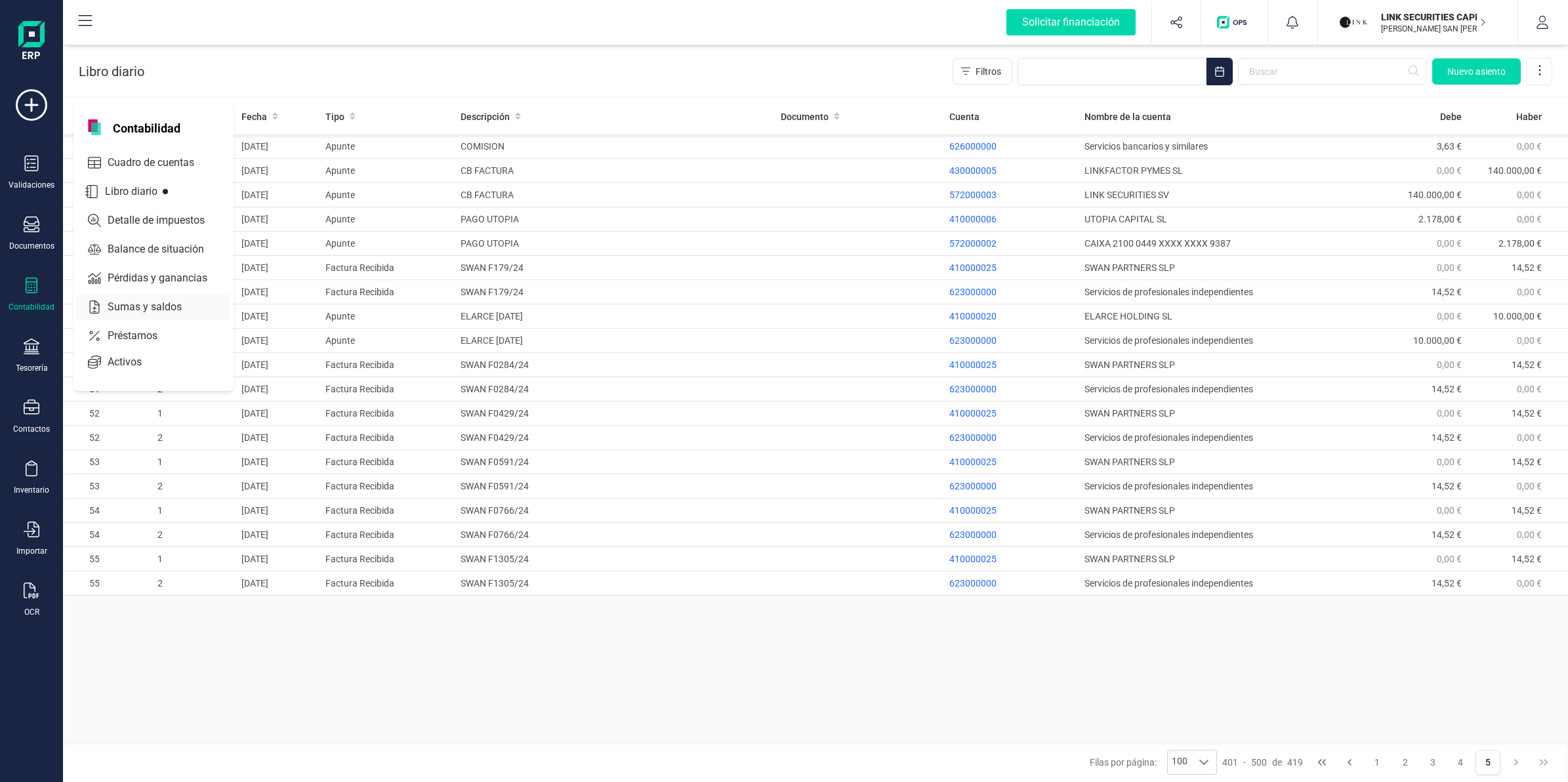
click at [138, 301] on span "Sumas y saldos" at bounding box center [154, 307] width 103 height 16
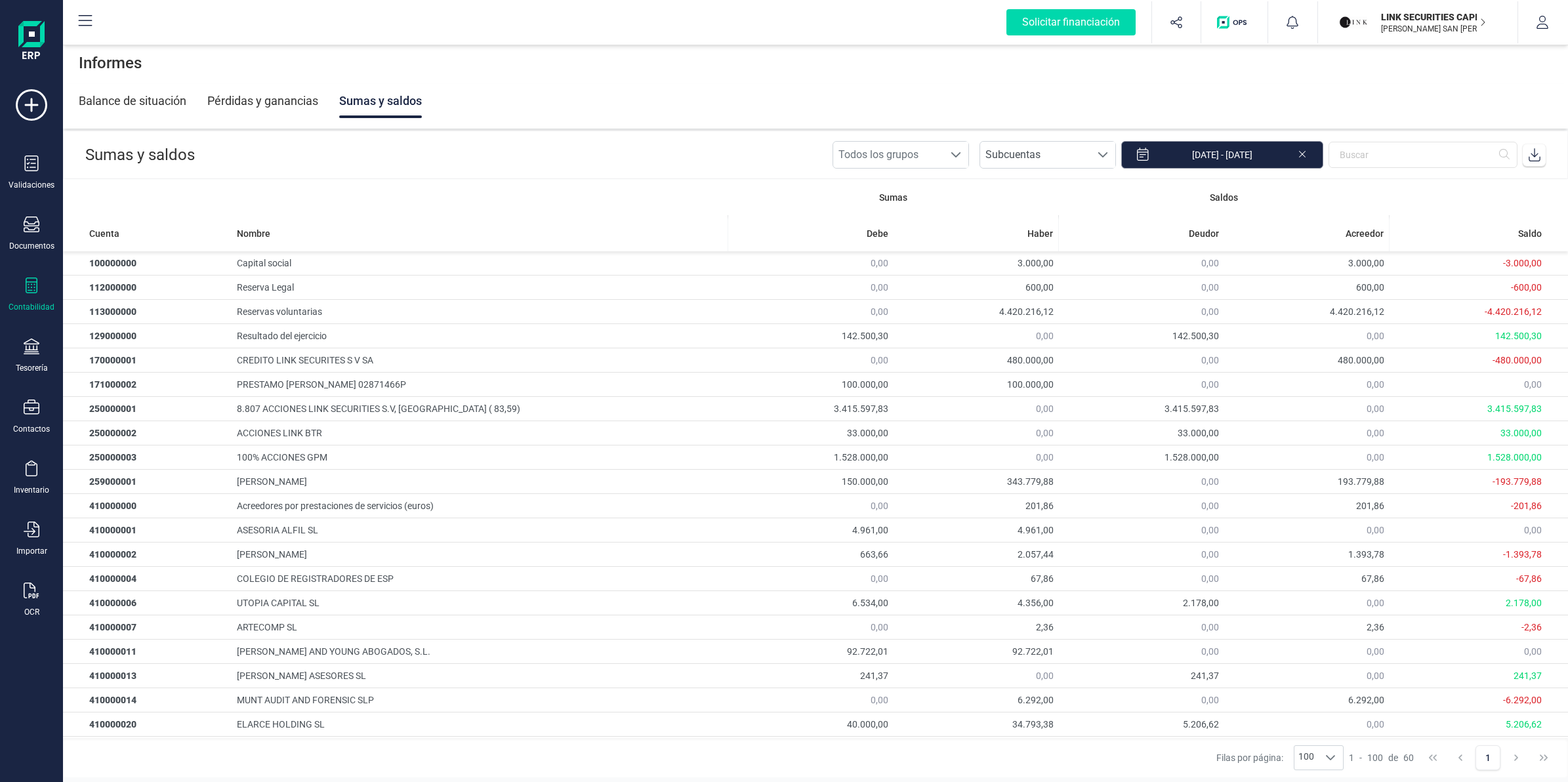
click at [1257, 152] on input "[DATE] - [DATE]" at bounding box center [1222, 154] width 202 height 27
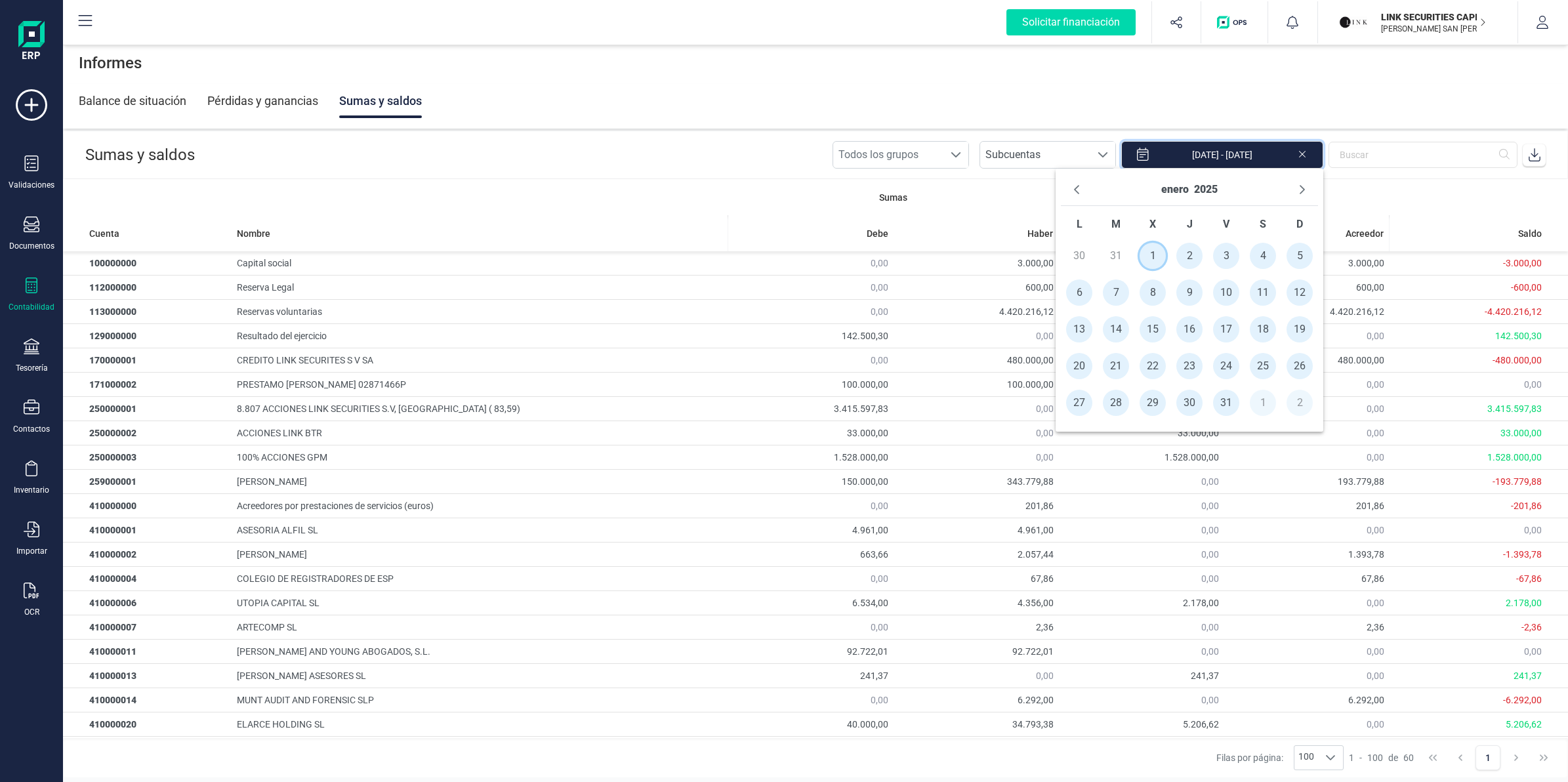
click at [1154, 250] on span "1" at bounding box center [1152, 255] width 26 height 26
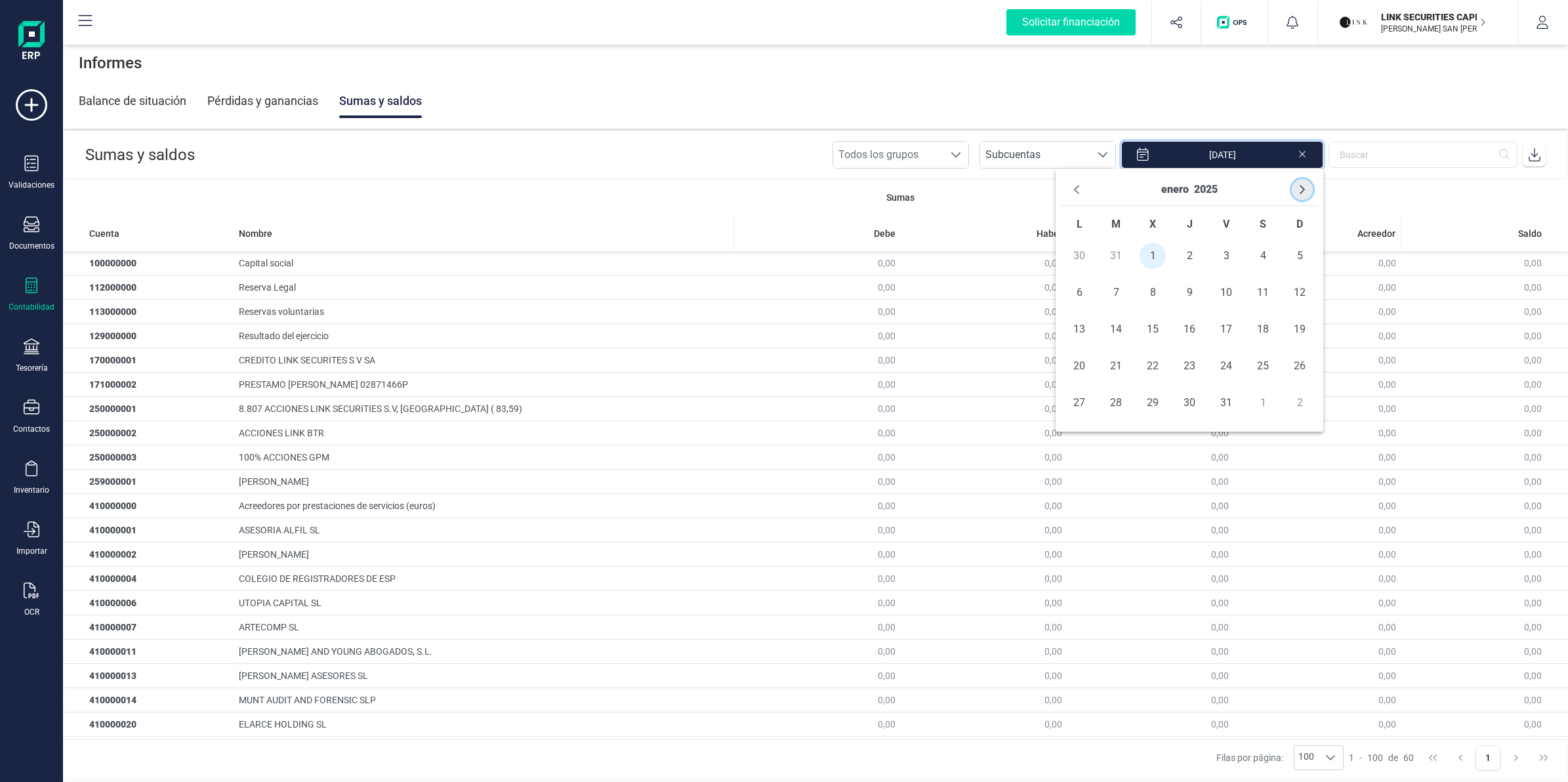
click at [1297, 195] on icon "Next Month" at bounding box center [1303, 190] width 11 height 11
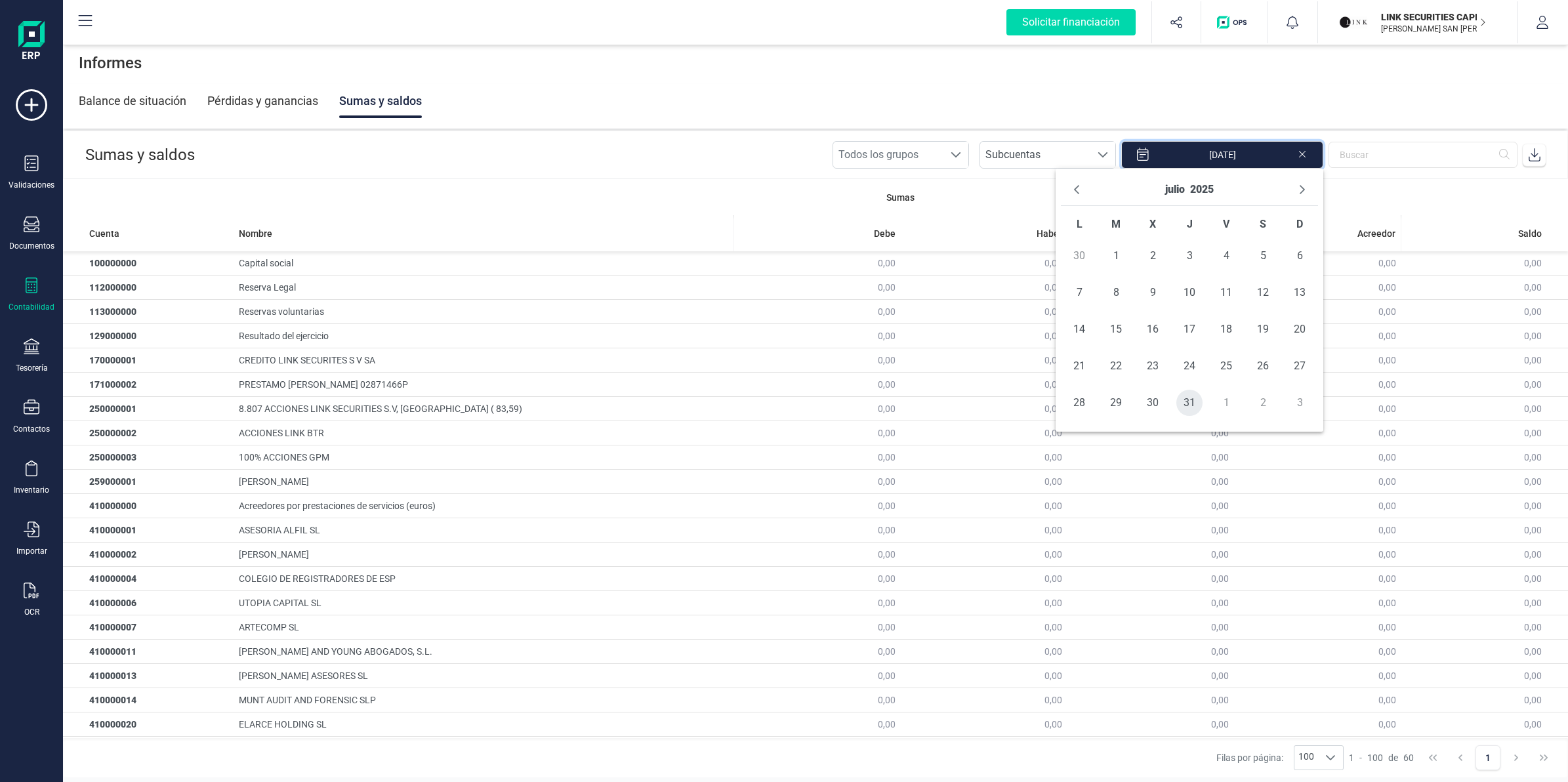
click at [1192, 411] on span "31" at bounding box center [1189, 402] width 26 height 26
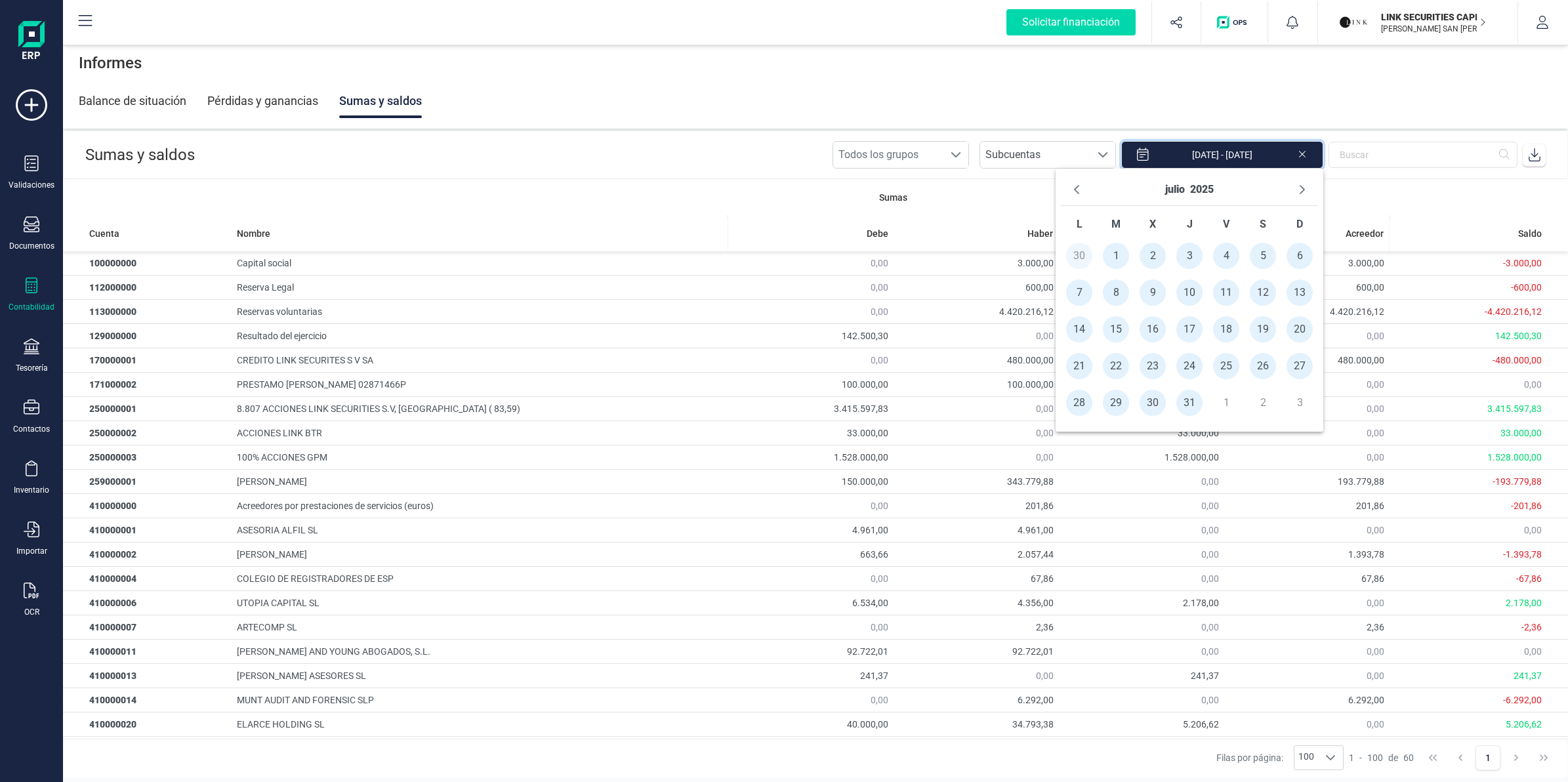
click at [1534, 146] on span at bounding box center [1534, 154] width 26 height 26
click at [1296, 194] on button "Next Month" at bounding box center [1303, 190] width 21 height 21
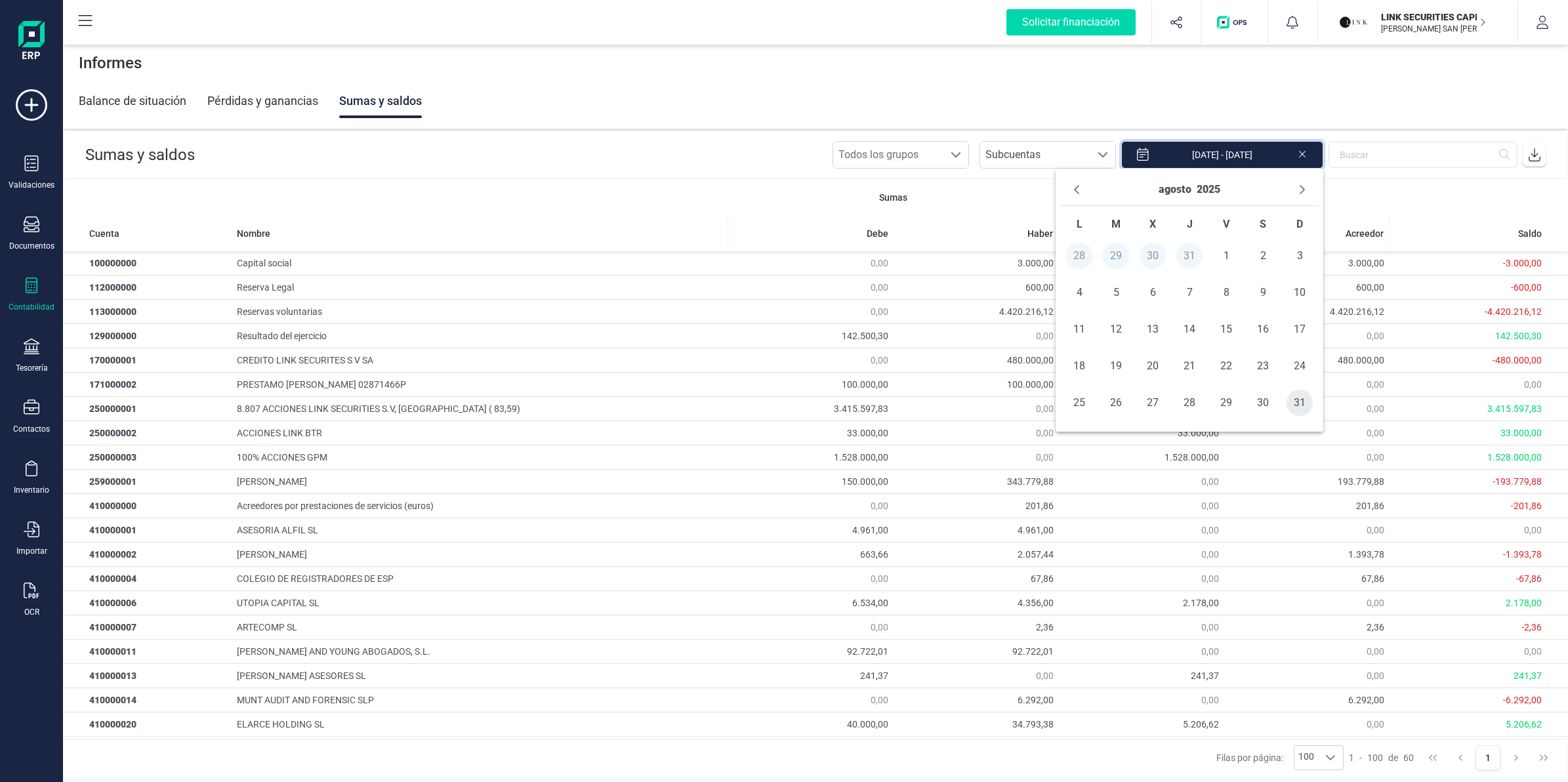
click at [1295, 401] on span "31" at bounding box center [1299, 402] width 26 height 26
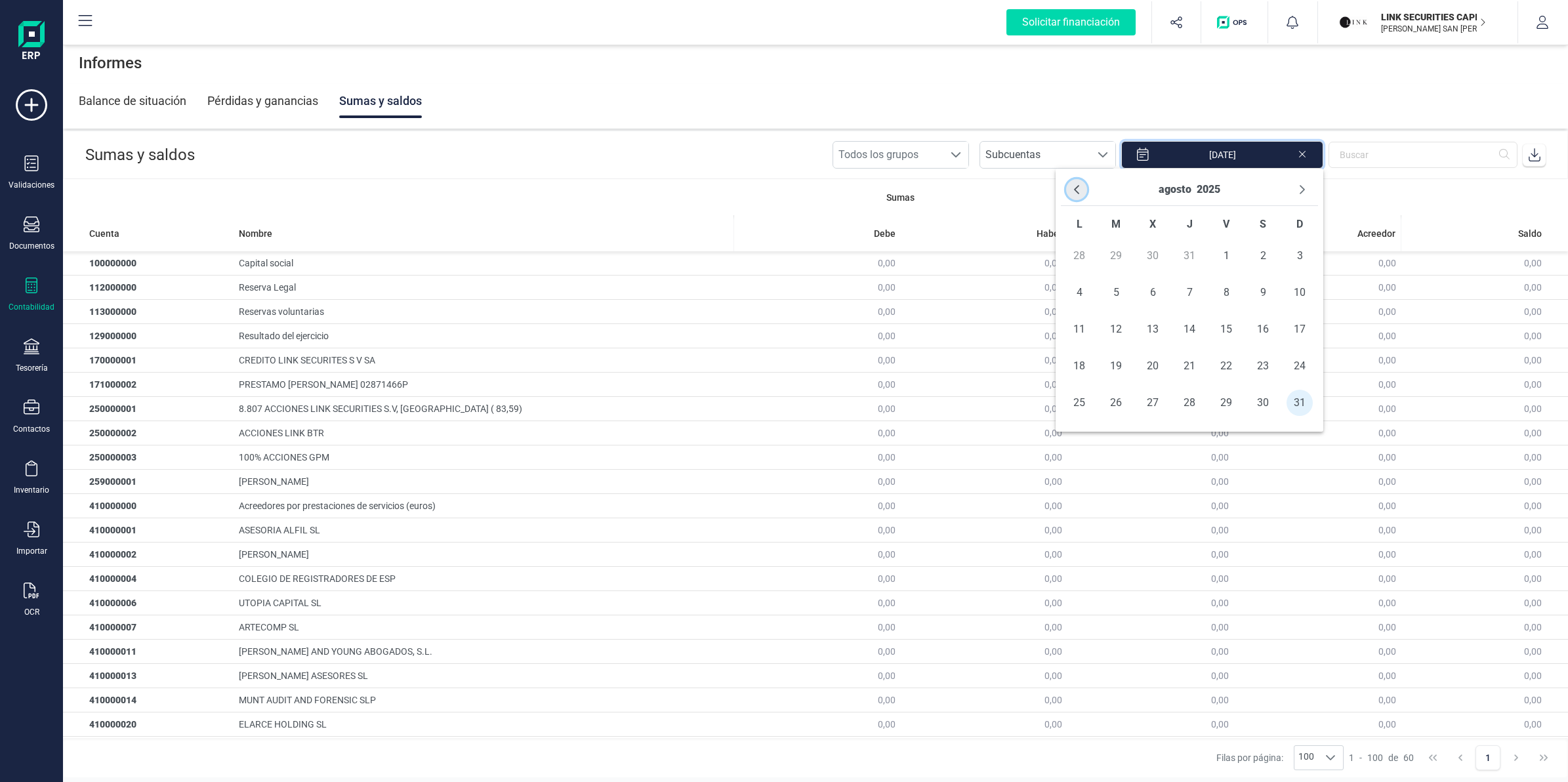
click at [1073, 188] on icon "Previous Month" at bounding box center [1077, 190] width 11 height 11
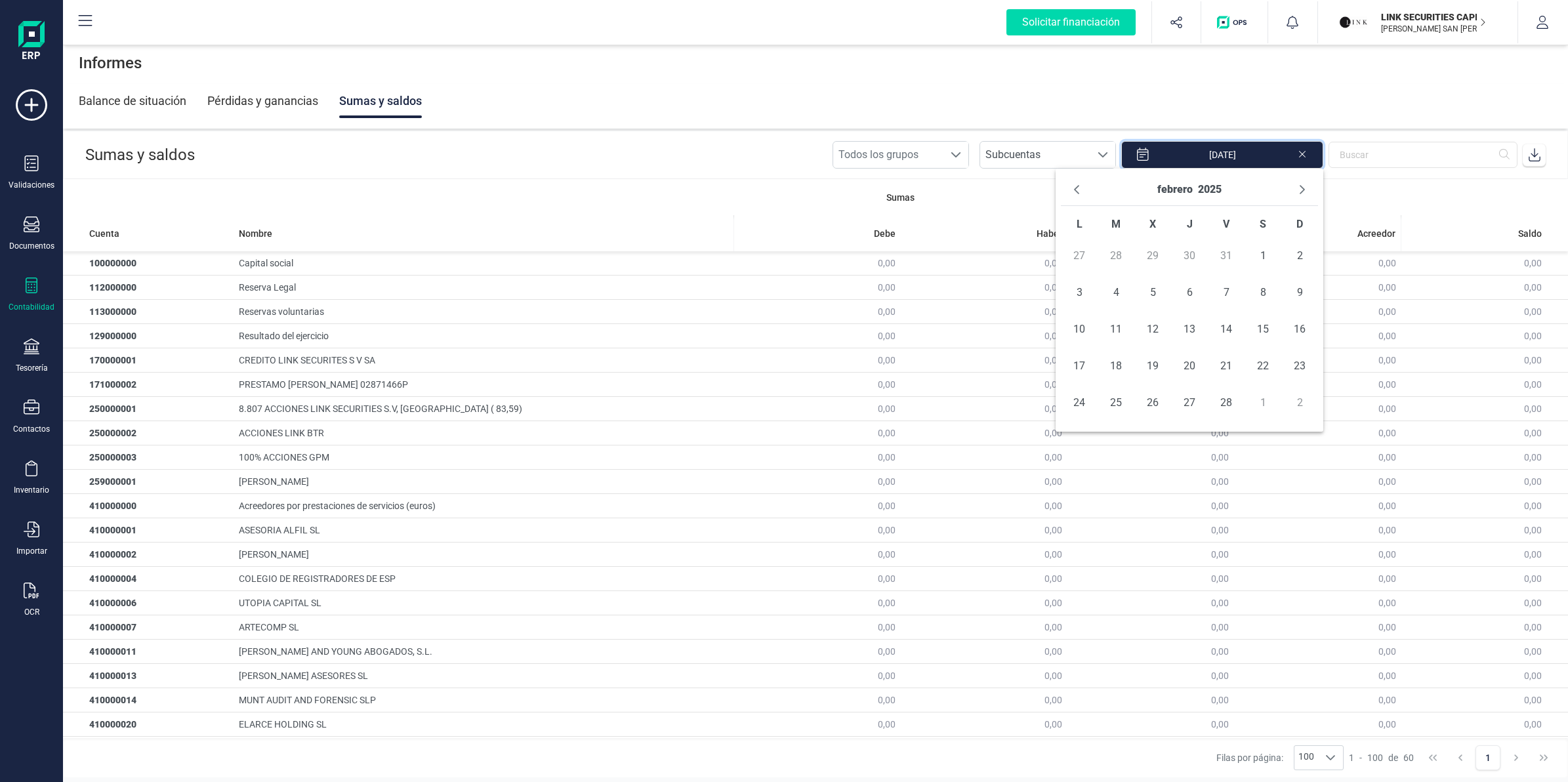
click at [1073, 188] on icon "Previous Month" at bounding box center [1077, 190] width 11 height 11
click at [1149, 257] on span "1" at bounding box center [1152, 255] width 26 height 26
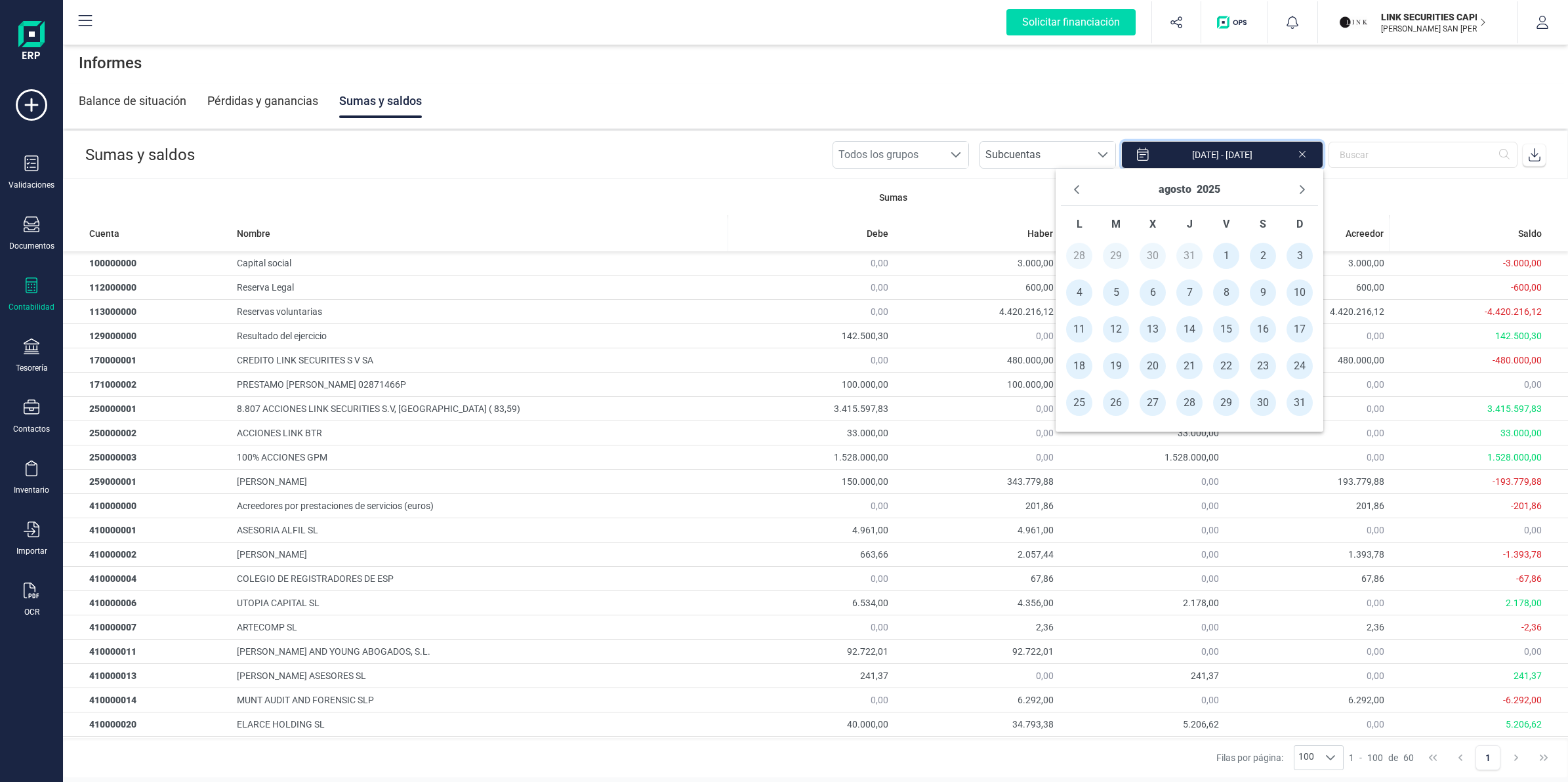
click at [1529, 161] on icon at bounding box center [1535, 155] width 12 height 13
click at [1222, 251] on span "1" at bounding box center [1226, 255] width 26 height 26
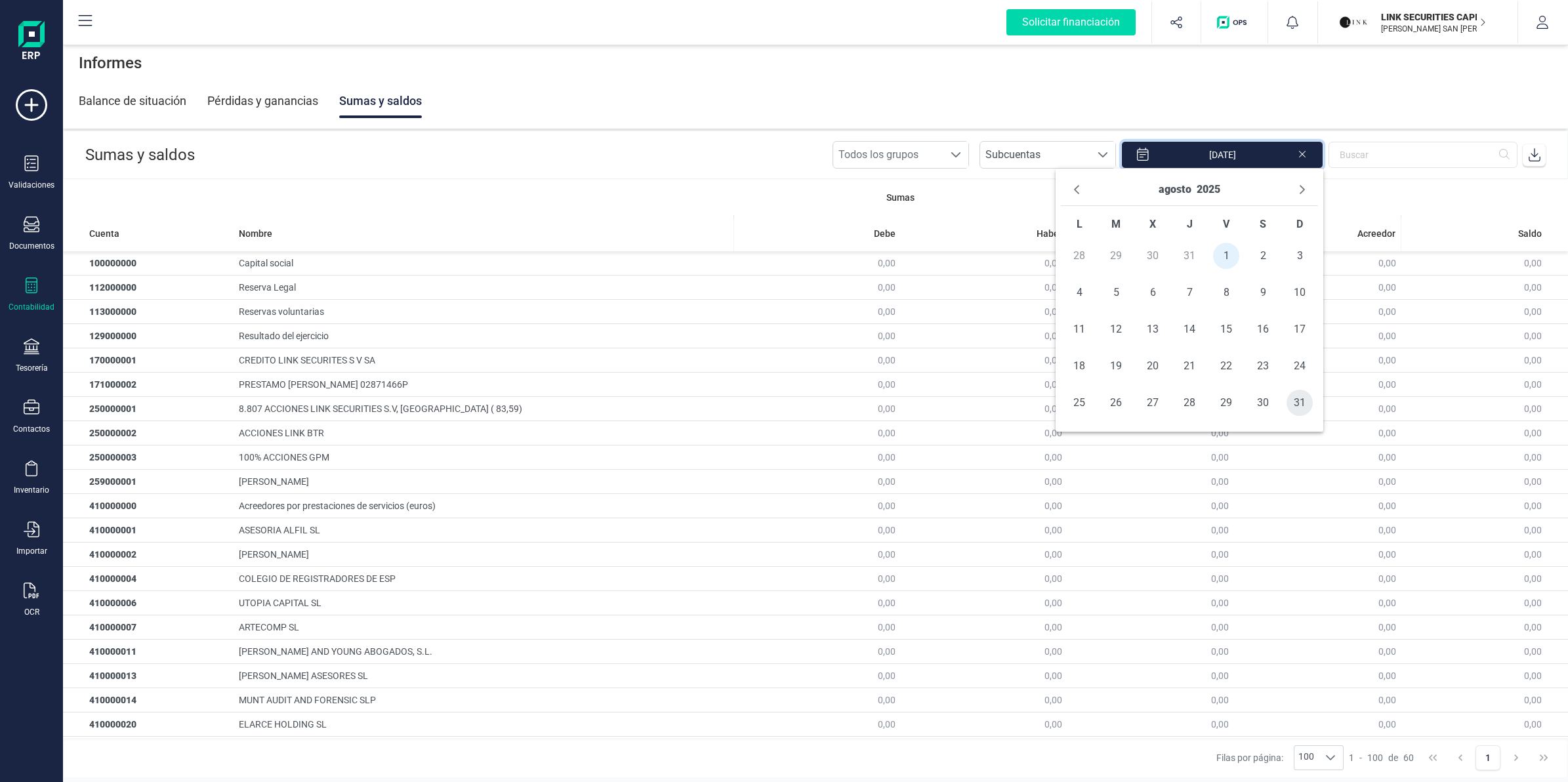
click at [1293, 401] on span "31" at bounding box center [1299, 402] width 26 height 26
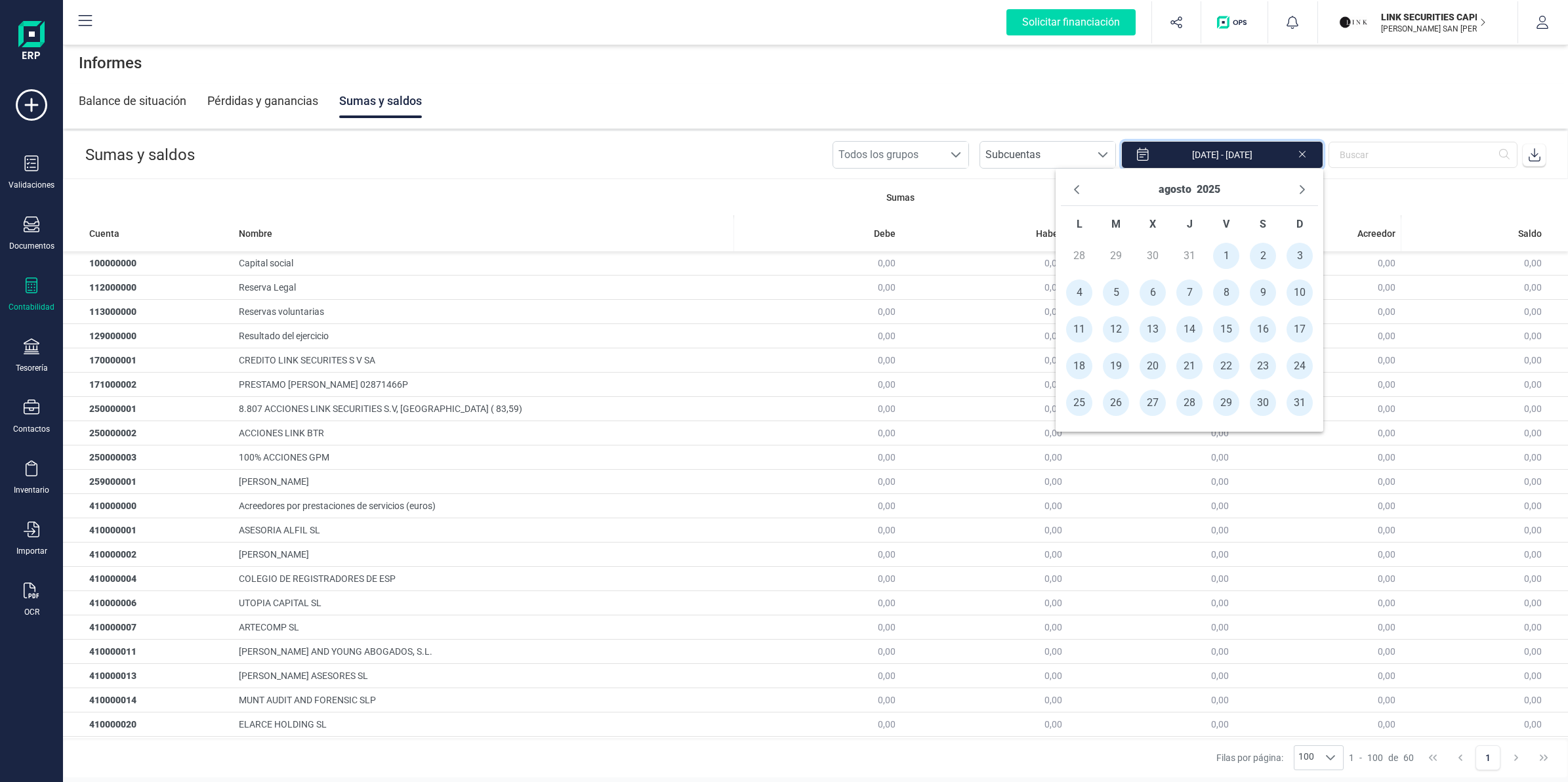
click at [1533, 160] on icon at bounding box center [1535, 155] width 13 height 13
click at [1079, 188] on icon "Previous Month" at bounding box center [1077, 190] width 11 height 11
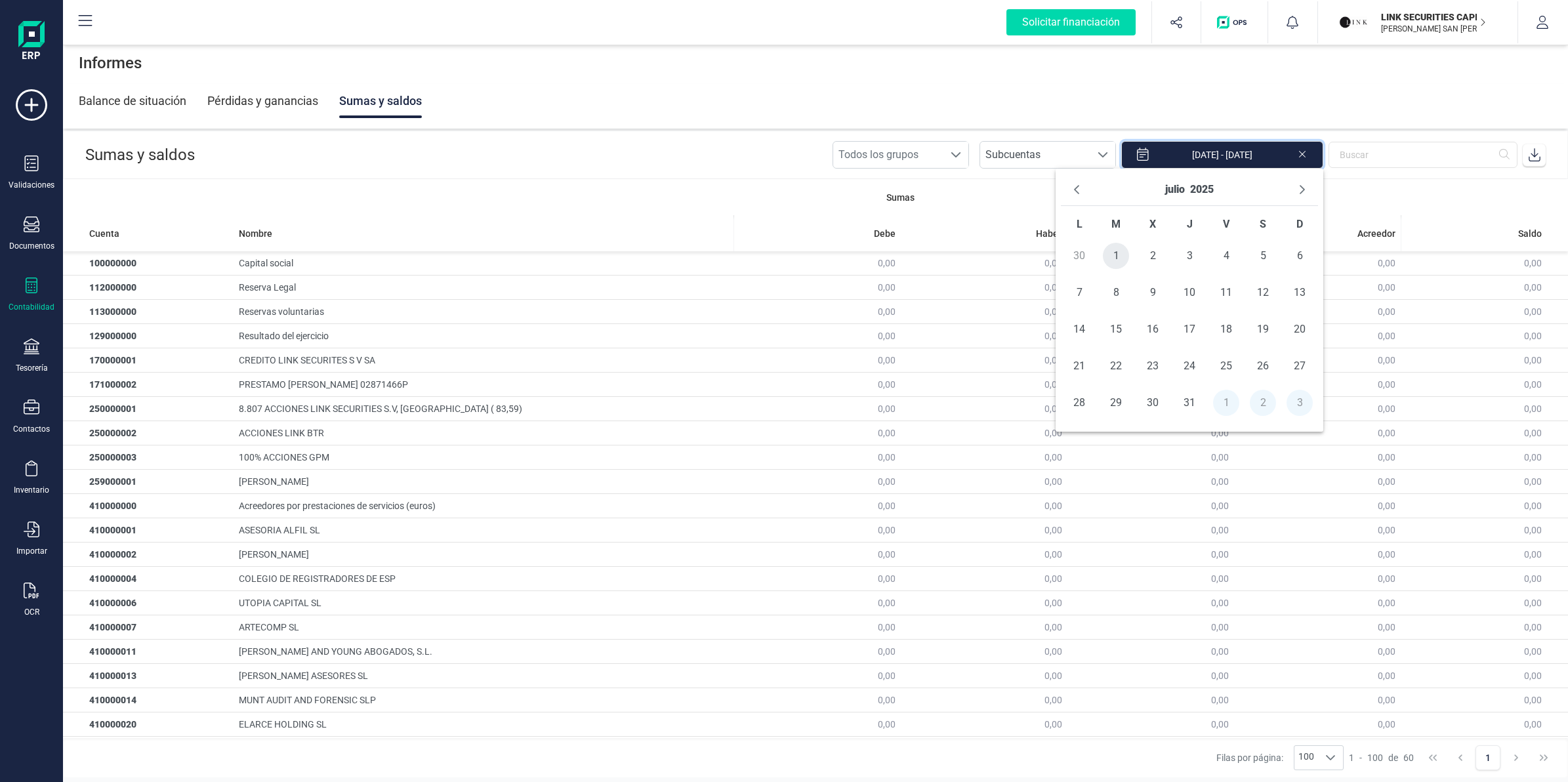
click at [1117, 255] on span "1" at bounding box center [1115, 255] width 26 height 26
click at [1192, 398] on span "31" at bounding box center [1189, 402] width 26 height 26
type input "[DATE] - [DATE]"
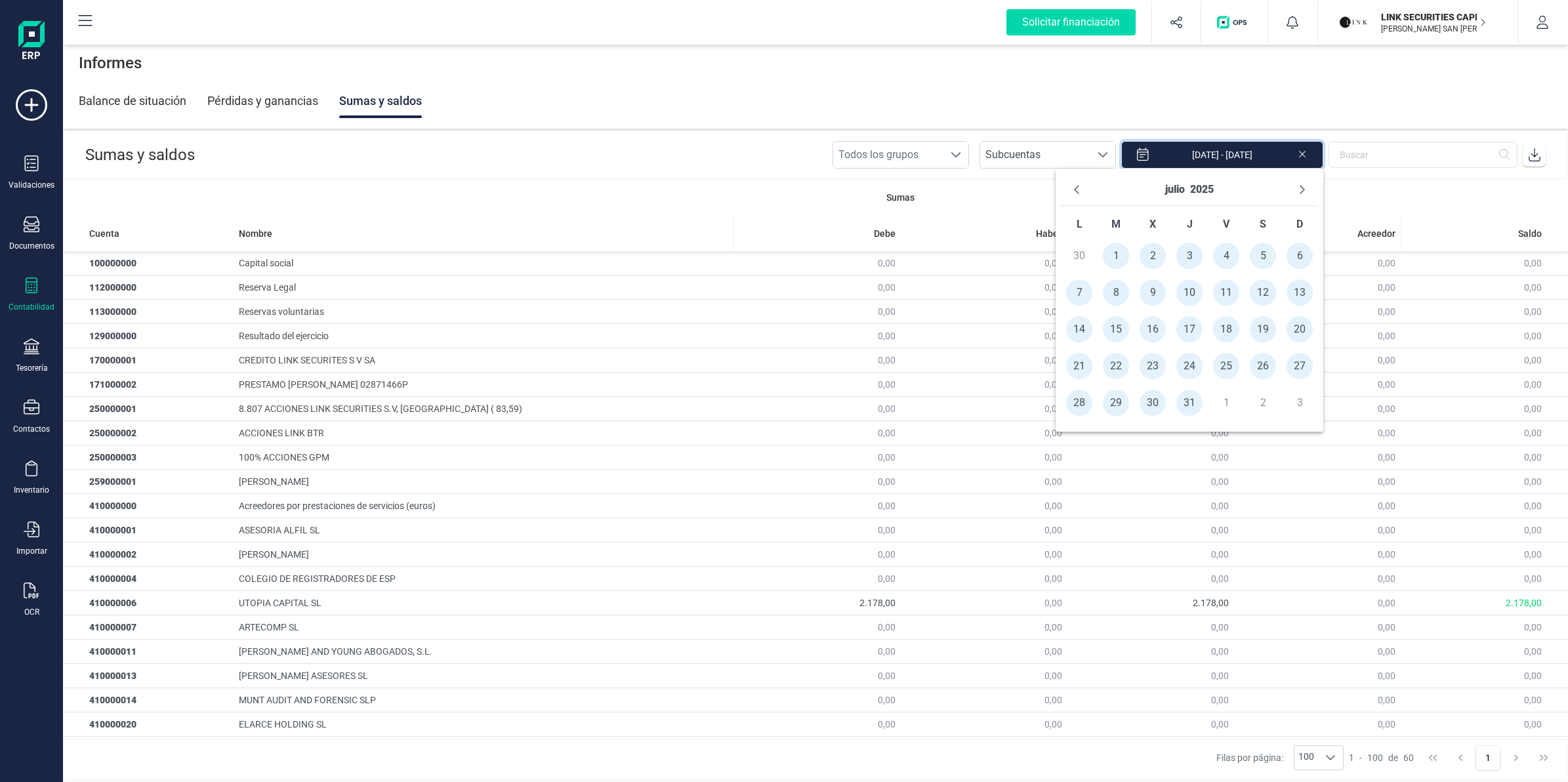
click at [1536, 152] on icon at bounding box center [1535, 155] width 13 height 13
click at [231, 107] on div "Pérdidas y ganancias" at bounding box center [263, 100] width 111 height 34
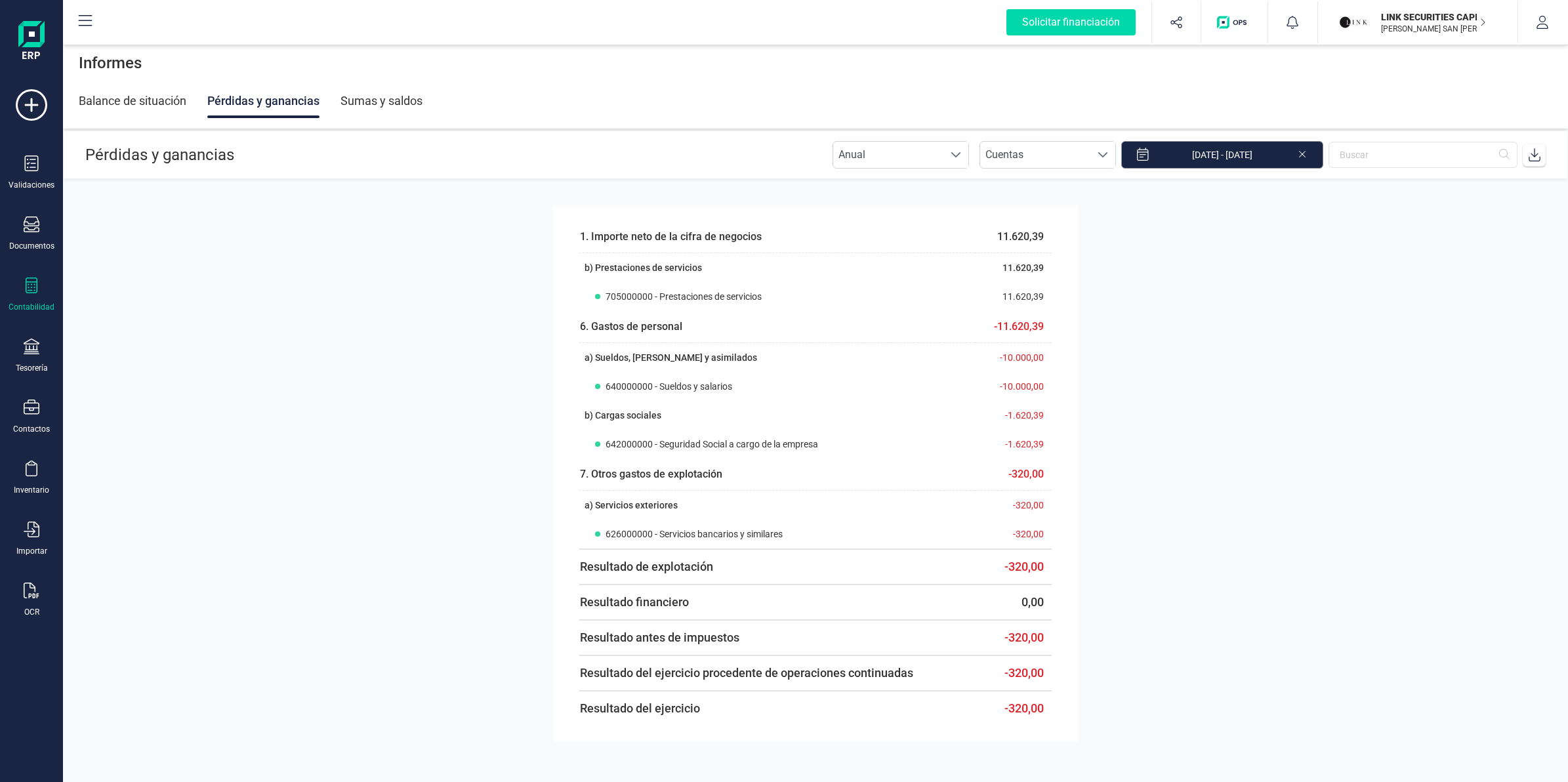
click at [1259, 156] on input "[DATE] - [DATE]" at bounding box center [1222, 154] width 202 height 27
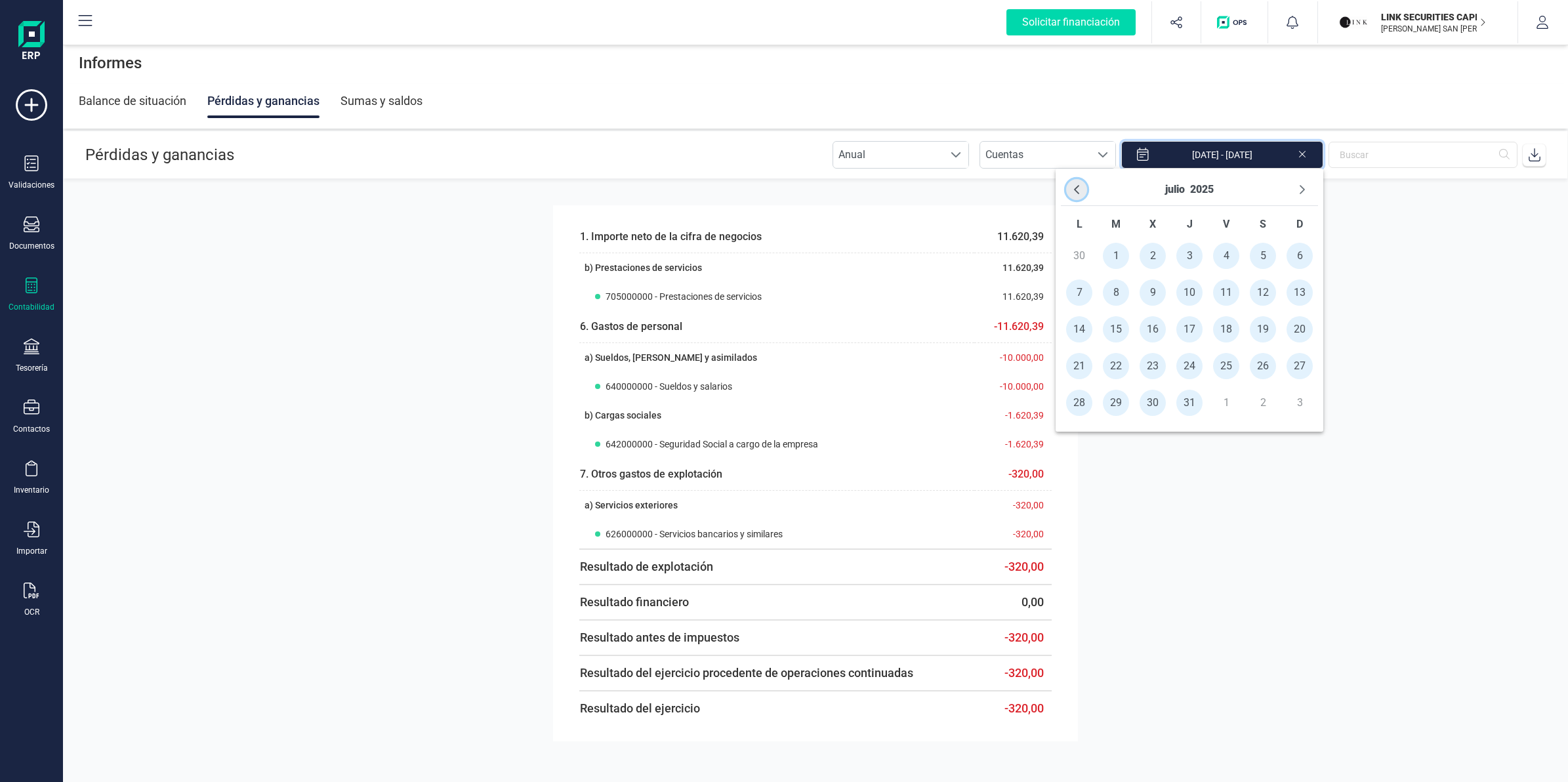
click at [1071, 194] on icon "Previous Month" at bounding box center [1077, 190] width 11 height 11
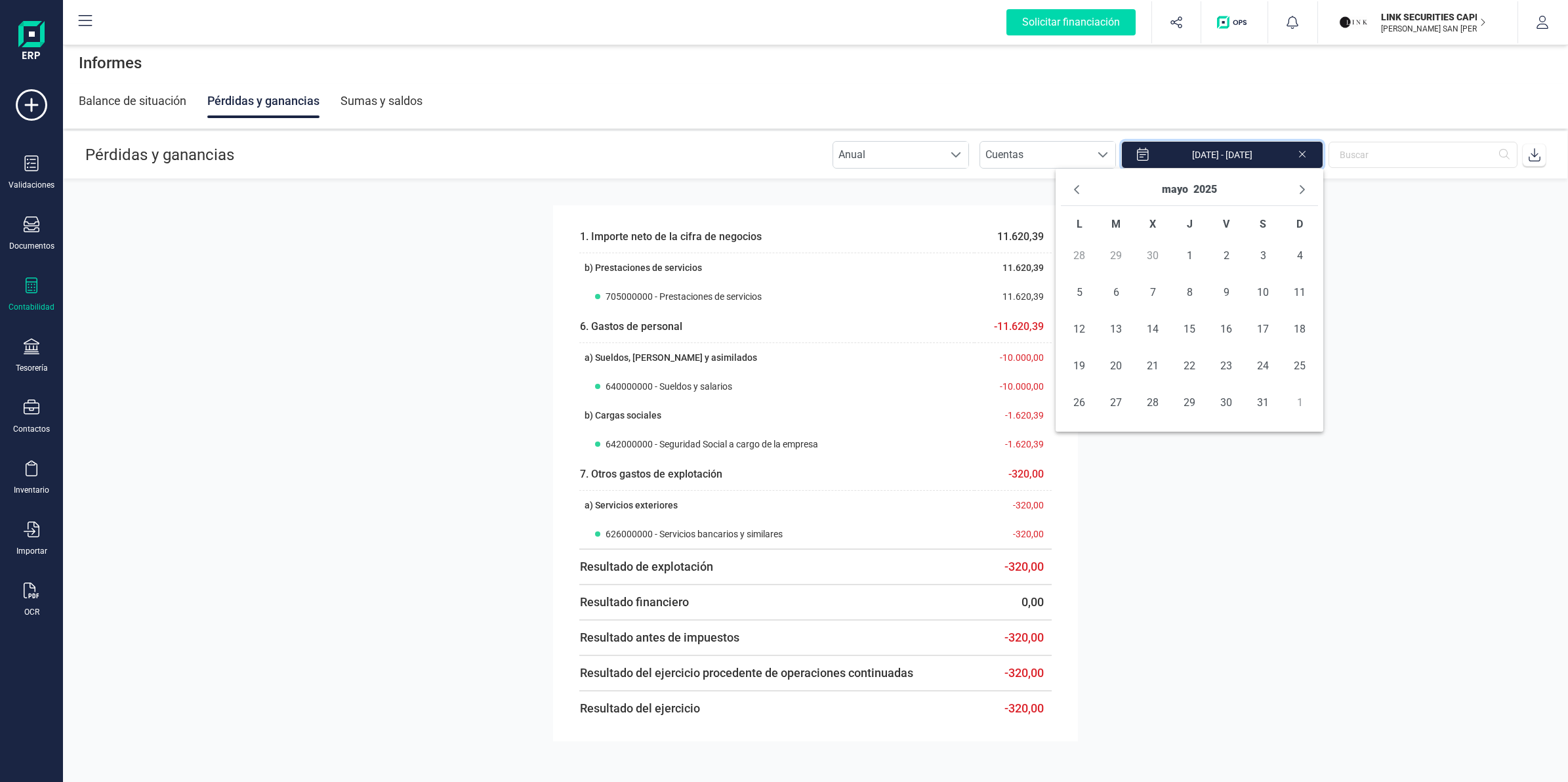
click at [1071, 194] on icon "Previous Month" at bounding box center [1077, 190] width 11 height 11
click at [1154, 254] on span "1" at bounding box center [1152, 255] width 26 height 26
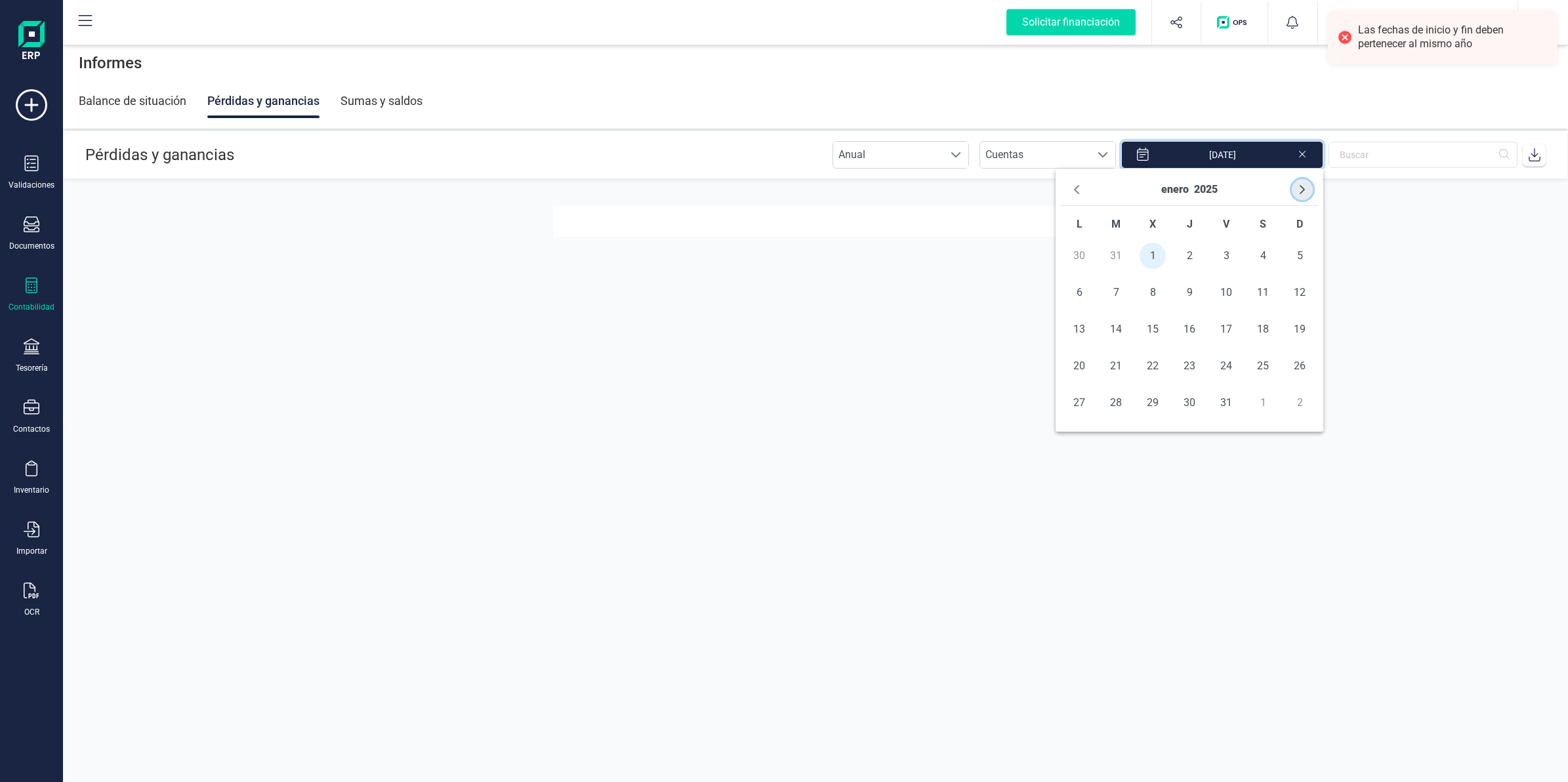
click at [1303, 186] on icon "Next Month" at bounding box center [1303, 190] width 11 height 11
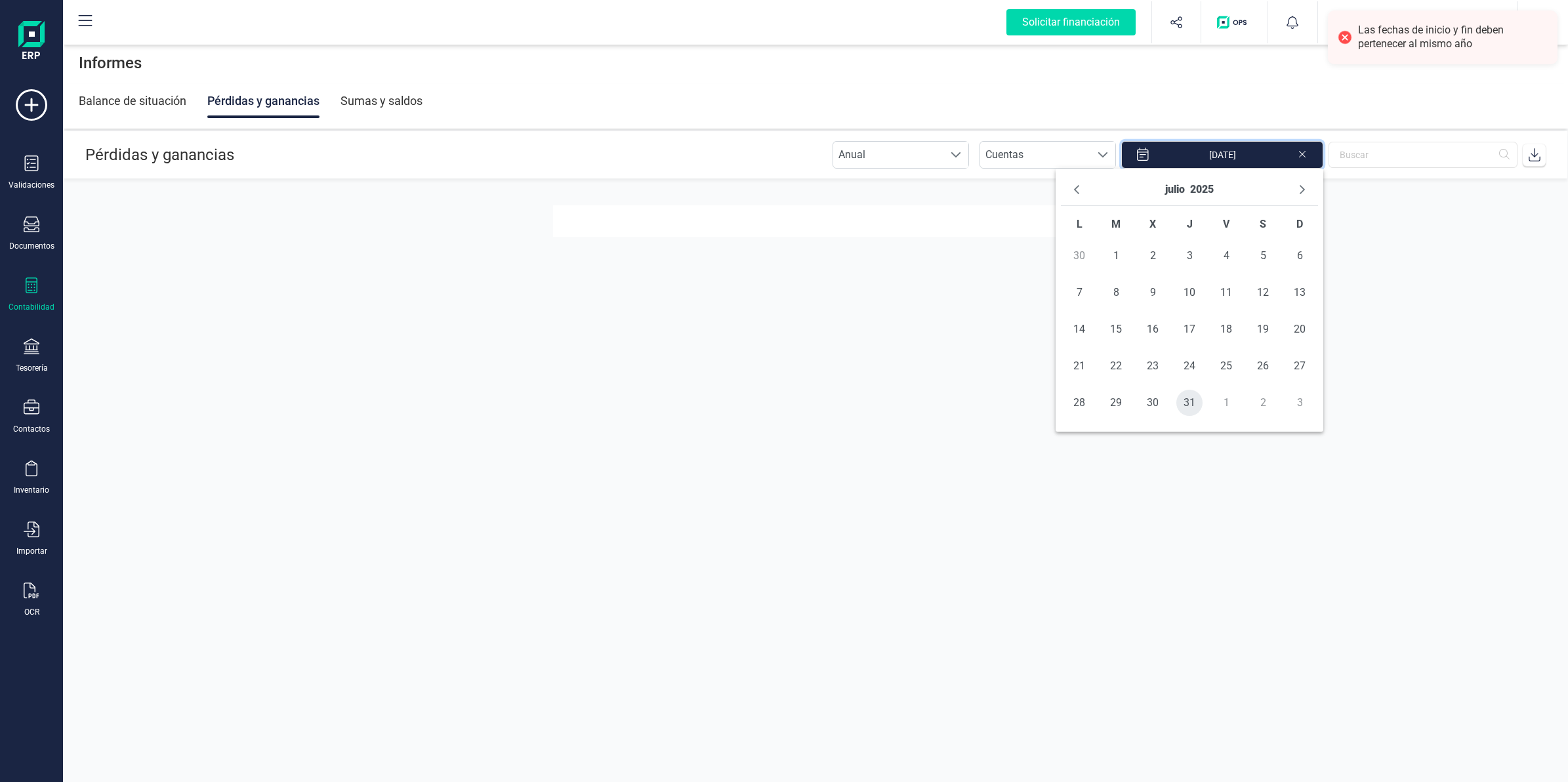
click at [1191, 398] on span "31" at bounding box center [1189, 402] width 26 height 26
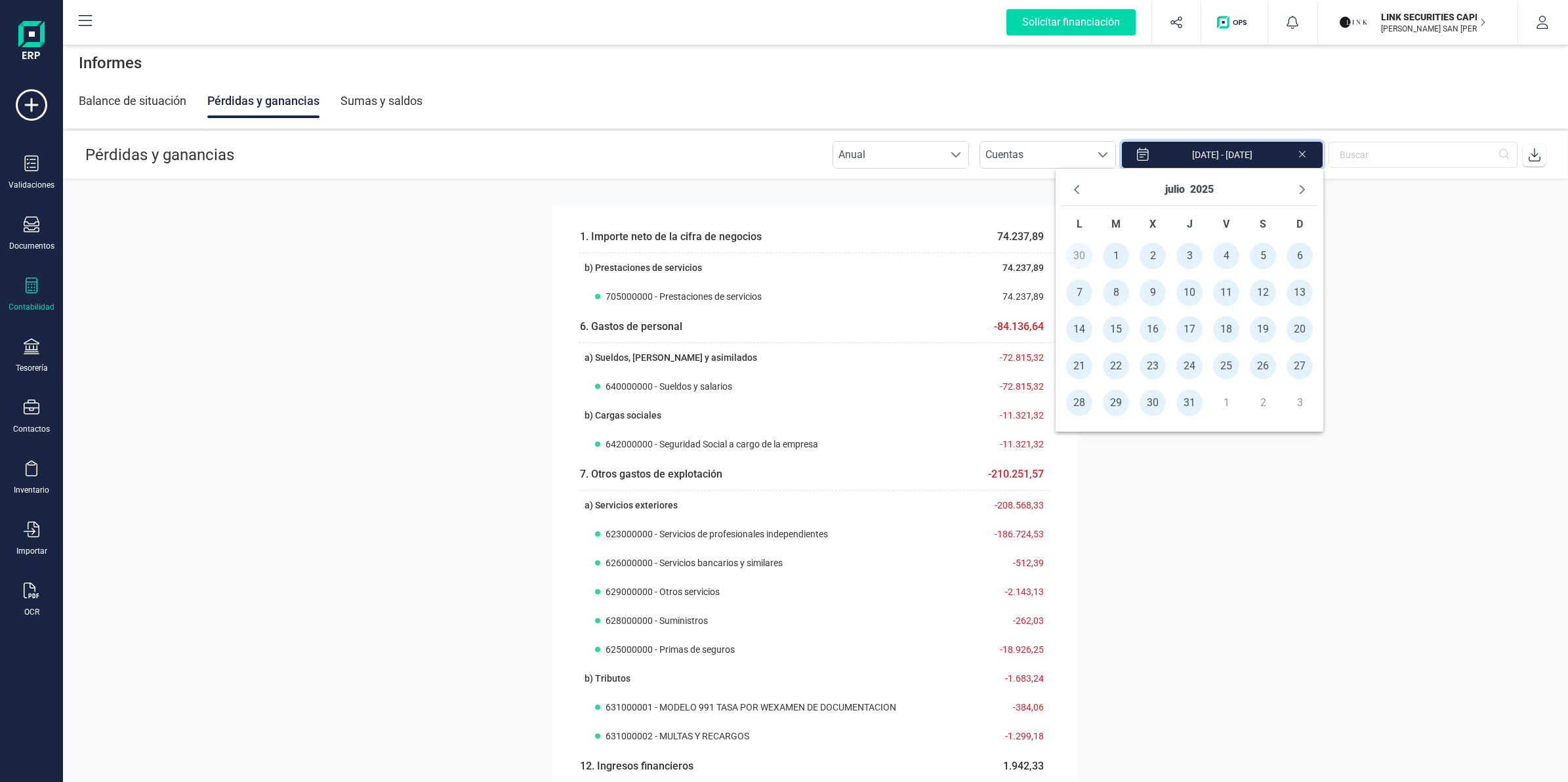
click at [1536, 156] on icon at bounding box center [1535, 155] width 13 height 13
click at [1297, 188] on icon "Next Month" at bounding box center [1303, 190] width 11 height 11
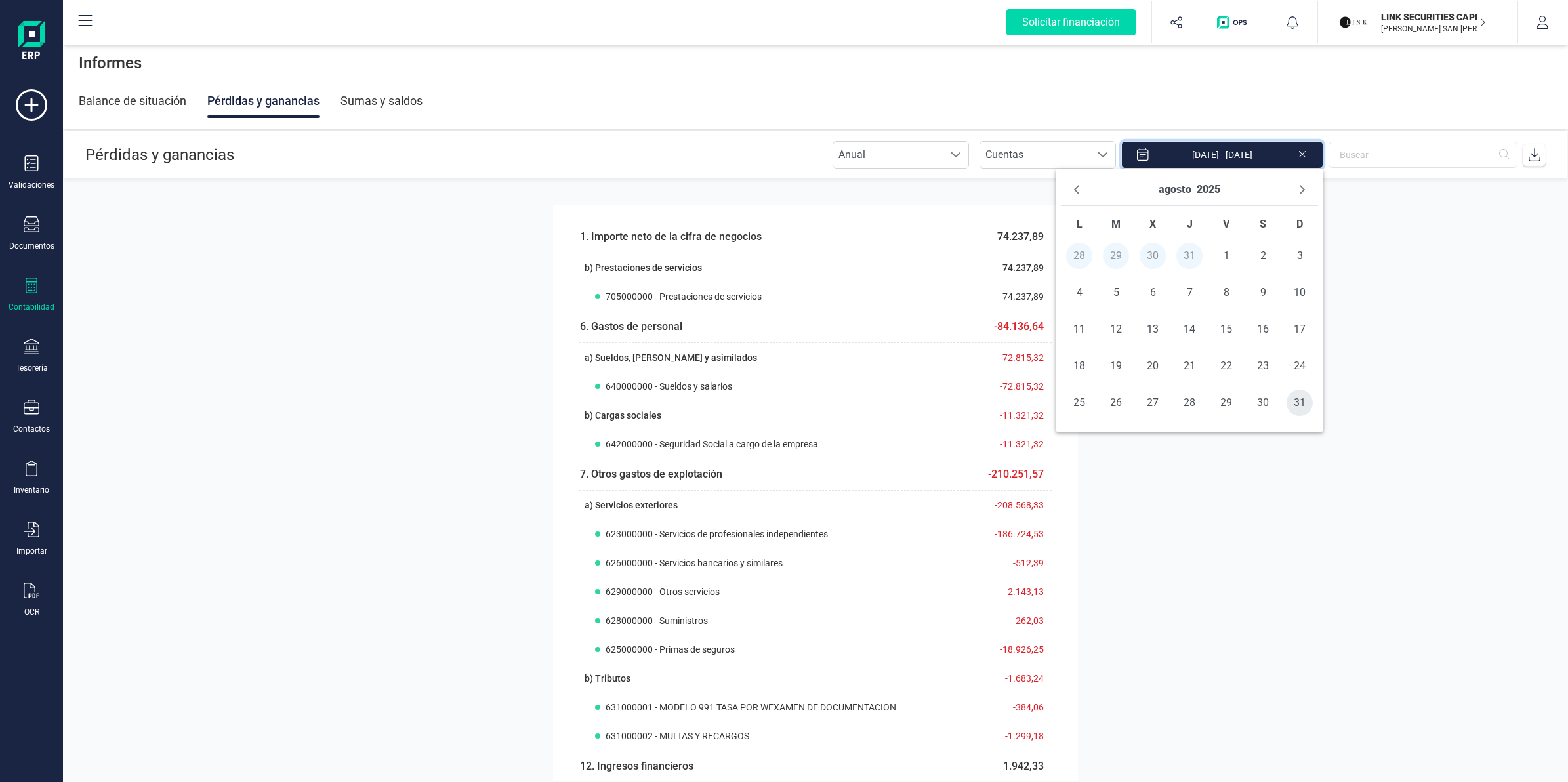
click at [1294, 399] on span "31" at bounding box center [1299, 402] width 26 height 26
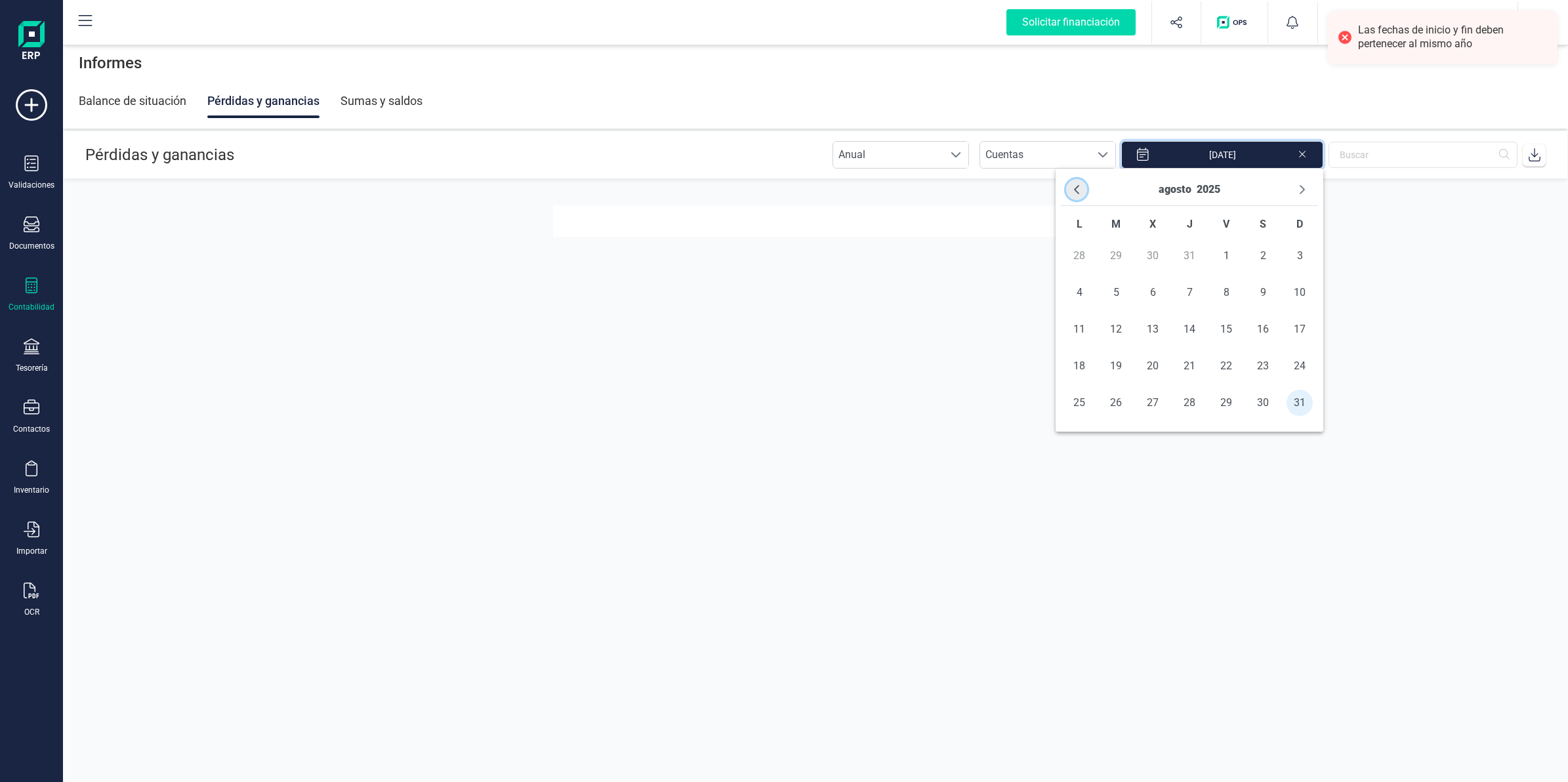
click at [1077, 192] on icon "Previous Month" at bounding box center [1077, 190] width 5 height 9
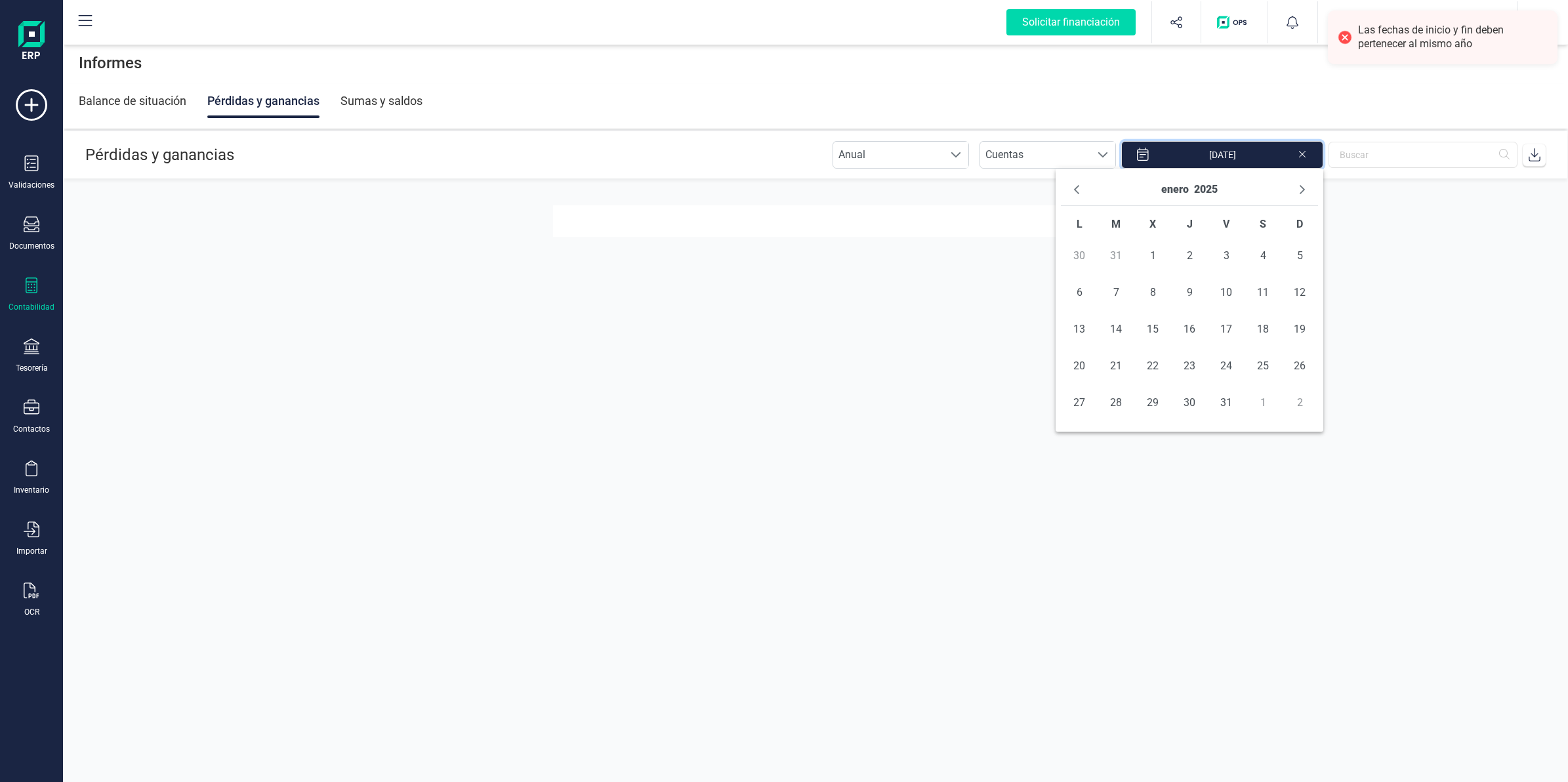
click at [1077, 192] on icon "Previous Month" at bounding box center [1077, 190] width 5 height 9
click at [1301, 187] on icon "Next Month" at bounding box center [1302, 190] width 5 height 9
click at [1155, 249] on span "1" at bounding box center [1152, 255] width 26 height 26
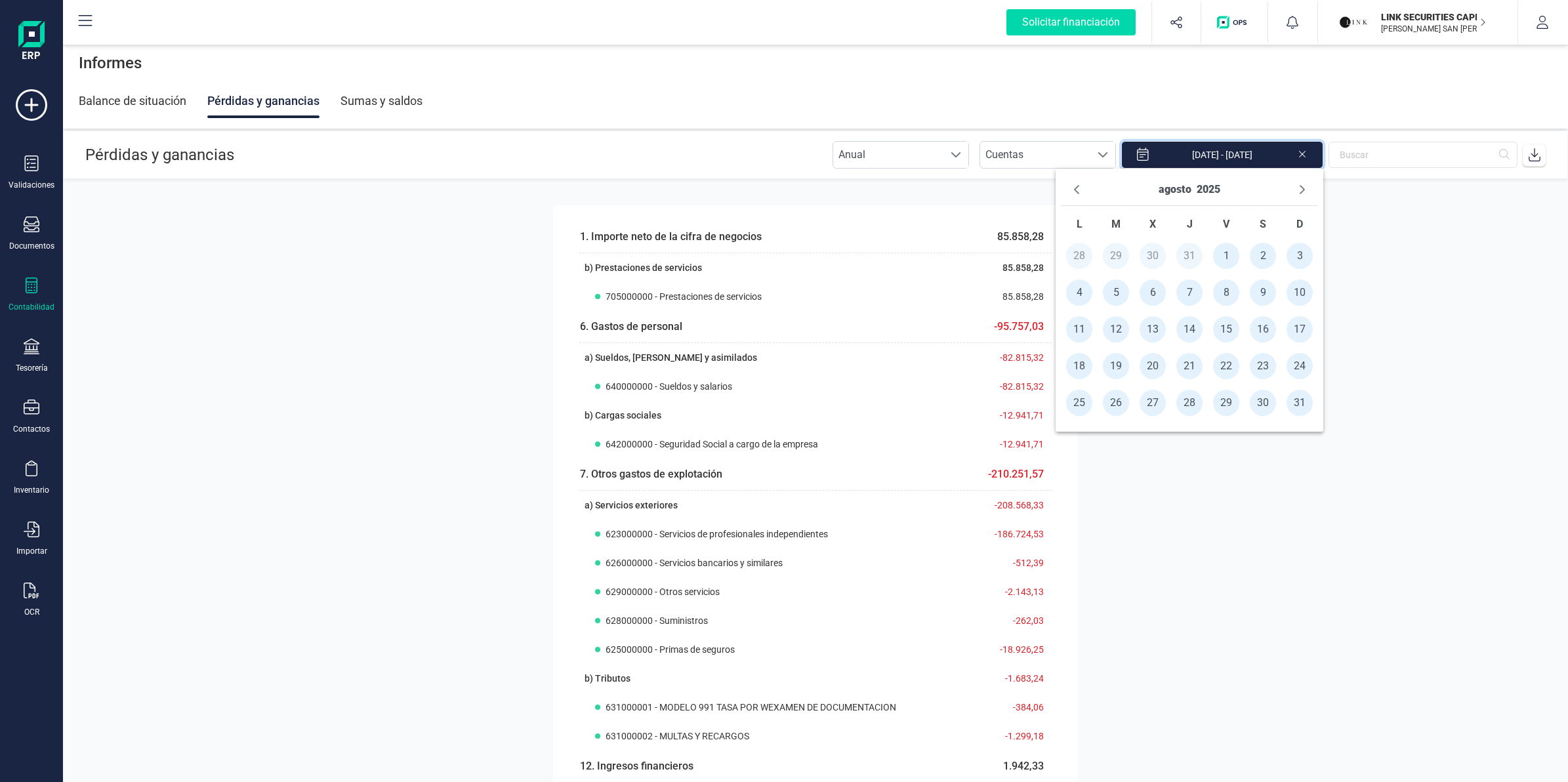
click at [1534, 159] on icon at bounding box center [1535, 155] width 13 height 13
click at [1222, 255] on span "1" at bounding box center [1226, 255] width 26 height 26
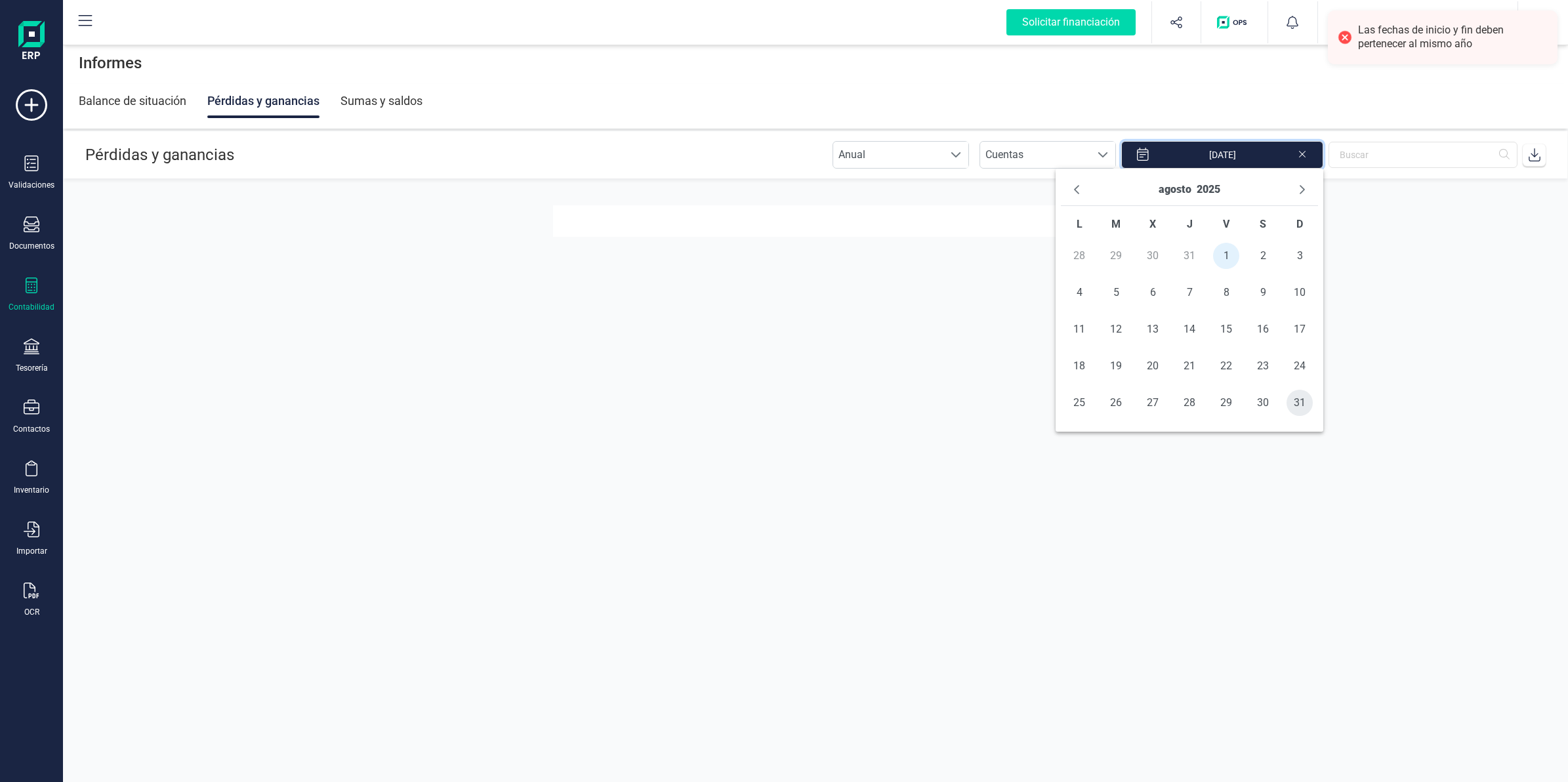
click at [1297, 411] on span "31" at bounding box center [1299, 402] width 26 height 26
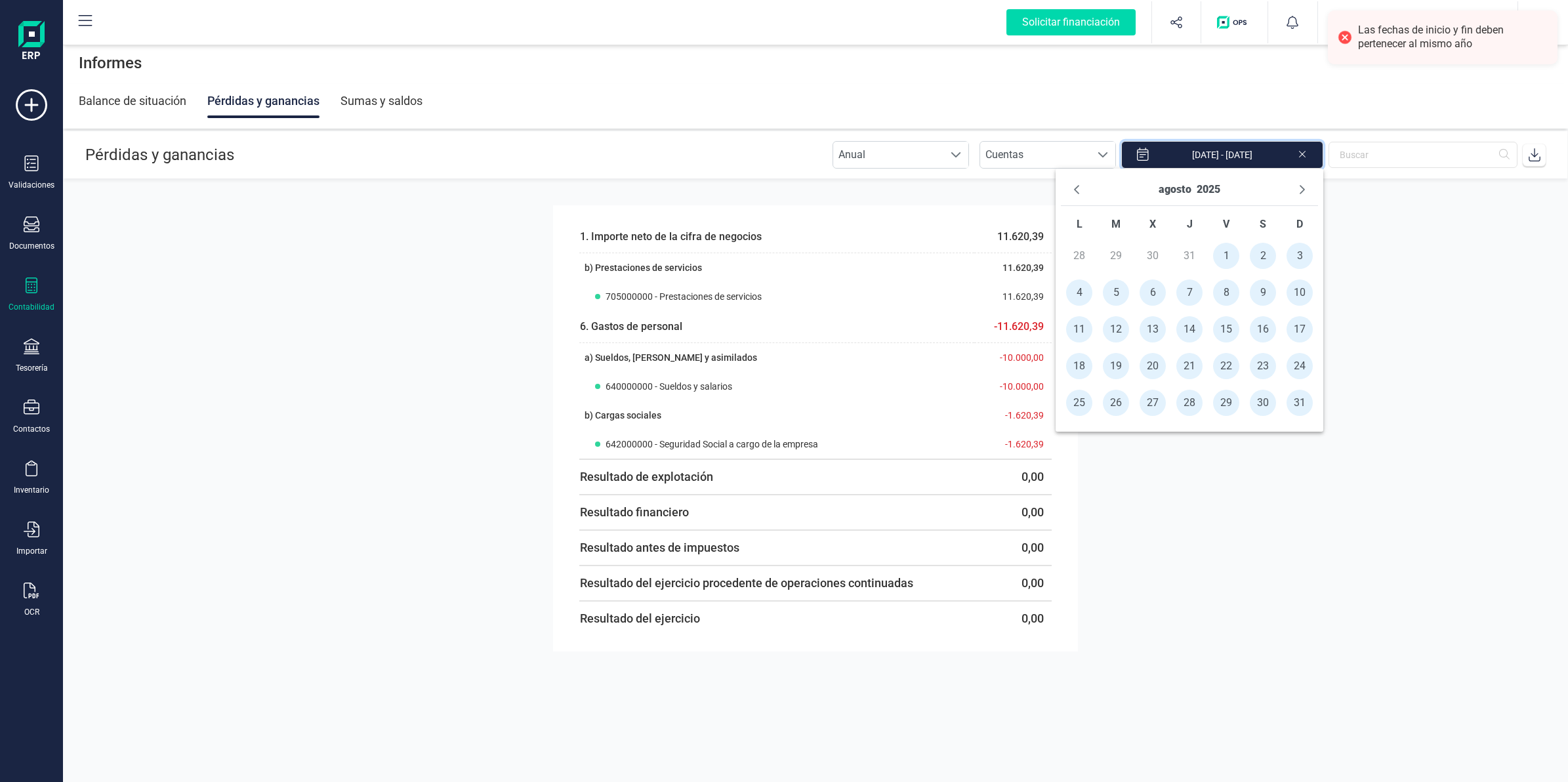
click at [1529, 158] on icon at bounding box center [1535, 155] width 12 height 13
click at [380, 297] on section "1. Importe neto de la cifra de negocios 11.620,39 b) Prestaciones de servicios …" at bounding box center [815, 480] width 1505 height 602
click at [1277, 158] on input "[DATE] - [DATE]" at bounding box center [1222, 154] width 202 height 27
click at [1074, 189] on icon "Previous Month" at bounding box center [1077, 190] width 11 height 11
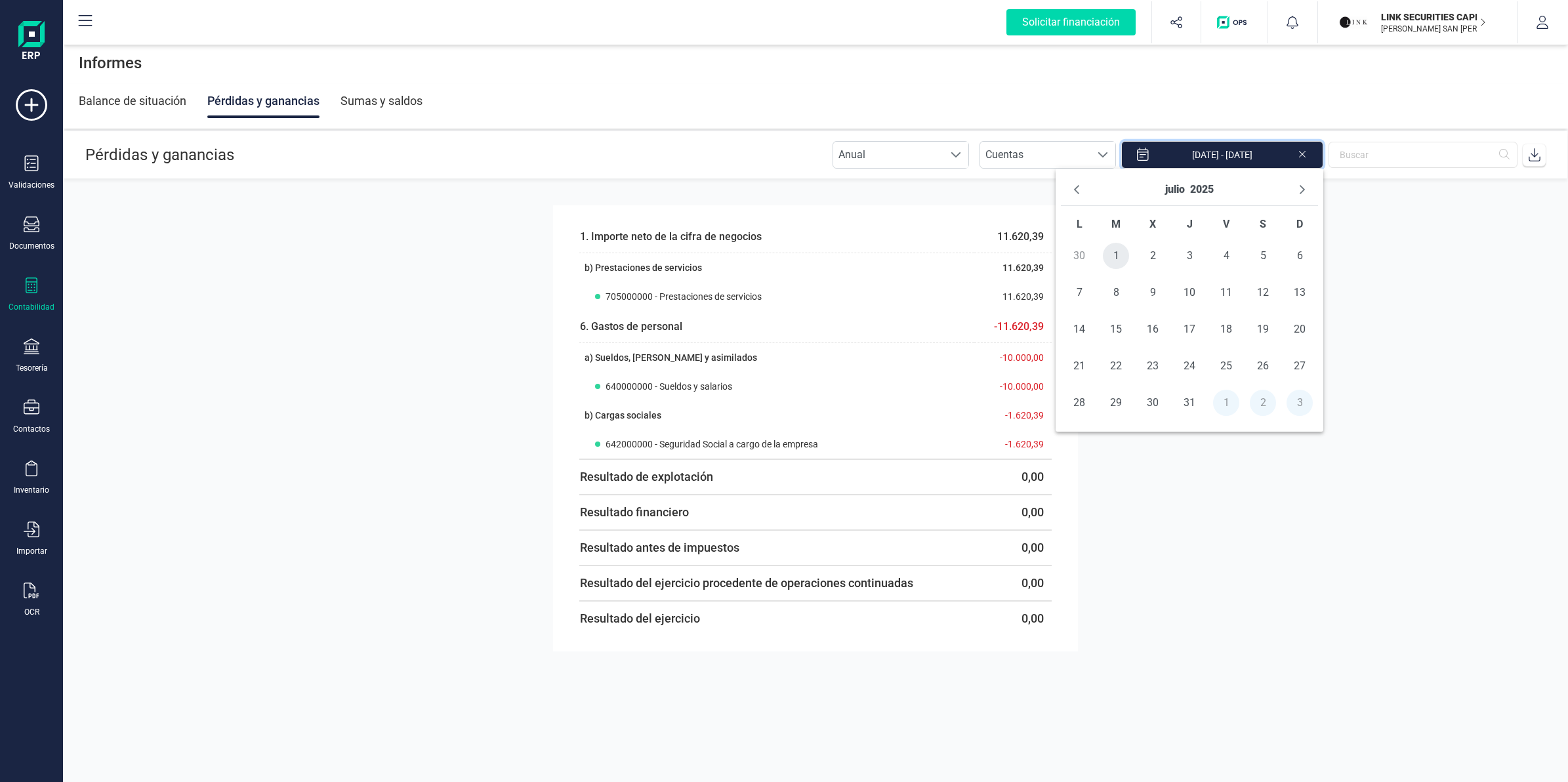
click at [1125, 257] on span "1" at bounding box center [1115, 255] width 26 height 26
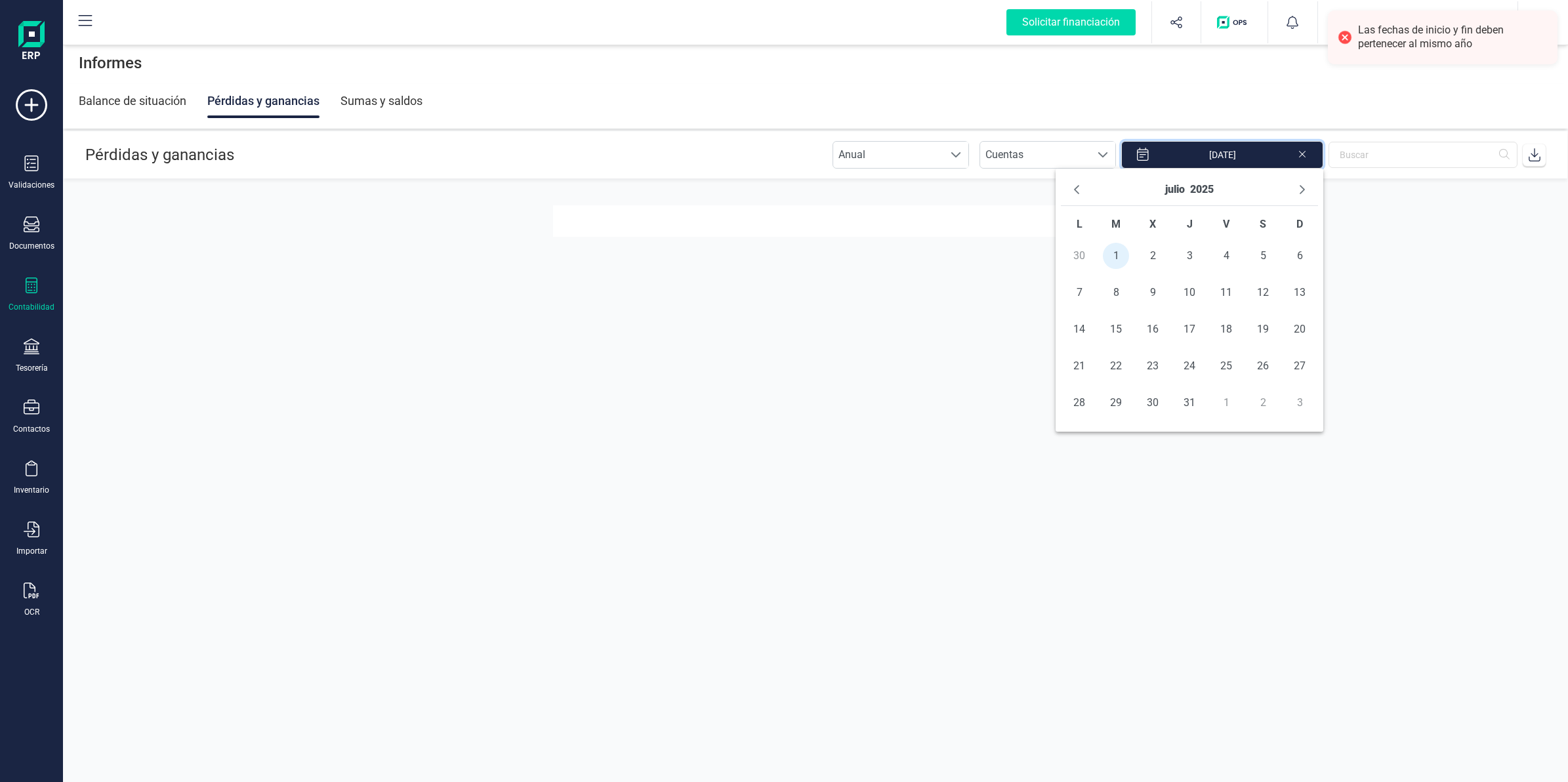
click at [1182, 417] on td "31" at bounding box center [1189, 402] width 37 height 37
click at [1191, 394] on span "31" at bounding box center [1189, 402] width 26 height 26
type input "[DATE] - [DATE]"
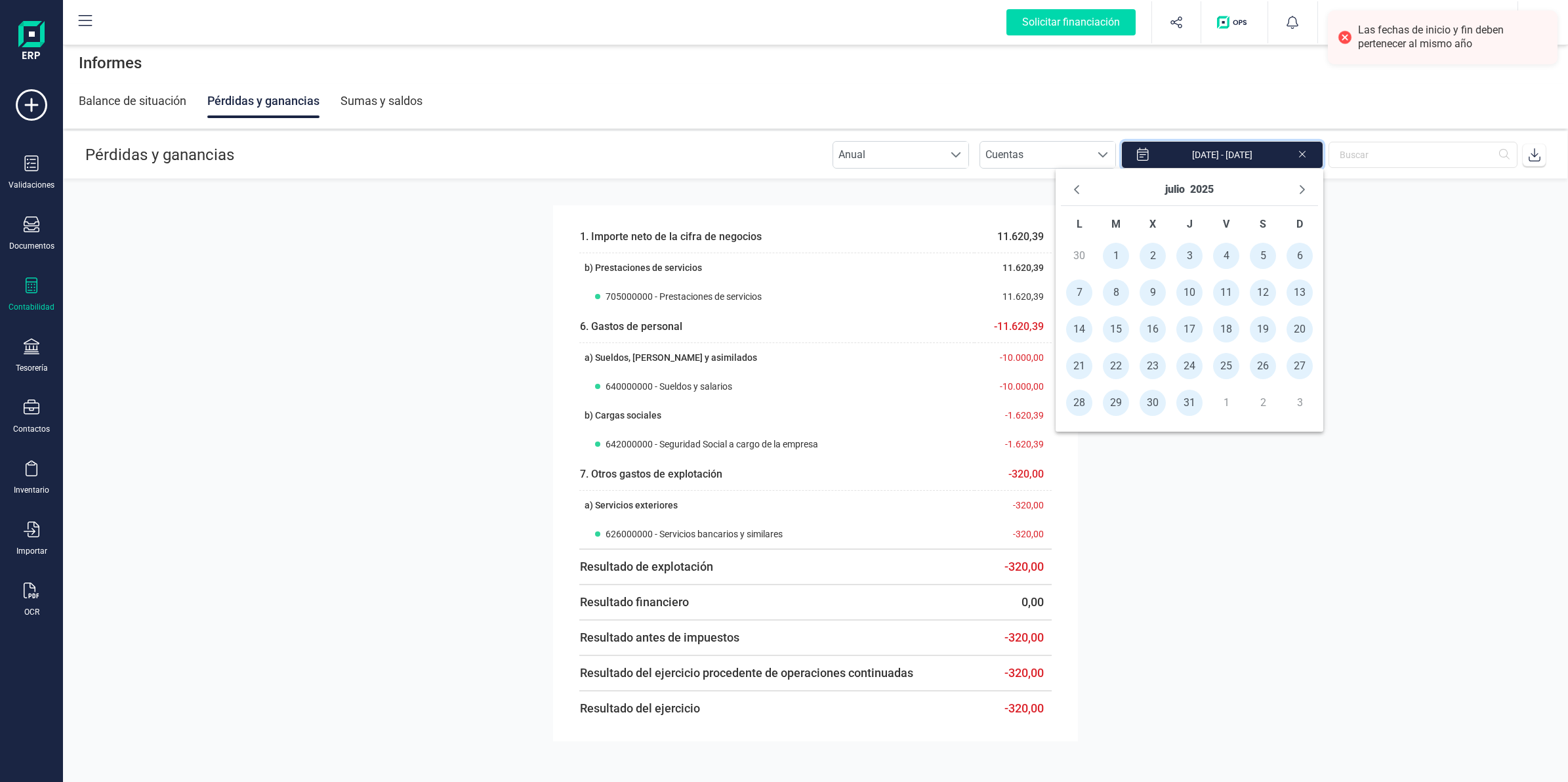
click at [1536, 156] on icon at bounding box center [1535, 155] width 13 height 13
click at [128, 92] on div "Balance de situación" at bounding box center [132, 100] width 108 height 34
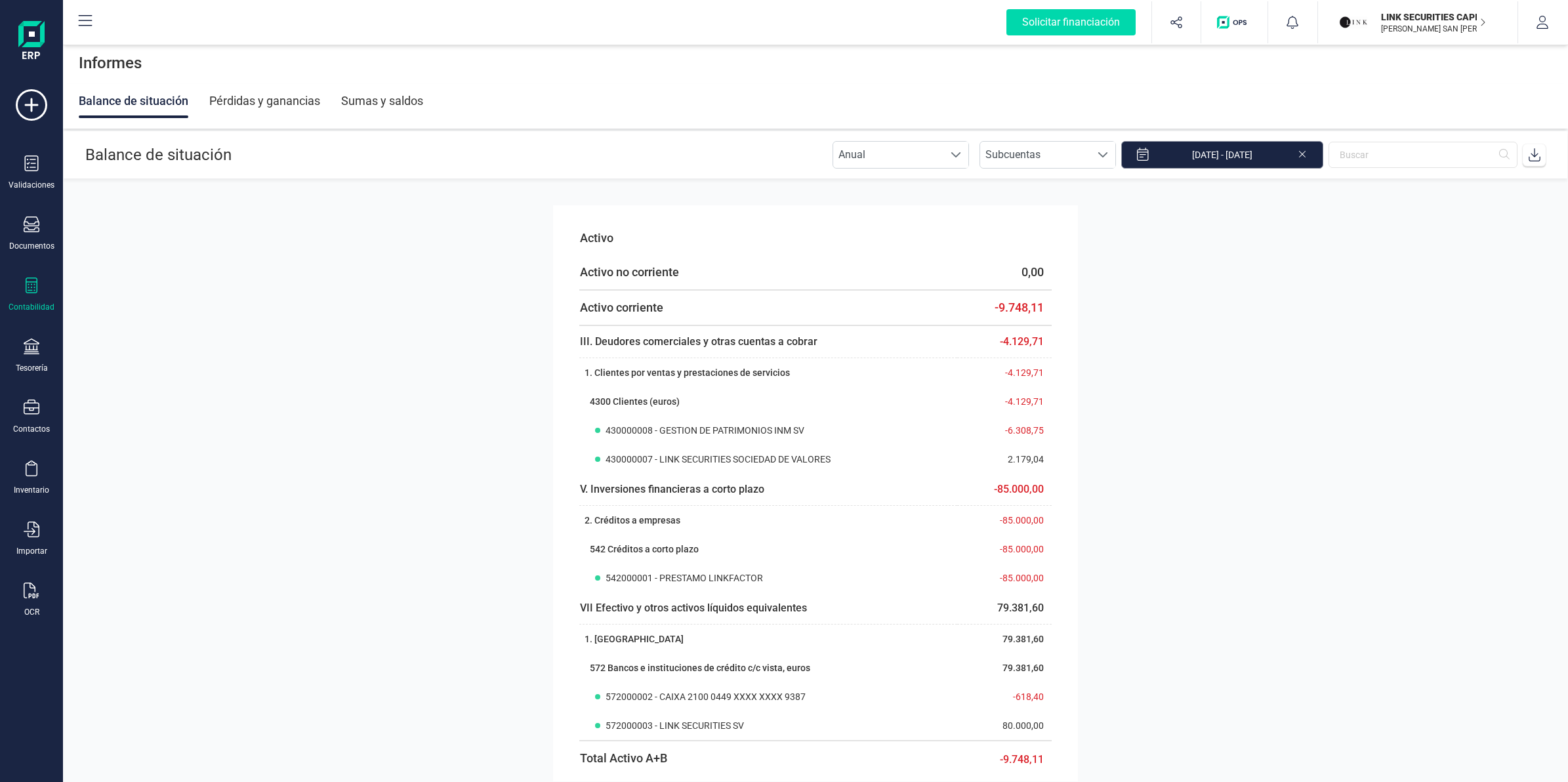
click at [1224, 159] on input "[DATE] - [DATE]" at bounding box center [1222, 154] width 202 height 27
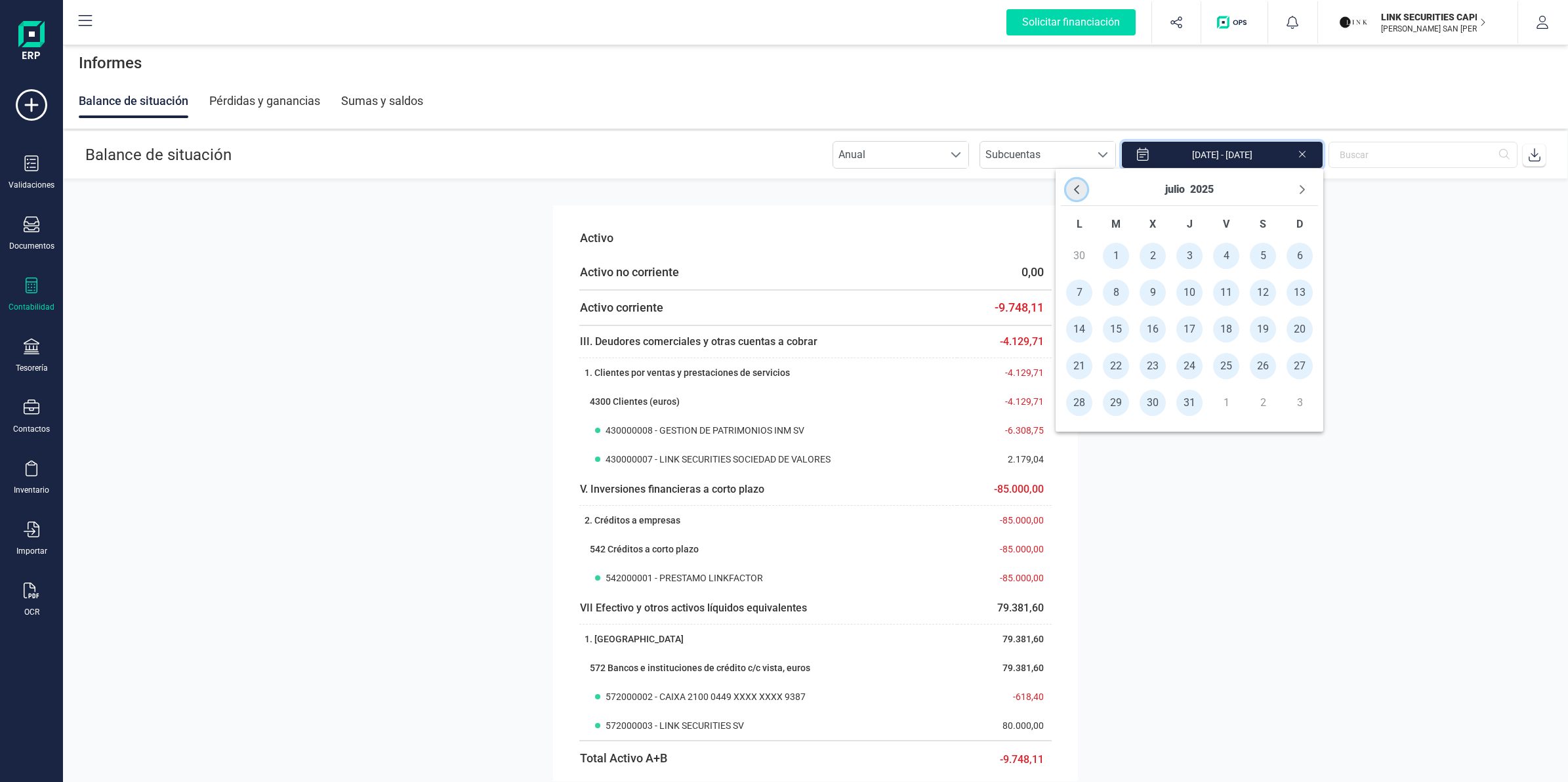
click at [1080, 192] on icon "Previous Month" at bounding box center [1077, 190] width 11 height 11
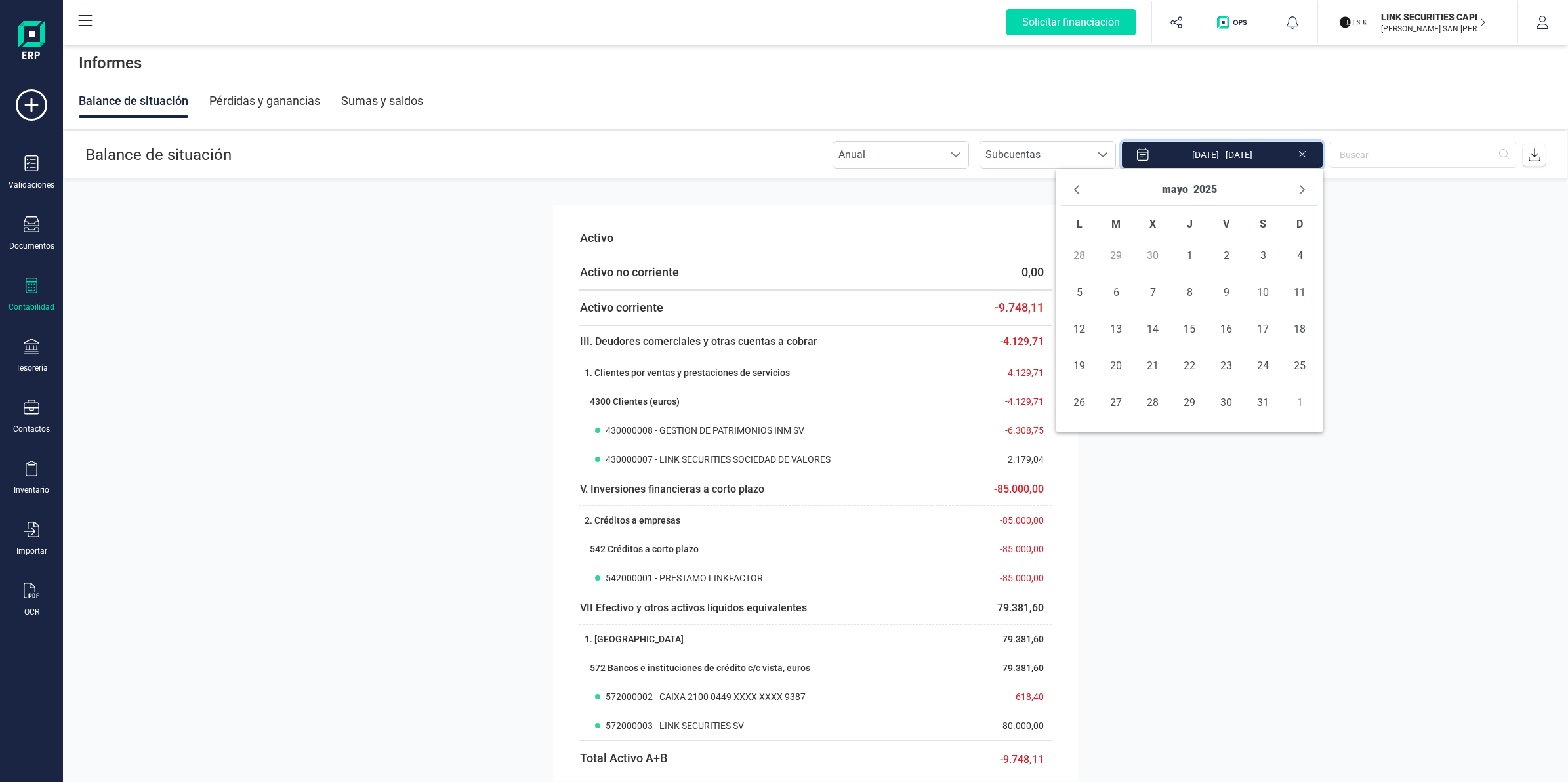
click at [1080, 192] on icon "Previous Month" at bounding box center [1077, 190] width 11 height 11
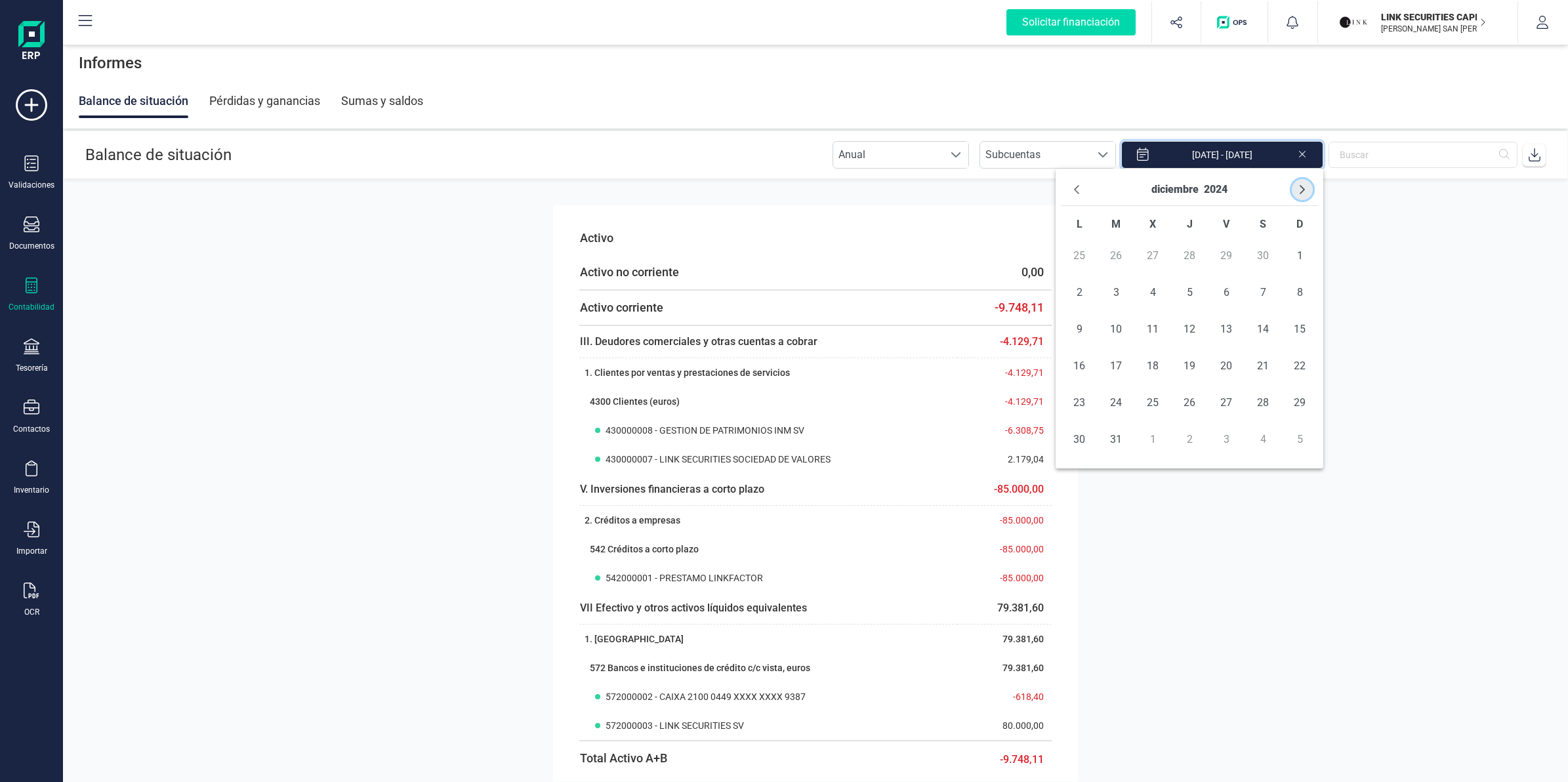
click at [1306, 188] on icon "Next Month" at bounding box center [1303, 190] width 11 height 11
click at [1156, 254] on span "1" at bounding box center [1152, 255] width 26 height 26
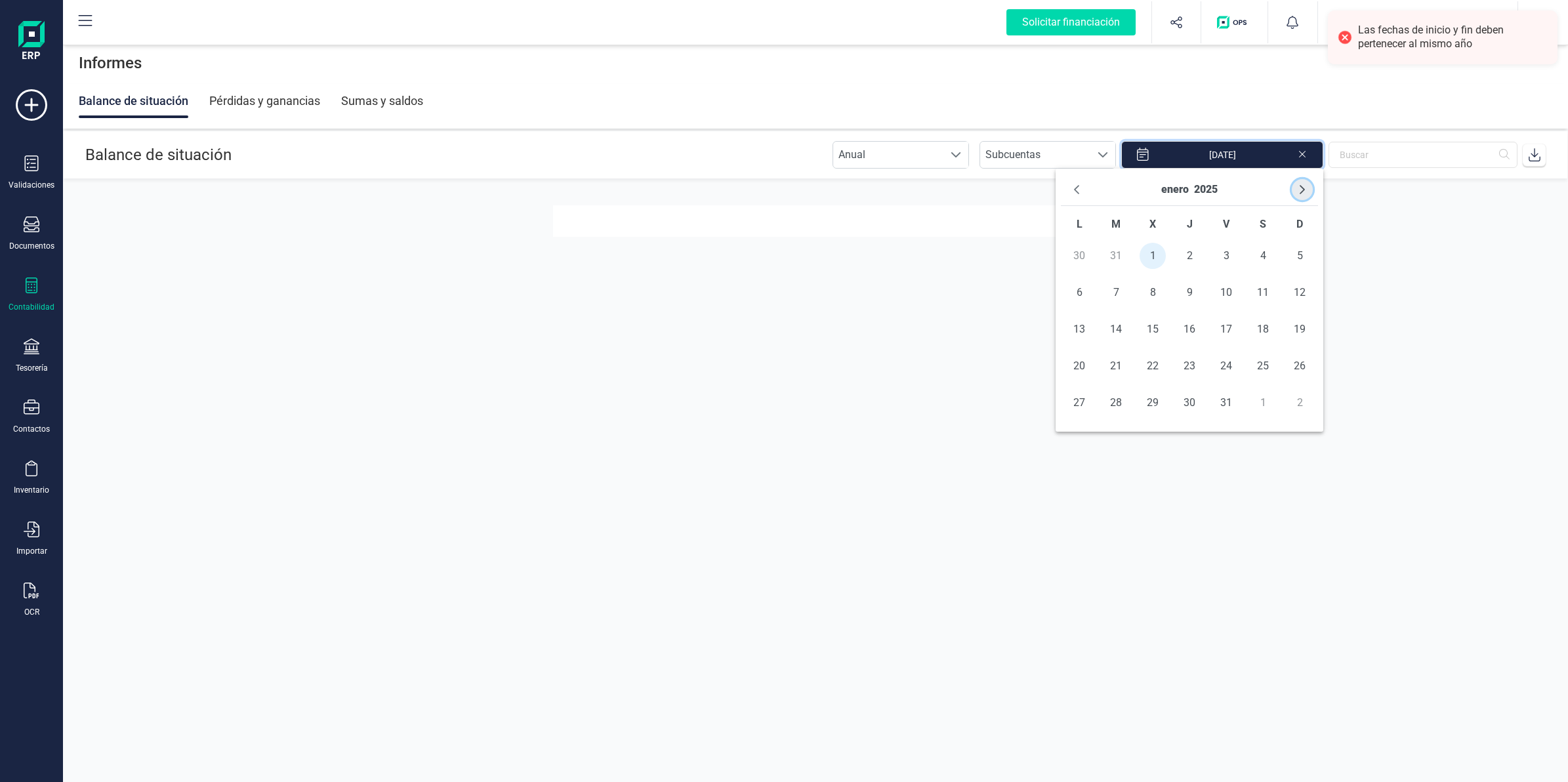
click at [1300, 189] on icon "Next Month" at bounding box center [1303, 190] width 11 height 11
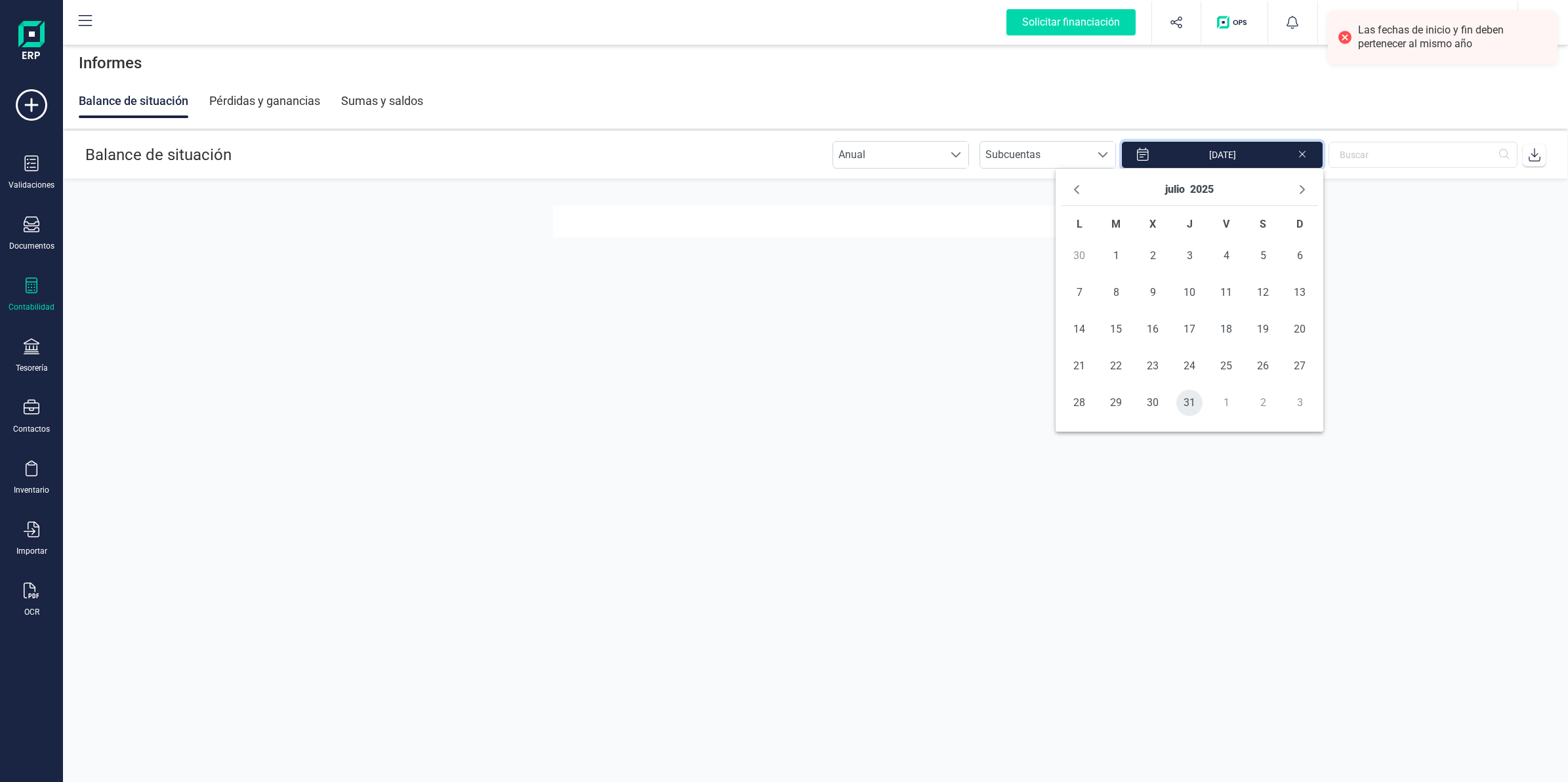
click at [1188, 402] on span "31" at bounding box center [1189, 402] width 26 height 26
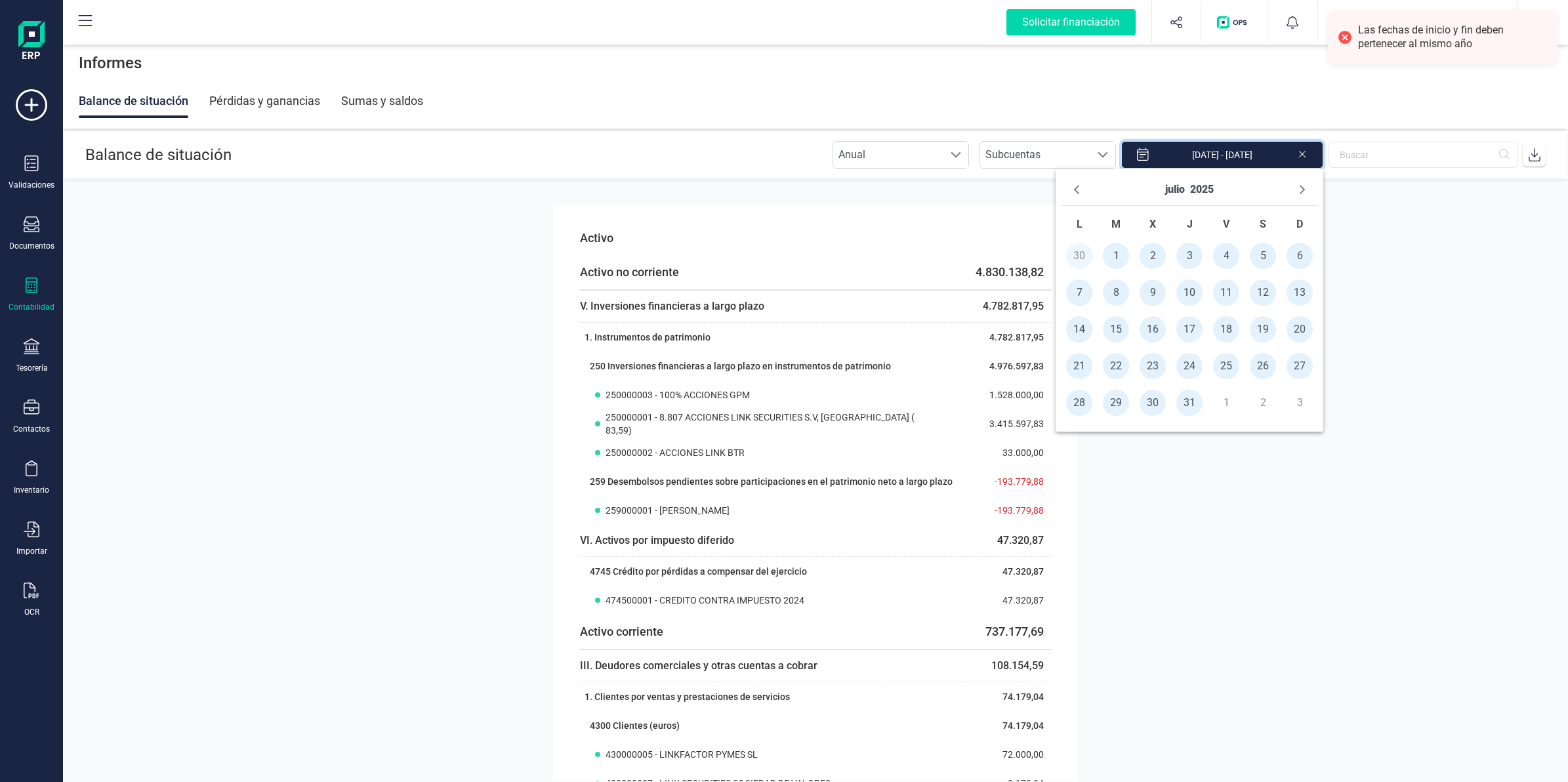
click at [1533, 154] on icon at bounding box center [1535, 155] width 13 height 13
click at [1297, 185] on icon "Next Month" at bounding box center [1303, 190] width 11 height 11
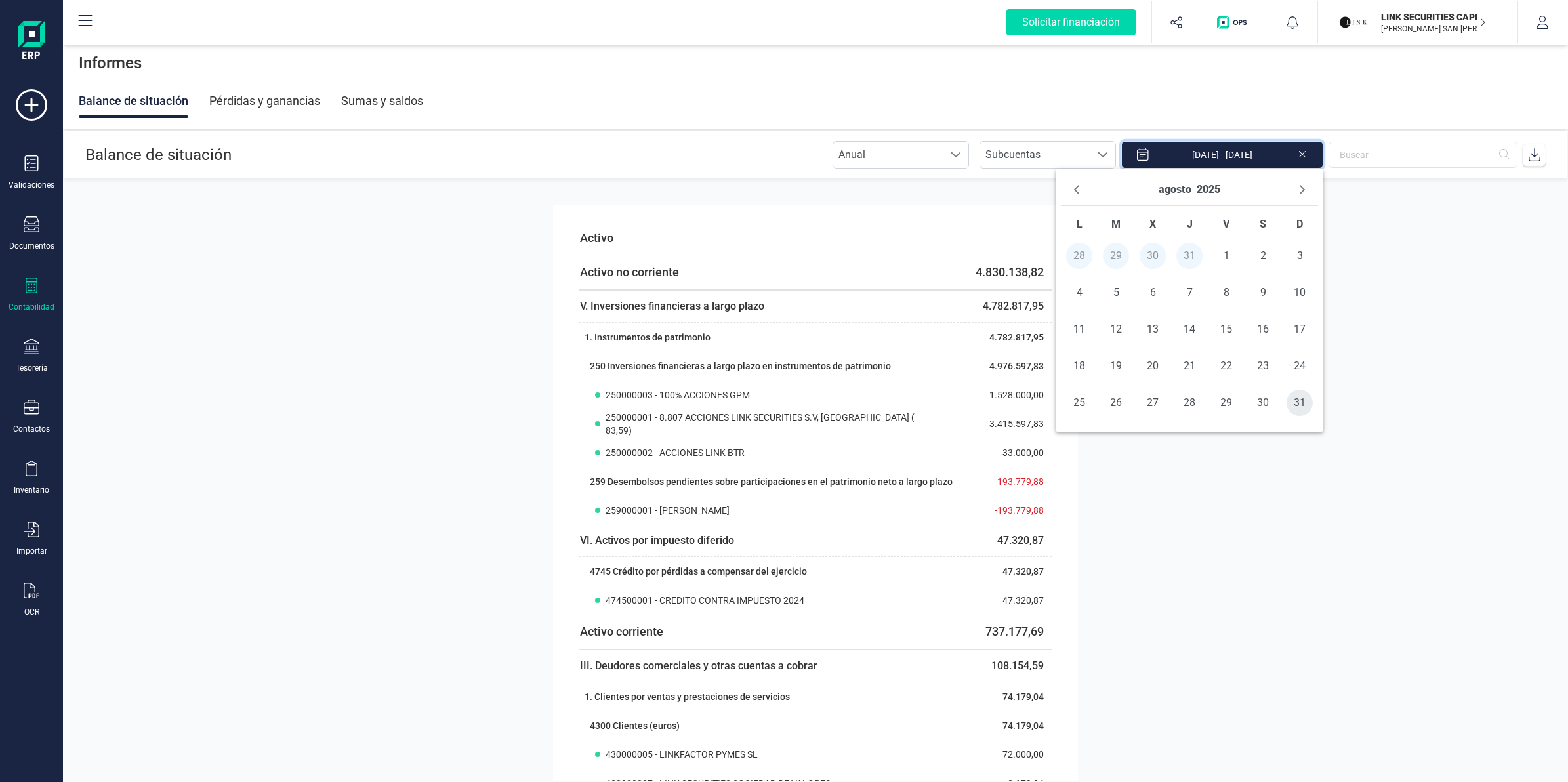
click at [1303, 404] on span "31" at bounding box center [1299, 402] width 26 height 26
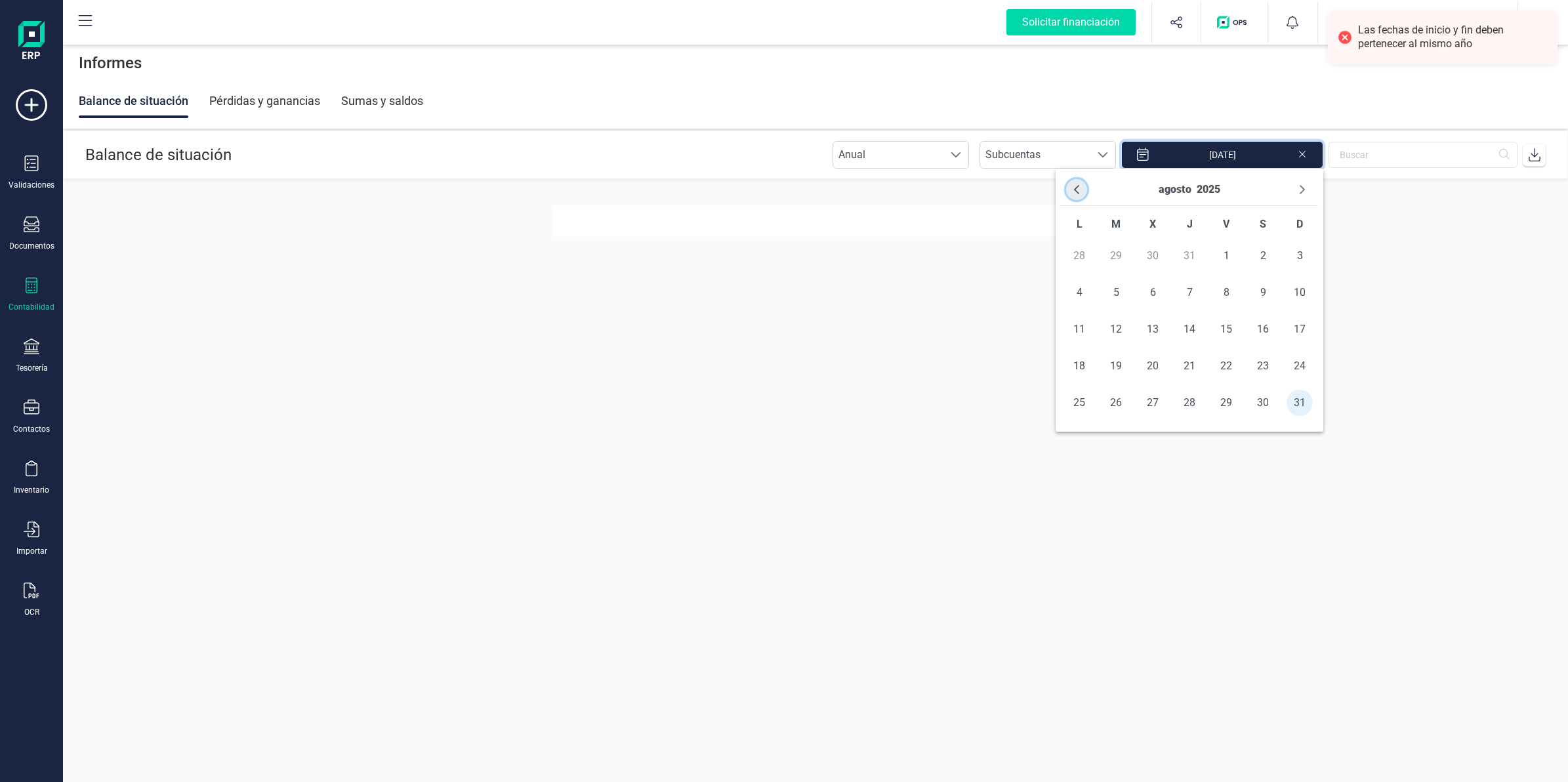
click at [1077, 188] on icon "Previous Month" at bounding box center [1077, 190] width 5 height 9
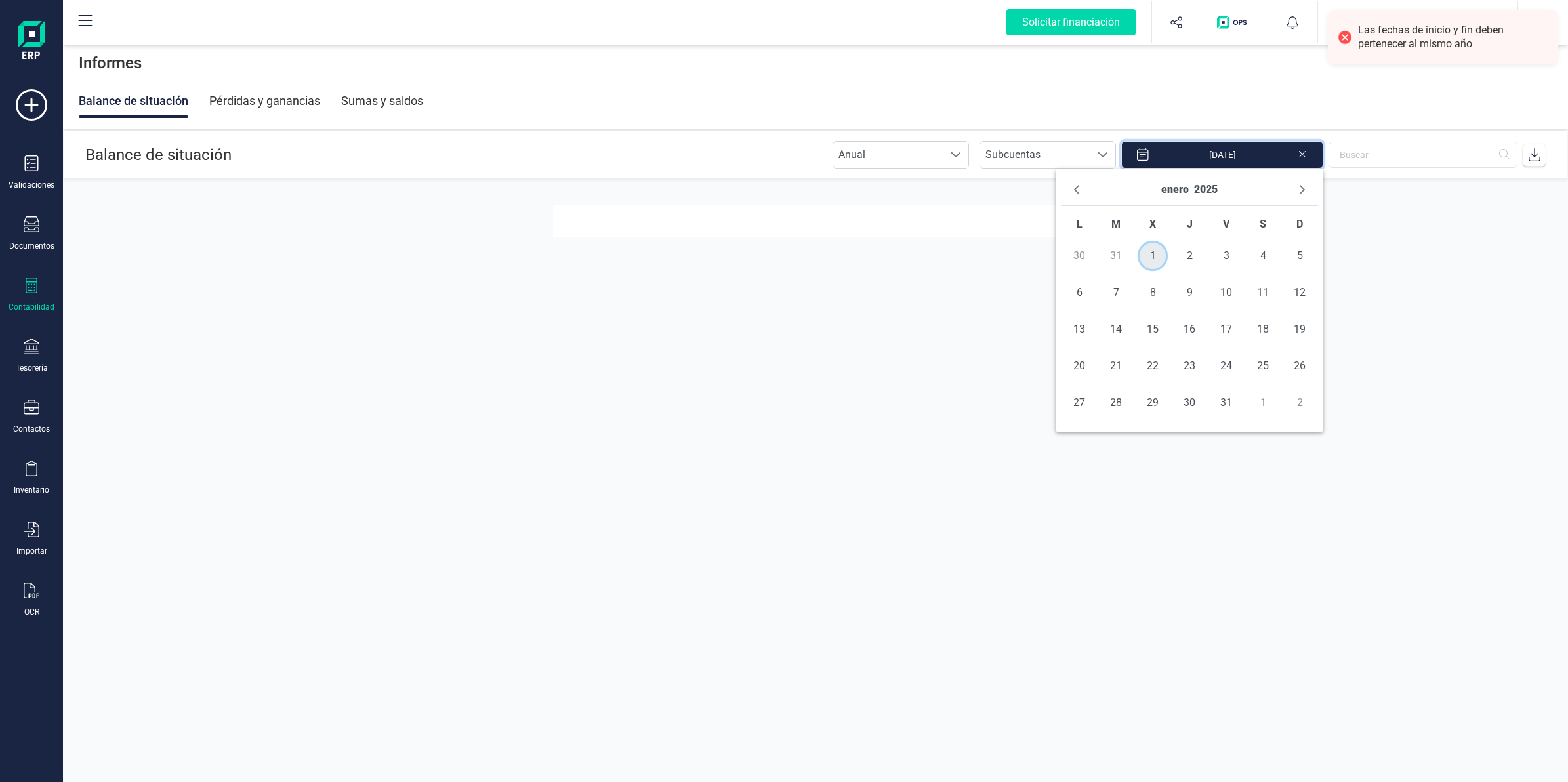
click at [1150, 255] on span "1" at bounding box center [1152, 255] width 26 height 26
type input "[DATE] - [DATE]"
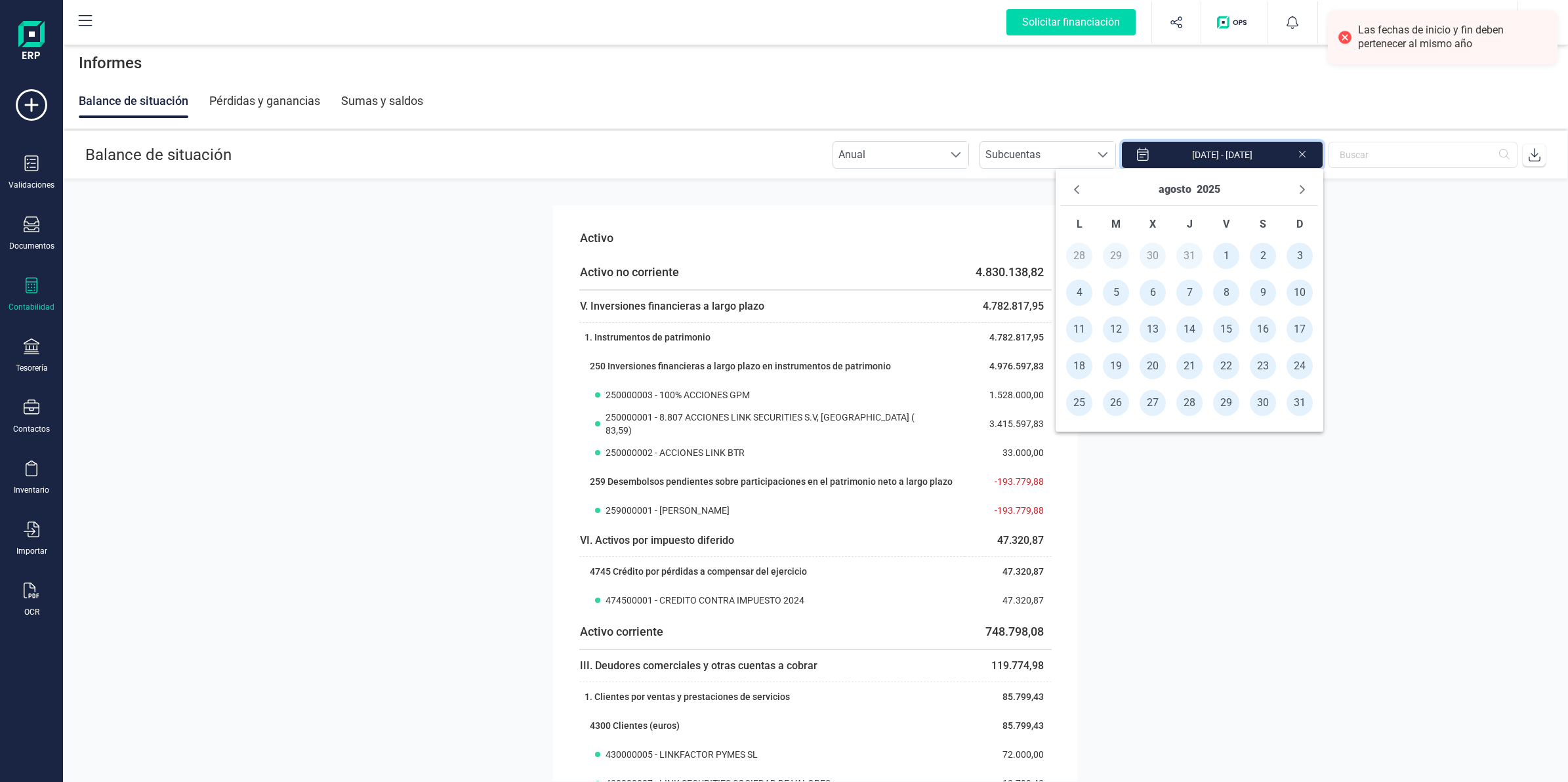
click at [1524, 155] on span at bounding box center [1534, 154] width 26 height 26
